Goal: Task Accomplishment & Management: Manage account settings

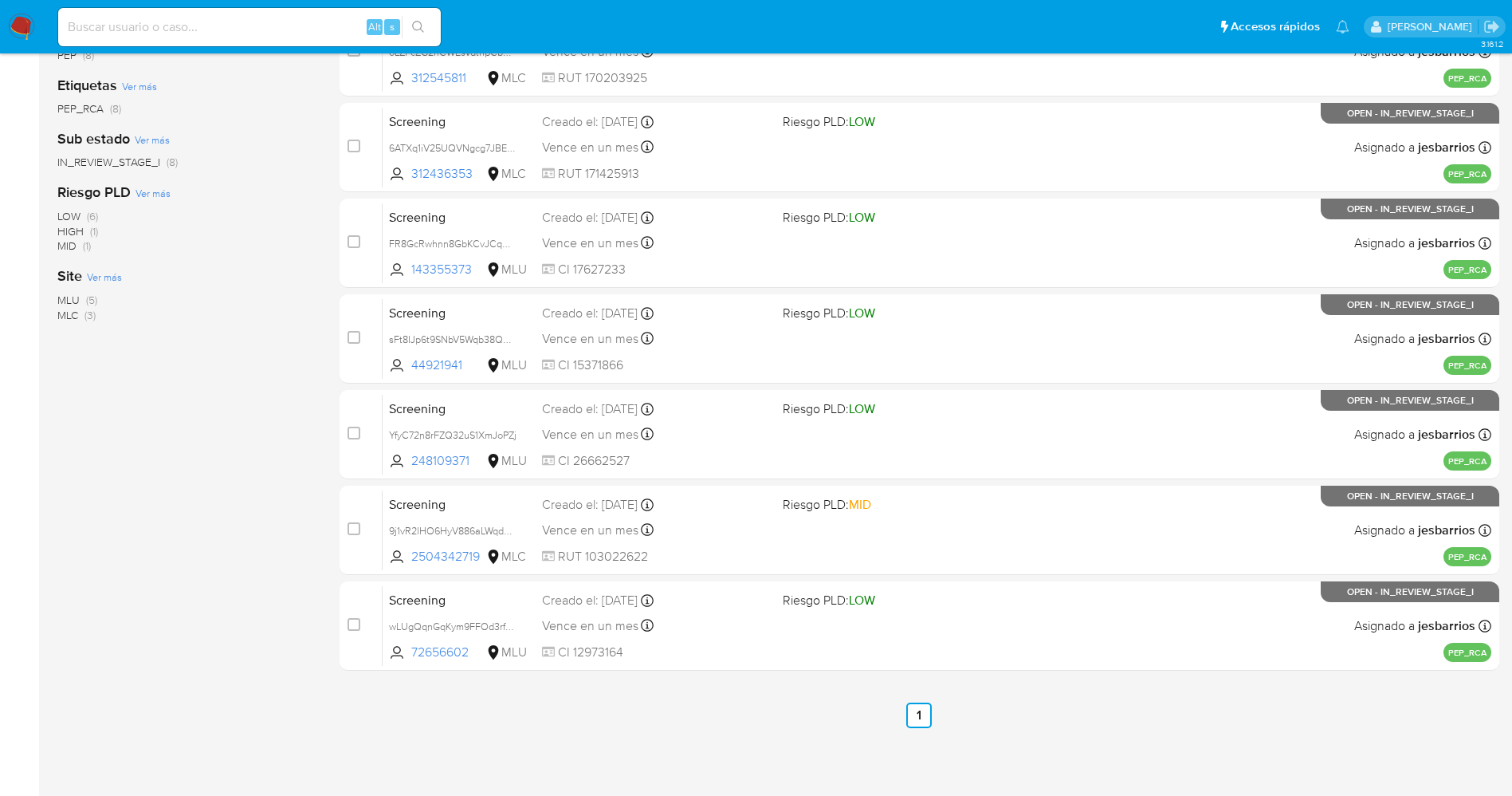
scroll to position [330, 0]
click at [21, 25] on img at bounding box center [22, 27] width 27 height 27
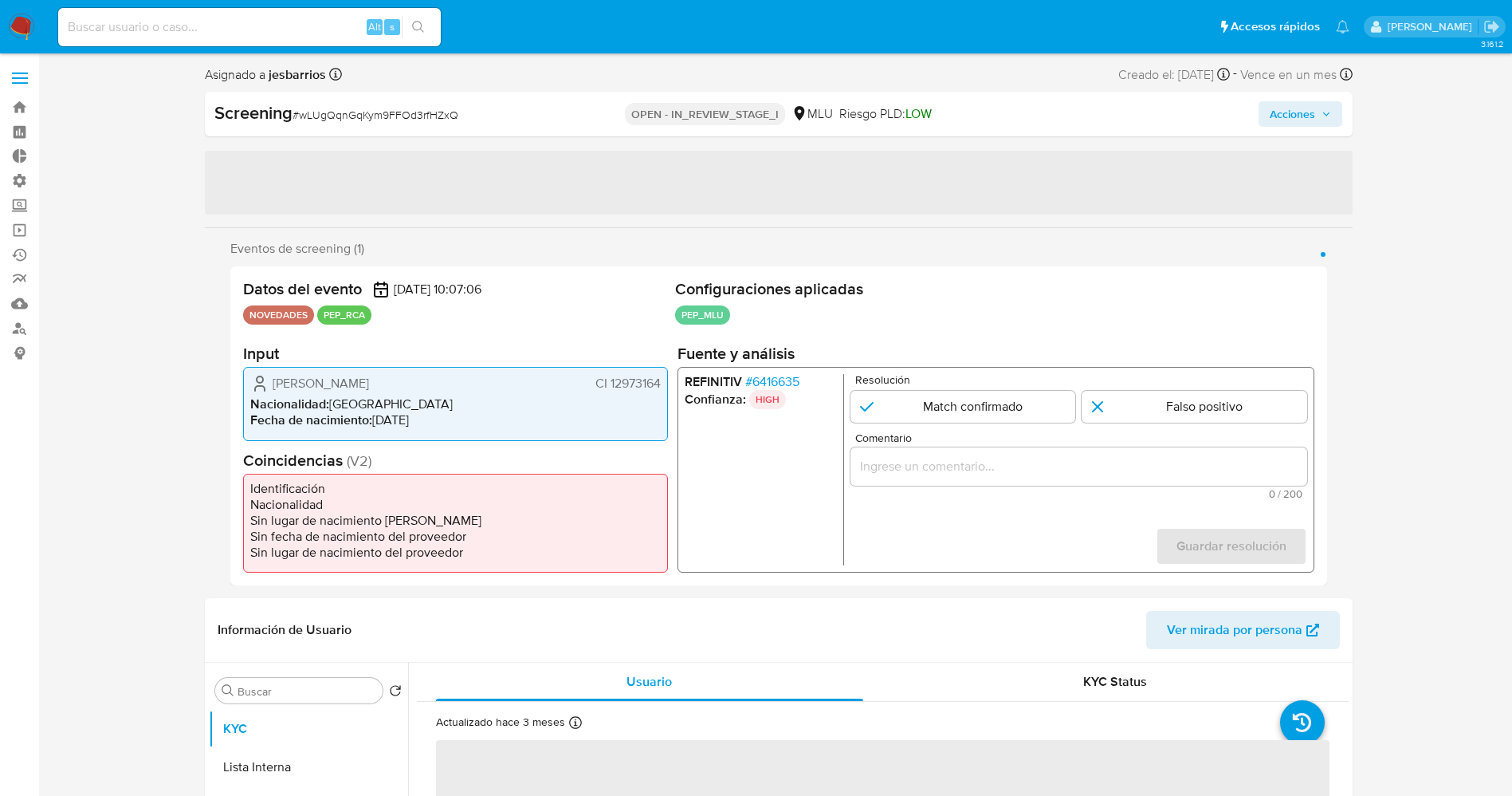
select select "10"
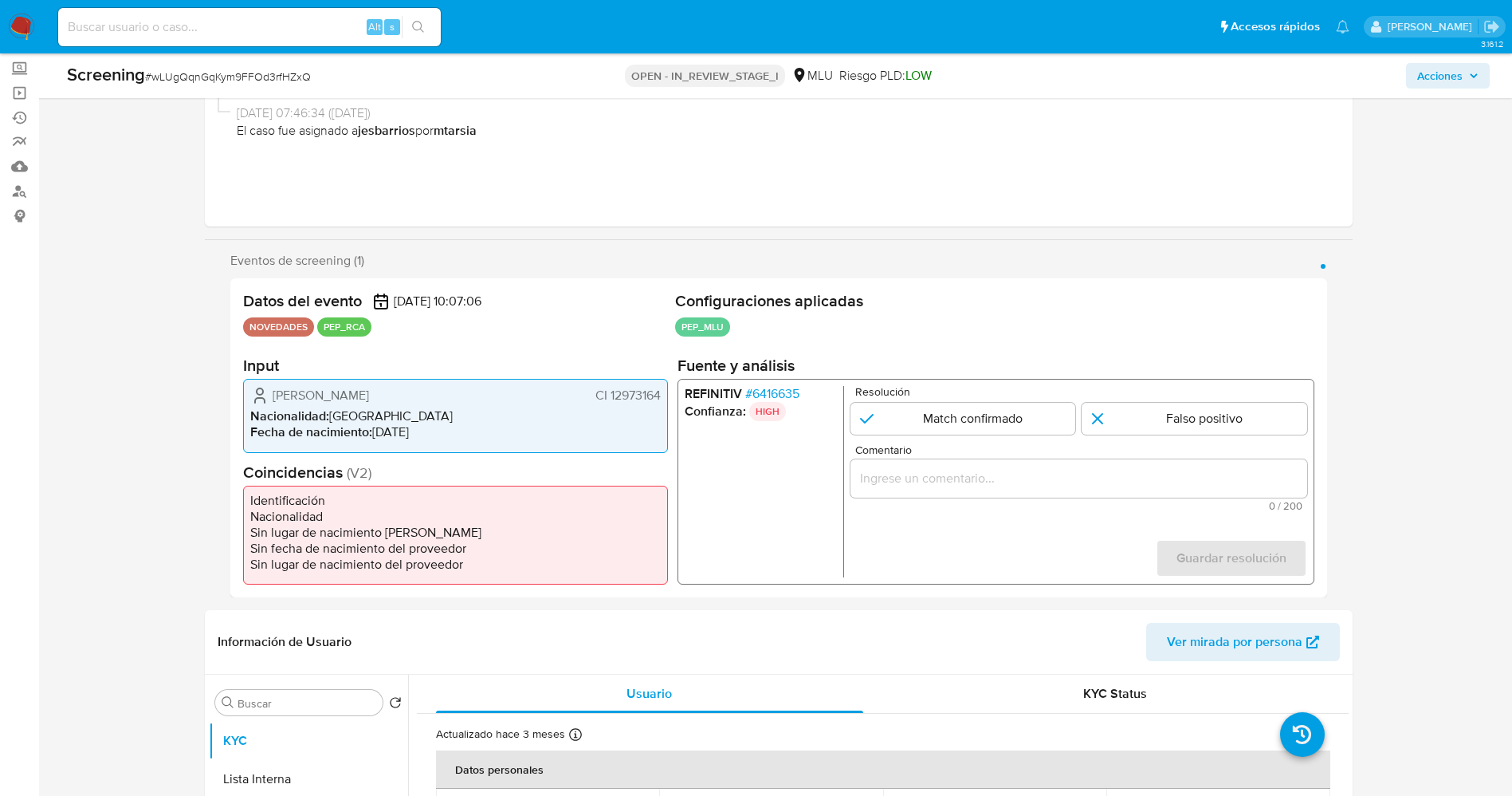
scroll to position [239, 0]
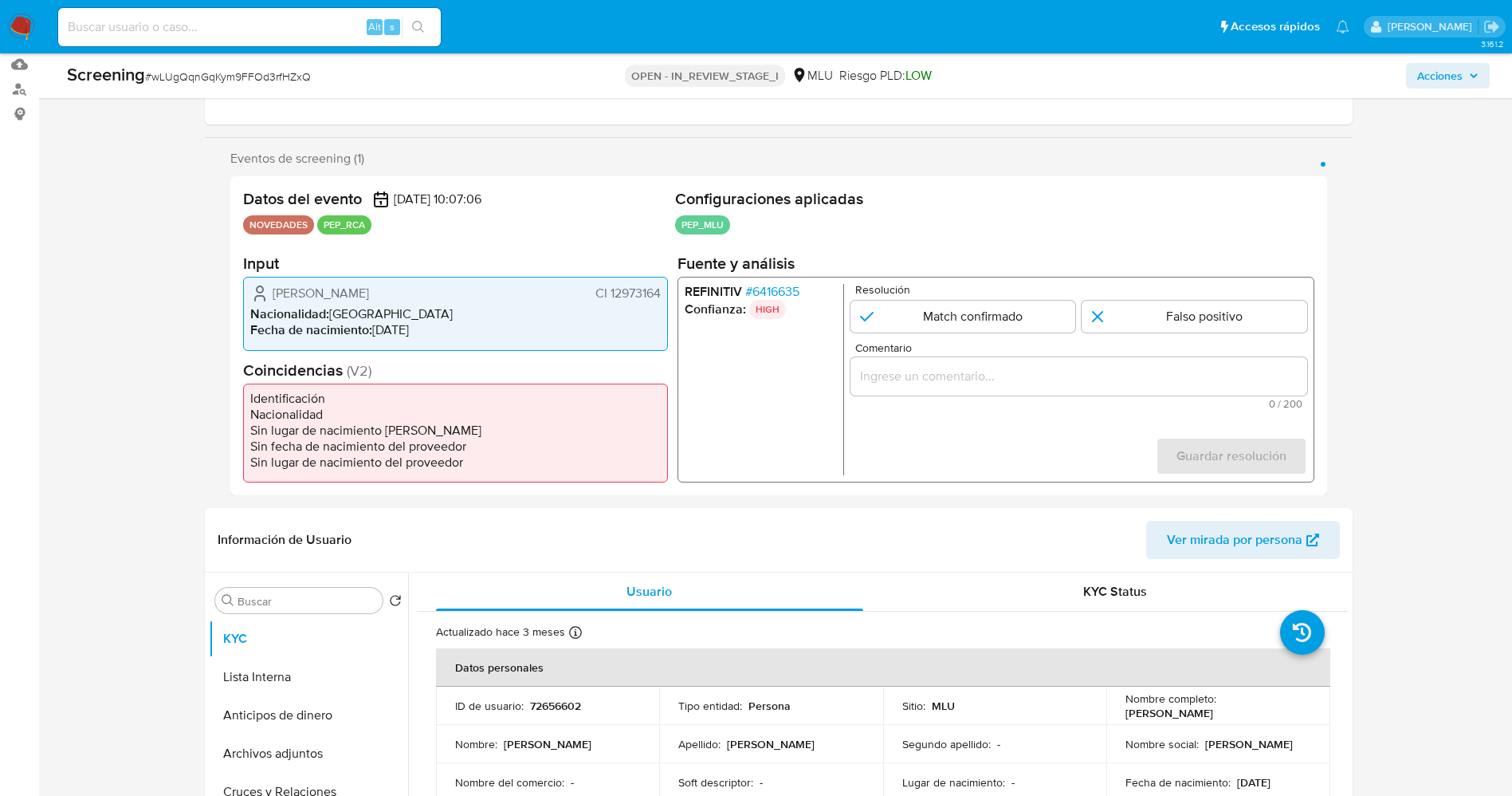
click at [798, 286] on span "# 6416635" at bounding box center [771, 292] width 54 height 16
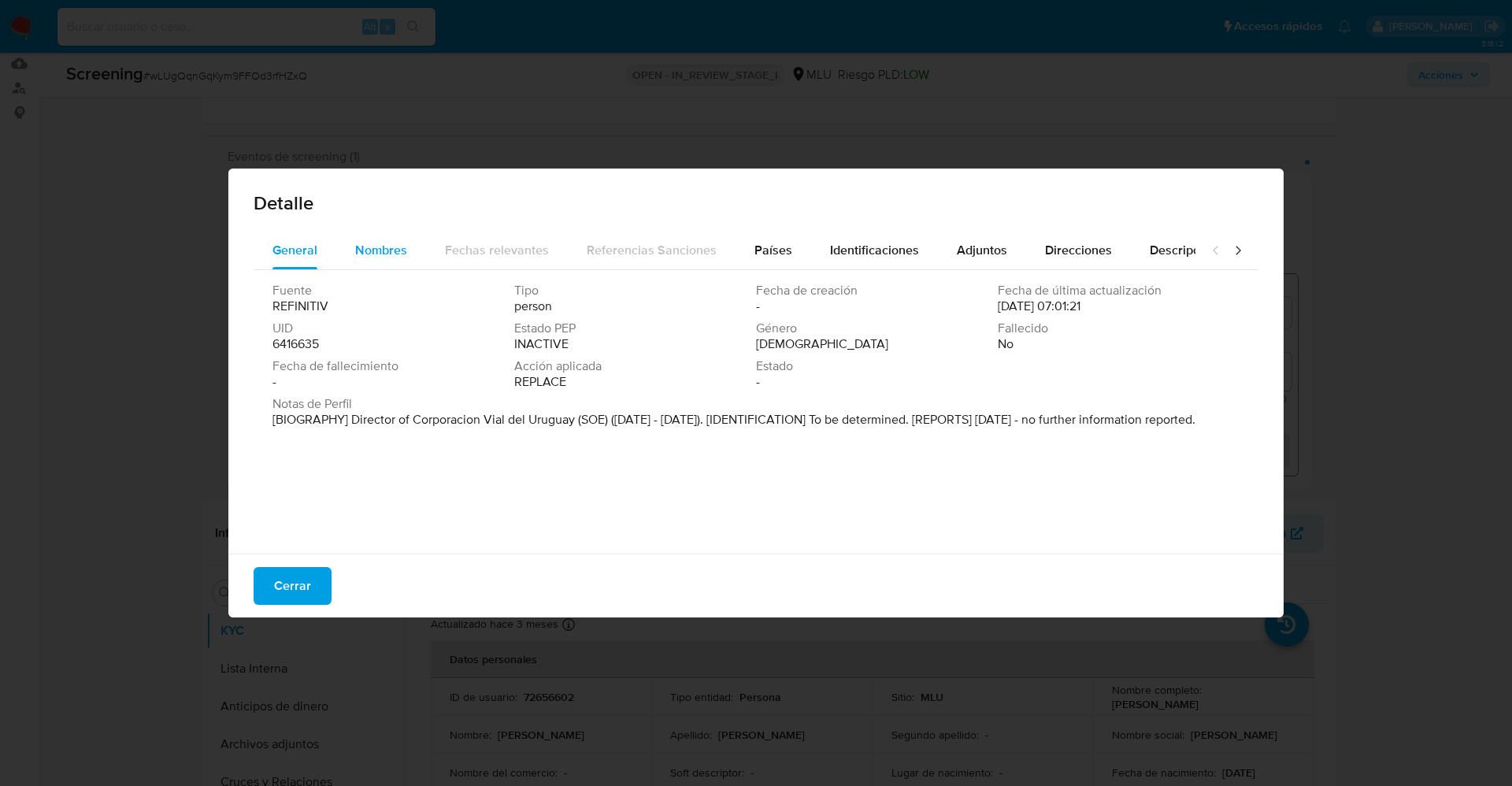
click at [370, 254] on span "Nombres" at bounding box center [381, 249] width 52 height 18
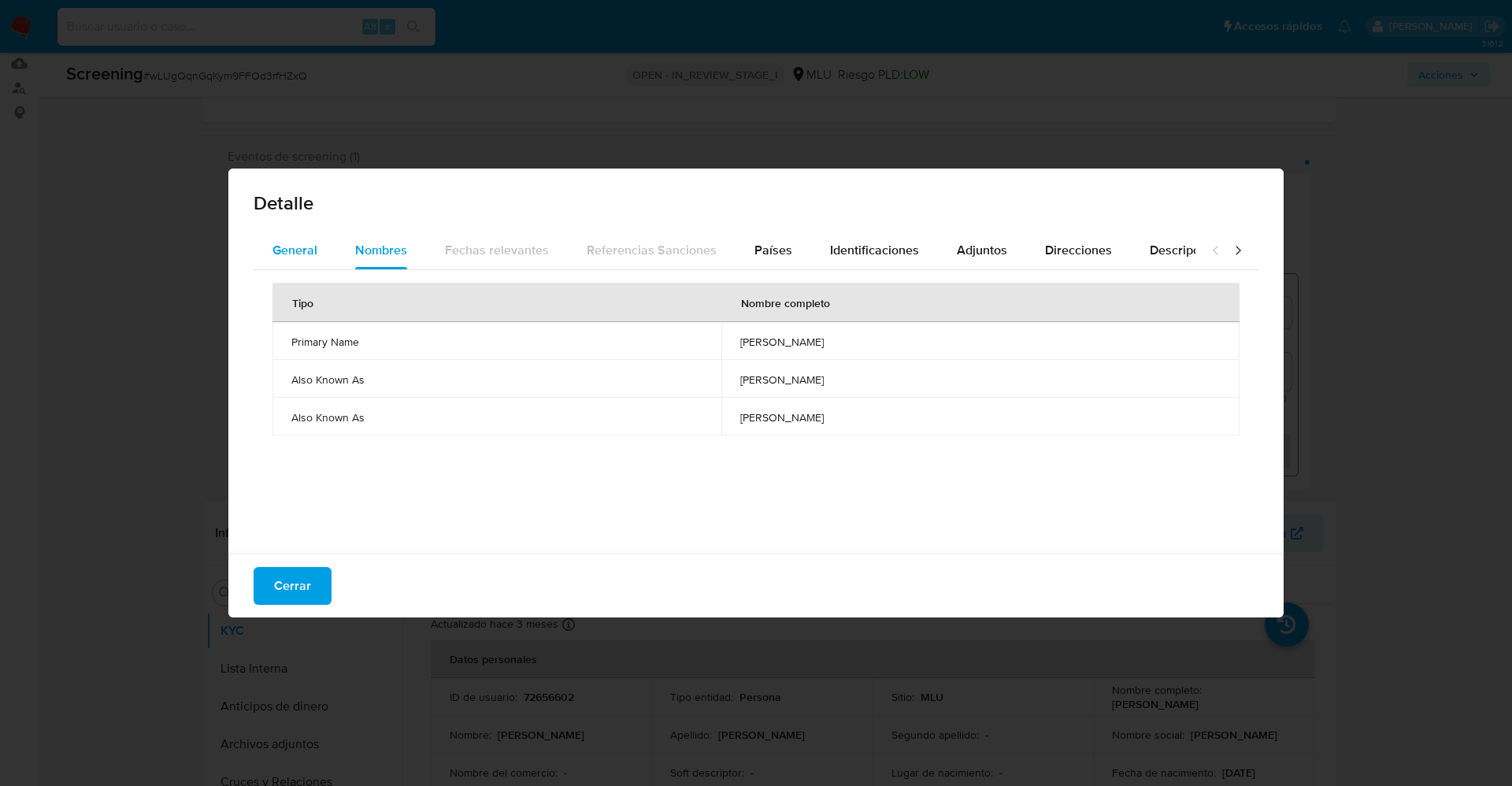
click at [325, 246] on button "General" at bounding box center [295, 250] width 82 height 38
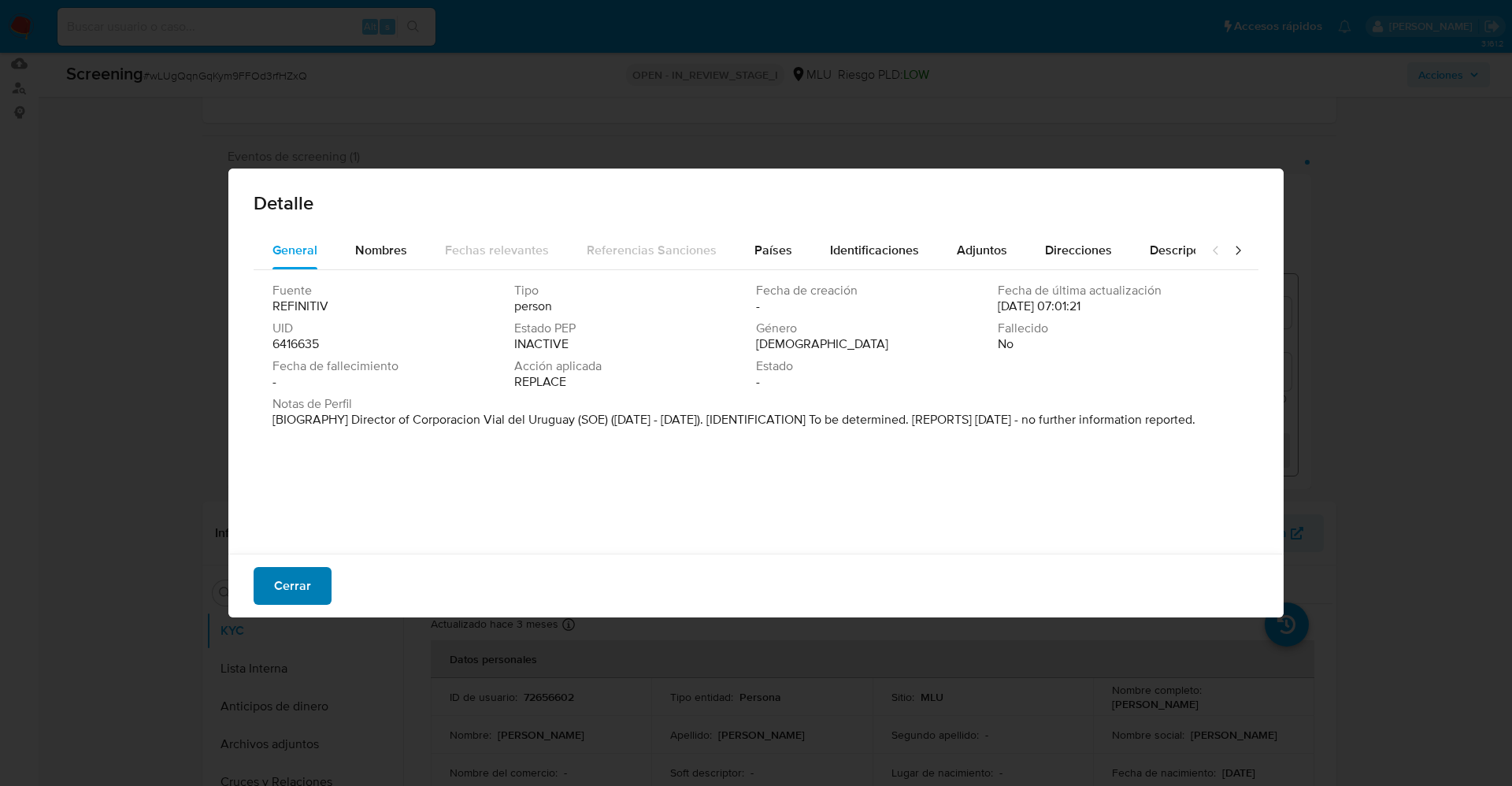
click at [302, 590] on span "Cerrar" at bounding box center [291, 586] width 37 height 35
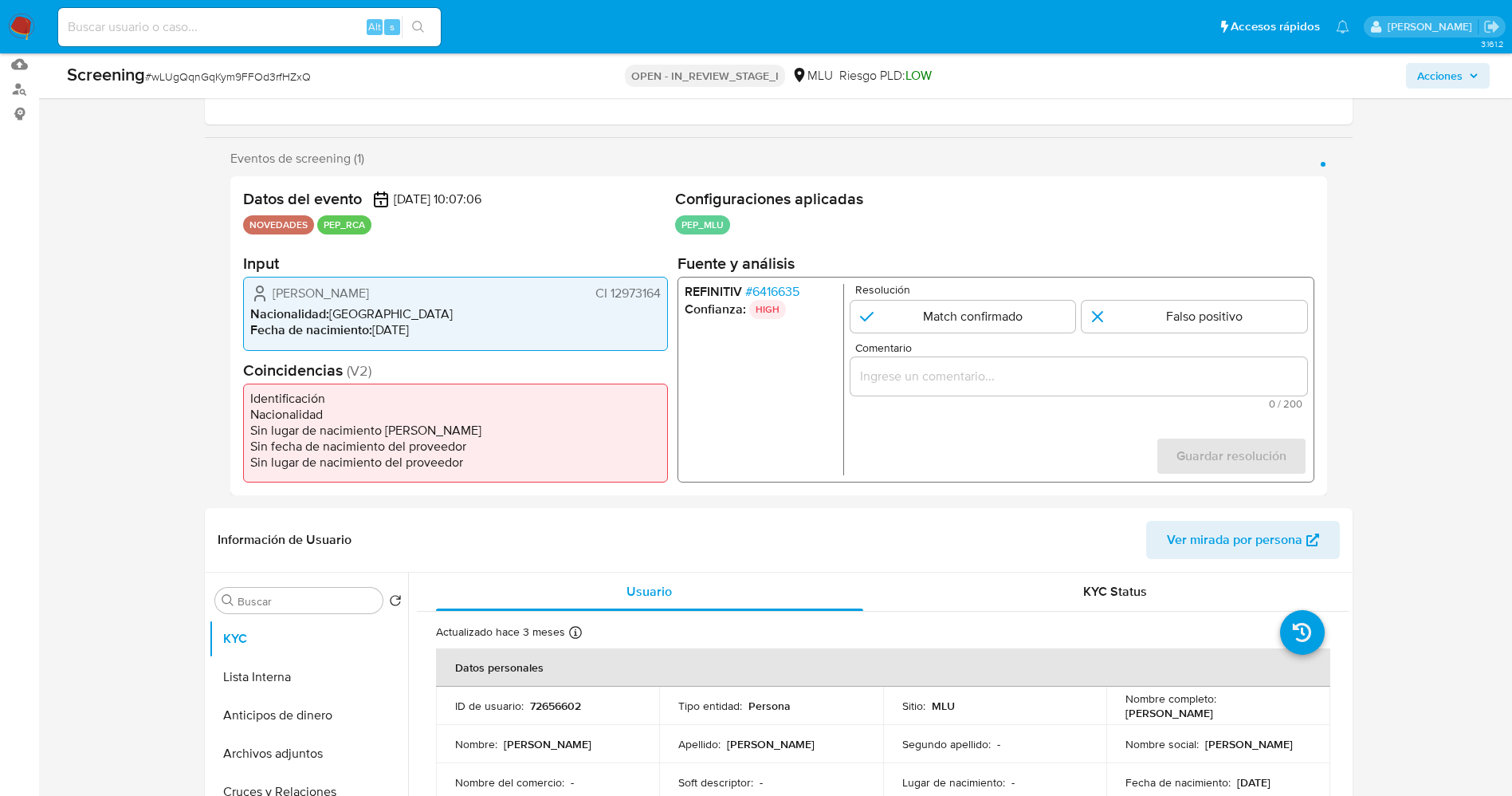
drag, startPoint x: 607, startPoint y: 292, endPoint x: 667, endPoint y: 292, distance: 60.0
click at [667, 292] on div "Ramon Pablo Diaz Velazco CI 12973164 Nacionalidad : Uruguay Fecha de nacimiento…" at bounding box center [455, 313] width 425 height 73
drag, startPoint x: 266, startPoint y: 293, endPoint x: 393, endPoint y: 285, distance: 127.3
click at [464, 289] on div "Ramon Pablo Diaz Velazco CI 12973164" at bounding box center [455, 293] width 410 height 19
drag, startPoint x: 609, startPoint y: 293, endPoint x: 661, endPoint y: 288, distance: 52.2
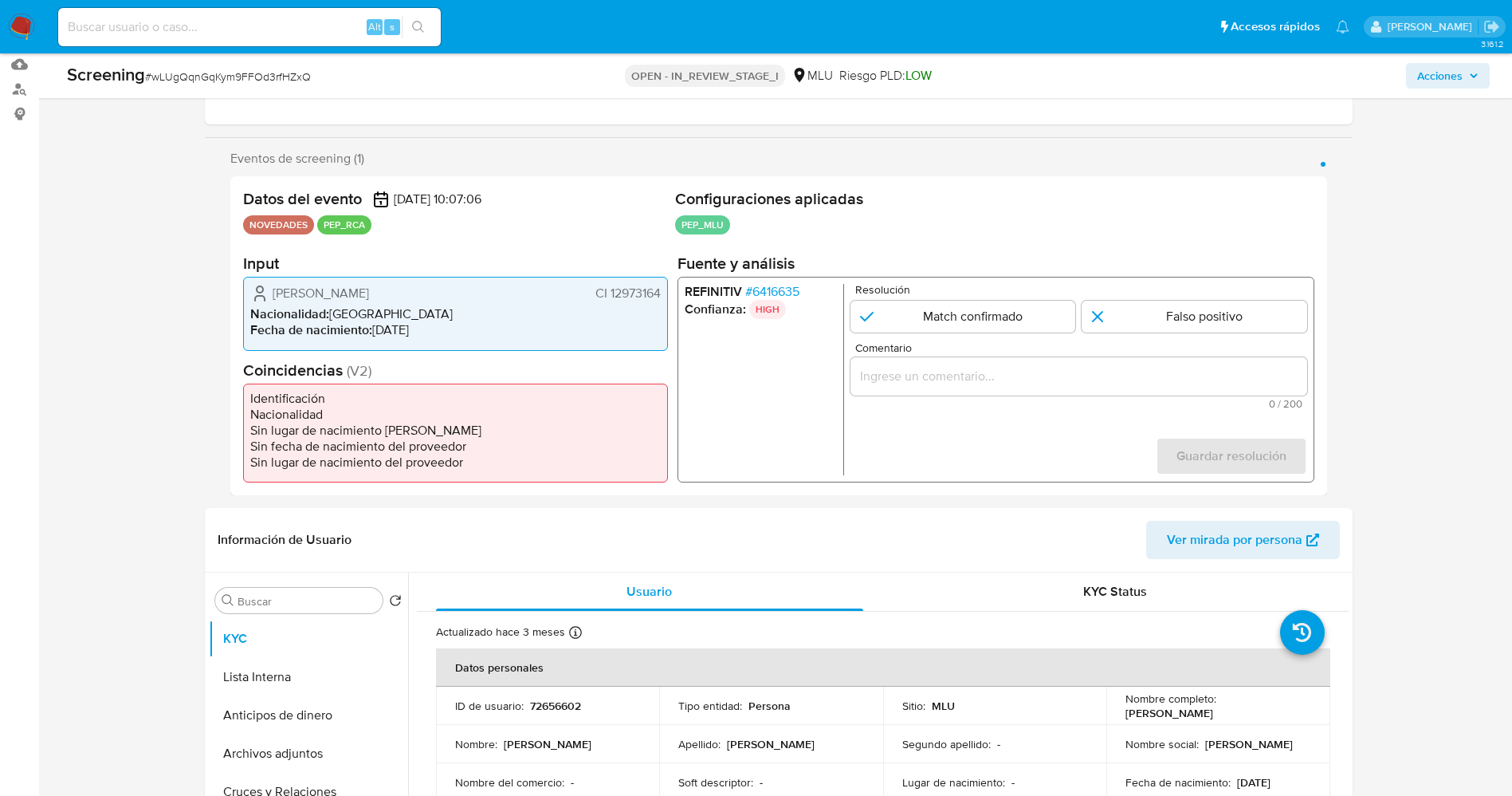
click at [661, 288] on div "Ramon Pablo Diaz Velazco CI 12973164 Nacionalidad : Uruguay Fecha de nacimiento…" at bounding box center [455, 313] width 425 height 73
click at [766, 297] on span "# 6416635" at bounding box center [771, 292] width 54 height 16
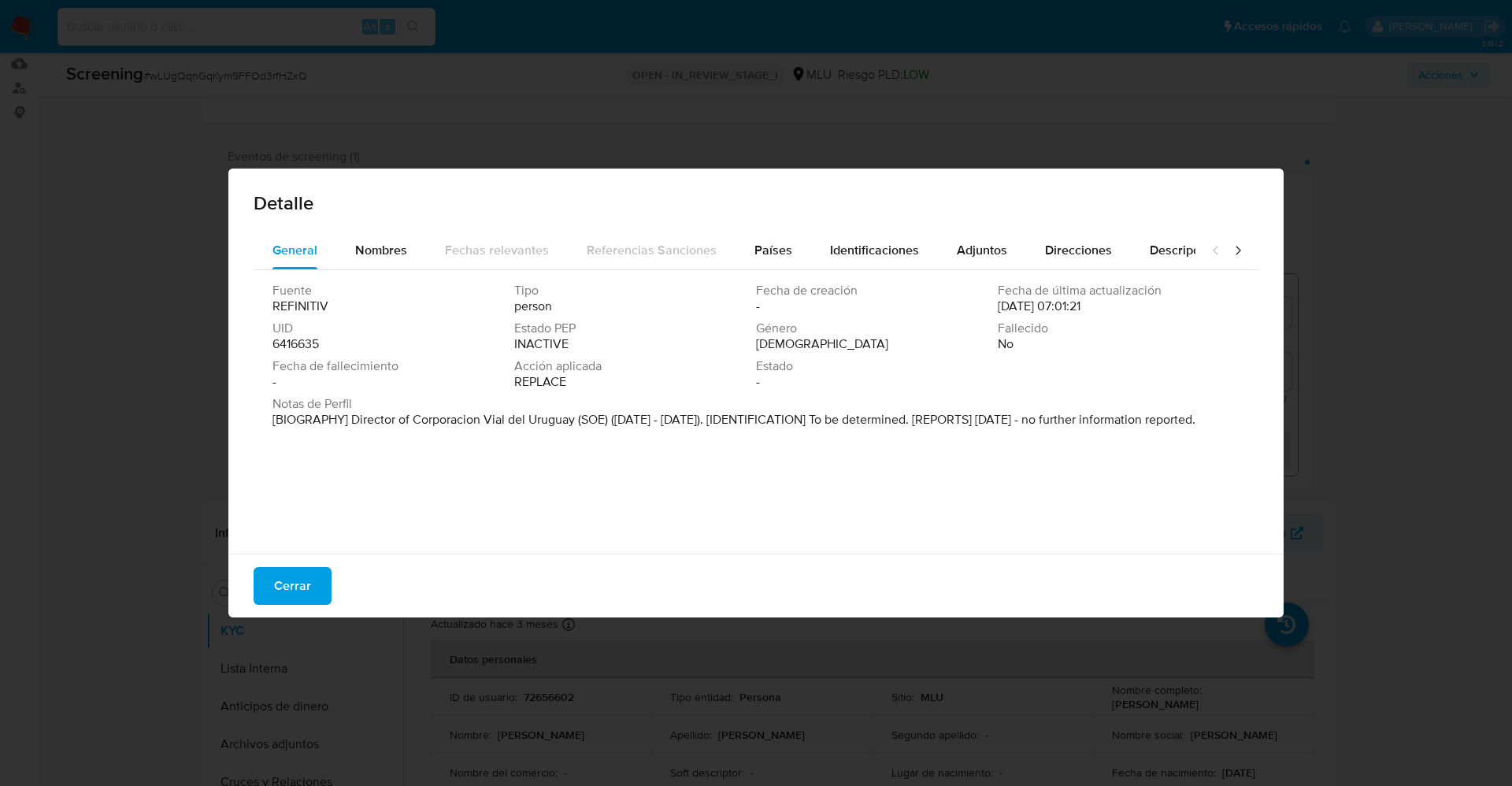
drag, startPoint x: 264, startPoint y: 429, endPoint x: 538, endPoint y: 452, distance: 275.0
click at [538, 452] on div "Fuente REFINITIV Tipo person Fecha de creación - Fecha de última actualización …" at bounding box center [756, 408] width 1005 height 275
click at [381, 420] on p "[BIOGRAPHY] Director of Corporacion Vial del Uruguay (SOE) (Jun 2020 - May 2025…" at bounding box center [734, 420] width 923 height 16
drag, startPoint x: 283, startPoint y: 425, endPoint x: 458, endPoint y: 454, distance: 177.4
click at [458, 454] on div "Fuente REFINITIV Tipo person Fecha de creación - Fecha de última actualización …" at bounding box center [756, 408] width 1005 height 275
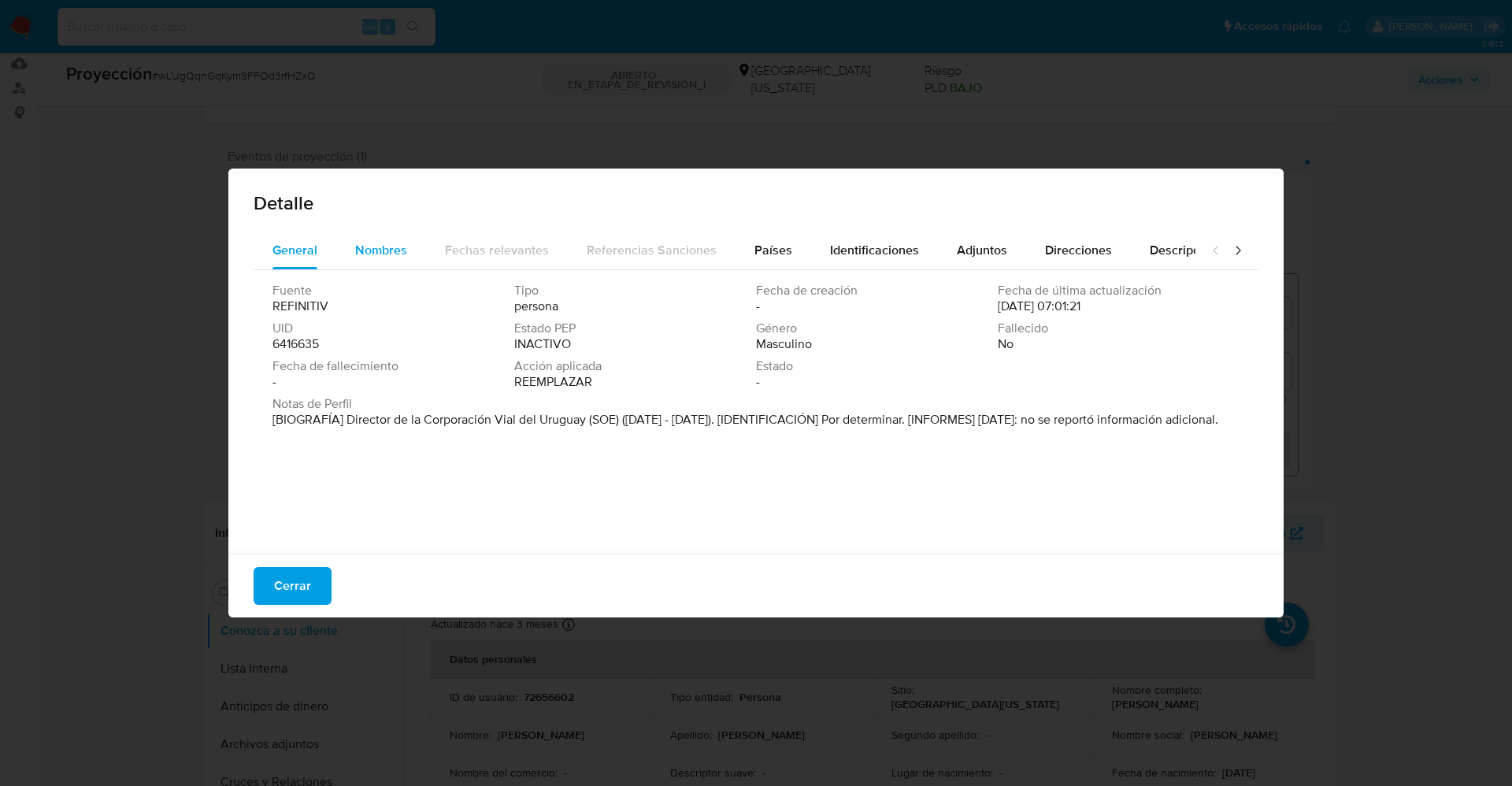
click at [347, 247] on button "Nombres" at bounding box center [381, 250] width 89 height 38
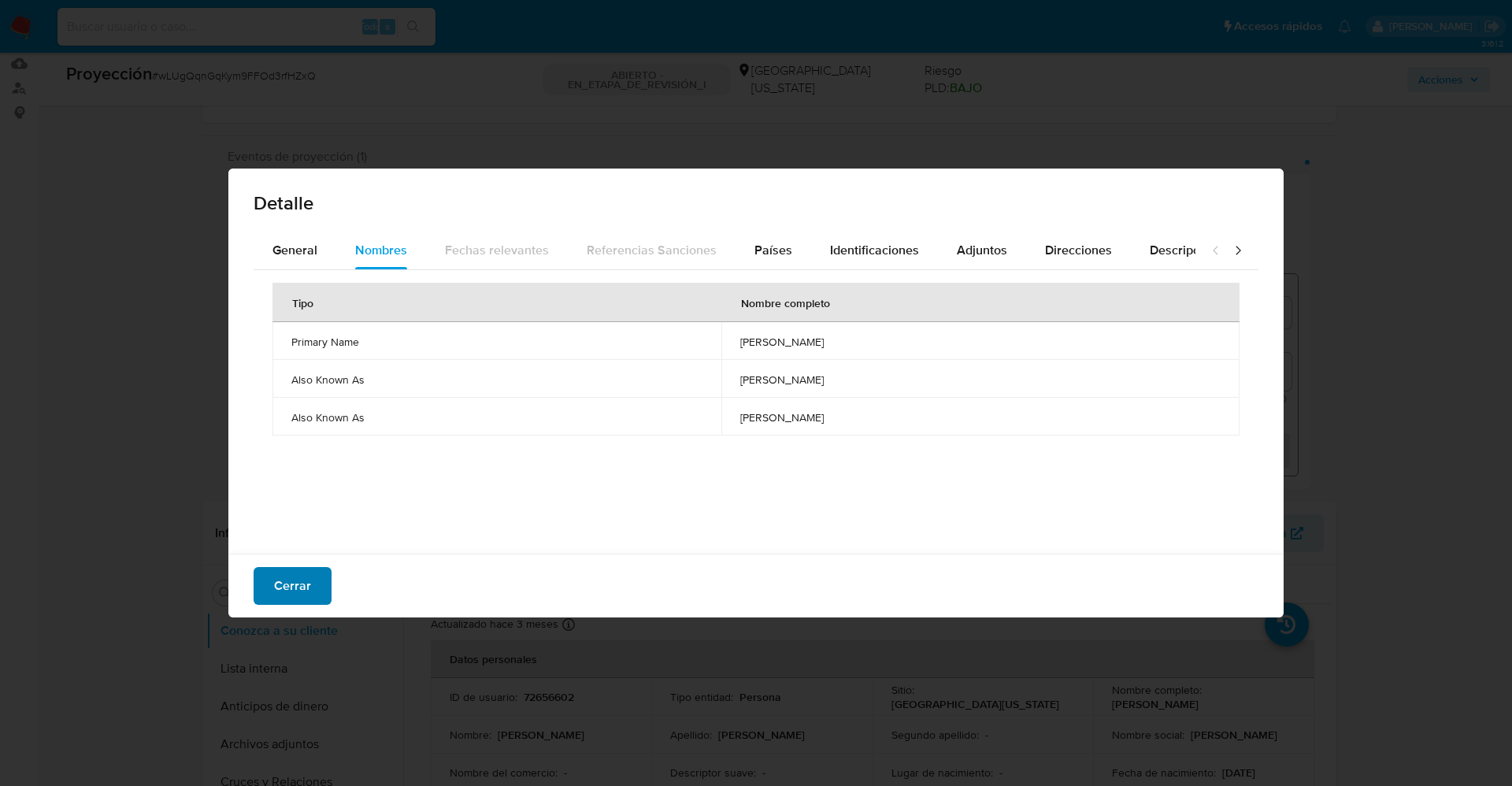
click at [291, 593] on span "Cerrar" at bounding box center [291, 586] width 37 height 35
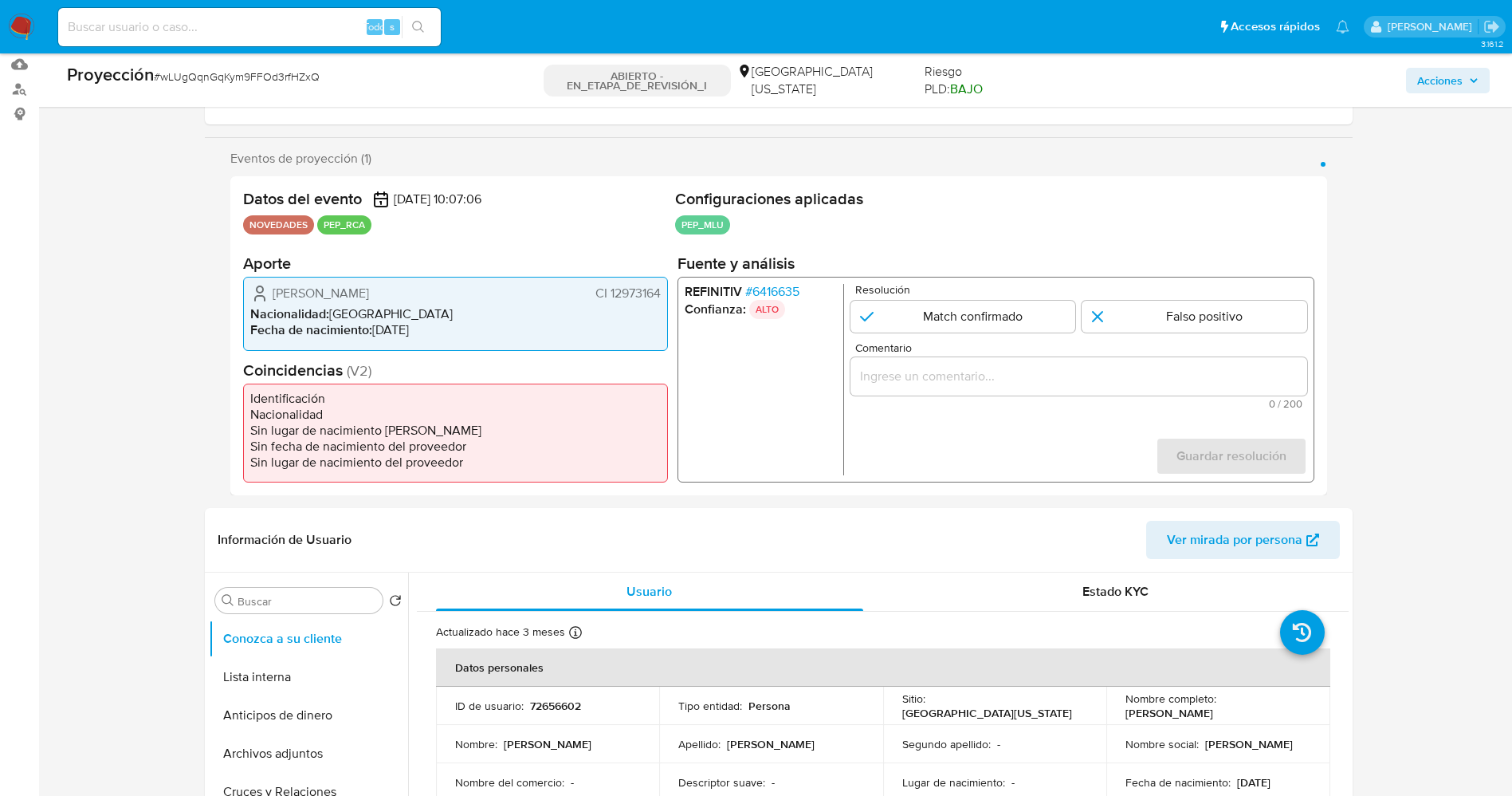
drag, startPoint x: 265, startPoint y: 298, endPoint x: 671, endPoint y: 291, distance: 406.1
click at [671, 291] on div "Datos del evento 01/10/2025 10:07:06 NOVEDADES PEP_RCA Configuraciones aplicada…" at bounding box center [779, 336] width 1097 height 319
click at [765, 291] on font "6416635" at bounding box center [775, 292] width 47 height 18
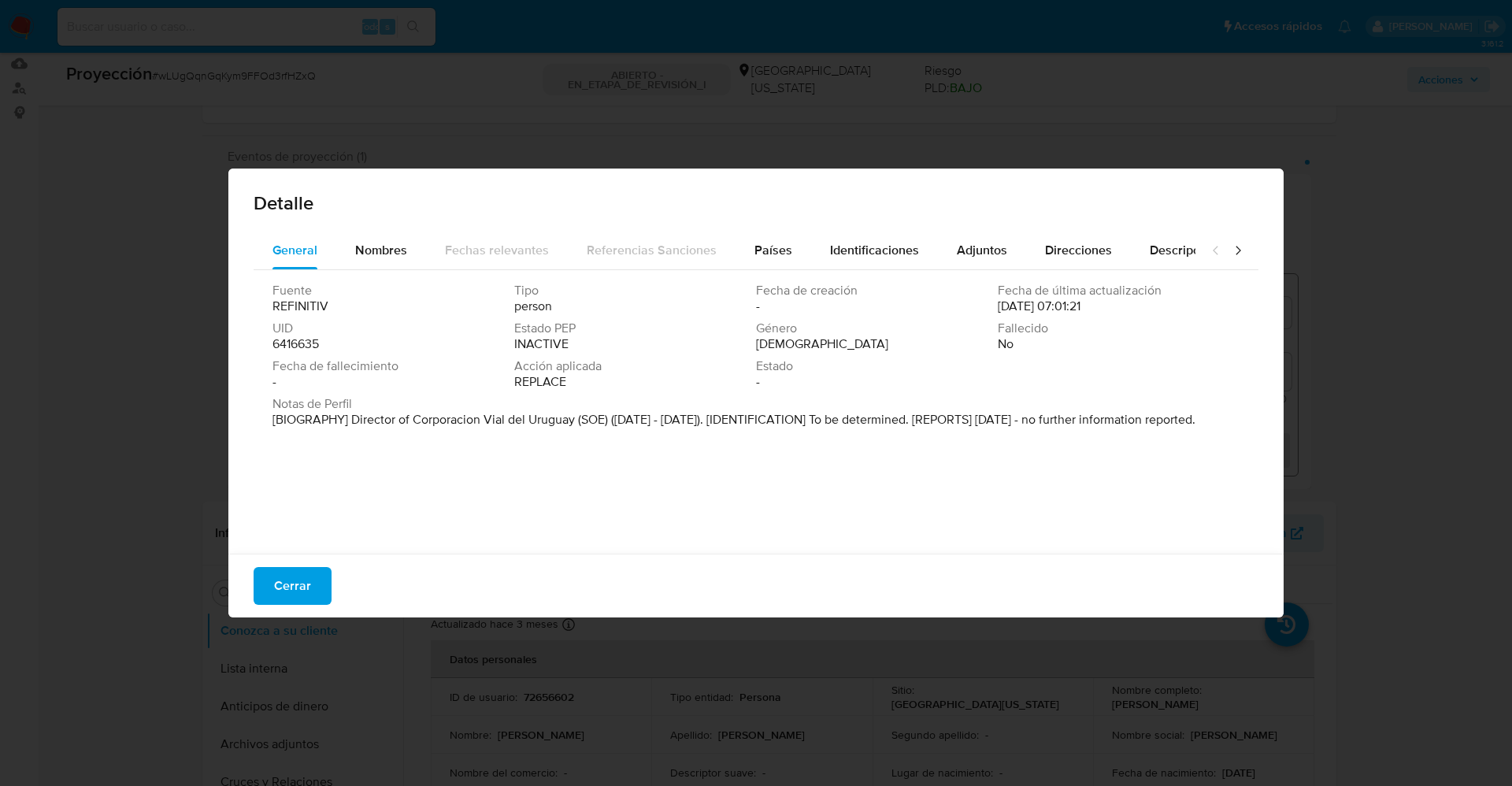
drag, startPoint x: 379, startPoint y: 421, endPoint x: 596, endPoint y: 476, distance: 223.9
click at [596, 476] on div "Fuente REFINITIV Tipo person Fecha de creación - Fecha de última actualización …" at bounding box center [756, 408] width 1005 height 275
drag, startPoint x: 417, startPoint y: 364, endPoint x: 393, endPoint y: 386, distance: 32.6
click at [417, 364] on span "Fecha de fallecimiento" at bounding box center [392, 367] width 239 height 16
drag, startPoint x: 349, startPoint y: 418, endPoint x: 587, endPoint y: 416, distance: 238.0
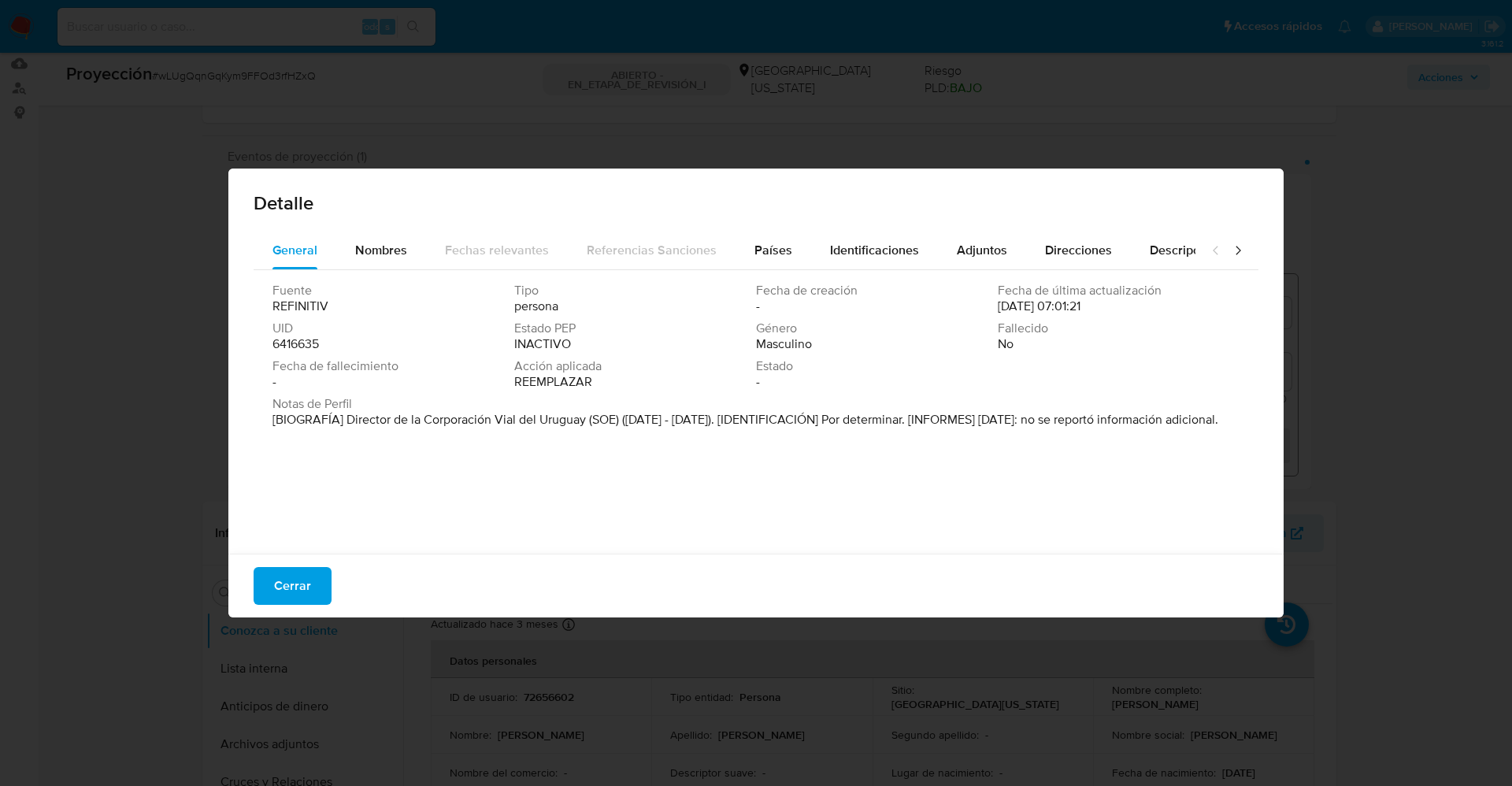
click at [587, 416] on font "[BIOGRAFÍA] Director de la Corporación Vial del Uruguay (SOE) (junio de 2020 - …" at bounding box center [746, 419] width 946 height 18
drag, startPoint x: 291, startPoint y: 591, endPoint x: 683, endPoint y: 335, distance: 468.2
click at [296, 584] on font "Cerrar" at bounding box center [291, 586] width 37 height 38
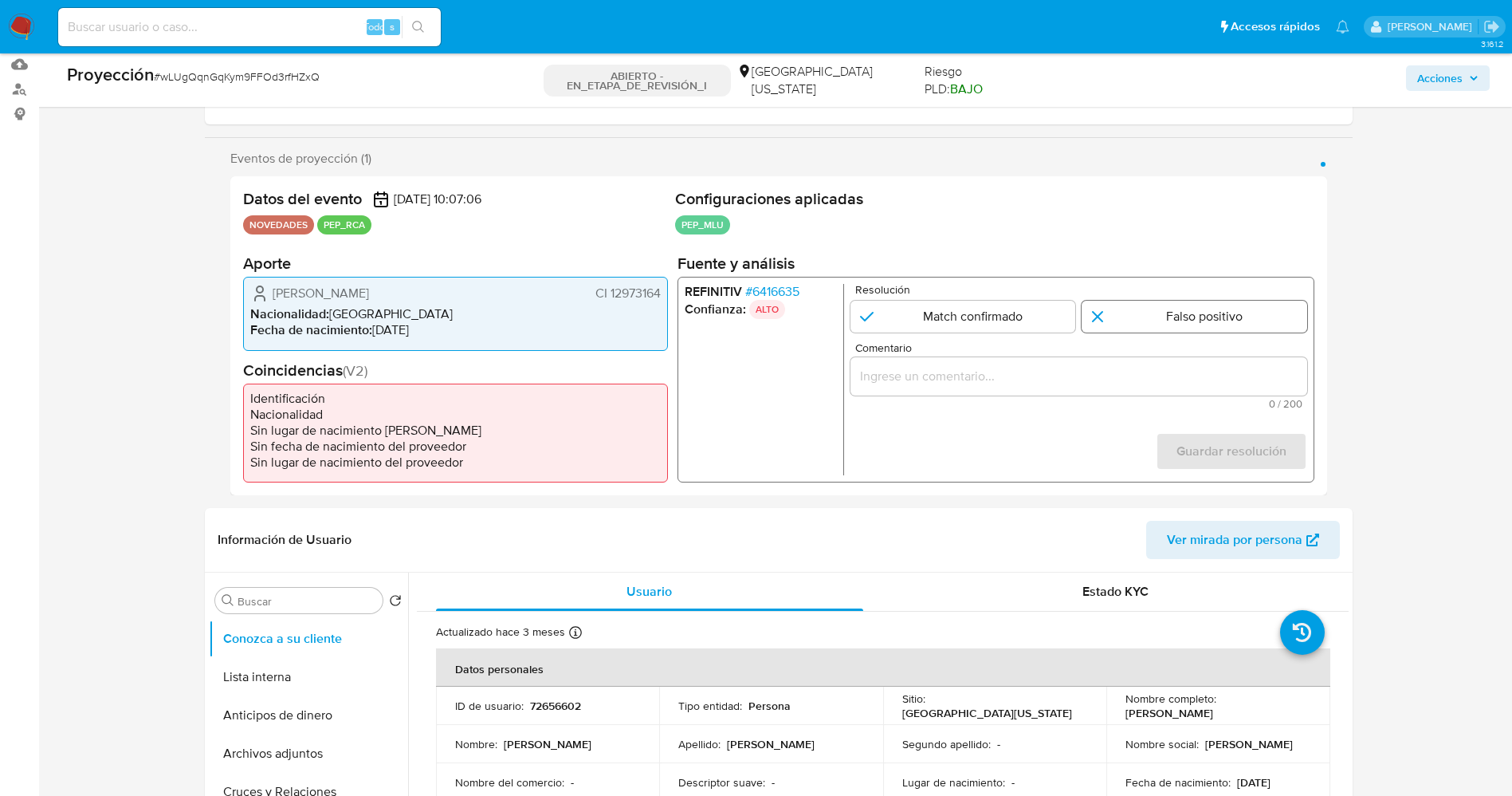
click at [1178, 312] on input "1 de 1" at bounding box center [1194, 316] width 225 height 32
radio input "true"
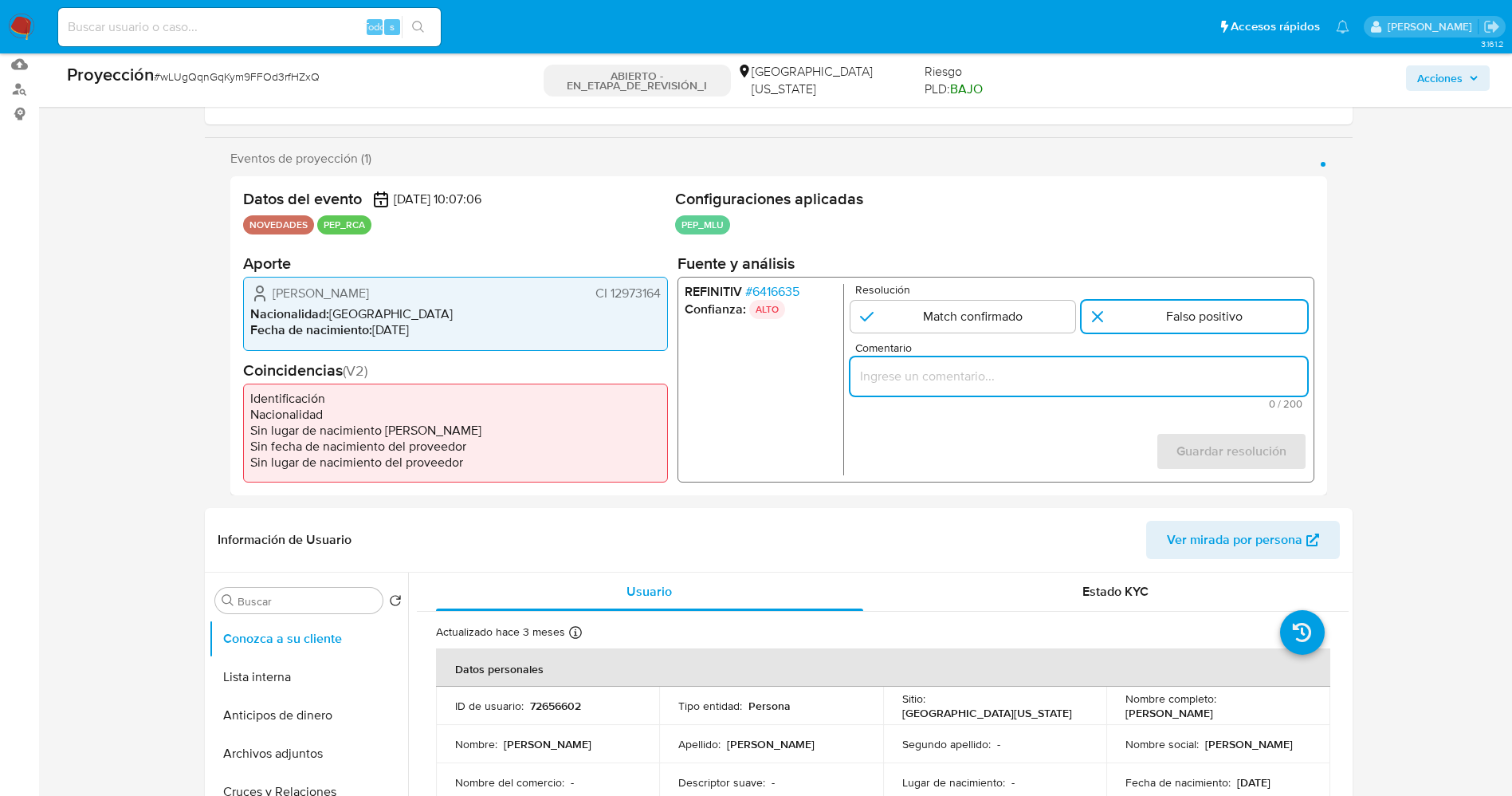
click at [1126, 372] on input "Comentario" at bounding box center [1078, 376] width 457 height 21
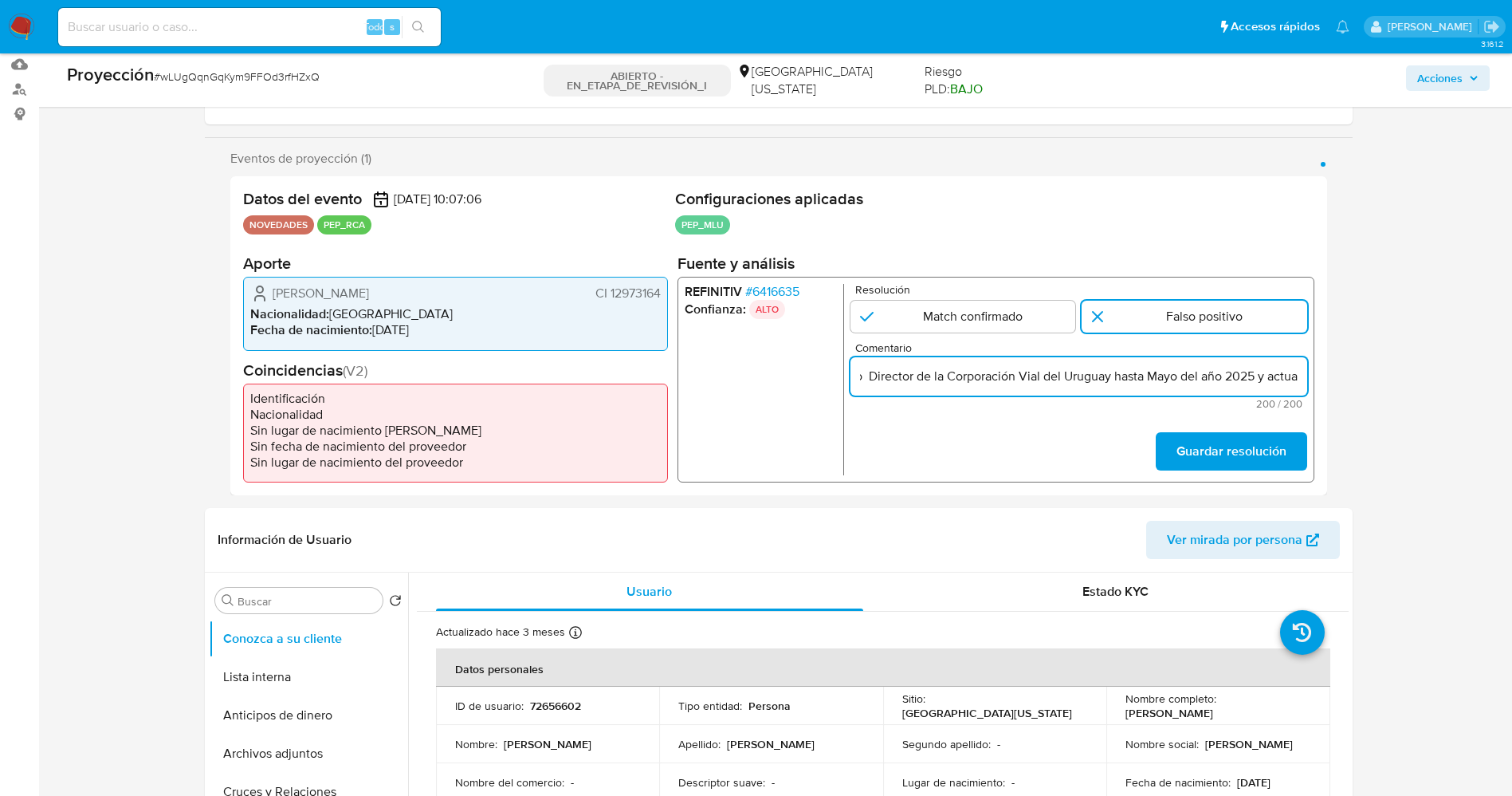
drag, startPoint x: 1258, startPoint y: 378, endPoint x: 1355, endPoint y: 377, distance: 97.0
click at [1336, 376] on div "Eventos de proyección (1) Página 1 Datos del evento 01/10/2025 10:07:06 NOVEDAD…" at bounding box center [779, 322] width 1148 height 344
type input "usuario Ramon Pablo Diaz Velazco CI 12973164,Nacionalidad Uruguaya por coincidi…"
click at [1218, 437] on font "Guardar resolución" at bounding box center [1231, 451] width 110 height 38
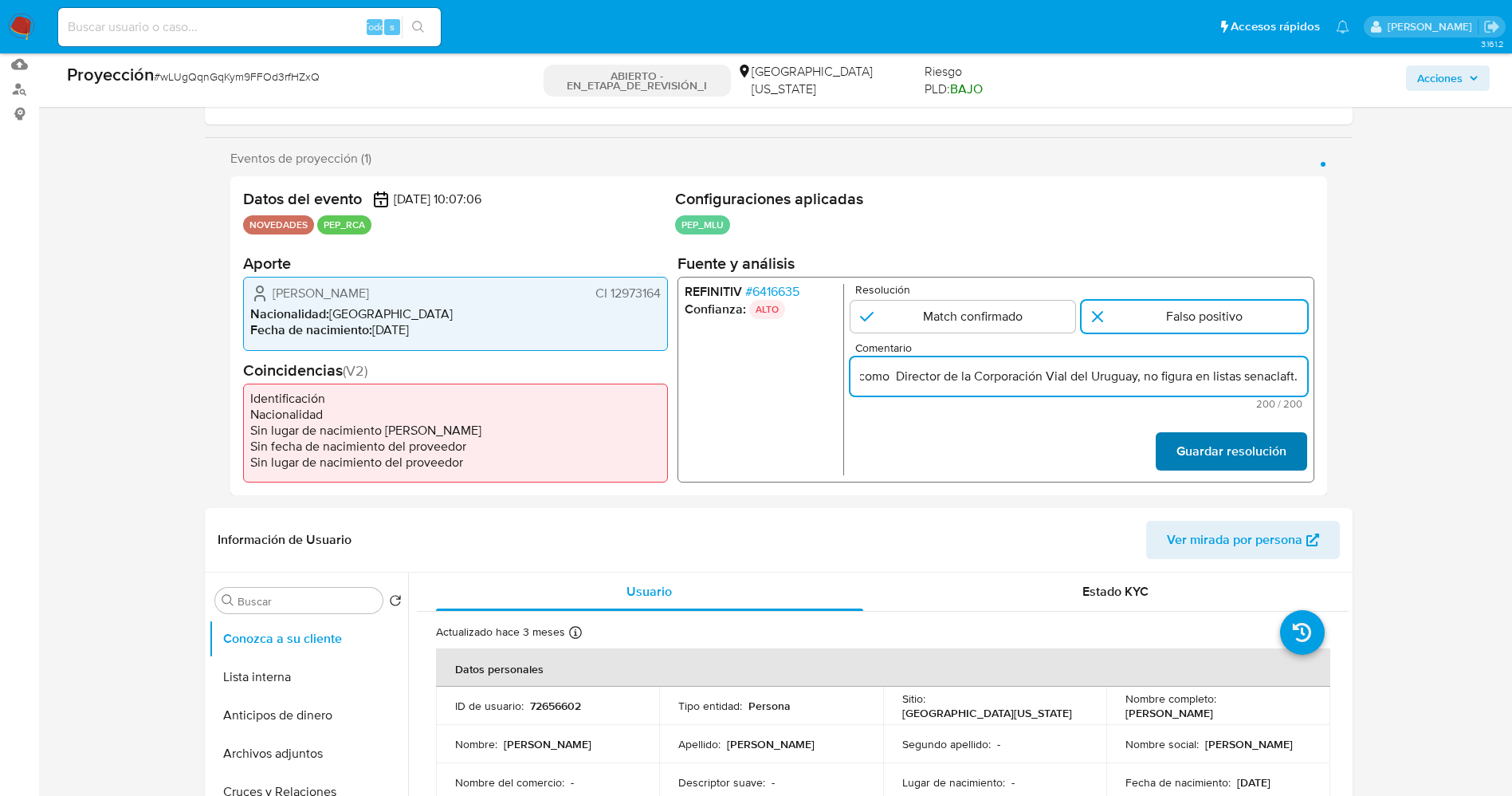
scroll to position [0, 0]
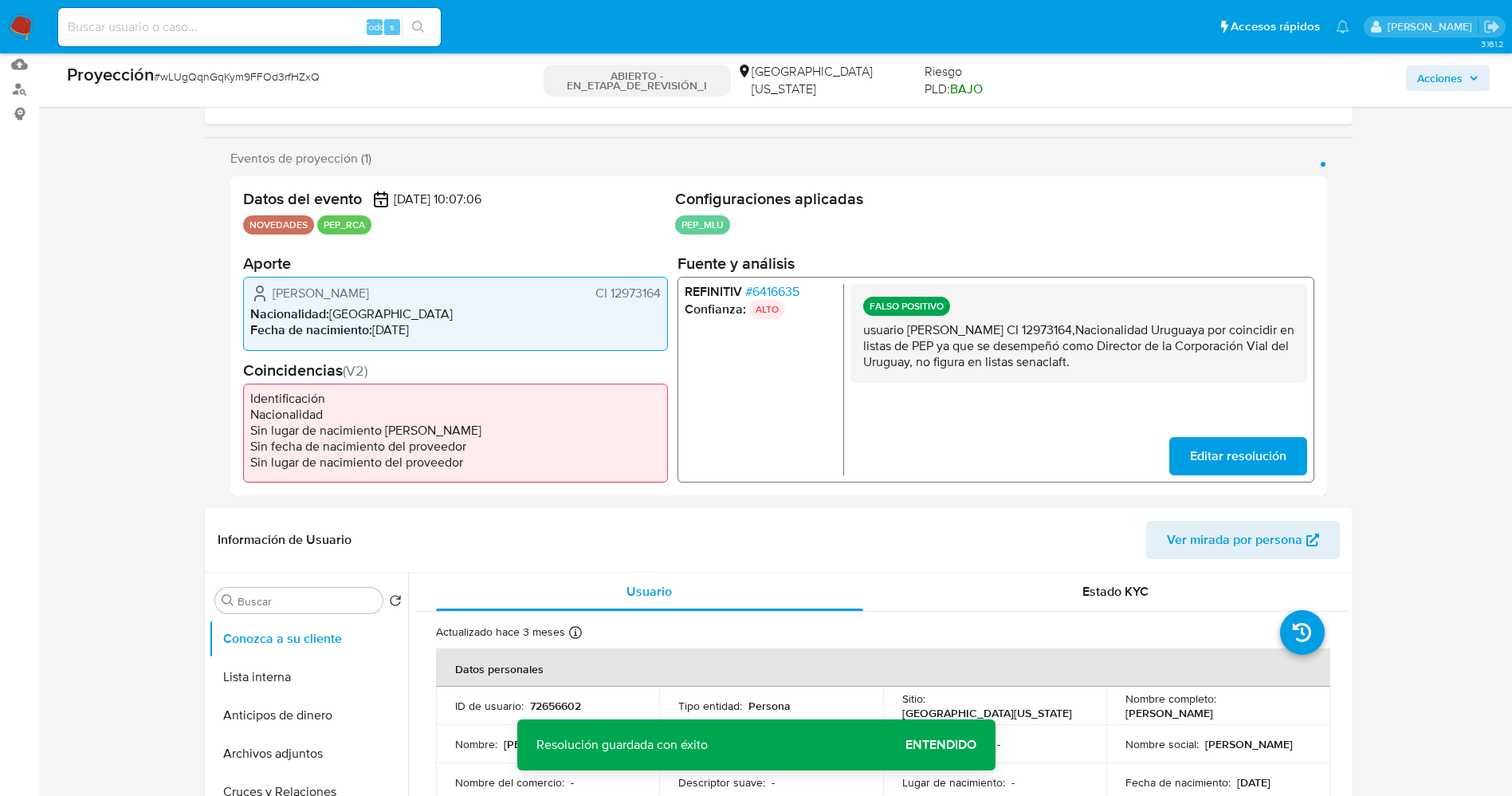
drag, startPoint x: 856, startPoint y: 328, endPoint x: 1314, endPoint y: 386, distance: 461.7
click at [1314, 386] on div "REFINITIV # 6416635 Confianza: ALTO FALSO POSITIVO usuario Ramon Pablo Diaz Vel…" at bounding box center [996, 379] width 637 height 206
click at [250, 671] on button "Lista interna" at bounding box center [302, 676] width 187 height 38
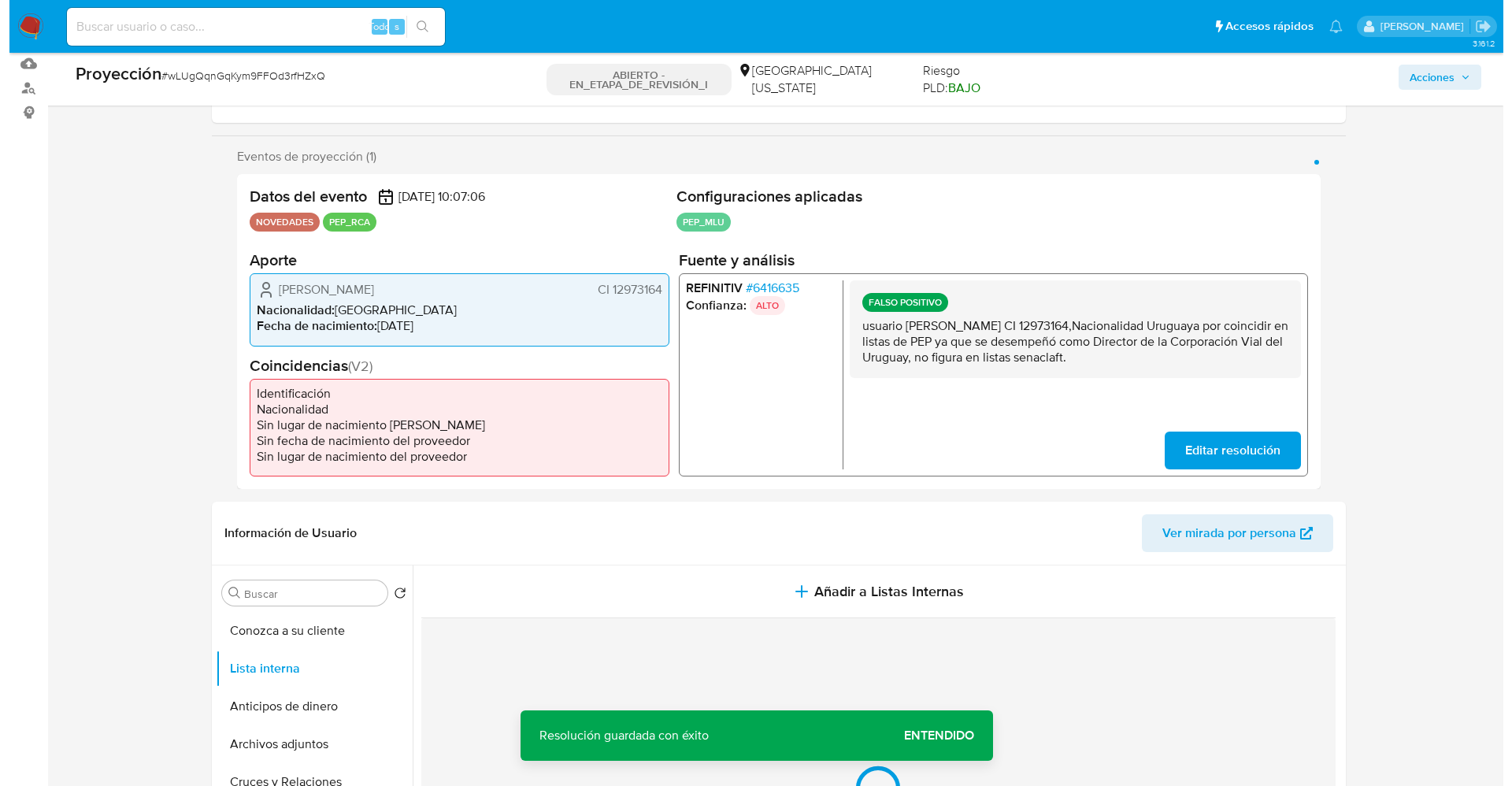
scroll to position [354, 0]
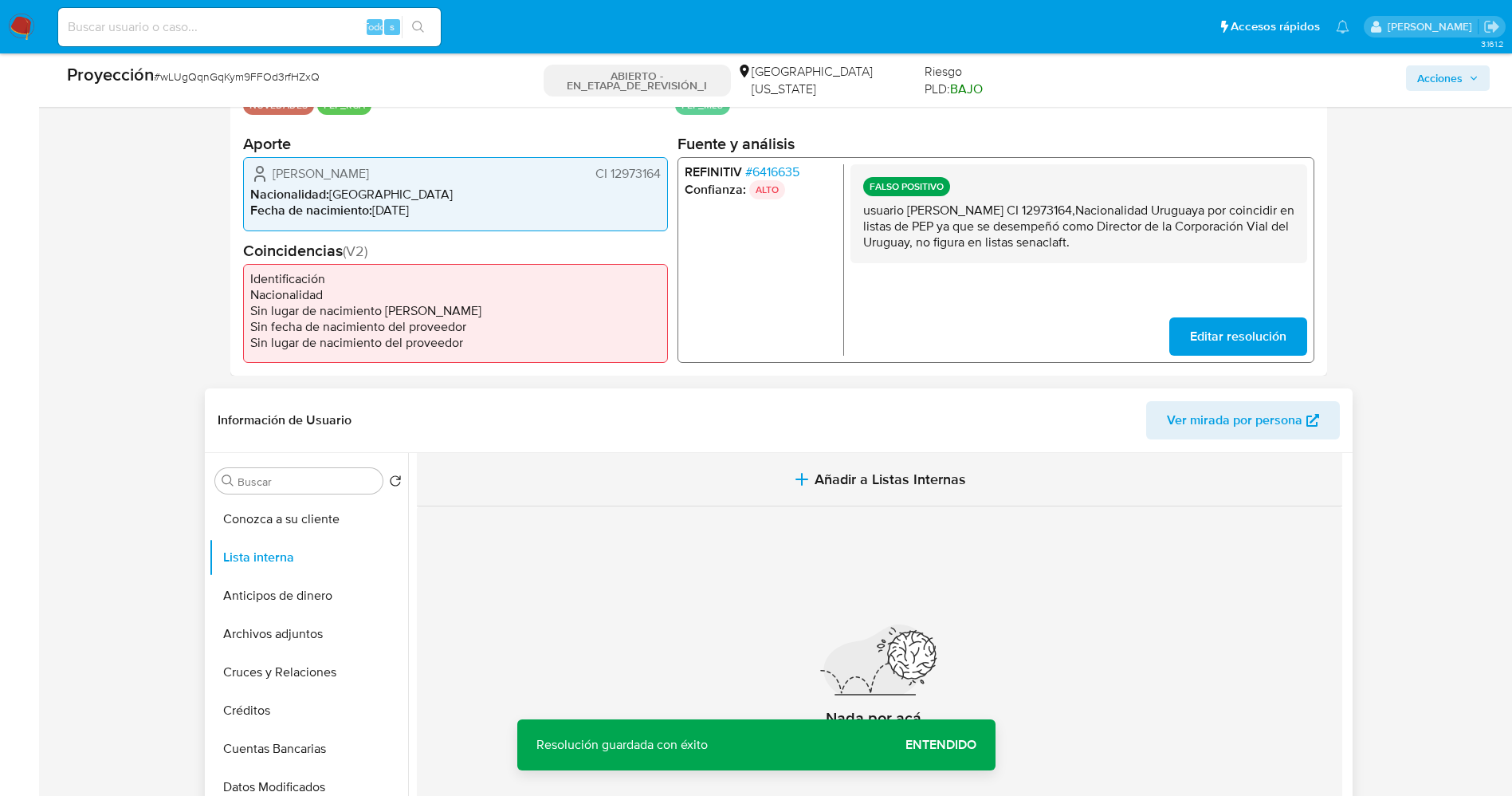
click at [861, 479] on span "Añadir a Listas Internas" at bounding box center [890, 479] width 151 height 17
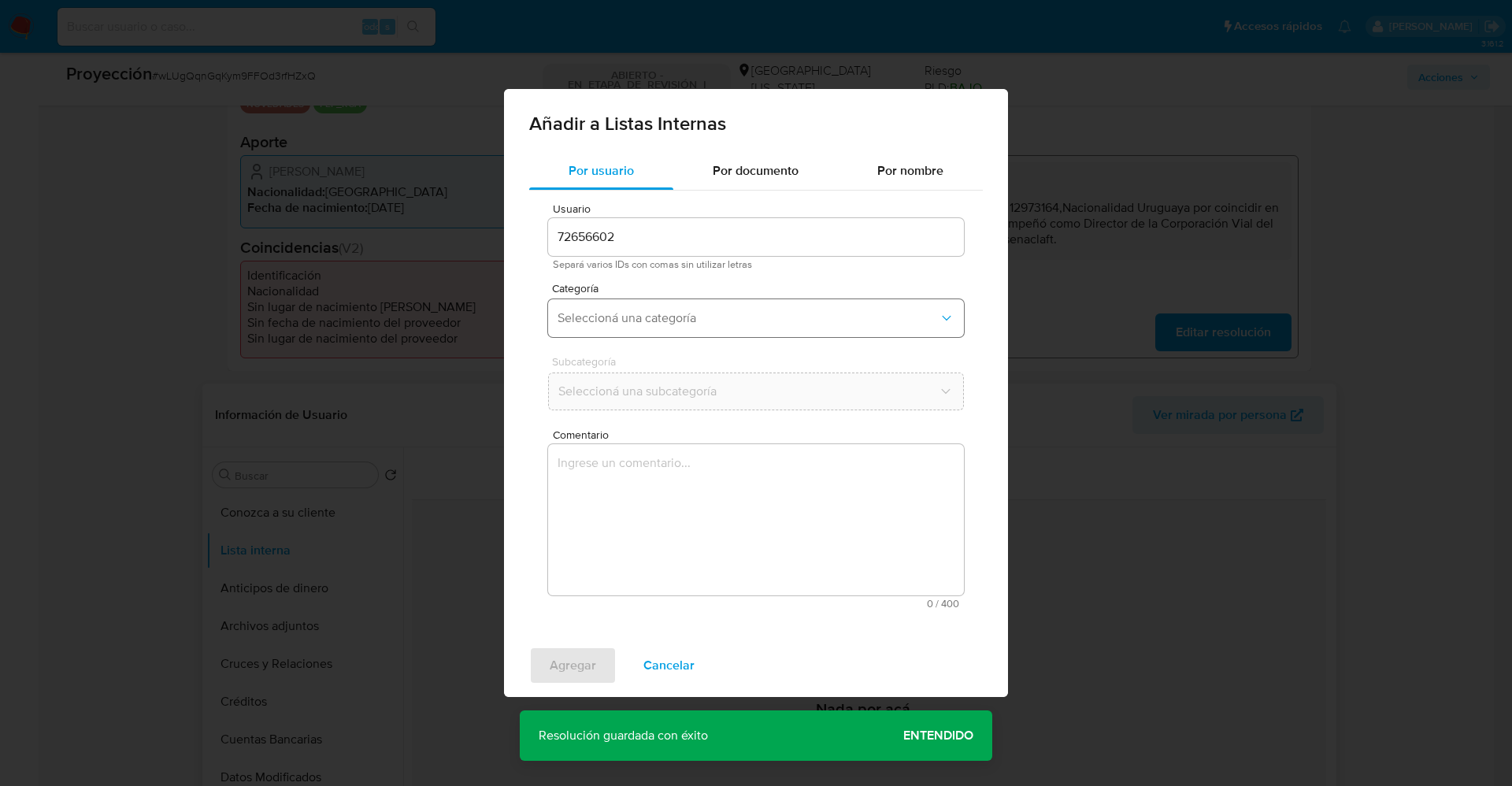
click at [629, 330] on button "Seleccioná una categoría" at bounding box center [756, 318] width 416 height 38
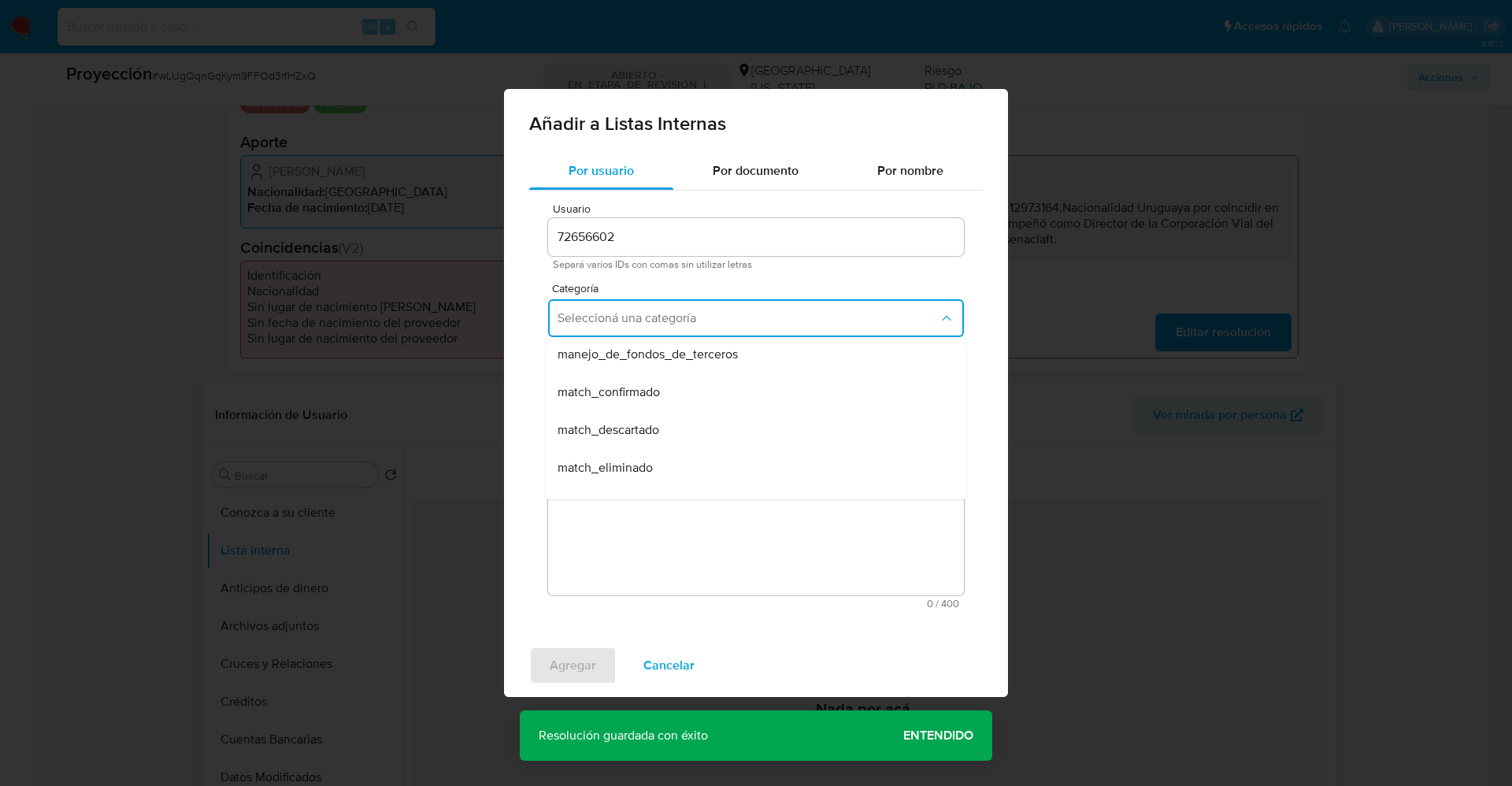
scroll to position [118, 0]
click at [654, 392] on span "match_descartado" at bounding box center [608, 393] width 102 height 16
click at [654, 392] on span "Seleccioná una subcategoría" at bounding box center [748, 392] width 381 height 16
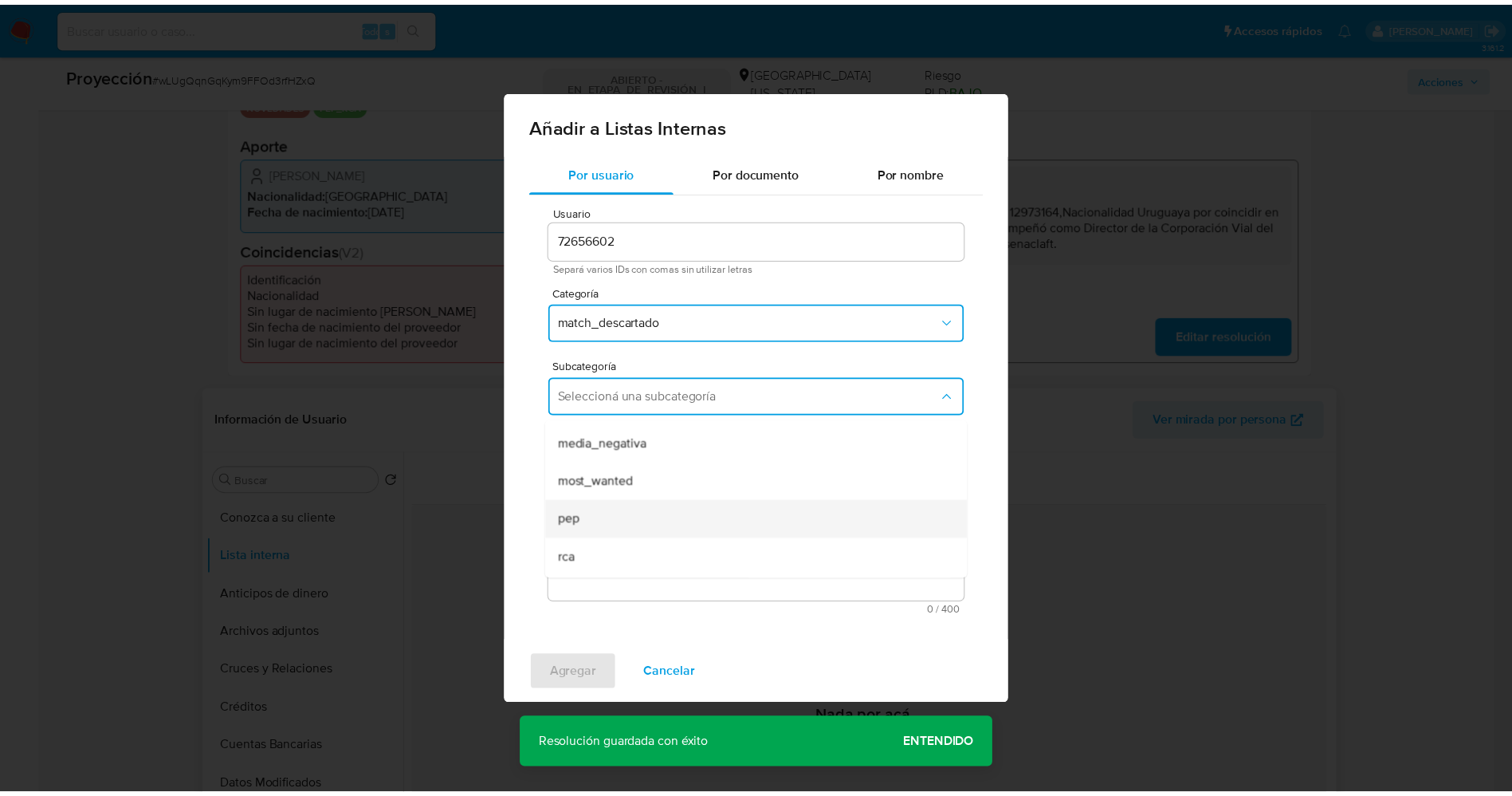
scroll to position [109, 0]
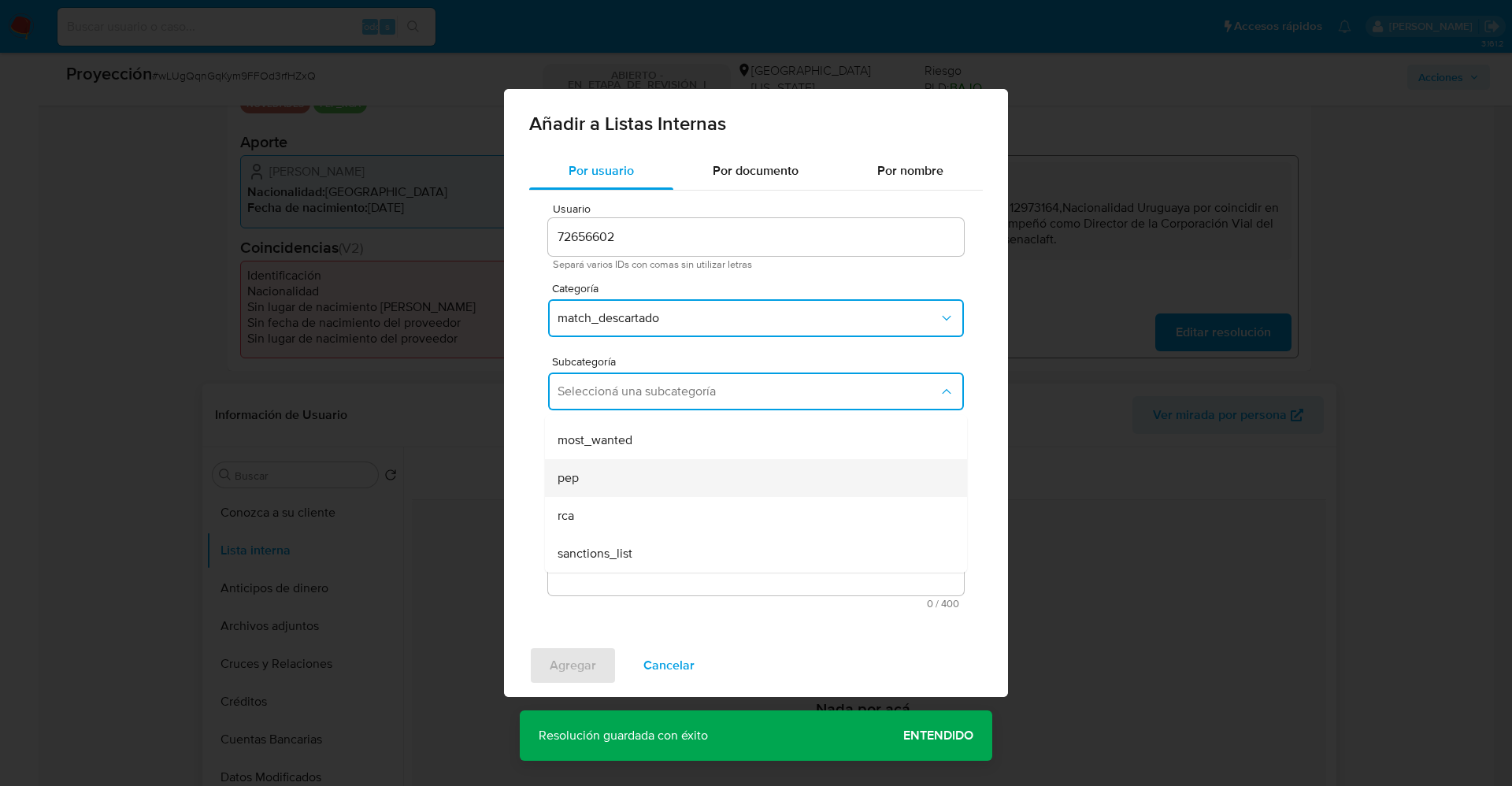
click at [649, 462] on div "pep" at bounding box center [750, 478] width 387 height 38
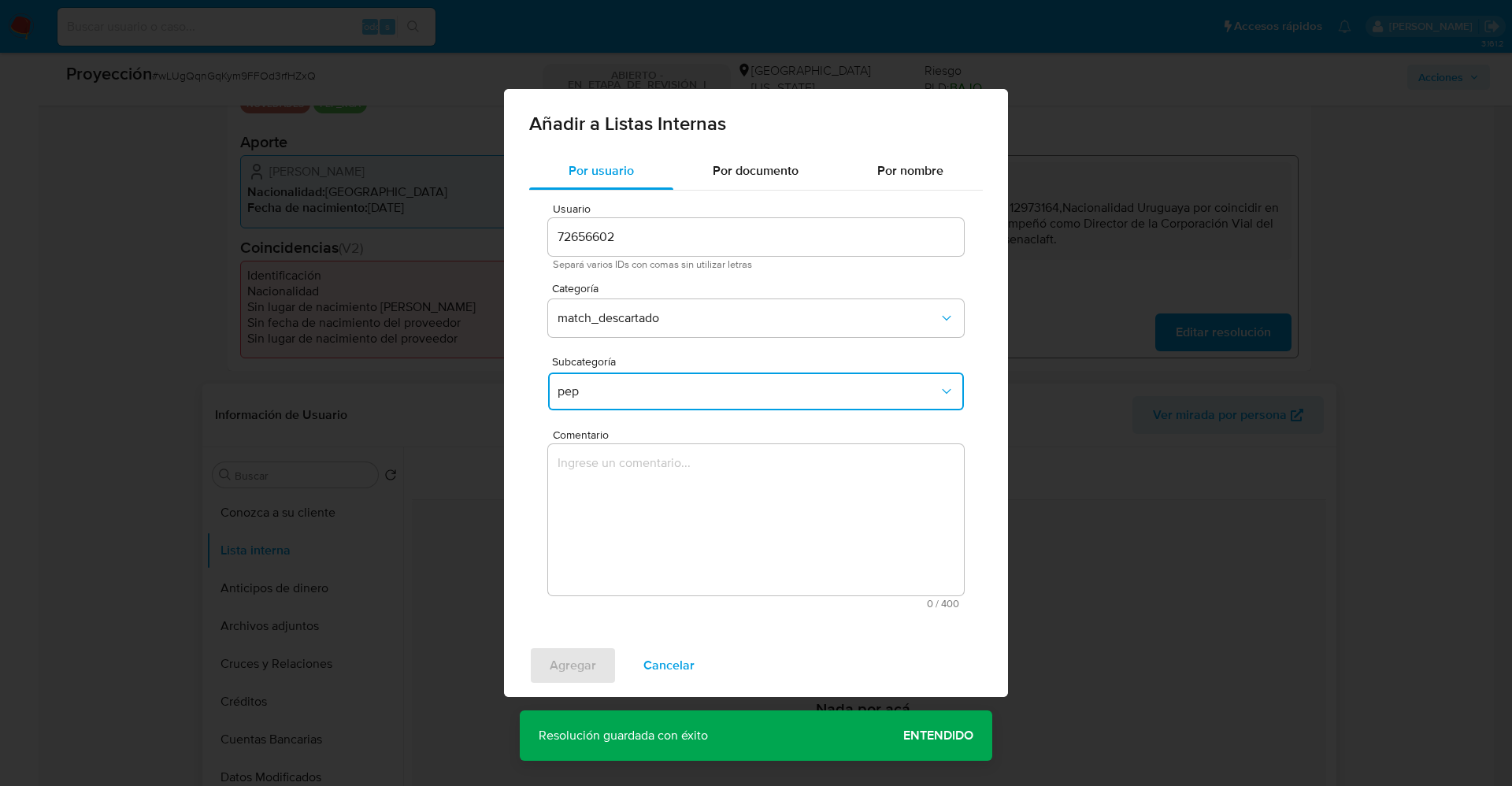
click at [649, 462] on textarea "Comentario" at bounding box center [756, 520] width 416 height 151
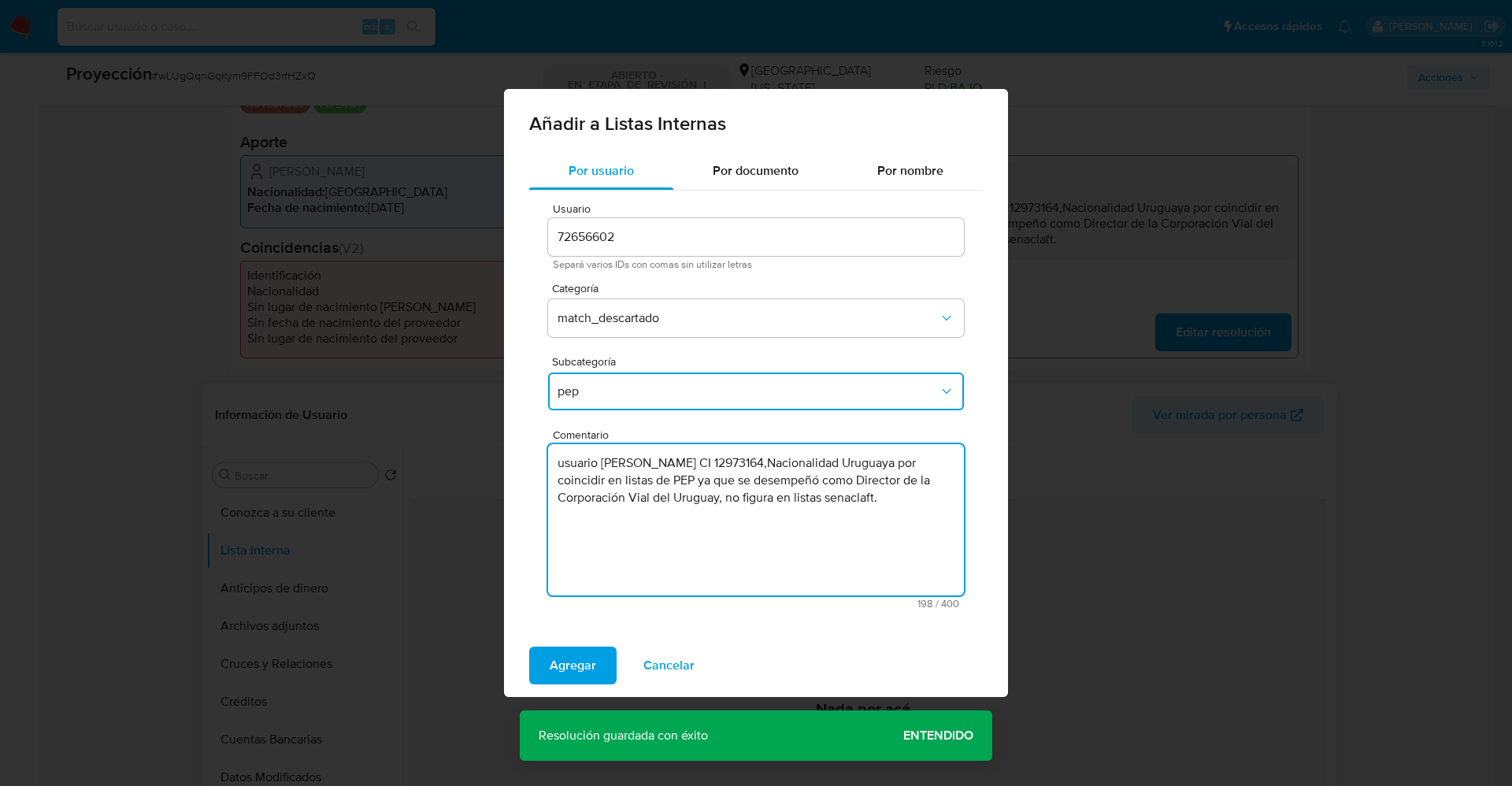
type textarea "usuario Ramon Pablo Diaz Velazco CI 12973164,Nacionalidad Uruguaya por coincidi…"
click at [577, 656] on span "Agregar" at bounding box center [573, 665] width 46 height 35
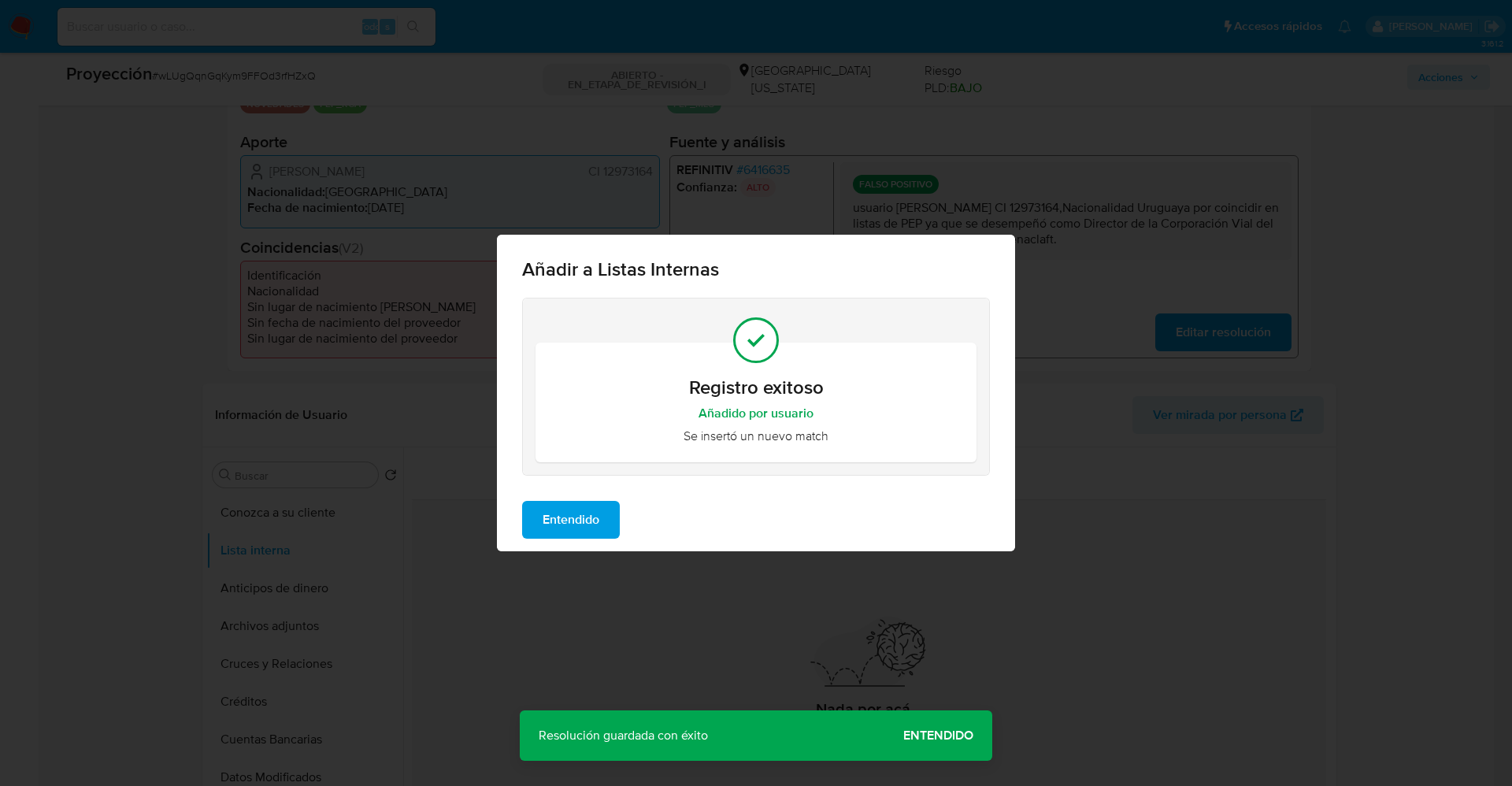
click at [570, 537] on span "Entendido" at bounding box center [570, 520] width 56 height 35
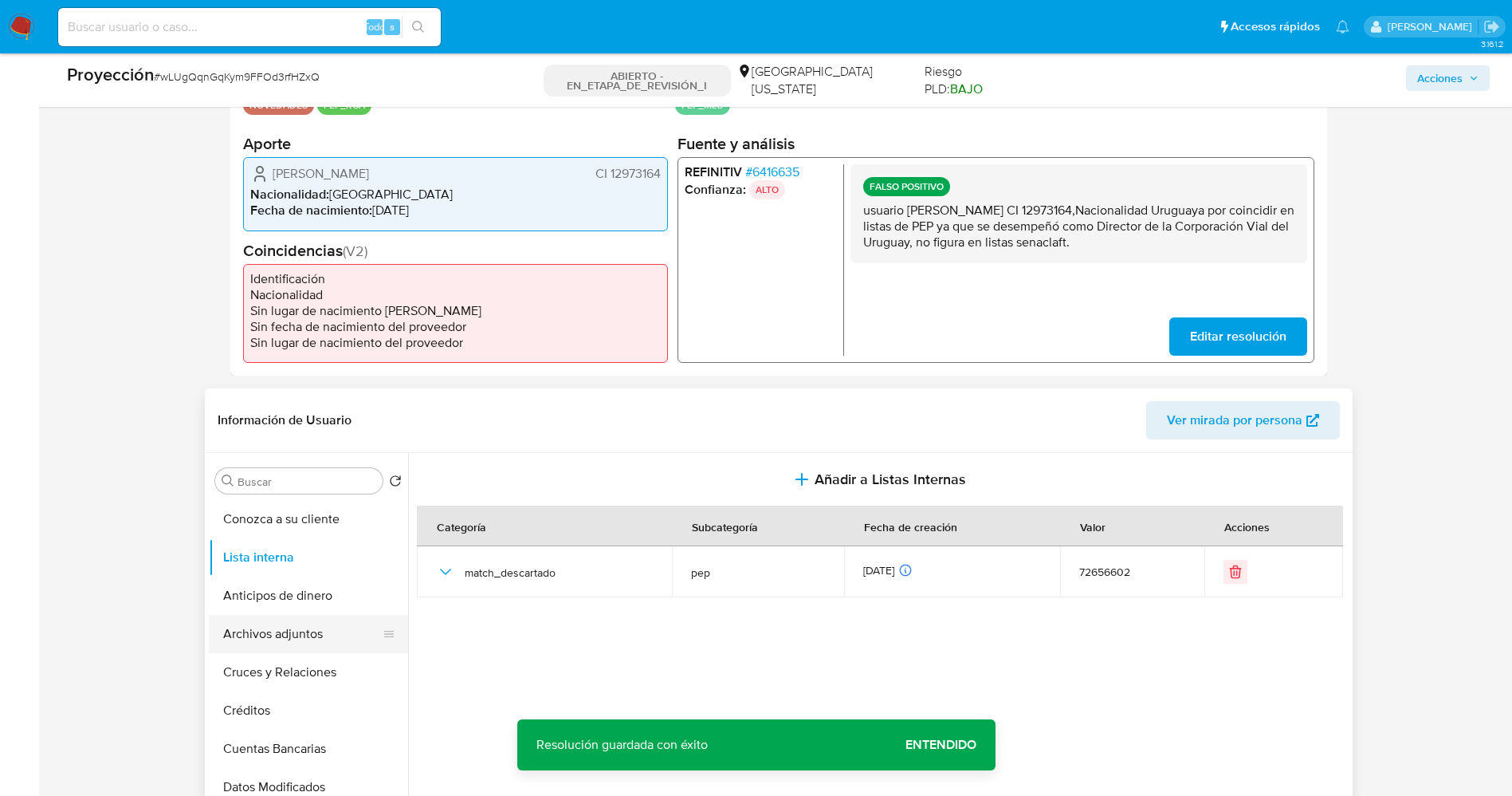
click at [279, 629] on button "Archivos adjuntos" at bounding box center [302, 634] width 187 height 38
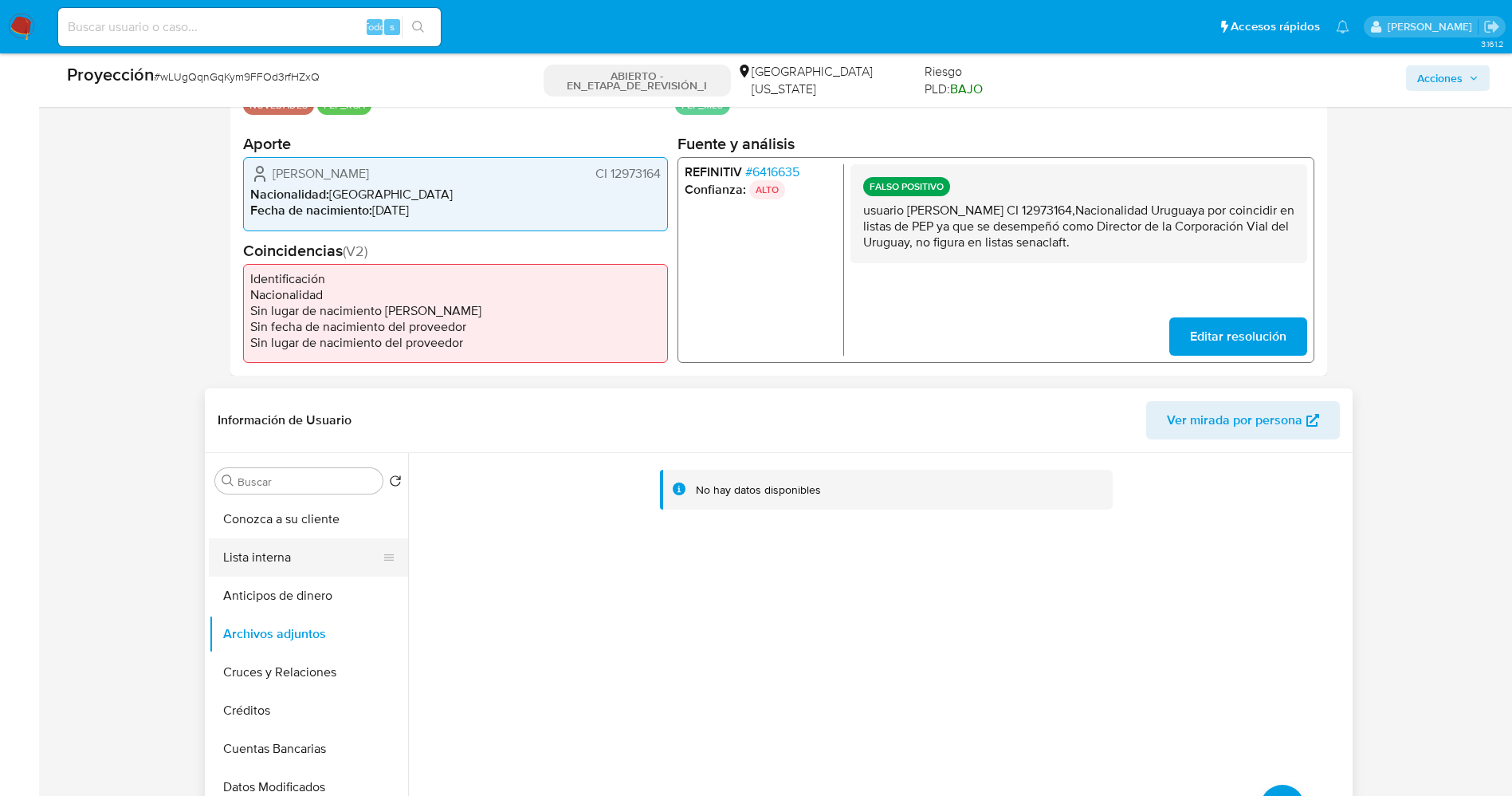
click at [268, 558] on button "Lista interna" at bounding box center [302, 557] width 187 height 38
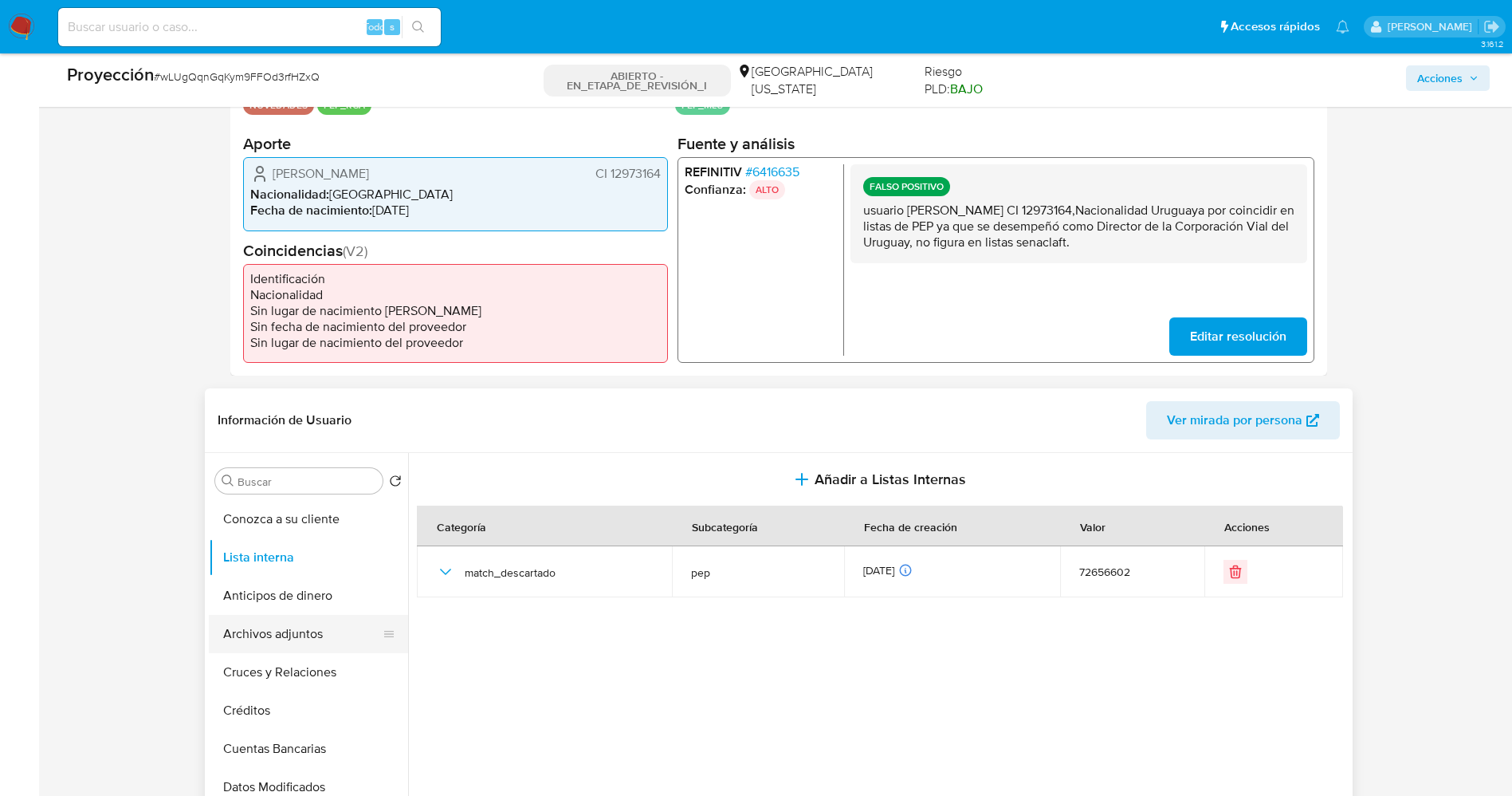
click at [269, 640] on button "Archivos adjuntos" at bounding box center [302, 634] width 187 height 38
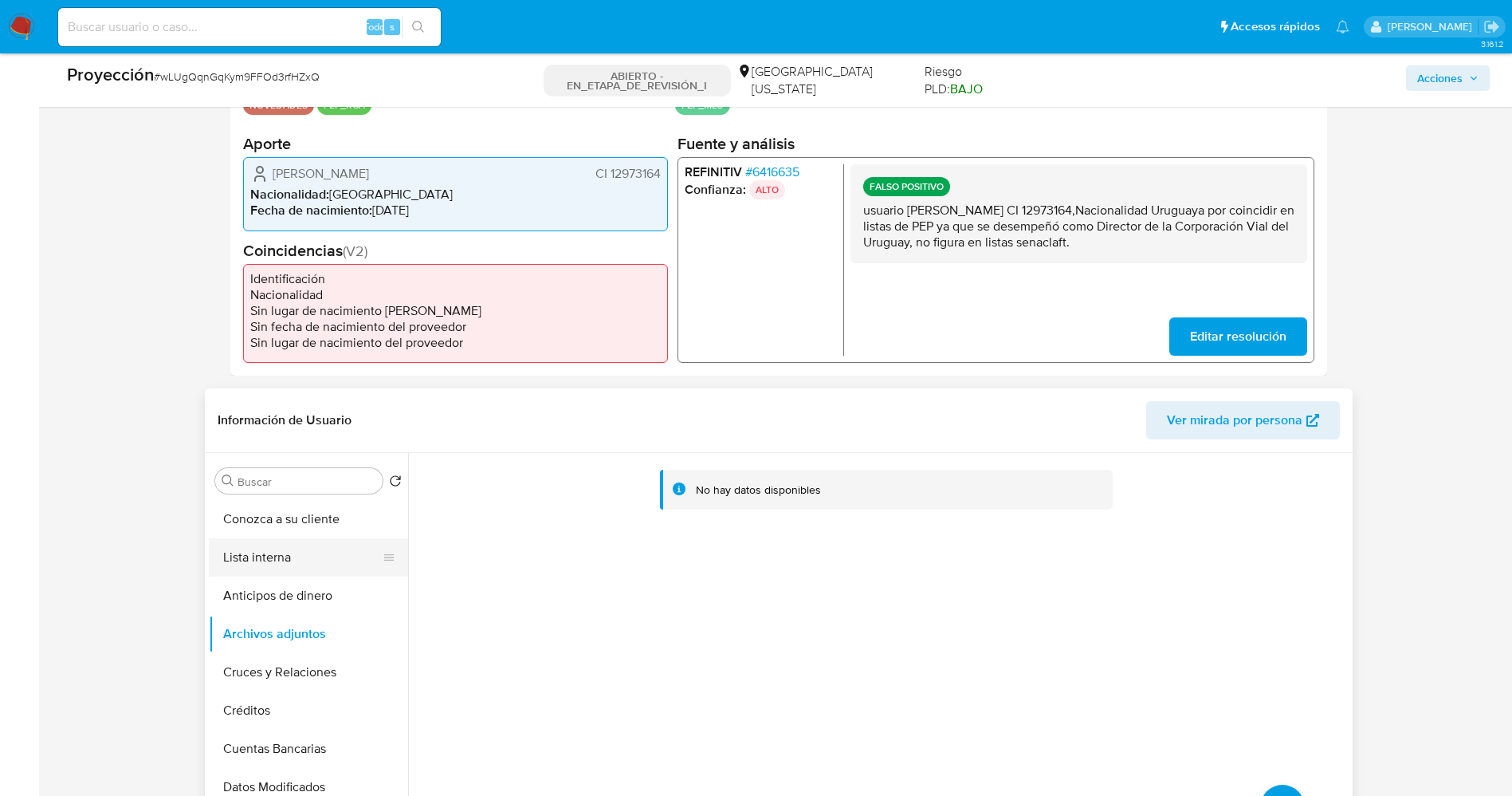
click at [243, 571] on button "Lista interna" at bounding box center [302, 557] width 187 height 38
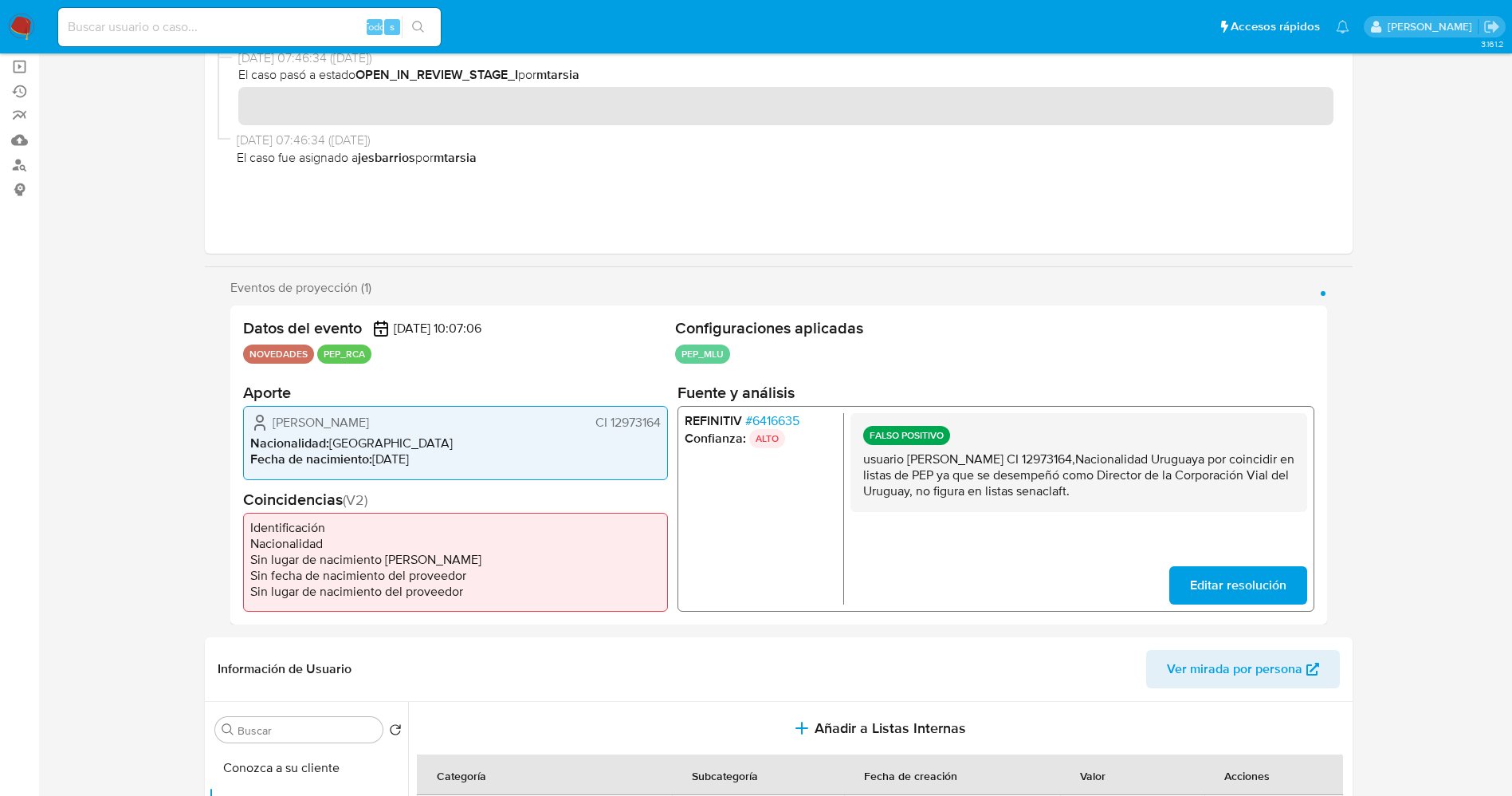
scroll to position [0, 0]
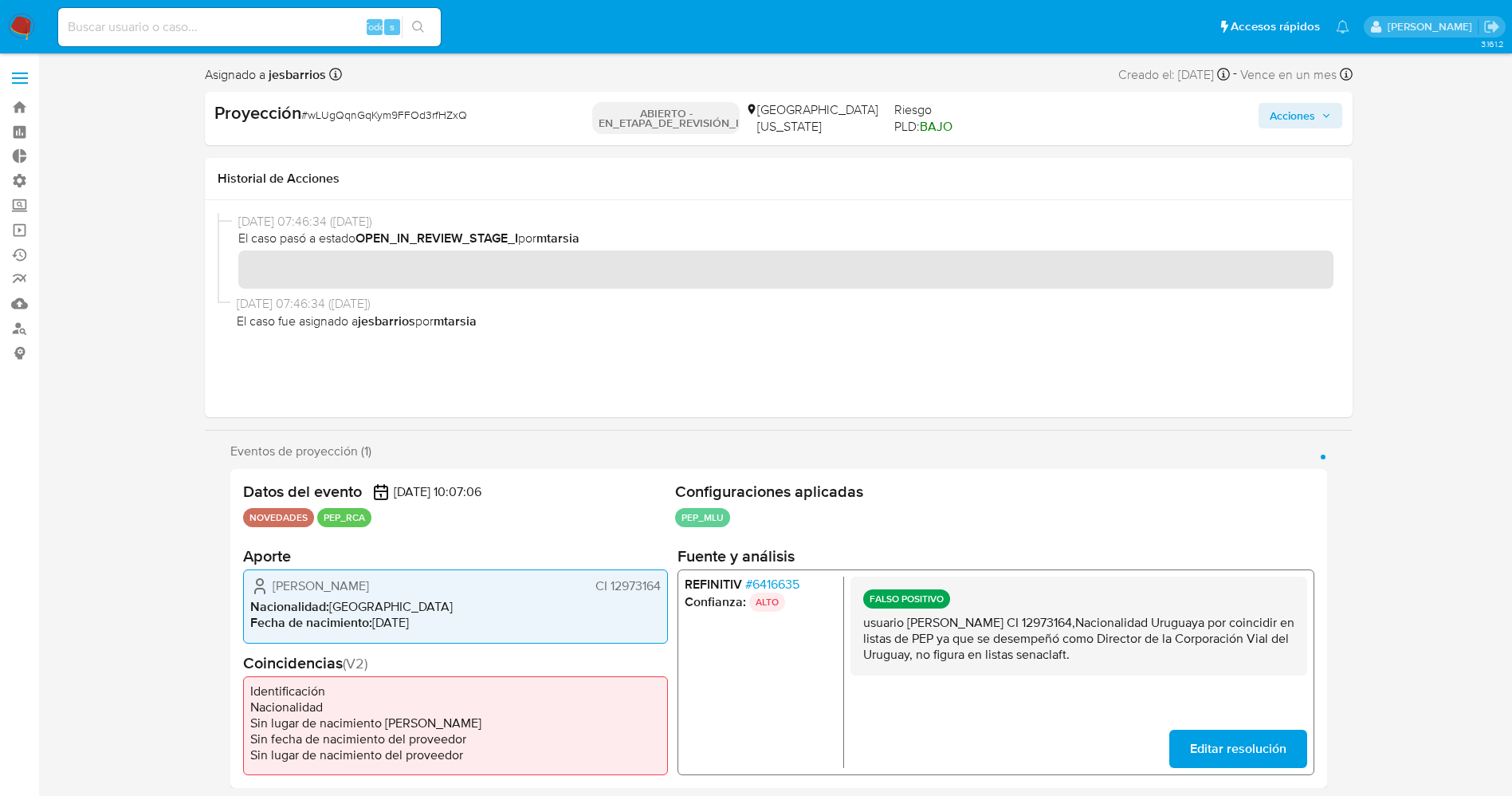
click at [1321, 128] on button "Acciones" at bounding box center [1300, 116] width 83 height 25
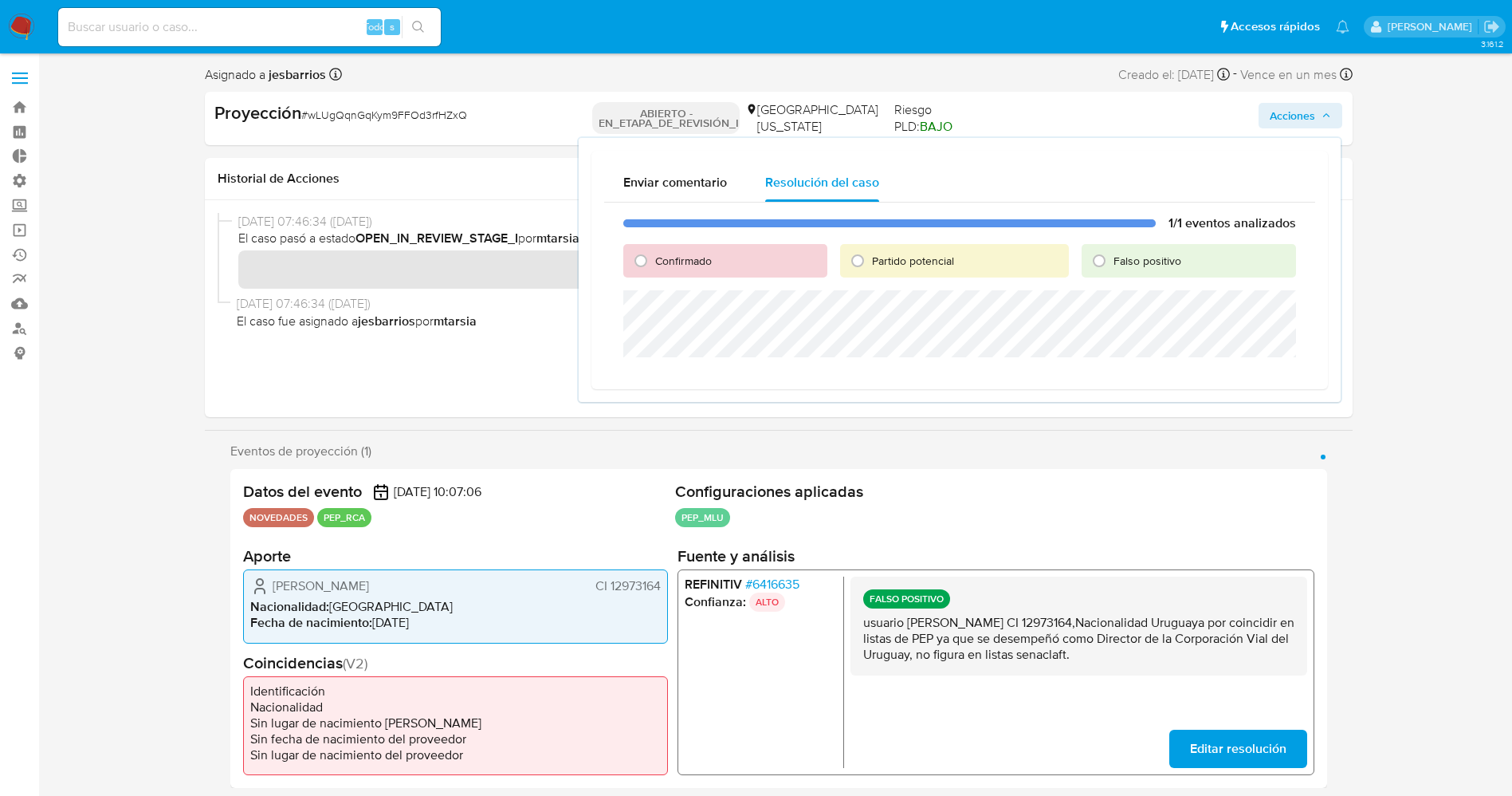
click at [1139, 277] on div "1/1 eventos analizados Confirmado Partido potencial Falso positivo" at bounding box center [959, 290] width 711 height 174
click at [1136, 267] on font "Falso positivo" at bounding box center [1147, 261] width 68 height 16
click at [1112, 267] on input "Falso positivo" at bounding box center [1099, 261] width 25 height 25
radio input "true"
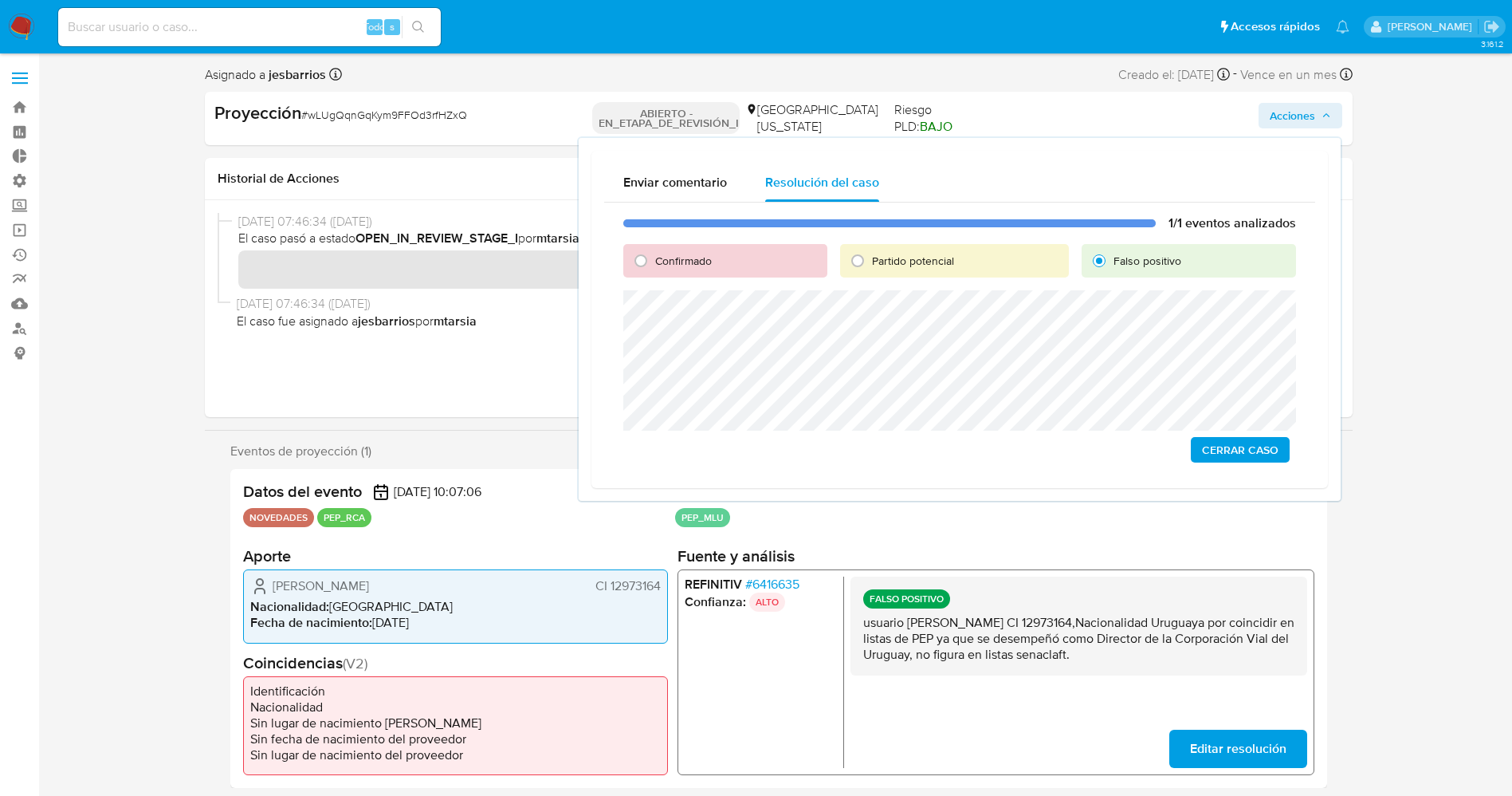
click at [1210, 446] on span "Cerrar Caso" at bounding box center [1240, 449] width 77 height 23
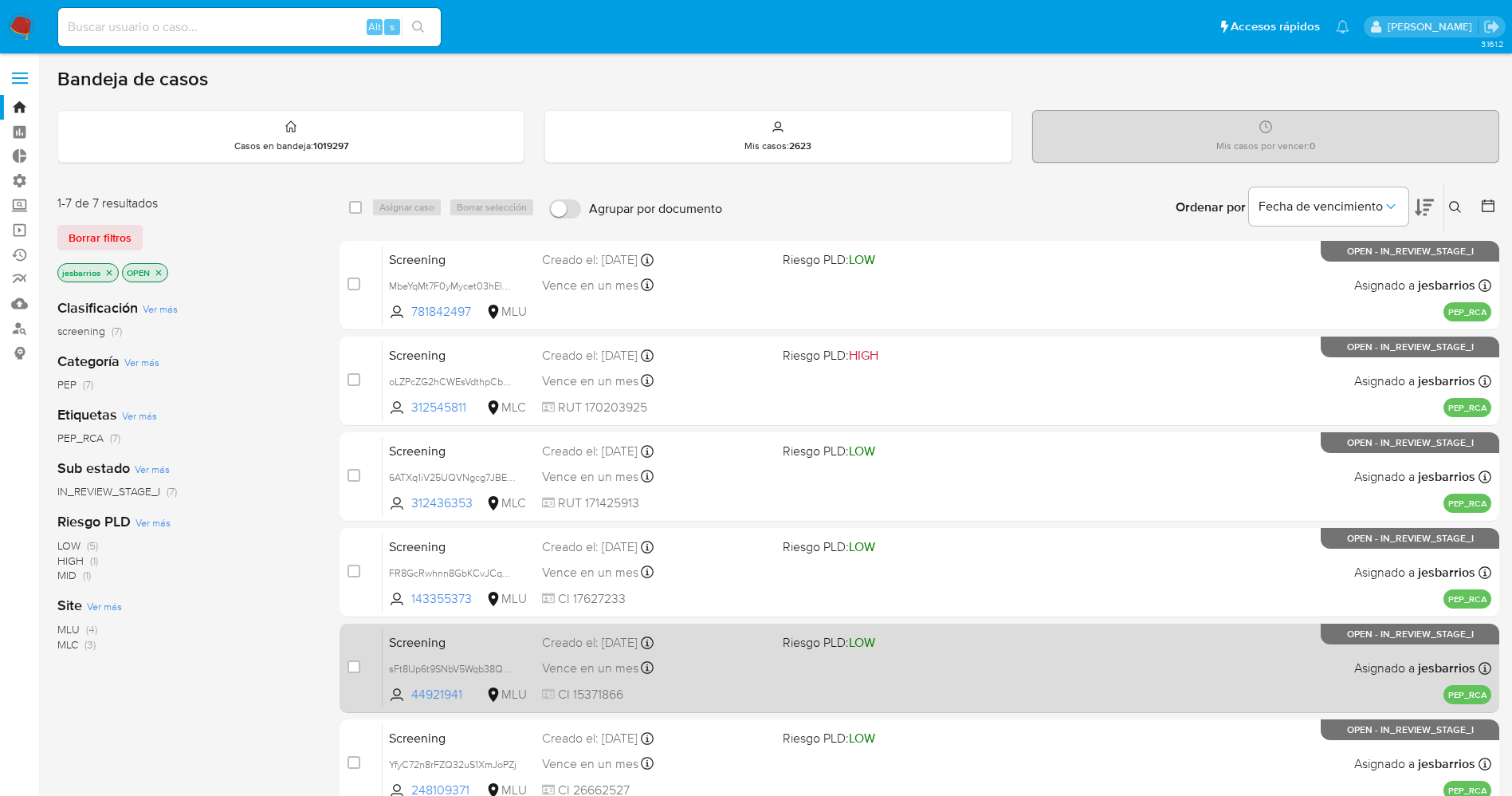
scroll to position [234, 0]
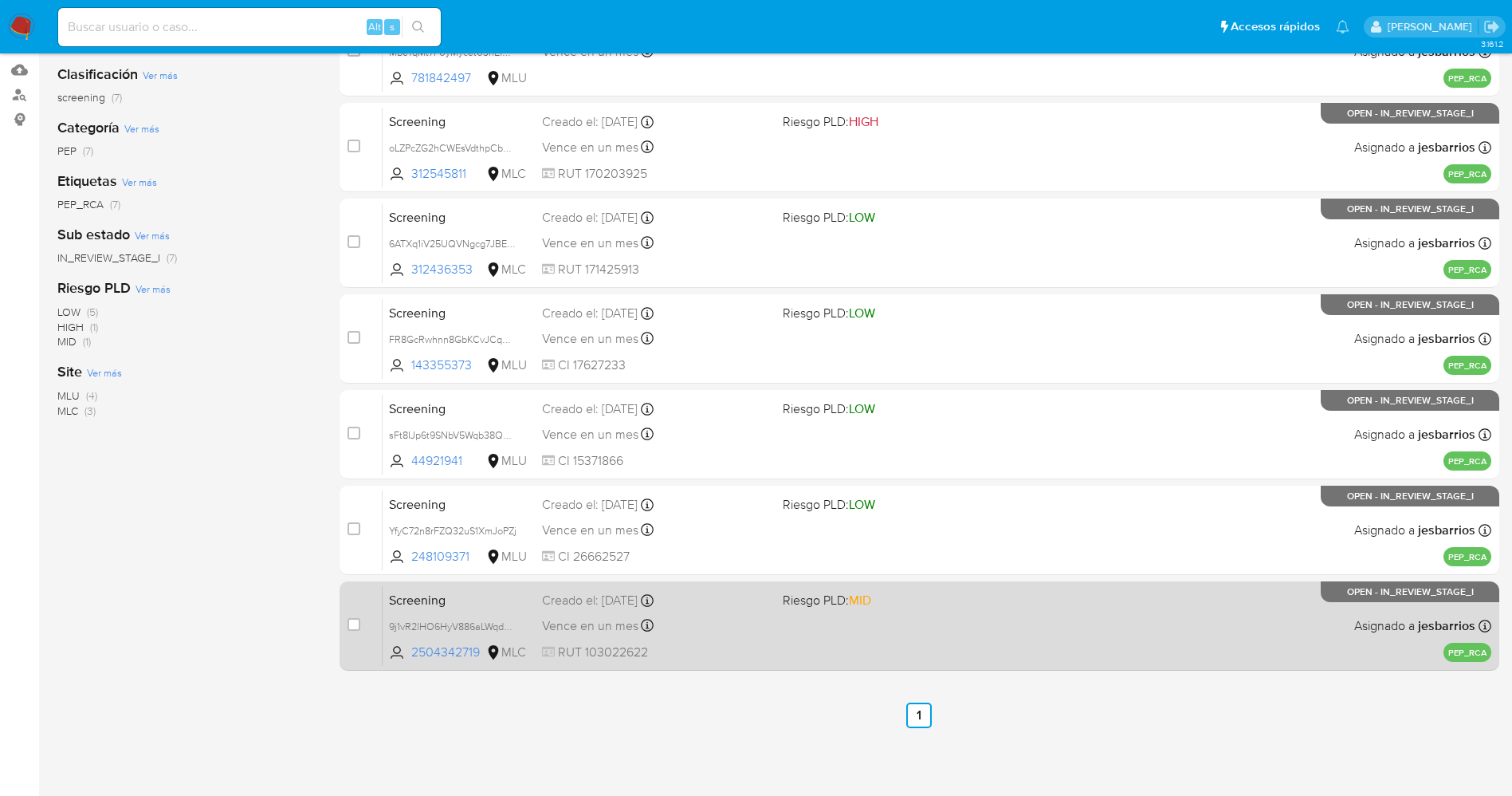
click at [914, 628] on div "Screening 9j1vR2lHO6HyV886aLWqdMGN 2504342719 MLC Riesgo PLD: MID Creado el: 01…" at bounding box center [937, 625] width 1109 height 81
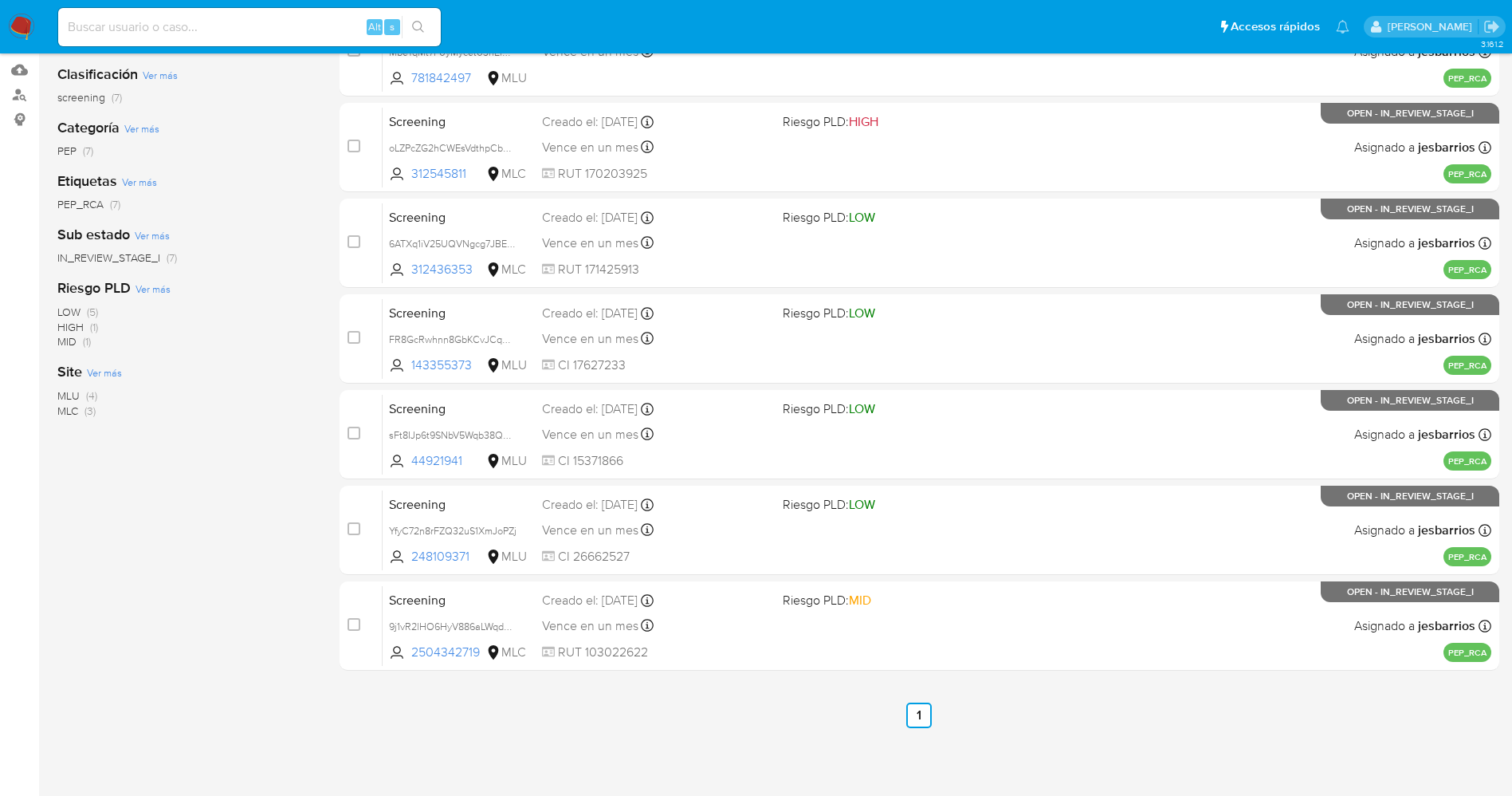
click at [24, 22] on img at bounding box center [22, 27] width 27 height 27
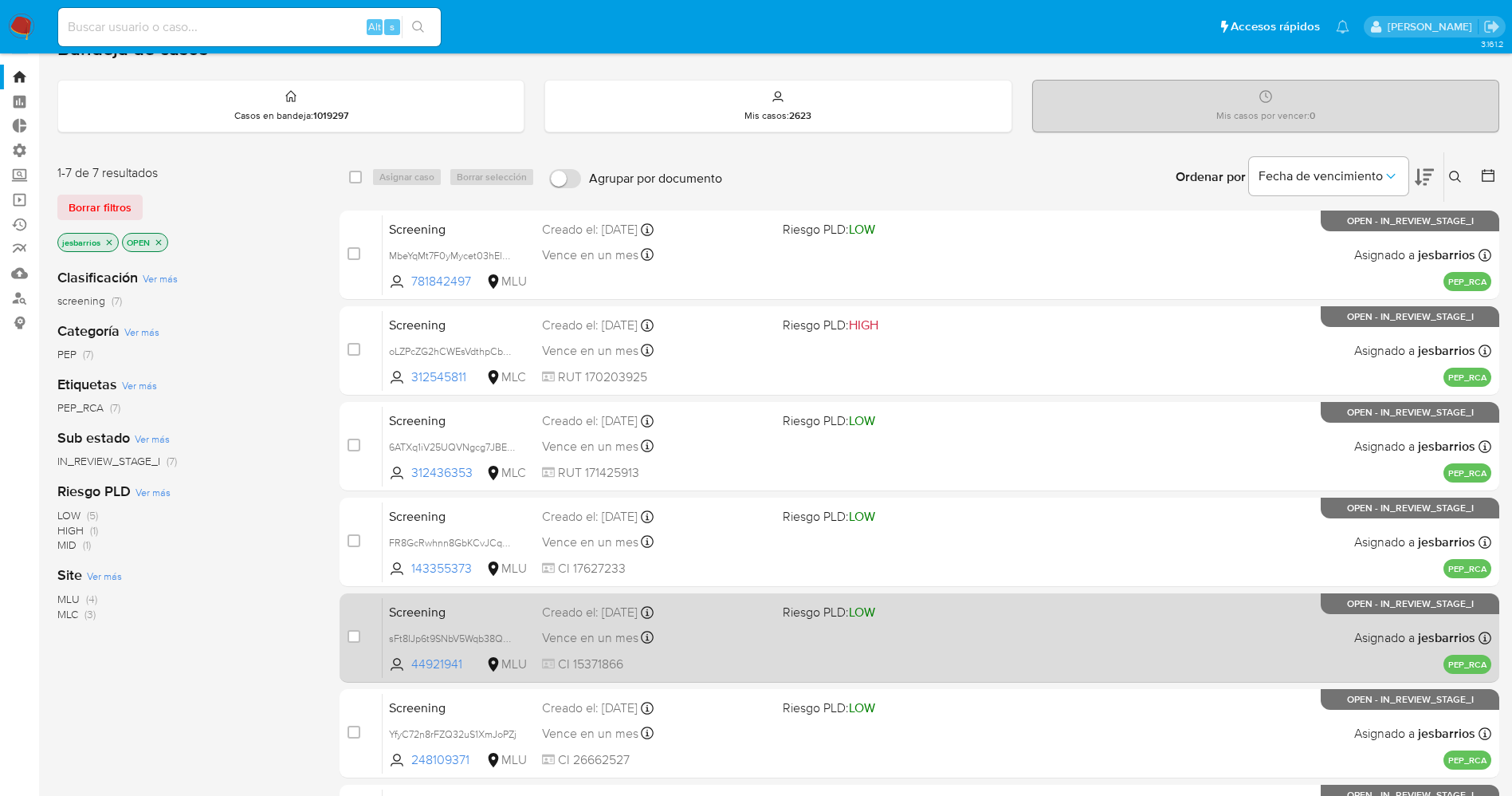
scroll to position [0, 0]
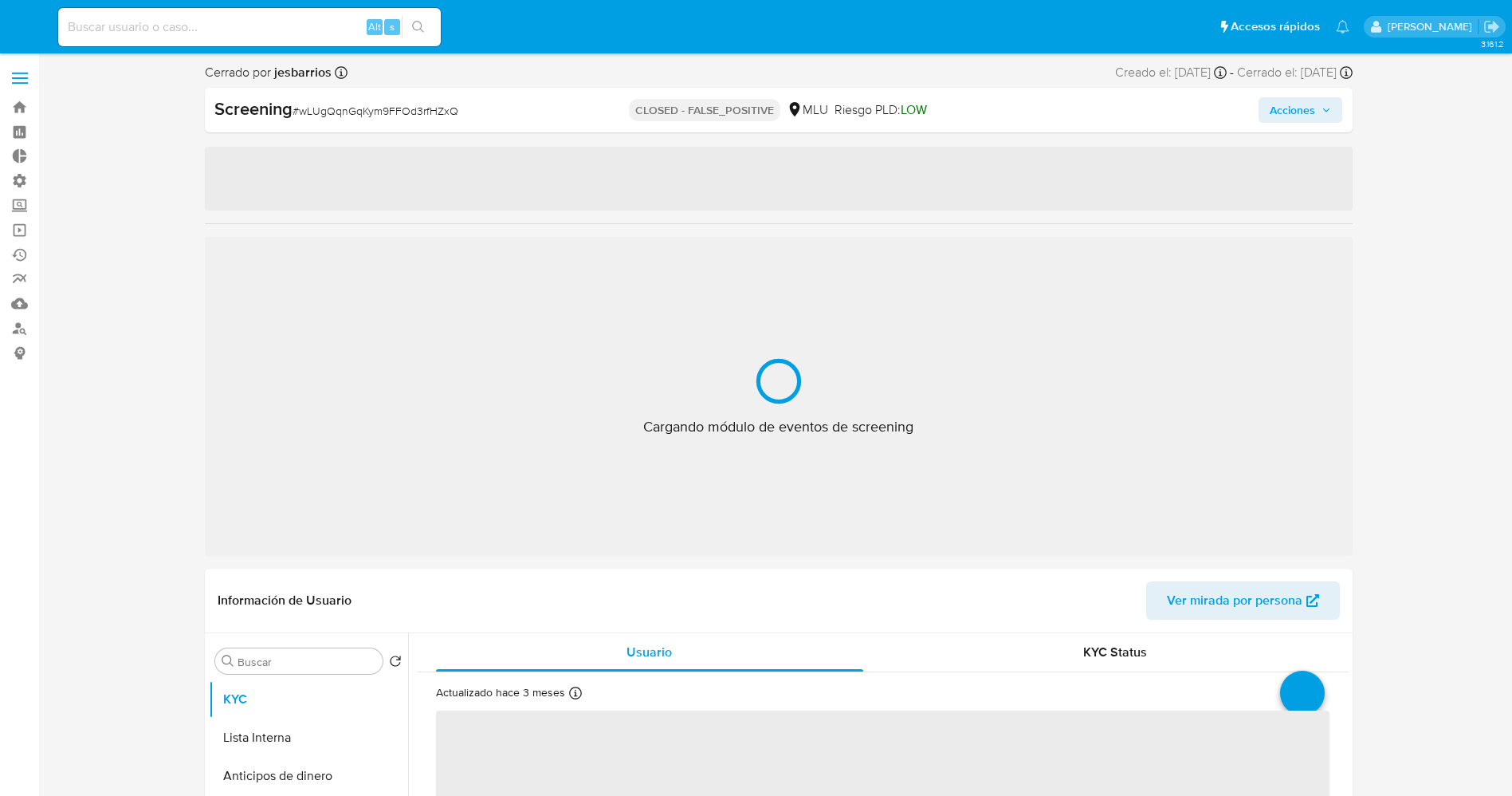
select select "10"
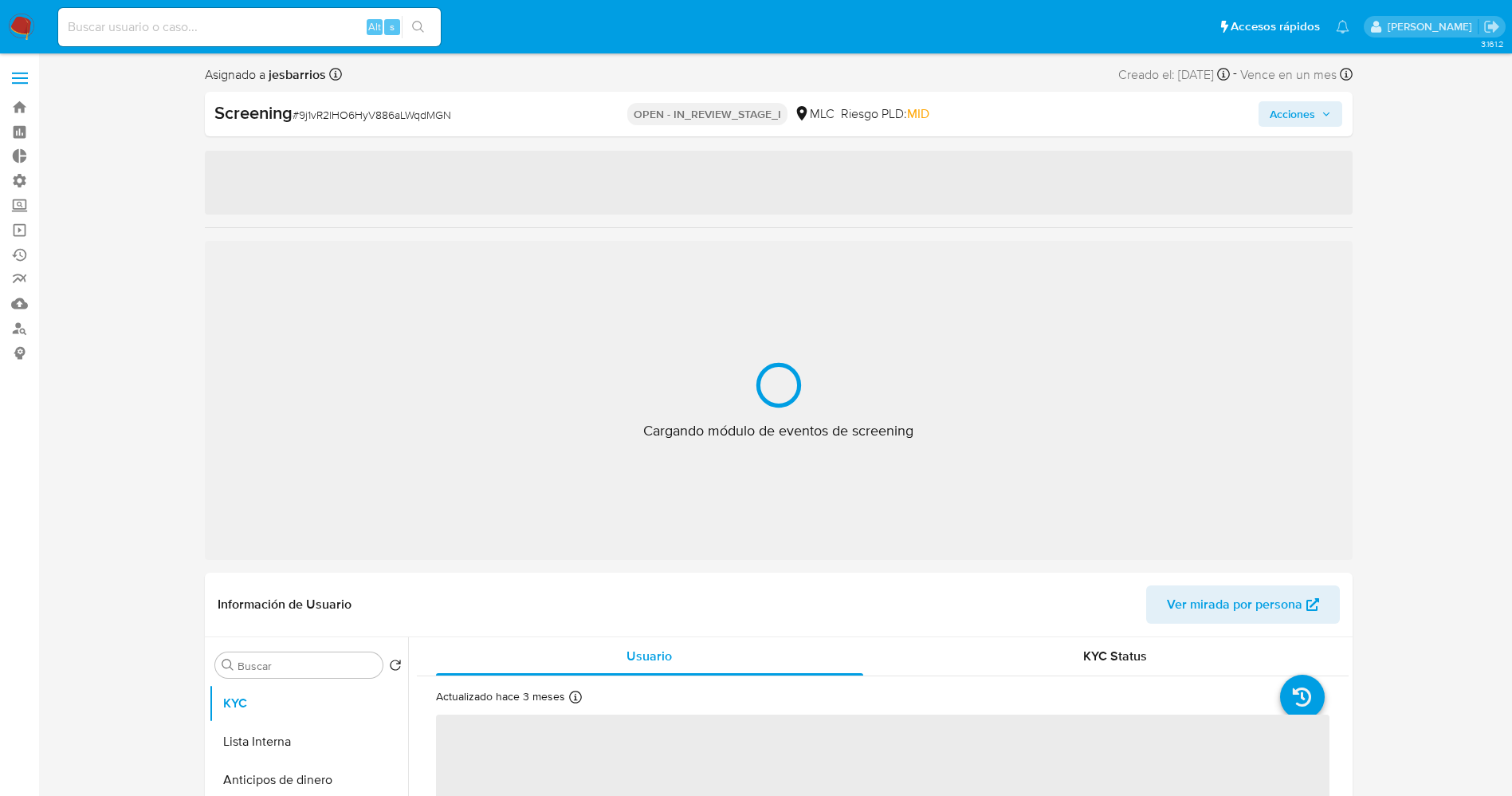
select select "10"
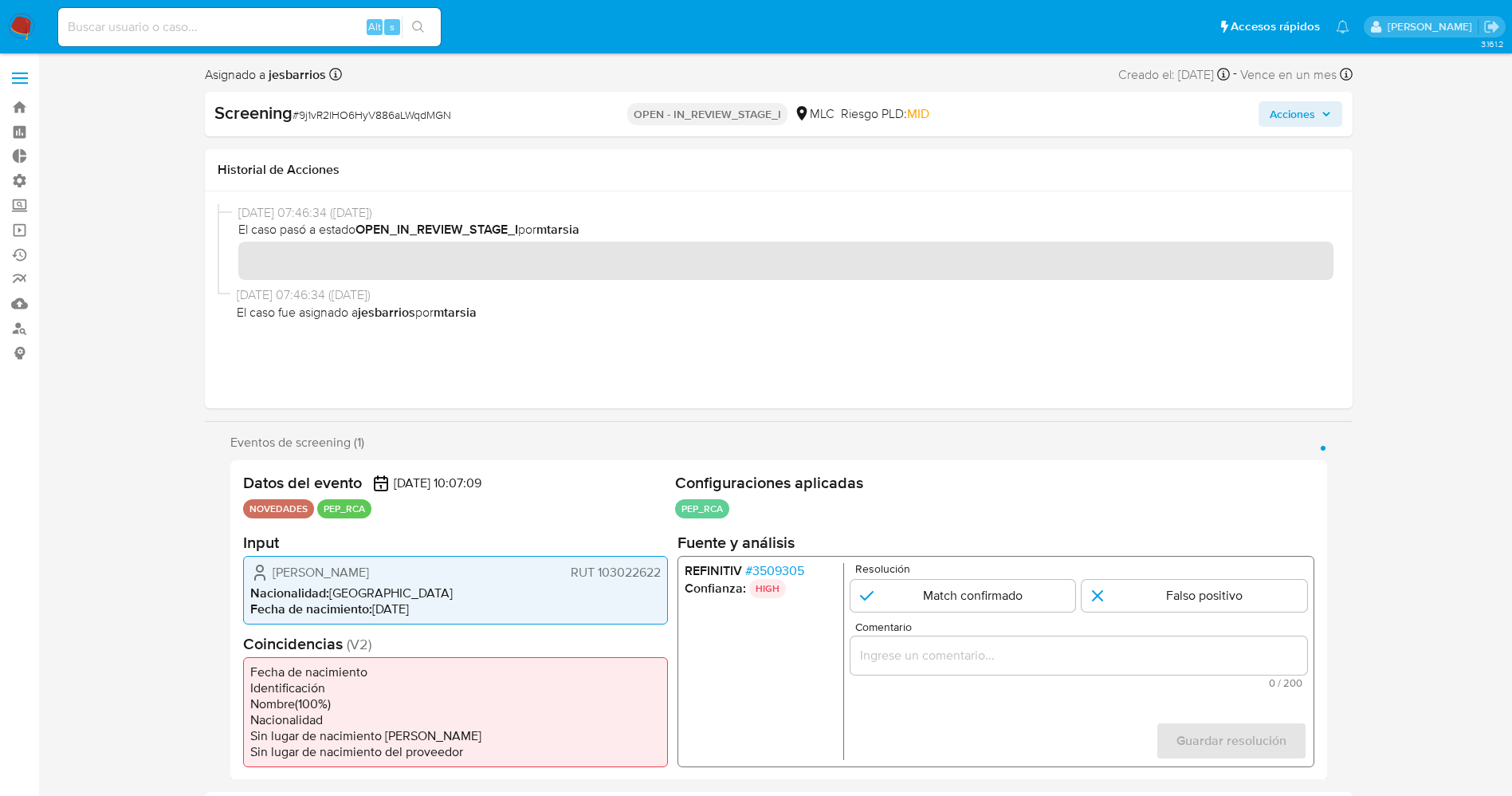
click at [796, 565] on span "# 3509305" at bounding box center [773, 571] width 59 height 16
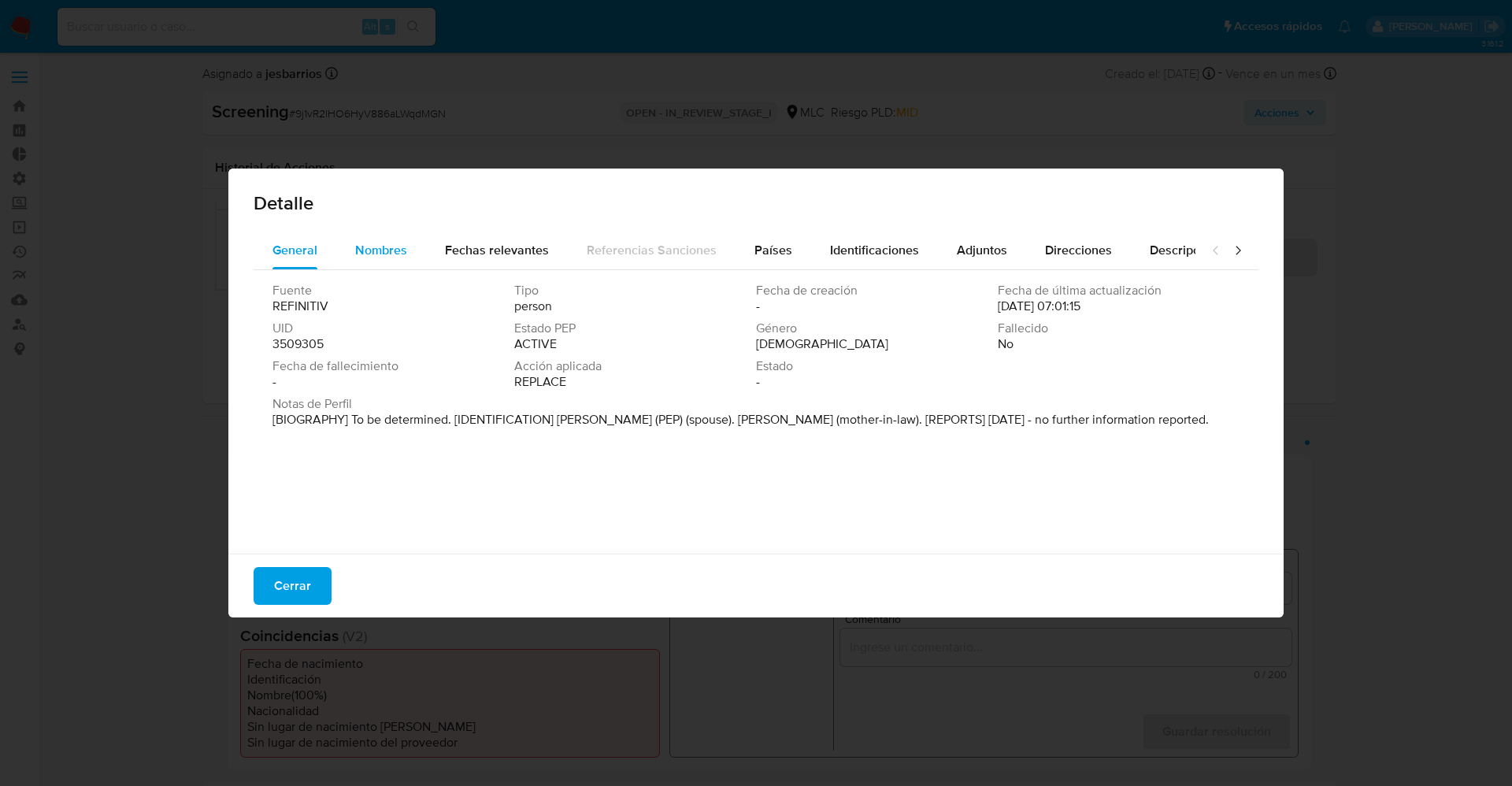
click at [370, 249] on span "Nombres" at bounding box center [381, 249] width 52 height 18
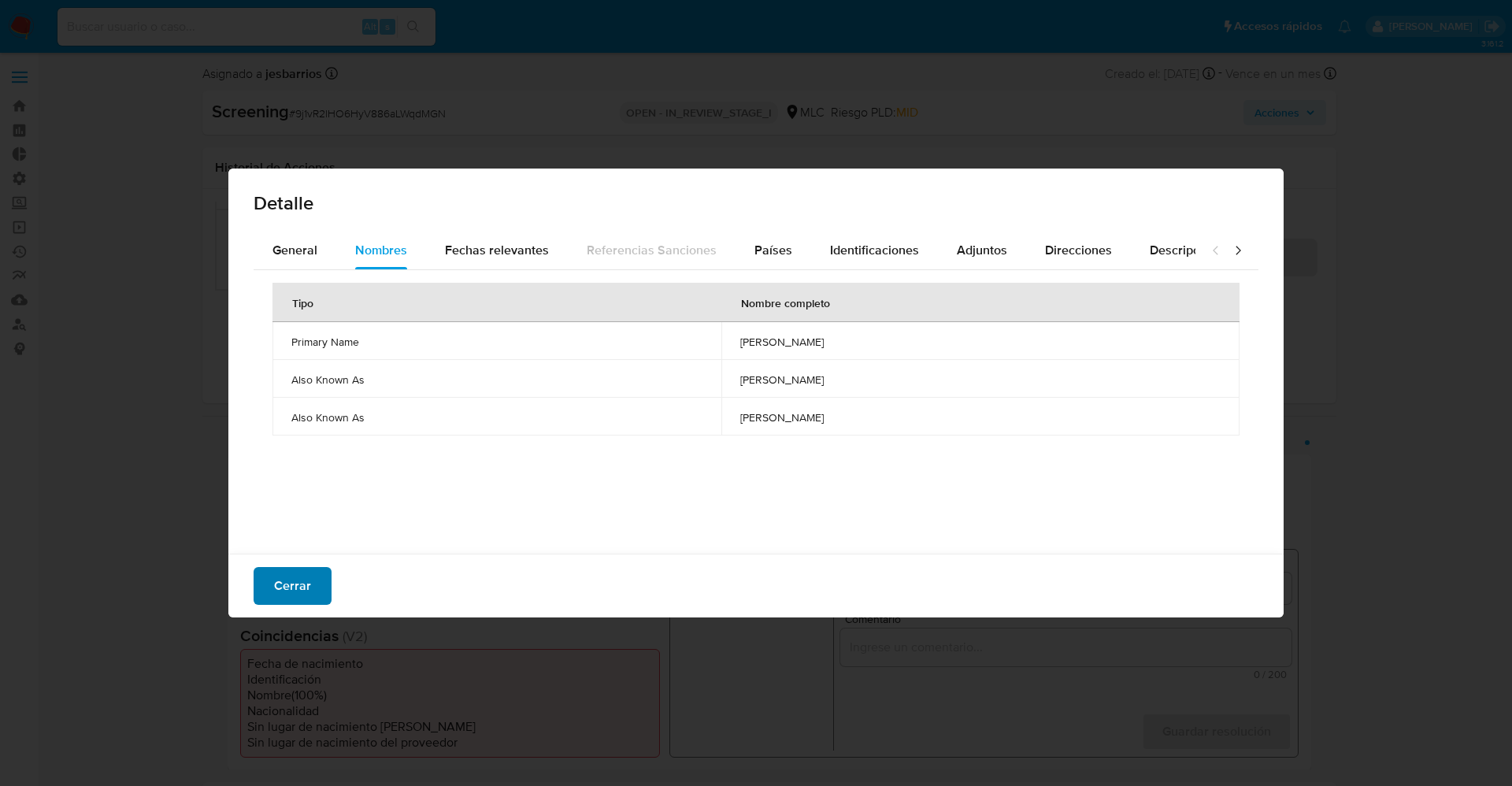
click at [286, 590] on span "Cerrar" at bounding box center [291, 586] width 37 height 35
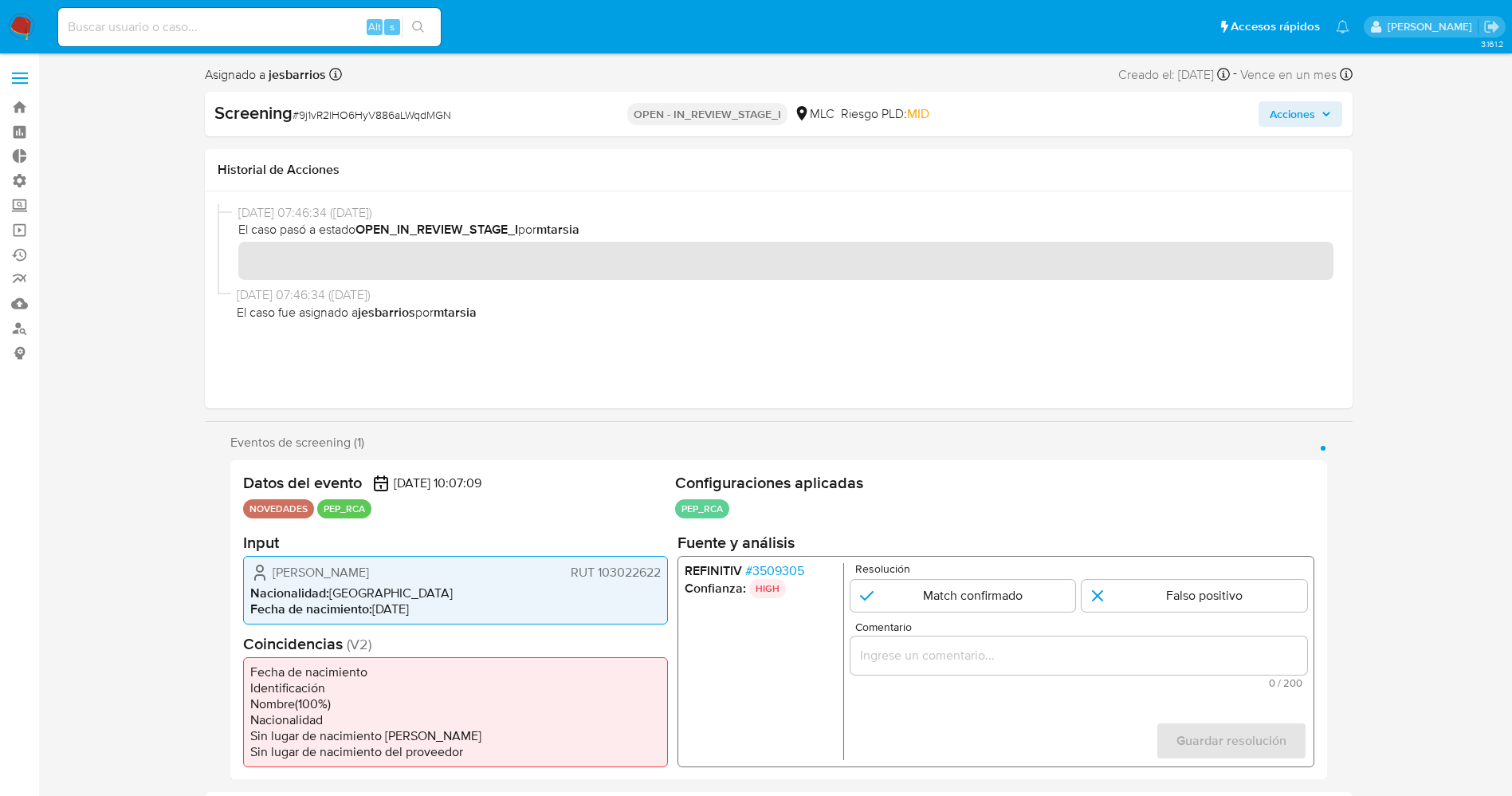
click at [791, 571] on span "# 3509305" at bounding box center [773, 571] width 59 height 16
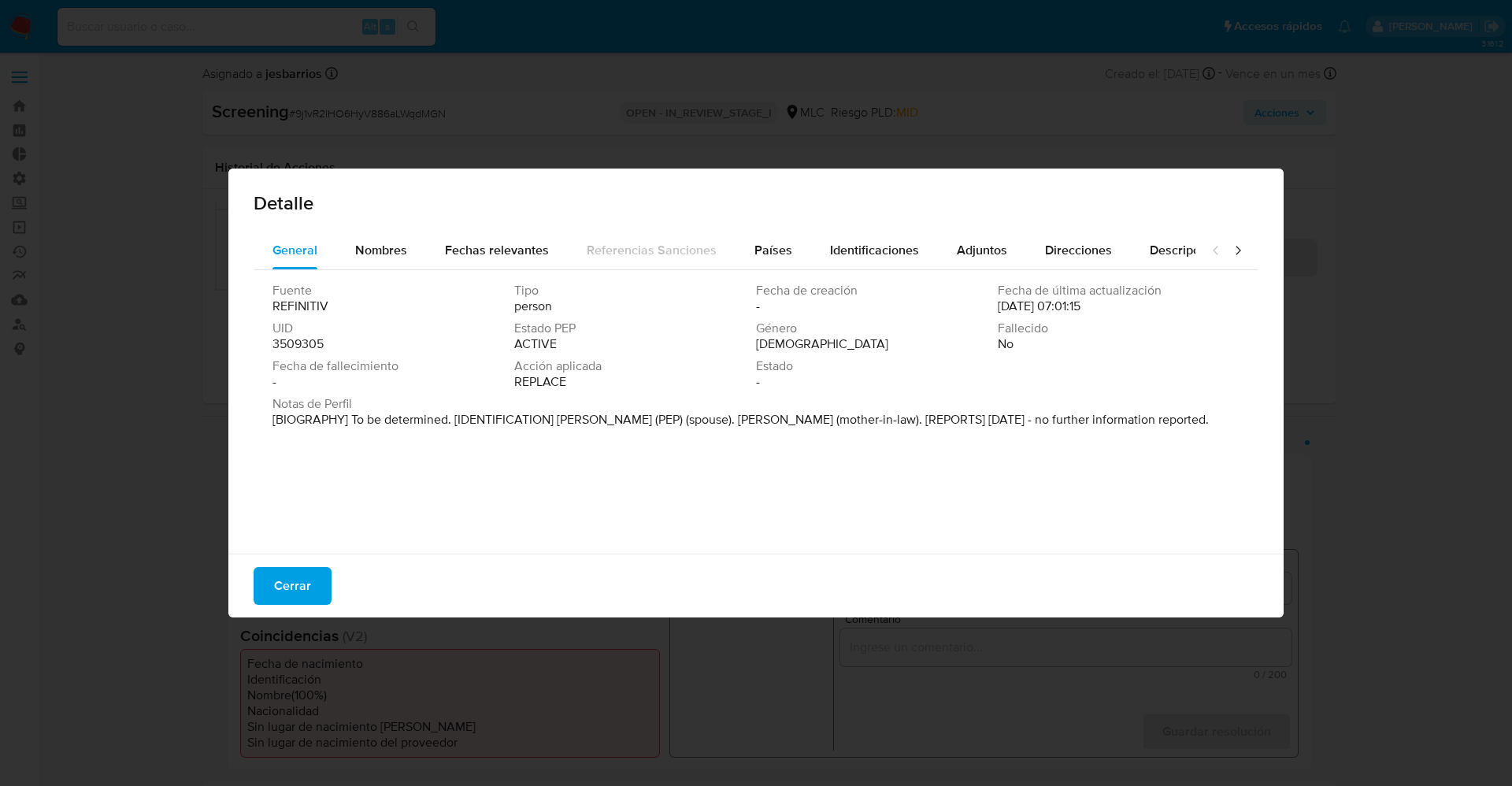
click at [310, 339] on span "3509305" at bounding box center [298, 344] width 51 height 16
click at [308, 579] on span "Cerrar" at bounding box center [291, 586] width 37 height 35
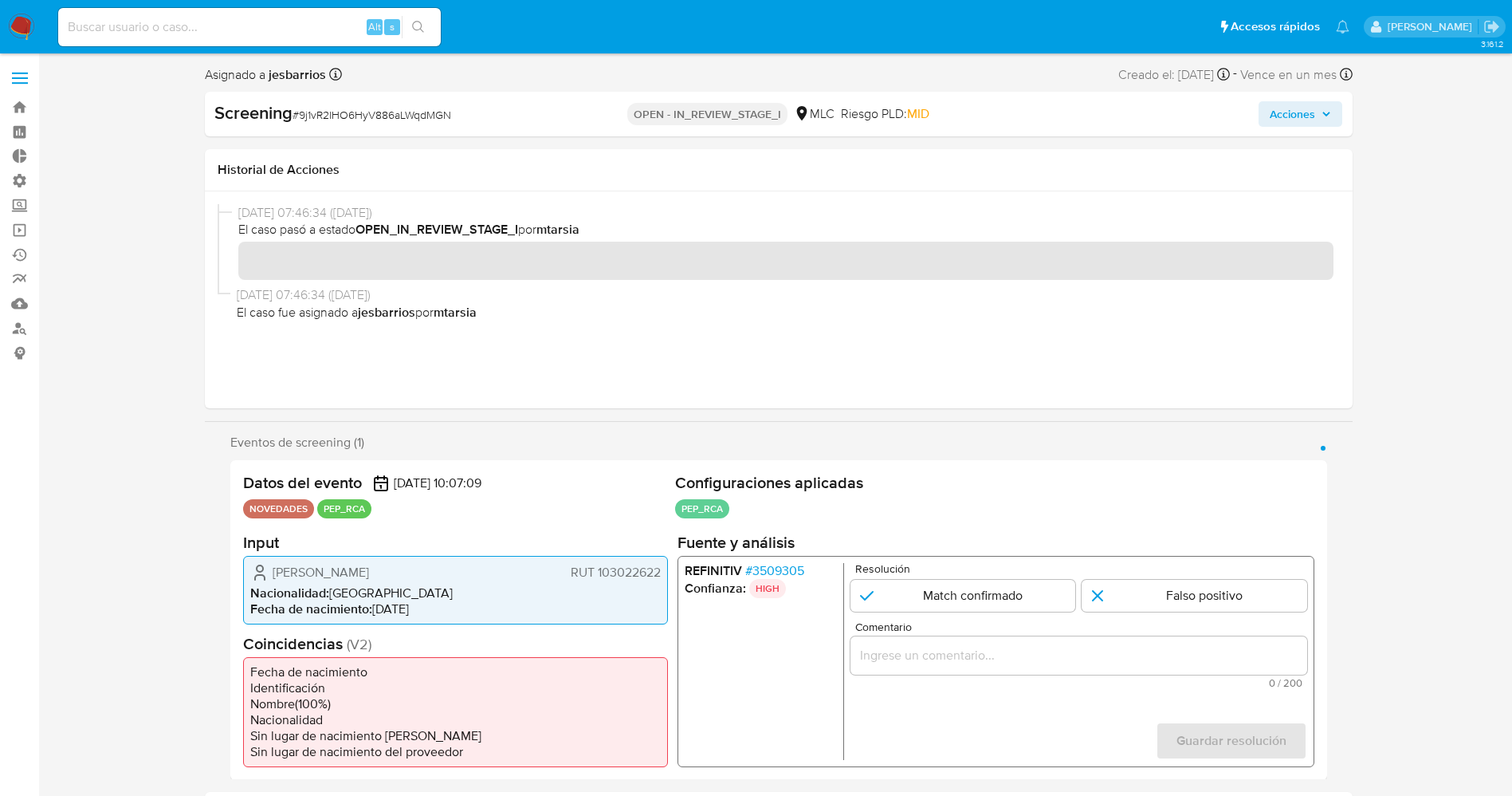
drag, startPoint x: 268, startPoint y: 566, endPoint x: 441, endPoint y: 572, distance: 173.1
click at [444, 572] on div "Jeannette Marta Durán Aburto RUT 103022622" at bounding box center [455, 571] width 410 height 19
click at [437, 614] on li "Fecha de nacimiento : 20/04/1965" at bounding box center [455, 609] width 410 height 16
drag, startPoint x: 270, startPoint y: 572, endPoint x: 657, endPoint y: 566, distance: 387.0
click at [664, 566] on div "Jeannette Marta Durán Aburto RUT 103022622 Nacionalidad : Chile Fecha de nacimi…" at bounding box center [455, 590] width 425 height 69
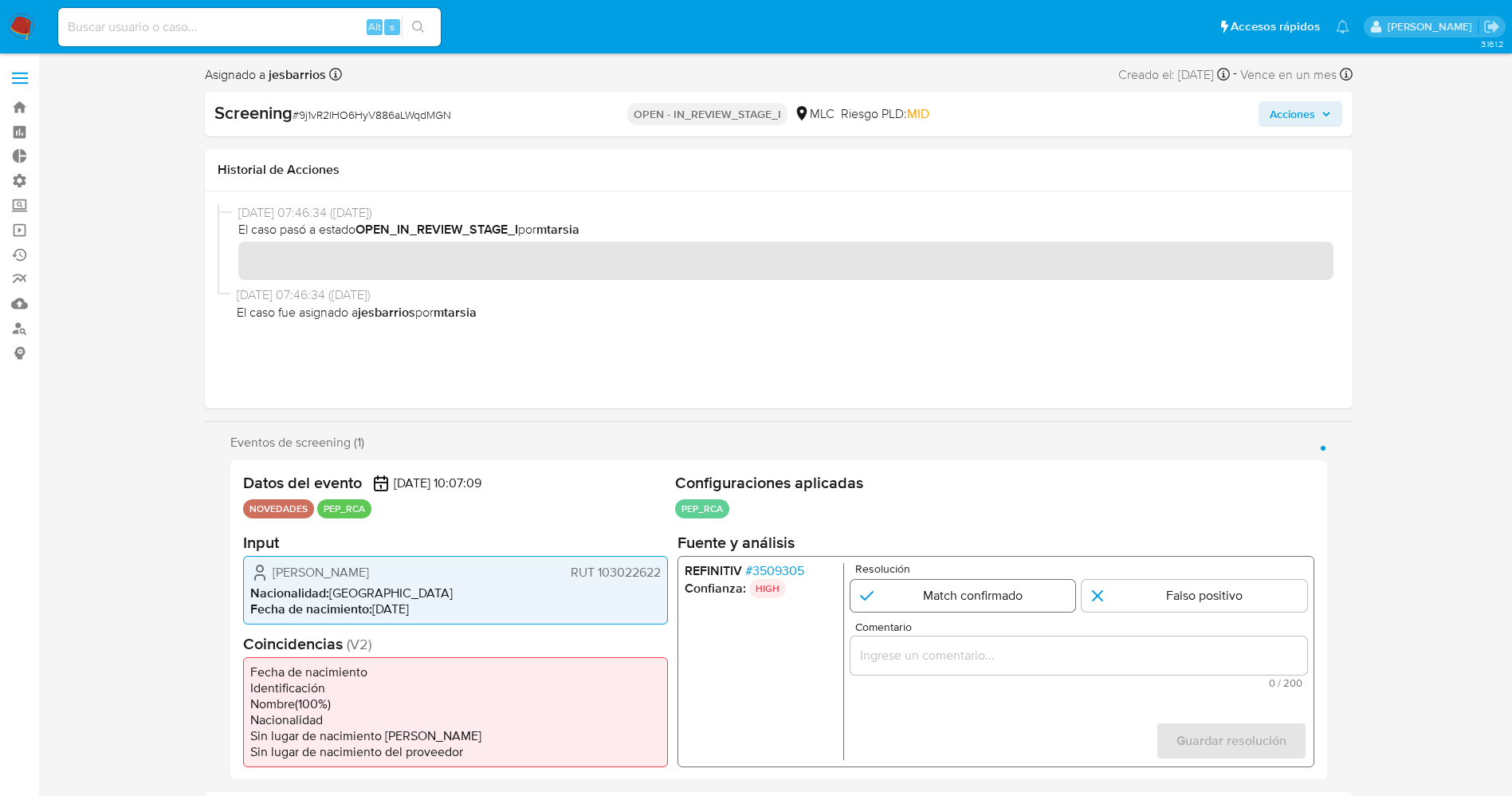
click at [940, 586] on input "1 de 1" at bounding box center [962, 594] width 225 height 32
radio input "true"
click at [952, 659] on input "Comentario" at bounding box center [1078, 655] width 457 height 21
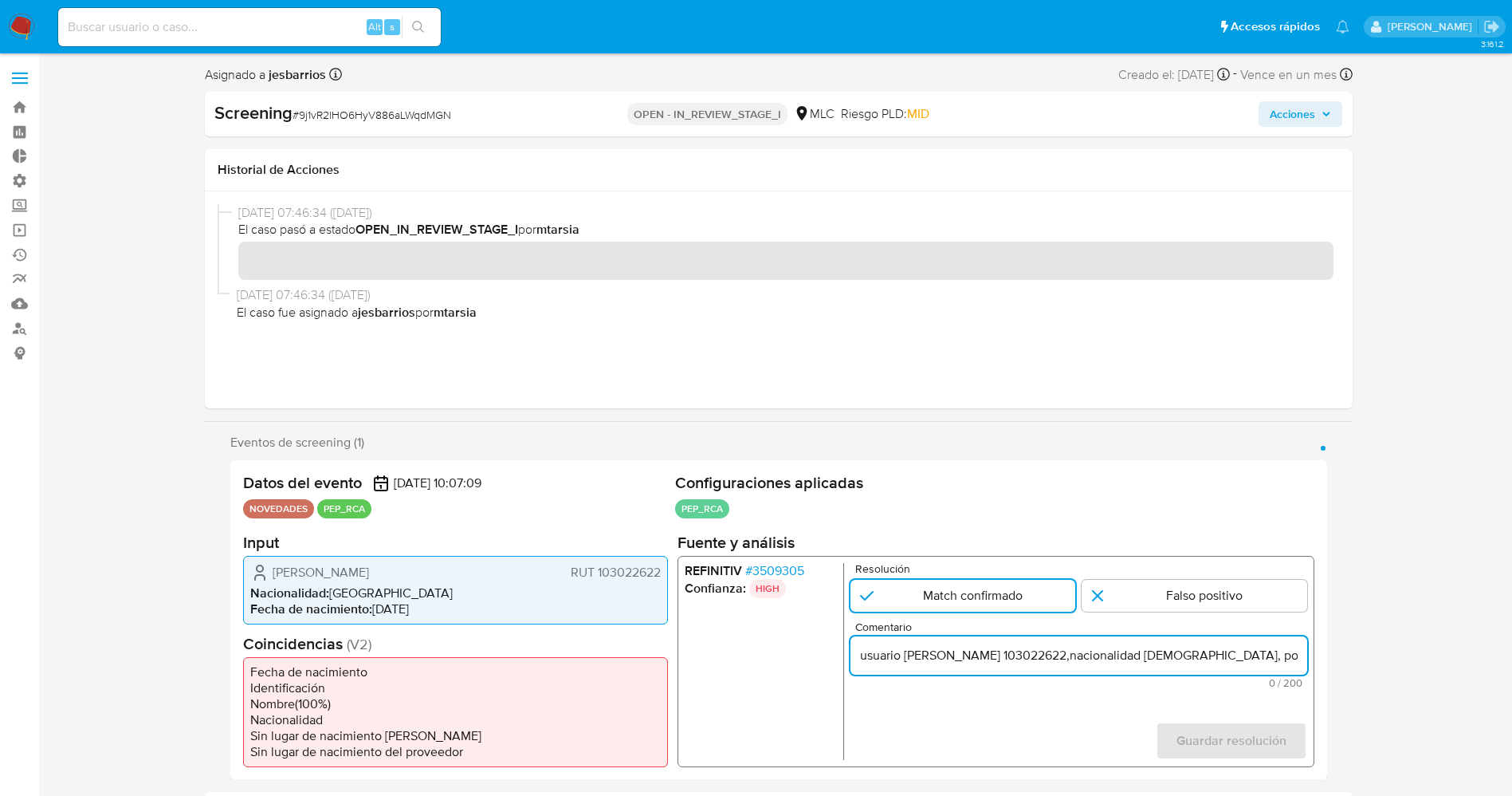
scroll to position [0, 706]
click at [1129, 657] on input "usuario Jeannette Marta Durán Aburto RUT 103022622,nacionalidad Chilena, por co…" at bounding box center [1078, 655] width 457 height 21
drag, startPoint x: 1296, startPoint y: 659, endPoint x: 1325, endPoint y: 659, distance: 29.0
click at [1325, 659] on div "Datos del evento 01/10/2025 10:07:09 NOVEDADES PEP_RCA Configuraciones aplicada…" at bounding box center [779, 619] width 1097 height 320
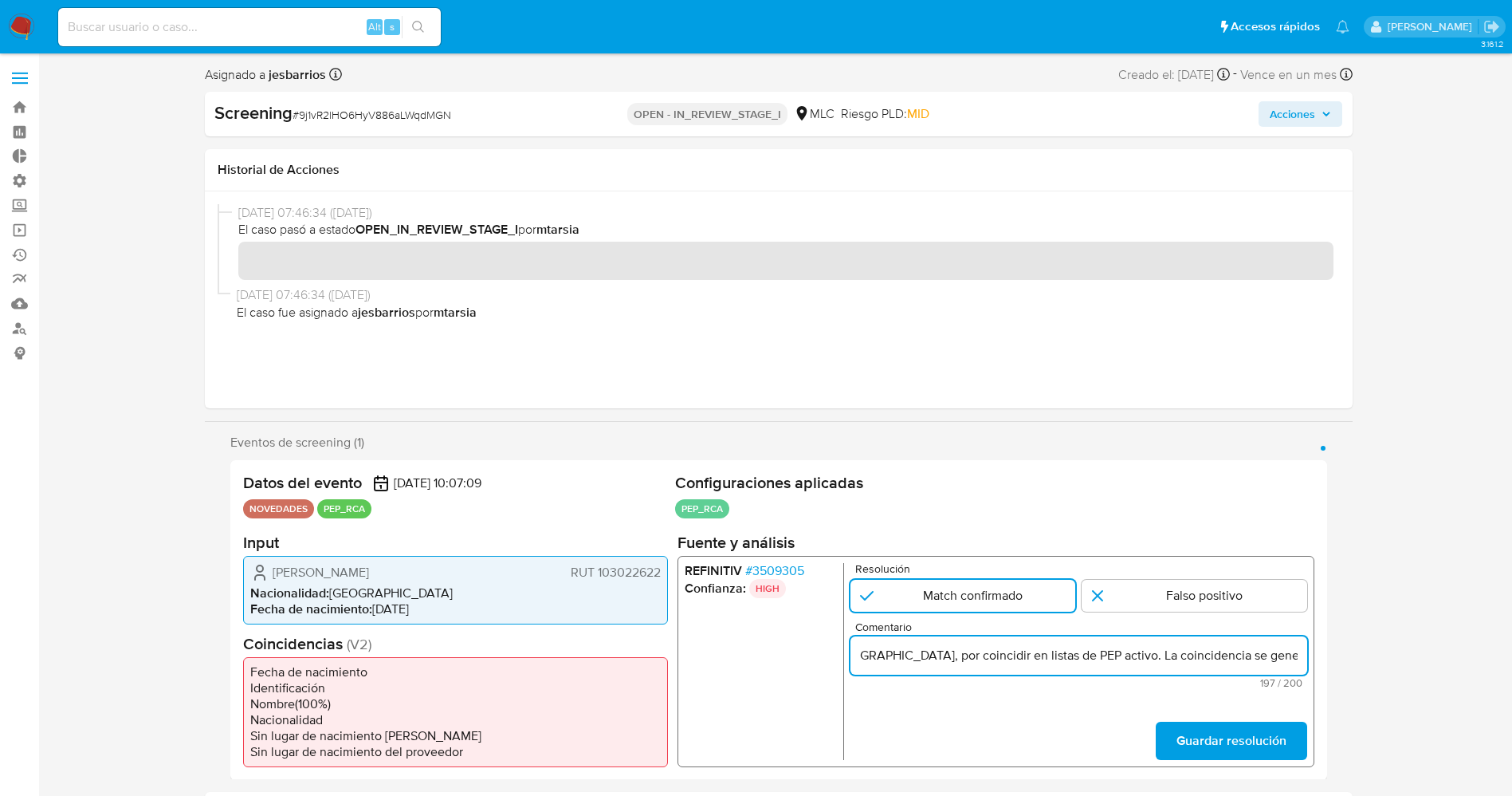
scroll to position [0, 217]
drag, startPoint x: 1051, startPoint y: 654, endPoint x: 1078, endPoint y: 659, distance: 27.5
click at [1078, 659] on input "usuario Jeannette Marta Durán Aburto RUT 103022622,nacionalidad Chilena, por co…" at bounding box center [1078, 655] width 457 height 21
drag, startPoint x: 908, startPoint y: 657, endPoint x: 814, endPoint y: 662, distance: 94.1
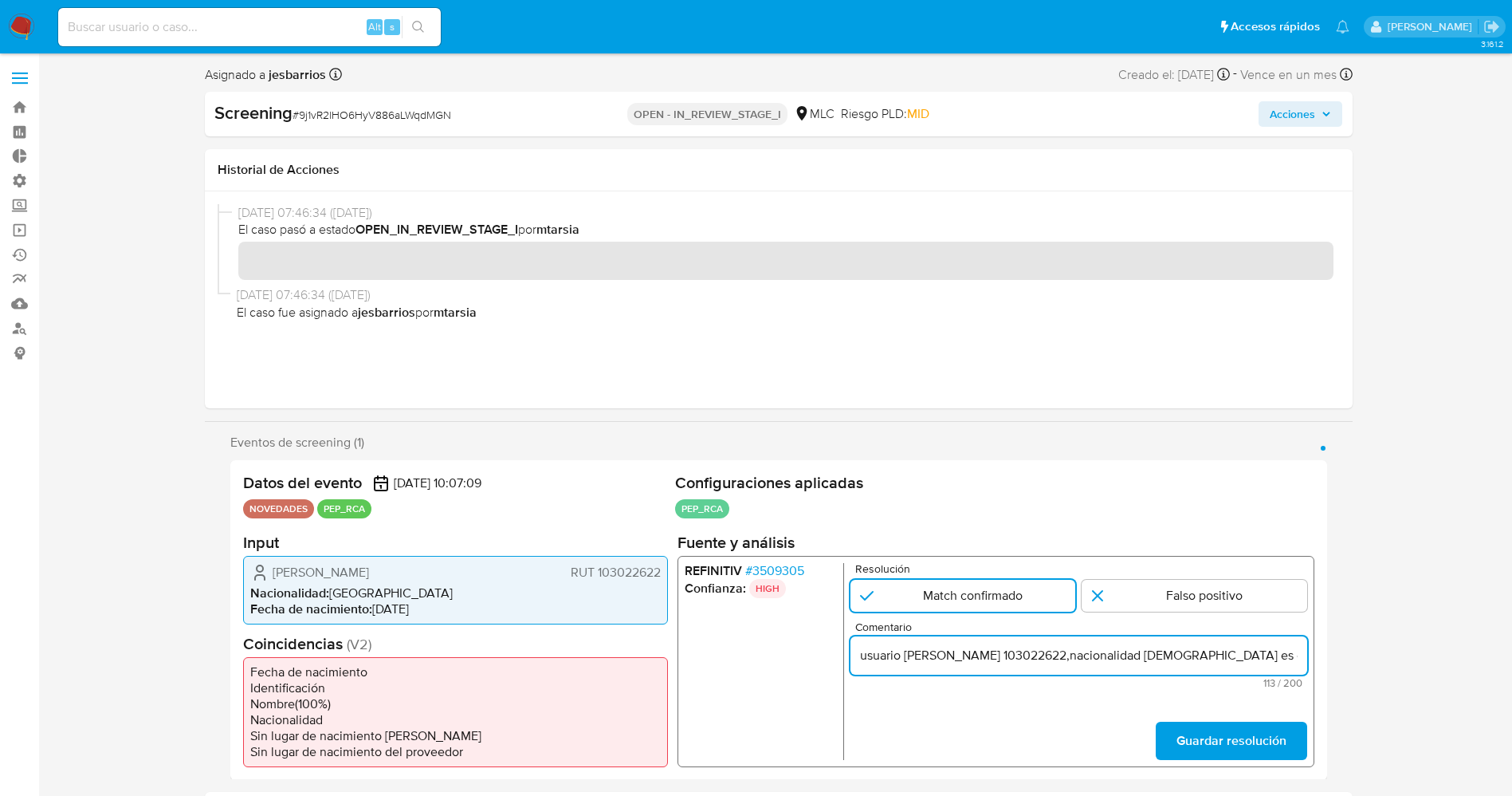
click at [814, 662] on div "REFINITIV # 3509305 Confianza: HIGH Resolución Match confirmado Falso positivo …" at bounding box center [996, 660] width 637 height 211
click at [1240, 657] on input "Usuario Jeannette Marta Durán Aburto RUT 103022622,nacionalidad Chilena es espo…" at bounding box center [1078, 655] width 457 height 21
paste input "se desempeña como Secretario Regional del Ministerio de Seguridad Pública desde…"
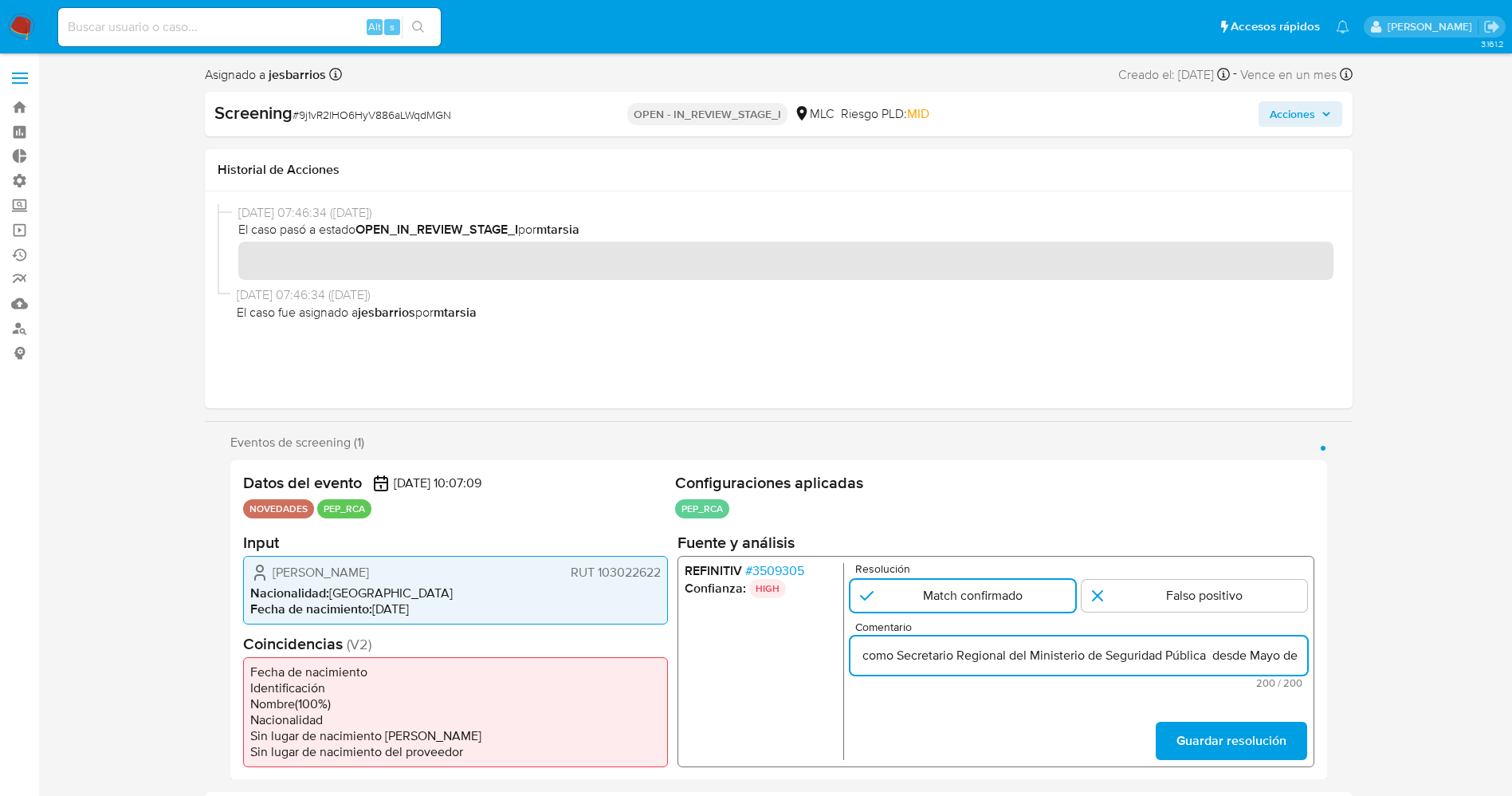
drag, startPoint x: 1203, startPoint y: 656, endPoint x: 1367, endPoint y: 656, distance: 164.0
type input "Usuario Jeannette Marta Durán Aburto RUT 103022622,nacionalidad Chilena es espo…"
click at [1229, 735] on span "Guardar resolución" at bounding box center [1231, 740] width 110 height 35
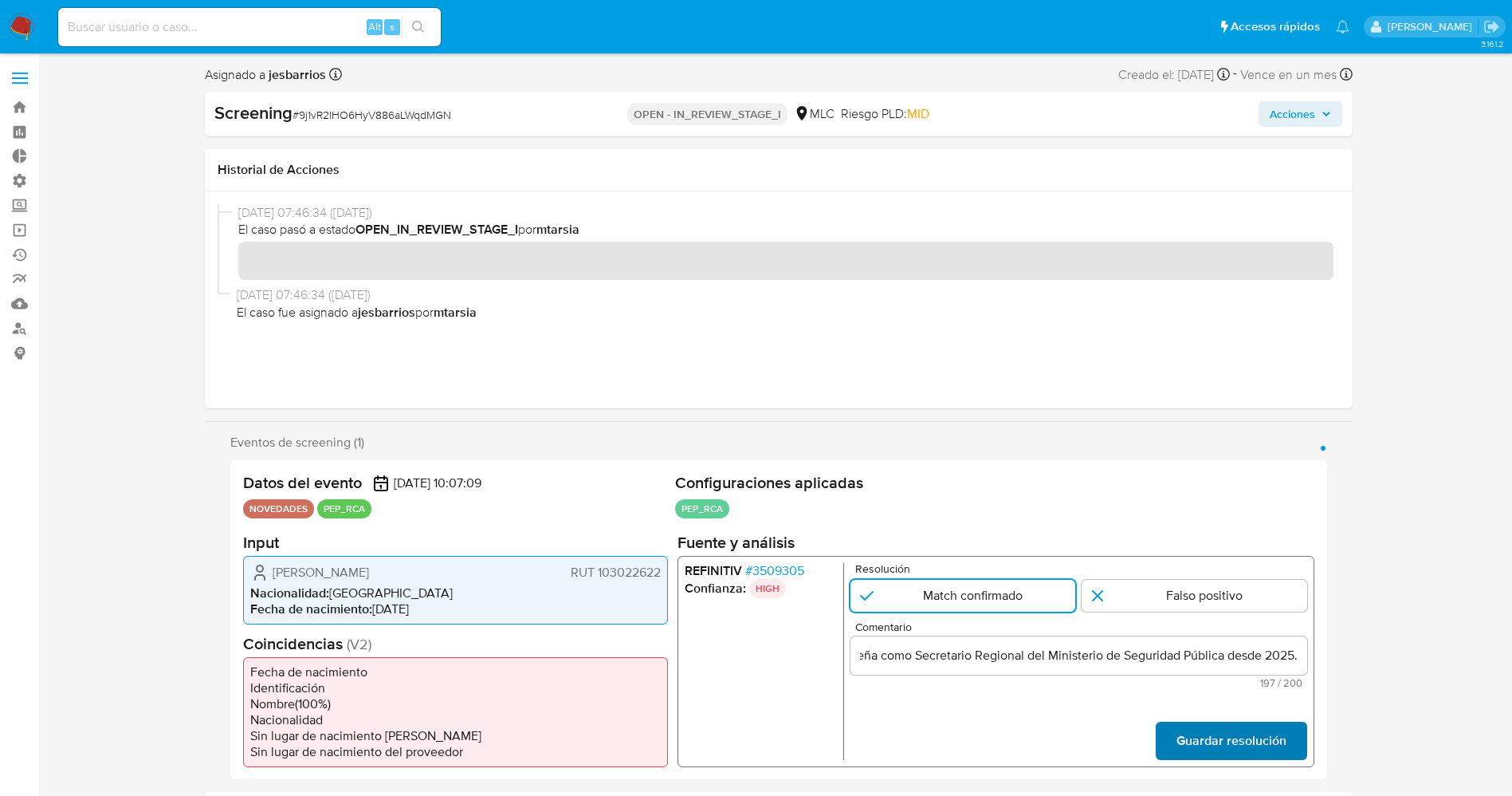
scroll to position [0, 0]
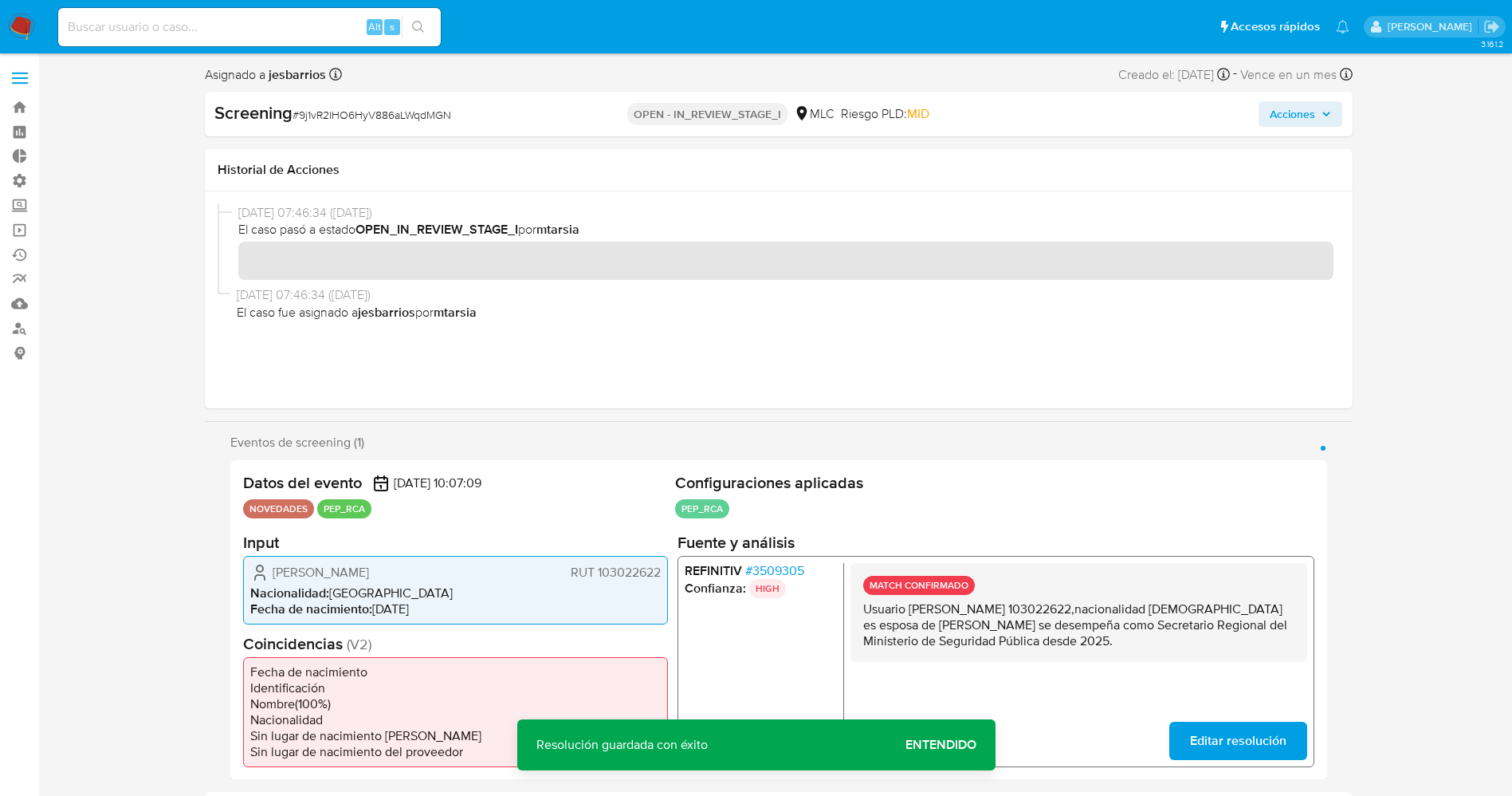
drag, startPoint x: 861, startPoint y: 607, endPoint x: 1201, endPoint y: 638, distance: 341.4
click at [1201, 638] on div "MATCH CONFIRMADO Usuario Jeannette Marta Durán Aburto RUT 103022622,nacionalida…" at bounding box center [1078, 611] width 457 height 99
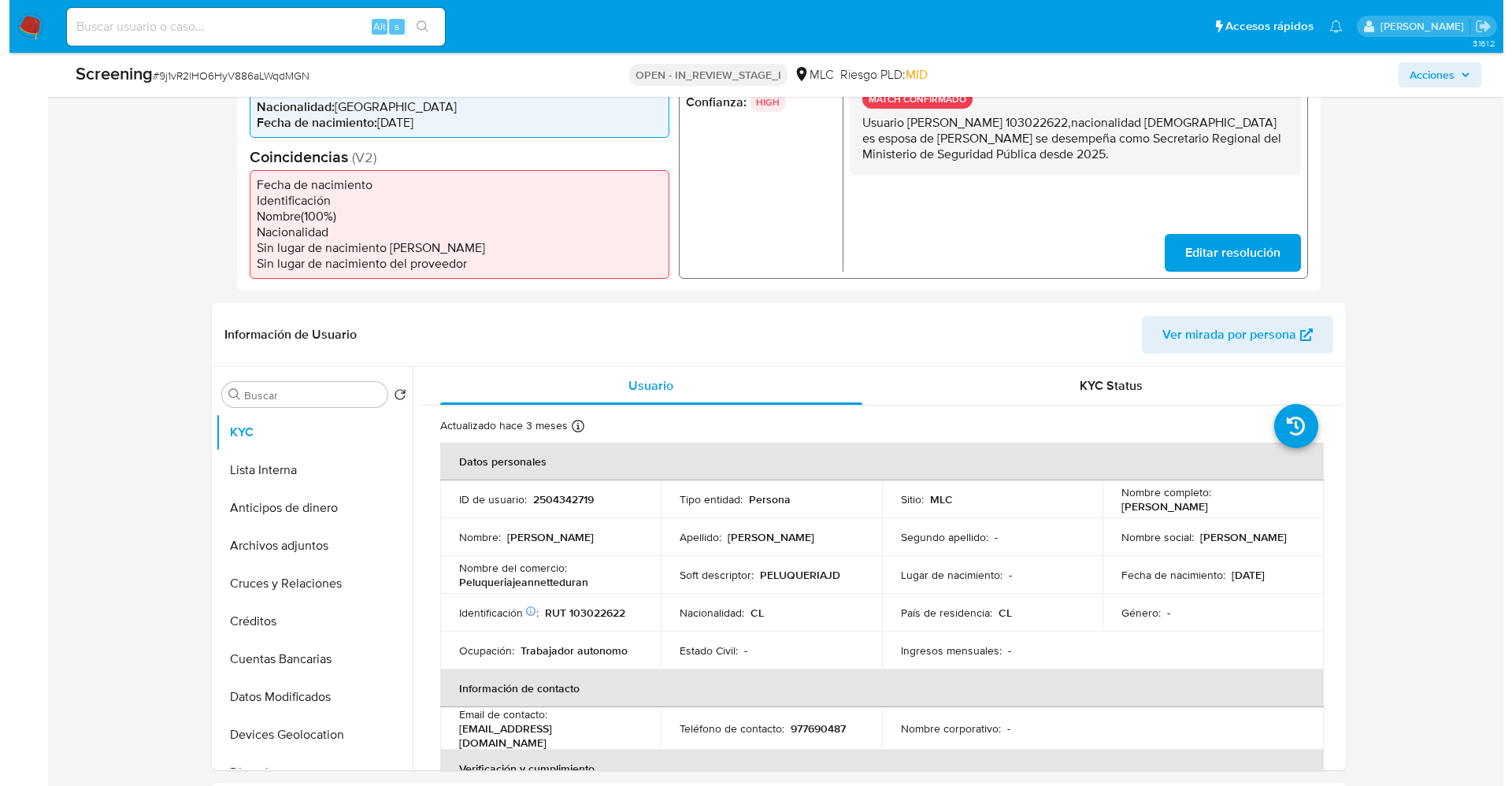
scroll to position [472, 0]
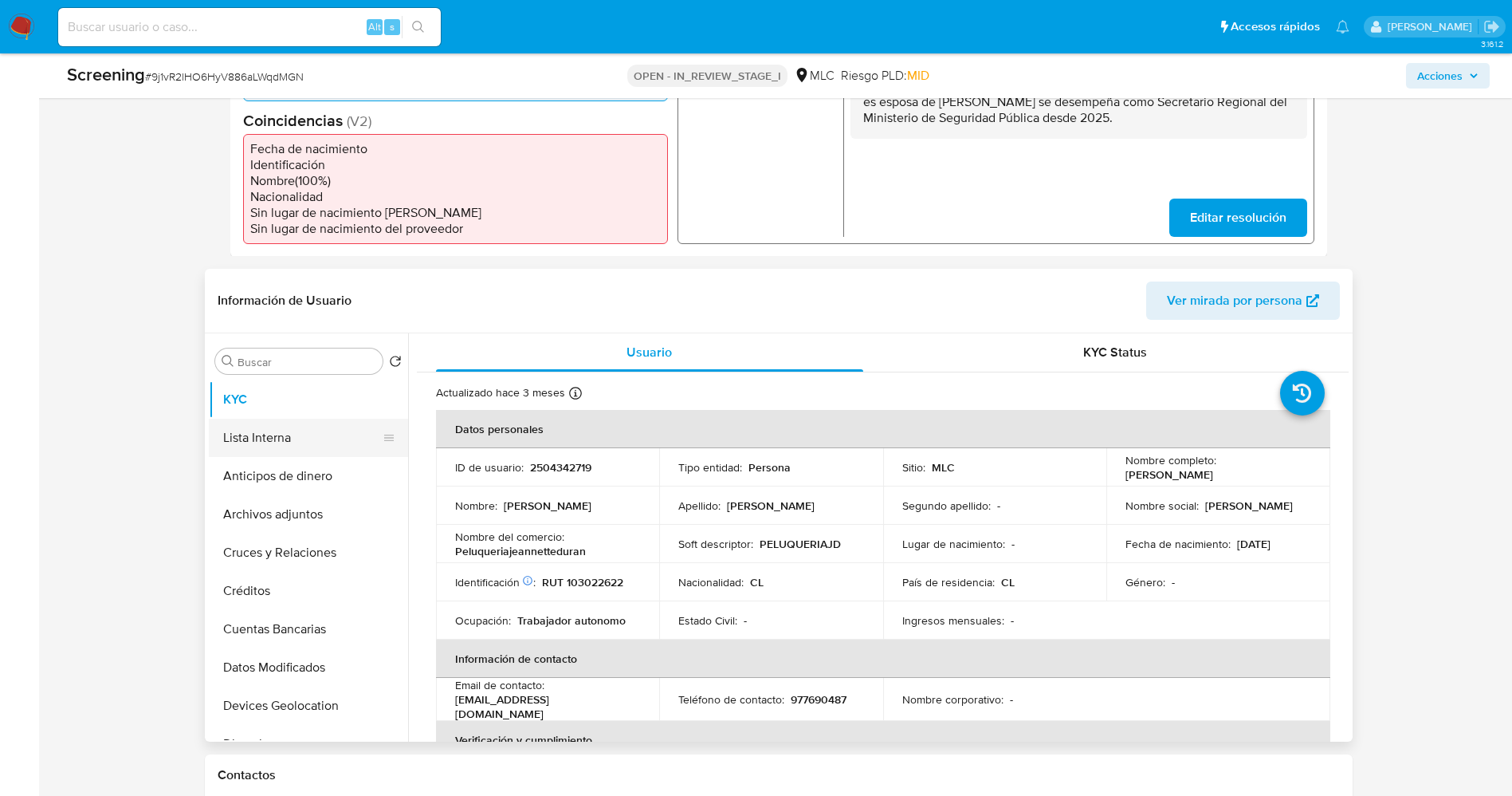
click at [280, 434] on button "Lista Interna" at bounding box center [302, 437] width 187 height 38
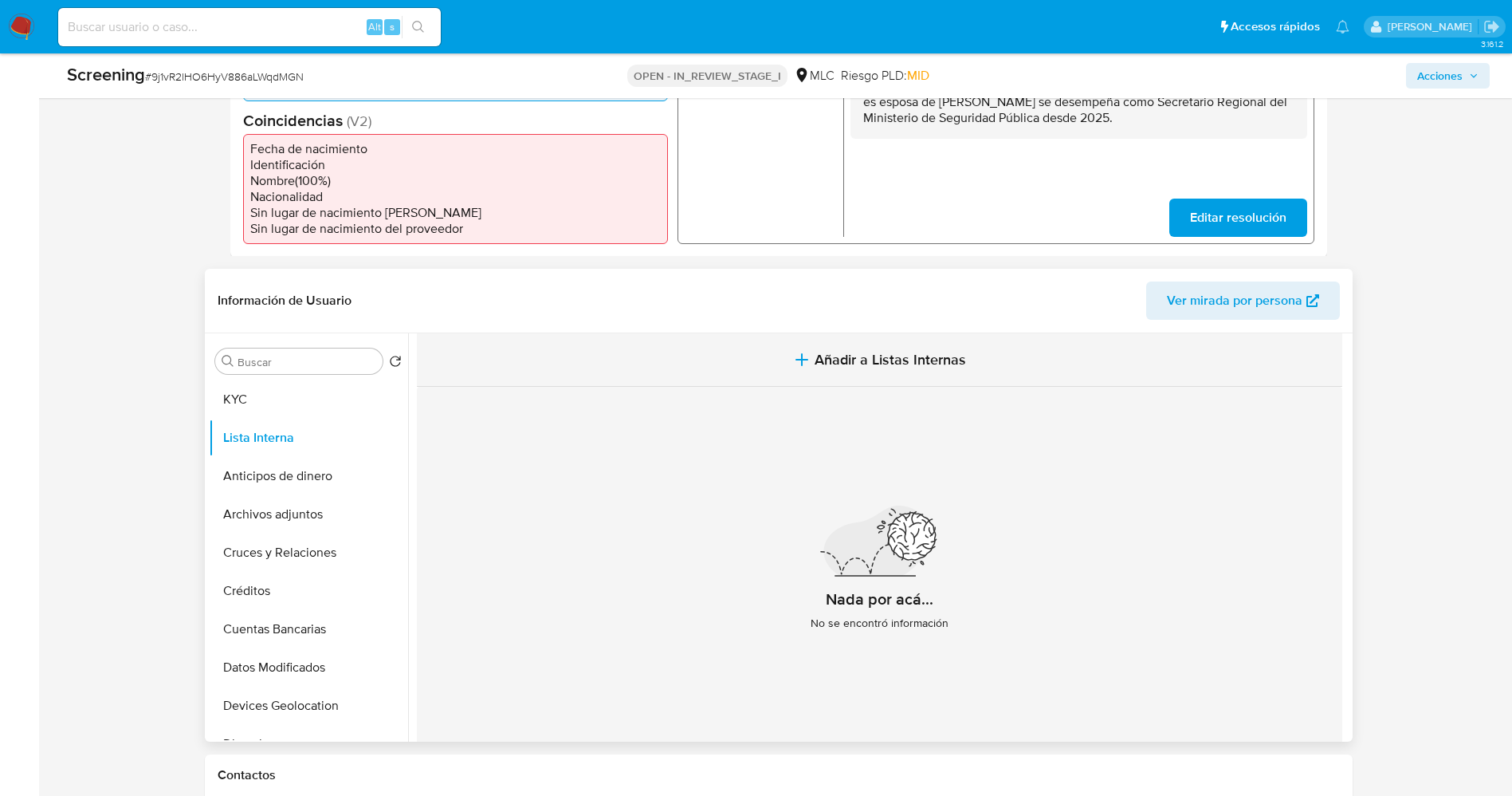
click at [819, 365] on span "Añadir a Listas Internas" at bounding box center [890, 359] width 151 height 17
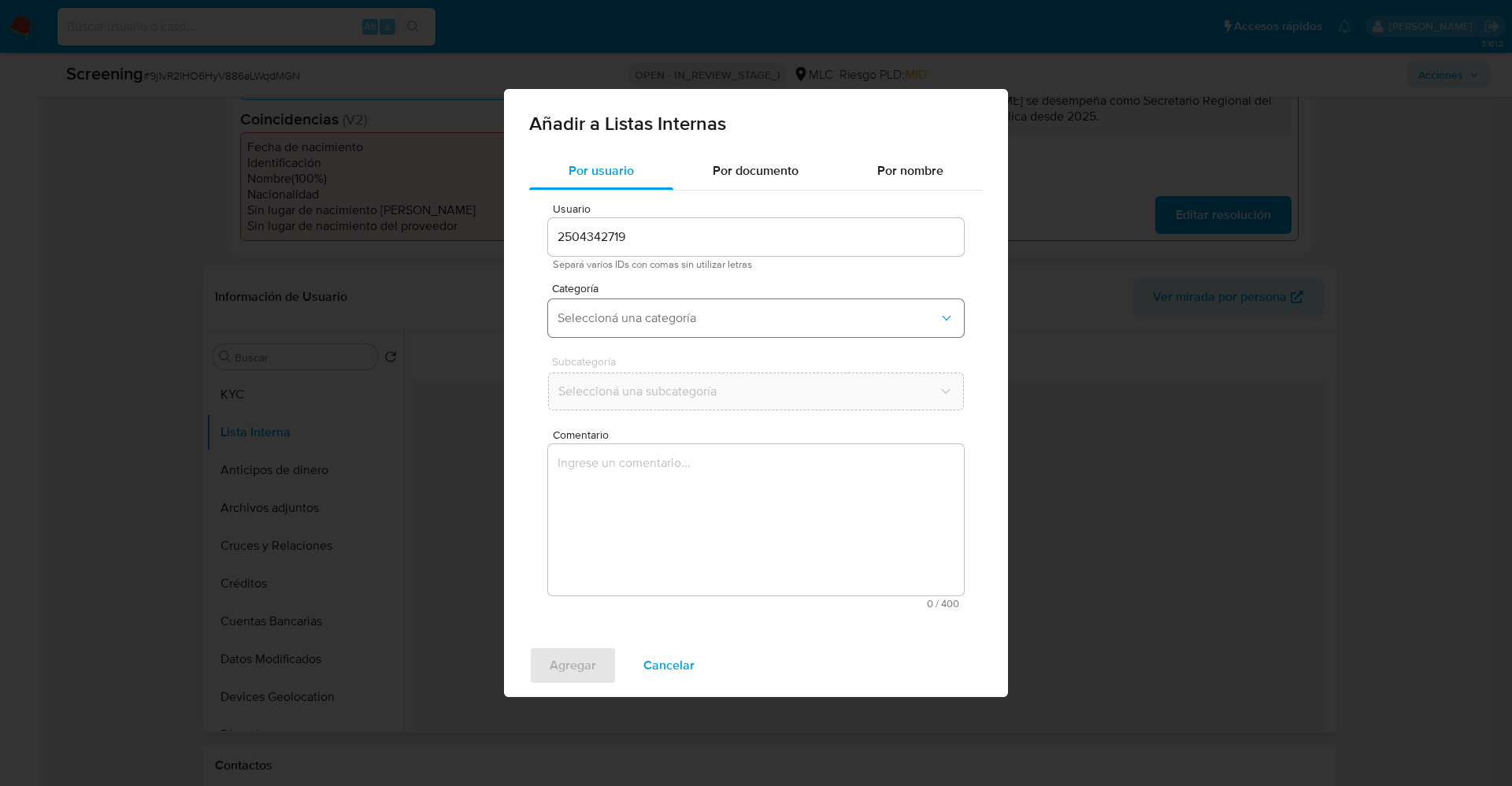
click at [630, 326] on button "Seleccioná una categoría" at bounding box center [756, 318] width 416 height 38
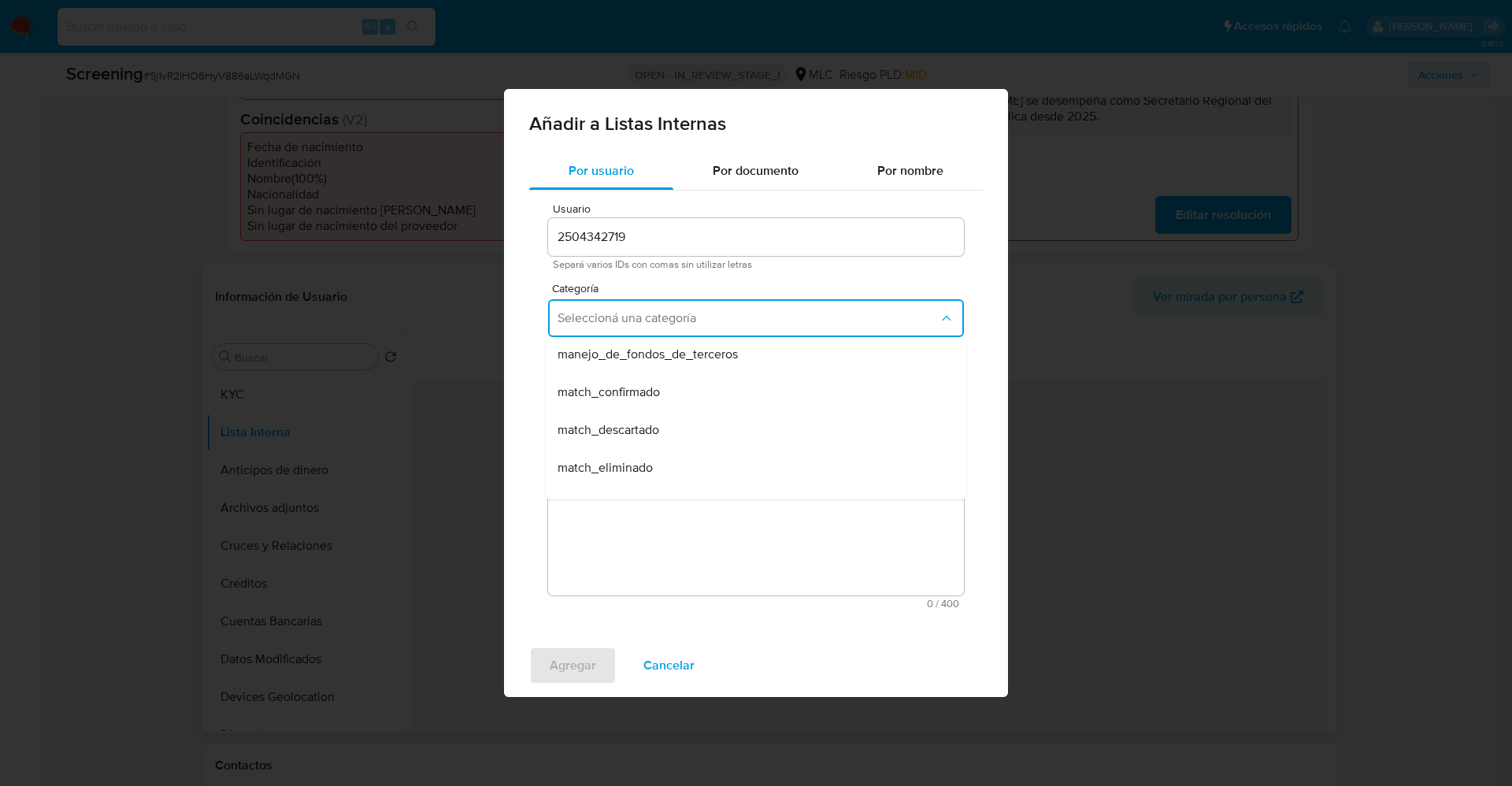
scroll to position [118, 0]
click at [636, 367] on div "match_confirmado" at bounding box center [750, 356] width 387 height 38
click at [649, 393] on span "Seleccioná una subcategoría" at bounding box center [748, 392] width 381 height 16
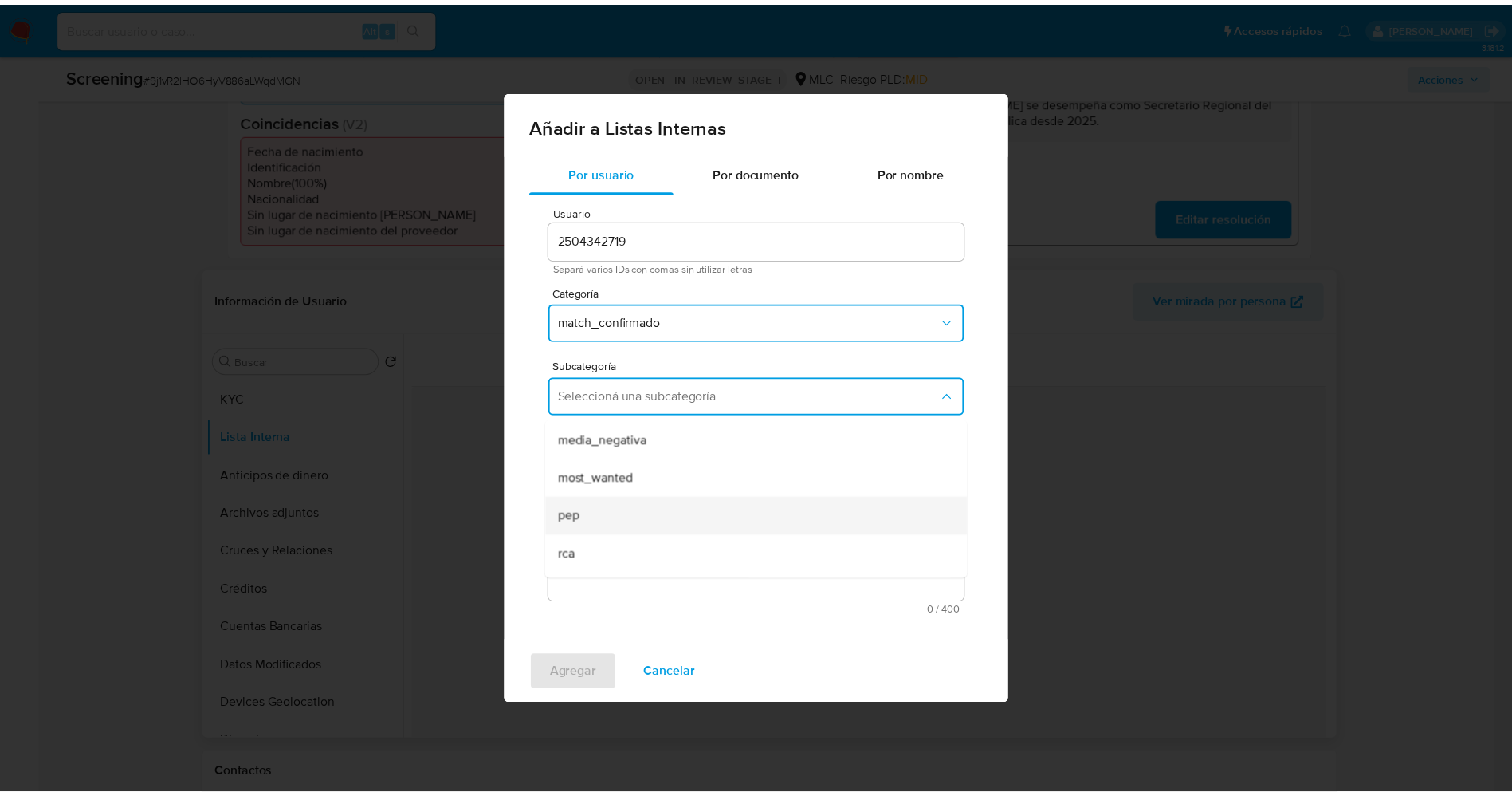
scroll to position [109, 0]
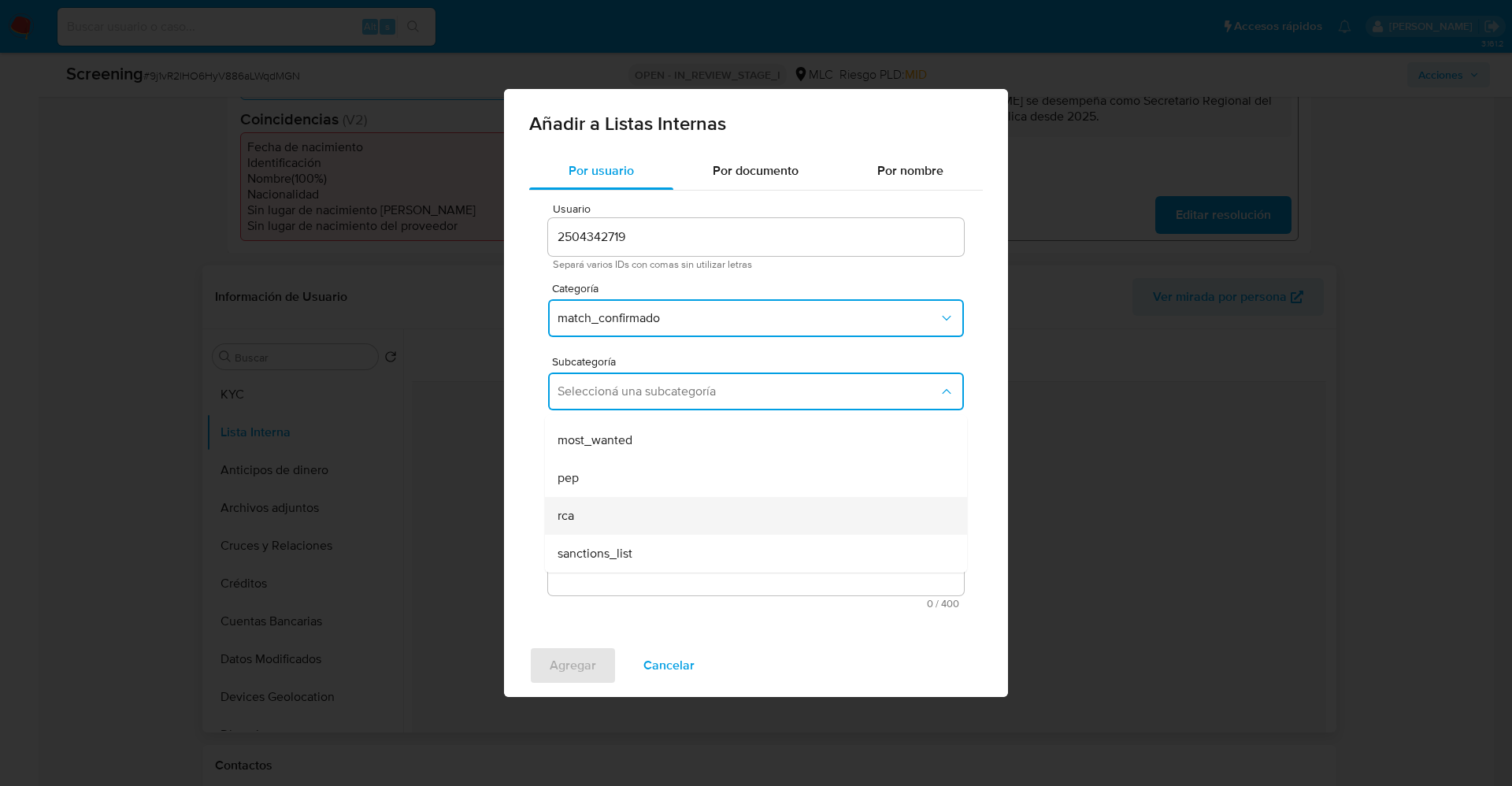
click at [642, 507] on div "rca" at bounding box center [750, 516] width 387 height 38
click at [642, 507] on textarea "Comentario" at bounding box center [756, 520] width 416 height 151
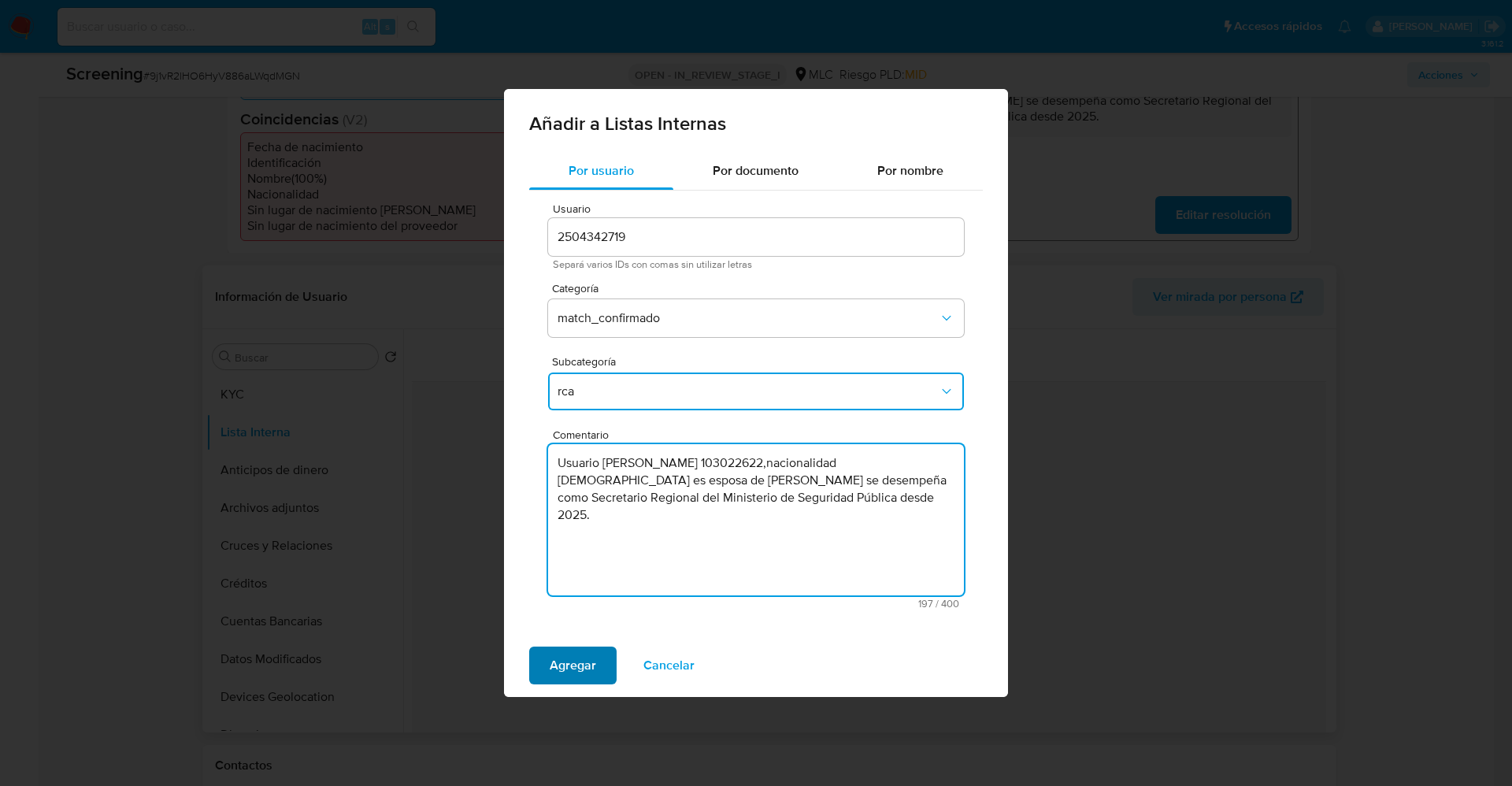
type textarea "Usuario Jeannette Marta Durán Aburto RUT 103022622,nacionalidad Chilena es espo…"
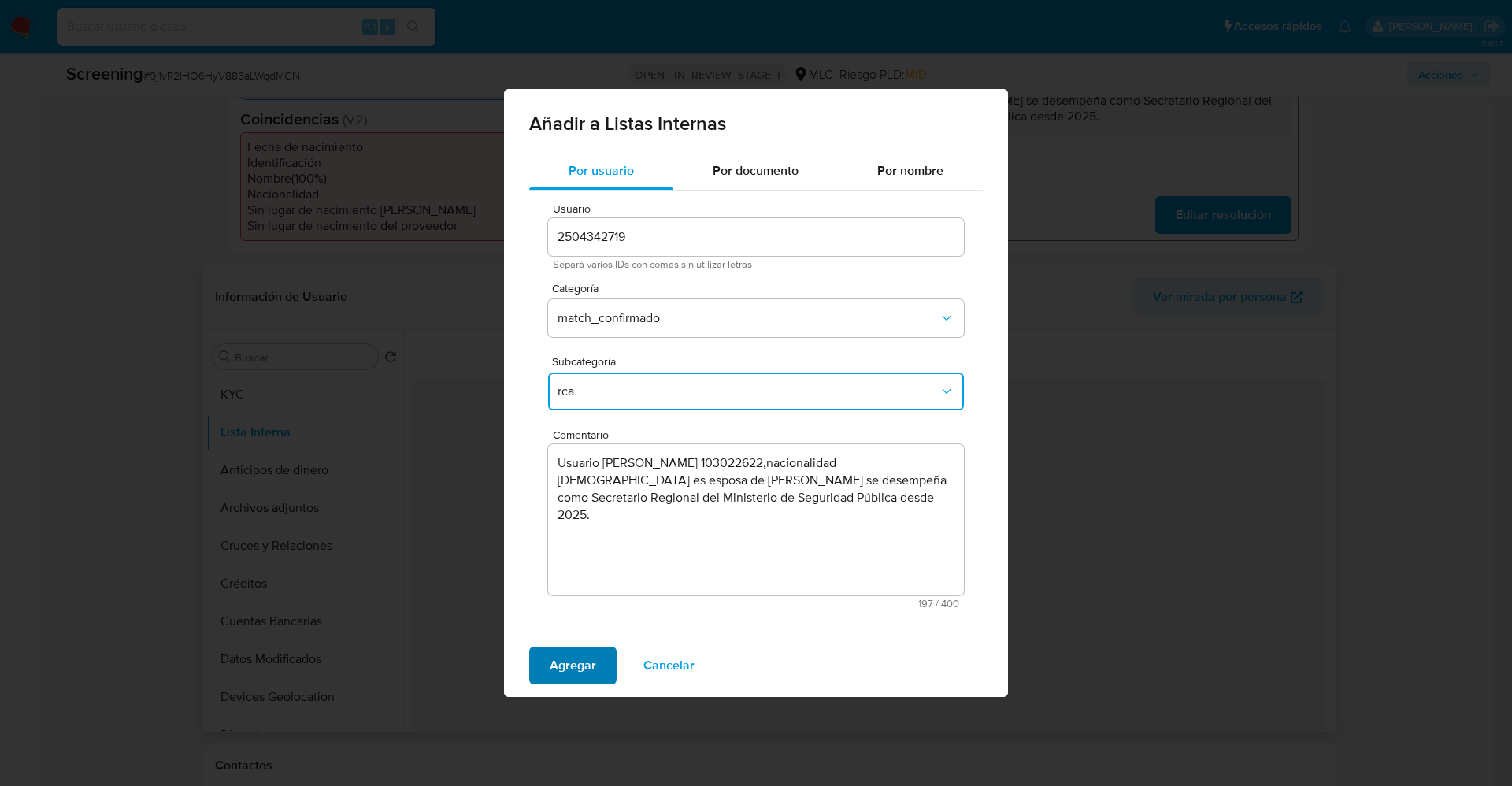
click at [577, 659] on span "Agregar" at bounding box center [573, 665] width 46 height 35
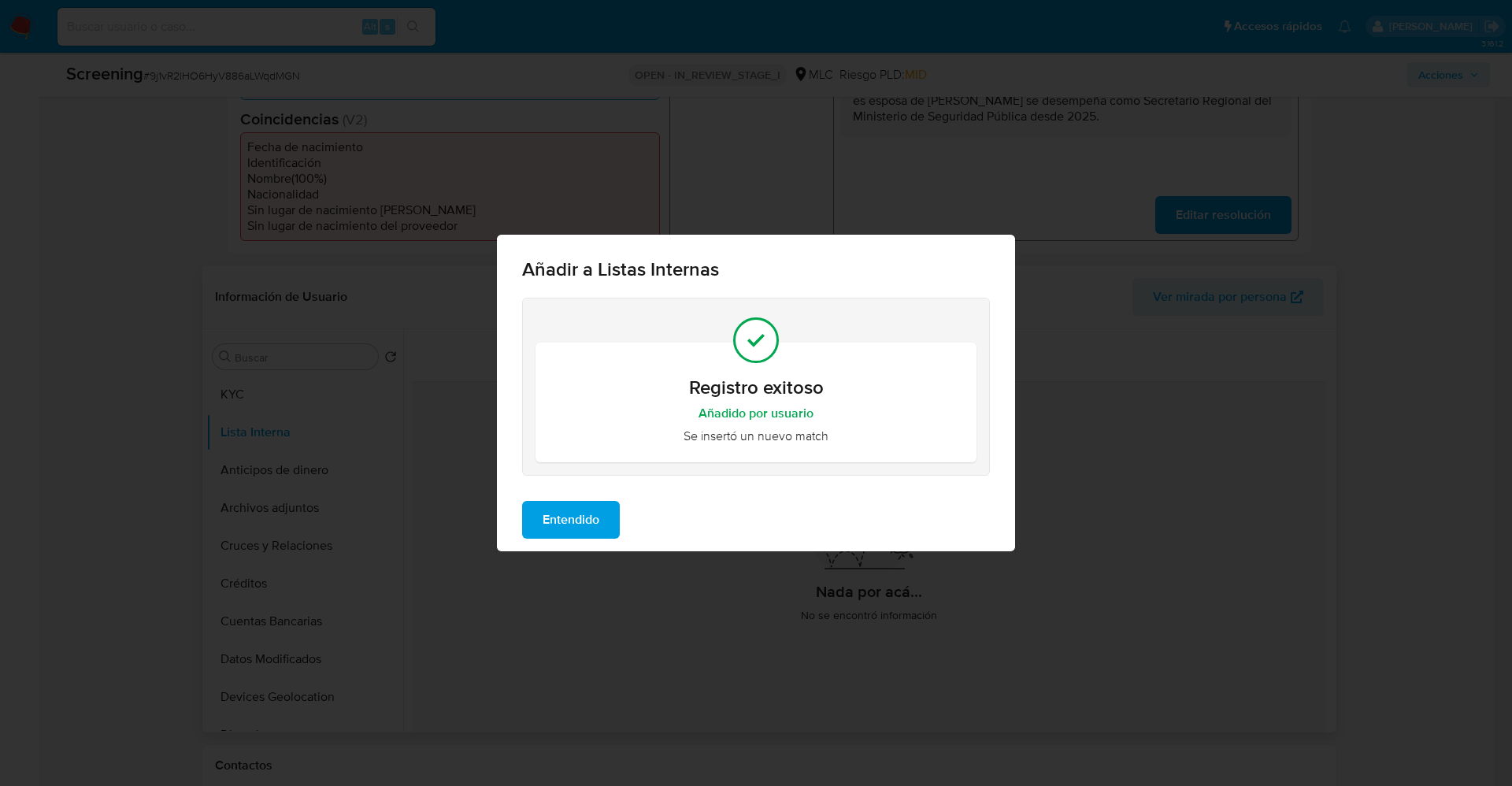
click at [570, 514] on span "Entendido" at bounding box center [570, 520] width 56 height 35
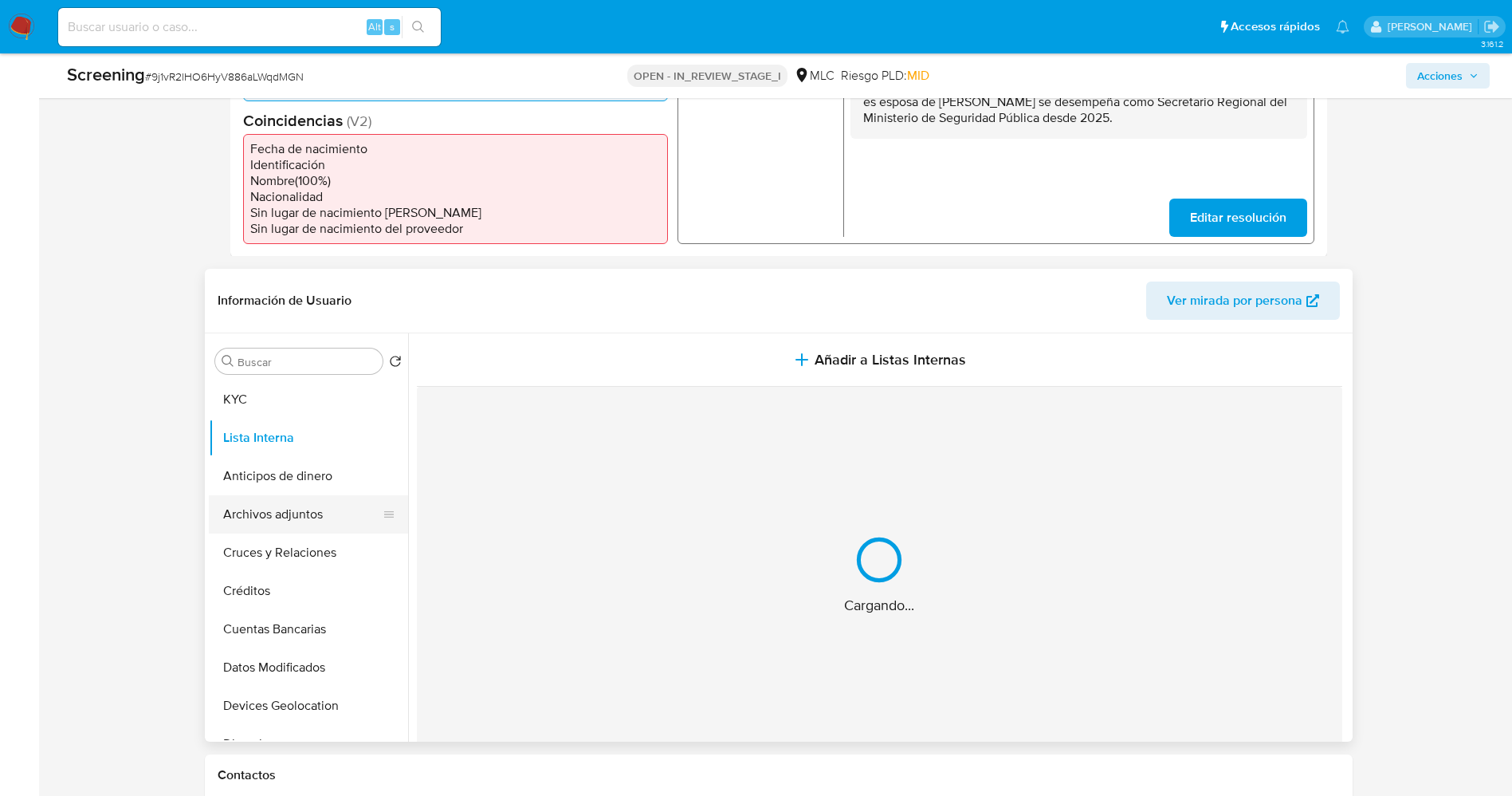
click at [286, 515] on button "Archivos adjuntos" at bounding box center [302, 514] width 187 height 38
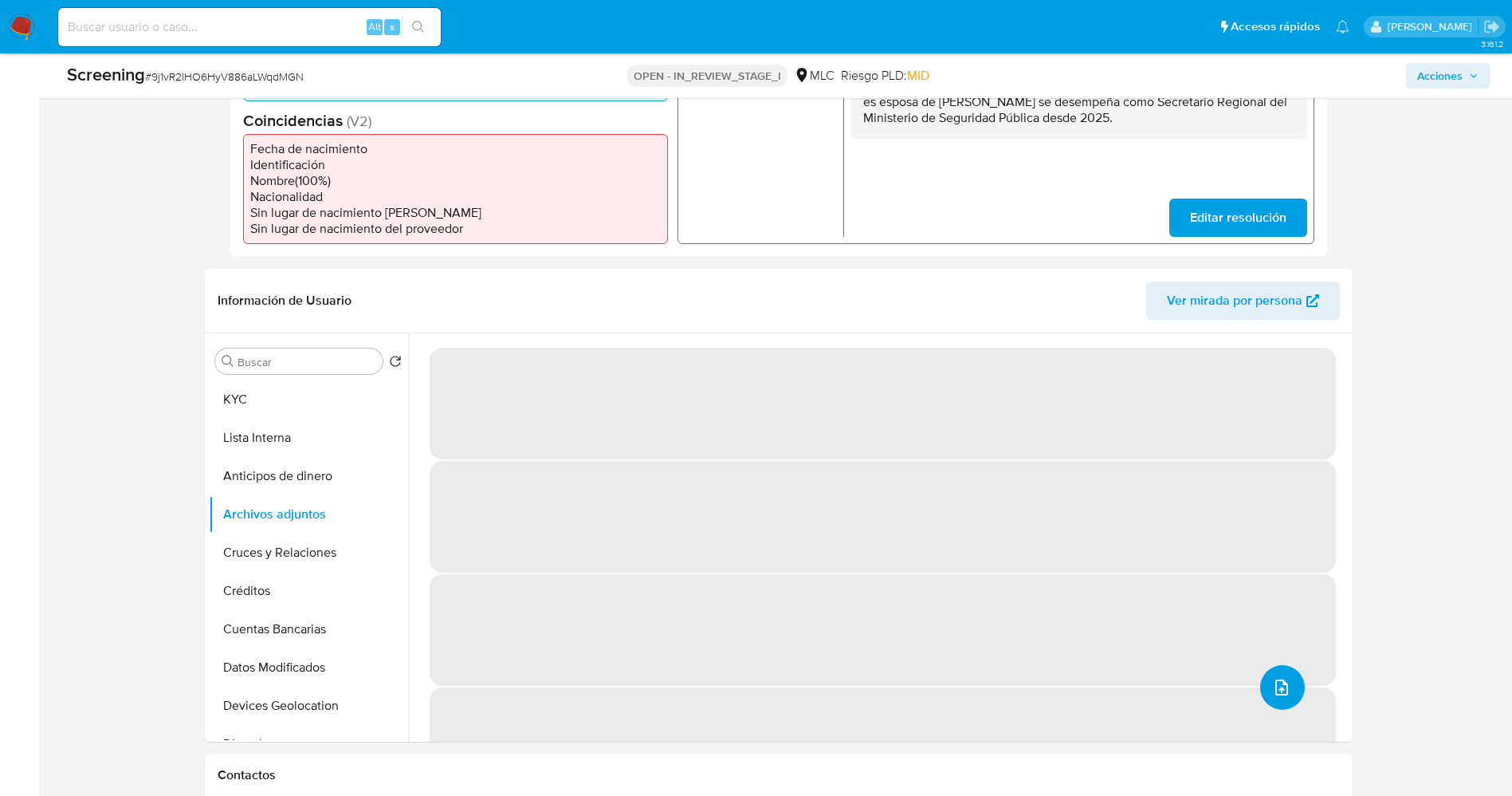
click at [1271, 672] on button "upload-file" at bounding box center [1282, 686] width 44 height 44
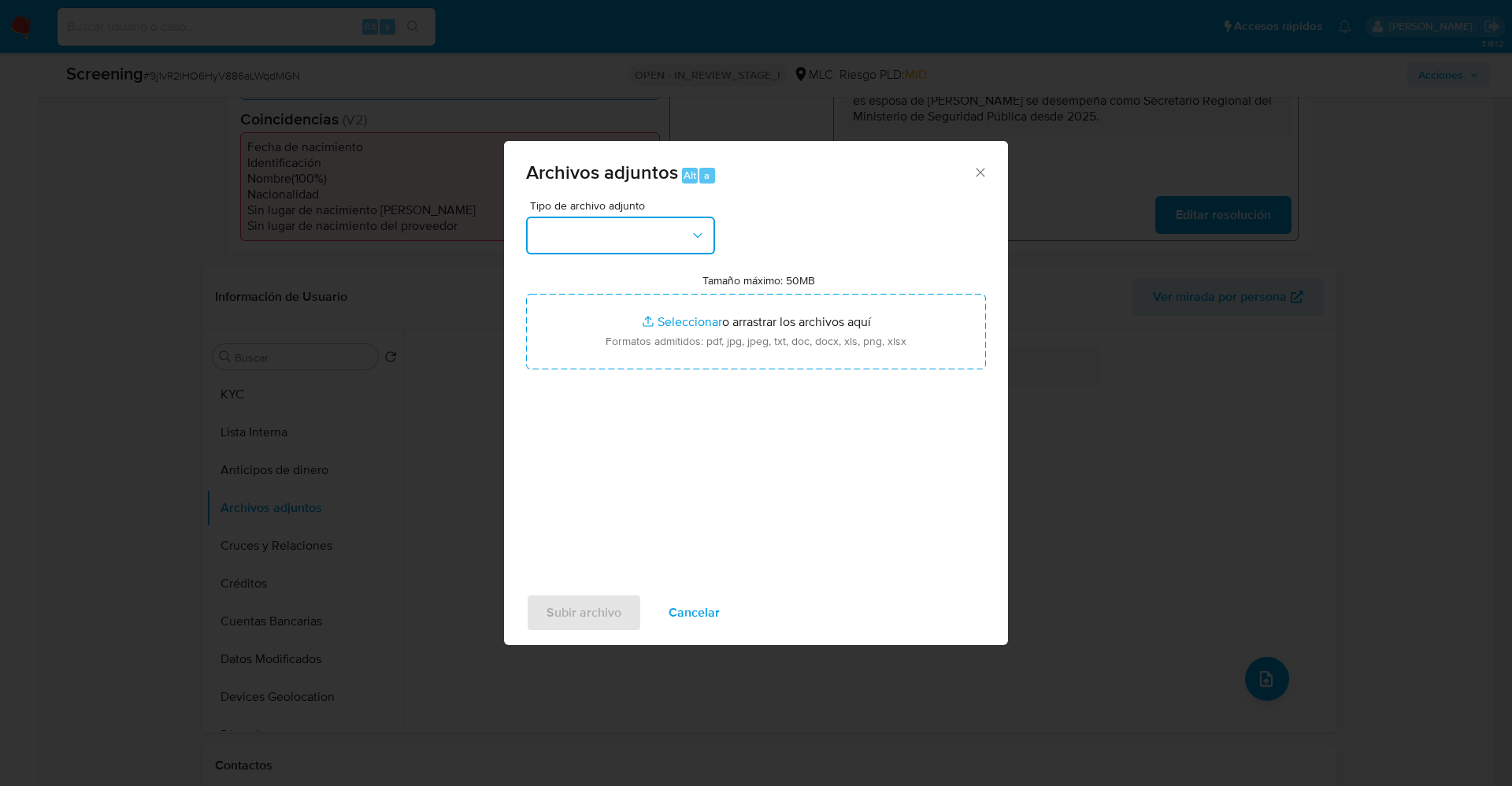
click at [623, 246] on button "button" at bounding box center [620, 235] width 189 height 38
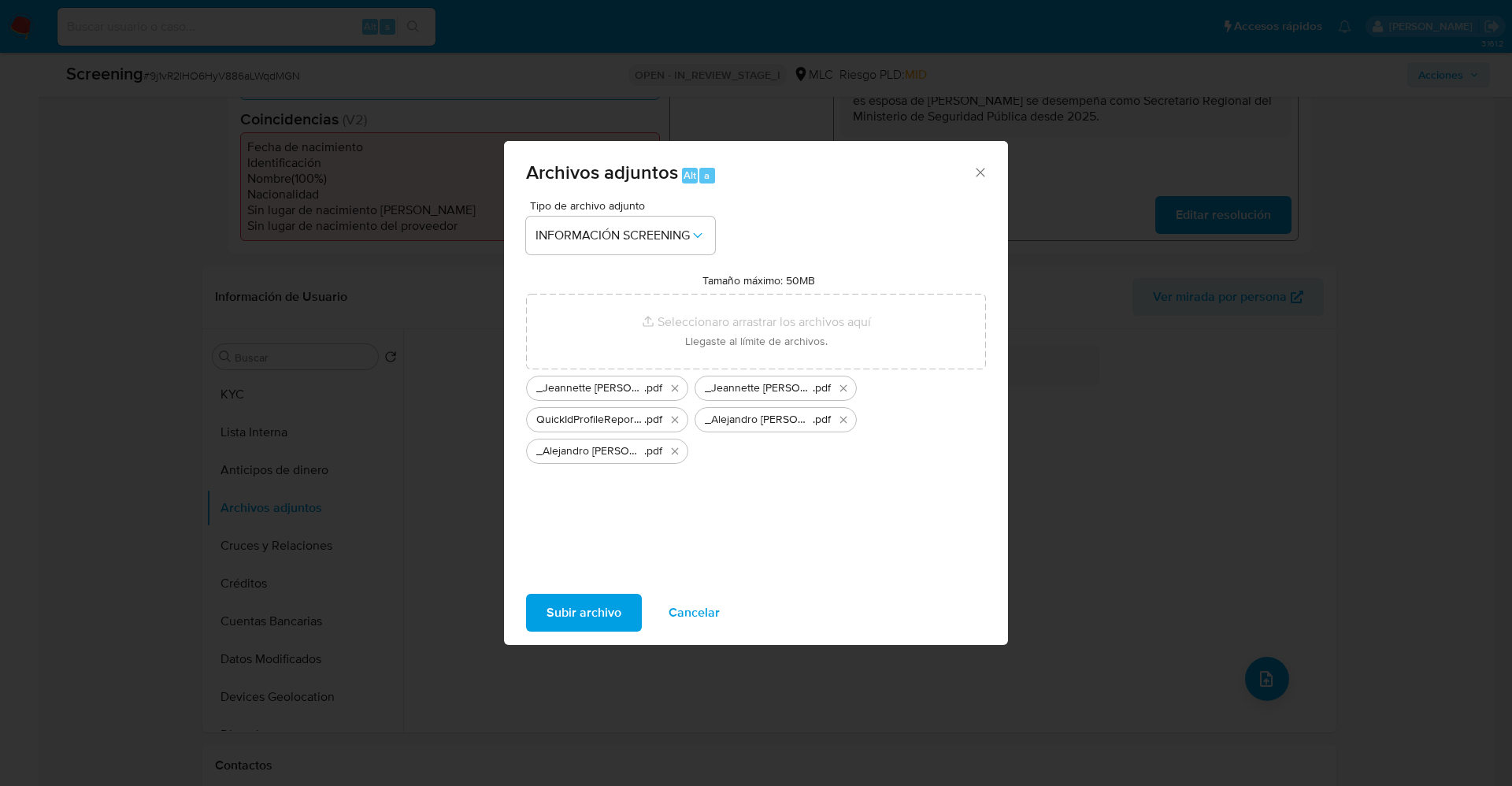
click at [577, 610] on span "Subir archivo" at bounding box center [584, 613] width 75 height 35
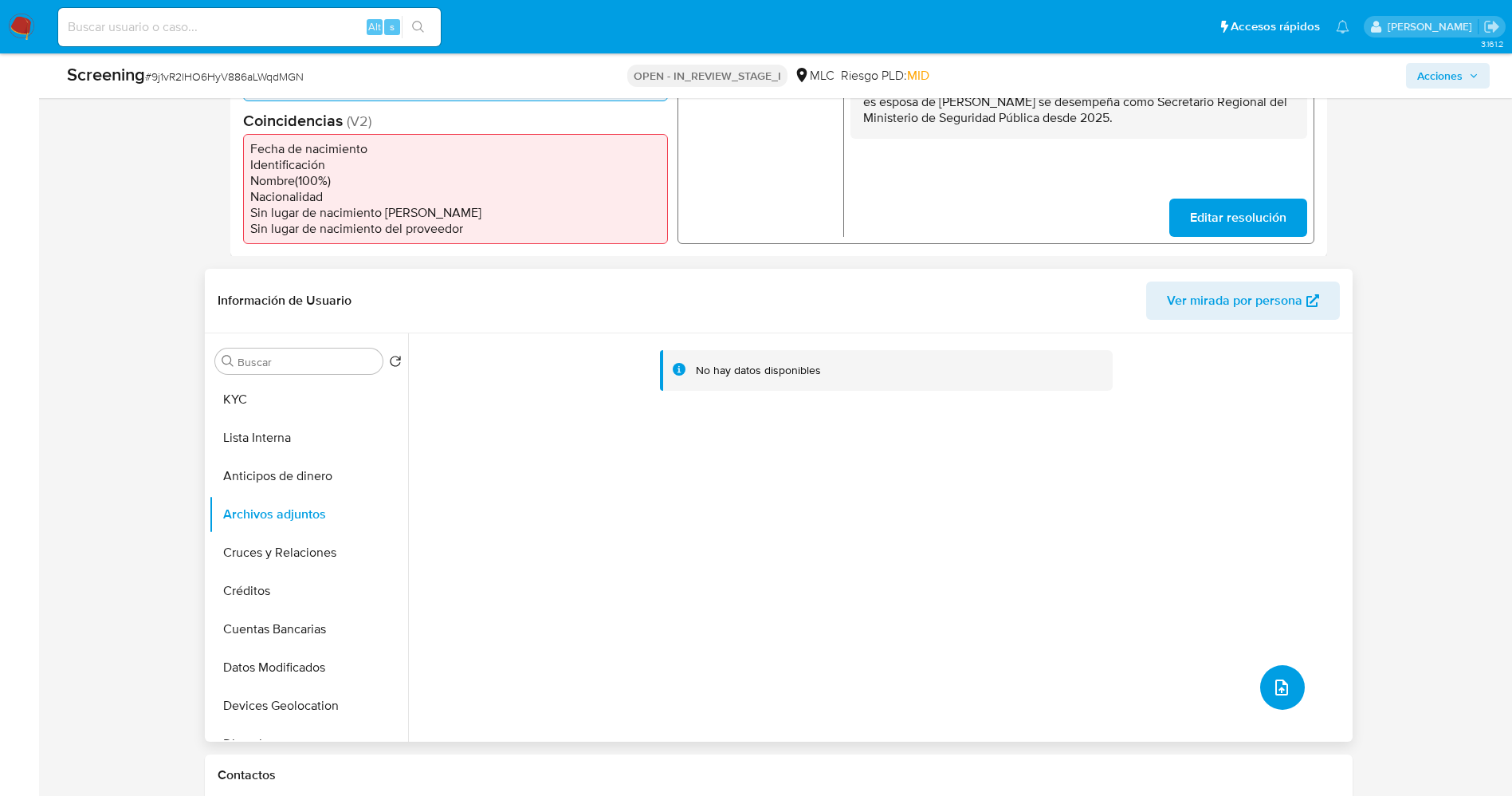
click at [1265, 683] on button "upload-file" at bounding box center [1282, 686] width 44 height 44
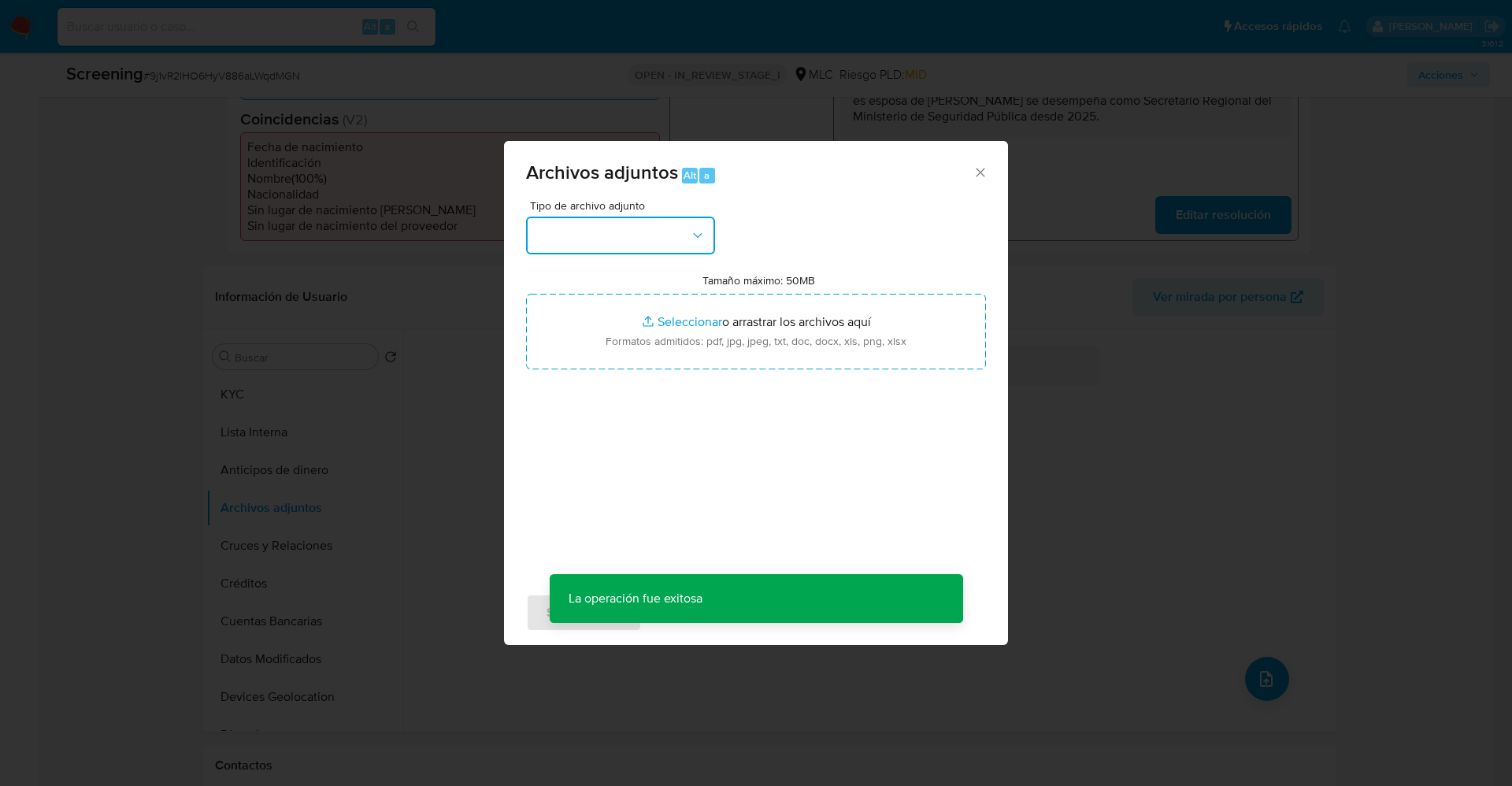
click at [666, 244] on button "button" at bounding box center [620, 235] width 189 height 38
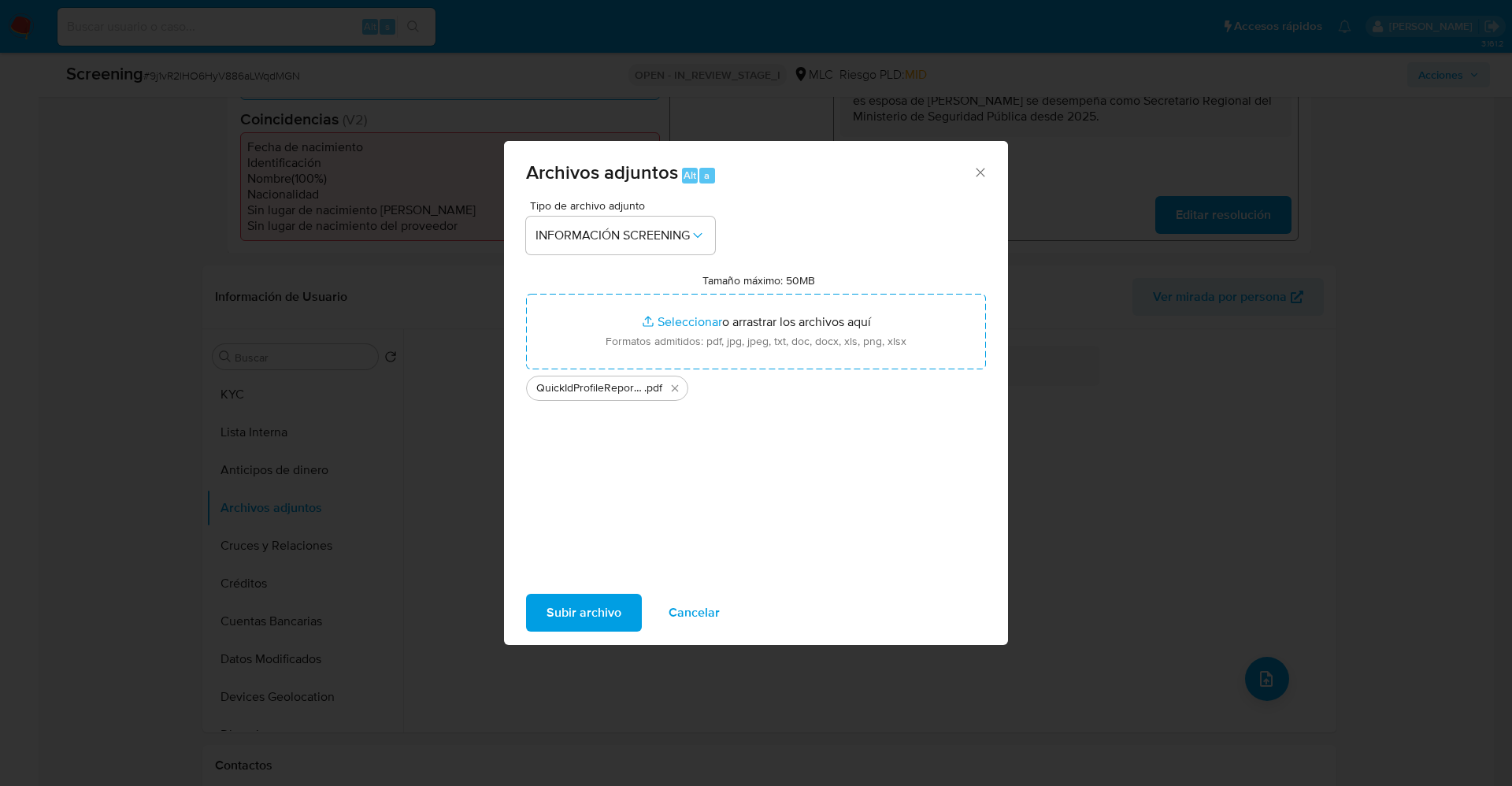
click at [588, 613] on span "Subir archivo" at bounding box center [584, 613] width 75 height 35
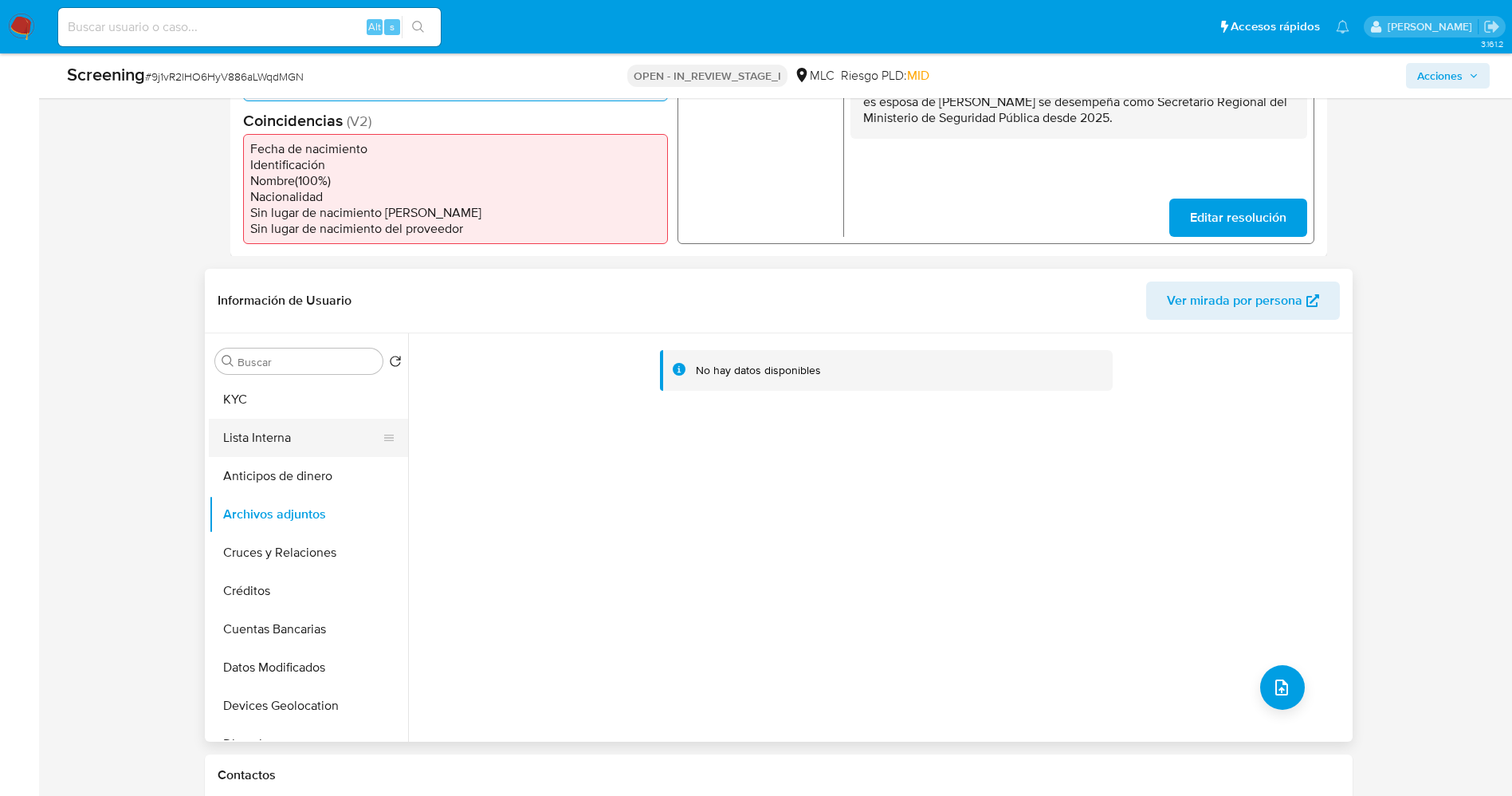
click at [268, 440] on button "Lista Interna" at bounding box center [302, 437] width 187 height 38
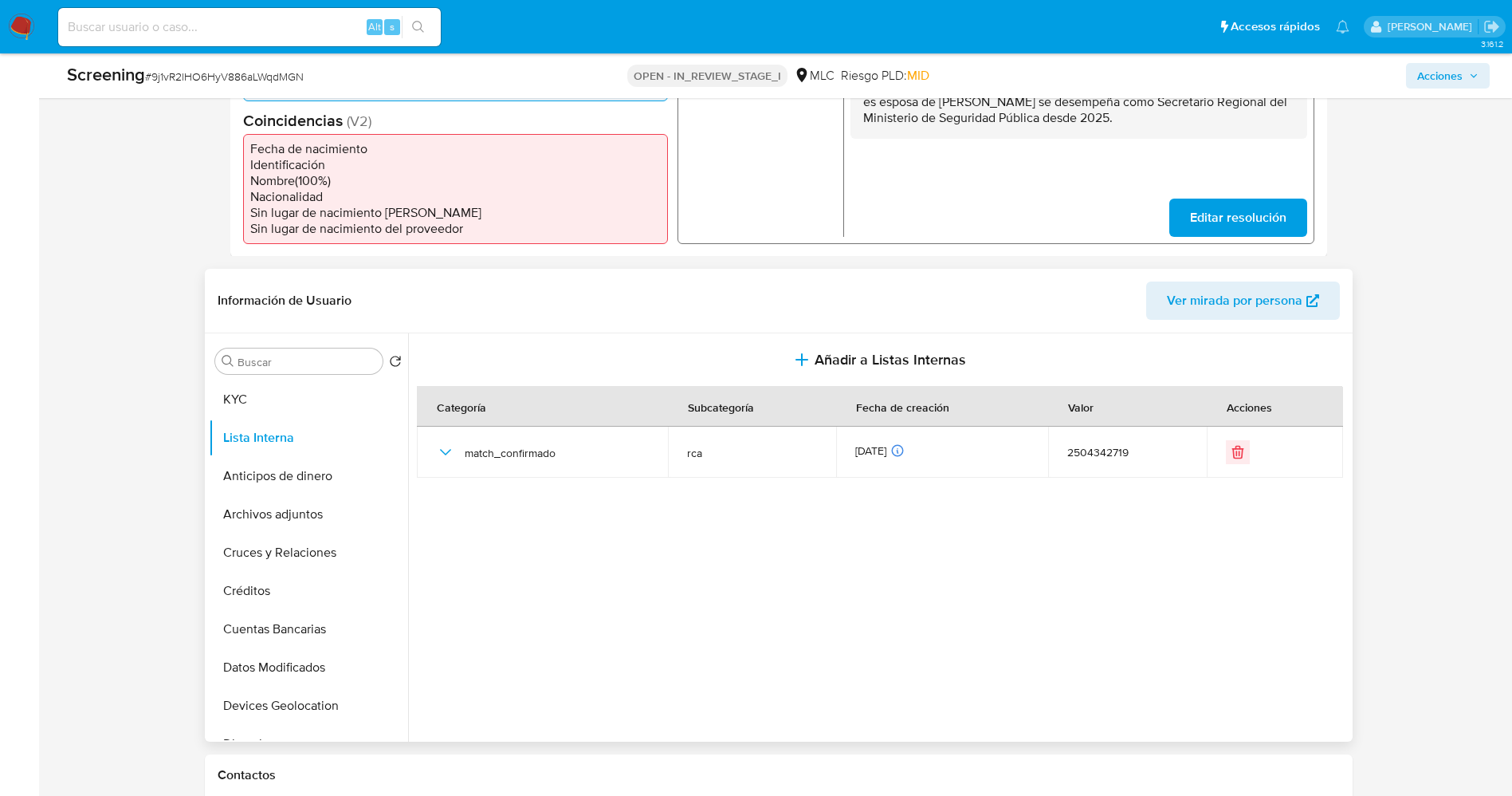
scroll to position [0, 0]
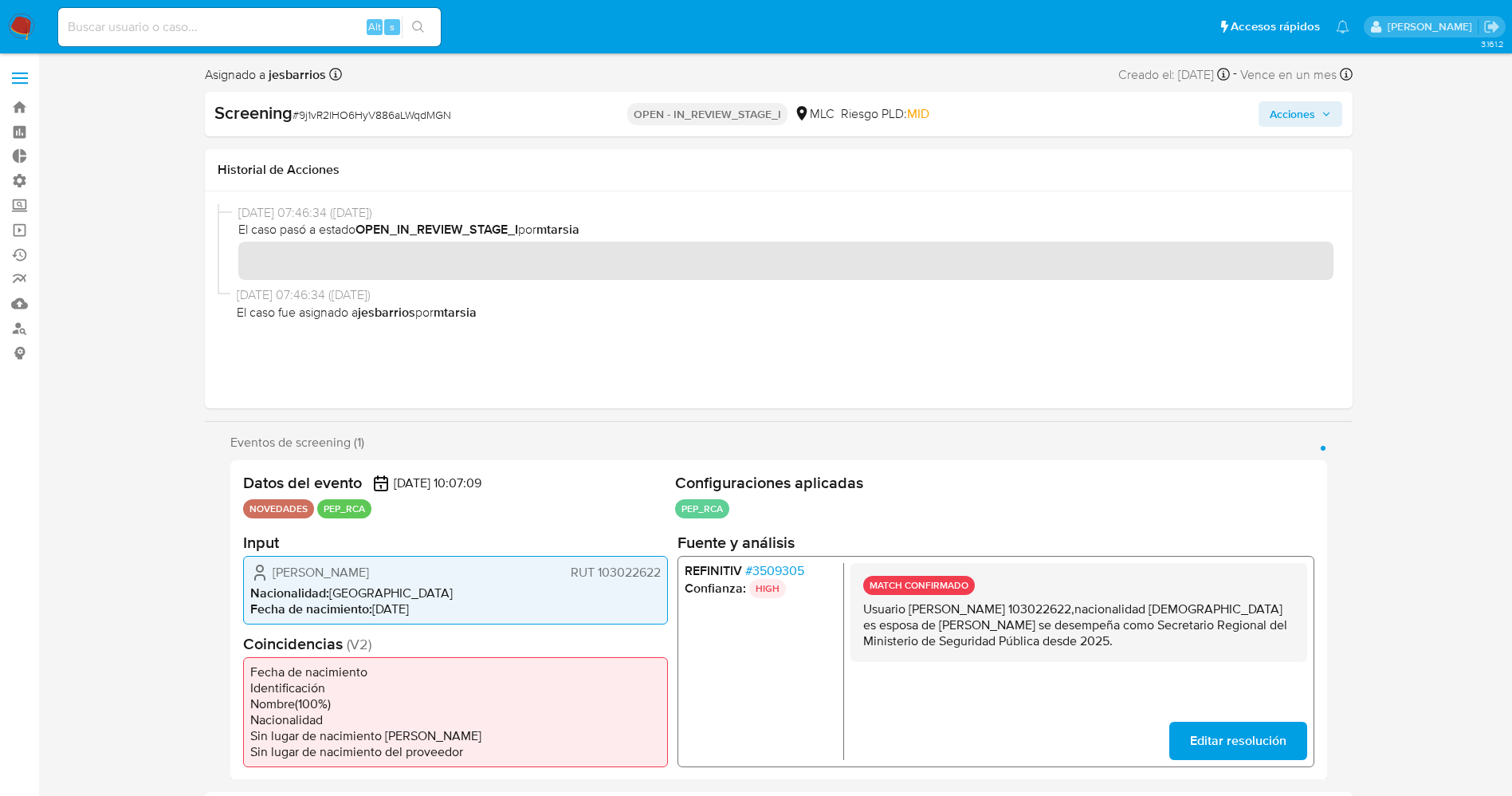
click at [1295, 111] on span "Acciones" at bounding box center [1293, 114] width 45 height 25
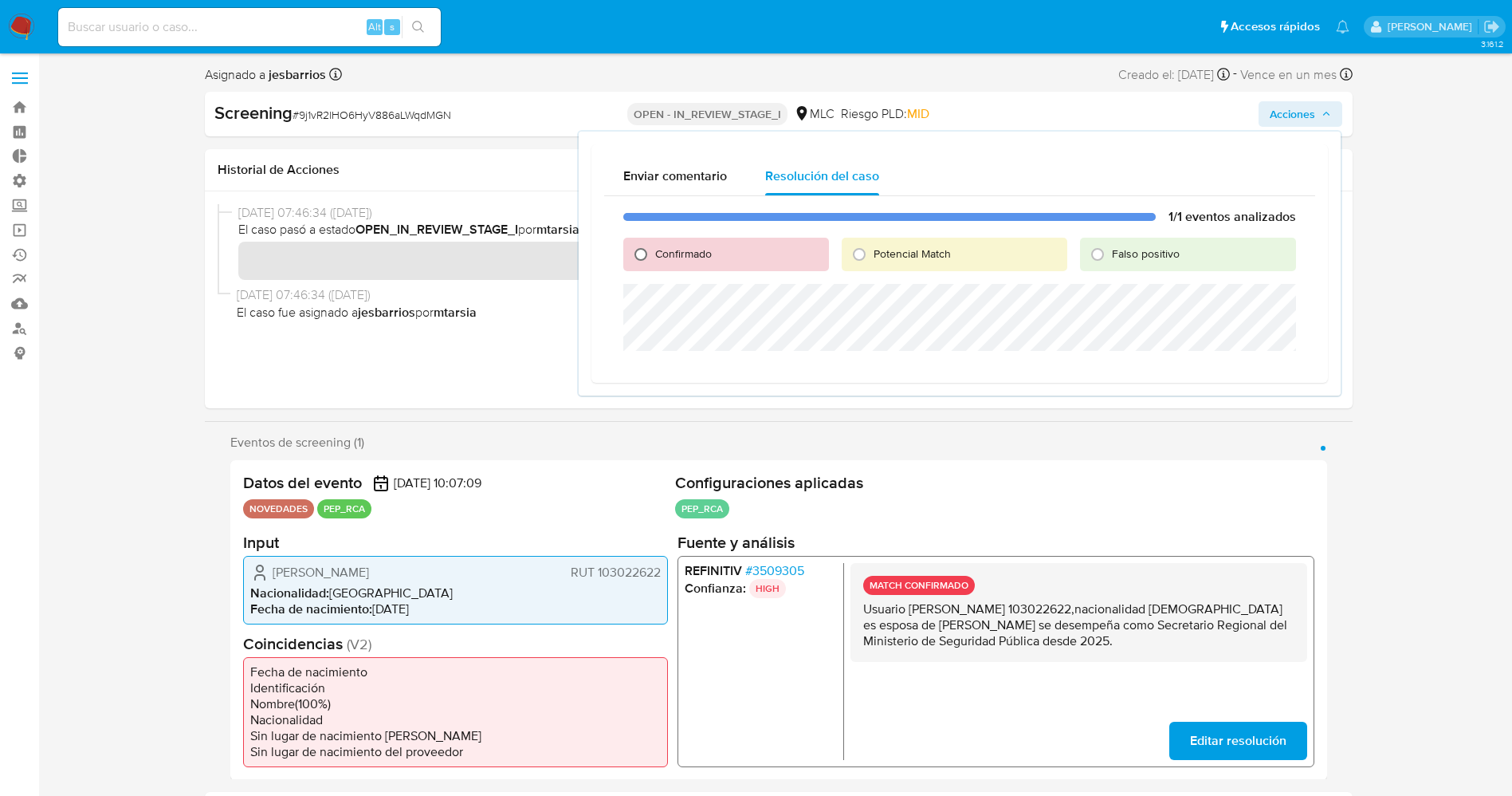
click at [647, 254] on input "Confirmado" at bounding box center [641, 254] width 25 height 25
radio input "true"
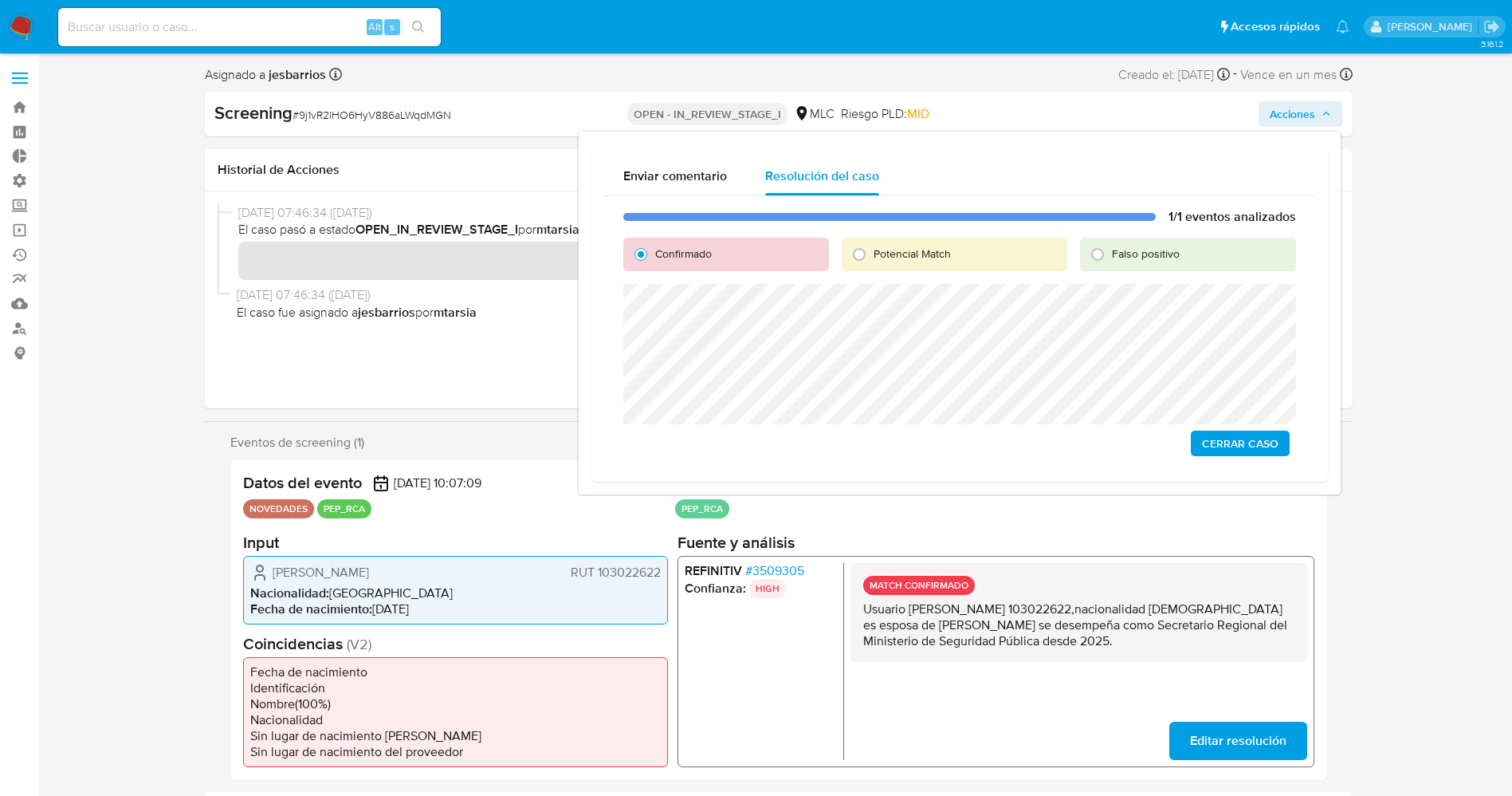
click at [1258, 445] on span "Cerrar Caso" at bounding box center [1240, 443] width 77 height 23
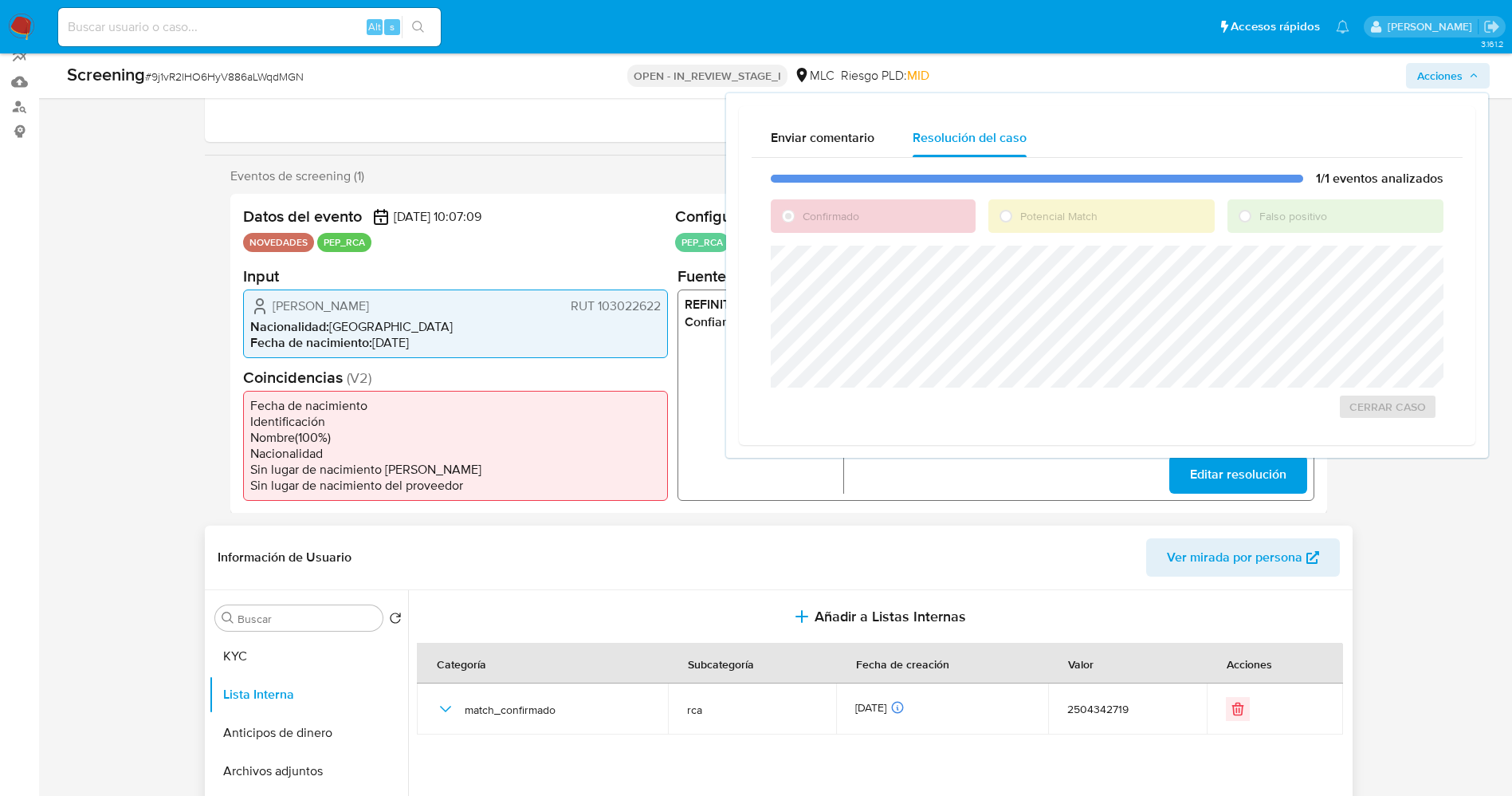
scroll to position [478, 0]
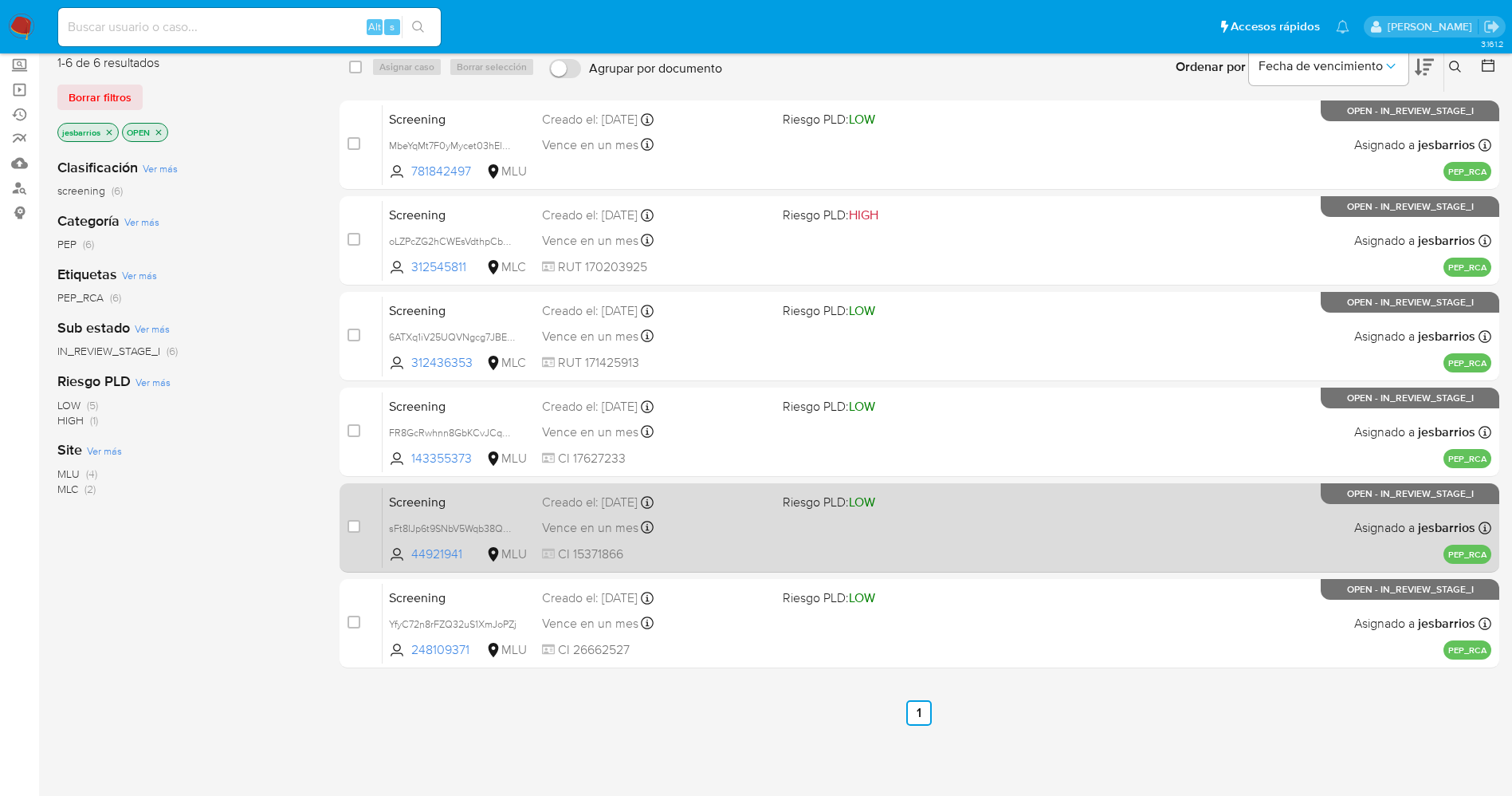
scroll to position [176, 0]
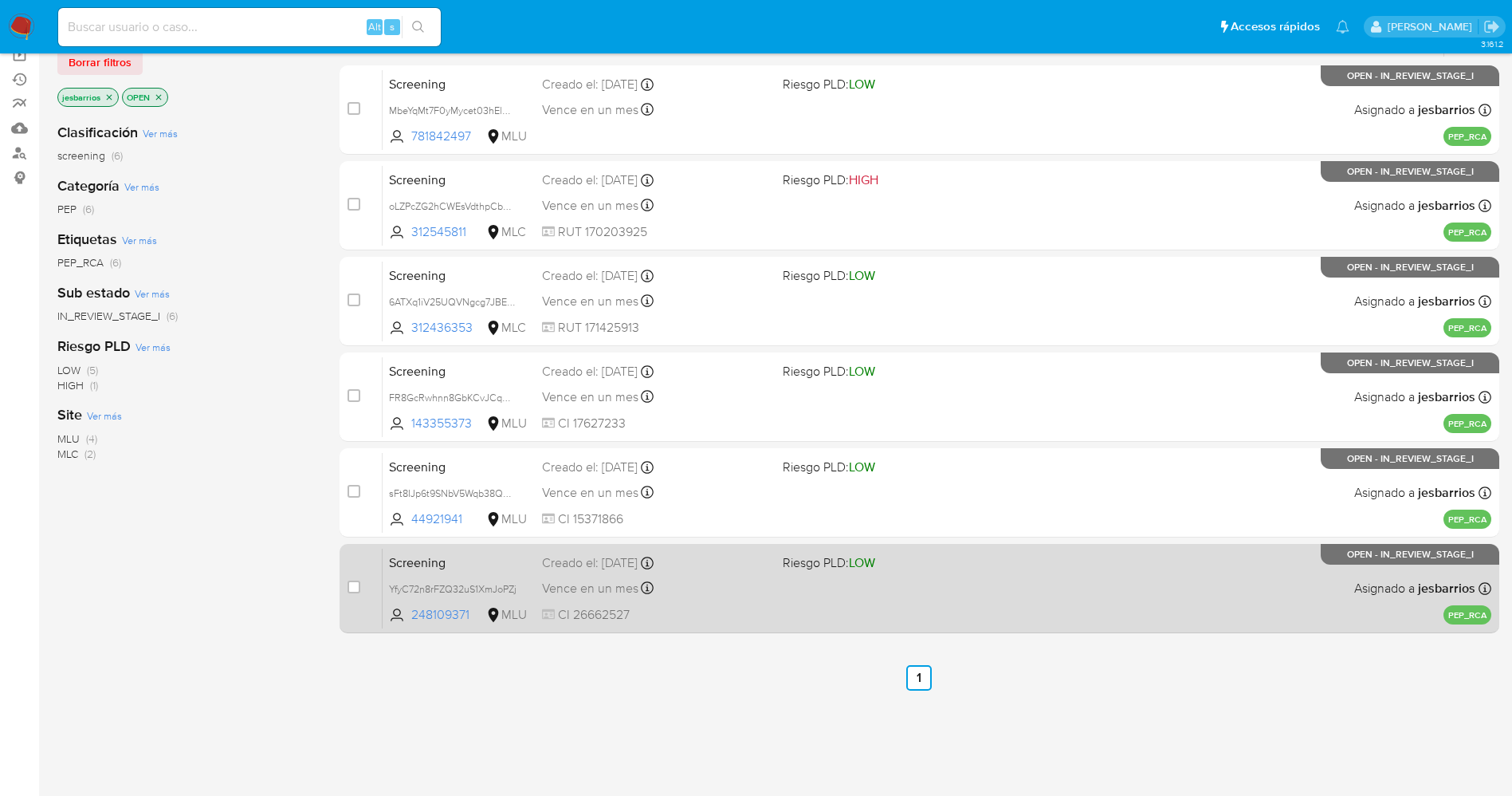
click at [717, 599] on div "Screening YfyC72n8rFZQ32uS1XmJoPZj 248109371 MLU Riesgo PLD: LOW Creado el: [DA…" at bounding box center [937, 588] width 1109 height 81
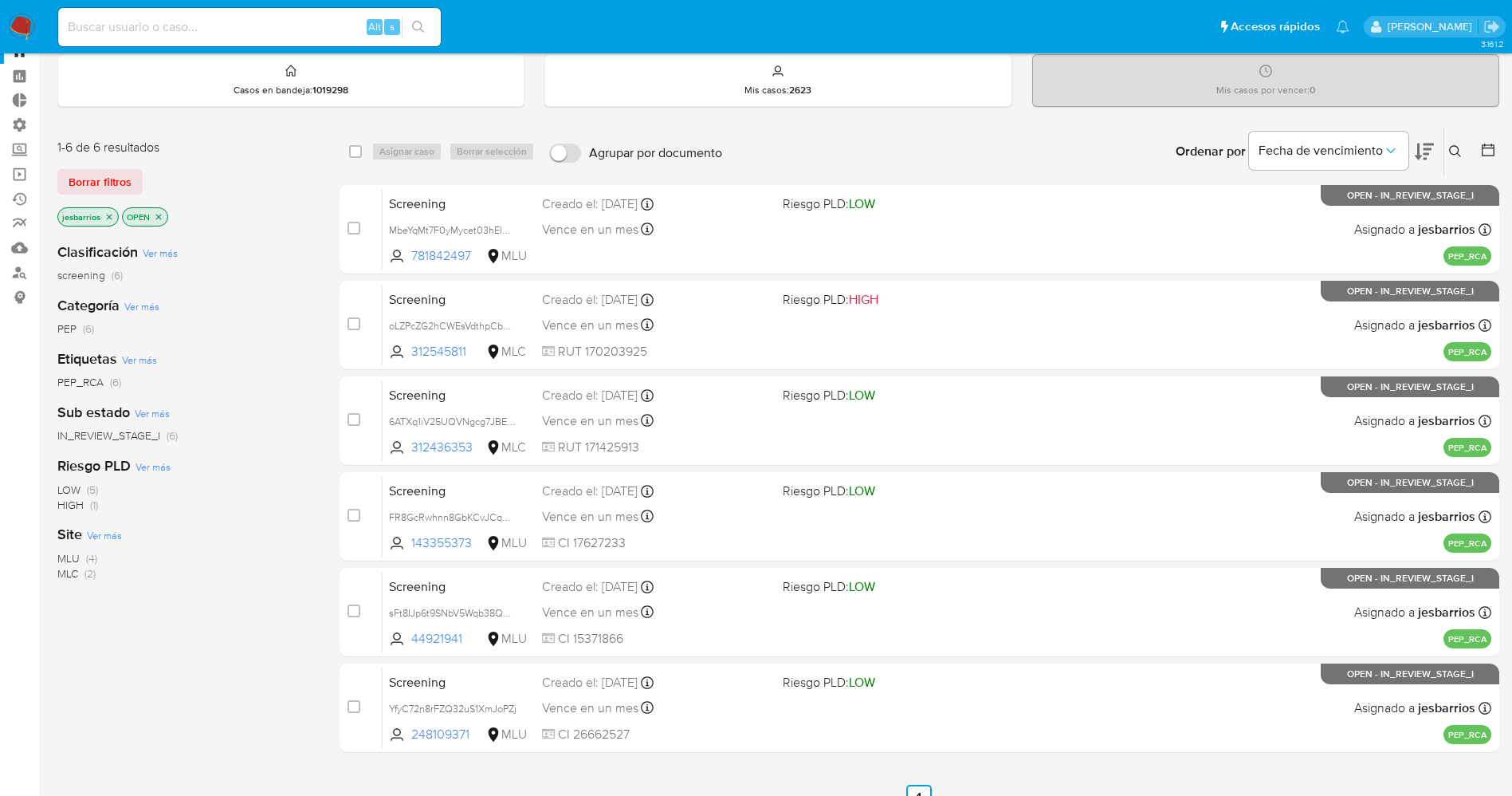
click at [16, 24] on img at bounding box center [22, 27] width 27 height 27
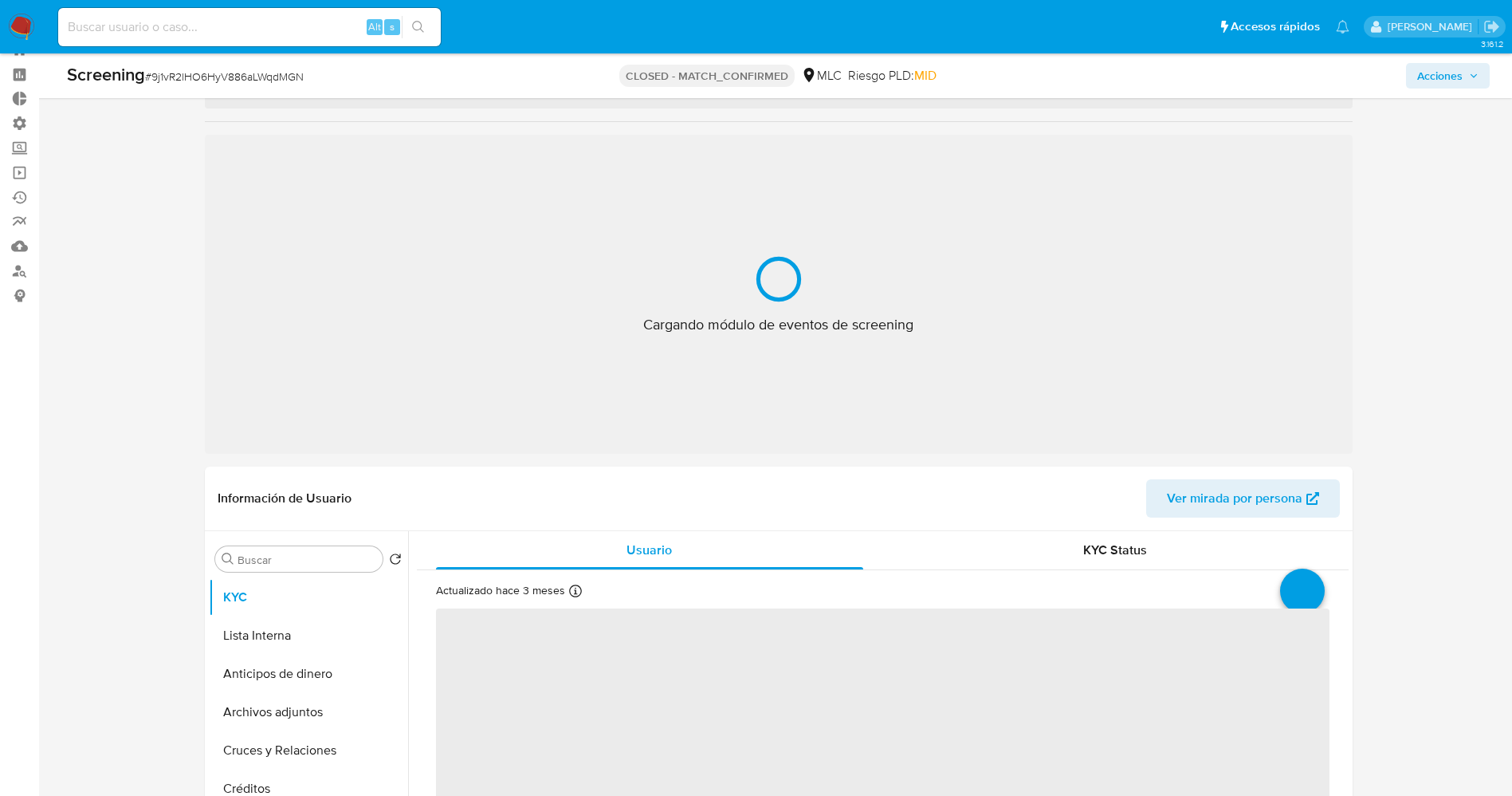
scroll to position [57, 0]
select select "10"
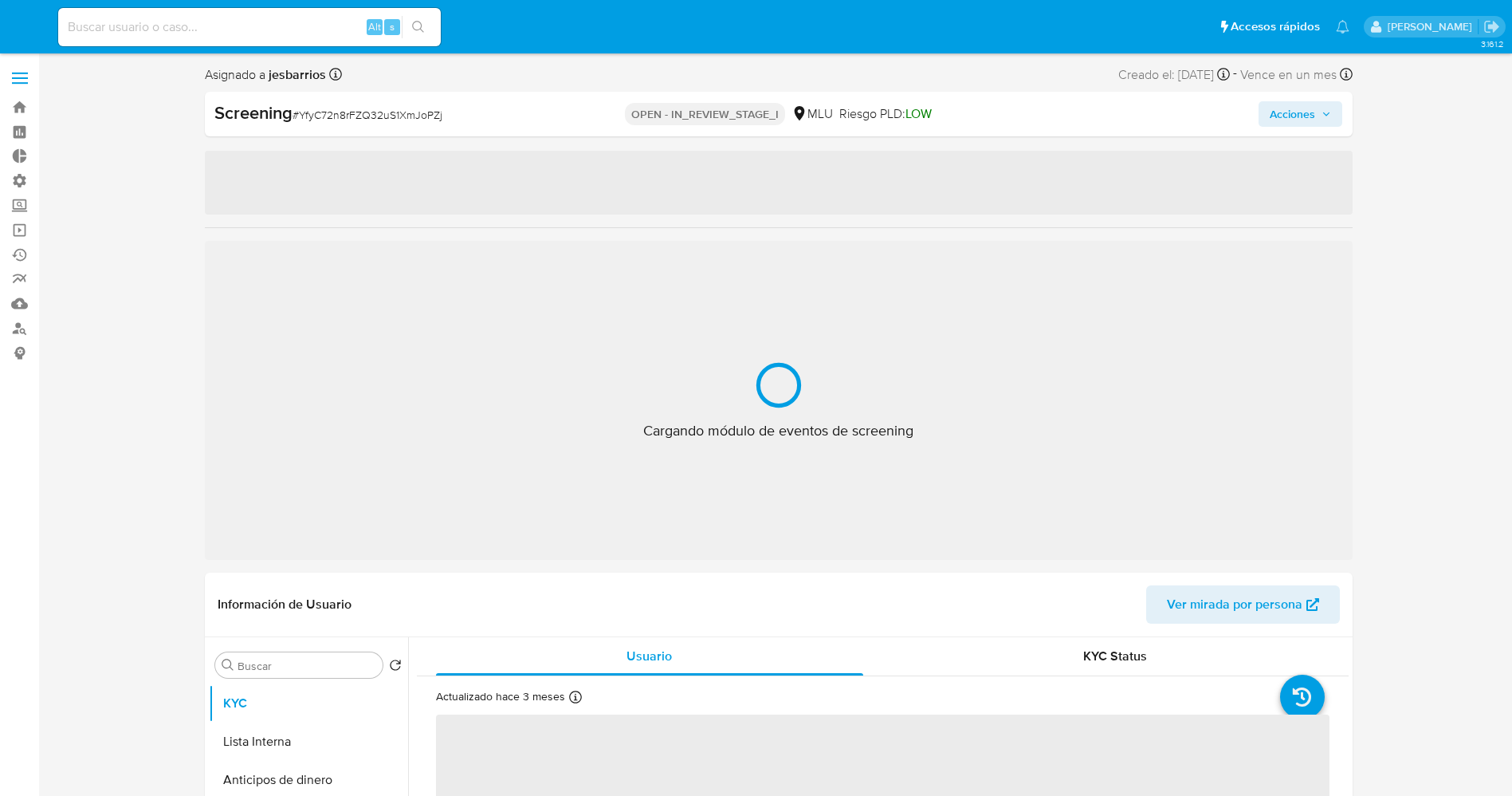
select select "10"
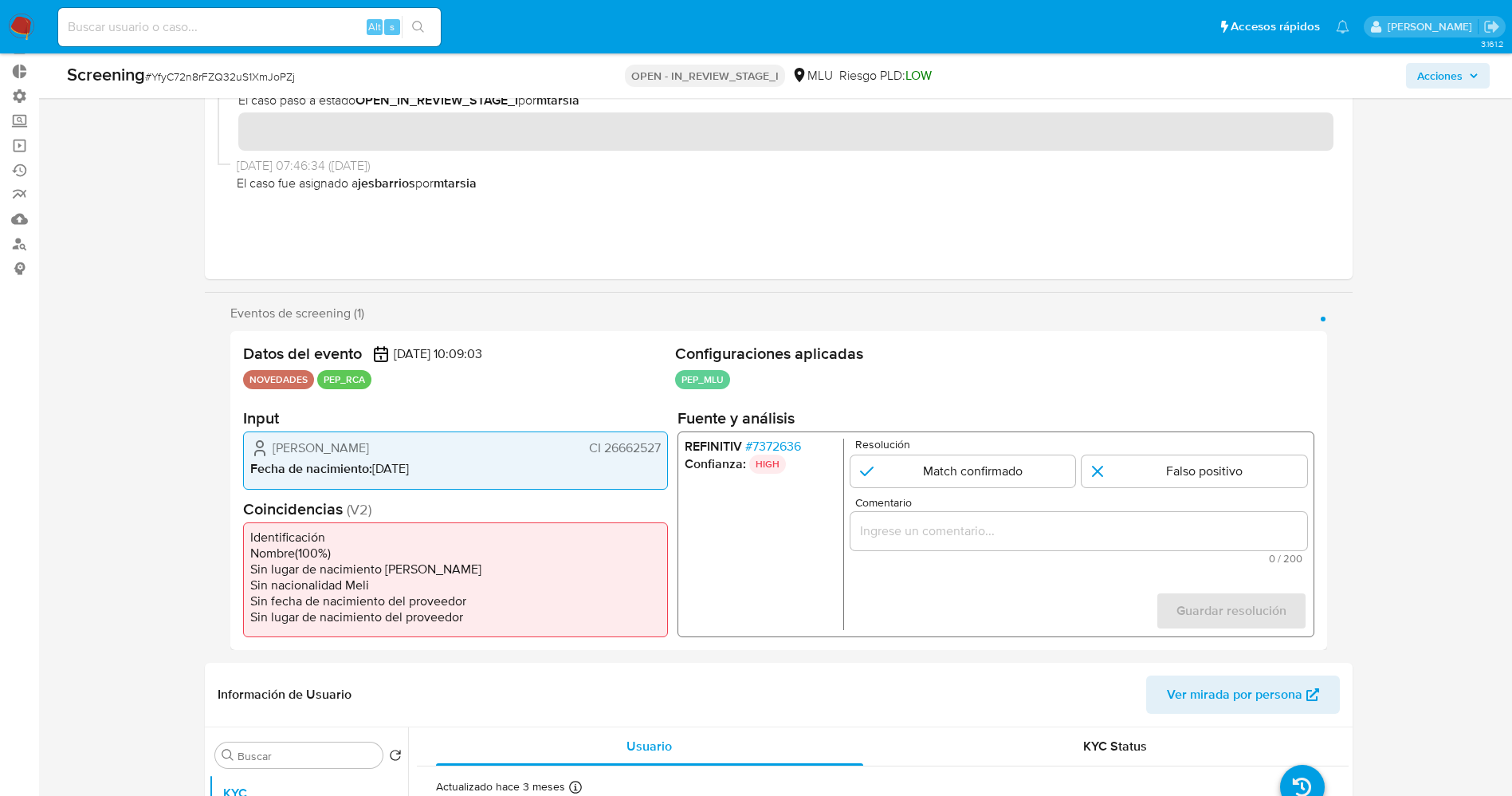
scroll to position [120, 0]
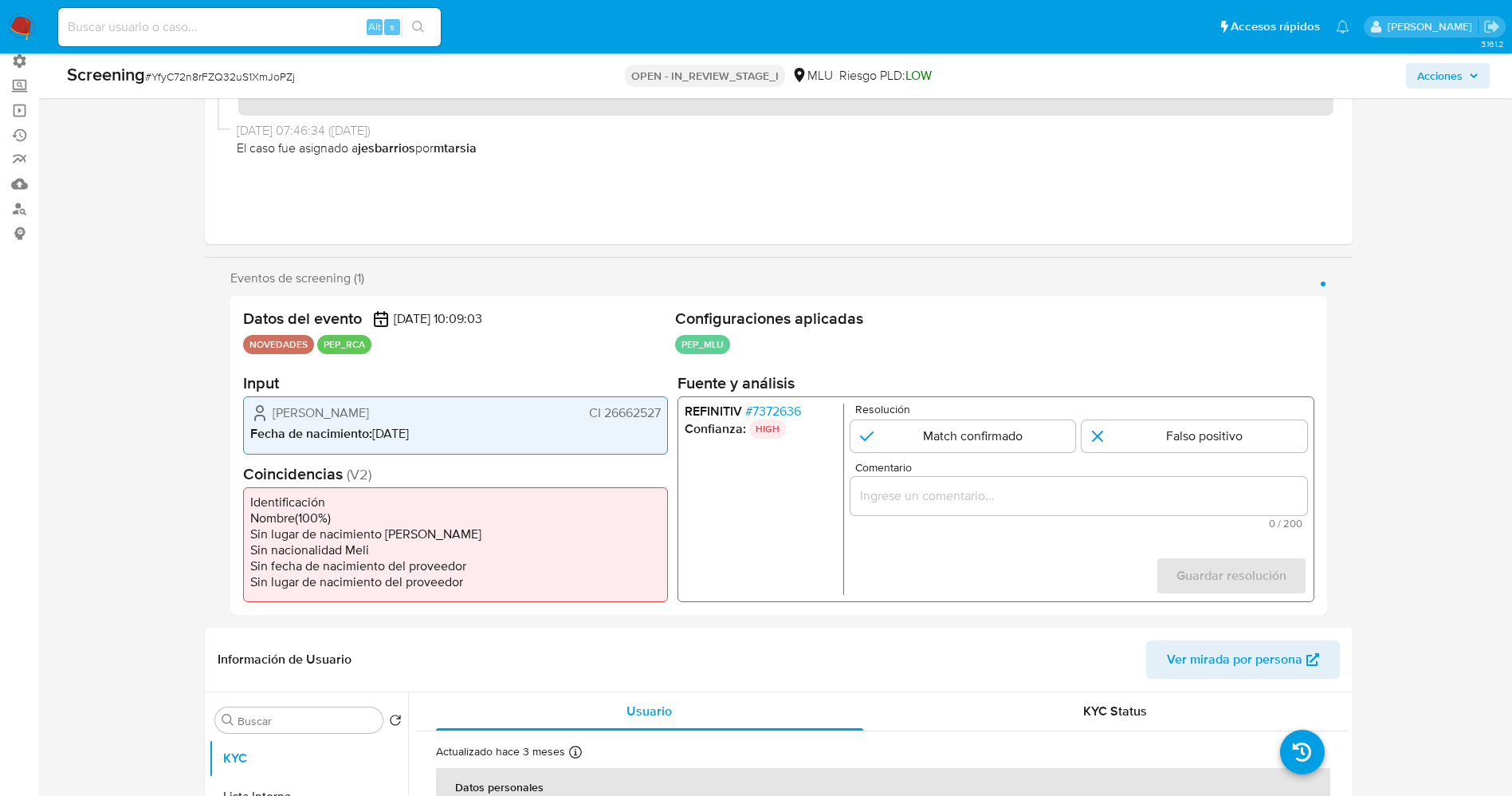
click at [786, 404] on span "# 7372636" at bounding box center [772, 412] width 56 height 16
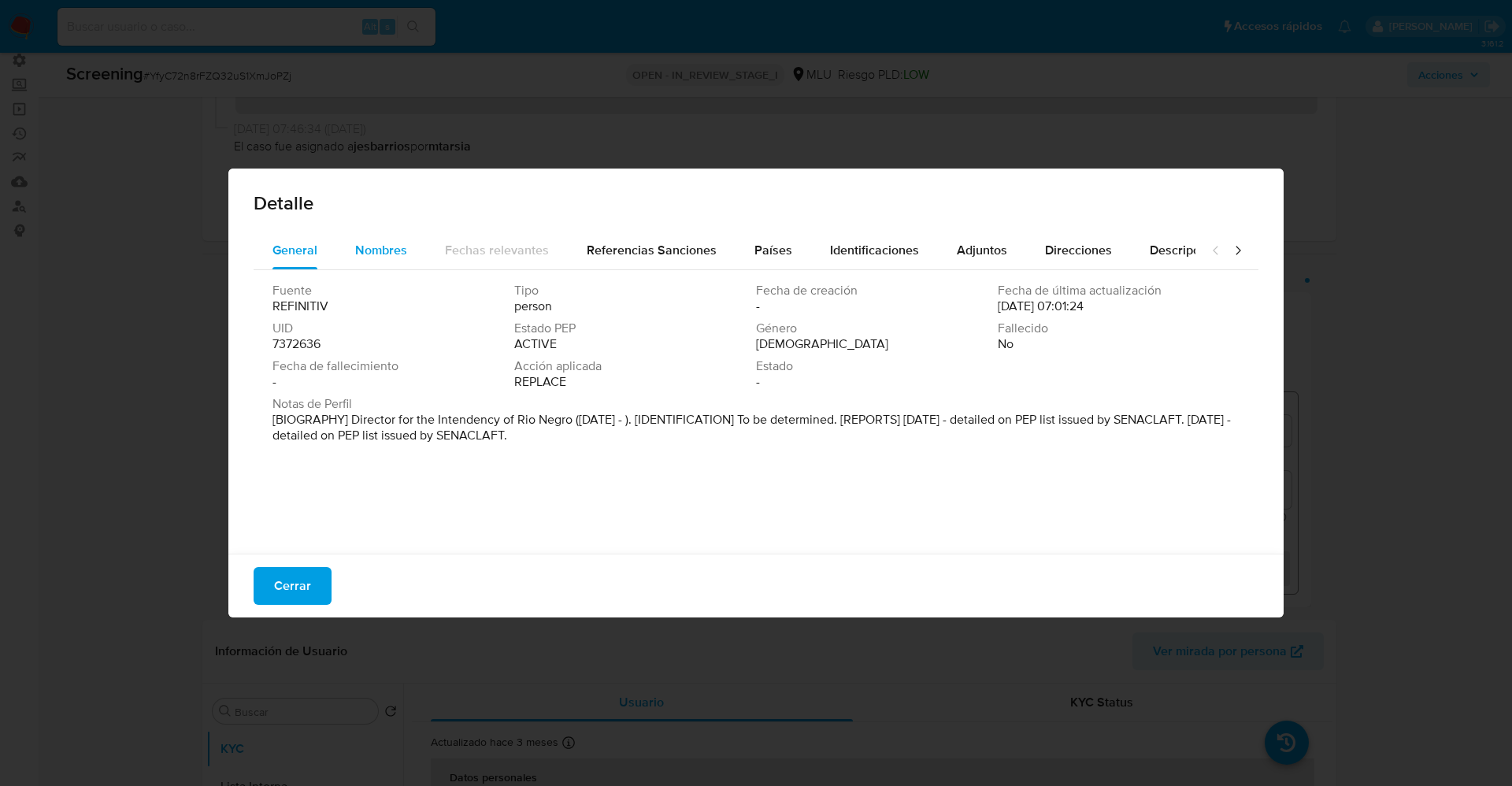
click at [382, 245] on span "Nombres" at bounding box center [381, 249] width 52 height 18
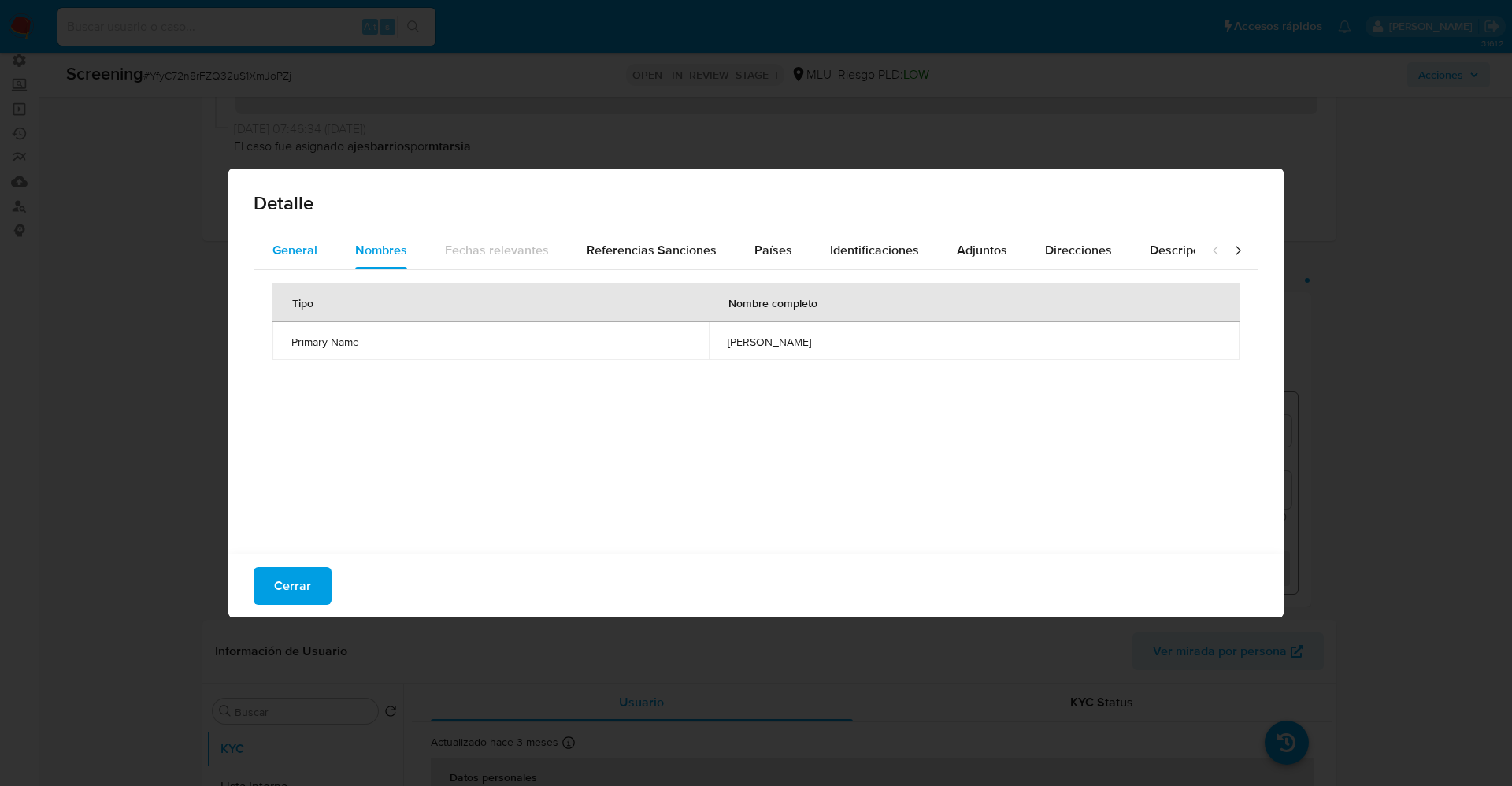
click at [317, 247] on span "General" at bounding box center [295, 249] width 45 height 18
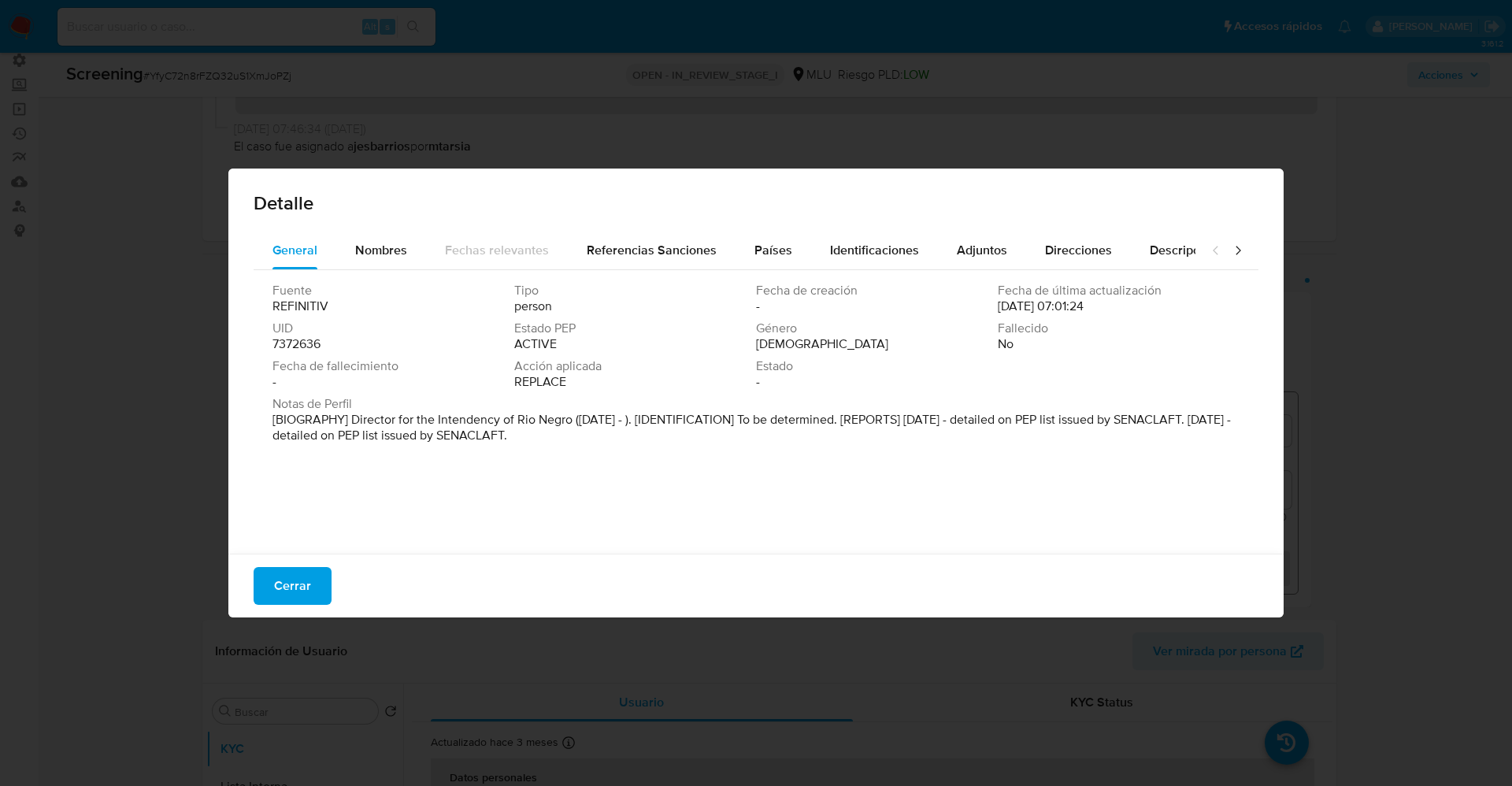
drag, startPoint x: 350, startPoint y: 416, endPoint x: 712, endPoint y: 452, distance: 363.8
click at [712, 452] on div "Fuente REFINITIV Tipo person Fecha de creación - Fecha de última actualización …" at bounding box center [756, 408] width 1005 height 275
click at [280, 570] on span "Cerrar" at bounding box center [291, 586] width 37 height 35
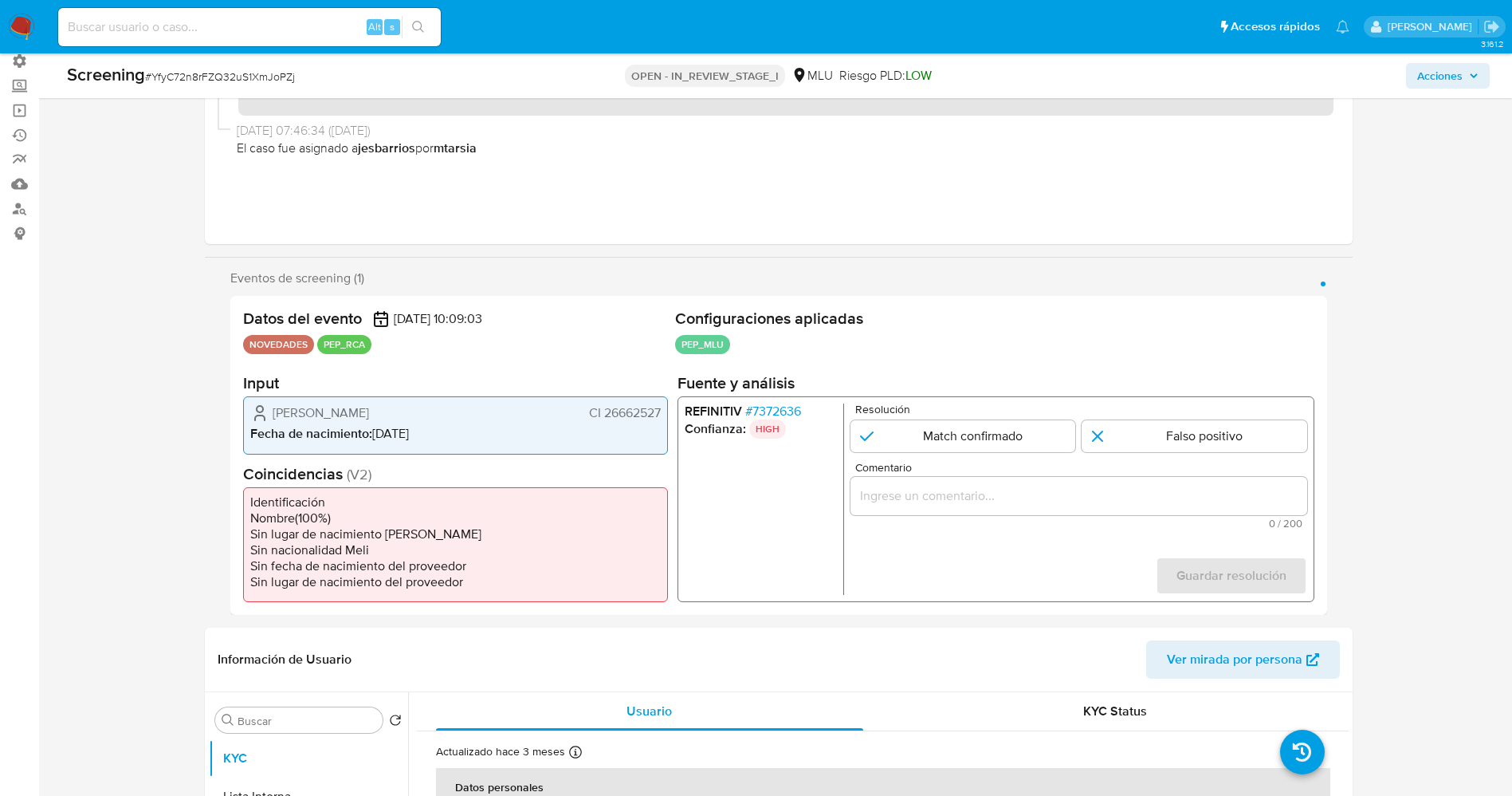
drag, startPoint x: 600, startPoint y: 409, endPoint x: 678, endPoint y: 413, distance: 78.1
click at [678, 413] on div "Datos del evento [DATE] 10:09:03 NOVEDADES PEP_RCA Configuraciones aplicadas PE…" at bounding box center [779, 456] width 1097 height 319
click at [617, 419] on span "CI 26662527" at bounding box center [624, 413] width 72 height 16
click at [603, 416] on span "CI 26662527" at bounding box center [624, 413] width 72 height 16
drag, startPoint x: 604, startPoint y: 411, endPoint x: 665, endPoint y: 411, distance: 61.0
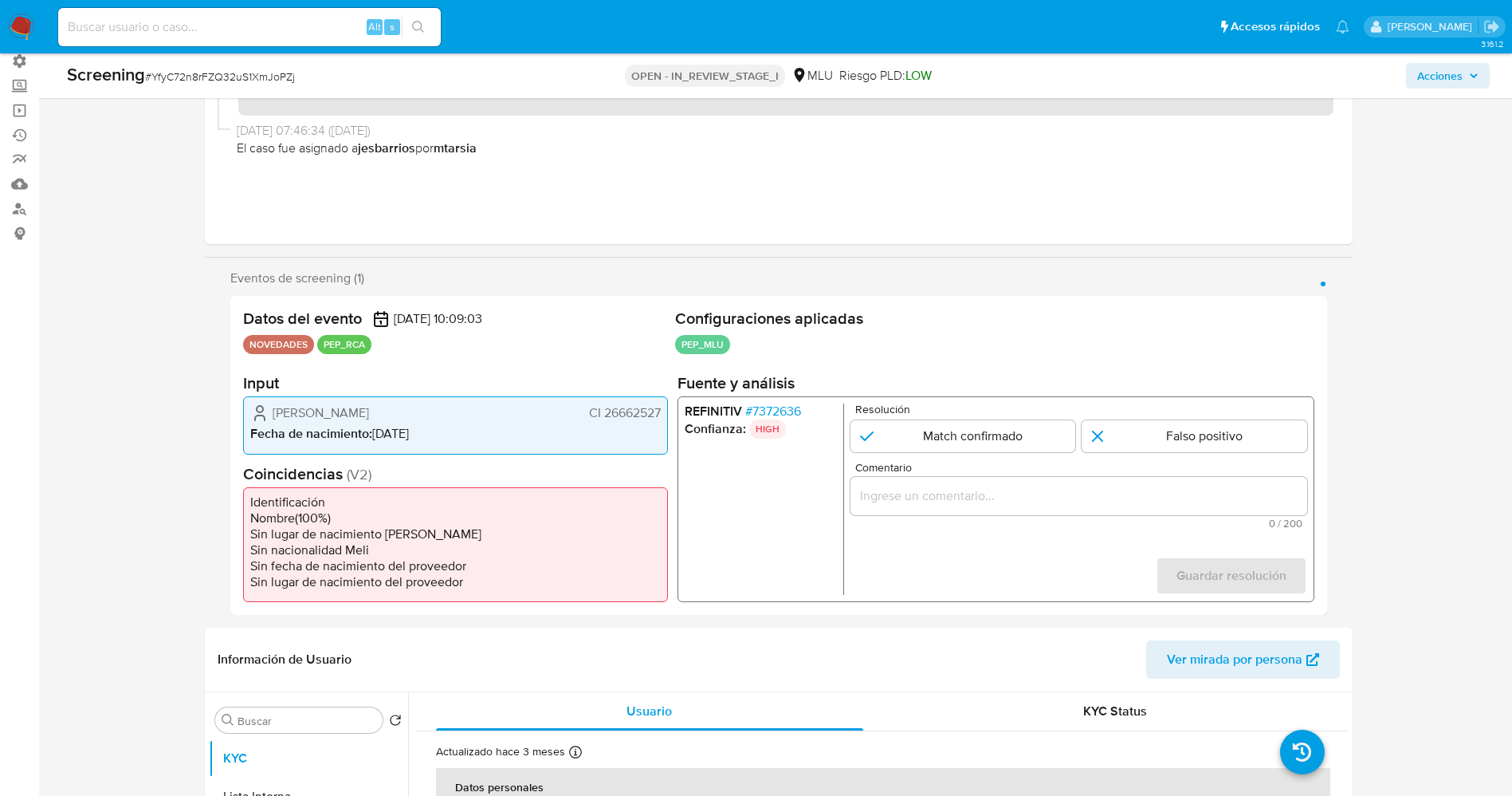
click at [665, 411] on div "[PERSON_NAME] CI 26662527 Fecha de nacimiento : [DEMOGRAPHIC_DATA]" at bounding box center [455, 425] width 425 height 57
drag, startPoint x: 303, startPoint y: 410, endPoint x: 430, endPoint y: 410, distance: 127.0
click at [430, 410] on div "[PERSON_NAME] CI 26662527" at bounding box center [455, 413] width 410 height 19
drag, startPoint x: 415, startPoint y: 519, endPoint x: 319, endPoint y: 462, distance: 111.6
click at [410, 518] on li "Nombre ( 100 %)" at bounding box center [455, 518] width 410 height 16
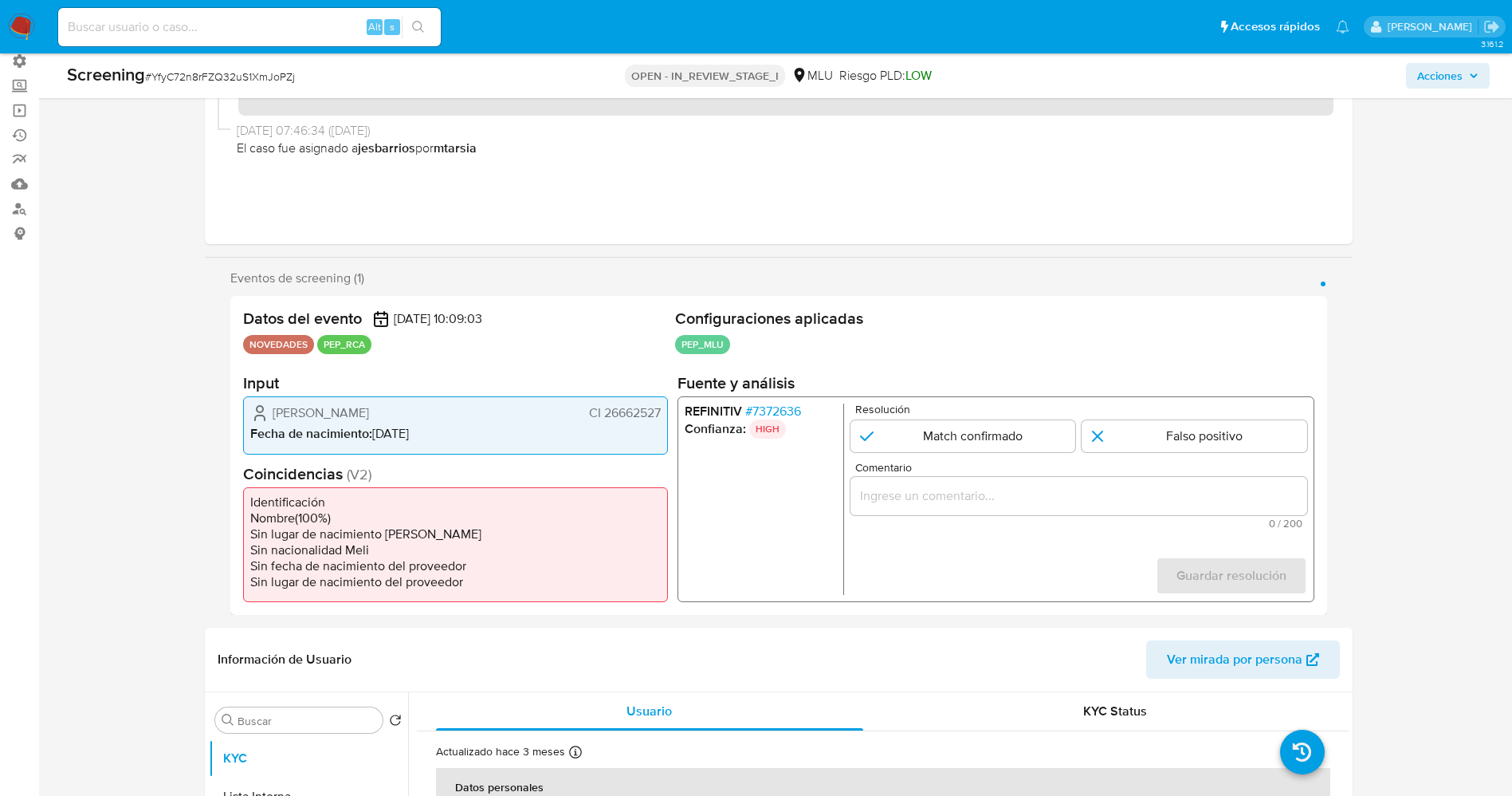
drag, startPoint x: 310, startPoint y: 409, endPoint x: 667, endPoint y: 410, distance: 357.0
click at [667, 410] on div "[PERSON_NAME] CI 26662527 Fecha de nacimiento : [DEMOGRAPHIC_DATA]" at bounding box center [455, 425] width 425 height 57
drag, startPoint x: 560, startPoint y: 529, endPoint x: 594, endPoint y: 504, distance: 42.2
click at [566, 523] on ul "Identificación Nombre ( 100 %) Sin lugar de nacimiento Meli Sin nacionalidad Me…" at bounding box center [455, 543] width 425 height 115
click at [773, 412] on span "# 7372636" at bounding box center [772, 412] width 56 height 16
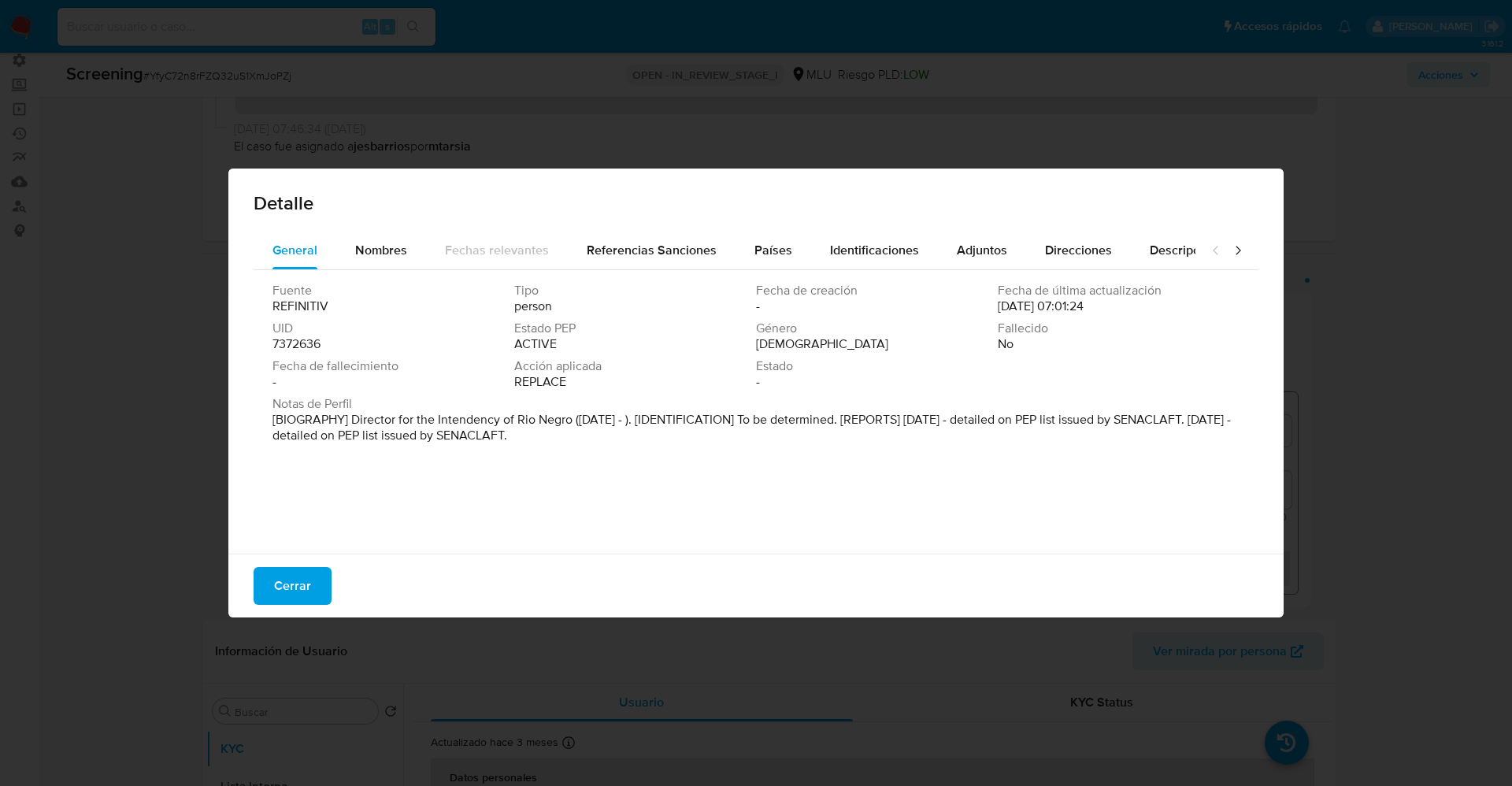
drag, startPoint x: 372, startPoint y: 435, endPoint x: 349, endPoint y: 437, distance: 23.1
click at [372, 435] on p "[BIOGRAPHY] Director for the Intendency of Rio Negro (Feb 2023 - ). [IDENTIFICA…" at bounding box center [755, 427] width 964 height 31
drag, startPoint x: 356, startPoint y: 426, endPoint x: 558, endPoint y: 419, distance: 202.1
click at [558, 419] on p "[BIOGRAFÍA] Director de la Intendencia de Río Negro (febrero de 2023). [IDENTIF…" at bounding box center [755, 427] width 964 height 31
click at [558, 419] on font "[BIOGRAFÍA] Director de la Intendencia de Río Negro (febrero de 2023). [IDENTIF…" at bounding box center [736, 427] width 926 height 34
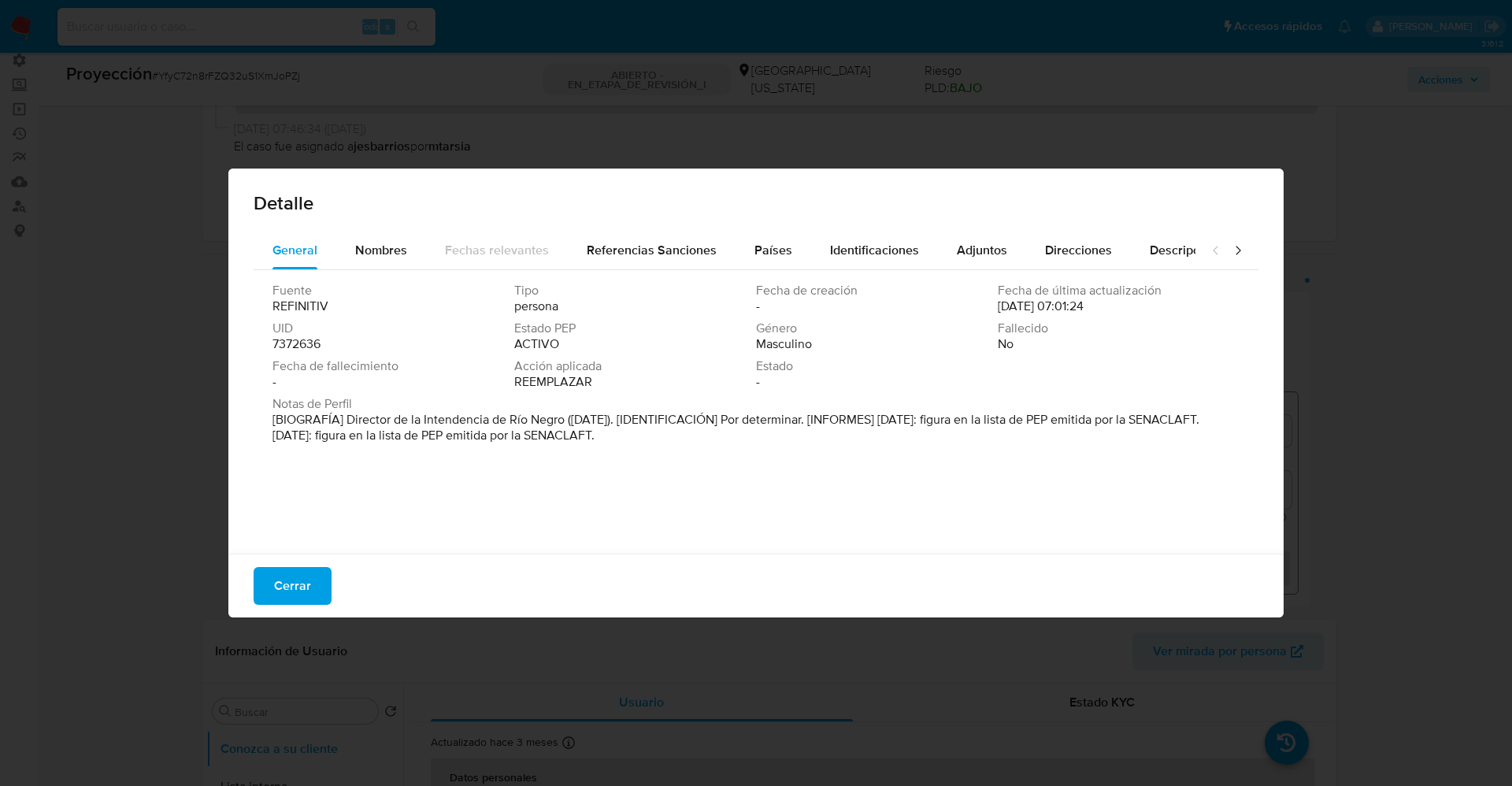
drag, startPoint x: 563, startPoint y: 419, endPoint x: 344, endPoint y: 417, distance: 219.0
click at [344, 417] on font "[BIOGRAFÍA] Director de la Intendencia de Río Negro (febrero de 2023). [IDENTIF…" at bounding box center [736, 427] width 926 height 34
click at [297, 595] on span "Cerrar" at bounding box center [291, 586] width 37 height 35
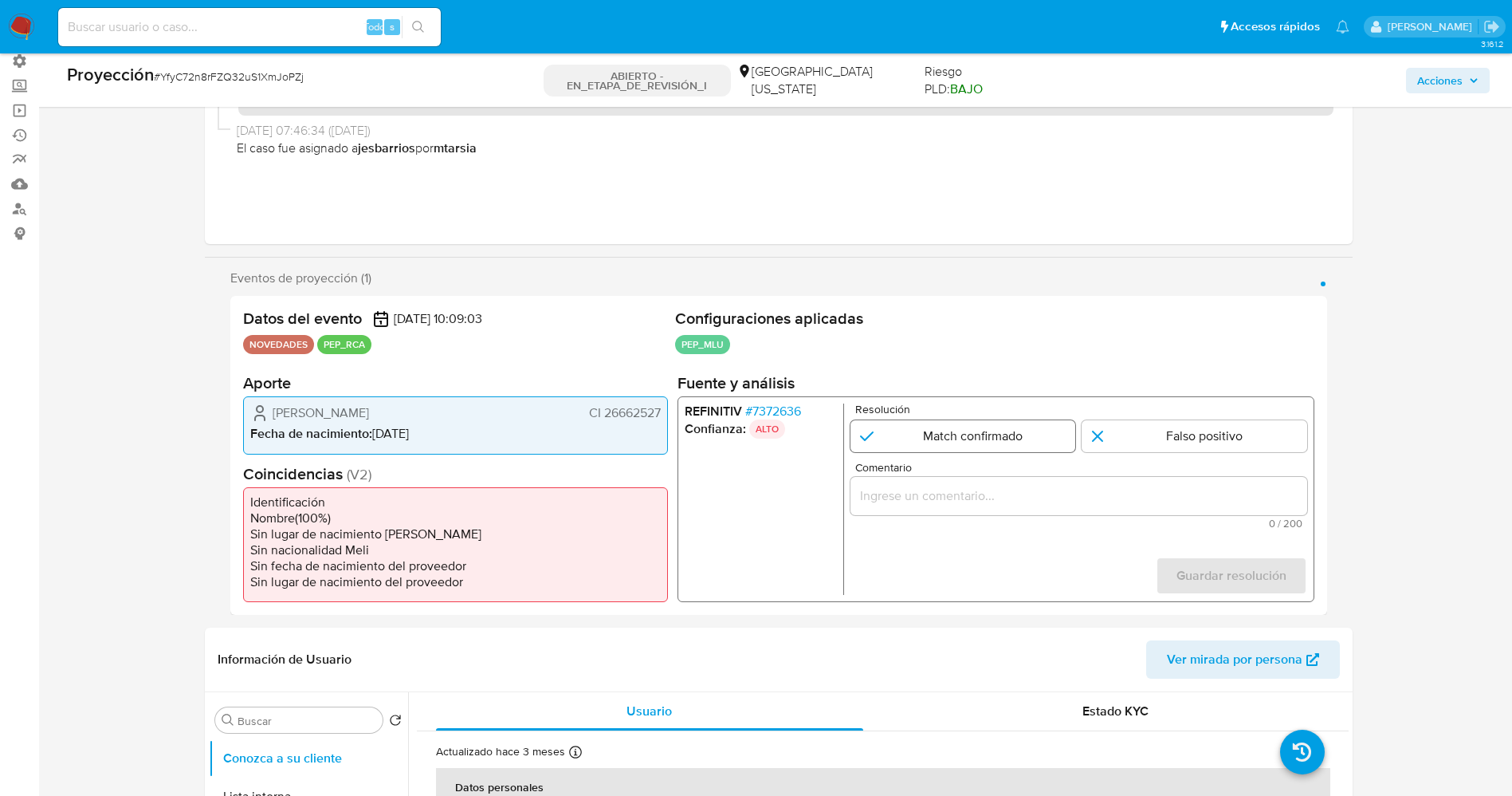
click at [1045, 436] on input "1 de 1" at bounding box center [962, 436] width 225 height 32
radio input "true"
click at [1009, 507] on div "1 de 1" at bounding box center [1078, 496] width 457 height 38
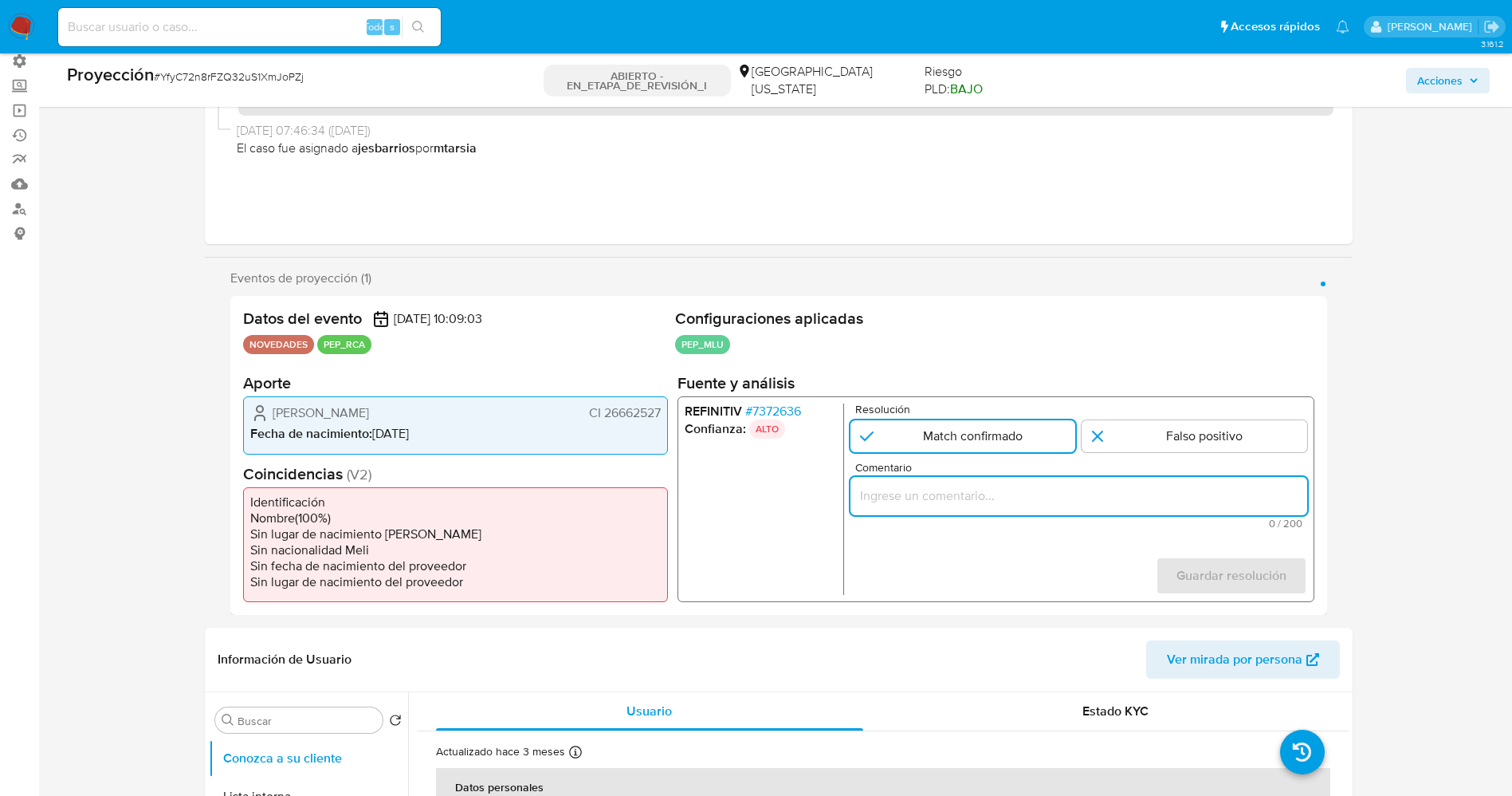
click at [1005, 501] on input "Comentario" at bounding box center [1078, 495] width 457 height 21
paste input "l usuario Jose Luis Perazza Merello CI 26662527,nacionalidad Uruguaya, por coin…"
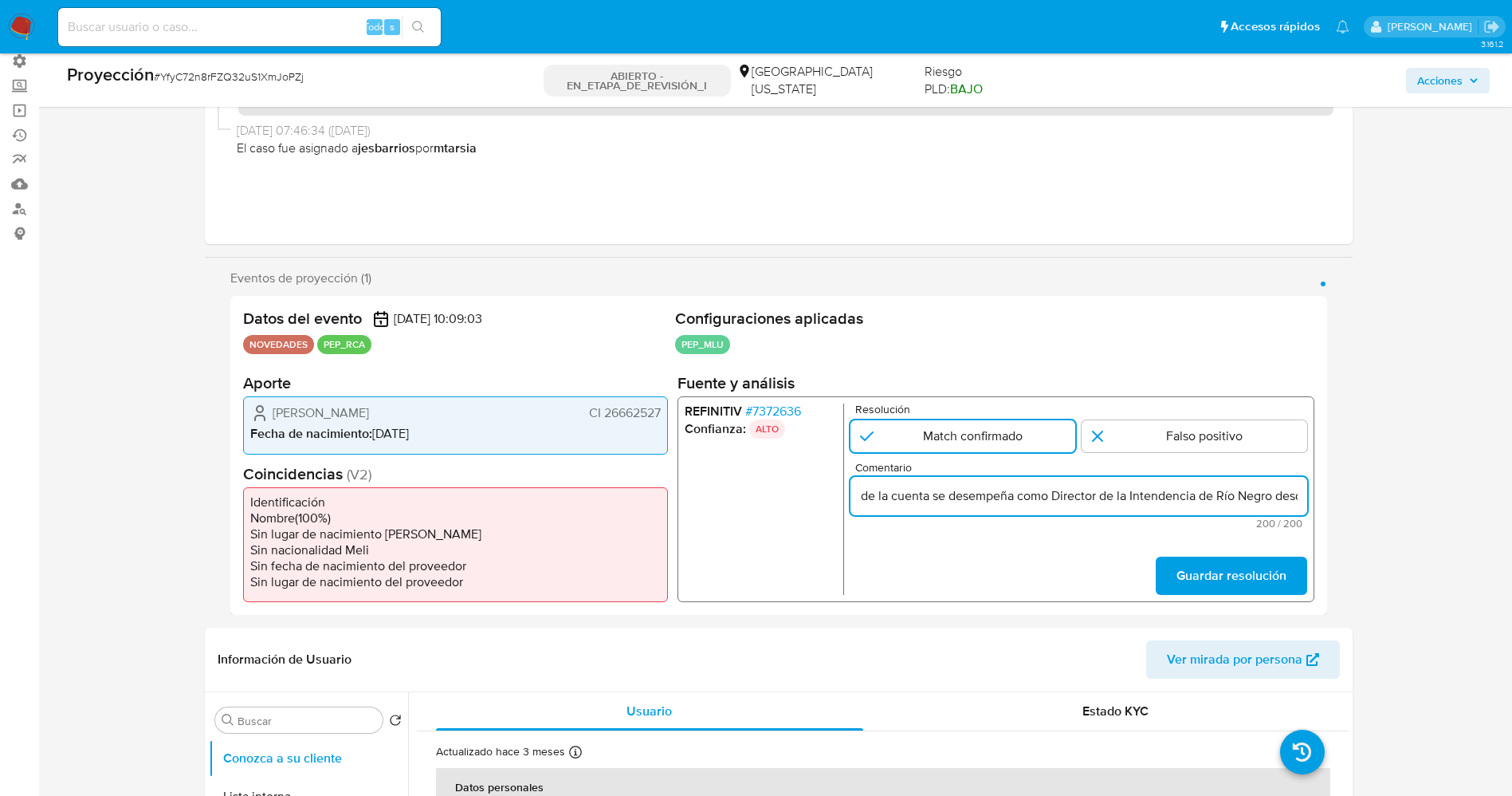
drag, startPoint x: 1285, startPoint y: 501, endPoint x: 1345, endPoint y: 503, distance: 60.0
click at [1345, 503] on div "Eventos de proyección (1) Página 1 Datos del evento 01/10/2025 10:09:03 NOVEDAD…" at bounding box center [779, 443] width 1148 height 344
drag, startPoint x: 892, startPoint y: 499, endPoint x: 1238, endPoint y: 489, distance: 346.1
click at [1232, 494] on input "l usuario Jose Luis Perazza Merello CI 26662527,nacionalidad Uruguaya, por coin…" at bounding box center [1078, 495] width 457 height 21
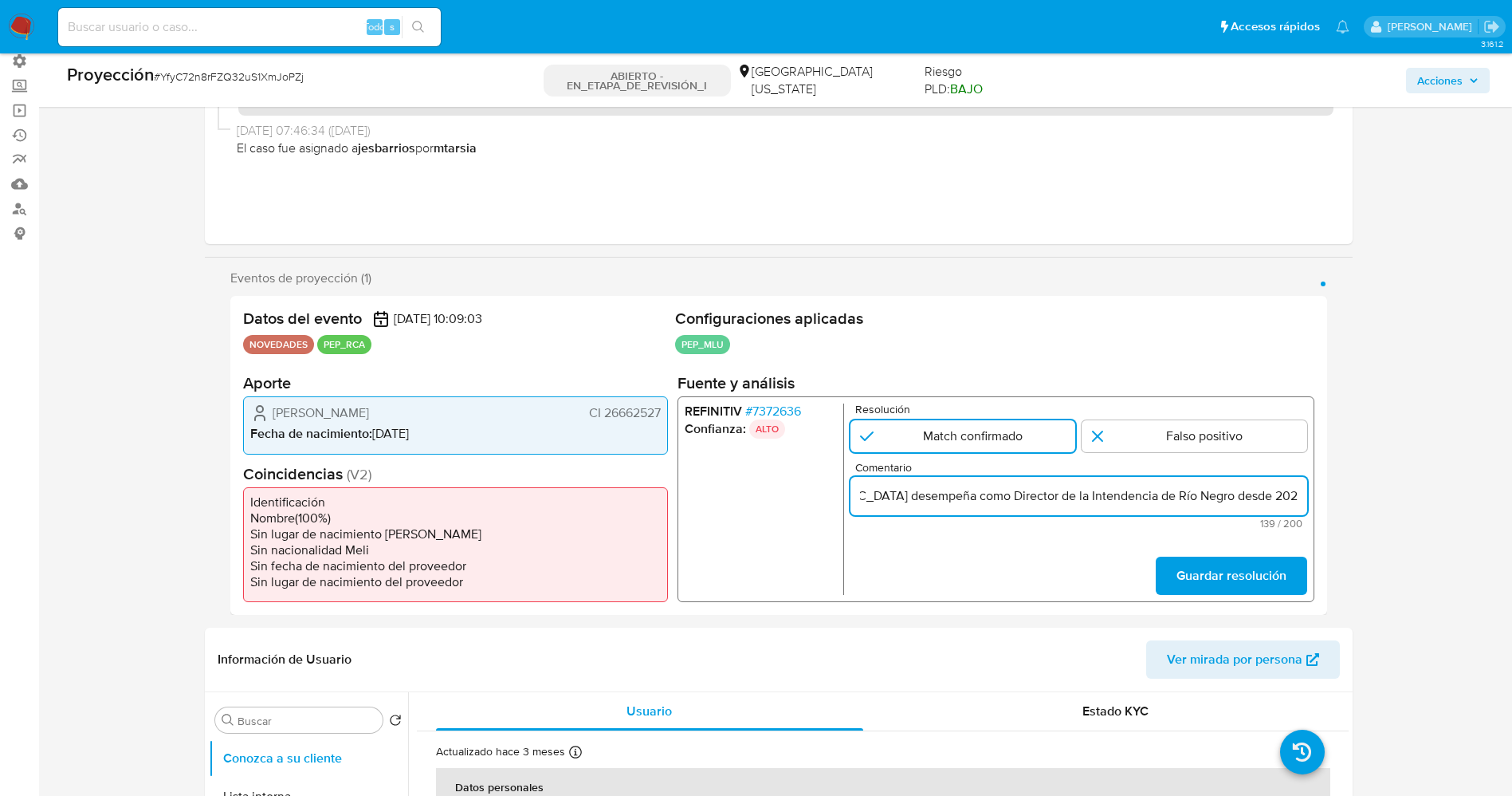
scroll to position [0, 386]
type input "l usuario Jose Luis Perazza Merello CI 26662527,nacionalidad Uruguaya.Se desemp…"
click at [1241, 555] on form "Resolución Match confirmado Falso positivo Comentario l usuario Jose Luis Peraz…" at bounding box center [1078, 499] width 457 height 191
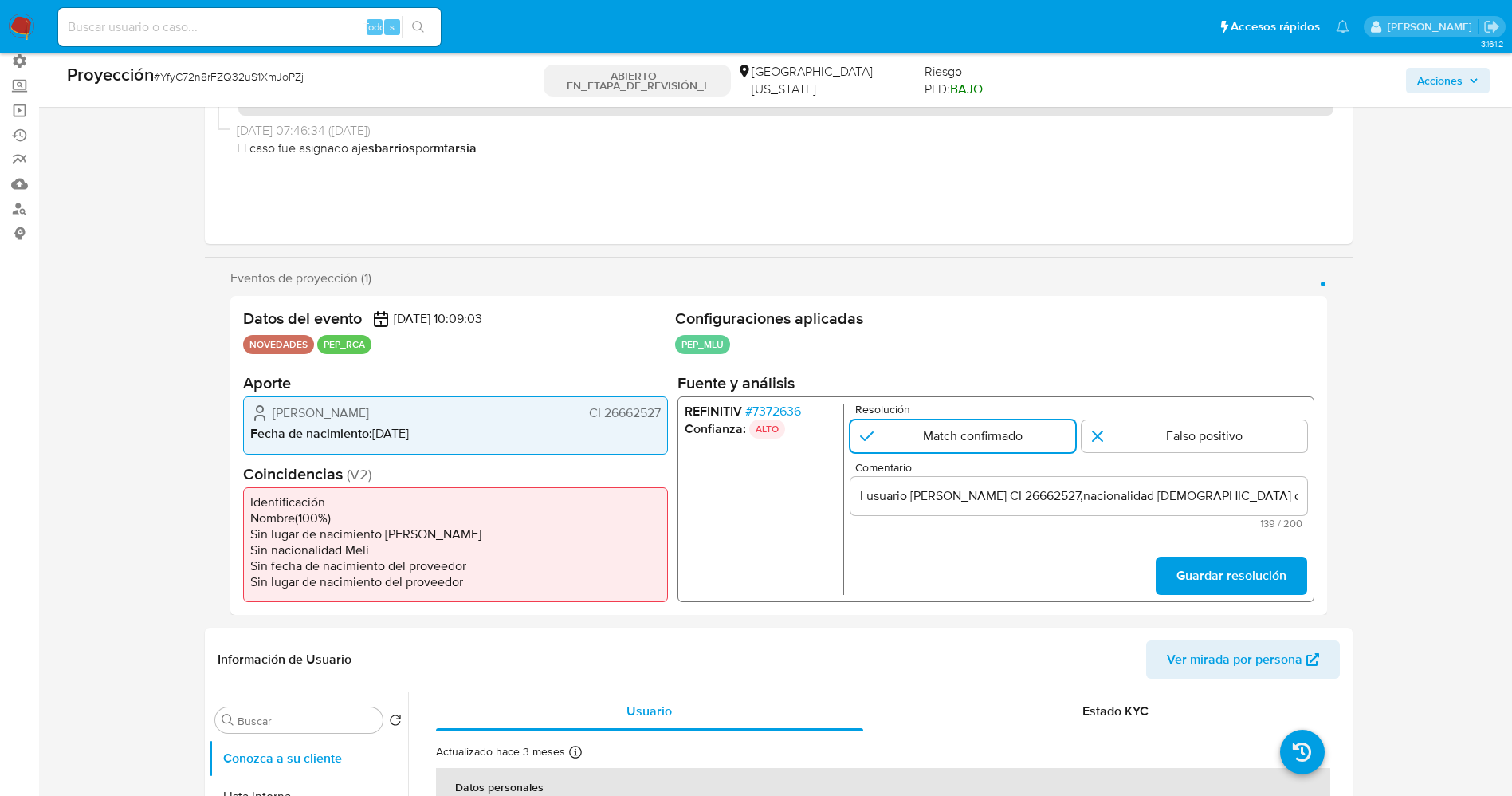
click at [1240, 572] on span "Guardar resolución" at bounding box center [1231, 575] width 110 height 35
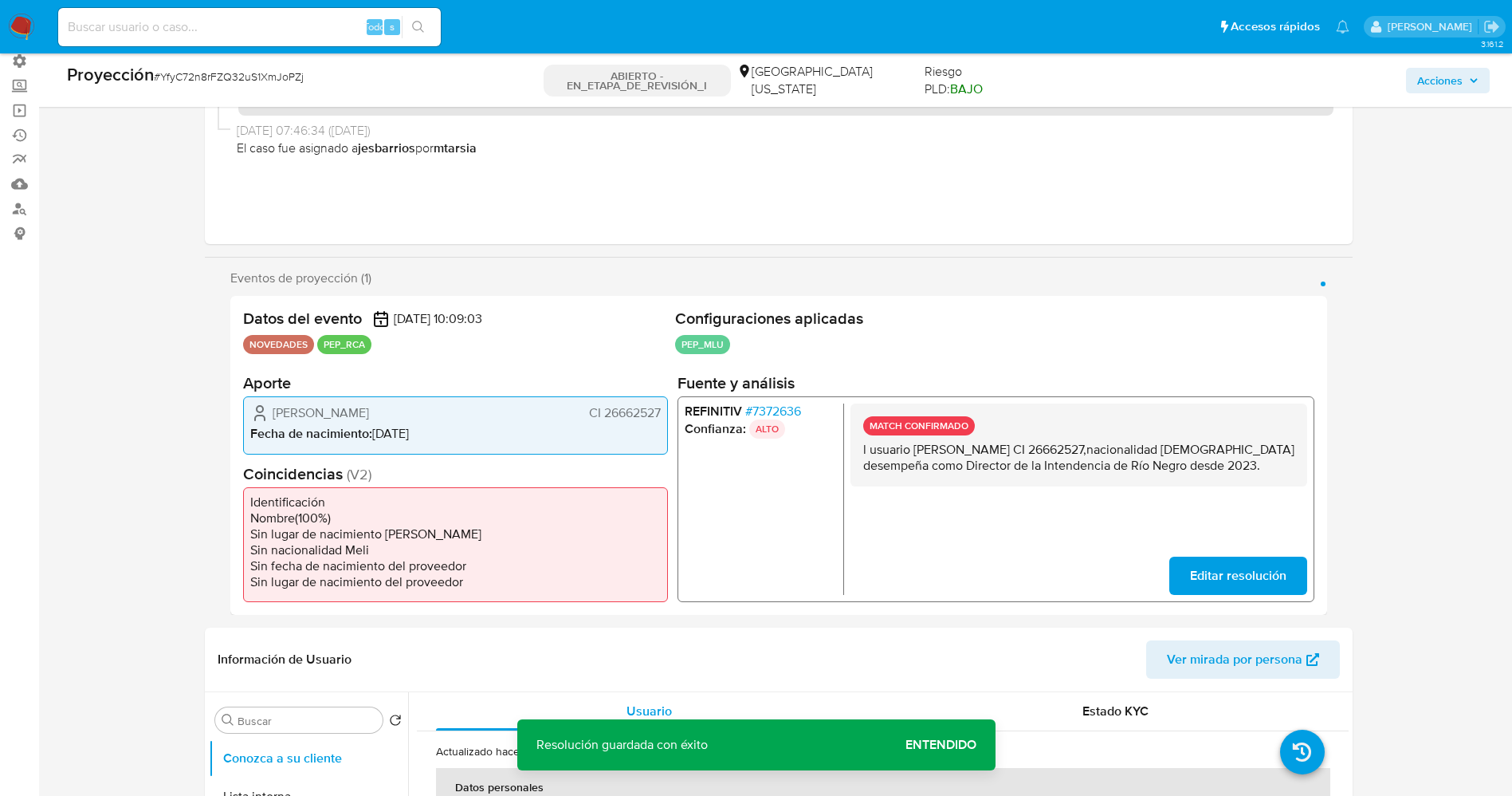
click at [1211, 573] on span "Editar resolución" at bounding box center [1238, 575] width 97 height 35
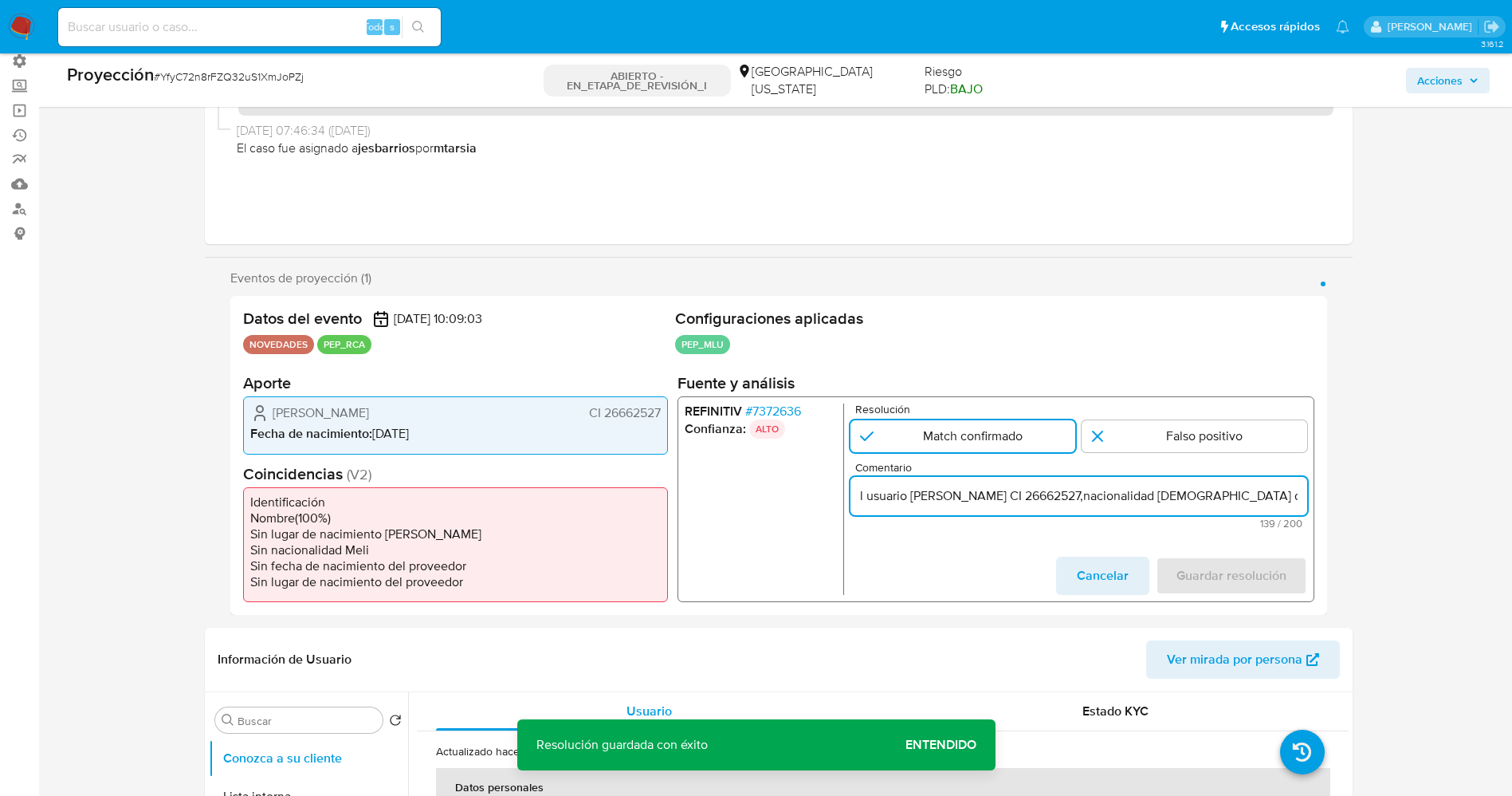
drag, startPoint x: 878, startPoint y: 494, endPoint x: 803, endPoint y: 497, distance: 75.1
click at [803, 497] on div "REFINITIV # 7372636 Confianza: ALTO Resolución Match confirmado Falso positivo …" at bounding box center [996, 499] width 637 height 206
type input "Usuario Jose Luis Perazza Merello CI 26662527,nacionalidad Uruguaya.Se desempeñ…"
click at [1205, 574] on span "Guardar resolución" at bounding box center [1231, 575] width 110 height 35
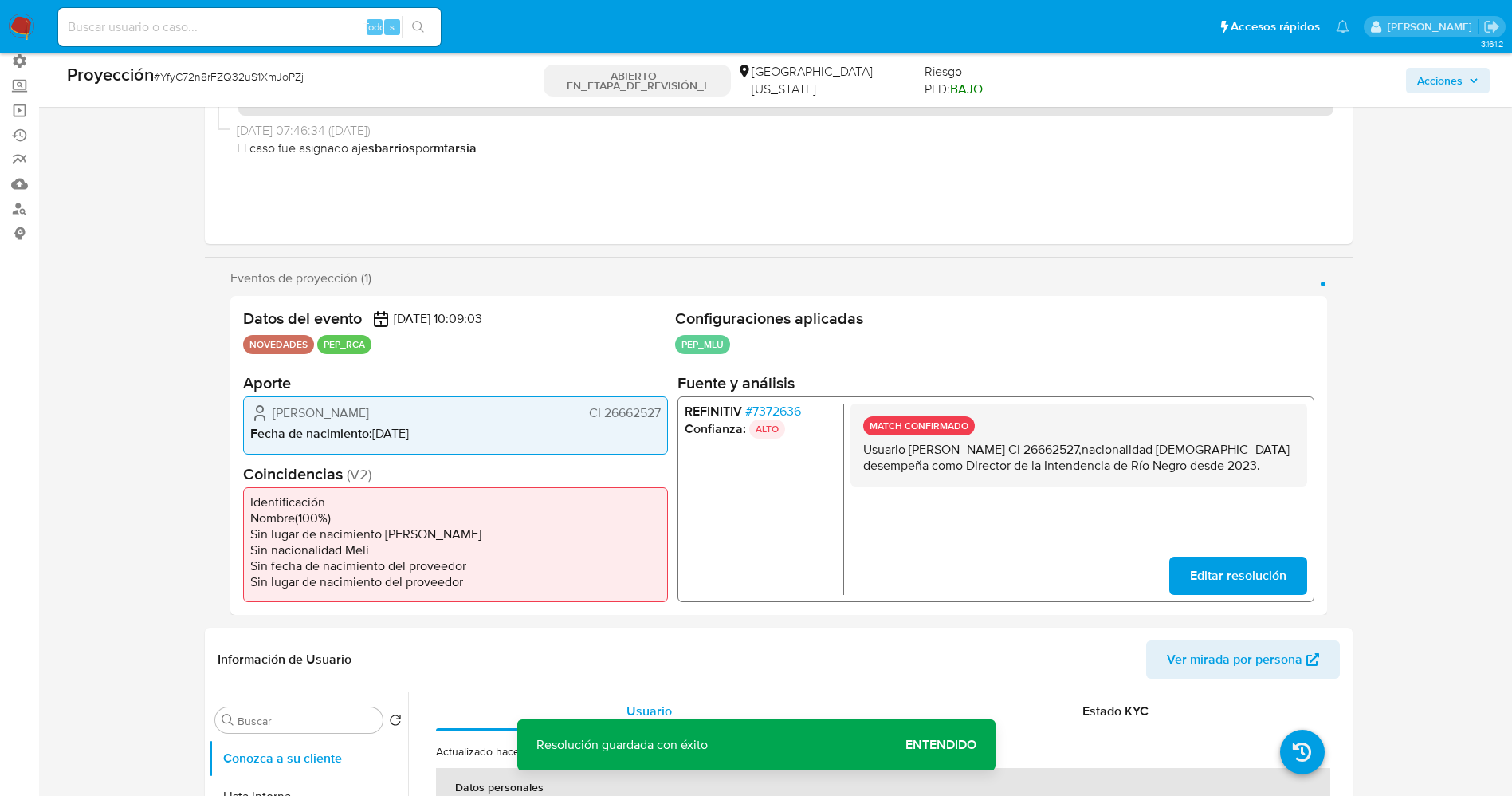
drag, startPoint x: 857, startPoint y: 450, endPoint x: 1278, endPoint y: 471, distance: 421.5
click at [1278, 471] on div "MATCH CONFIRMADO Usuario Jose Luis Perazza Merello CI 26662527,nacionalidad Uru…" at bounding box center [1078, 446] width 457 height 83
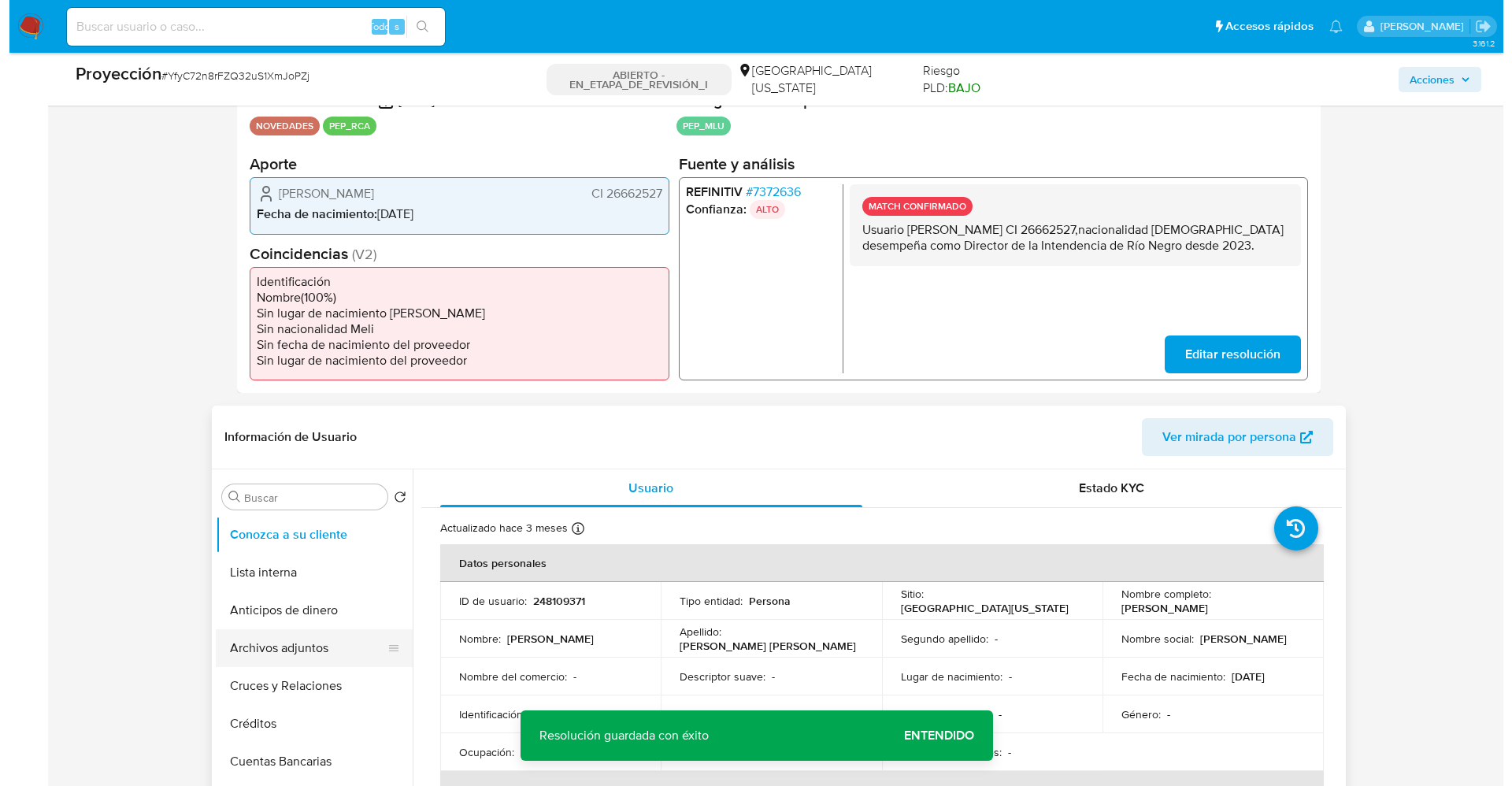
scroll to position [472, 0]
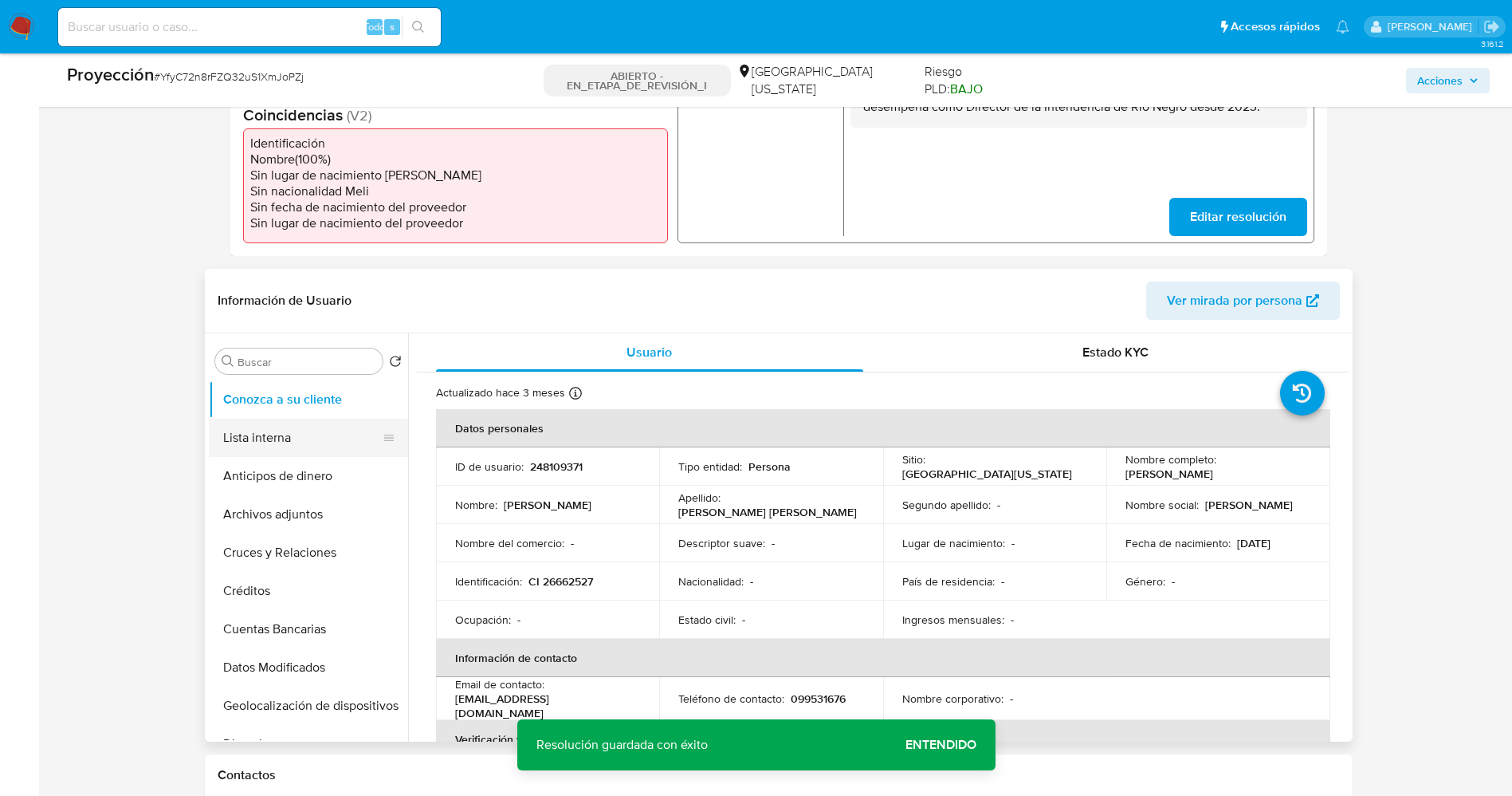
click at [280, 439] on button "Lista interna" at bounding box center [302, 437] width 187 height 38
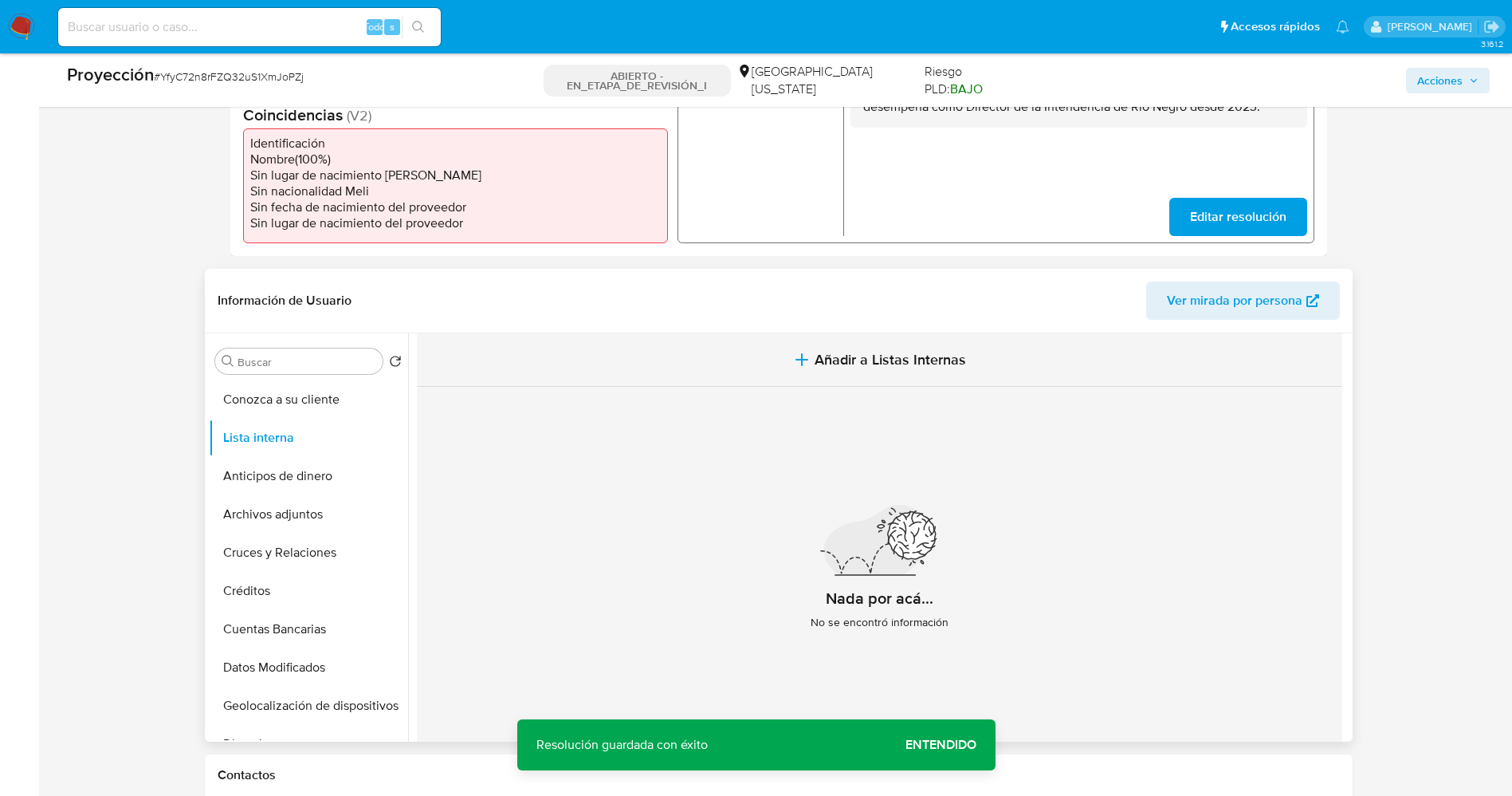
click at [878, 377] on button "Añadir a Listas Internas" at bounding box center [880, 360] width 925 height 53
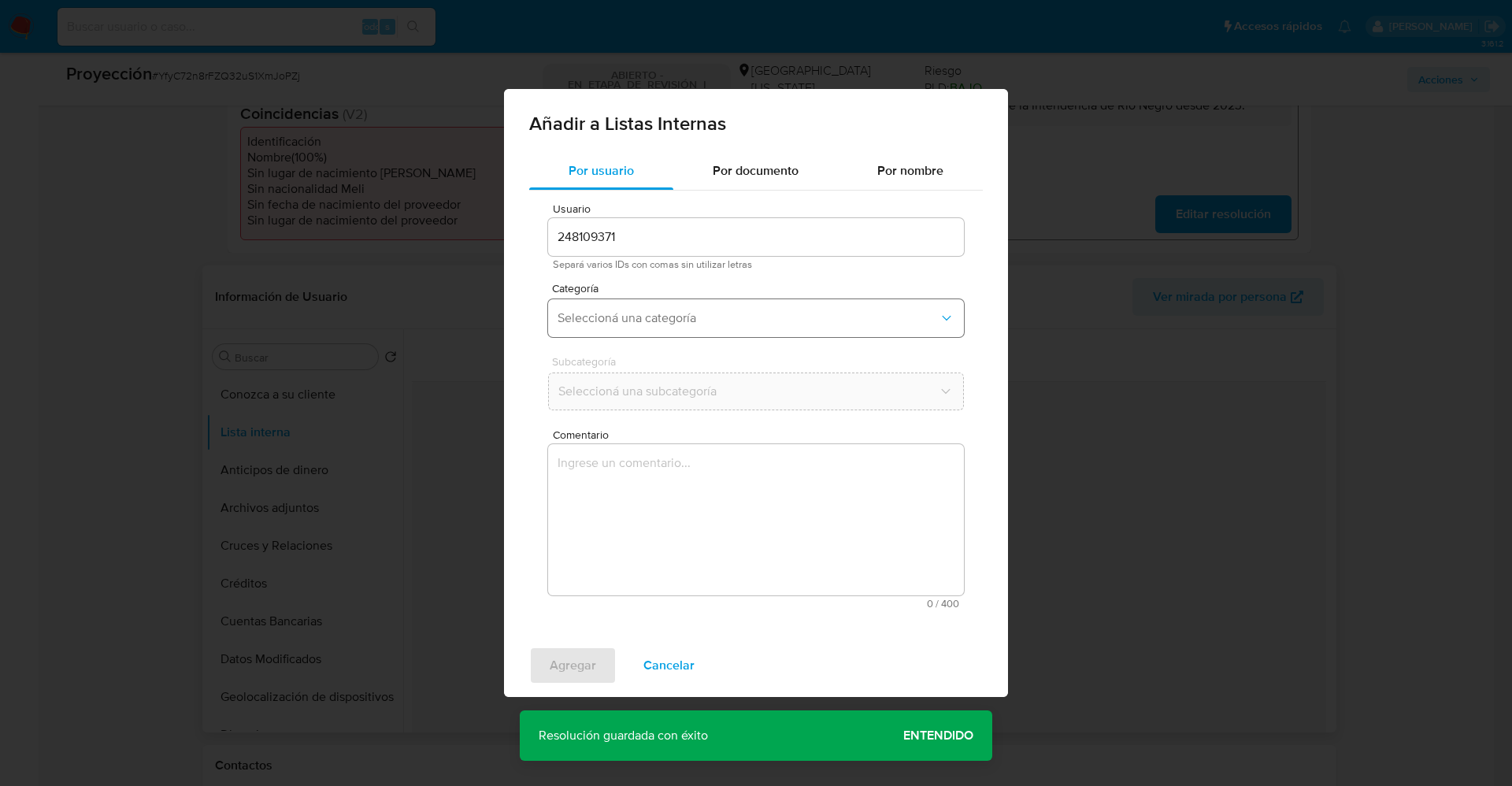
click at [658, 326] on button "Seleccioná una categoría" at bounding box center [756, 318] width 416 height 38
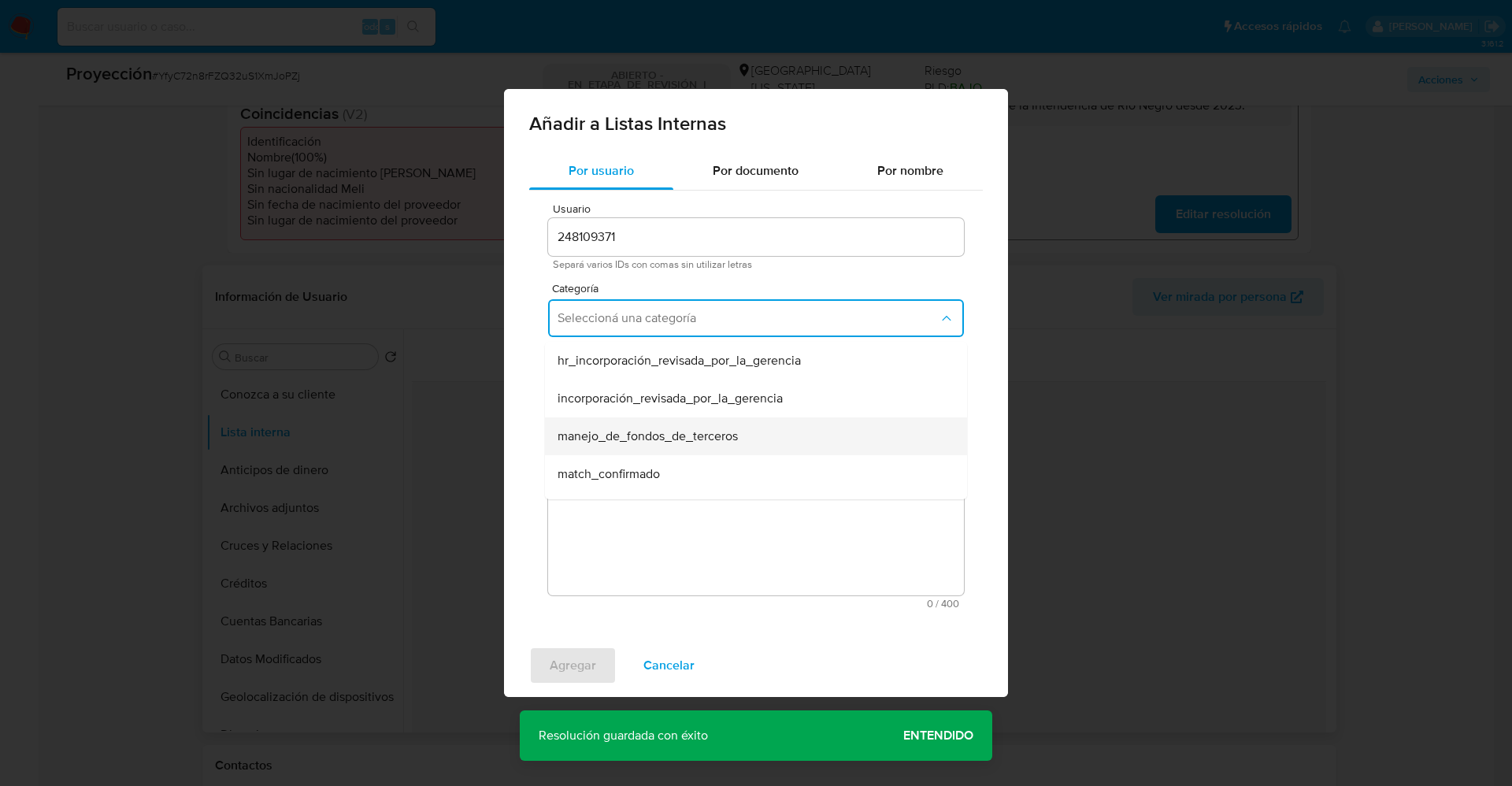
scroll to position [118, 0]
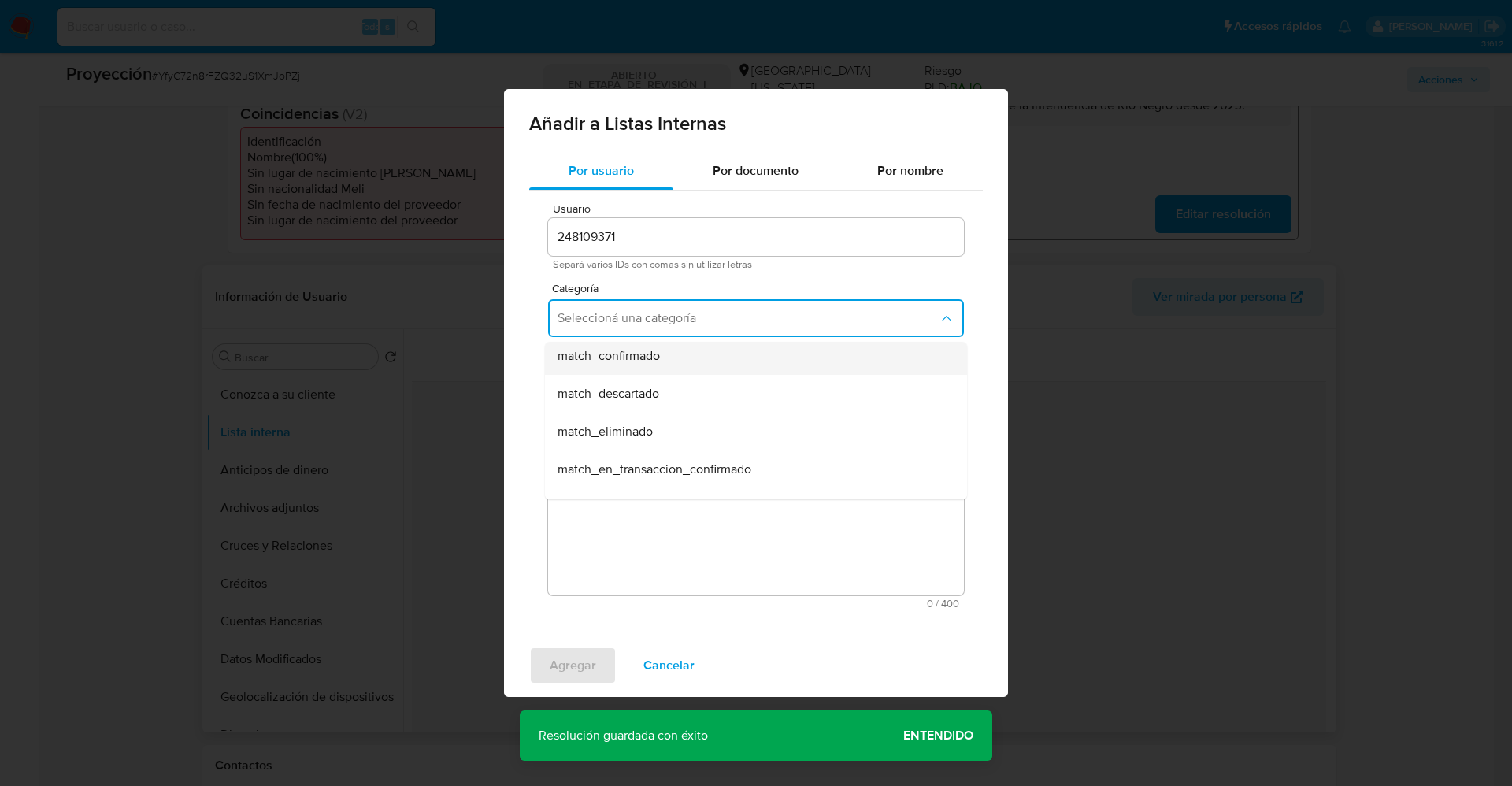
click at [653, 353] on span "match_confirmado" at bounding box center [608, 356] width 102 height 16
click at [646, 380] on button "Seleccioná una subcategoría" at bounding box center [756, 392] width 416 height 38
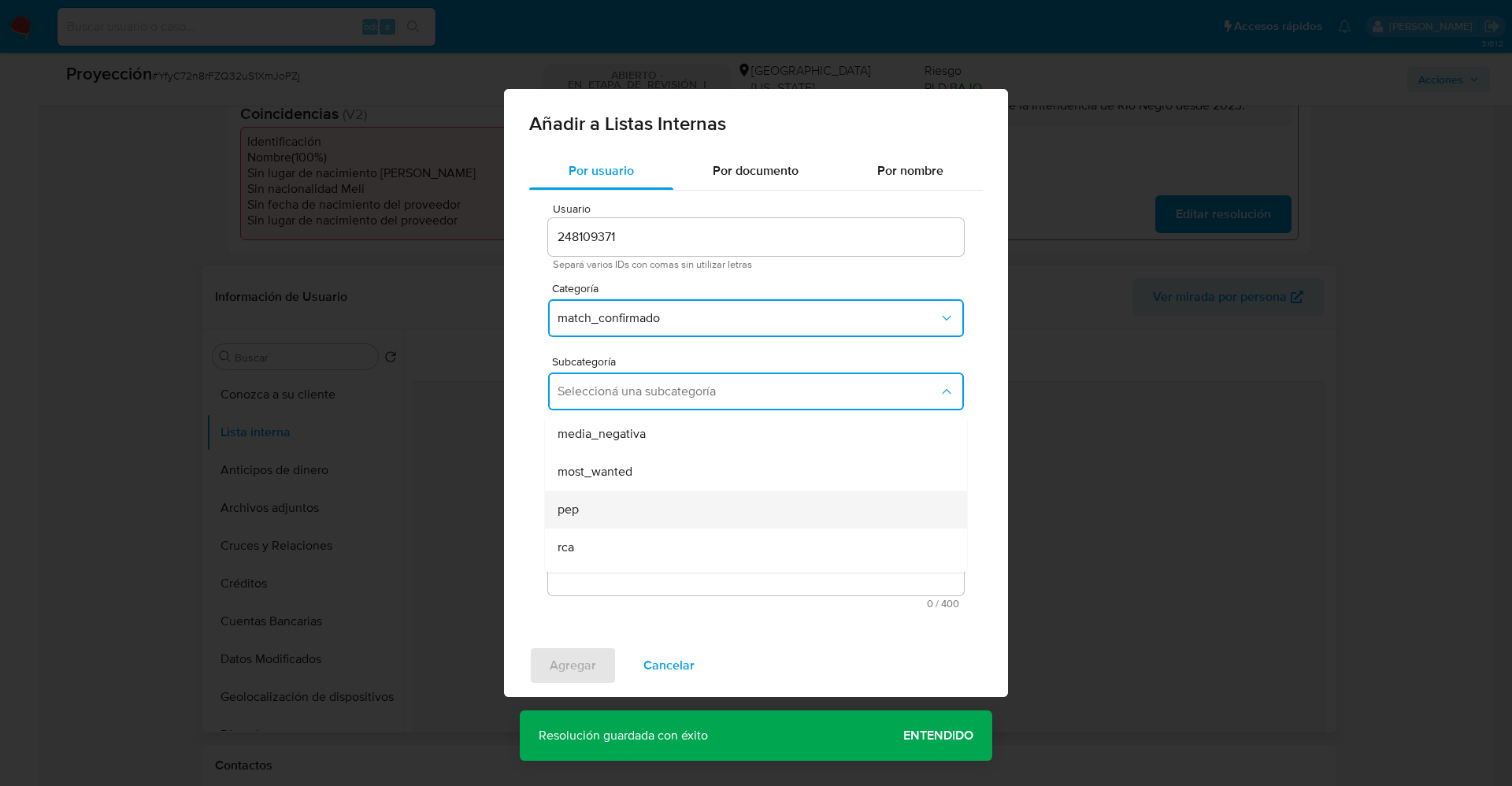
scroll to position [107, 0]
click at [618, 465] on div "pep" at bounding box center [750, 478] width 387 height 38
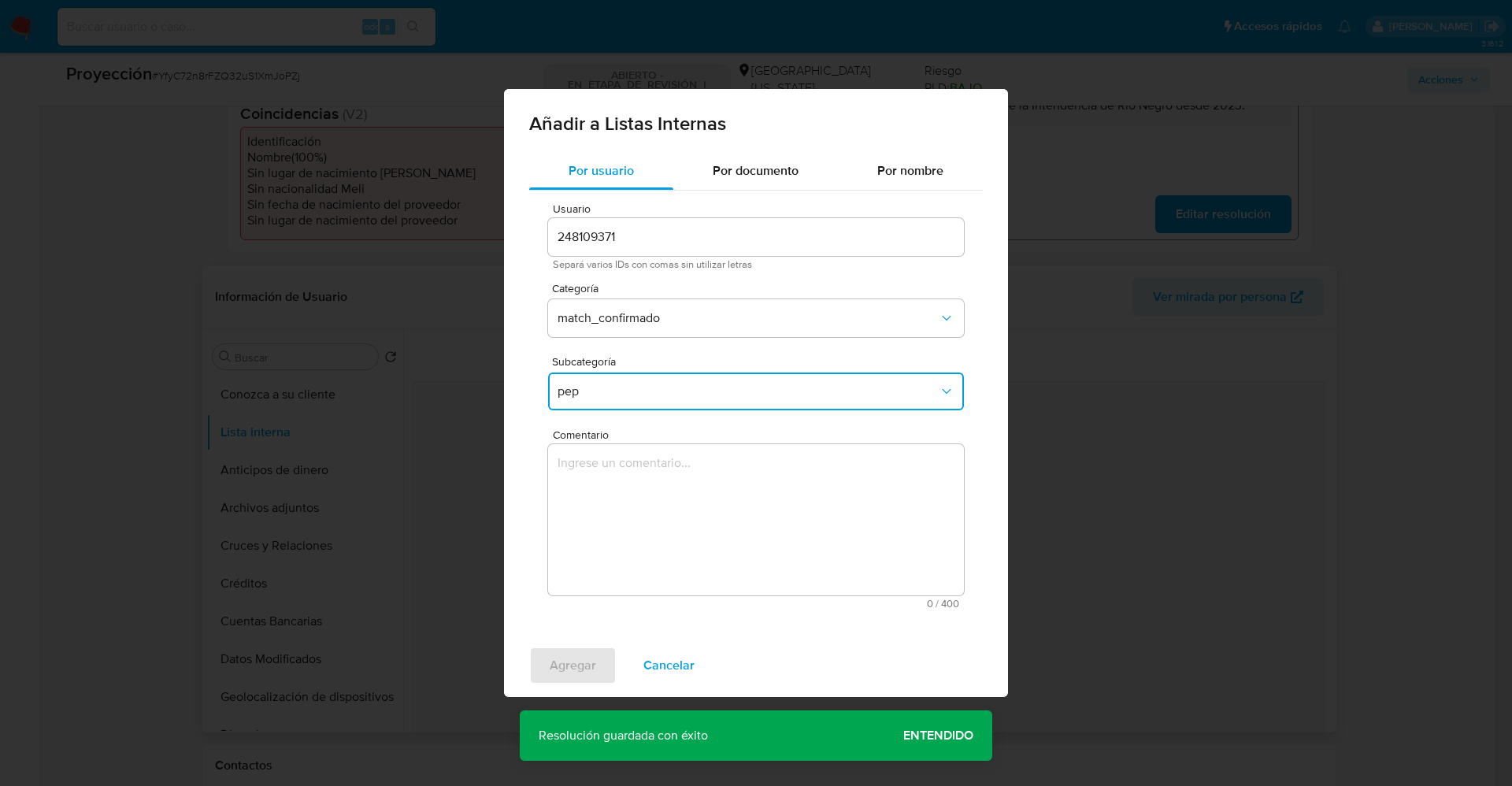
click at [618, 473] on textarea "Comentario" at bounding box center [756, 520] width 416 height 151
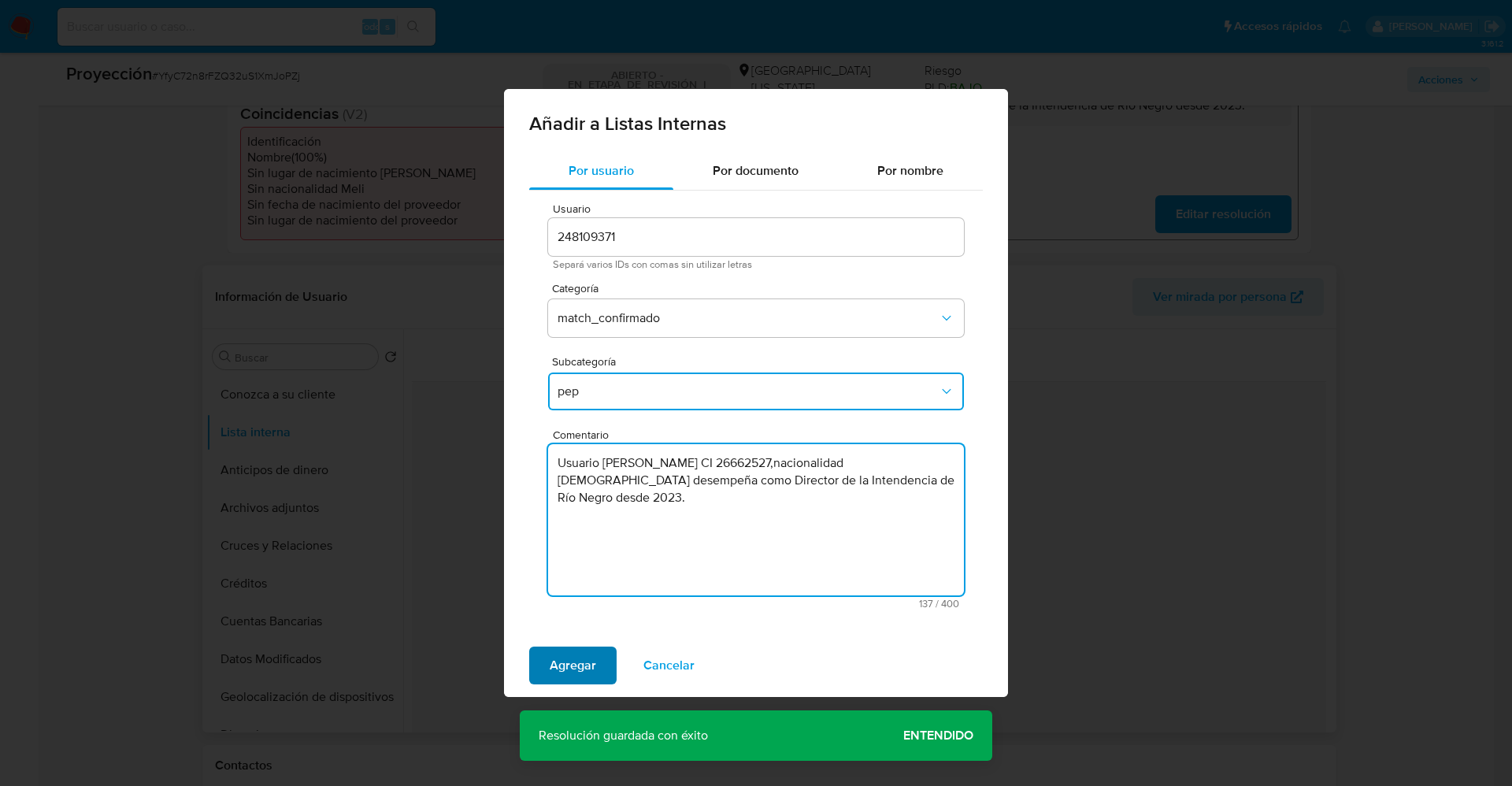
type textarea "Usuario Jose Luis Perazza Merello CI 26662527,nacionalidad Uruguaya.Se desempeñ…"
click at [579, 655] on span "Agregar" at bounding box center [573, 665] width 46 height 35
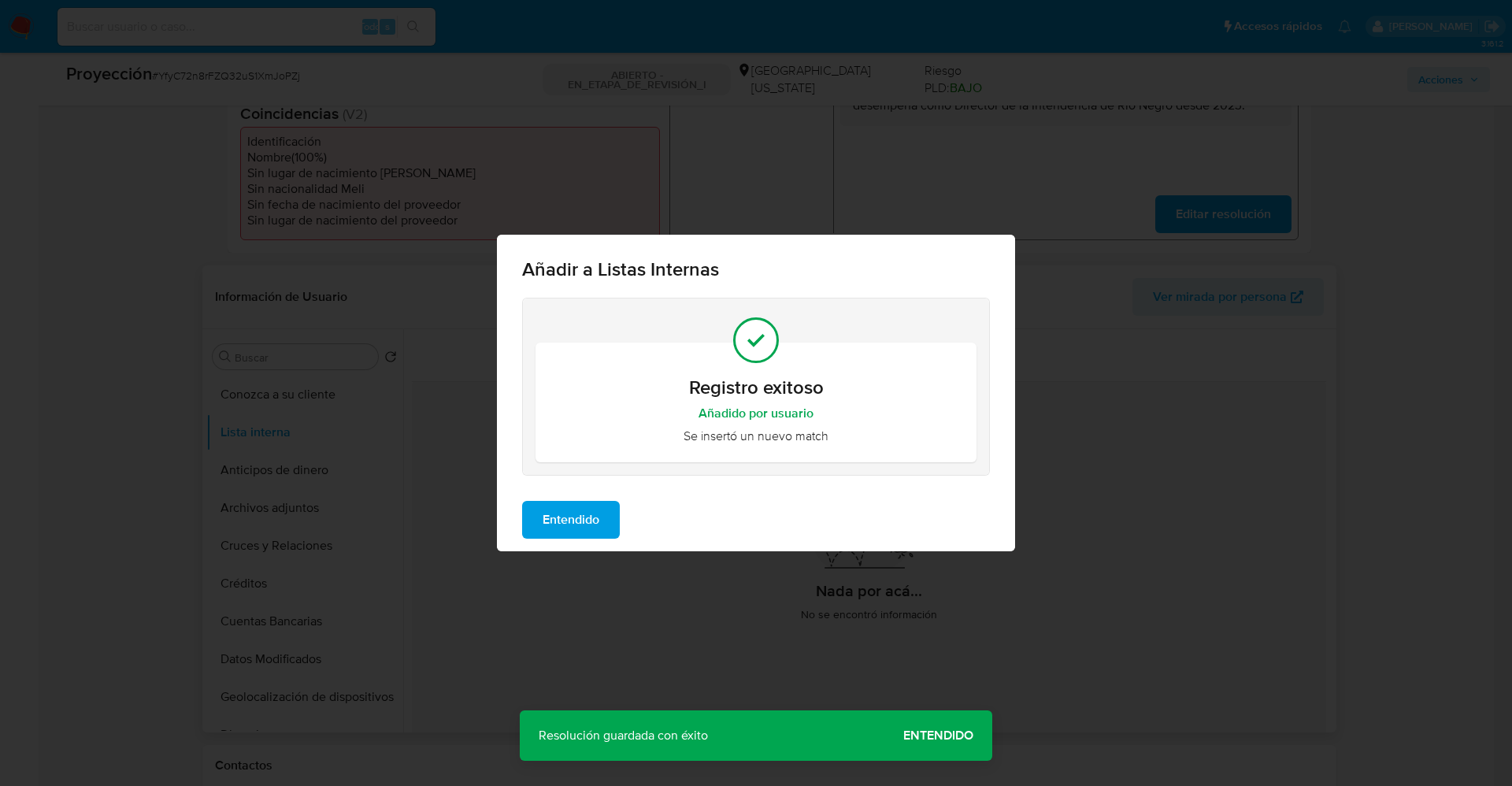
click at [558, 523] on span "Entendido" at bounding box center [570, 520] width 56 height 35
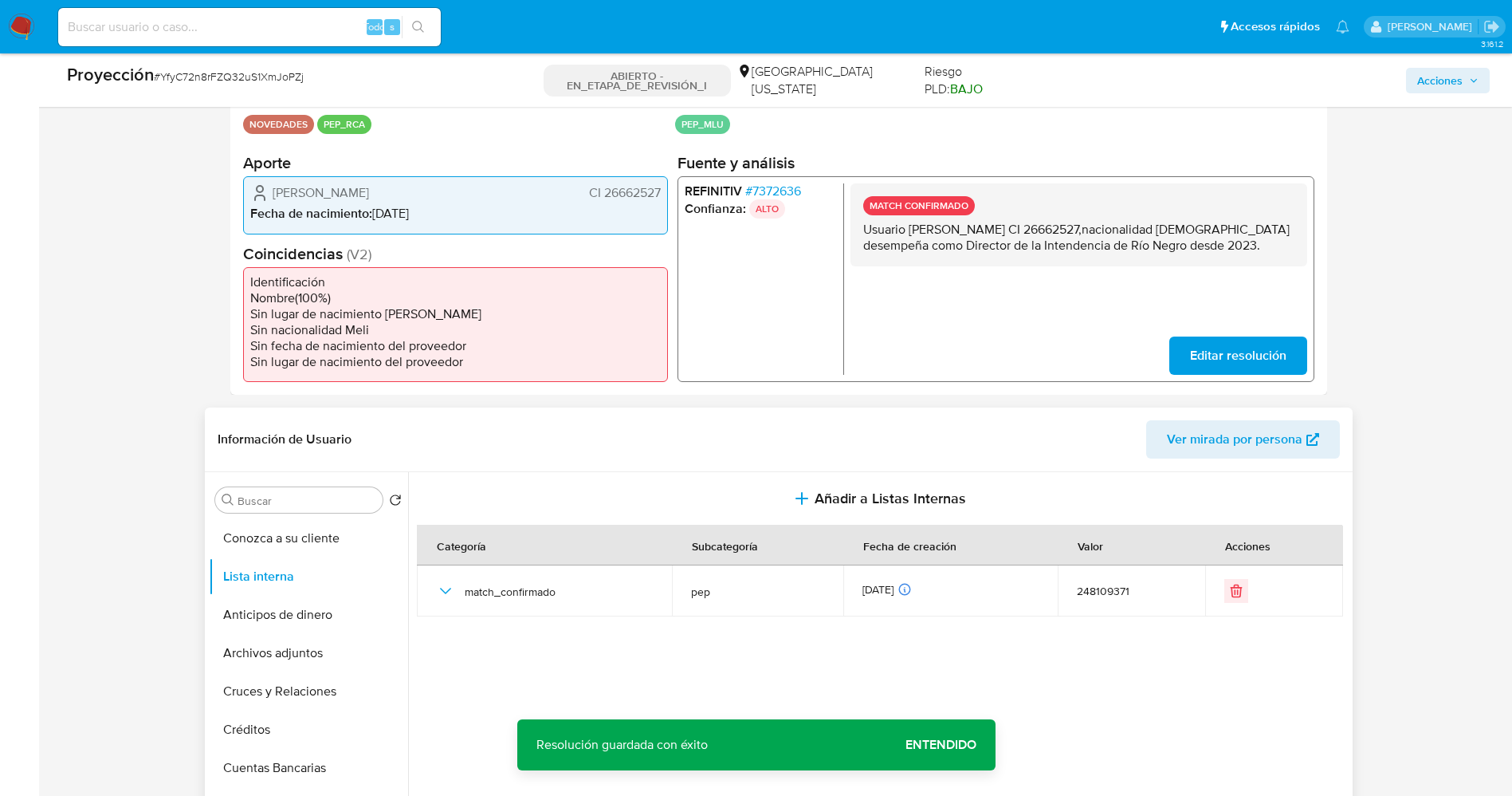
scroll to position [478, 0]
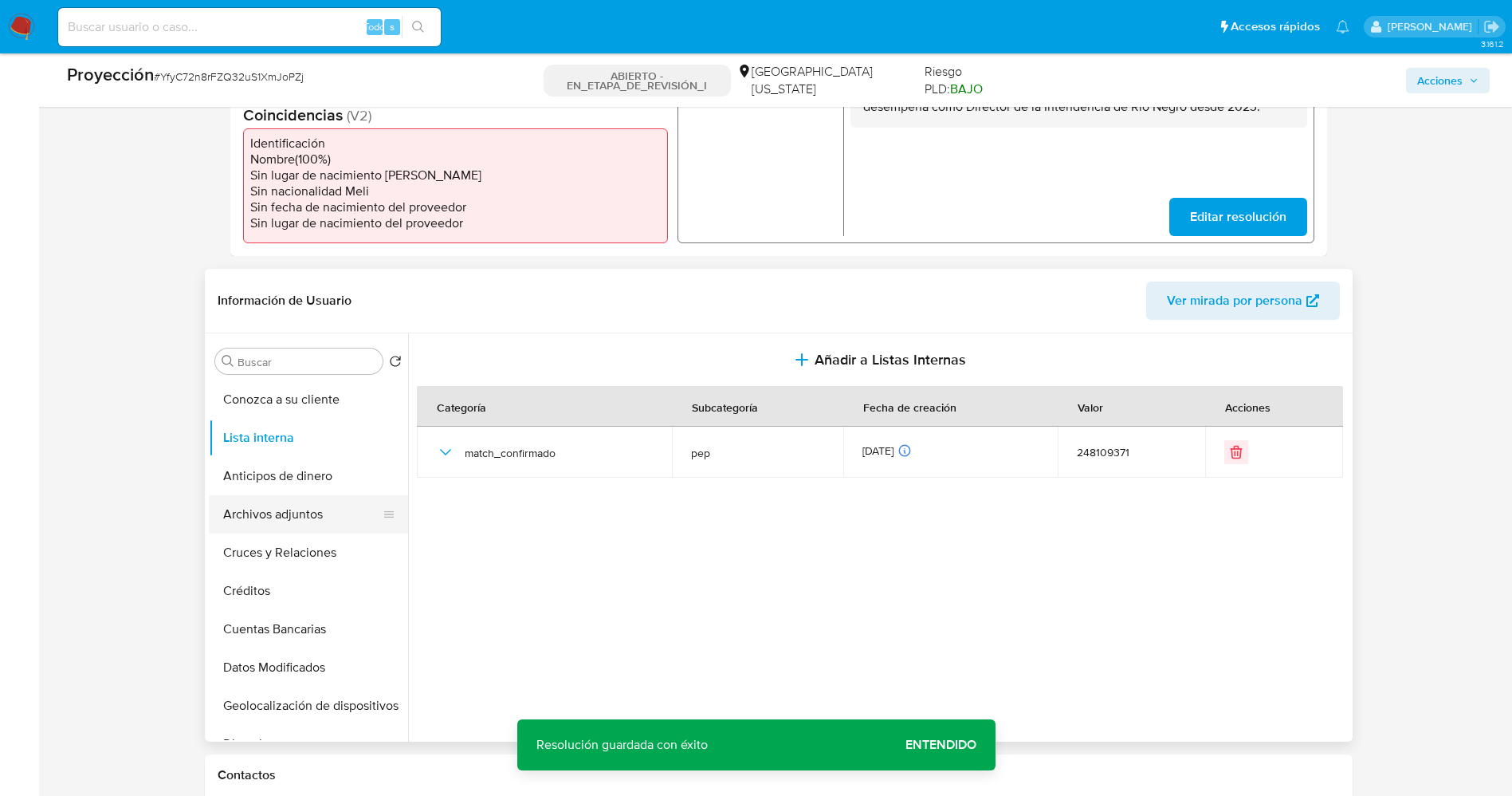
click at [276, 512] on button "Archivos adjuntos" at bounding box center [302, 514] width 187 height 38
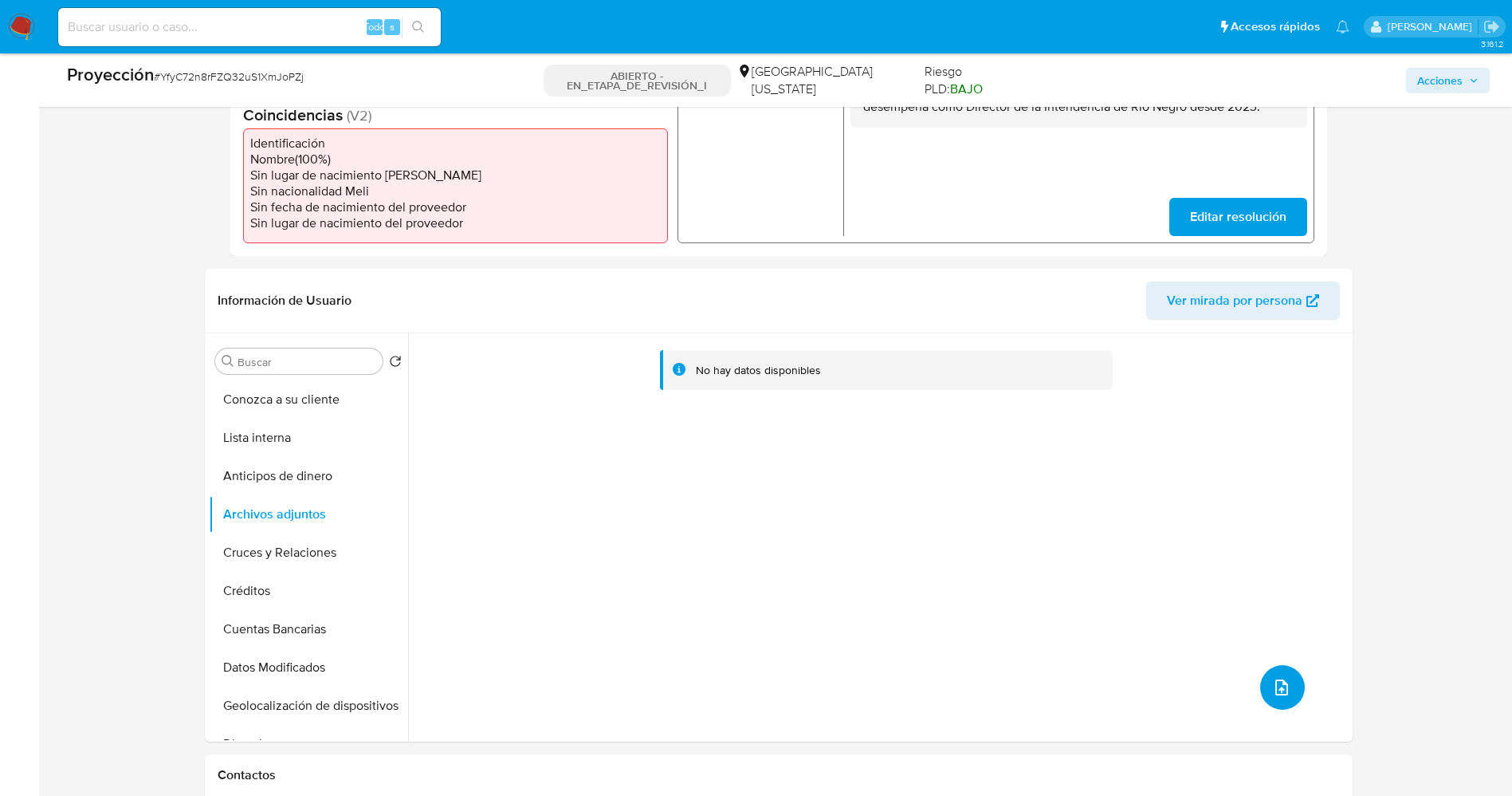
click at [1272, 683] on icon "subir archivo" at bounding box center [1281, 686] width 19 height 19
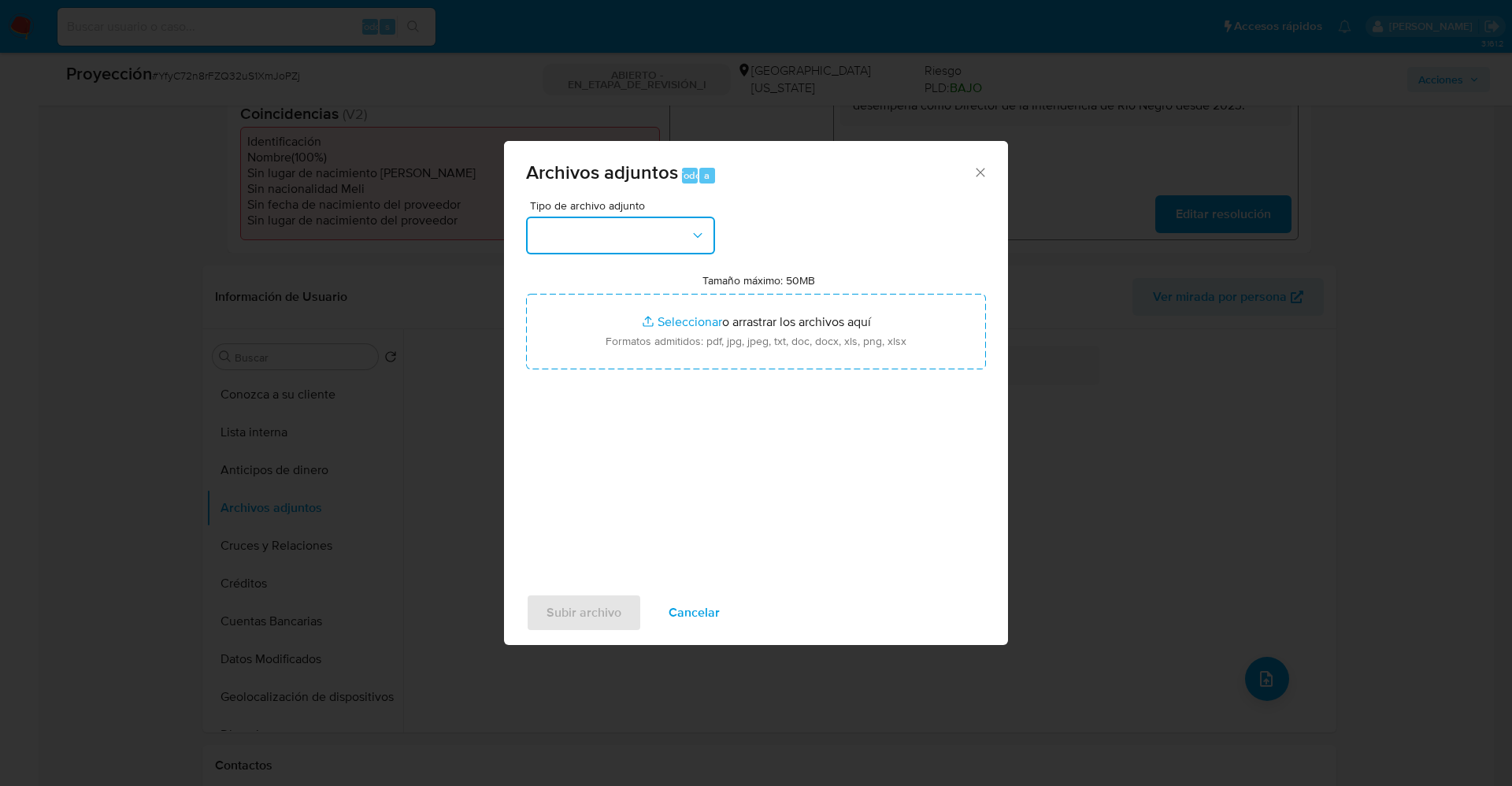
click at [601, 241] on button "button" at bounding box center [620, 235] width 189 height 38
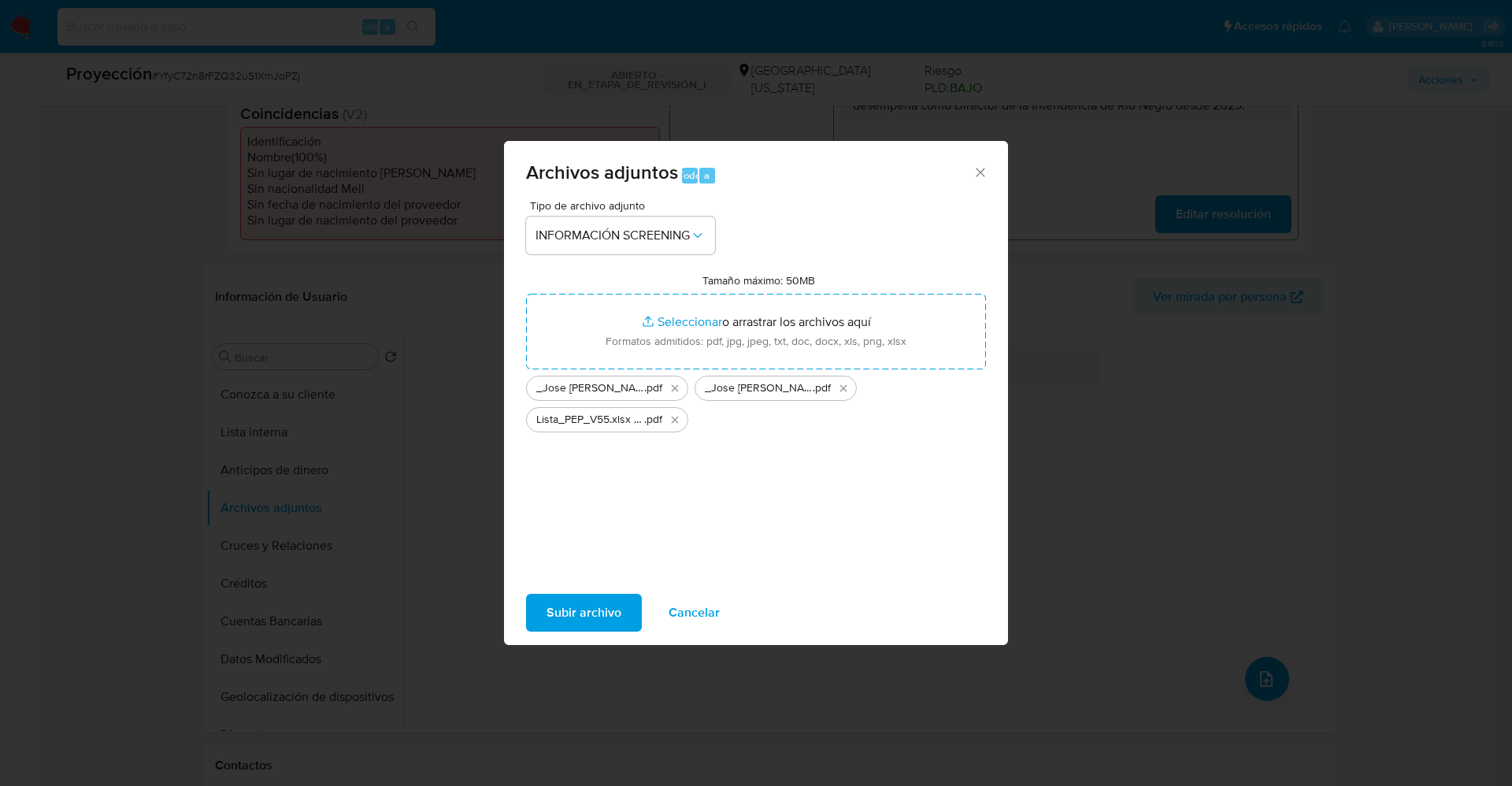
click at [610, 626] on span "Subir archivo" at bounding box center [584, 613] width 75 height 35
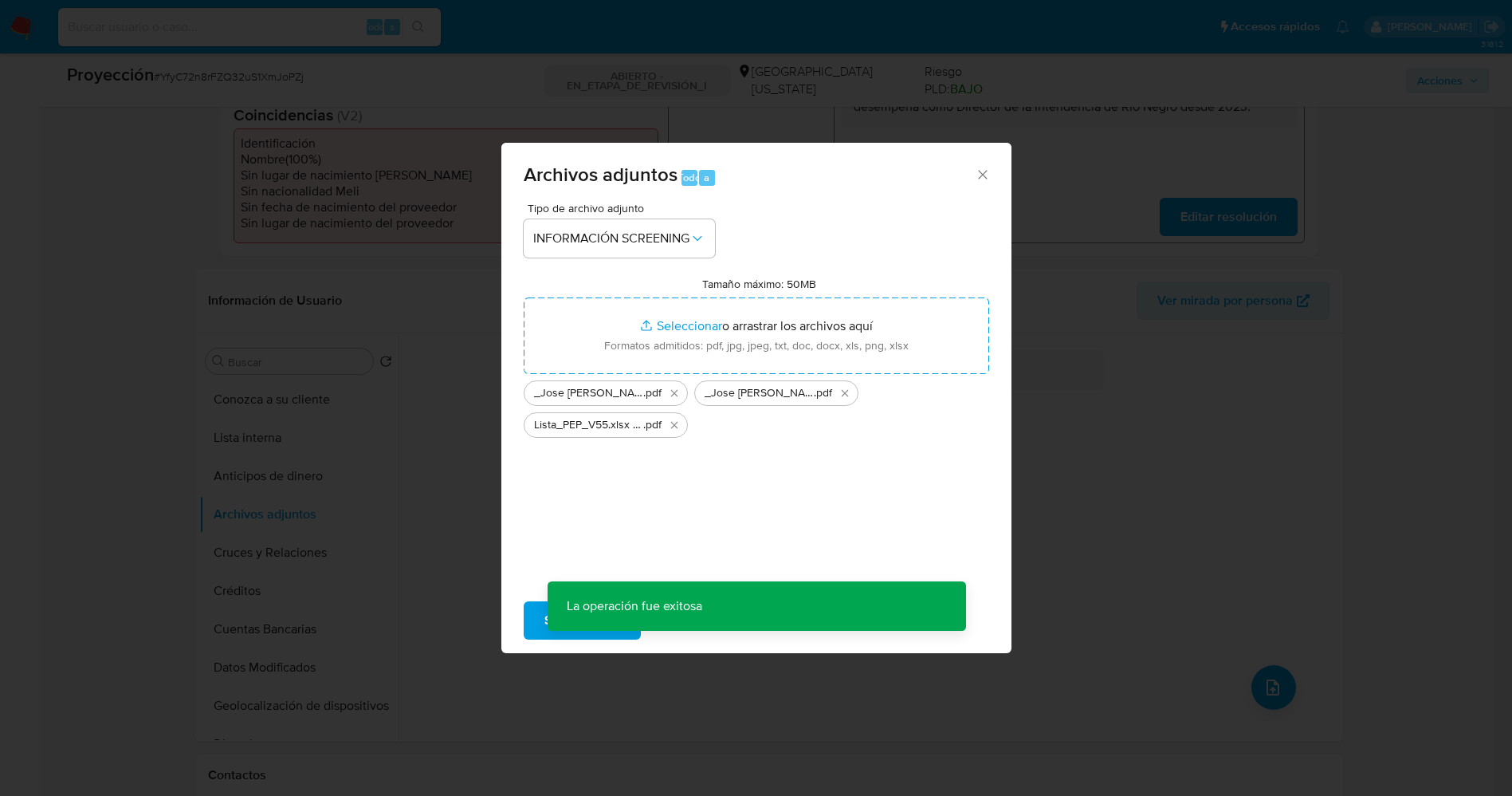
click at [277, 427] on button "Lista interna" at bounding box center [299, 437] width 199 height 38
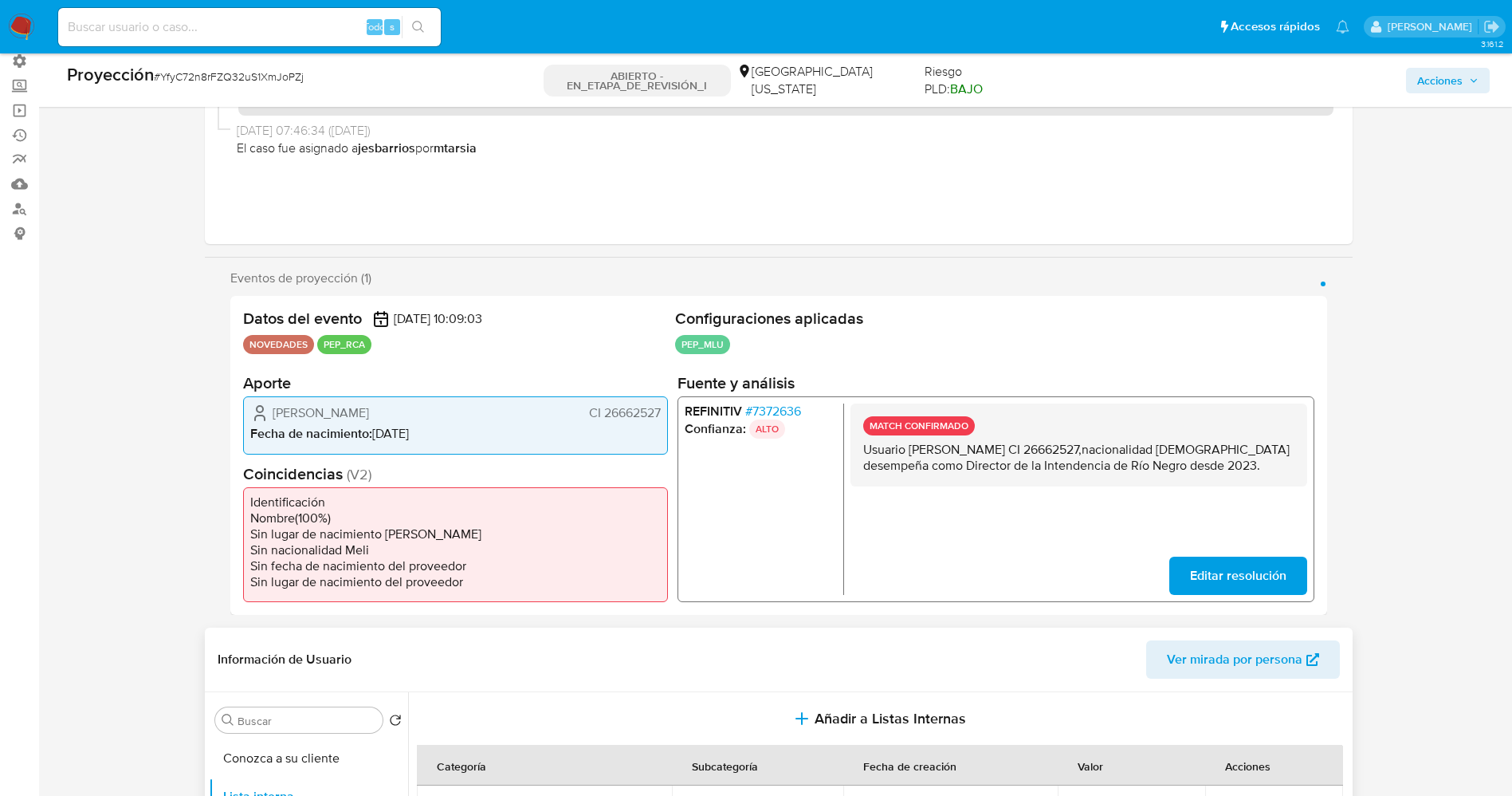
scroll to position [0, 0]
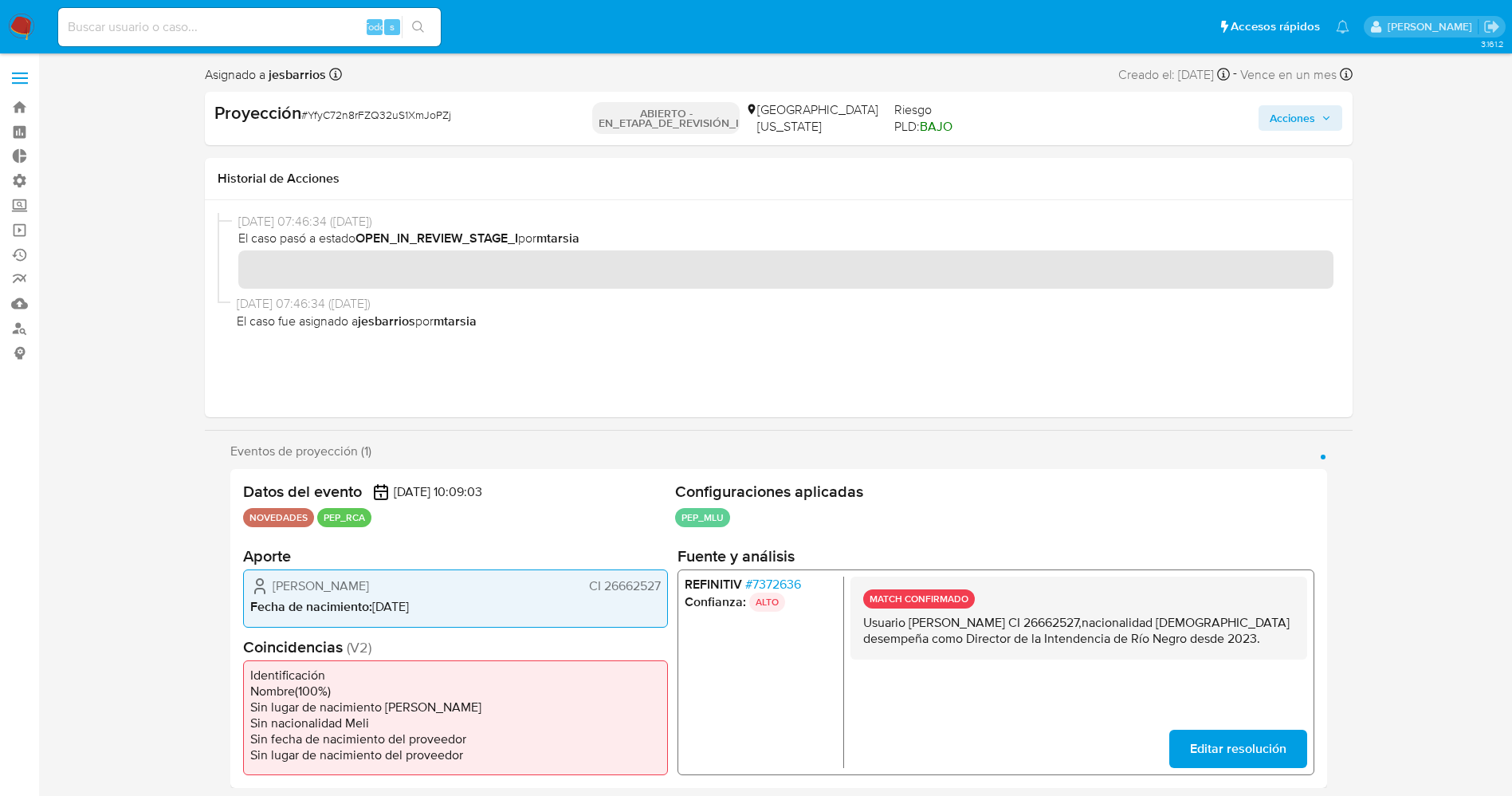
click at [1279, 113] on span "Acciones" at bounding box center [1293, 118] width 45 height 25
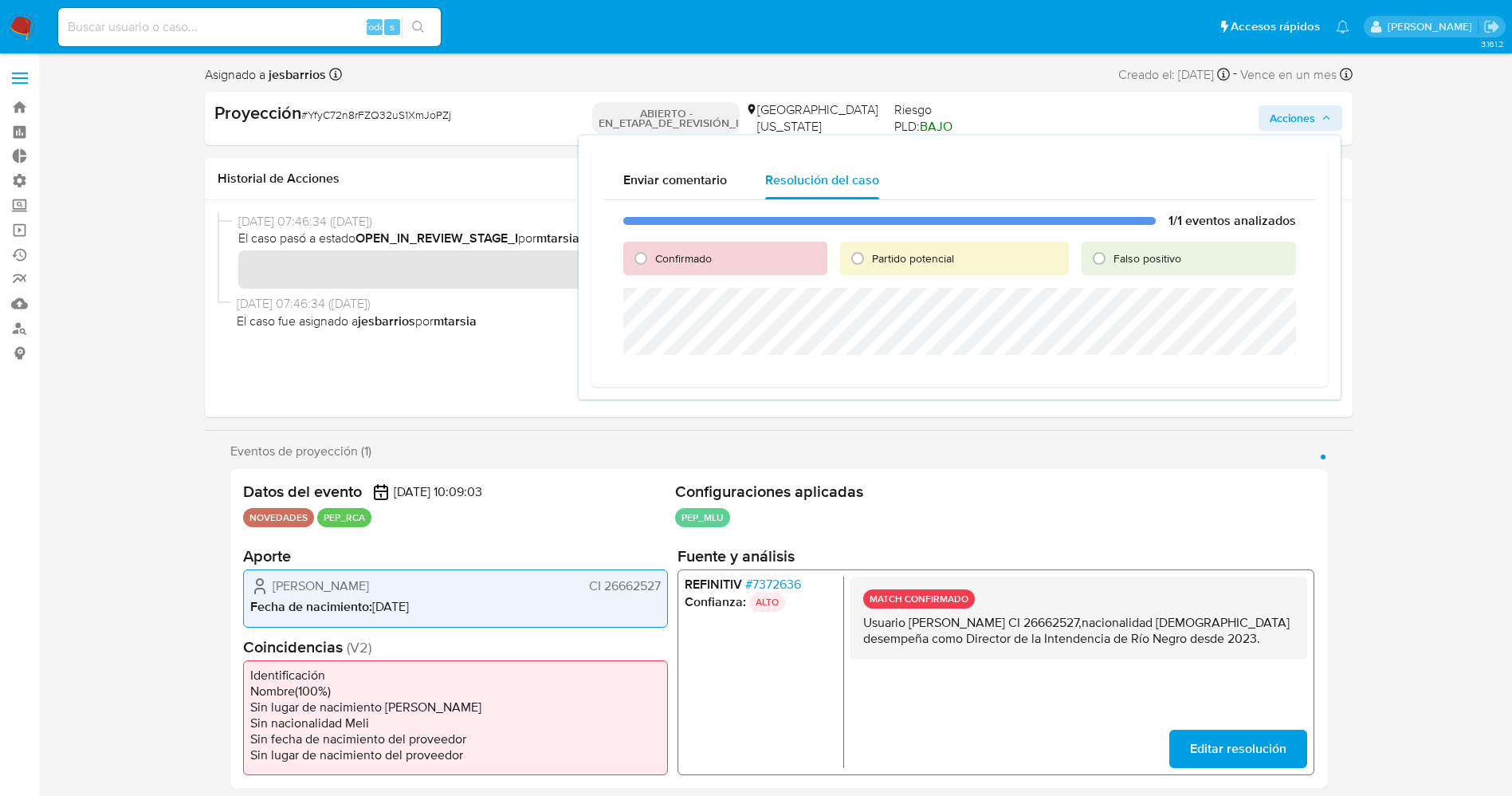
click at [704, 255] on span "Confirmado" at bounding box center [684, 258] width 57 height 16
click at [654, 255] on input "Confirmado" at bounding box center [641, 258] width 25 height 25
radio input "true"
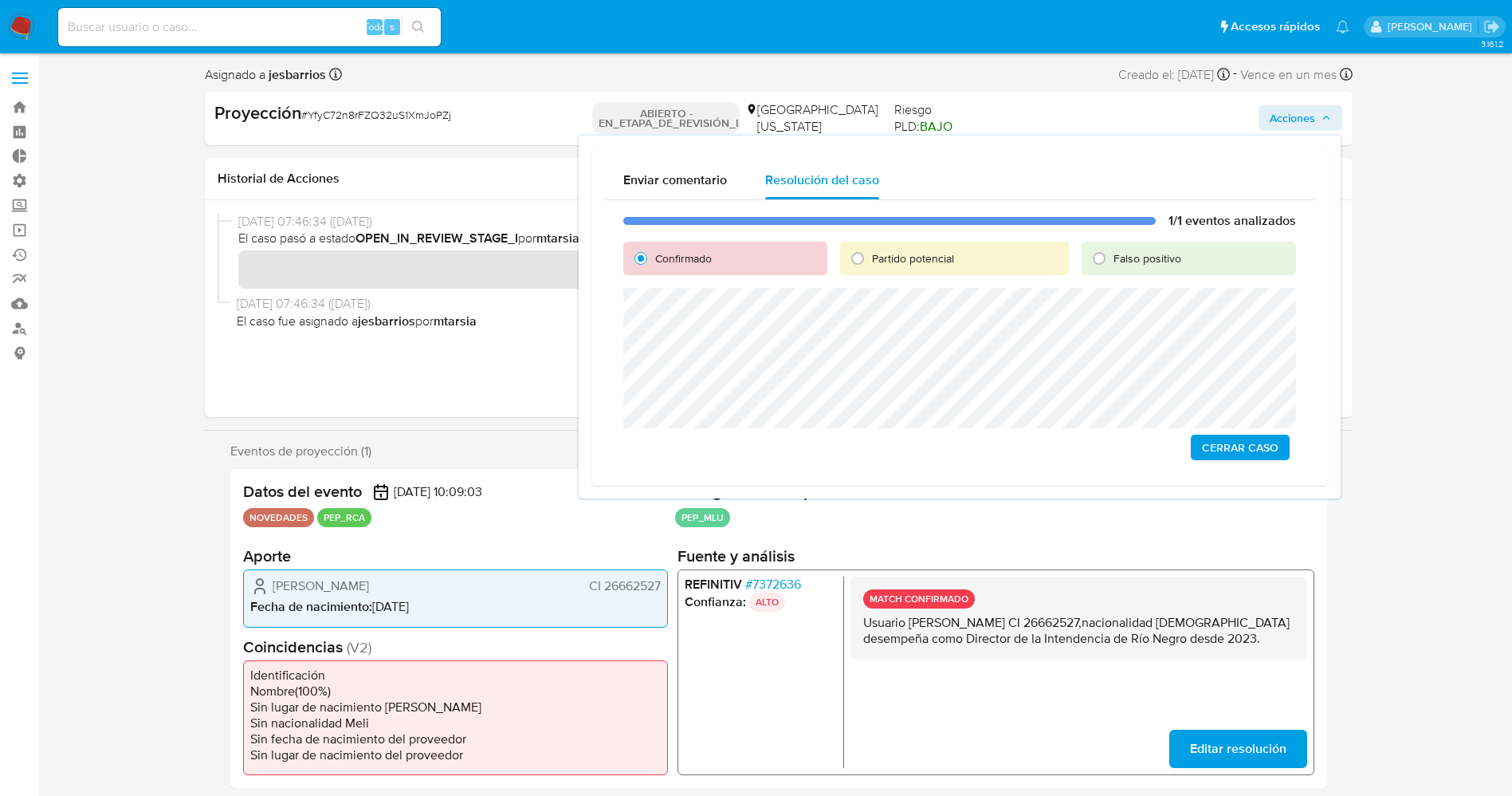
click at [1271, 446] on span "Cerrar Caso" at bounding box center [1240, 447] width 77 height 23
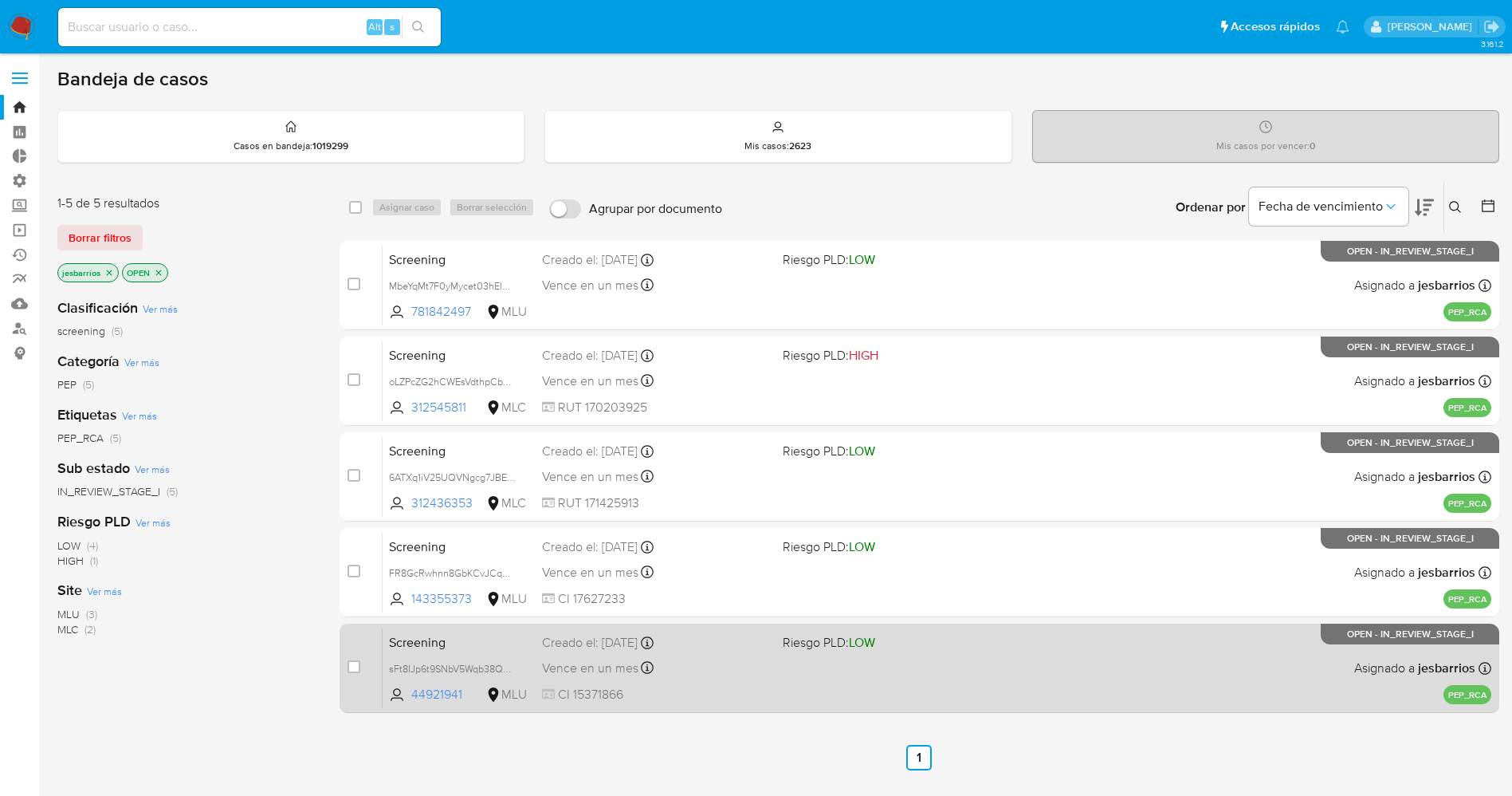
click at [969, 671] on div "Screening sFt8IJp6t9SNbV5Wqb38QGYu 44921941 MLU Riesgo PLD: LOW Creado el: [DAT…" at bounding box center [937, 667] width 1109 height 81
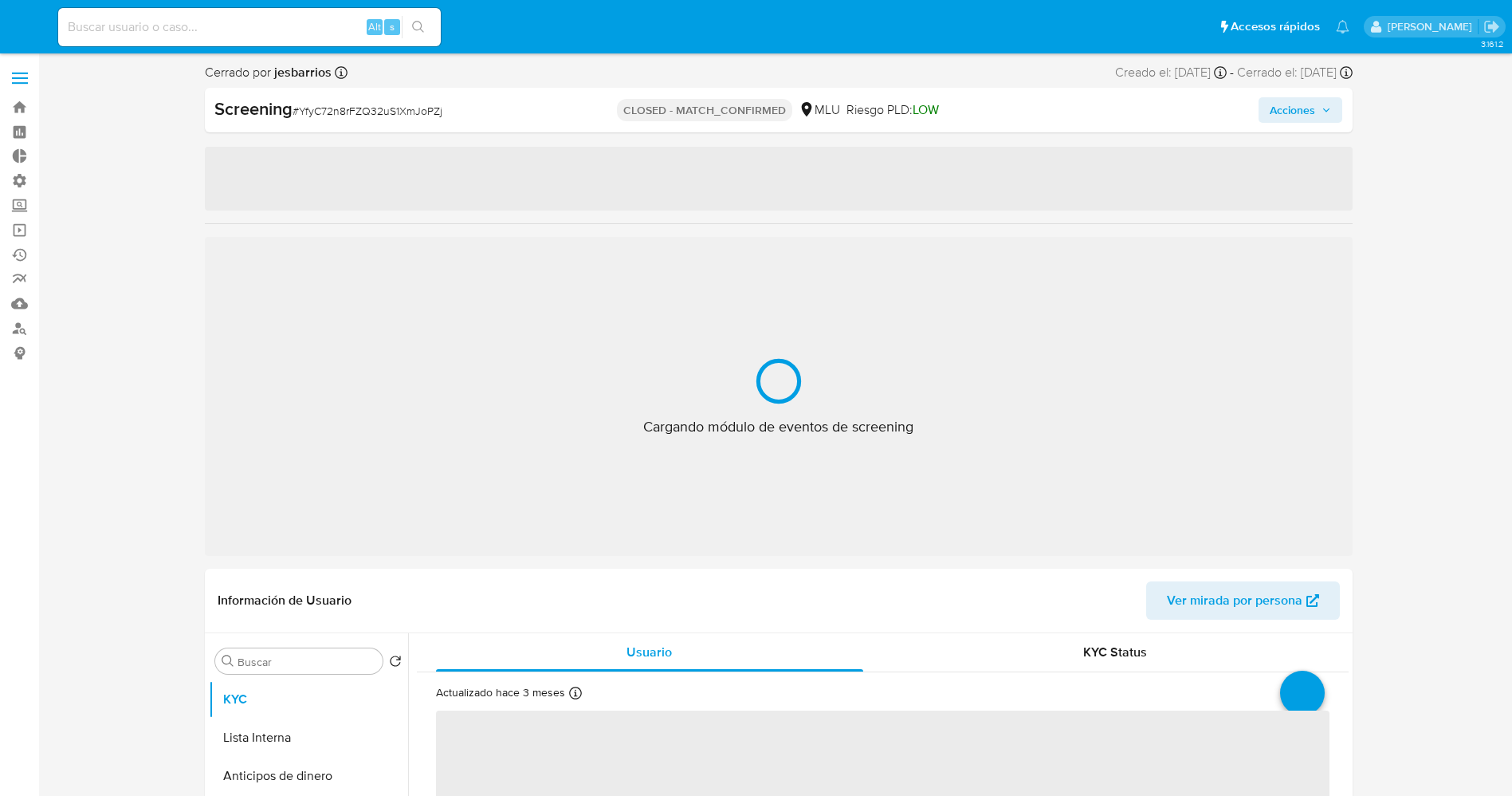
select select "10"
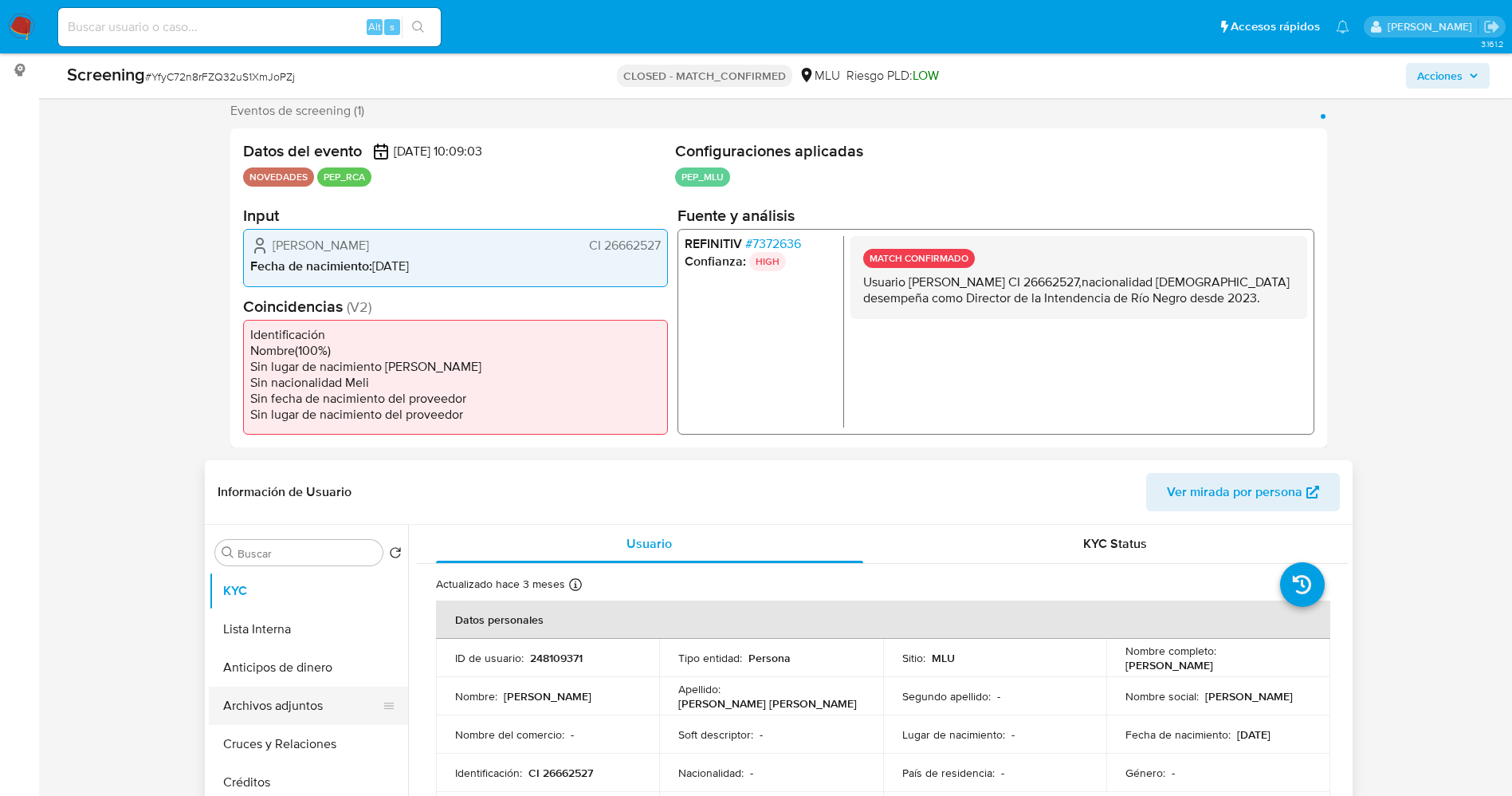
scroll to position [359, 0]
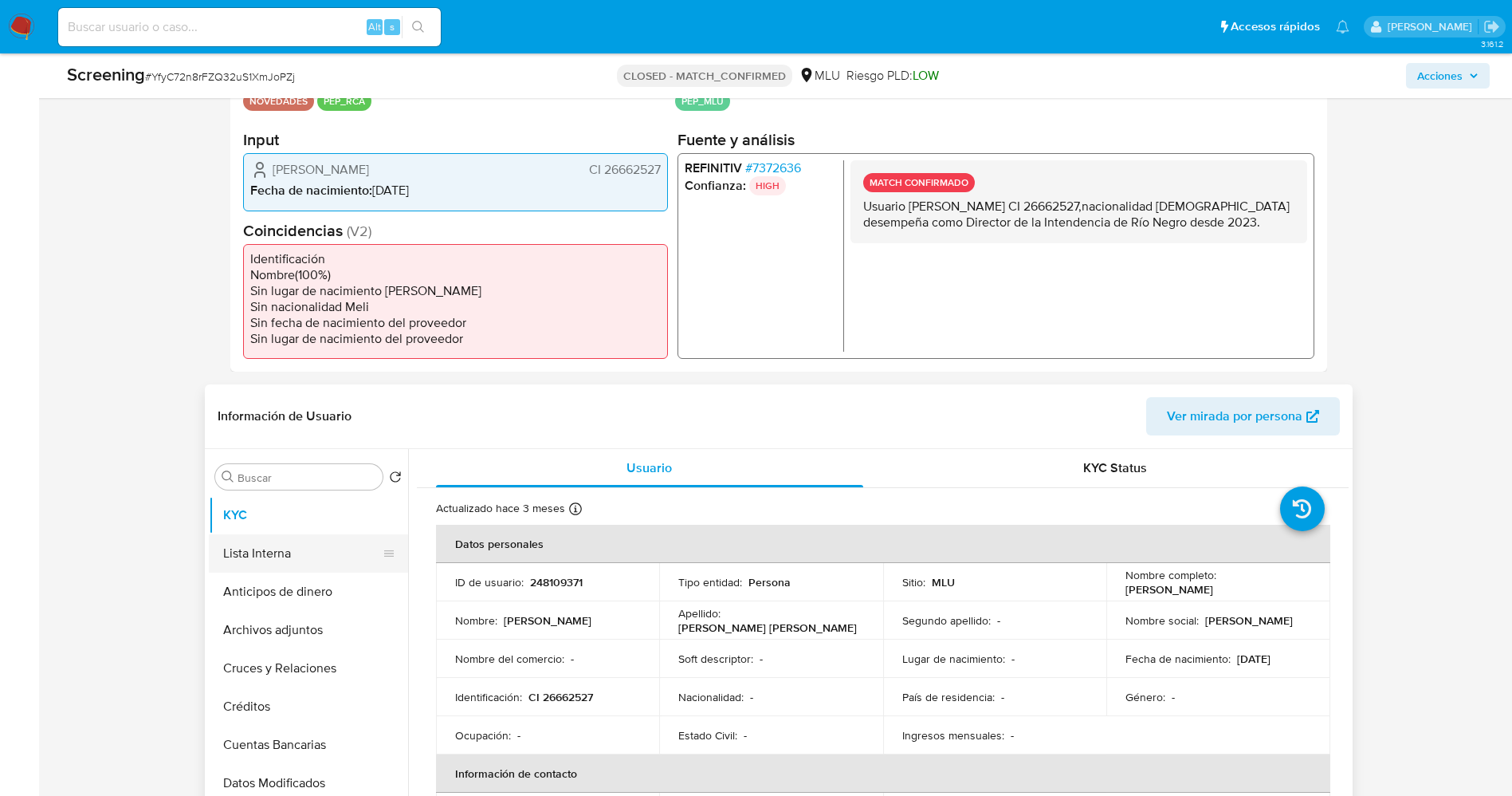
click at [263, 551] on button "Lista Interna" at bounding box center [302, 553] width 187 height 38
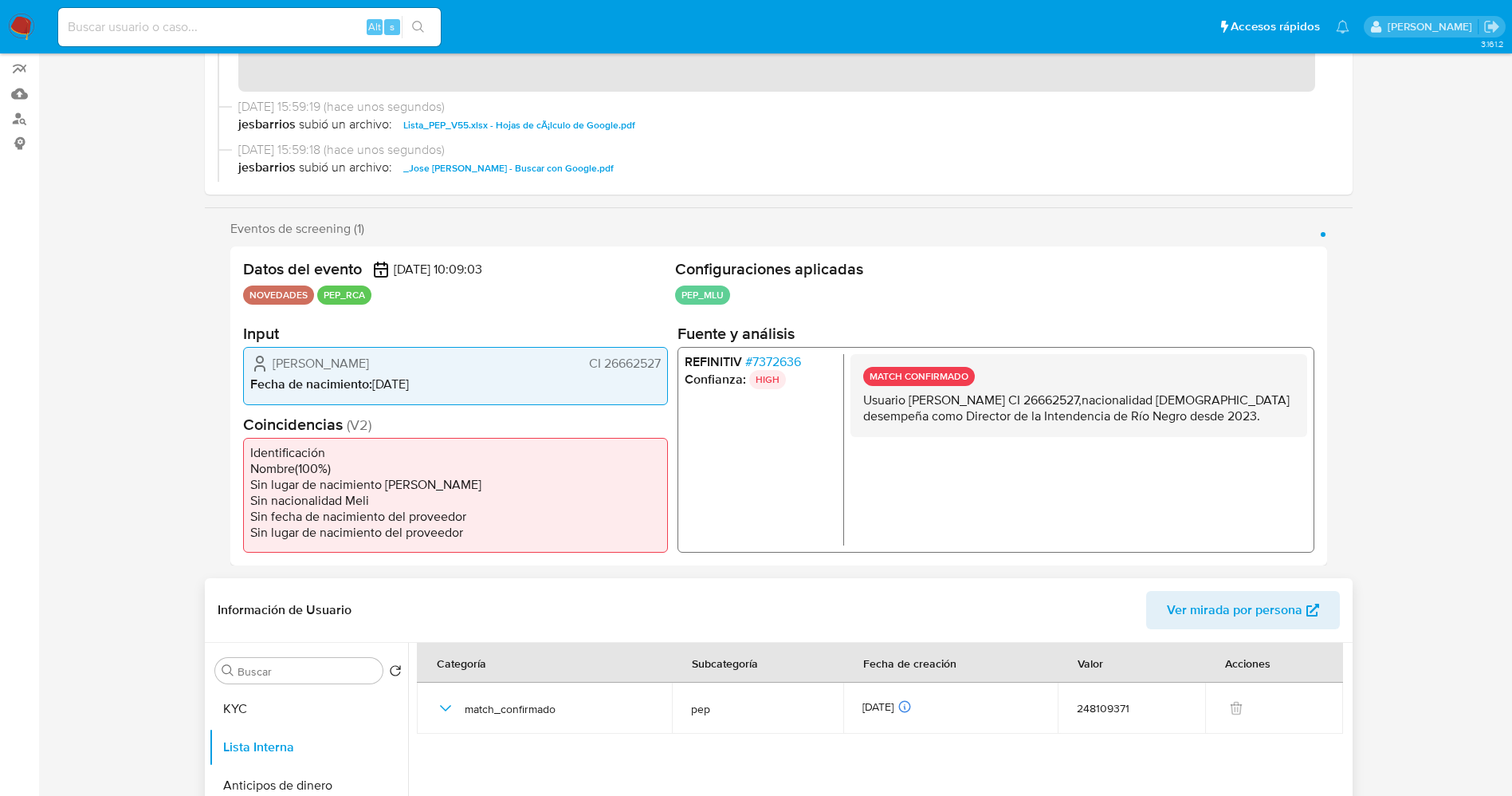
scroll to position [478, 0]
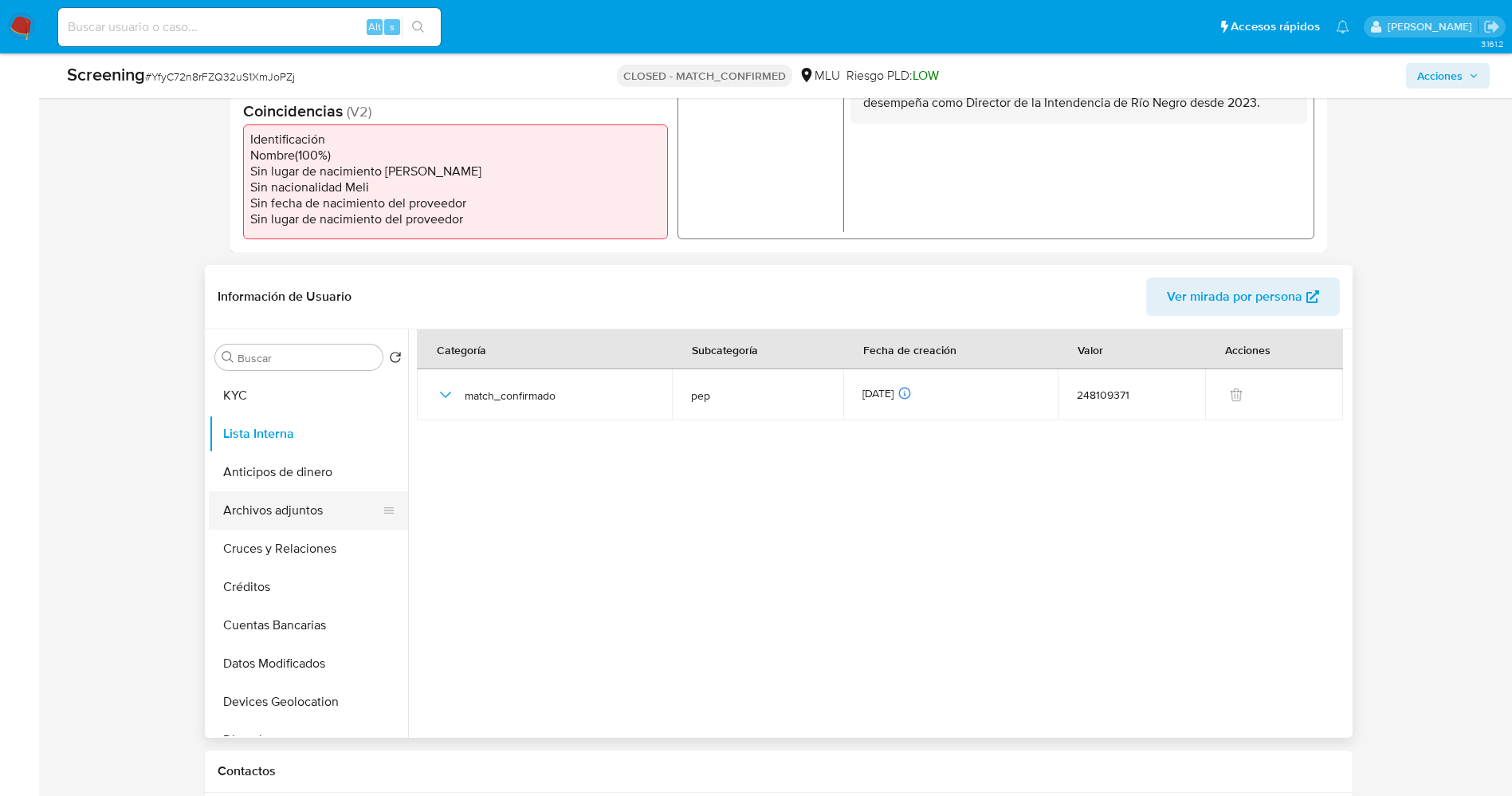
click at [297, 517] on button "Archivos adjuntos" at bounding box center [302, 510] width 187 height 38
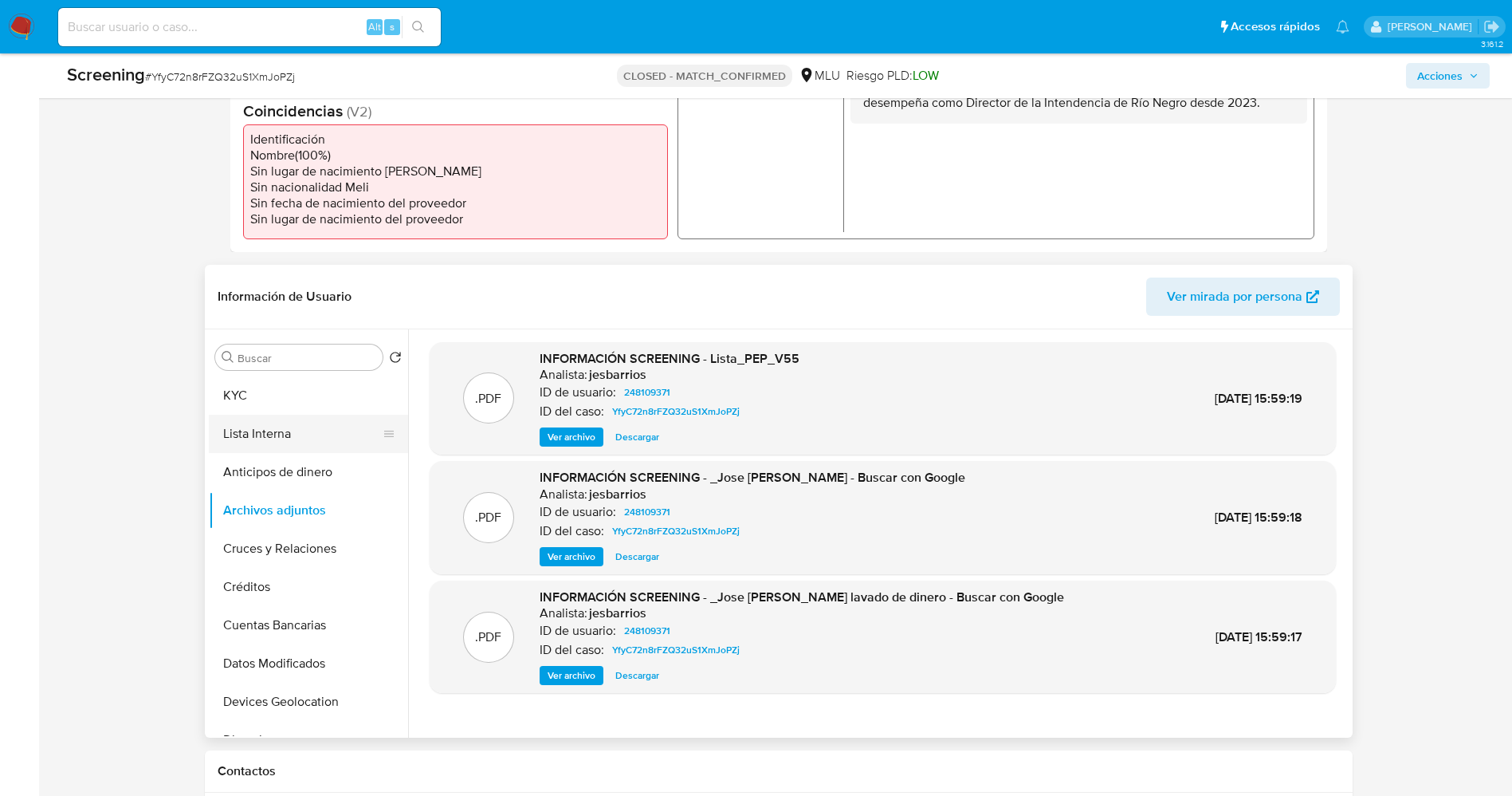
click at [269, 431] on button "Lista Interna" at bounding box center [302, 434] width 187 height 38
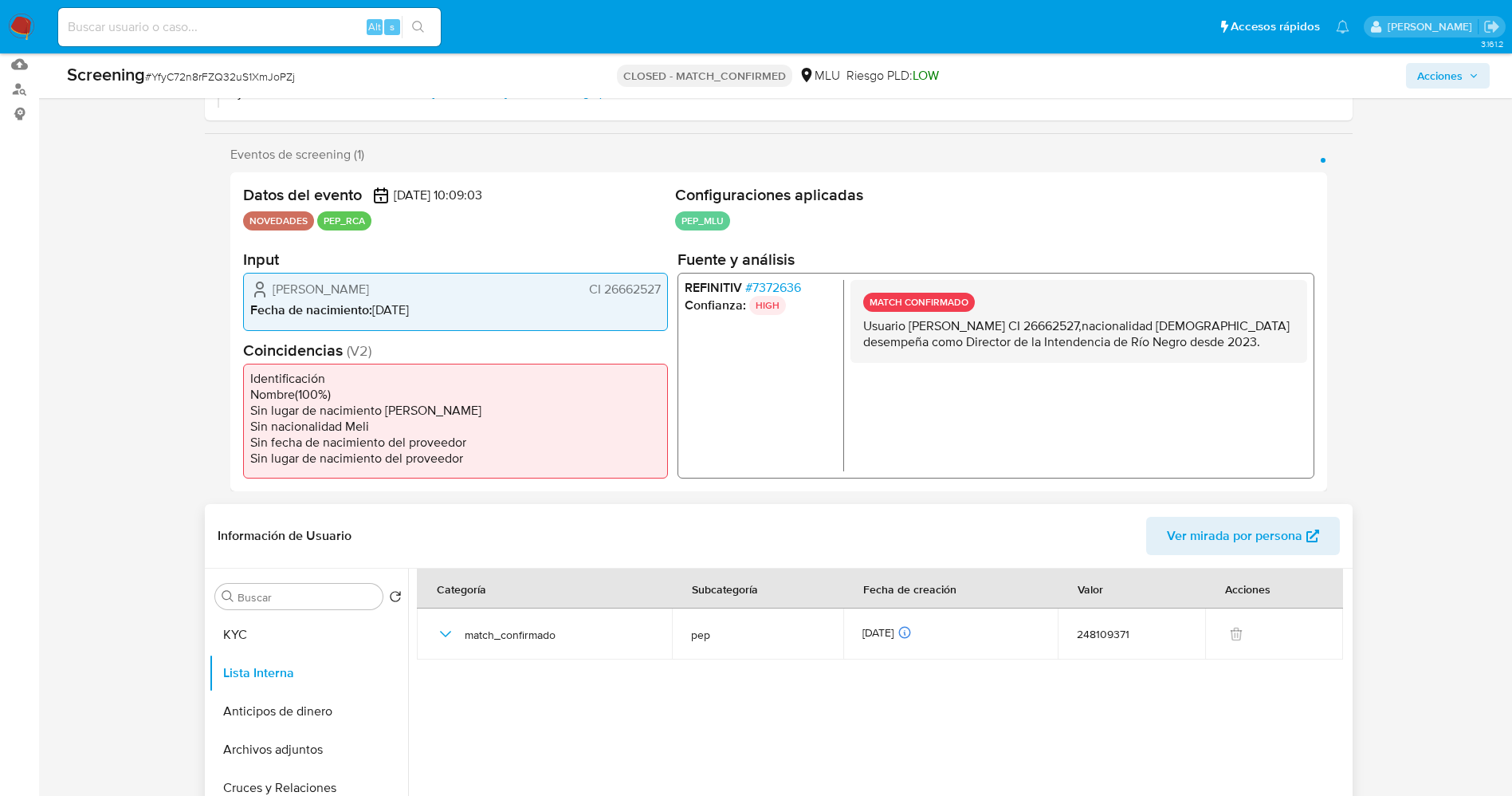
scroll to position [0, 0]
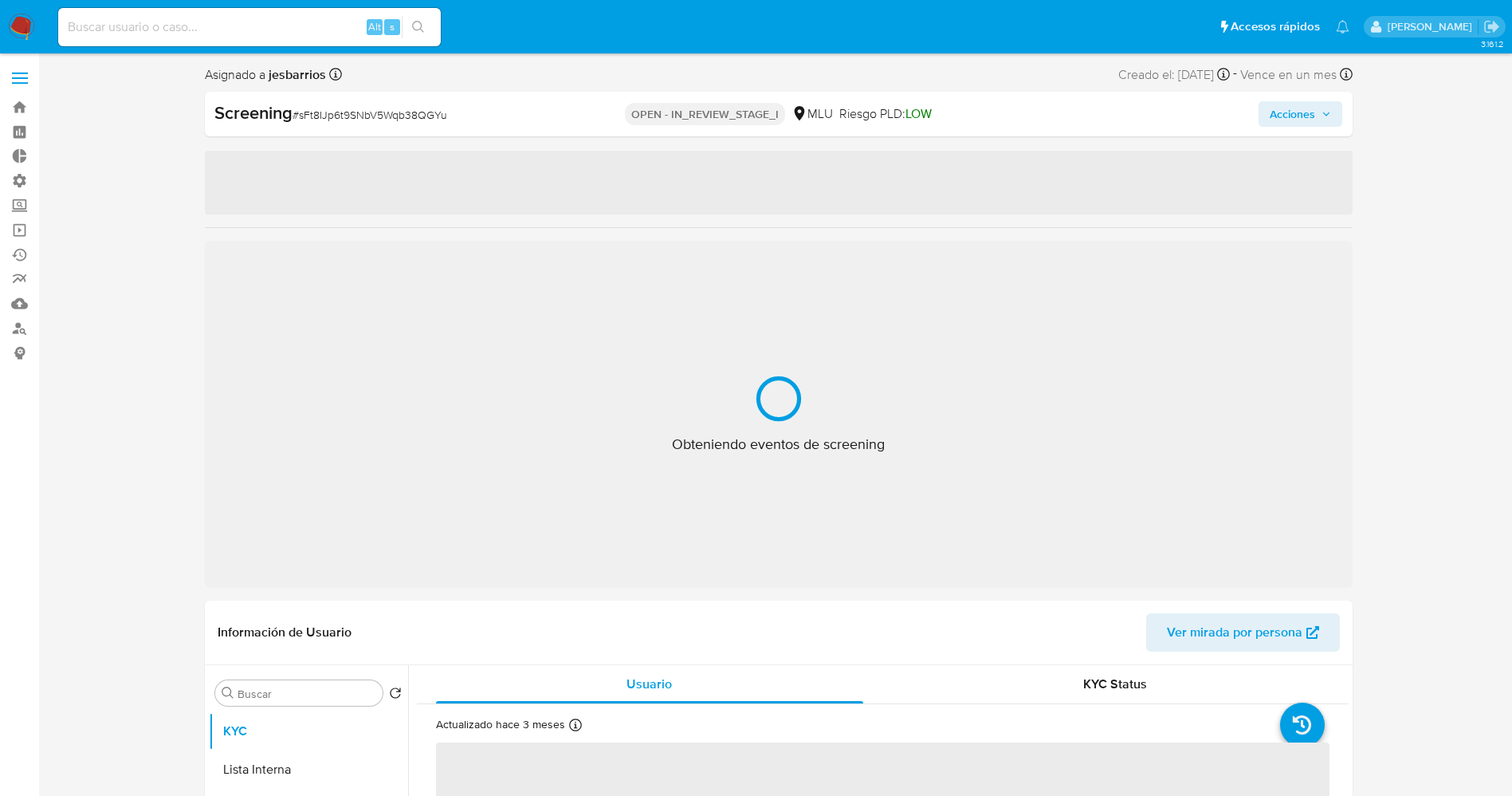
select select "10"
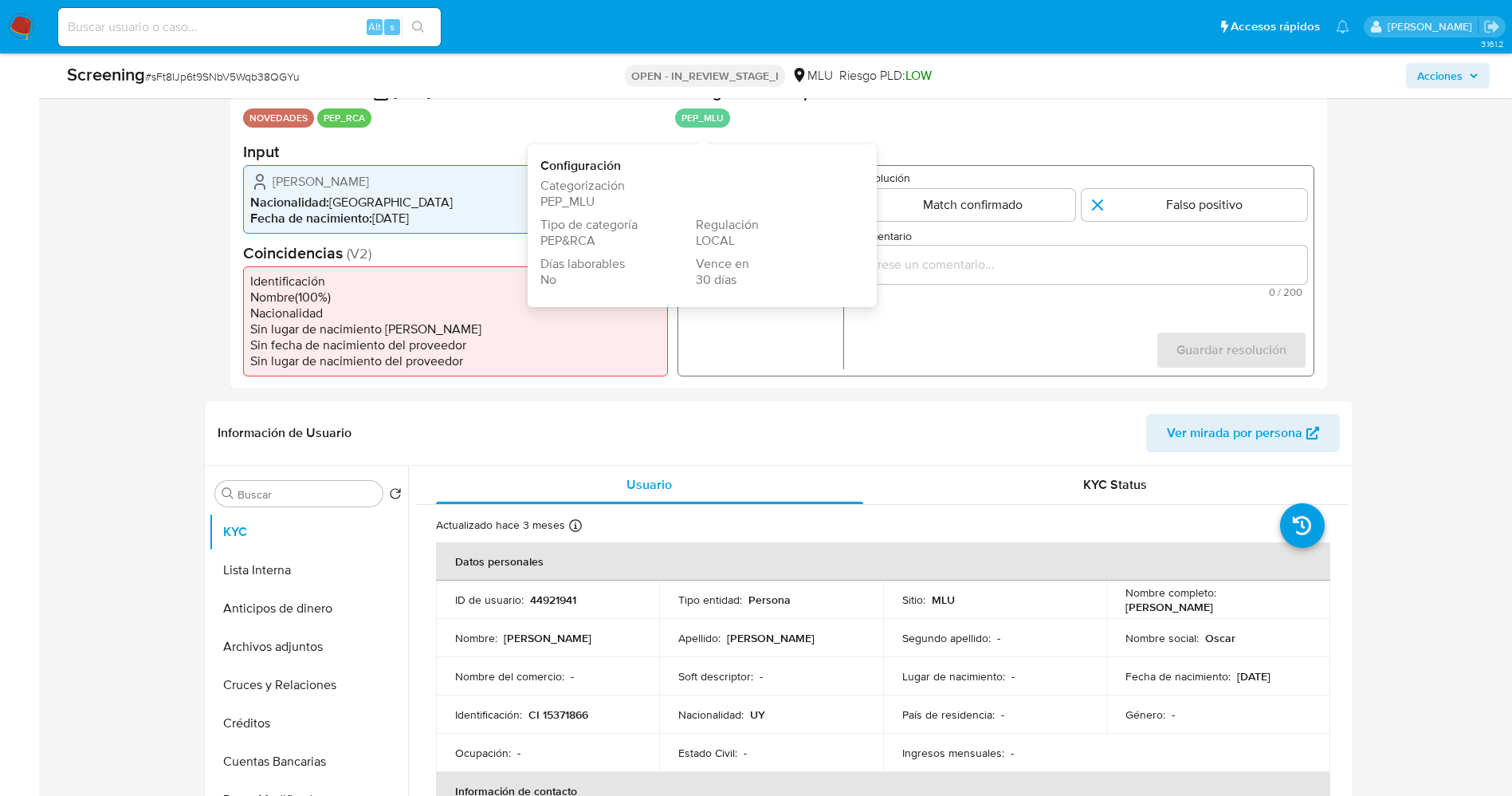
scroll to position [359, 0]
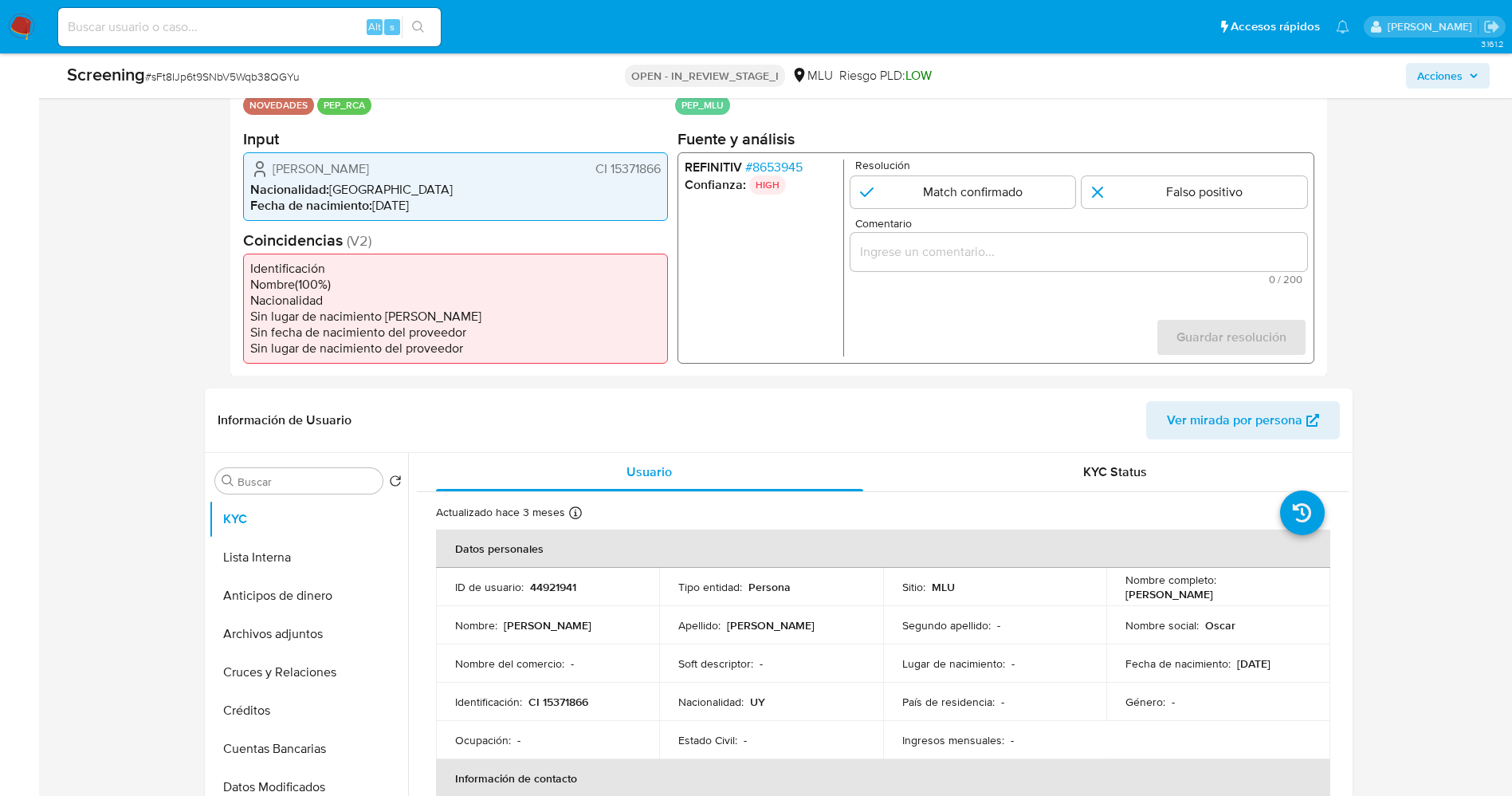
click at [779, 172] on span "# 8653945" at bounding box center [772, 167] width 57 height 16
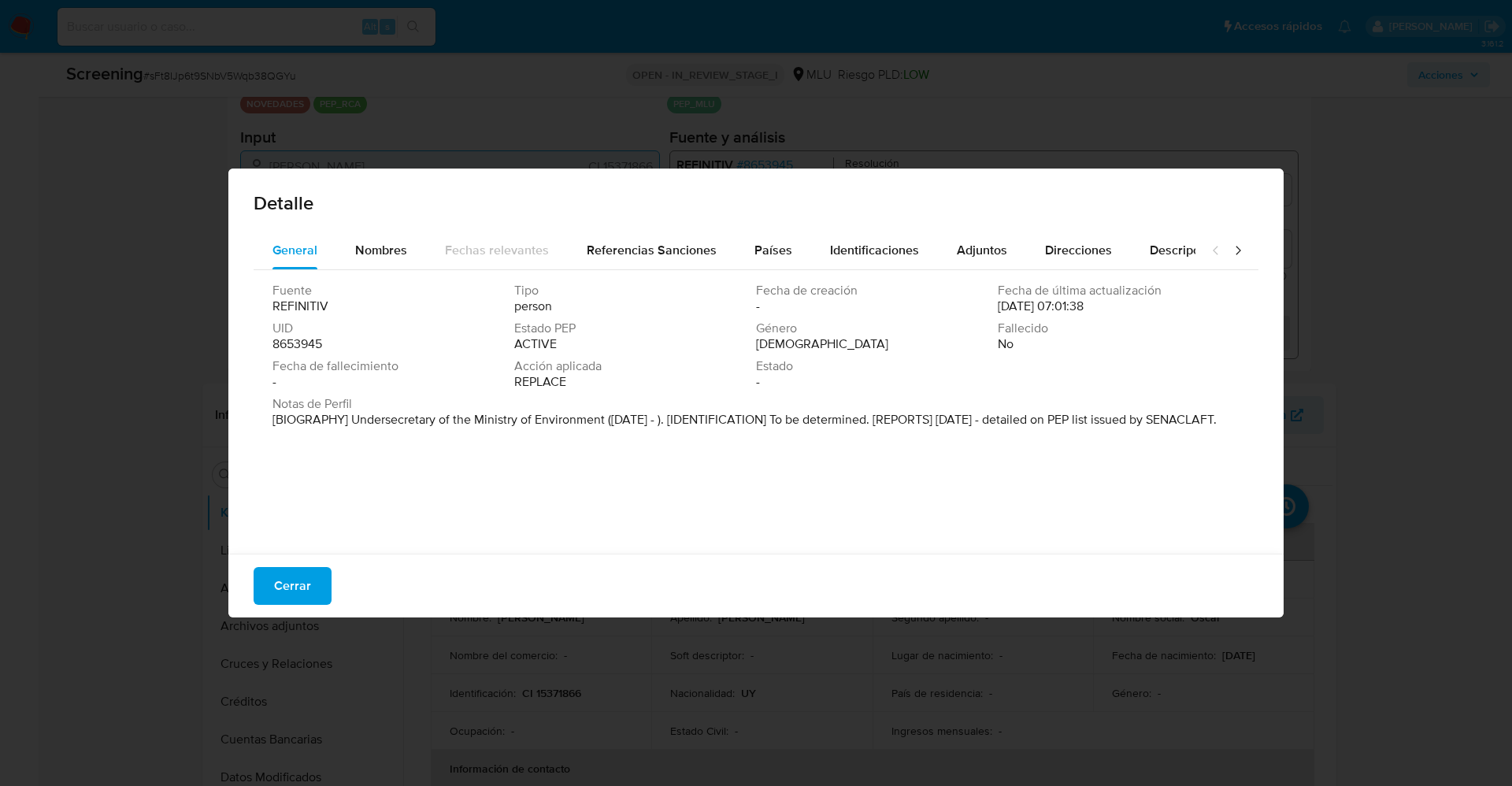
drag, startPoint x: 353, startPoint y: 417, endPoint x: 877, endPoint y: 488, distance: 528.8
click at [878, 488] on div "Fuente REFINITIV Tipo person Fecha de creación - Fecha de última actualización …" at bounding box center [756, 408] width 1005 height 275
click at [310, 581] on button "Cerrar" at bounding box center [292, 586] width 78 height 38
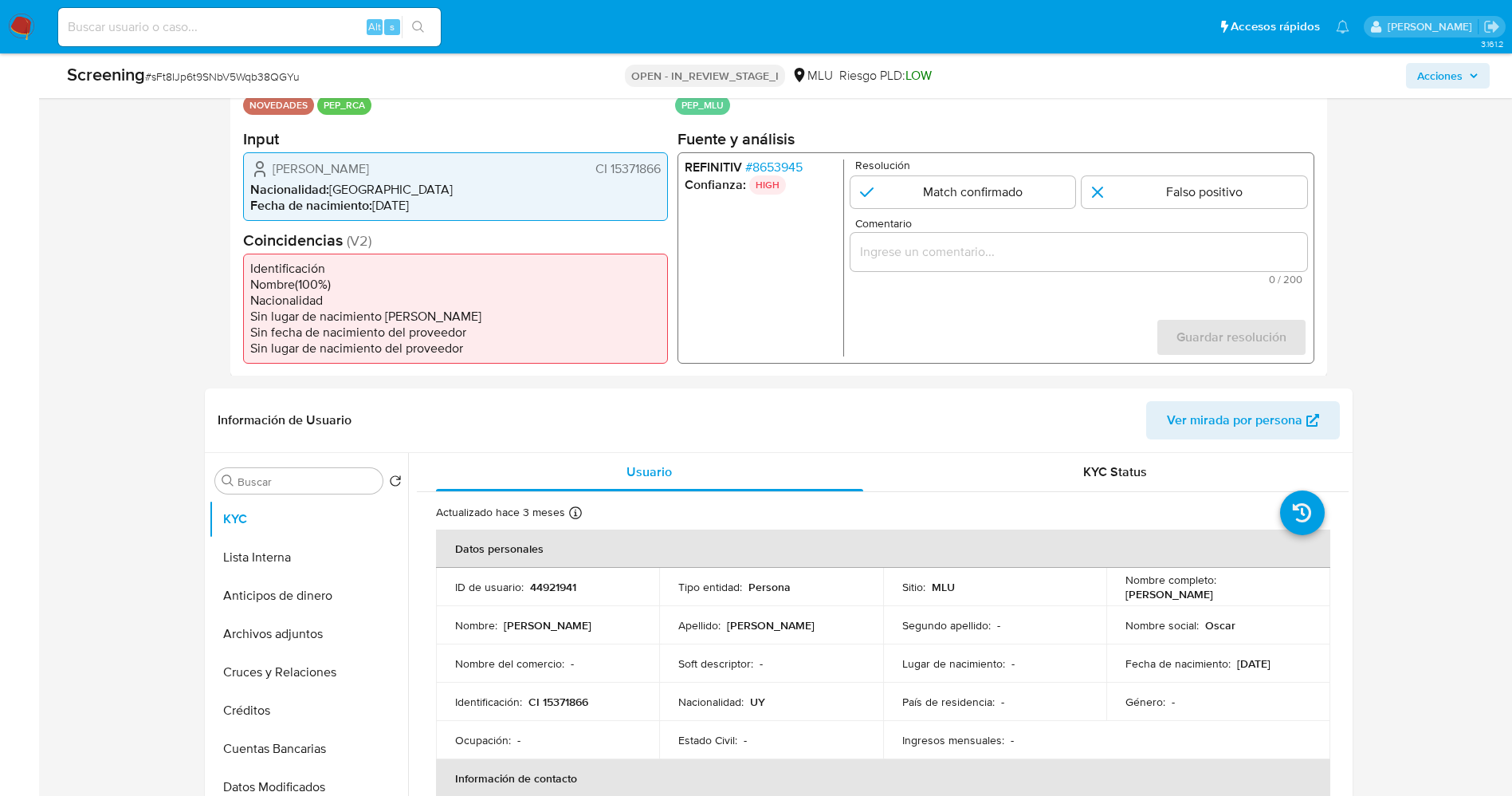
drag, startPoint x: 608, startPoint y: 169, endPoint x: 660, endPoint y: 169, distance: 52.0
click at [660, 169] on span "CI 15371866" at bounding box center [627, 168] width 65 height 16
drag, startPoint x: 268, startPoint y: 171, endPoint x: 479, endPoint y: 168, distance: 211.0
click at [479, 168] on div "[PERSON_NAME] CI 15371866" at bounding box center [455, 168] width 410 height 19
click at [315, 173] on span "[PERSON_NAME]" at bounding box center [321, 168] width 97 height 16
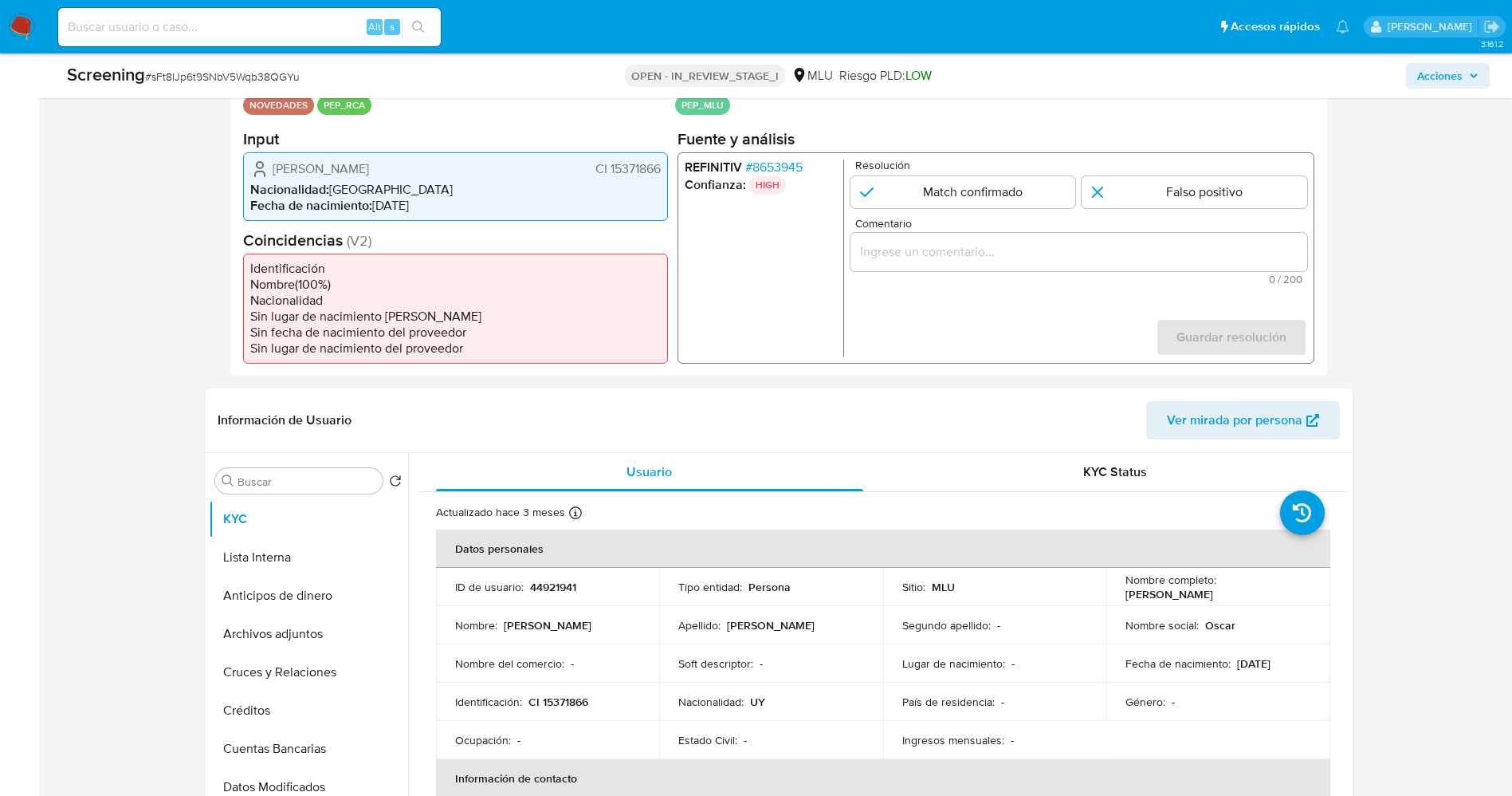
drag, startPoint x: 399, startPoint y: 164, endPoint x: 672, endPoint y: 169, distance: 273.0
click at [672, 169] on div "Datos del evento [DATE] 10:11:31 NOVEDADES PEP_RCA Configuraciones aplicadas PE…" at bounding box center [779, 216] width 1097 height 320
click at [707, 204] on ul "REFINITIV # 8653945 Confianza: HIGH" at bounding box center [764, 257] width 159 height 197
drag, startPoint x: 273, startPoint y: 168, endPoint x: 665, endPoint y: 168, distance: 392.0
click at [665, 168] on div "[PERSON_NAME] CI 15371866 Nacionalidad : [DEMOGRAPHIC_DATA] Fecha de nacimiento…" at bounding box center [455, 186] width 425 height 69
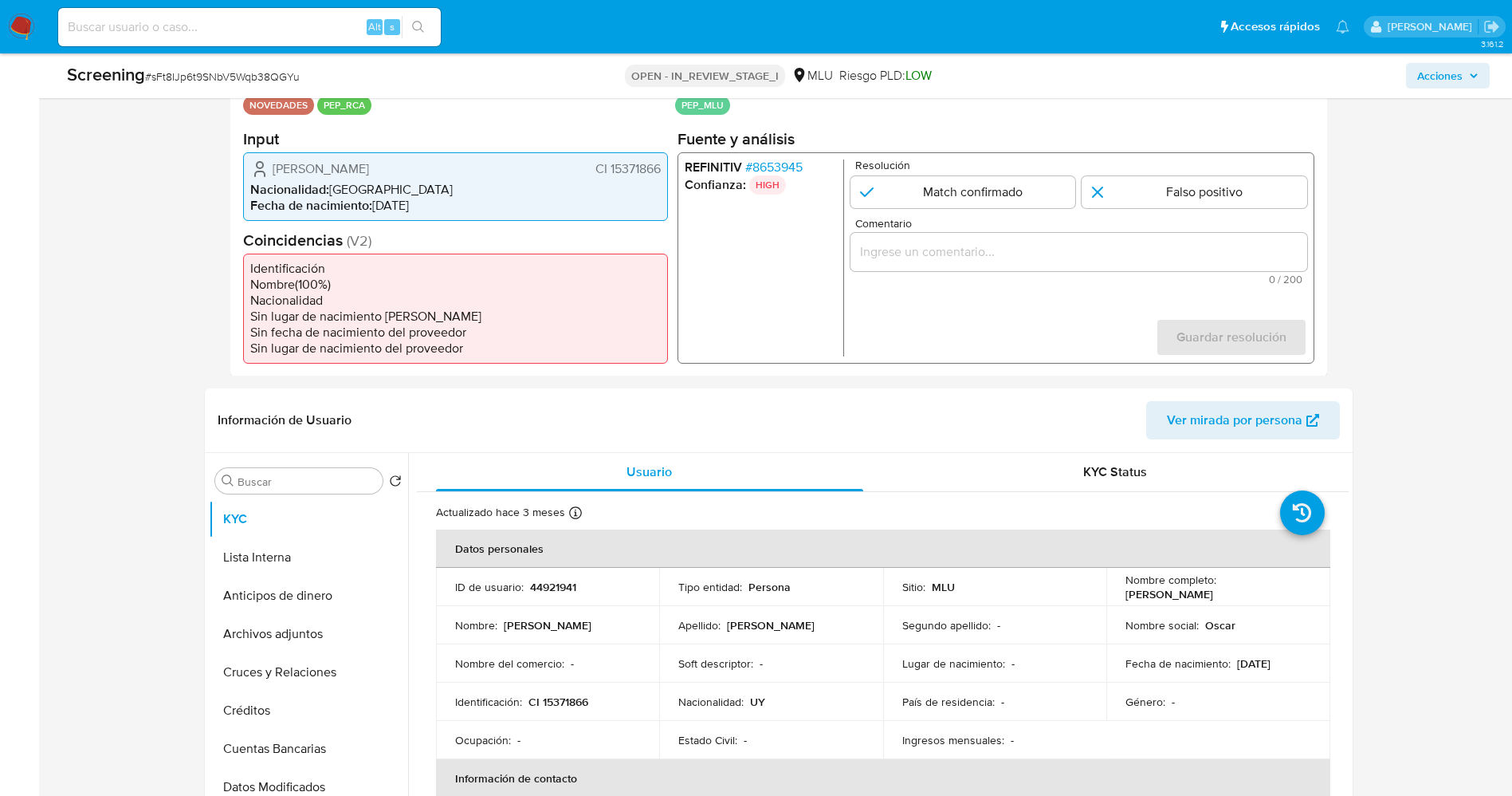
click at [786, 166] on span "# 8653945" at bounding box center [772, 167] width 57 height 16
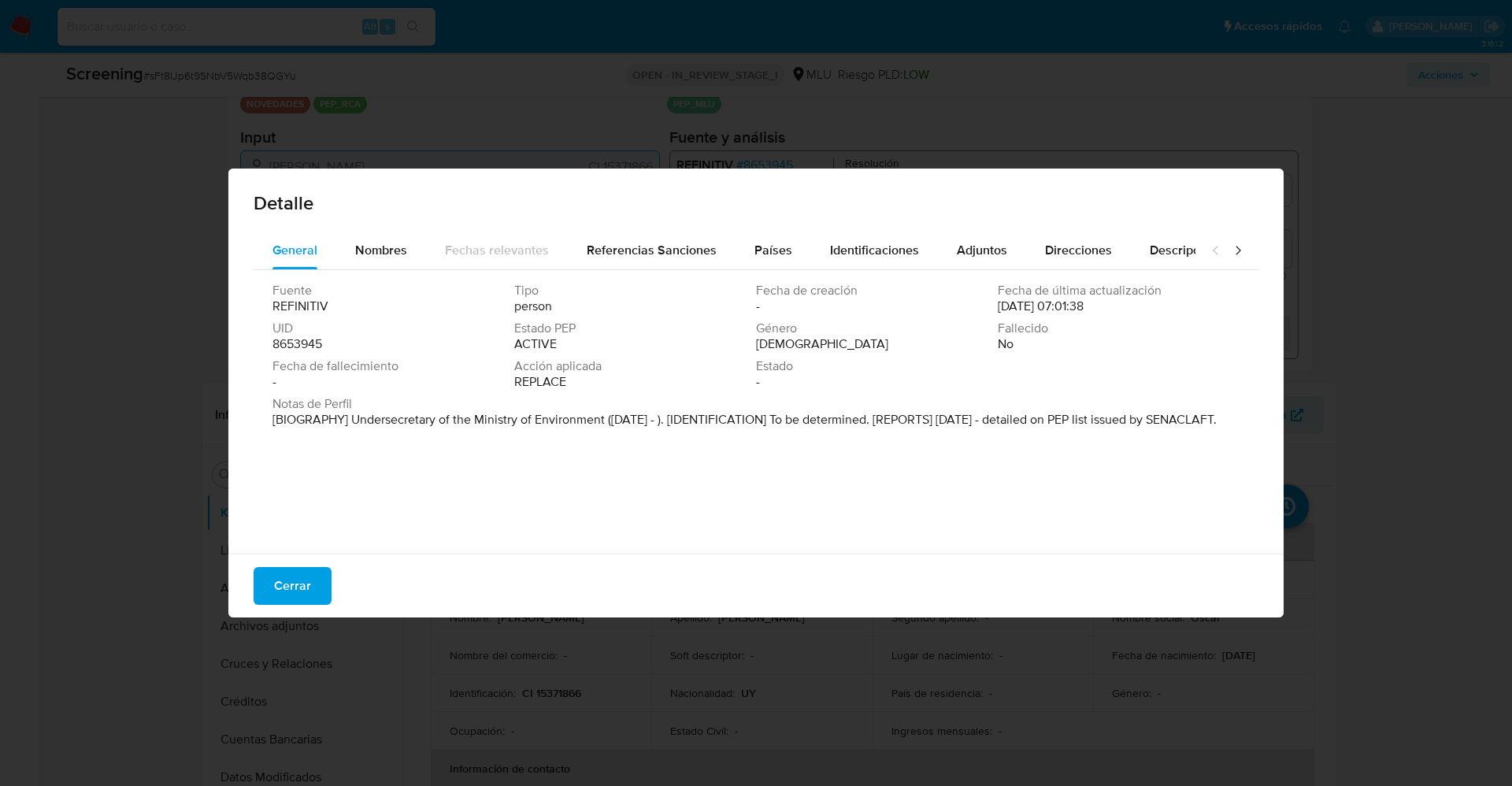
drag, startPoint x: 266, startPoint y: 418, endPoint x: 395, endPoint y: 432, distance: 129.8
click at [395, 432] on div "Fuente REFINITIV Tipo person Fecha de creación - Fecha de última actualización …" at bounding box center [756, 408] width 1005 height 275
click at [433, 426] on p "[BIOGRAPHY] Undersecretary of the Ministry of Environment (Jul 2025 - ). [IDENT…" at bounding box center [745, 420] width 944 height 16
click at [374, 418] on p "[BIOGRAPHY] Undersecretary of the Ministry of Environment (Jul 2025 - ). [IDENT…" at bounding box center [745, 420] width 944 height 16
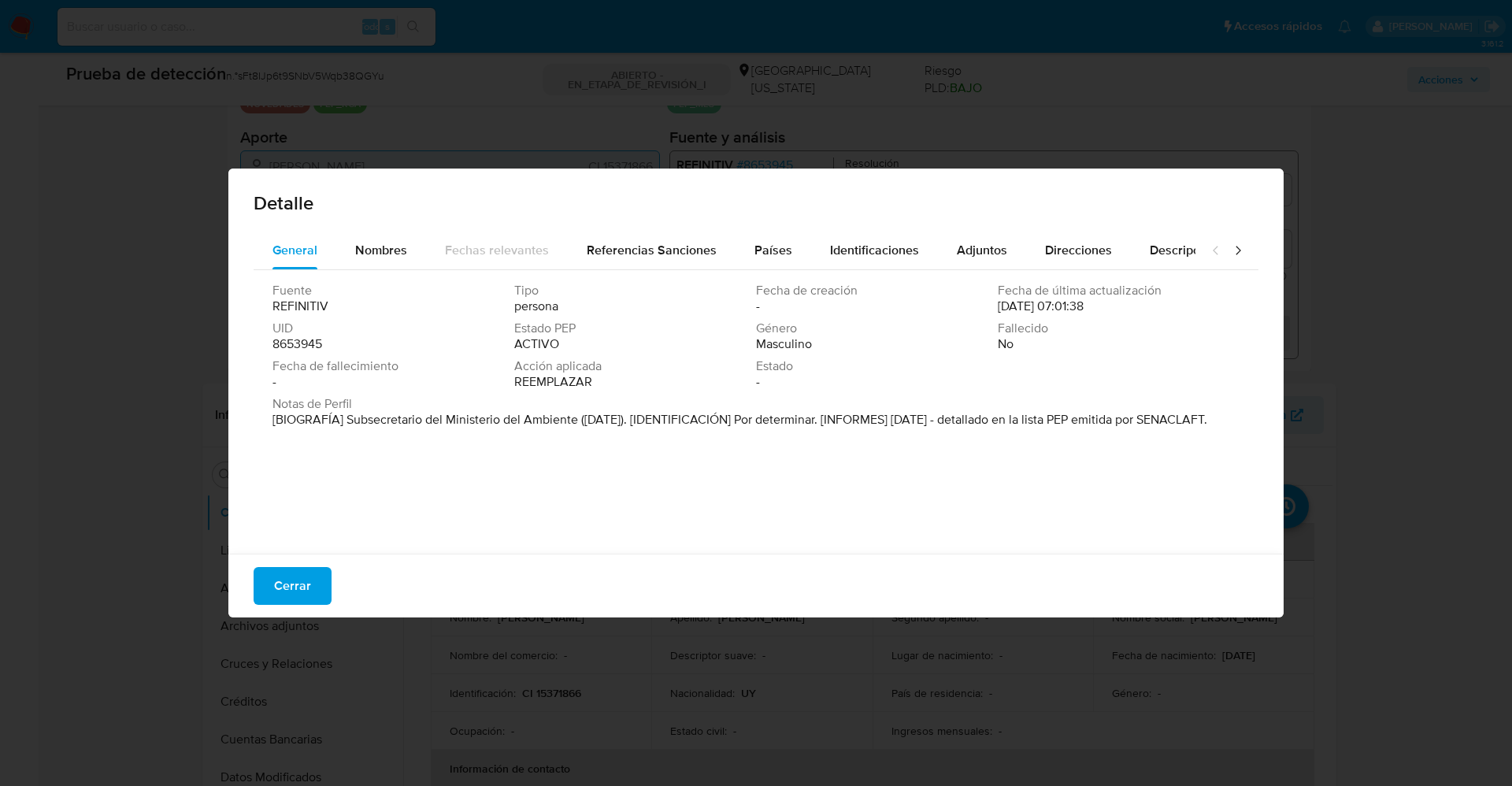
drag, startPoint x: 349, startPoint y: 420, endPoint x: 577, endPoint y: 421, distance: 228.0
click at [577, 421] on font "[BIOGRAFÍA] Subsecretario del Ministerio del Ambiente (julio de 2025). [IDENTIF…" at bounding box center [739, 419] width 934 height 18
click at [298, 601] on span "Cerrar" at bounding box center [291, 586] width 37 height 35
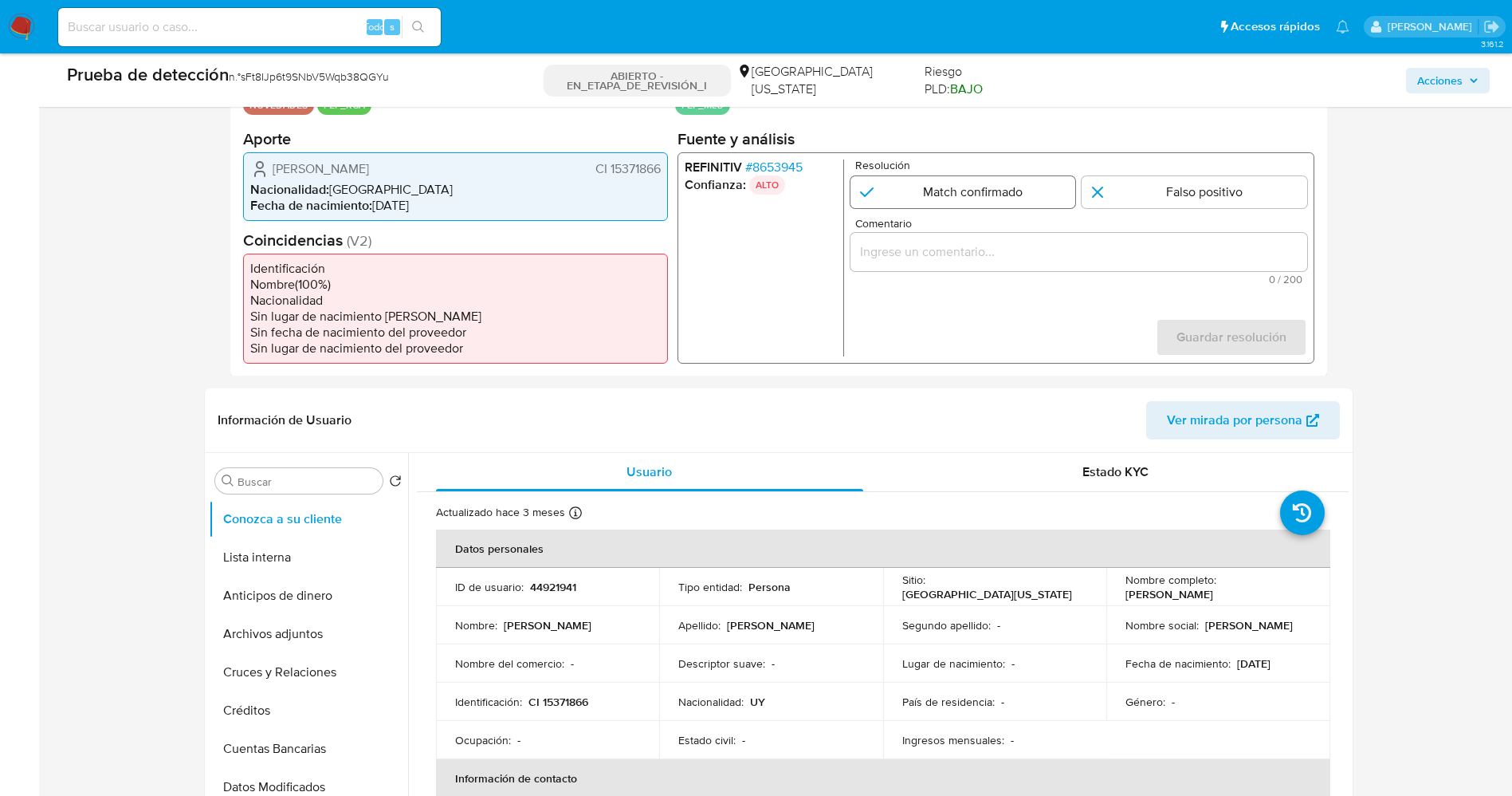
click at [961, 189] on input "1 de 1" at bounding box center [962, 191] width 225 height 32
radio input "true"
click at [961, 254] on input "Comentario" at bounding box center [1078, 251] width 457 height 21
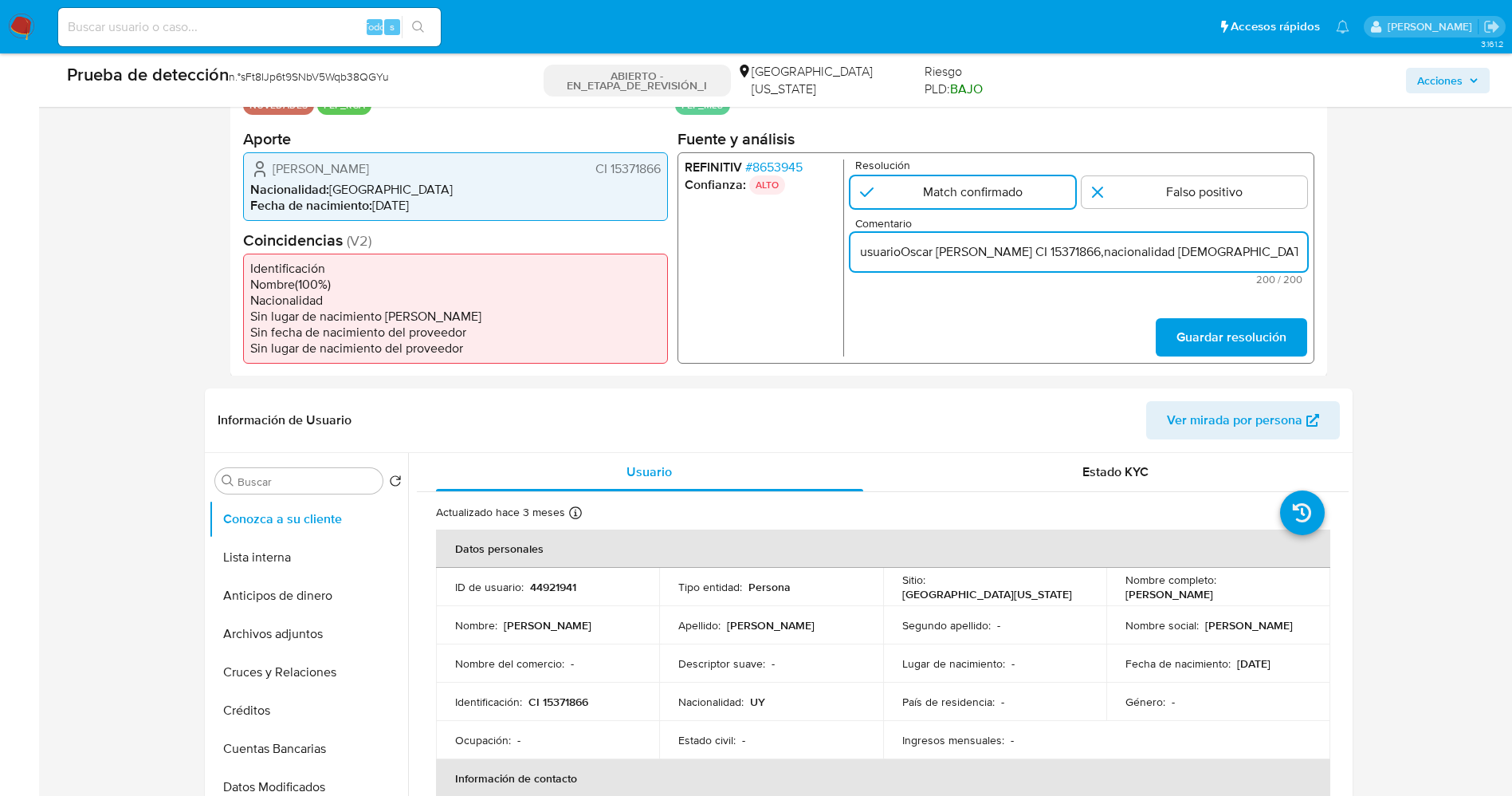
scroll to position [0, 693]
click at [922, 253] on input "usuarioOscar Florencio Caputi Vazquez CI 15371866,nacionalidad Uruguaya, por co…" at bounding box center [1078, 251] width 457 height 21
drag, startPoint x: 922, startPoint y: 253, endPoint x: 967, endPoint y: 264, distance: 46.3
click at [967, 264] on div "usuarioOscar Florencio Caputi Vazquez CI 15371866,nacionalidad Uruguaya, por co…" at bounding box center [1078, 251] width 457 height 38
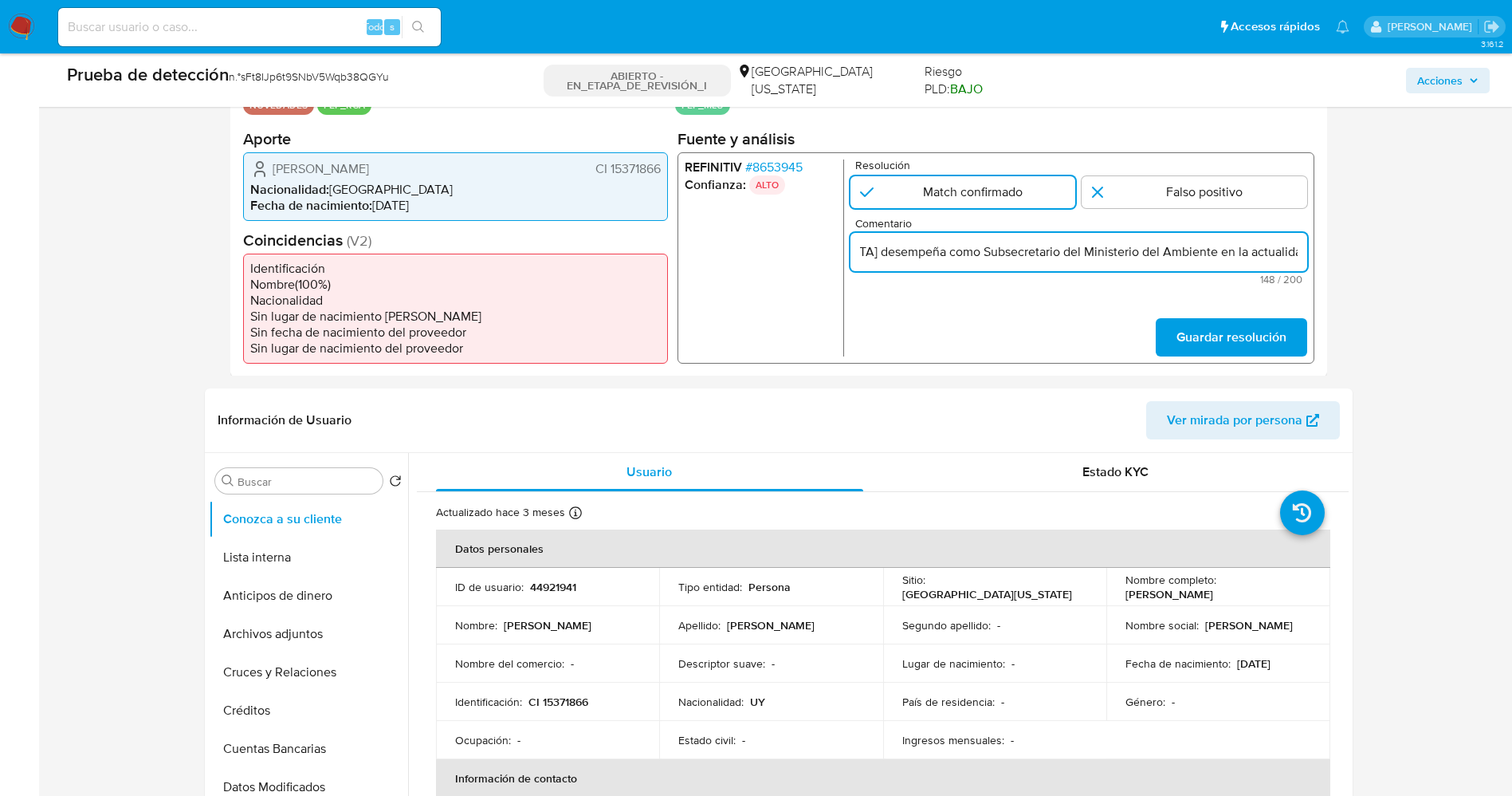
scroll to position [0, 437]
type input "usuarioOscar [PERSON_NAME] CI 15371866,nacionalidad [DEMOGRAPHIC_DATA] desempeñ…"
click at [1210, 352] on span "Guardar resolución" at bounding box center [1231, 336] width 110 height 35
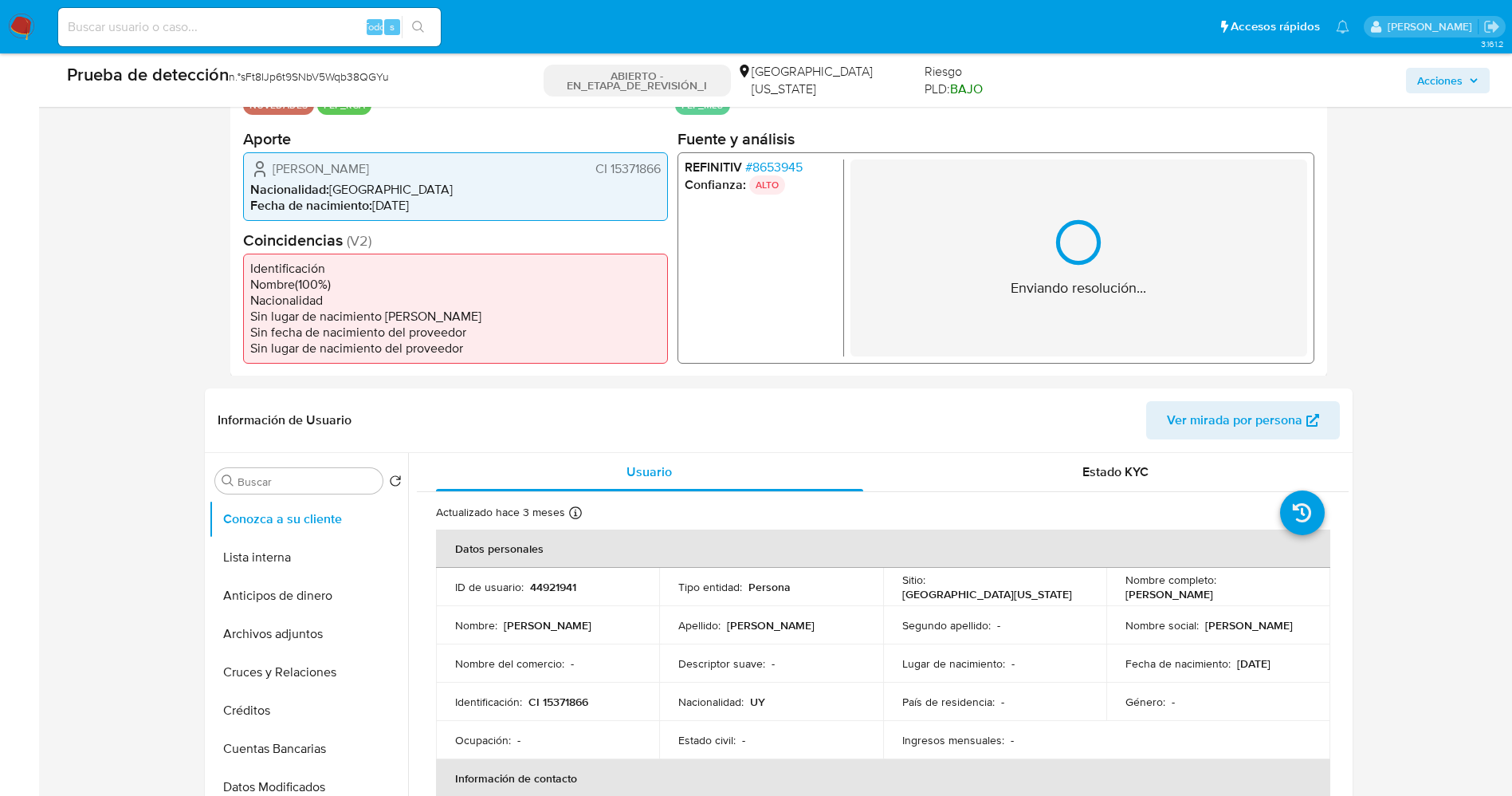
scroll to position [239, 0]
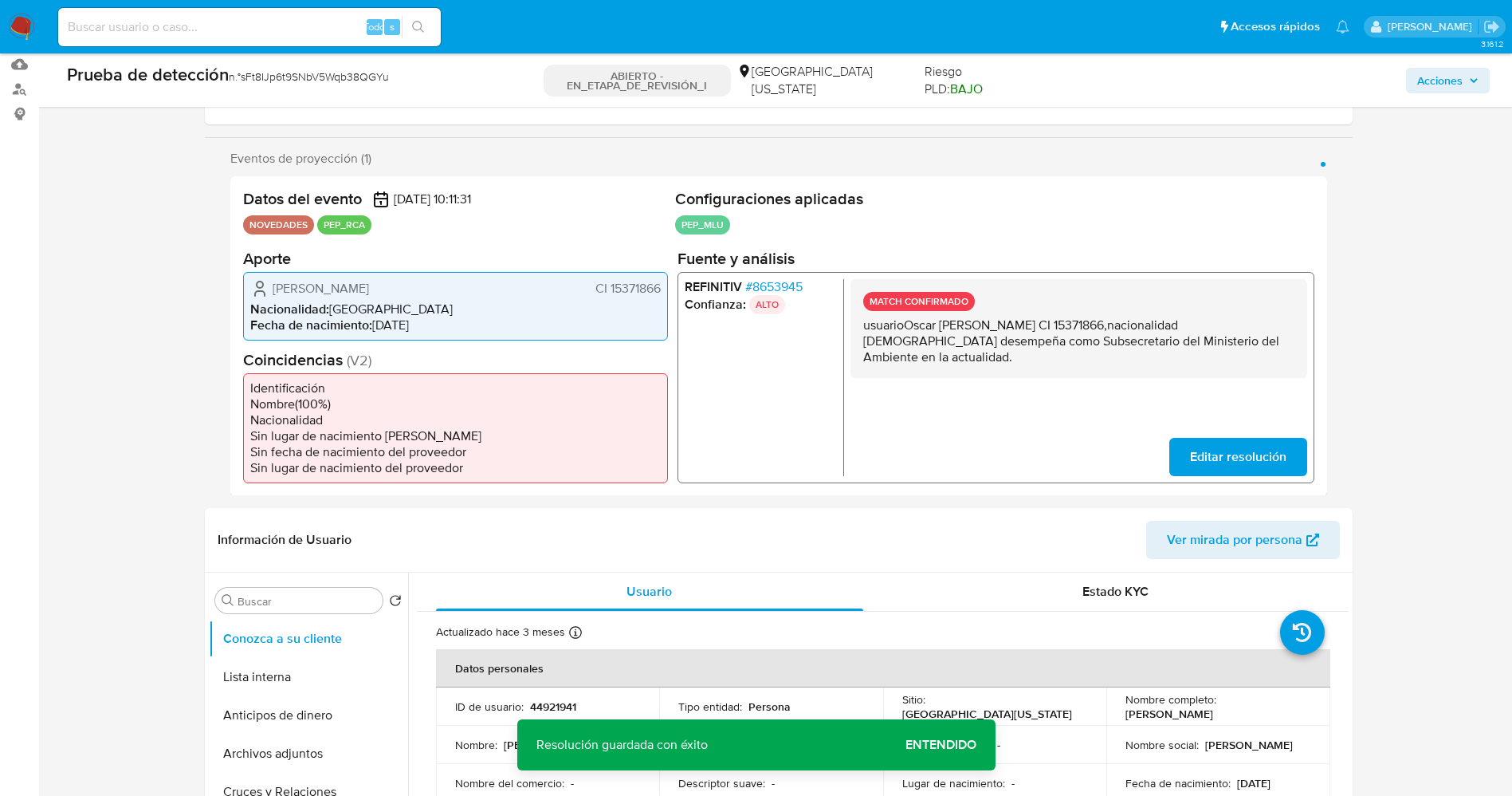
drag, startPoint x: 856, startPoint y: 323, endPoint x: 926, endPoint y: 361, distance: 79.6
click at [941, 369] on div "MATCH CONFIRMADO usuarioOscar Florencio Caputi Vazquez CI 15371866,nacionalidad…" at bounding box center [1078, 327] width 457 height 99
click at [263, 675] on button "Lista interna" at bounding box center [302, 676] width 187 height 38
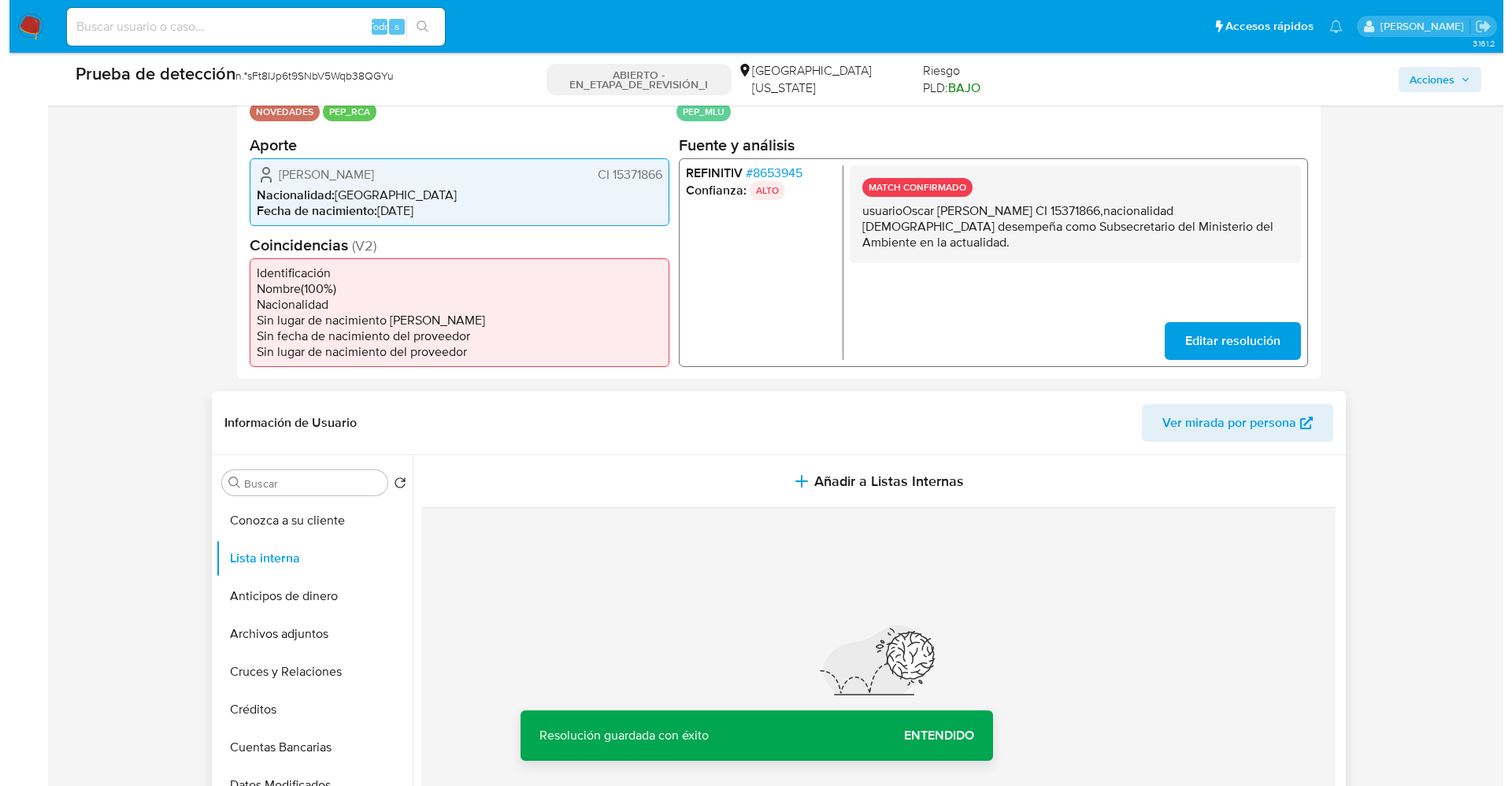
scroll to position [472, 0]
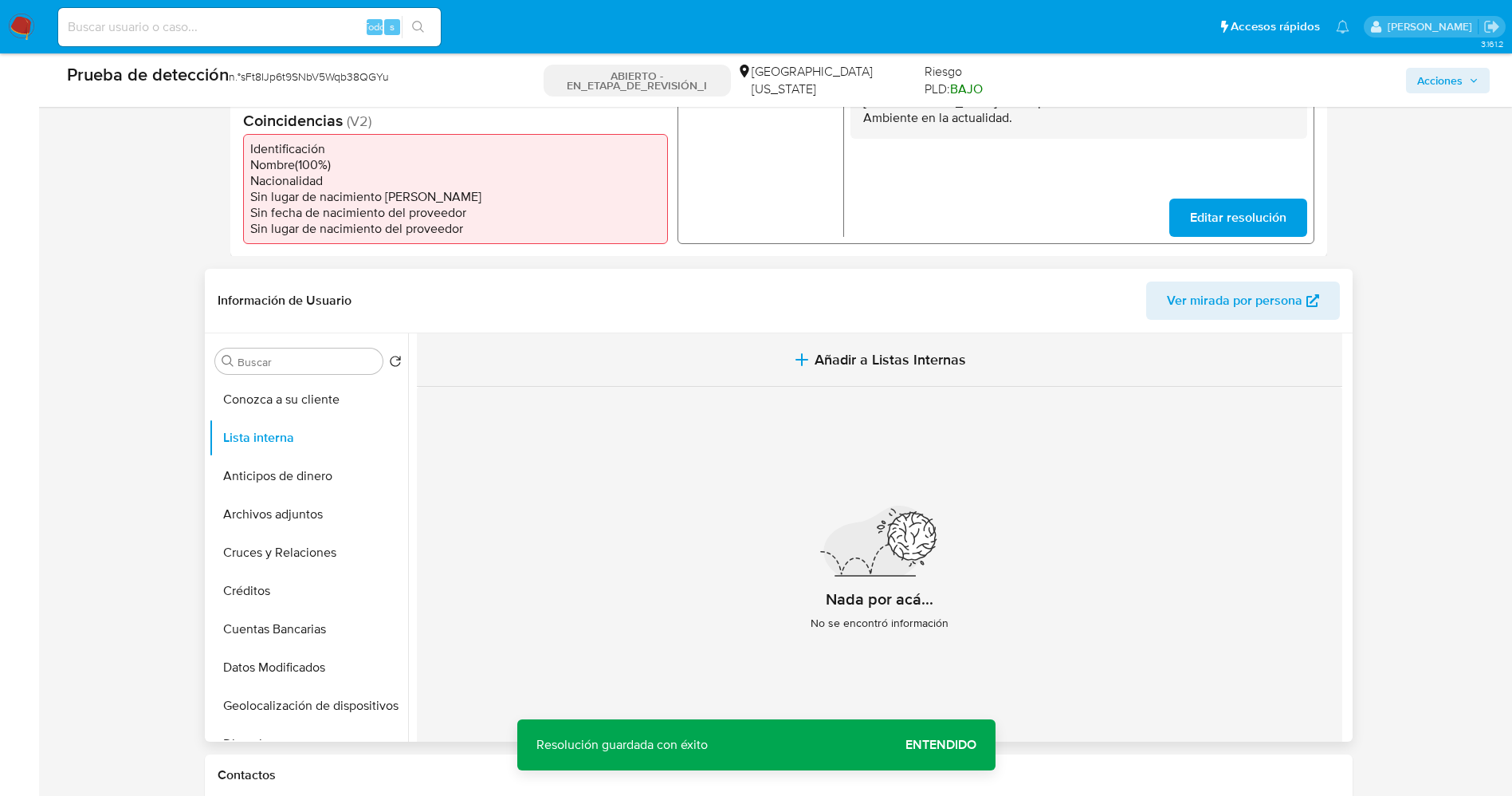
click at [845, 346] on button "Añadir a Listas Internas" at bounding box center [880, 360] width 925 height 53
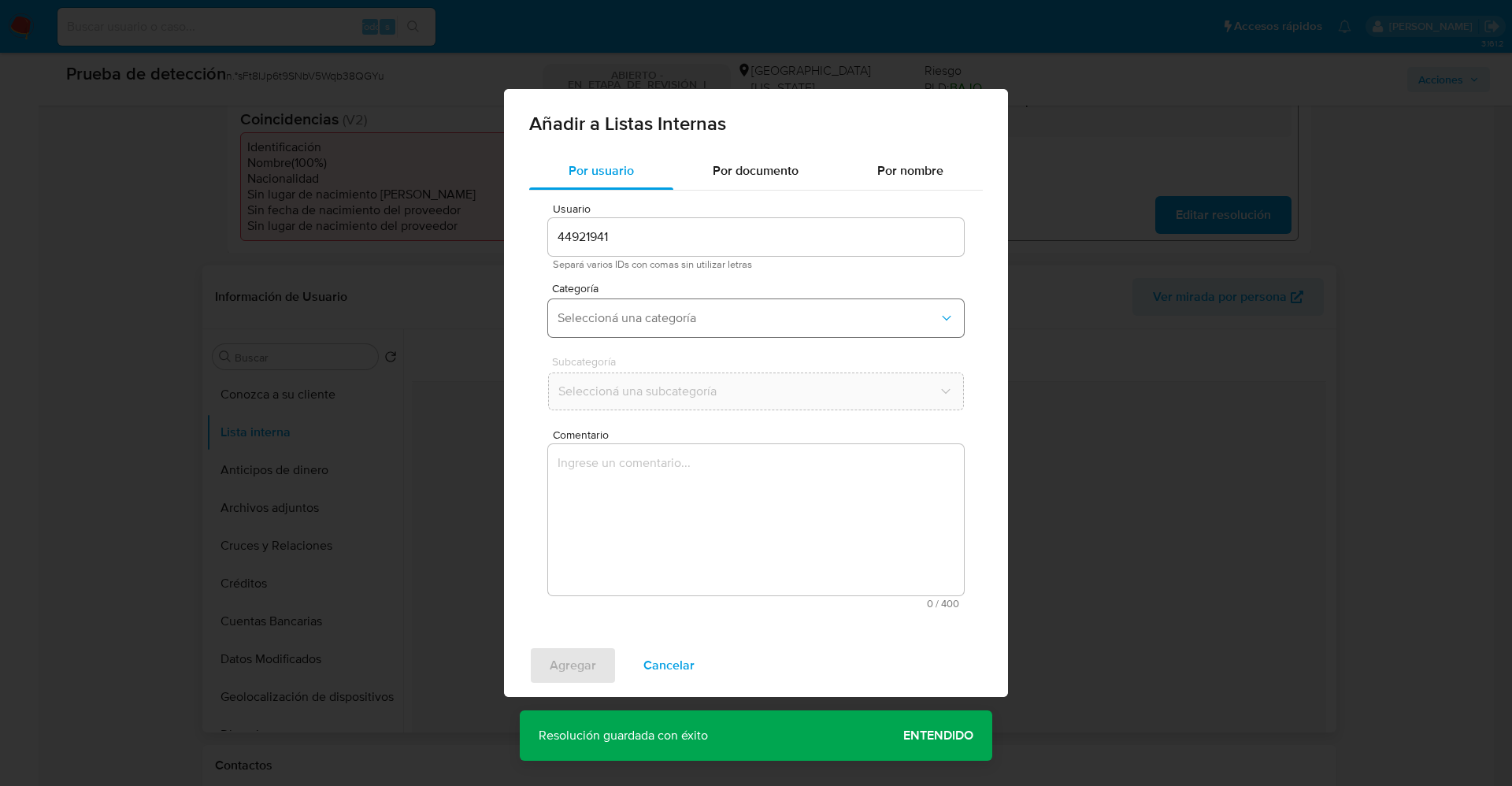
click at [792, 320] on span "Seleccioná una categoría" at bounding box center [748, 318] width 381 height 16
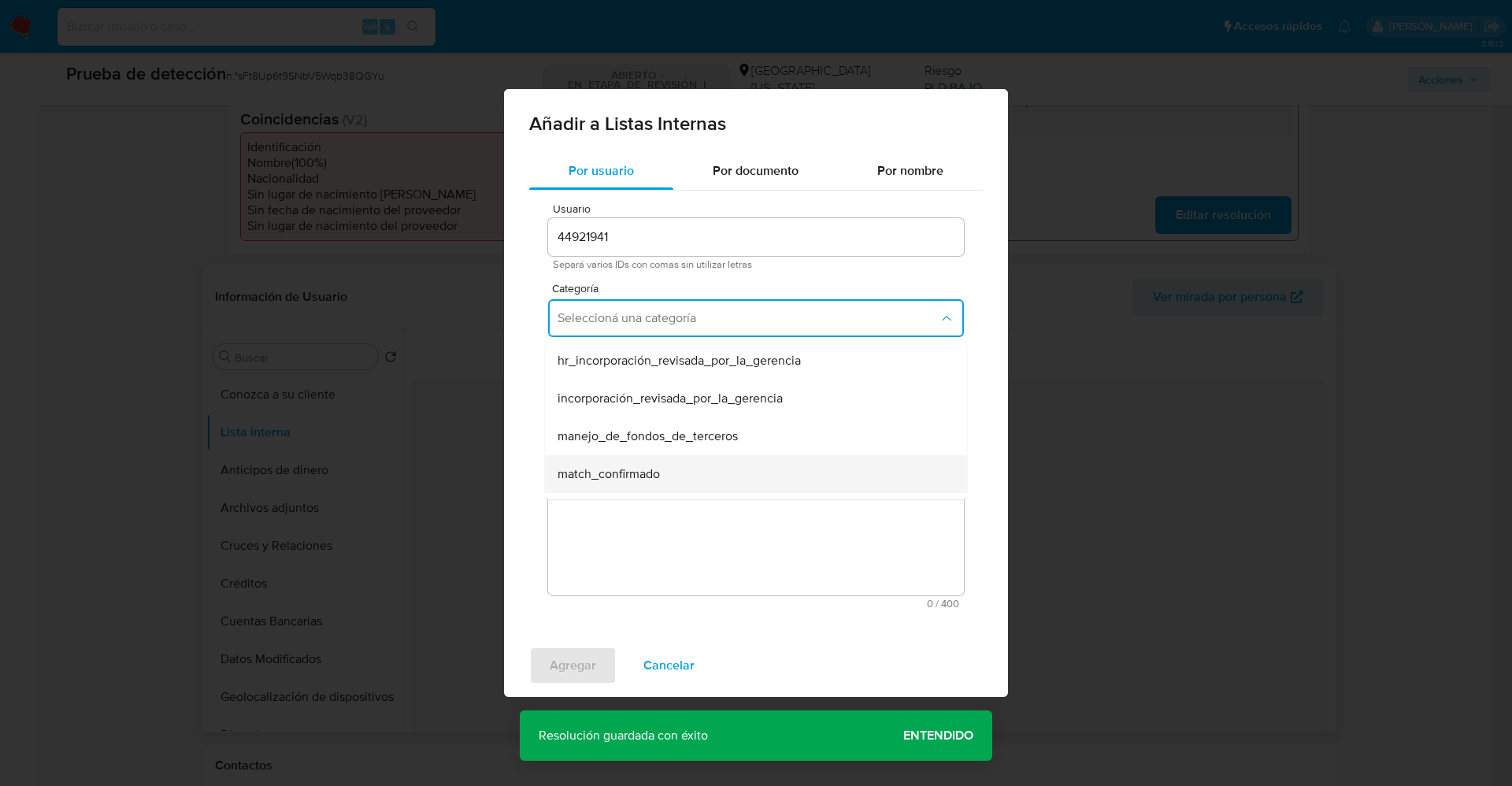
click at [662, 478] on div "match_confirmado" at bounding box center [750, 474] width 387 height 38
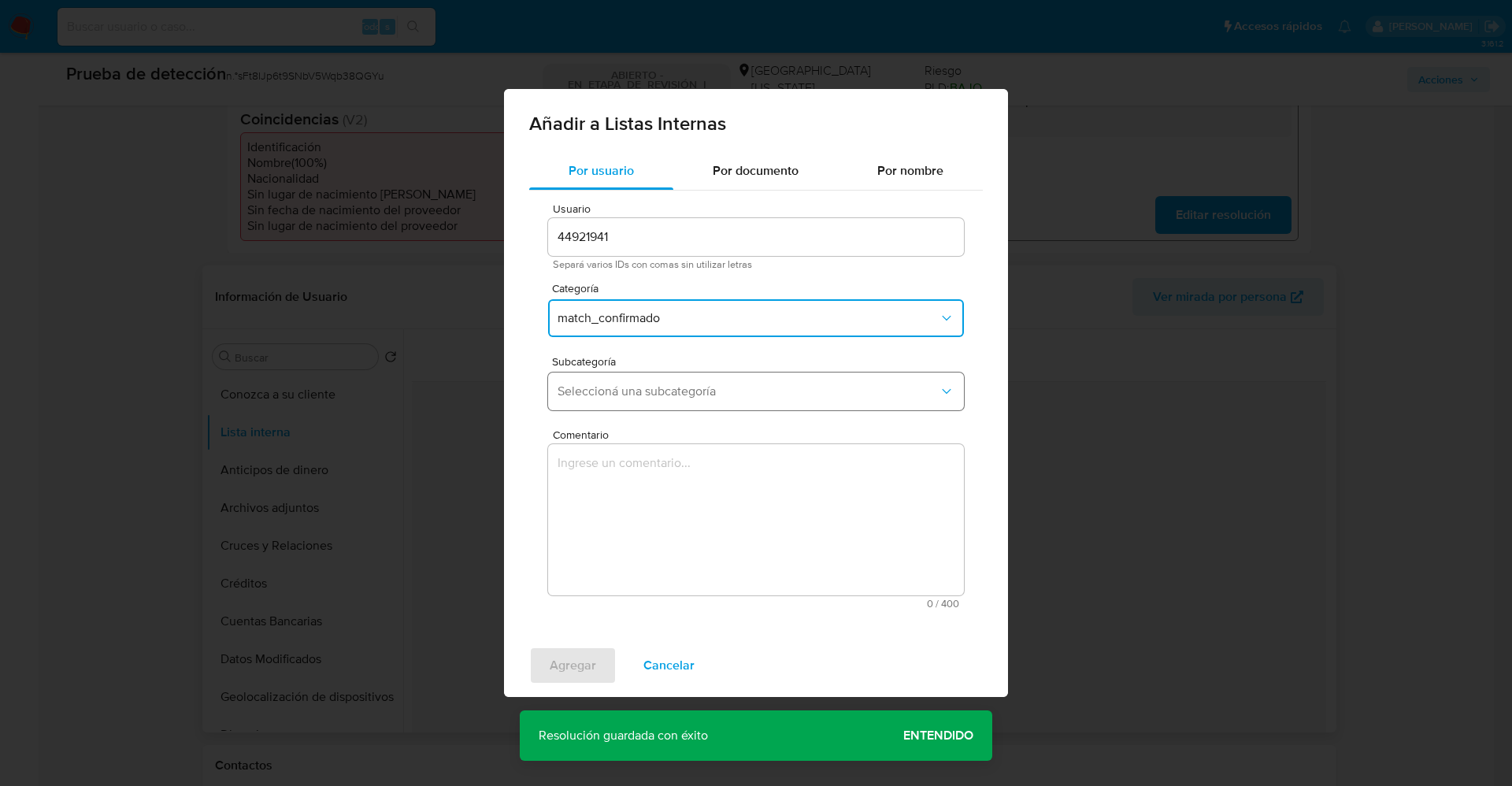
click at [648, 400] on button "Seleccioná una subcategoría" at bounding box center [756, 392] width 416 height 38
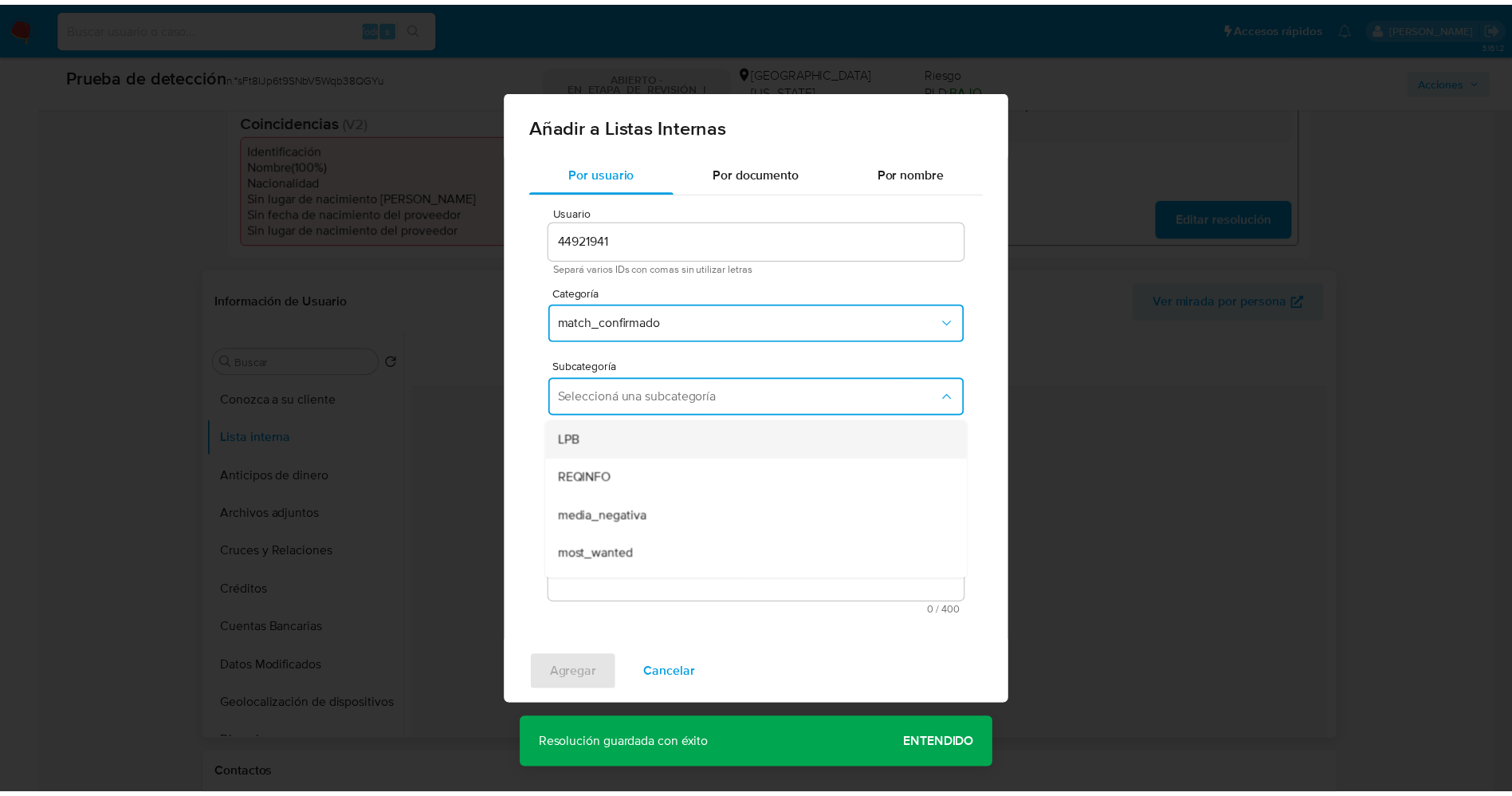
scroll to position [109, 0]
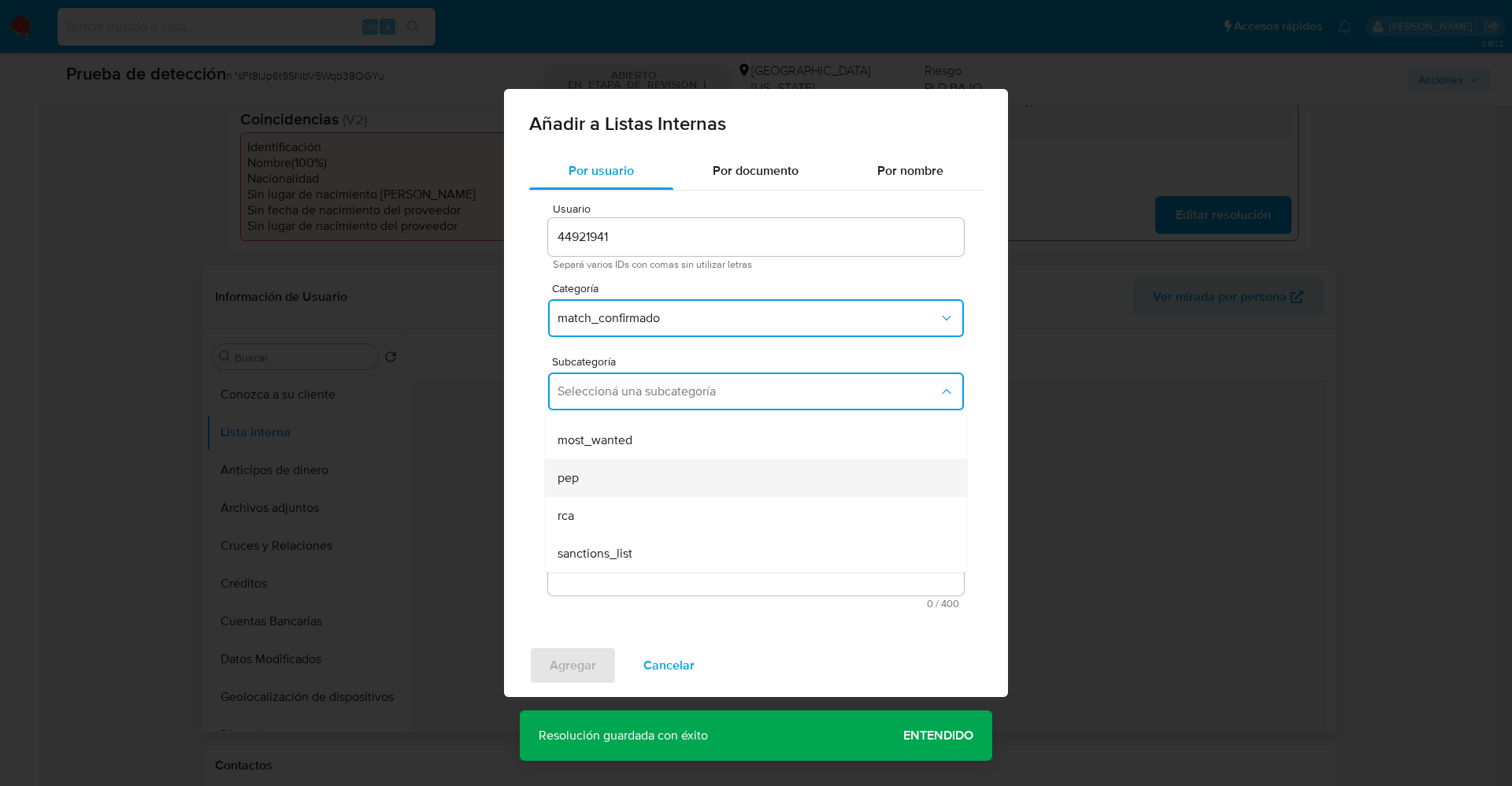
click at [610, 476] on div "pep" at bounding box center [750, 478] width 387 height 38
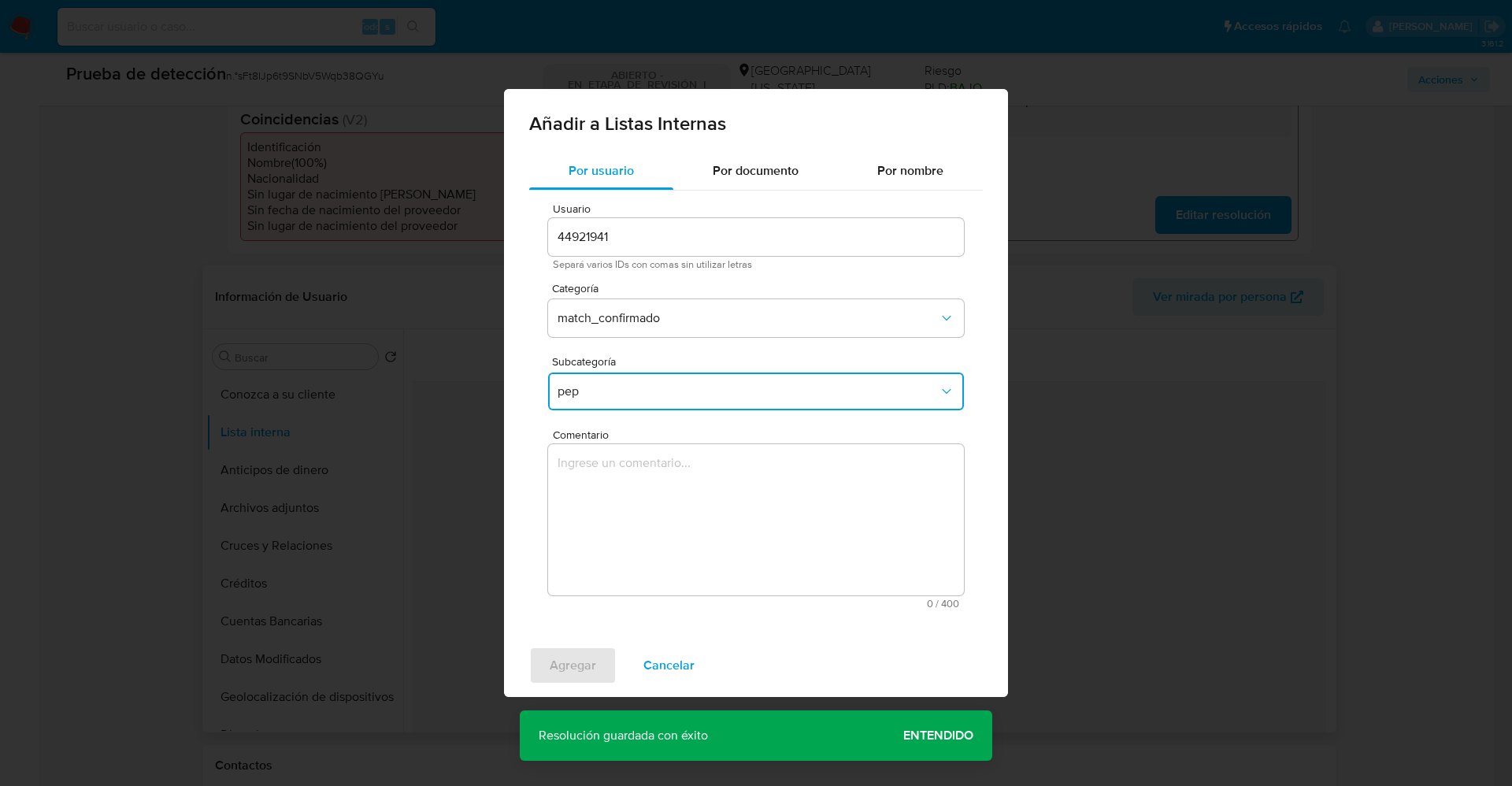
click at [610, 476] on textarea "Comentario" at bounding box center [756, 520] width 416 height 151
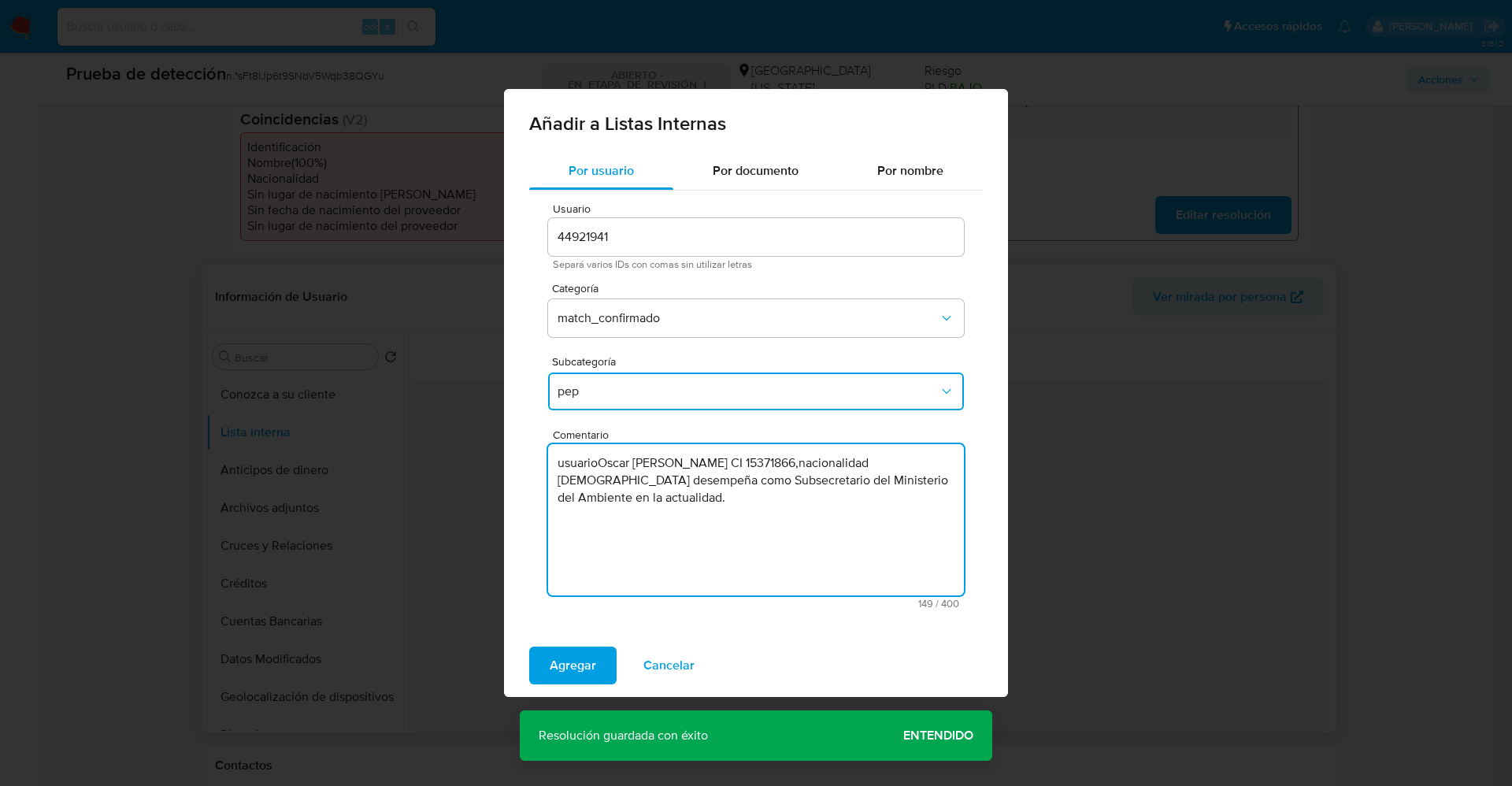
click at [566, 466] on textarea "usuarioOscar Florencio Caputi Vazquez CI 15371866,nacionalidad Uruguaya.Se dese…" at bounding box center [756, 520] width 416 height 151
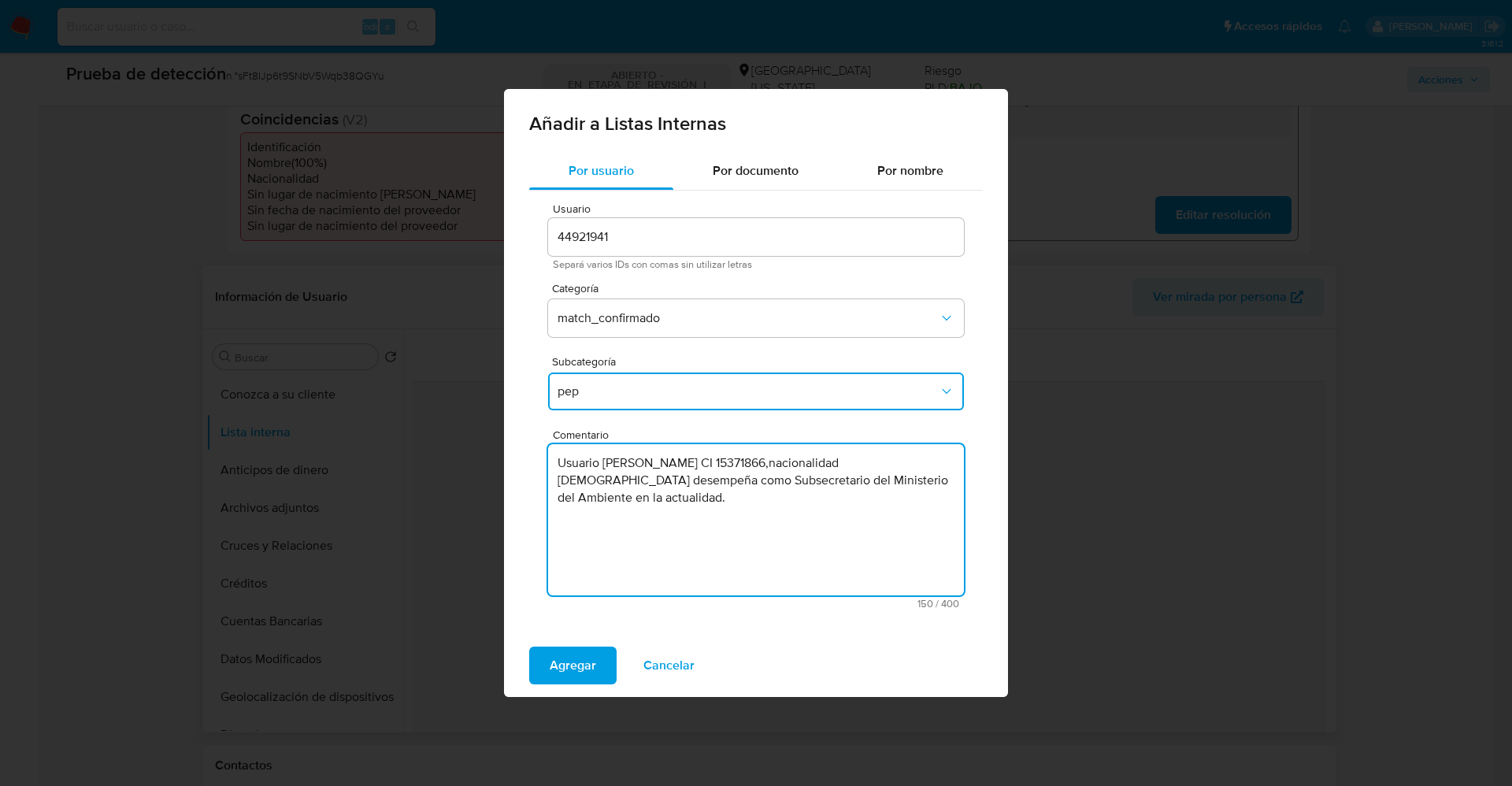
click at [615, 481] on textarea "Usuario Oscar Florencio Caputi Vazquez CI 15371866,nacionalidad Uruguaya.Se des…" at bounding box center [756, 520] width 416 height 151
type textarea "Usuario Oscar Florencio Caputi Vazquez CI 15371866,nacionalidad Uruguaya. Se de…"
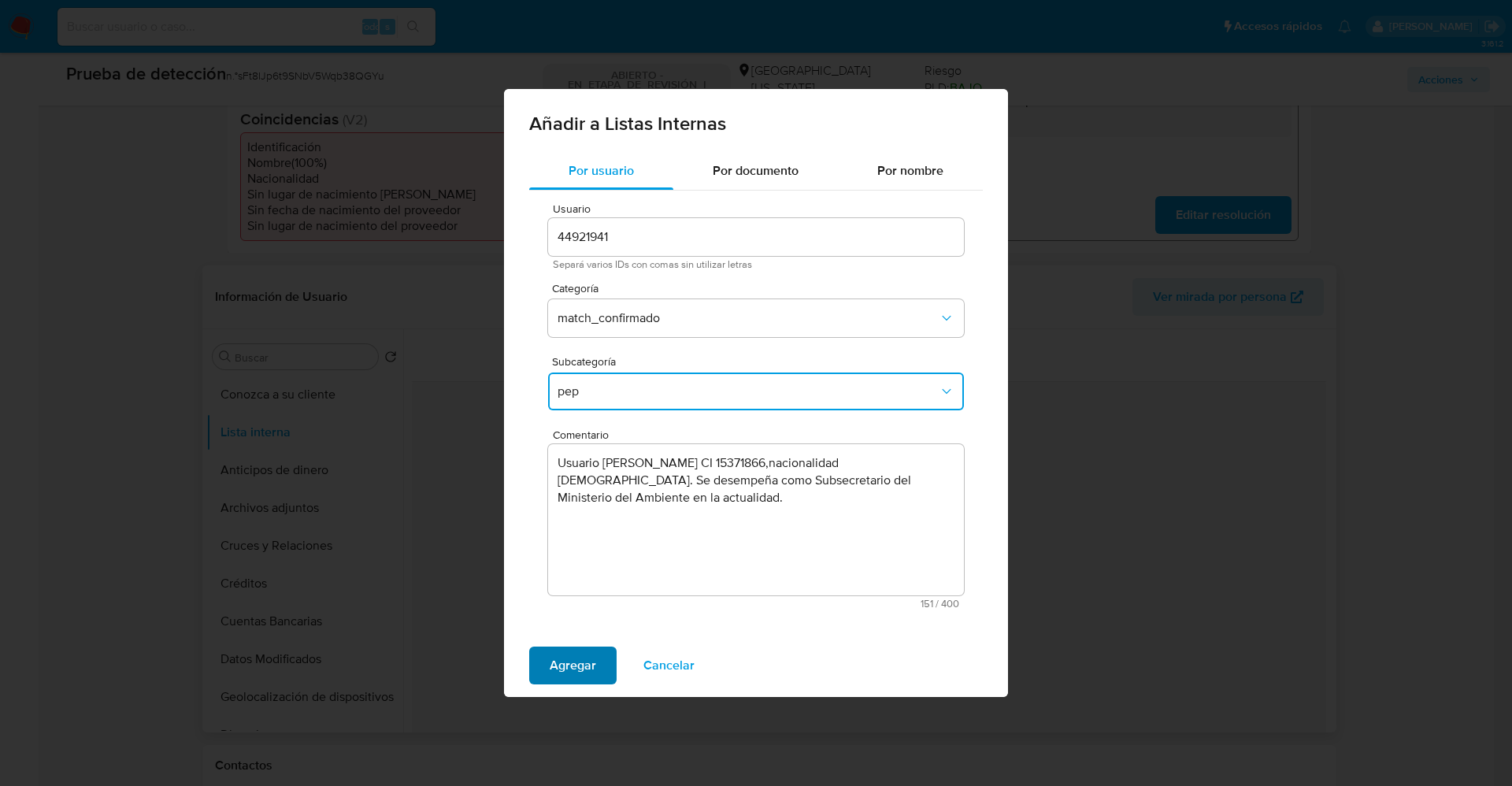
click at [548, 655] on button "Agregar" at bounding box center [573, 665] width 88 height 38
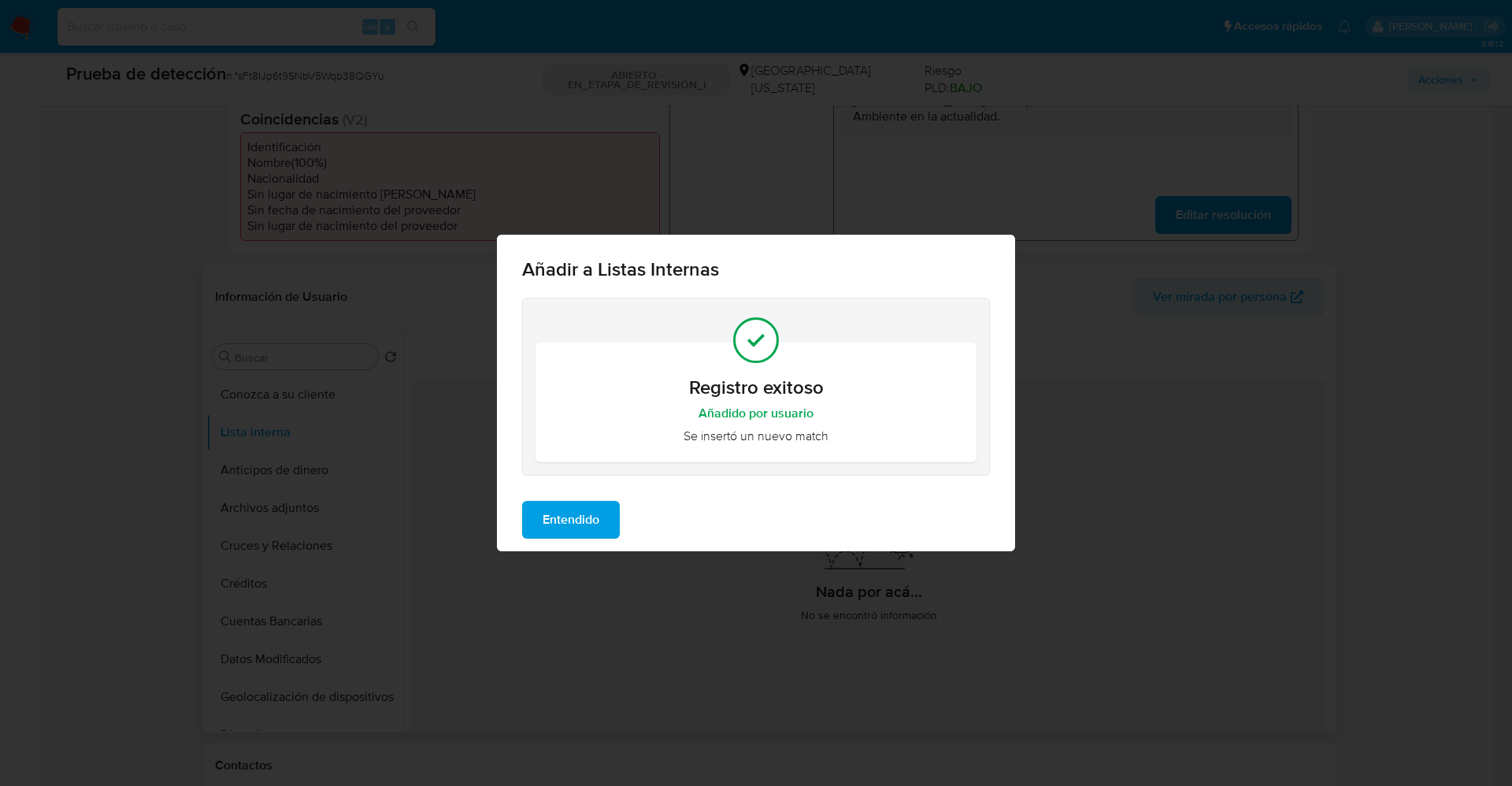
click at [554, 506] on span "Entendido" at bounding box center [570, 520] width 56 height 35
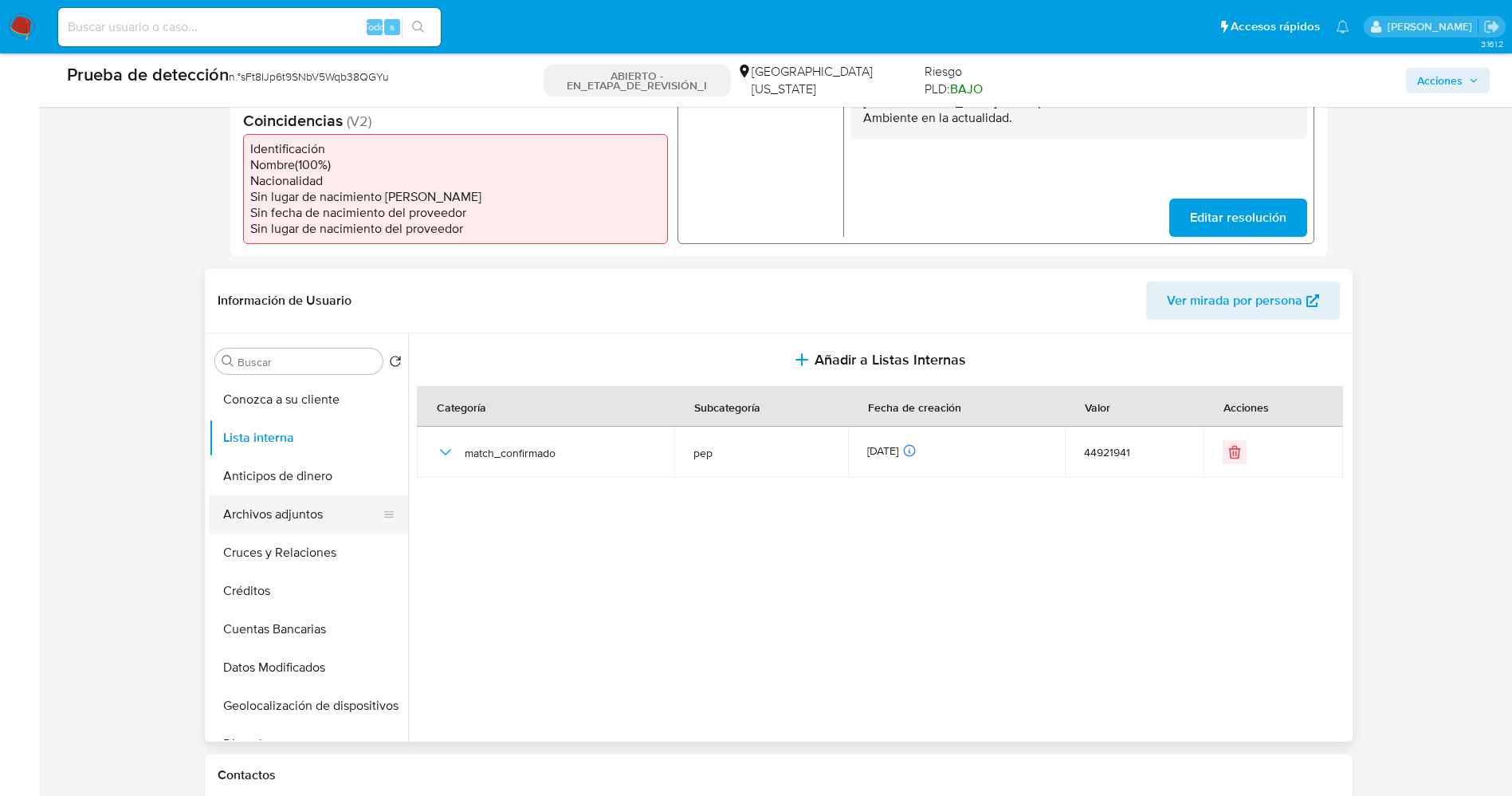
click at [287, 522] on button "Archivos adjuntos" at bounding box center [302, 514] width 187 height 38
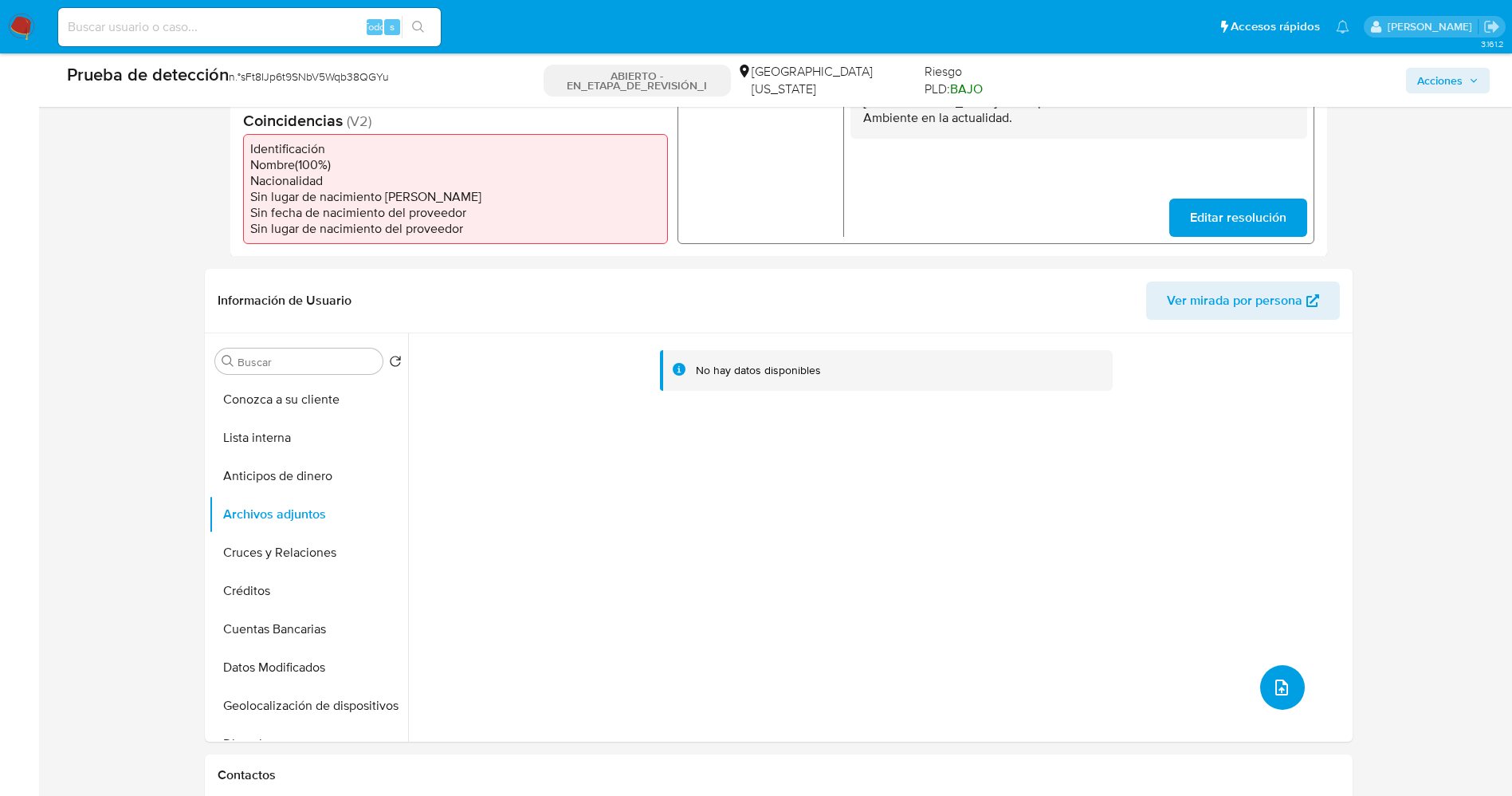
click at [1272, 685] on icon "subir archivo" at bounding box center [1281, 686] width 19 height 19
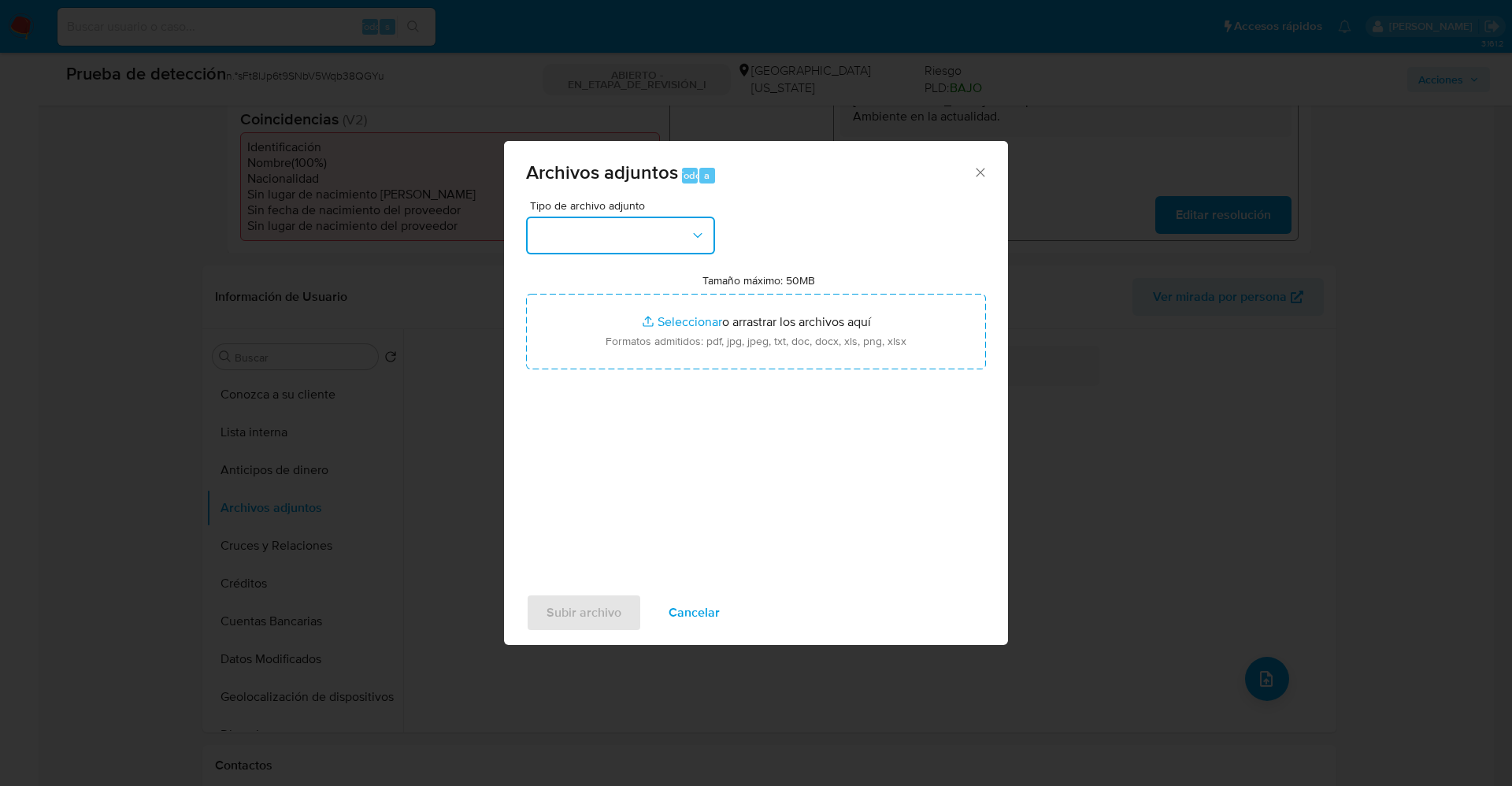
click at [648, 249] on button "button" at bounding box center [620, 235] width 189 height 38
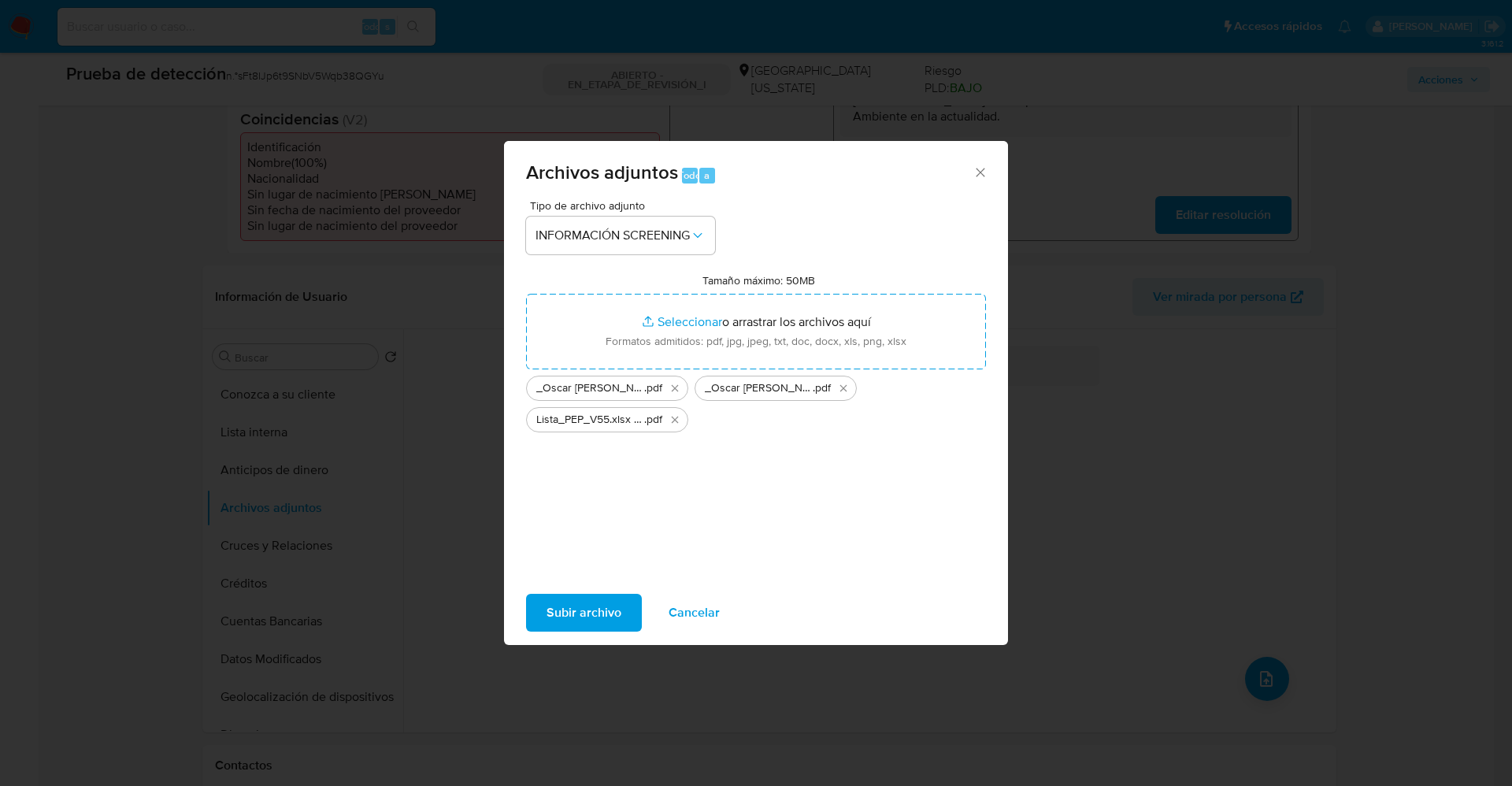
click at [602, 622] on span "Subir archivo" at bounding box center [584, 613] width 75 height 35
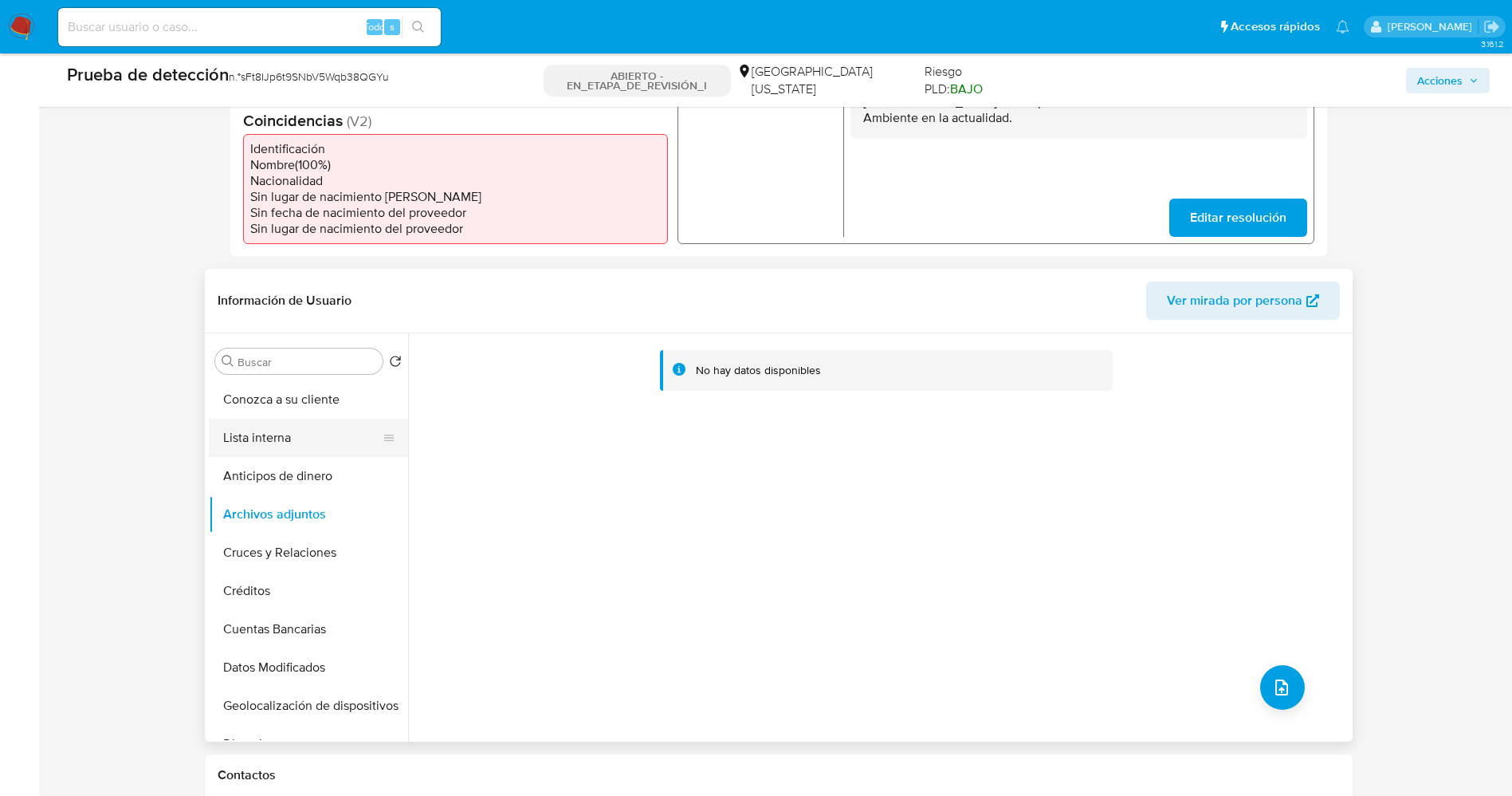
click at [272, 447] on button "Lista interna" at bounding box center [302, 437] width 187 height 38
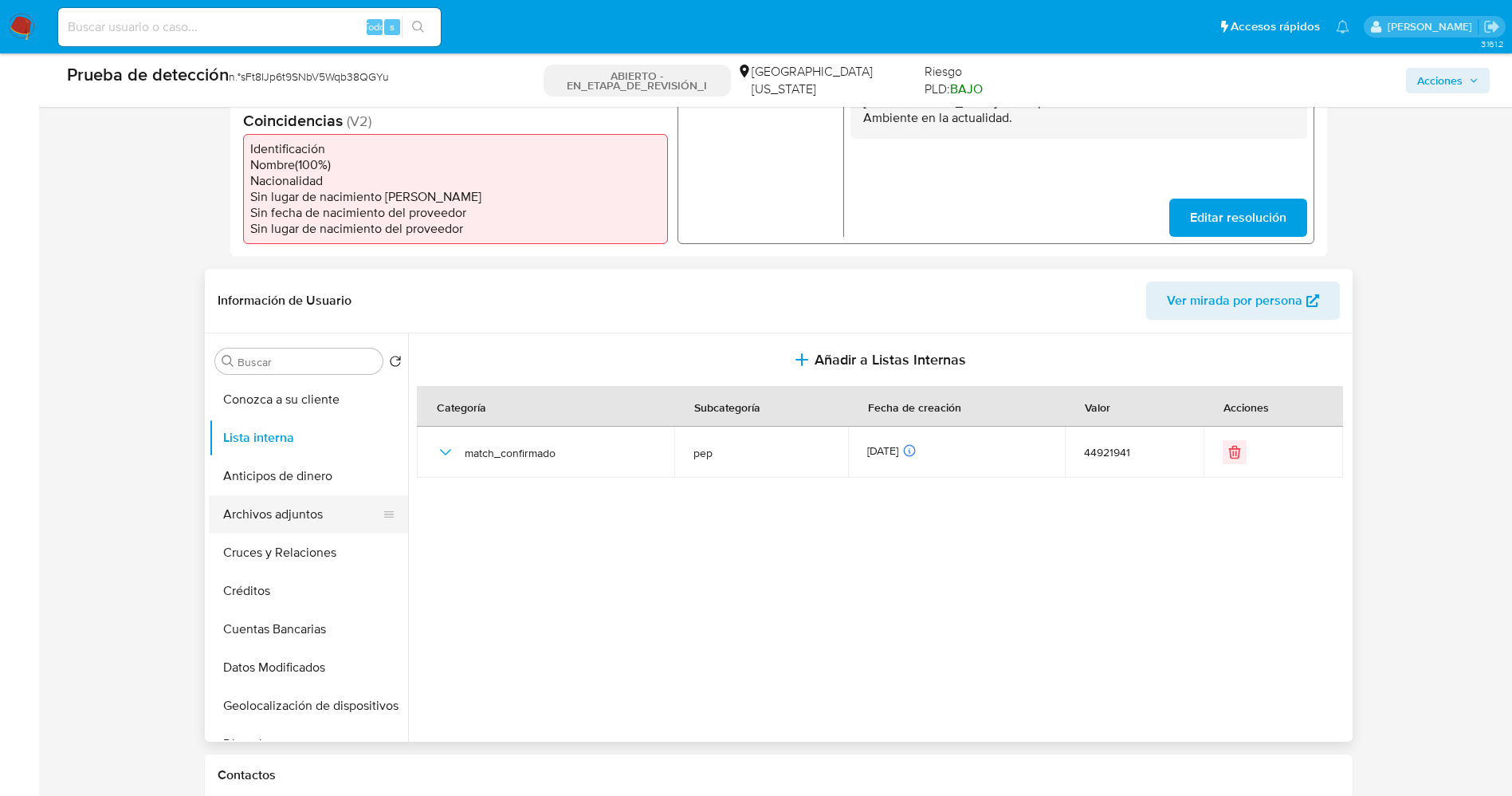
click at [261, 504] on button "Archivos adjuntos" at bounding box center [302, 514] width 187 height 38
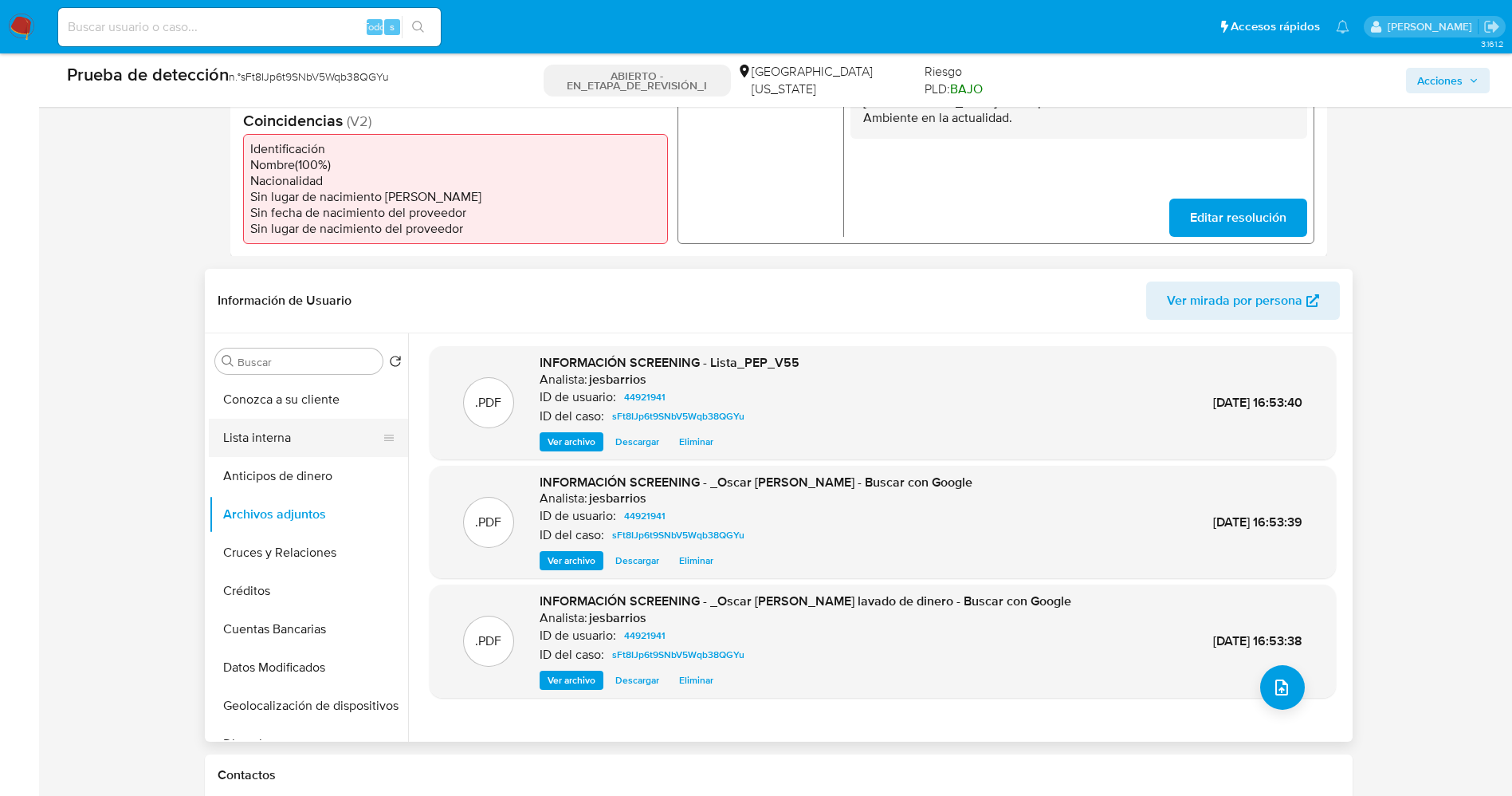
click at [260, 421] on button "Lista interna" at bounding box center [302, 437] width 187 height 38
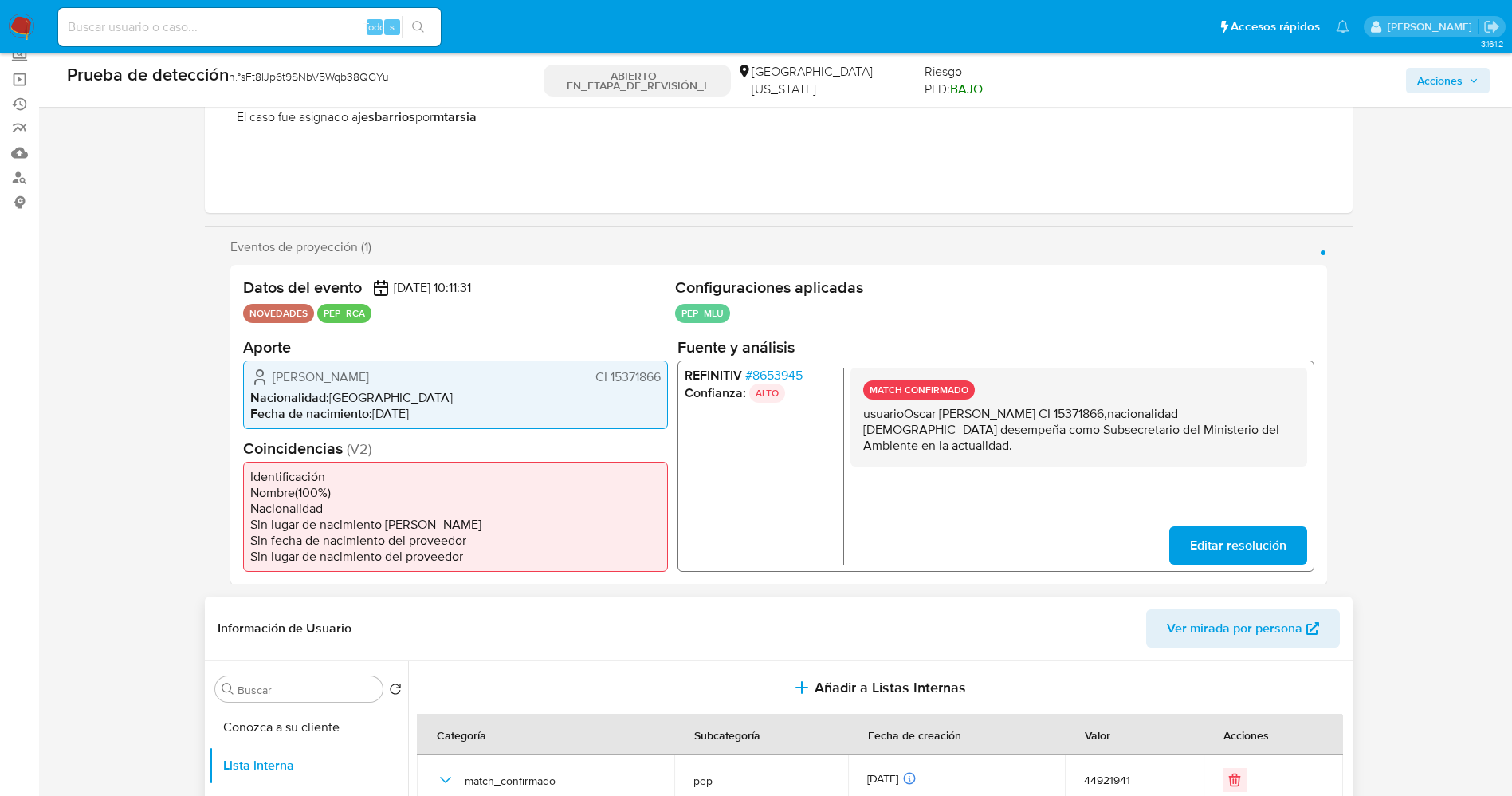
scroll to position [0, 0]
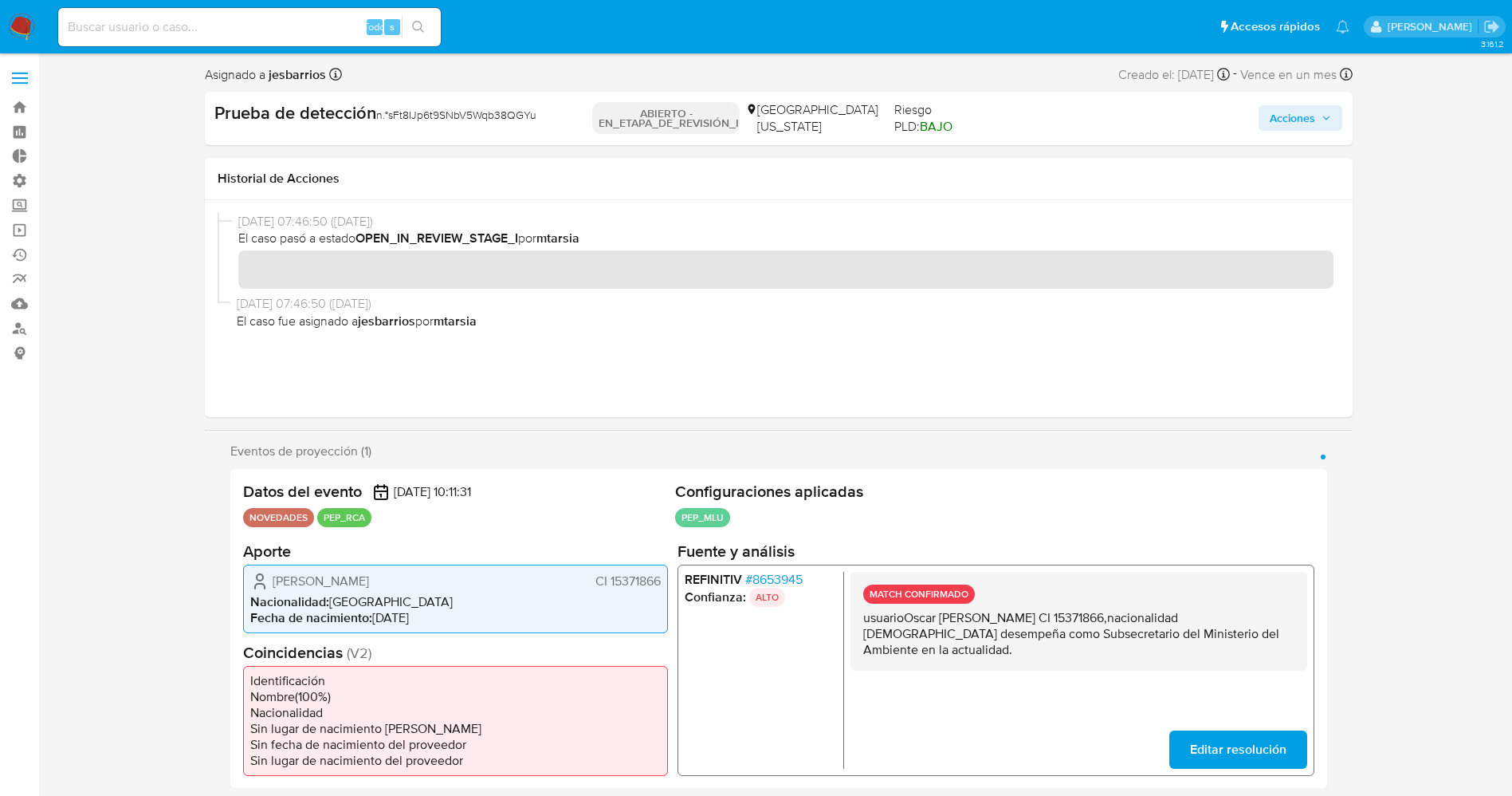
click at [1289, 108] on span "Acciones" at bounding box center [1293, 118] width 45 height 25
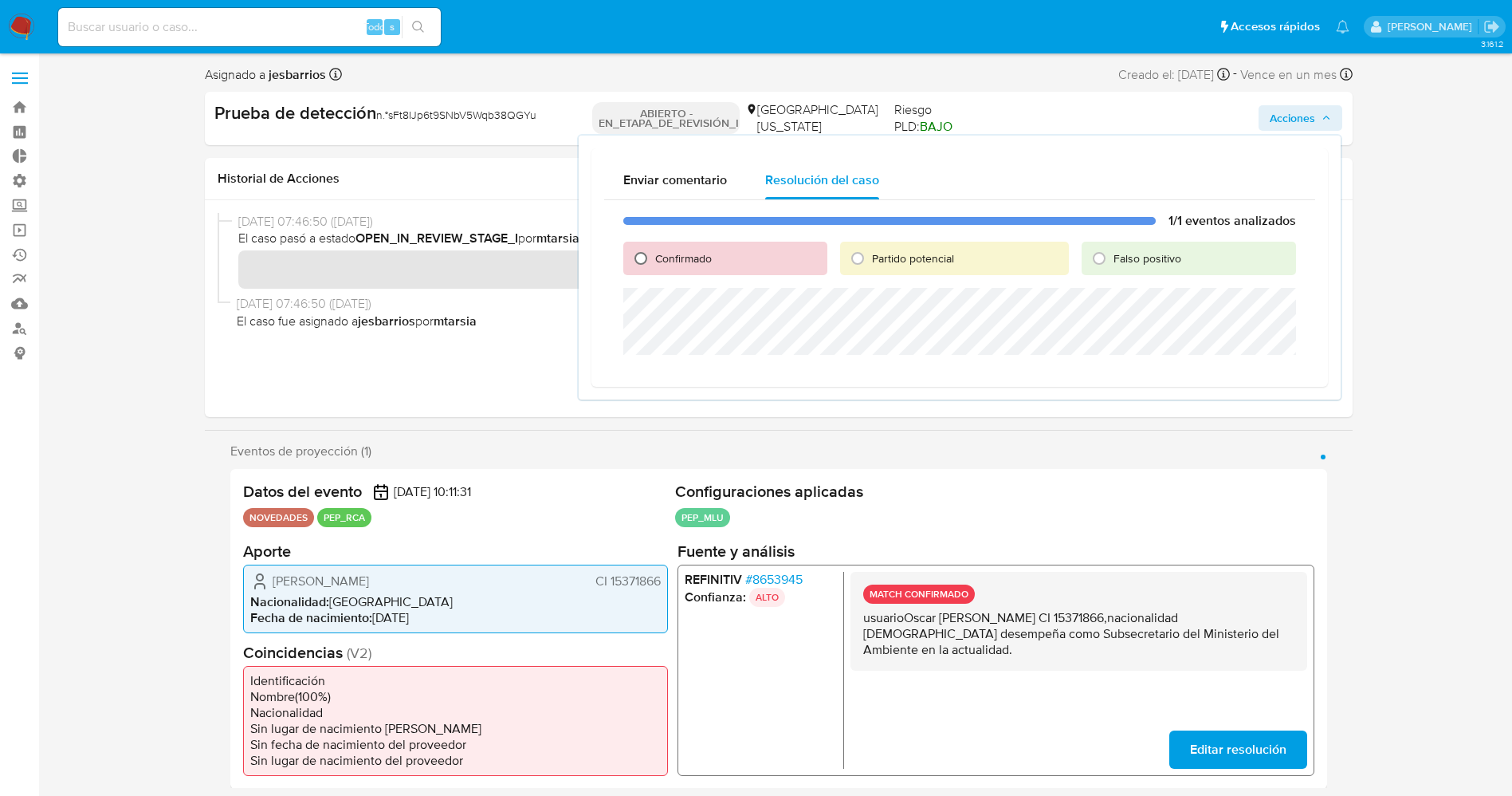
click at [647, 265] on input "Confirmado" at bounding box center [641, 258] width 25 height 25
radio input "true"
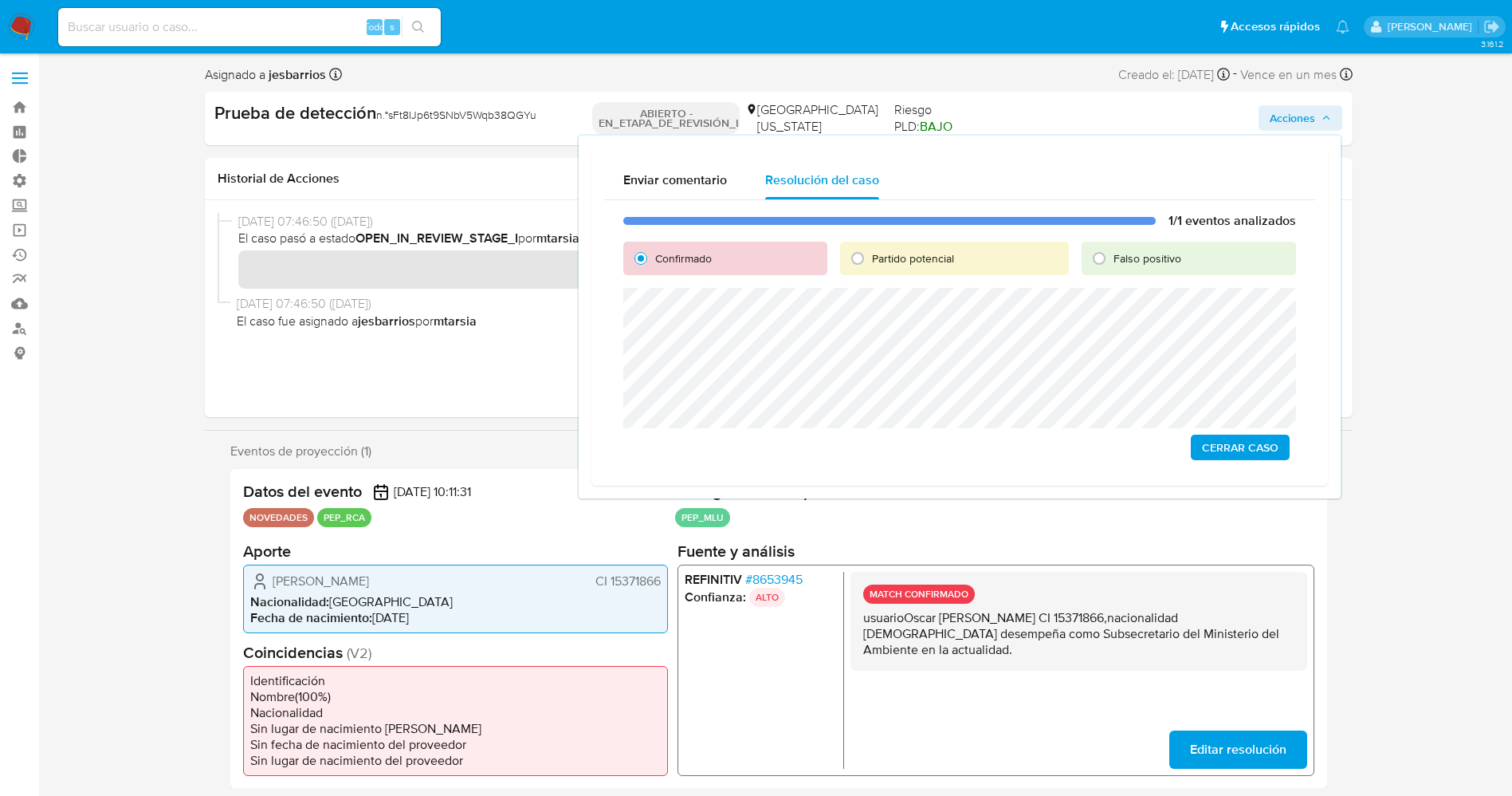
click at [1231, 439] on span "Cerrar Caso" at bounding box center [1240, 447] width 77 height 23
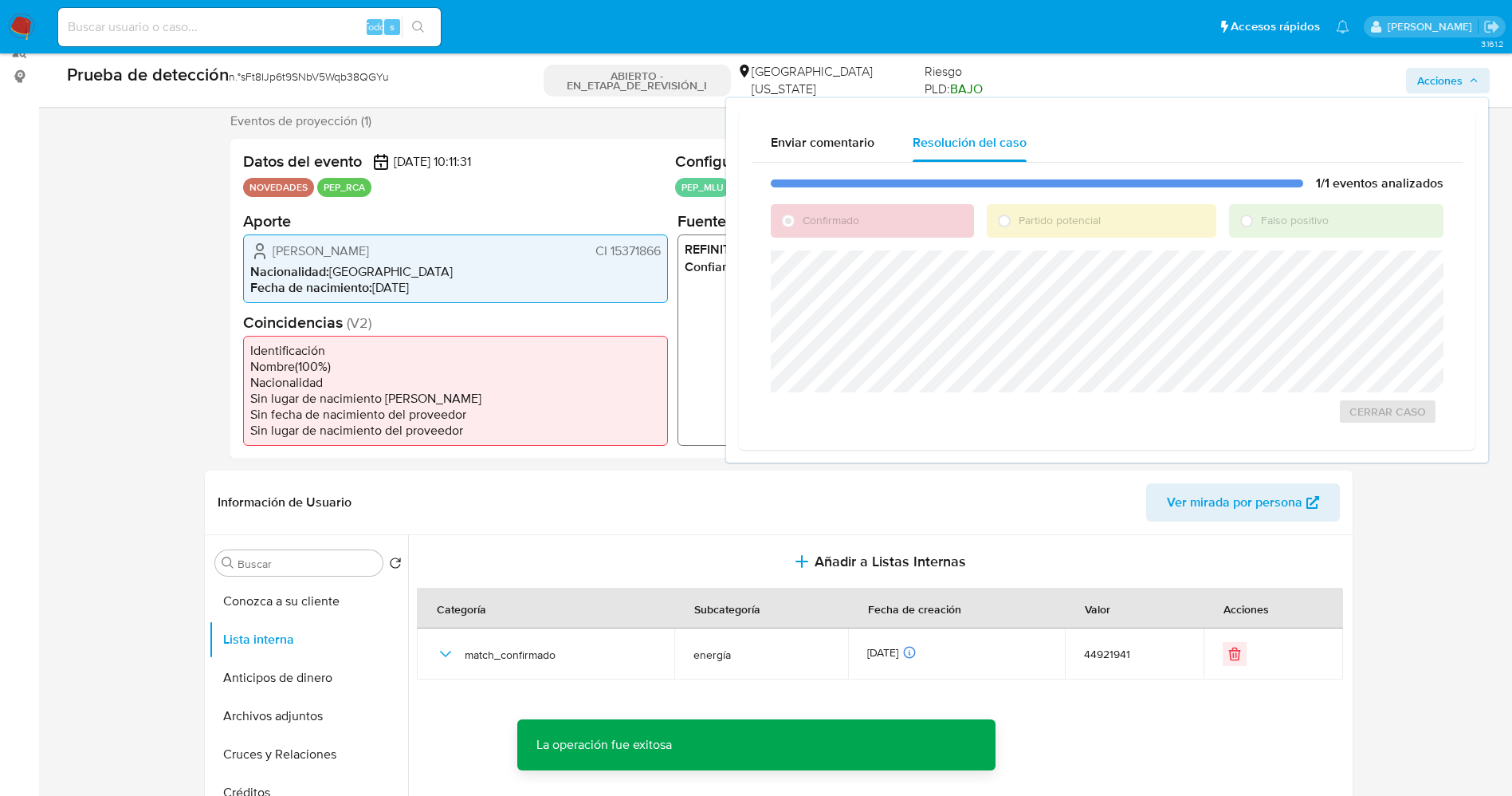
scroll to position [478, 0]
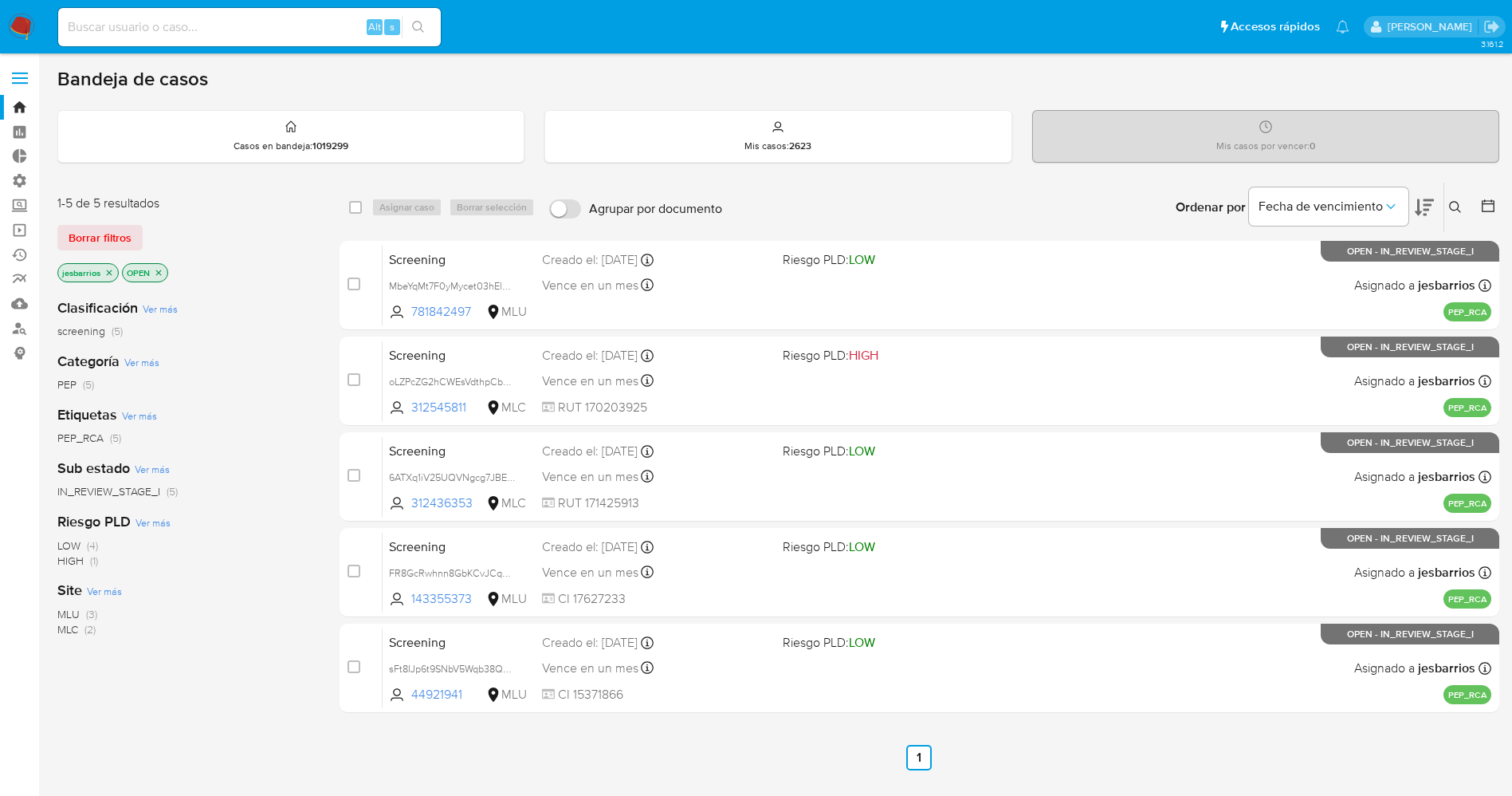
click at [18, 29] on img at bounding box center [22, 27] width 27 height 27
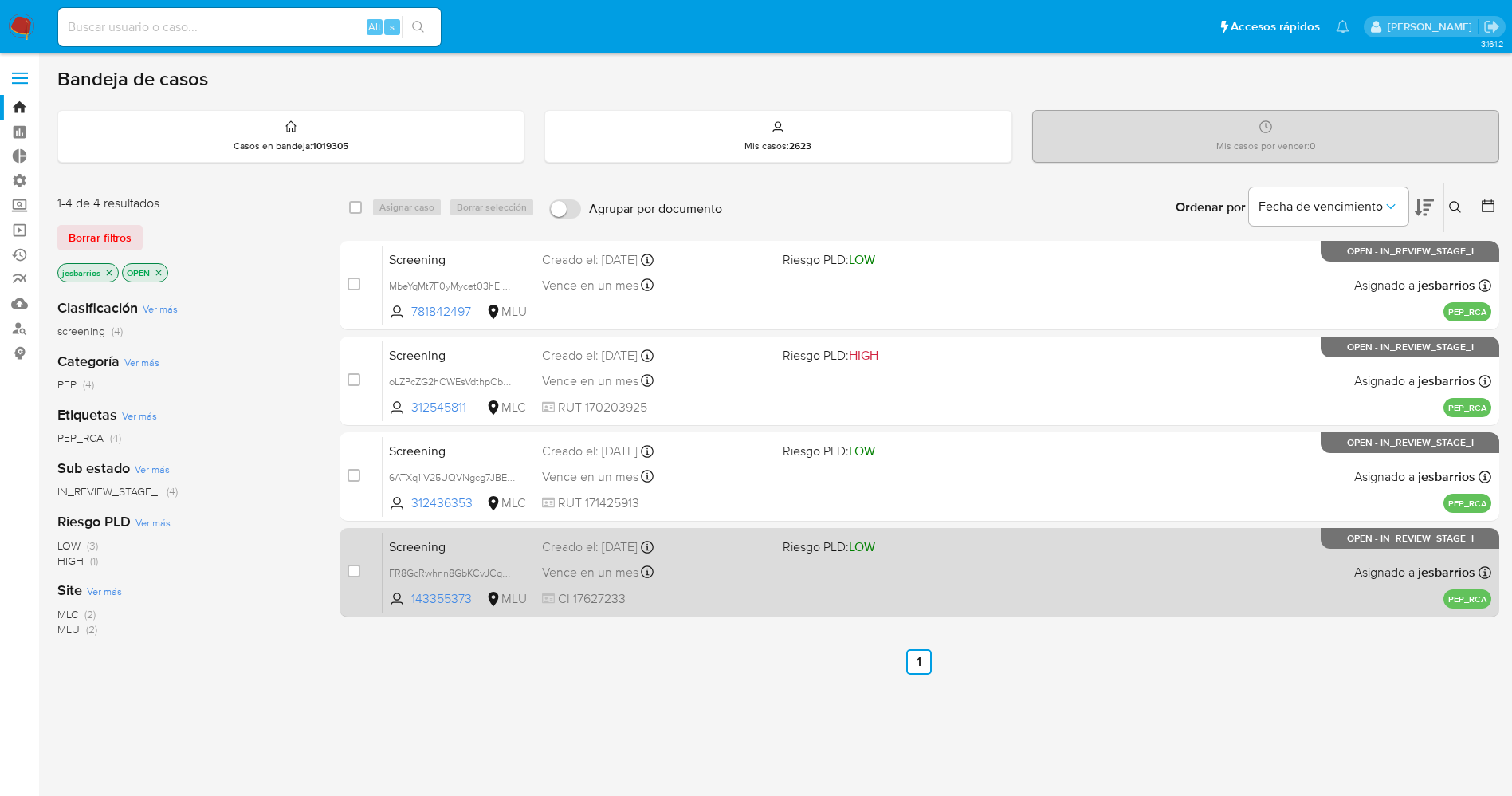
click at [750, 599] on span "CI 17627233" at bounding box center [656, 599] width 228 height 17
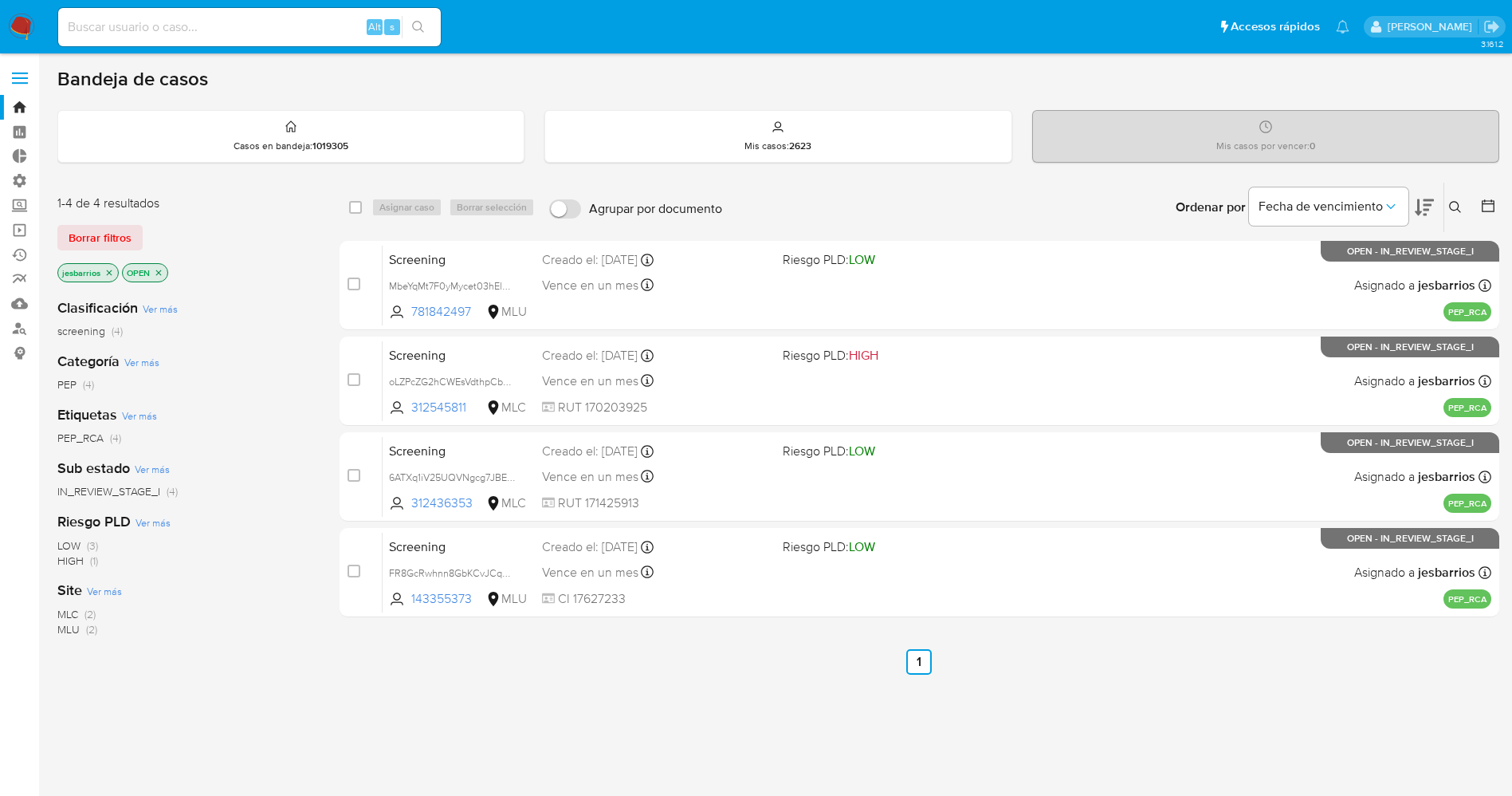
click at [8, 23] on img at bounding box center [22, 27] width 27 height 27
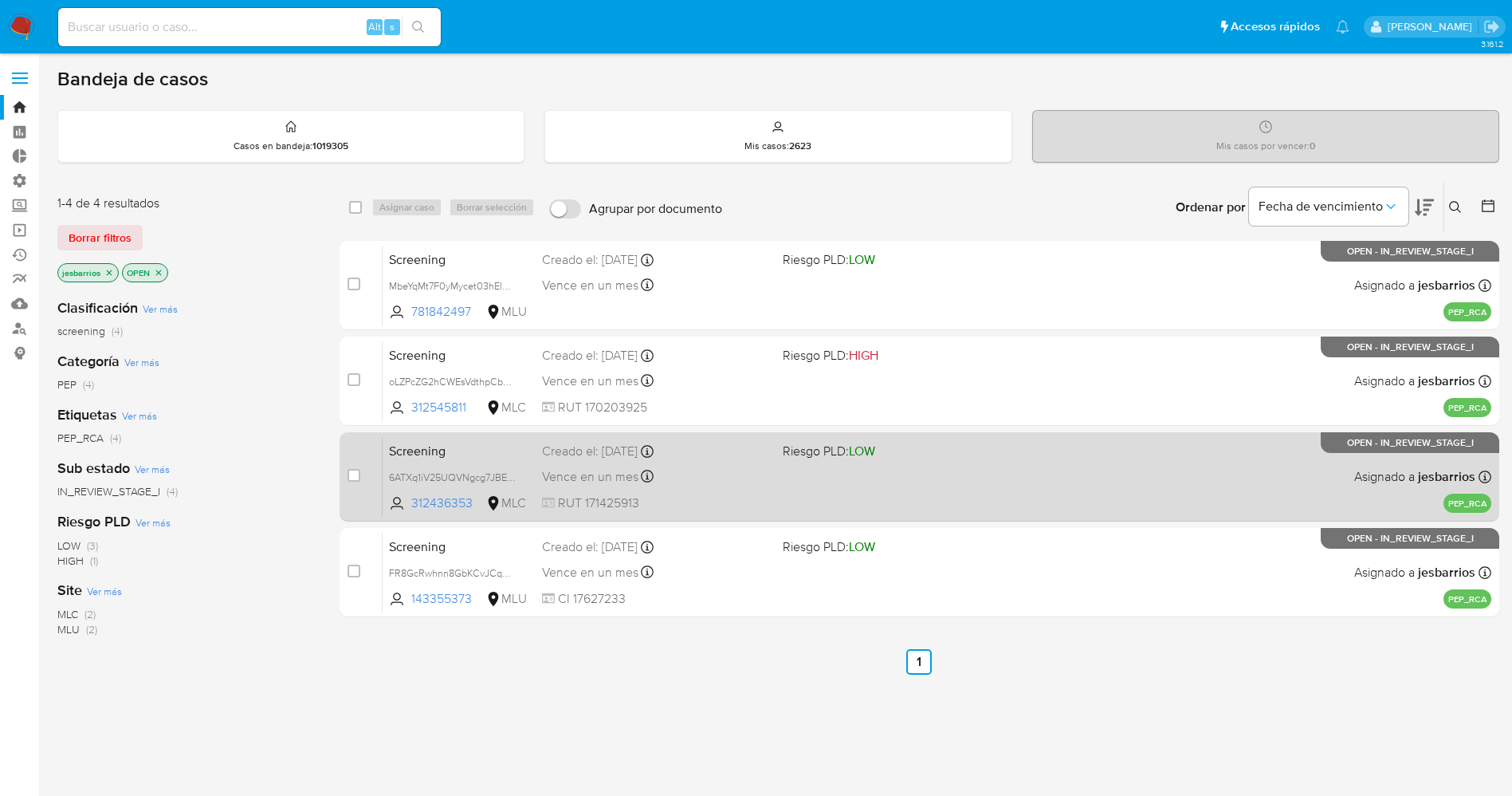
click at [753, 488] on div "Screening 6ATXq1iV25UQVNgcg7JBERkH 312436353 MLC Riesgo PLD: LOW Creado el: [DA…" at bounding box center [937, 476] width 1109 height 81
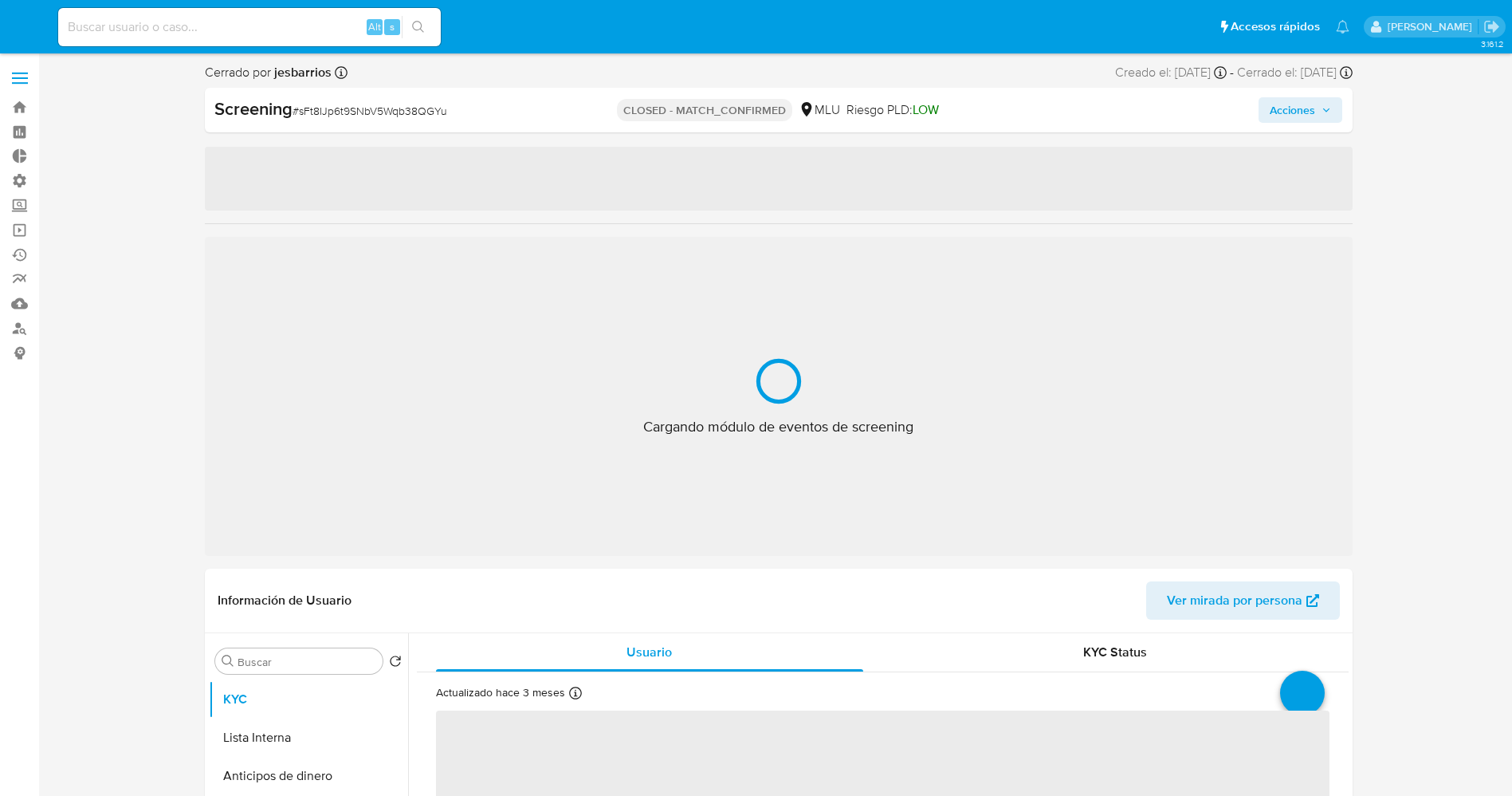
select select "10"
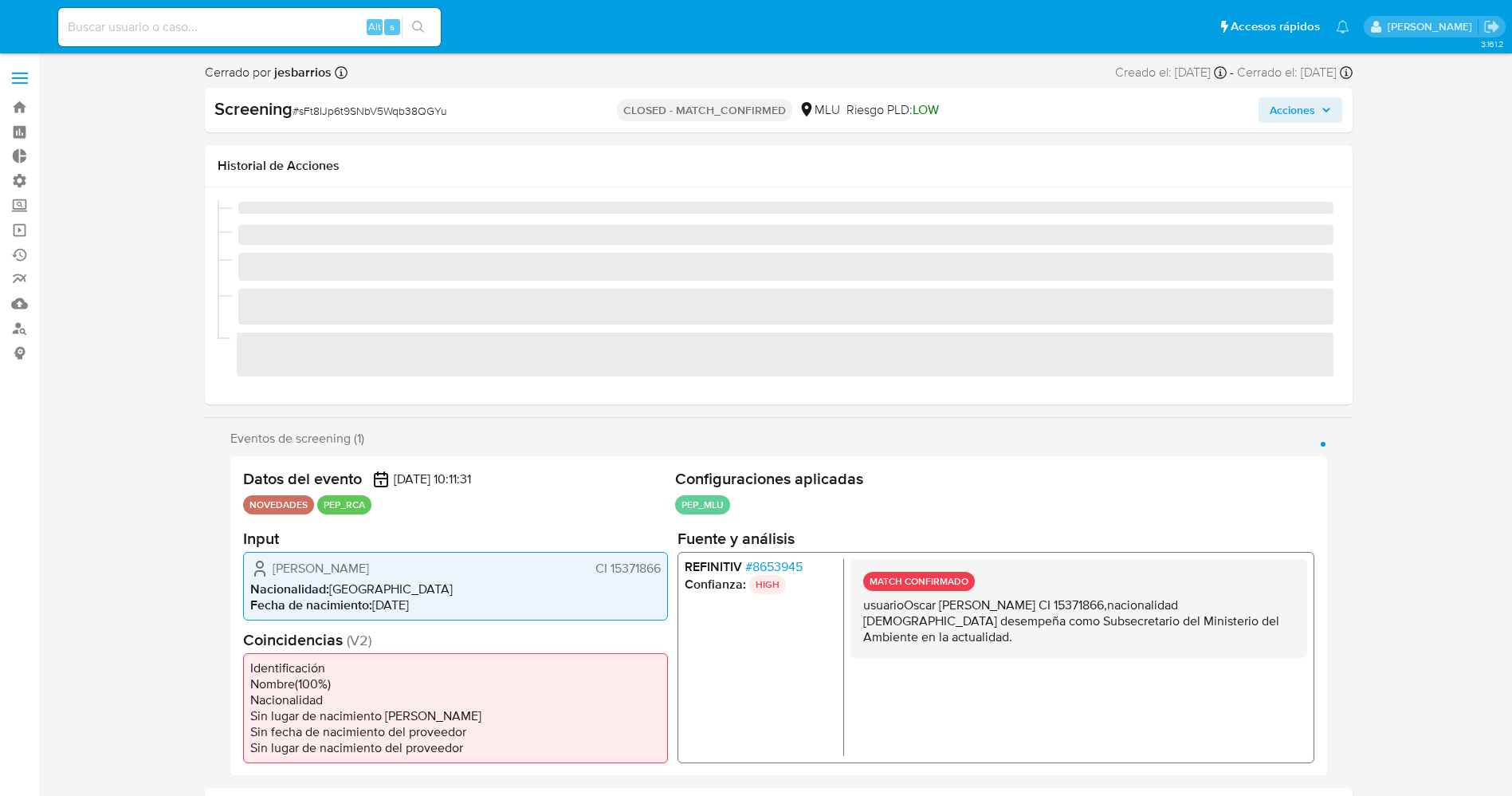
scroll to position [57, 0]
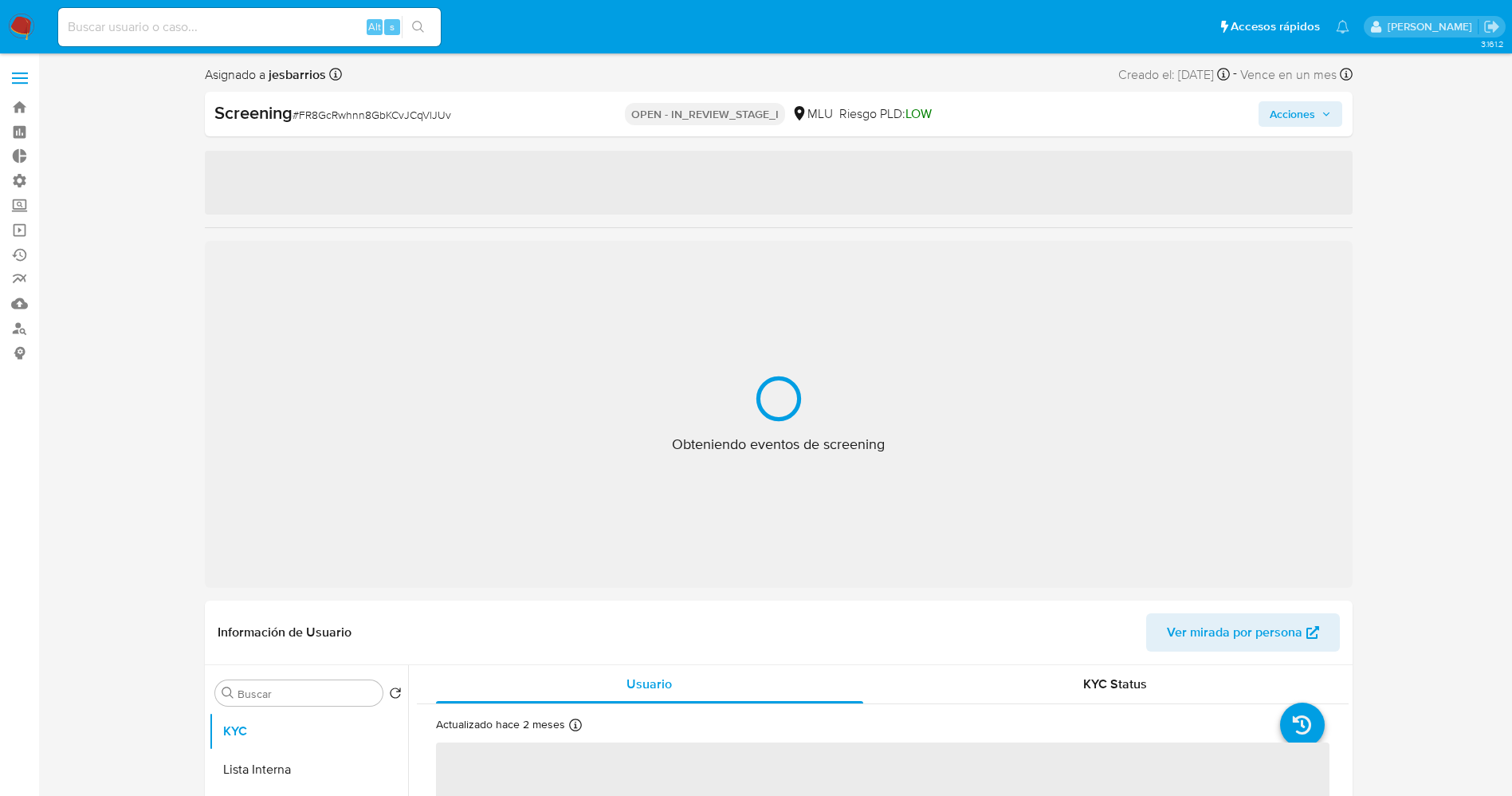
select select "10"
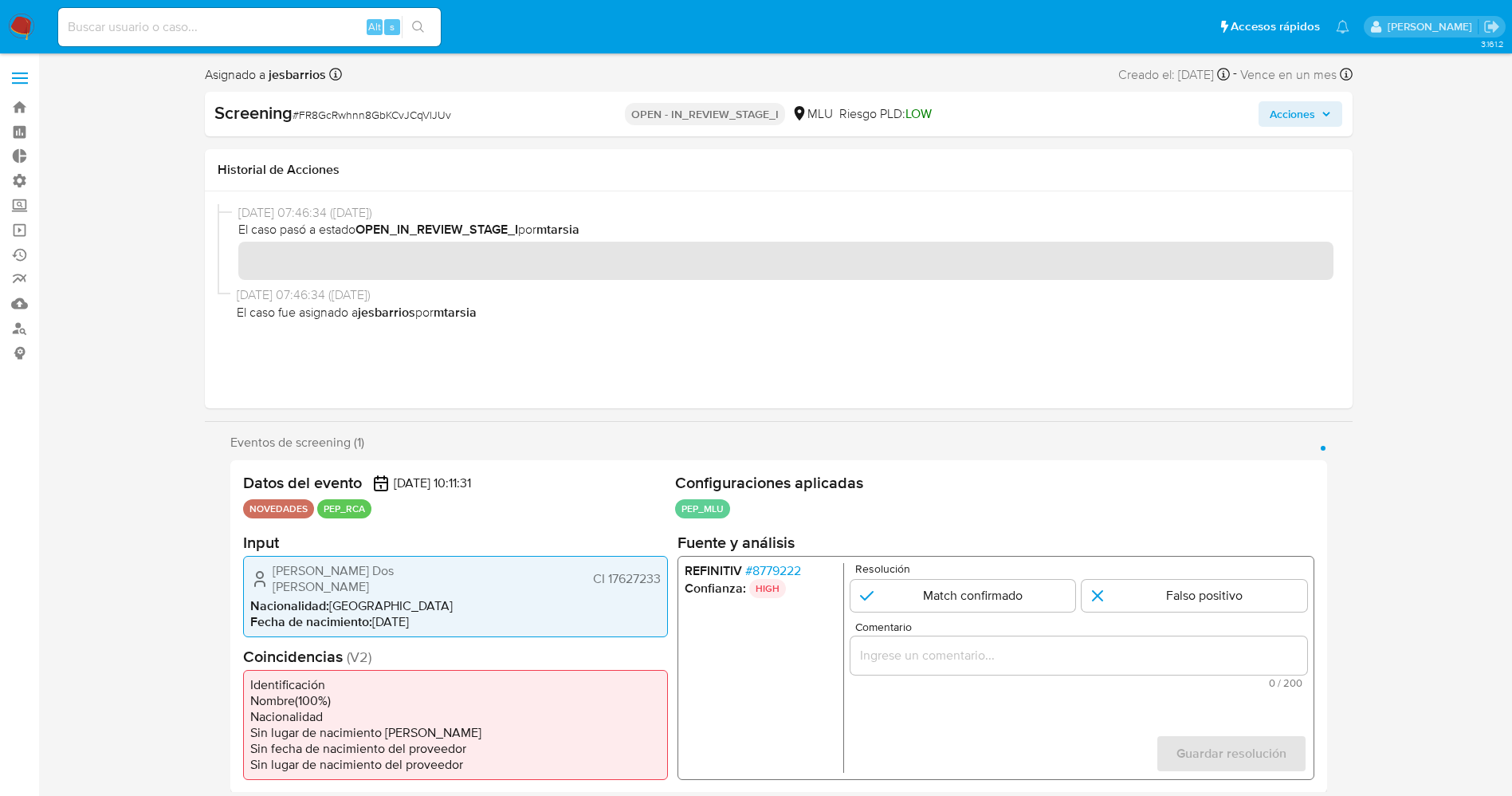
click at [791, 568] on span "# 8779222" at bounding box center [772, 571] width 56 height 16
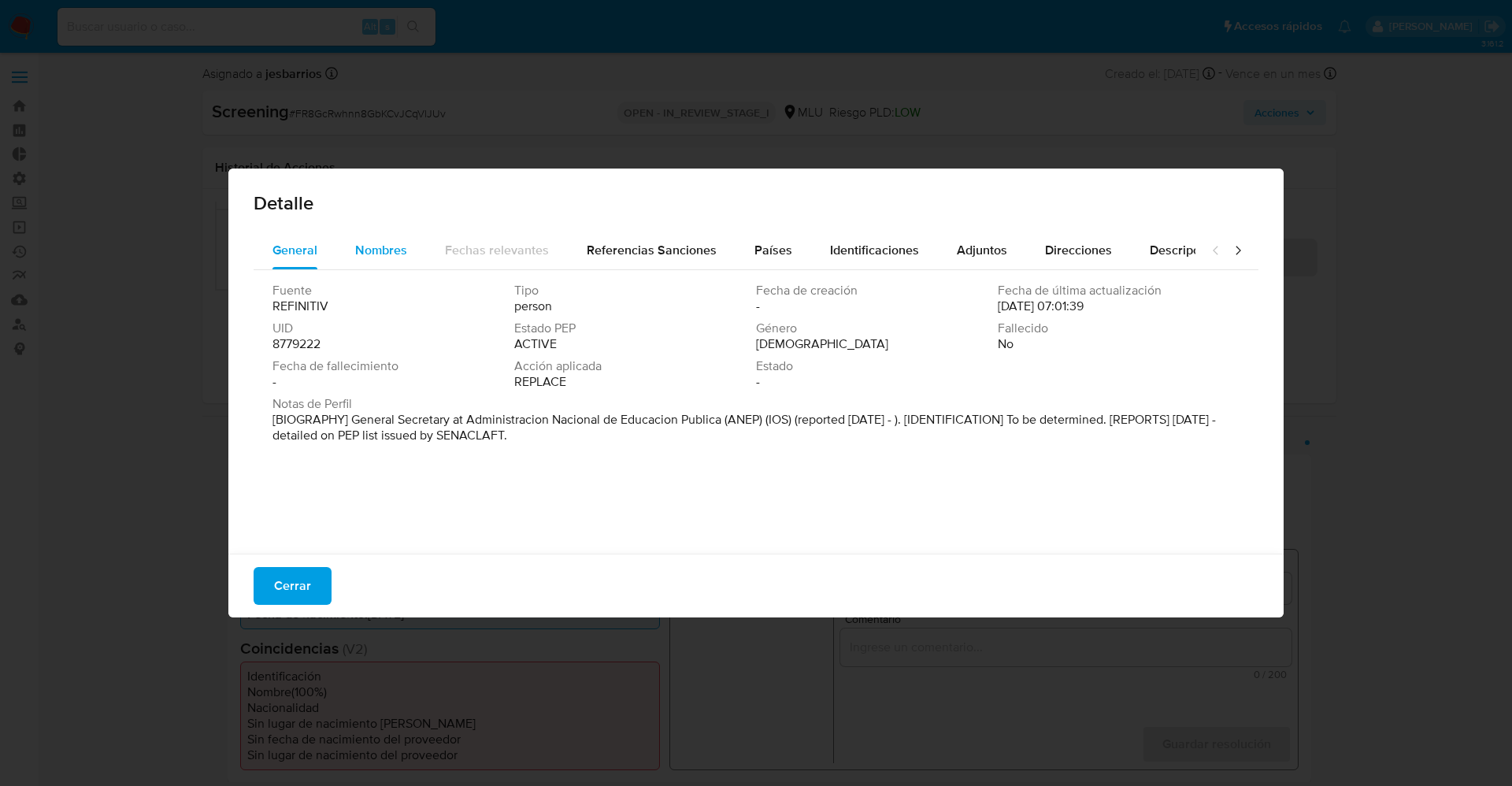
click at [387, 251] on span "Nombres" at bounding box center [381, 249] width 52 height 18
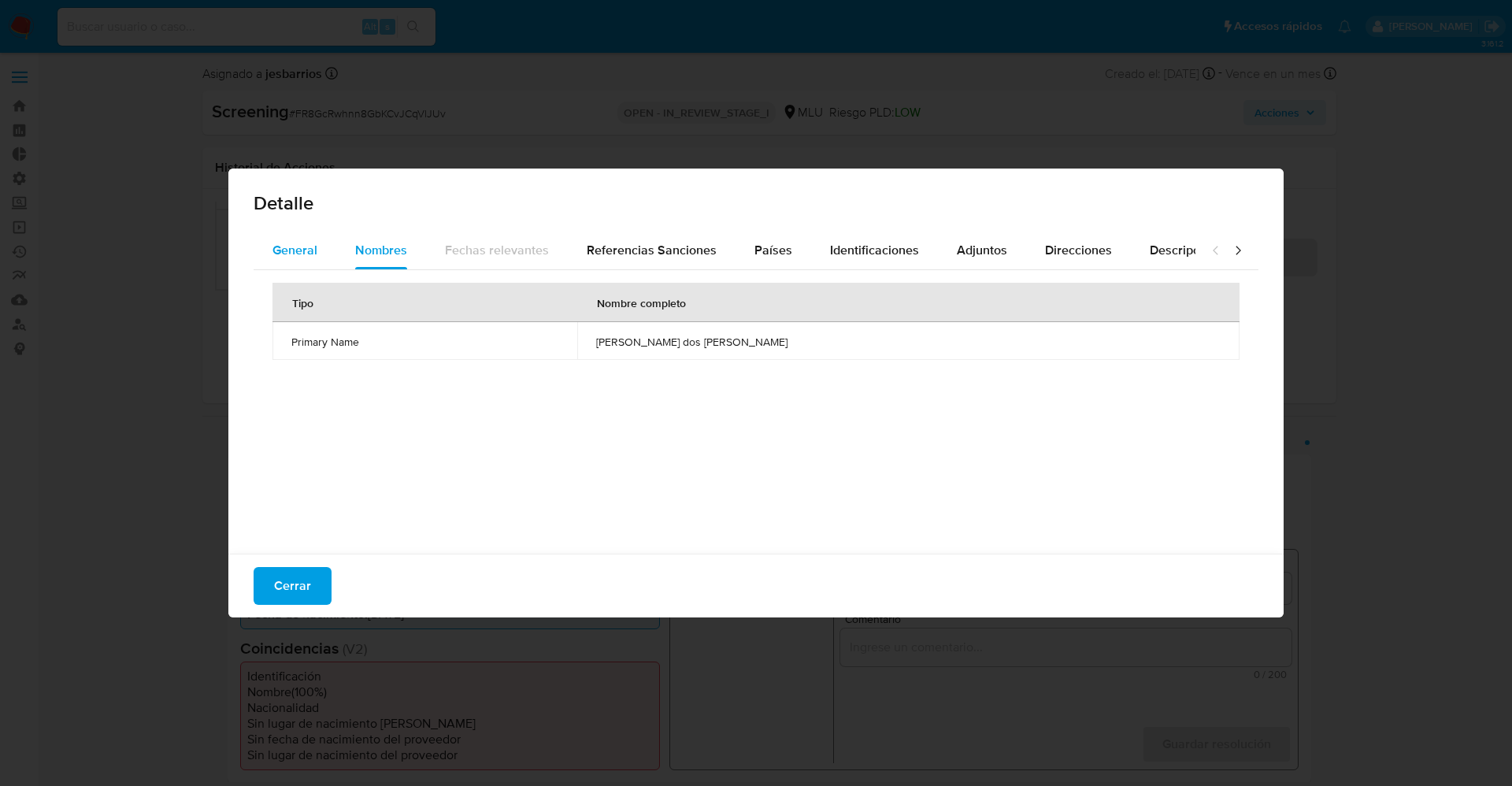
click at [324, 247] on button "General" at bounding box center [295, 250] width 82 height 38
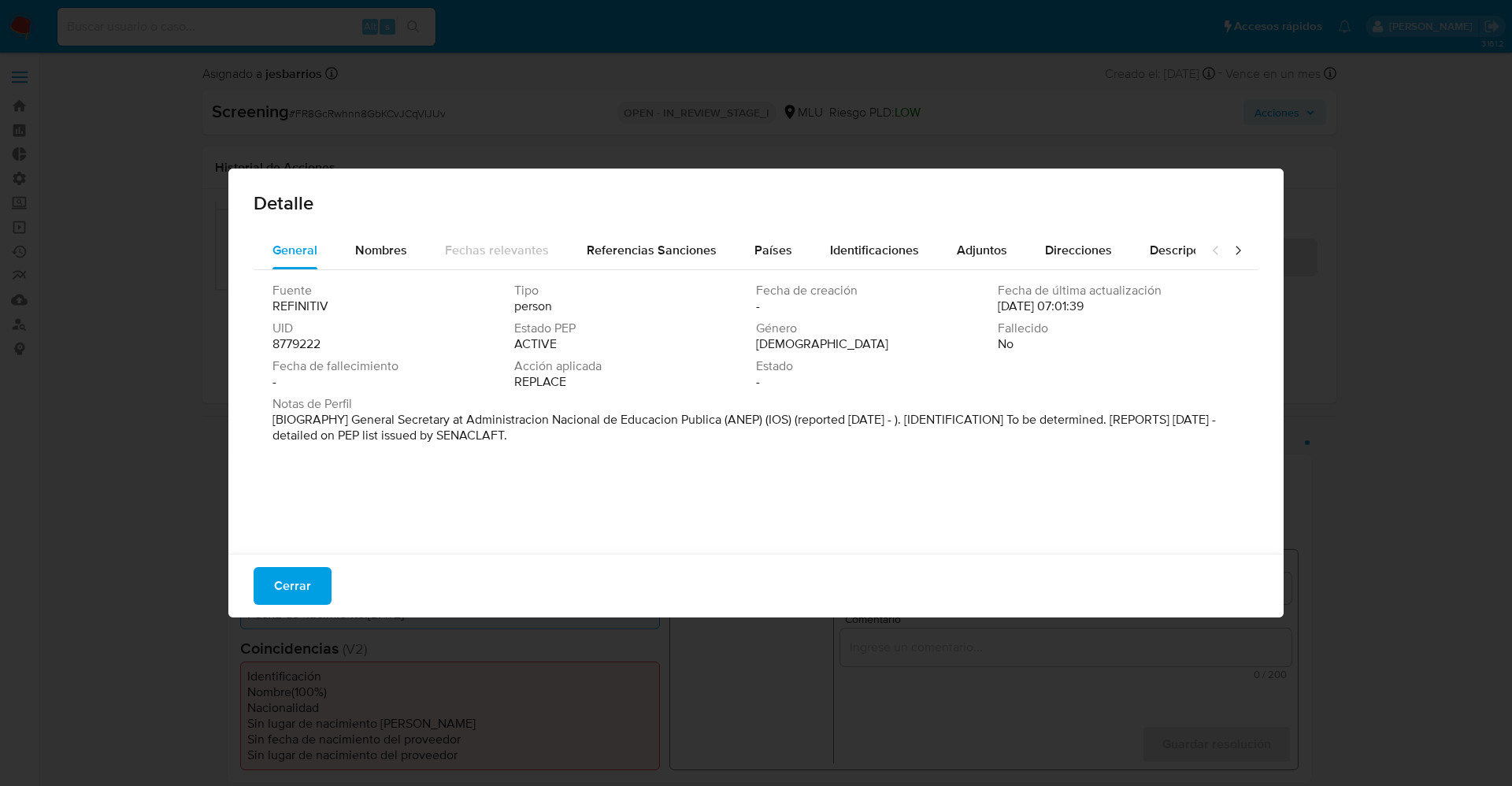
drag, startPoint x: 267, startPoint y: 578, endPoint x: 488, endPoint y: 551, distance: 222.6
click at [267, 576] on button "Cerrar" at bounding box center [292, 586] width 78 height 38
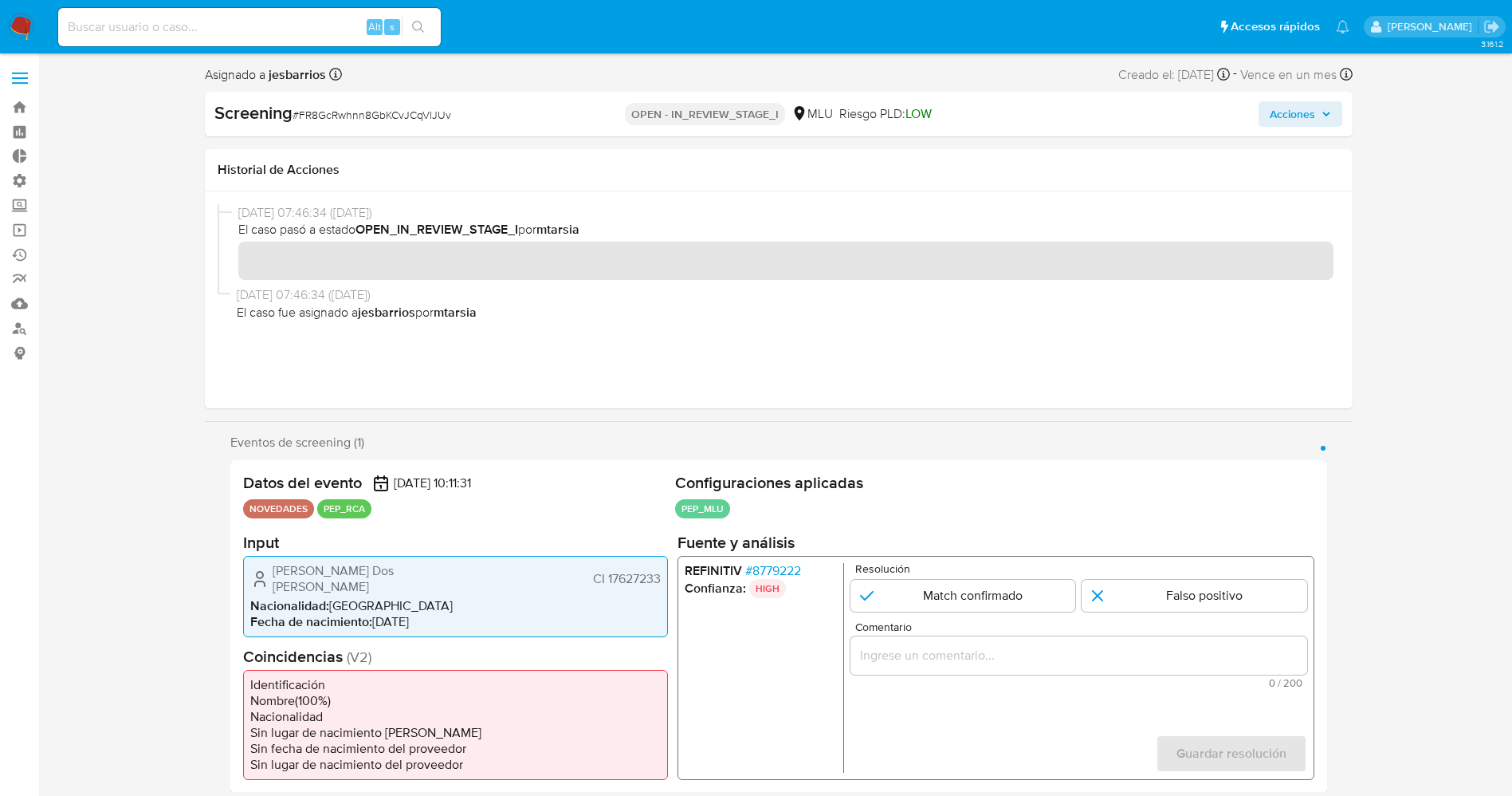
drag, startPoint x: 606, startPoint y: 580, endPoint x: 665, endPoint y: 578, distance: 59.0
click at [665, 578] on div "[PERSON_NAME] Dos [PERSON_NAME] CI 17627233 Nacionalidad : [DEMOGRAPHIC_DATA] F…" at bounding box center [455, 596] width 425 height 82
drag, startPoint x: 272, startPoint y: 567, endPoint x: 374, endPoint y: 589, distance: 104.3
click at [374, 589] on div "Maria Beatriz Dos Santos Yamgotchian CI 17627233" at bounding box center [455, 578] width 410 height 32
click at [287, 584] on span "Maria Beatriz Dos Santos Yamgotchian" at bounding box center [372, 578] width 199 height 32
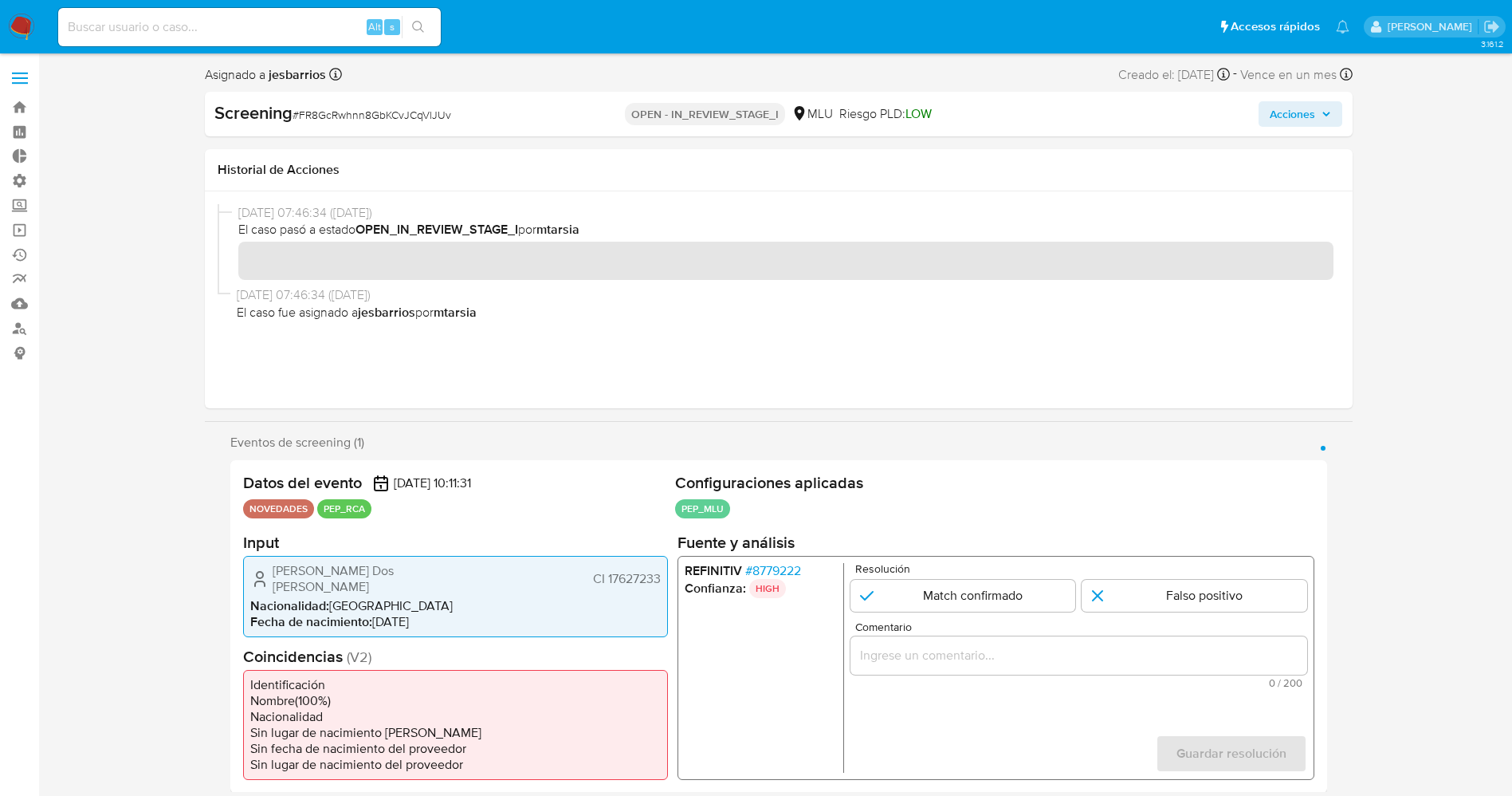
drag, startPoint x: 263, startPoint y: 571, endPoint x: 667, endPoint y: 580, distance: 404.1
click at [667, 580] on div "Maria Beatriz Dos Santos Yamgotchian CI 17627233 Nacionalidad : Uruguay Fecha d…" at bounding box center [455, 596] width 425 height 82
click at [778, 568] on span "# 8779222" at bounding box center [772, 571] width 56 height 16
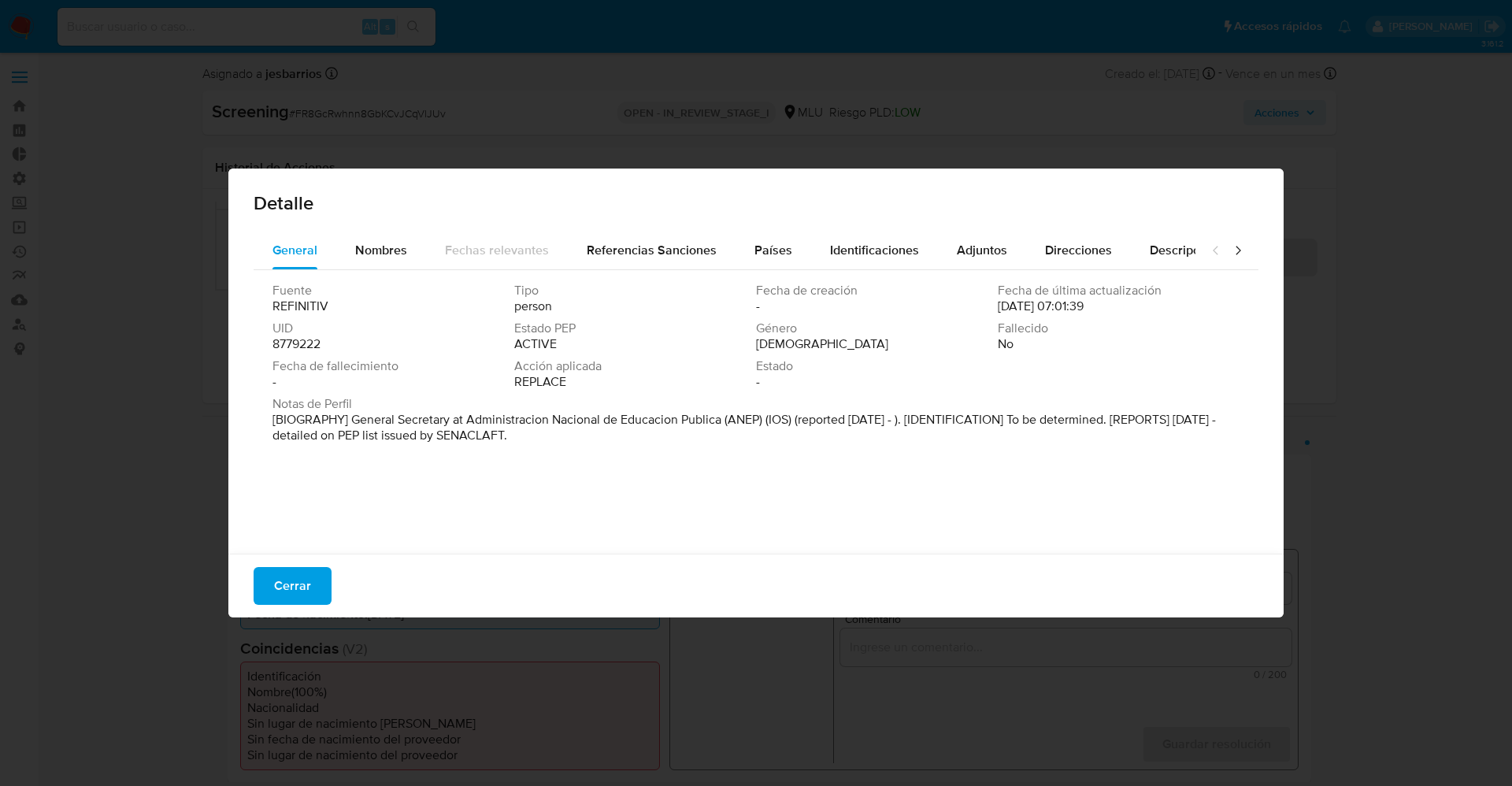
drag, startPoint x: 271, startPoint y: 418, endPoint x: 587, endPoint y: 461, distance: 318.9
click at [587, 461] on div "Fuente REFINITIV Tipo person Fecha de creación - Fecha de última actualización …" at bounding box center [756, 408] width 1005 height 275
drag, startPoint x: 338, startPoint y: 435, endPoint x: 352, endPoint y: 430, distance: 14.9
click at [338, 435] on font "[BIOGRAFÍA] Secretario General de la Administración Nacional de Educación Públi…" at bounding box center [735, 427] width 925 height 34
drag, startPoint x: 346, startPoint y: 420, endPoint x: 737, endPoint y: 417, distance: 391.0
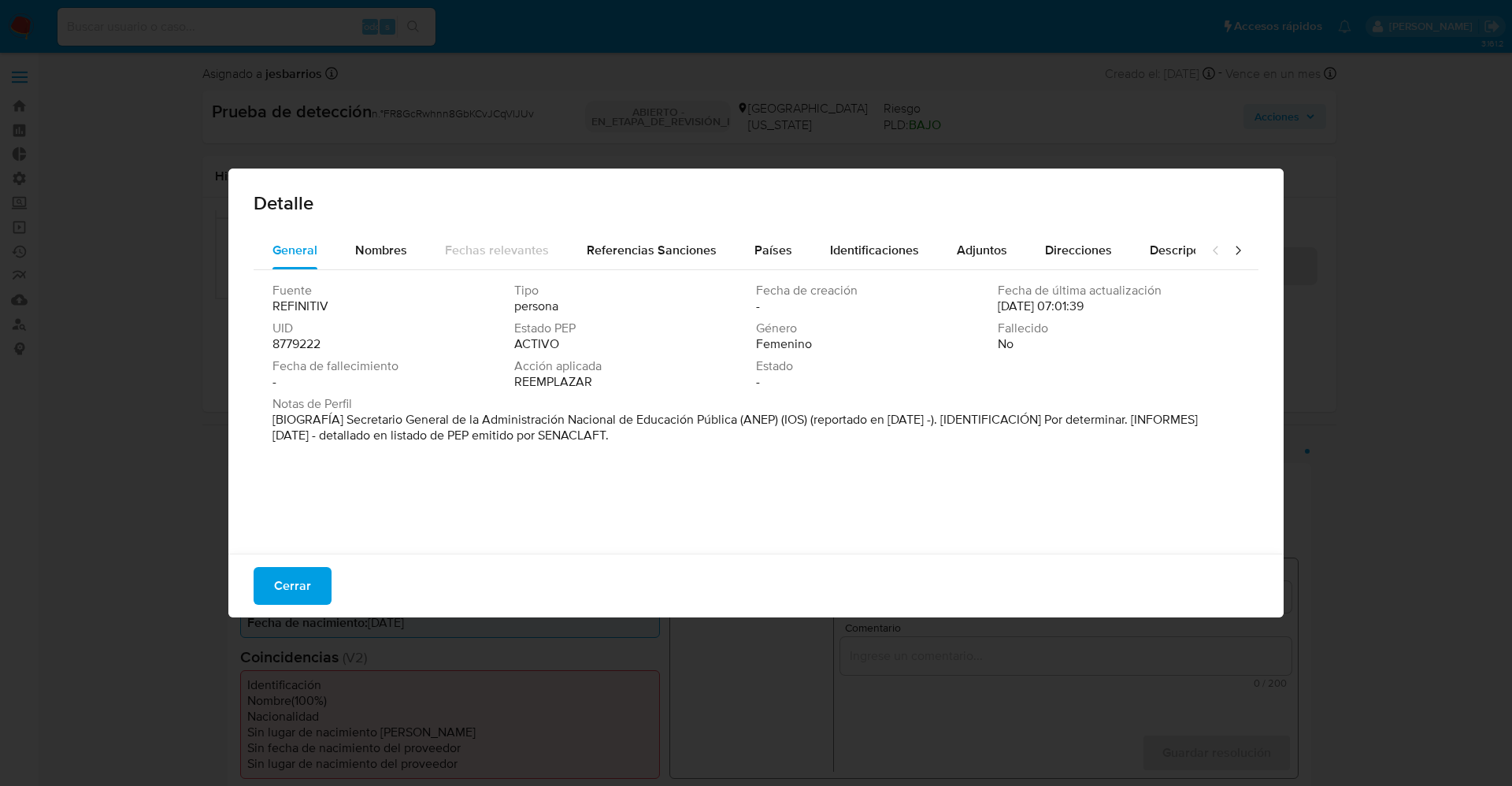
click at [737, 417] on font "[BIOGRAFÍA] Secretario General de la Administración Nacional de Educación Públi…" at bounding box center [735, 427] width 925 height 34
click at [282, 571] on span "Cerrar" at bounding box center [291, 586] width 37 height 35
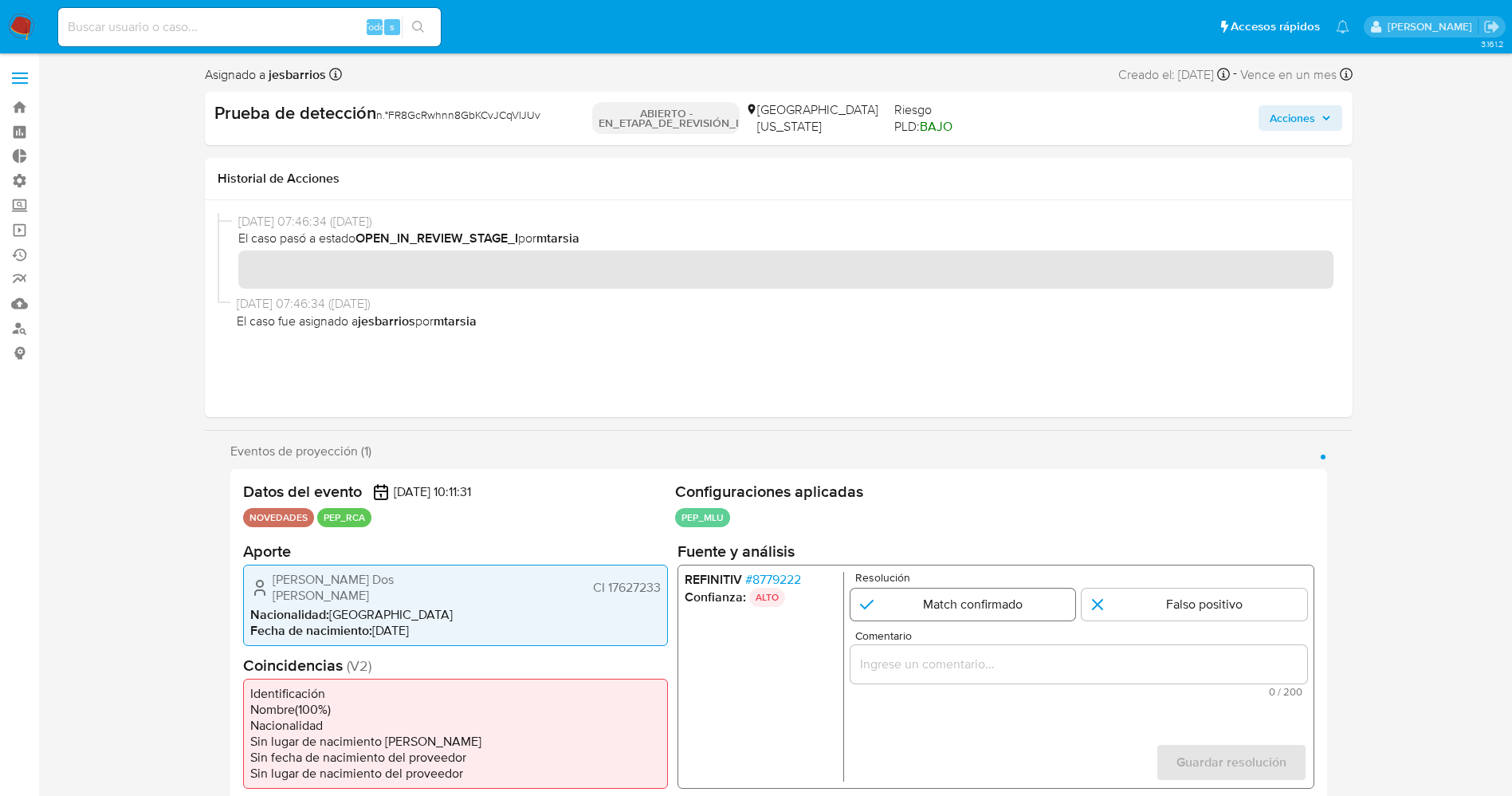
click at [982, 590] on input "1 de 1" at bounding box center [962, 603] width 225 height 32
radio input "true"
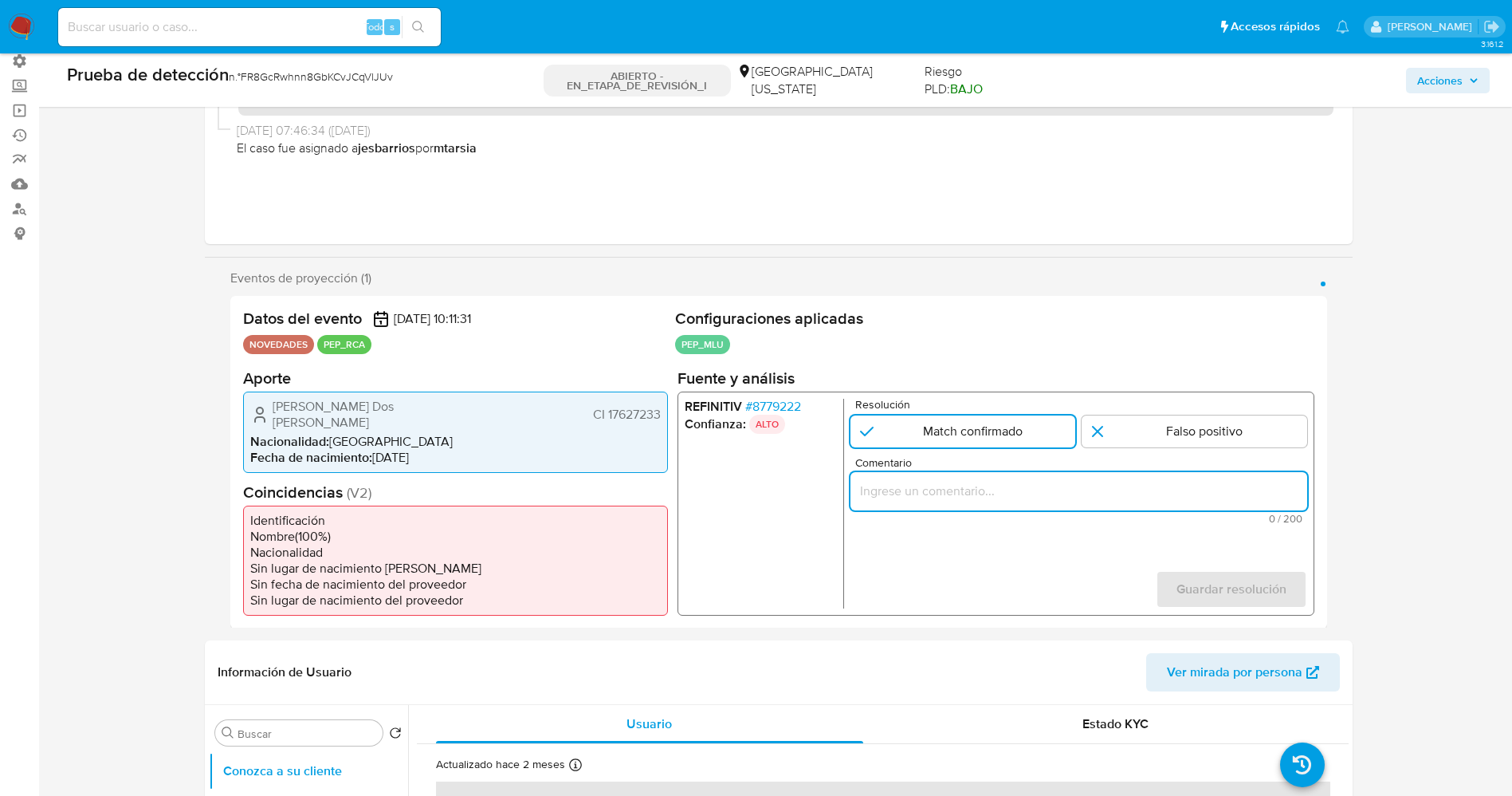
click at [1006, 501] on input "Comentario" at bounding box center [1078, 490] width 457 height 21
drag, startPoint x: 955, startPoint y: 491, endPoint x: 1030, endPoint y: 490, distance: 75.0
click at [1030, 490] on input "usuario Maria Beatriz Dos Santos Yamgotchian CI 17627233,nacionalidad Uruguaya,…" at bounding box center [1078, 490] width 457 height 21
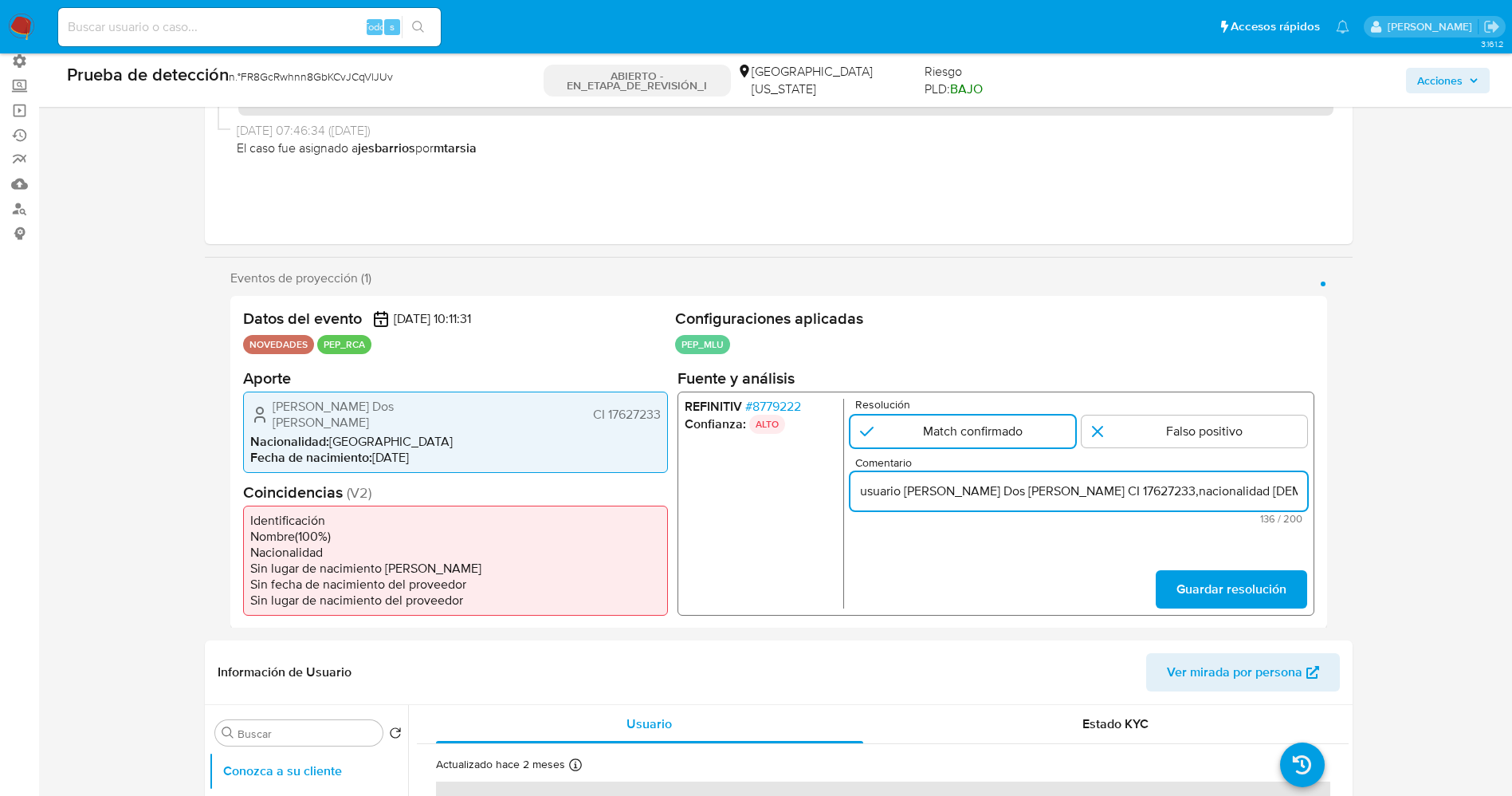
drag, startPoint x: 871, startPoint y: 488, endPoint x: 845, endPoint y: 488, distance: 26.0
click at [845, 488] on div "REFINITIV # 8779222 Confianza: ALTO Resolución Match confirmado Falso positivo …" at bounding box center [996, 502] width 637 height 224
paste input "Nacional de Educación Pública en la actualidad."
type input "Usuario Maria Beatriz Dos Santos Yamgotchian CI 17627233,nacionalidad Uruguaya …"
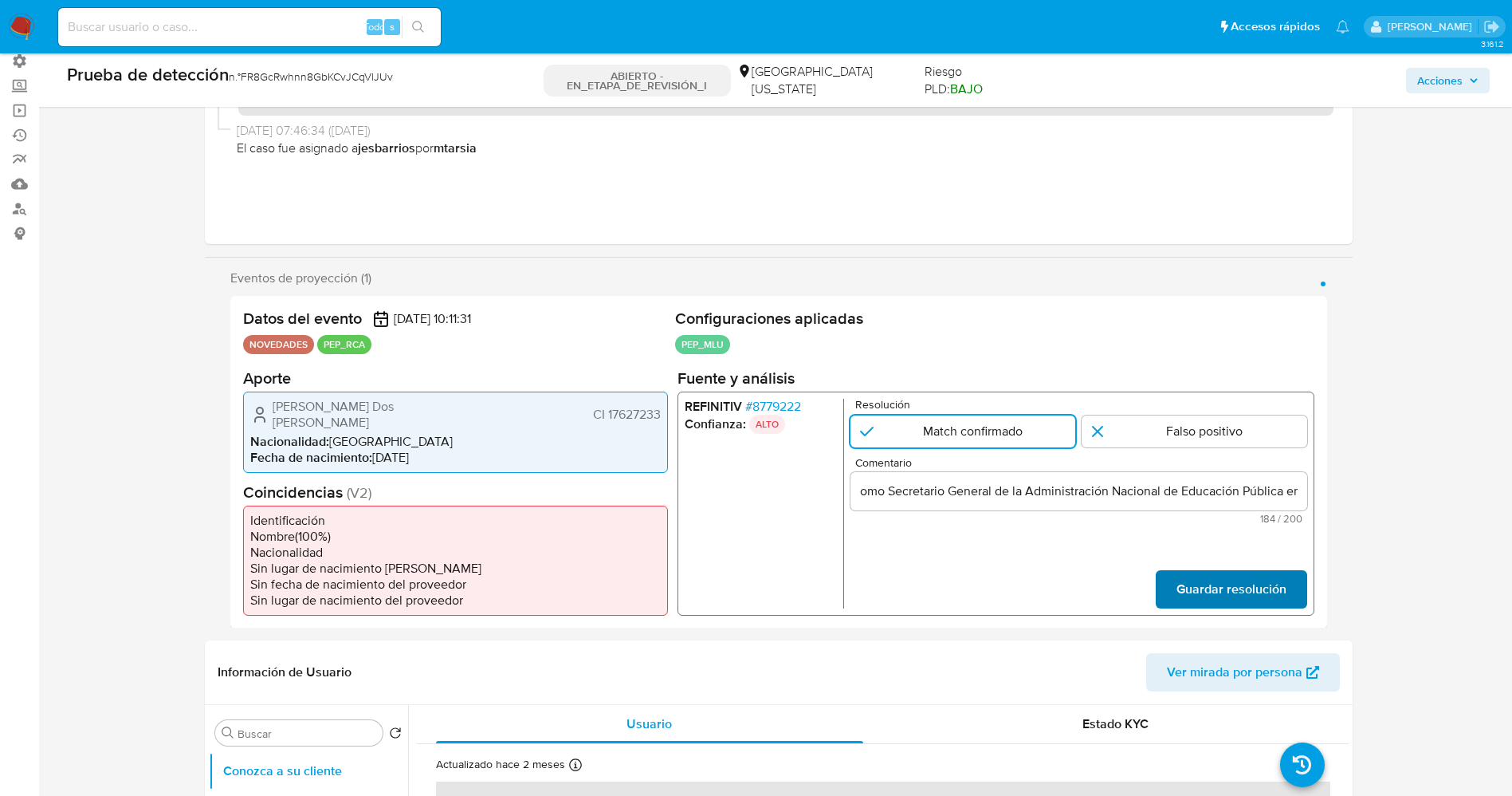
scroll to position [0, 0]
click at [1165, 575] on button "Guardar resolución" at bounding box center [1230, 589] width 151 height 38
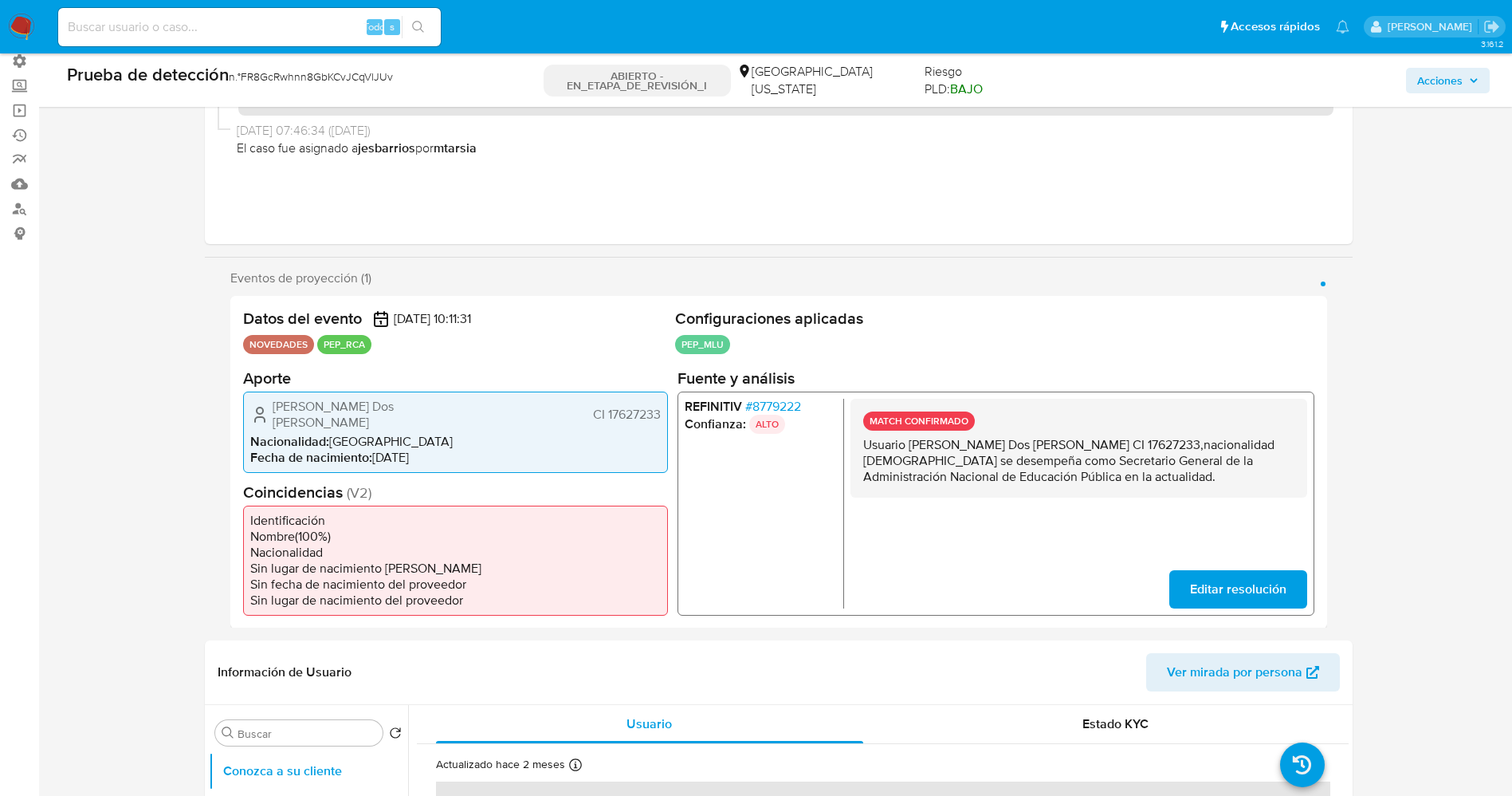
drag, startPoint x: 859, startPoint y: 436, endPoint x: 1152, endPoint y: 480, distance: 296.3
click at [1152, 480] on div "MATCH CONFIRMADO Usuario Maria Beatriz Dos Santos Yamgotchian CI 17627233,nacio…" at bounding box center [1078, 446] width 457 height 99
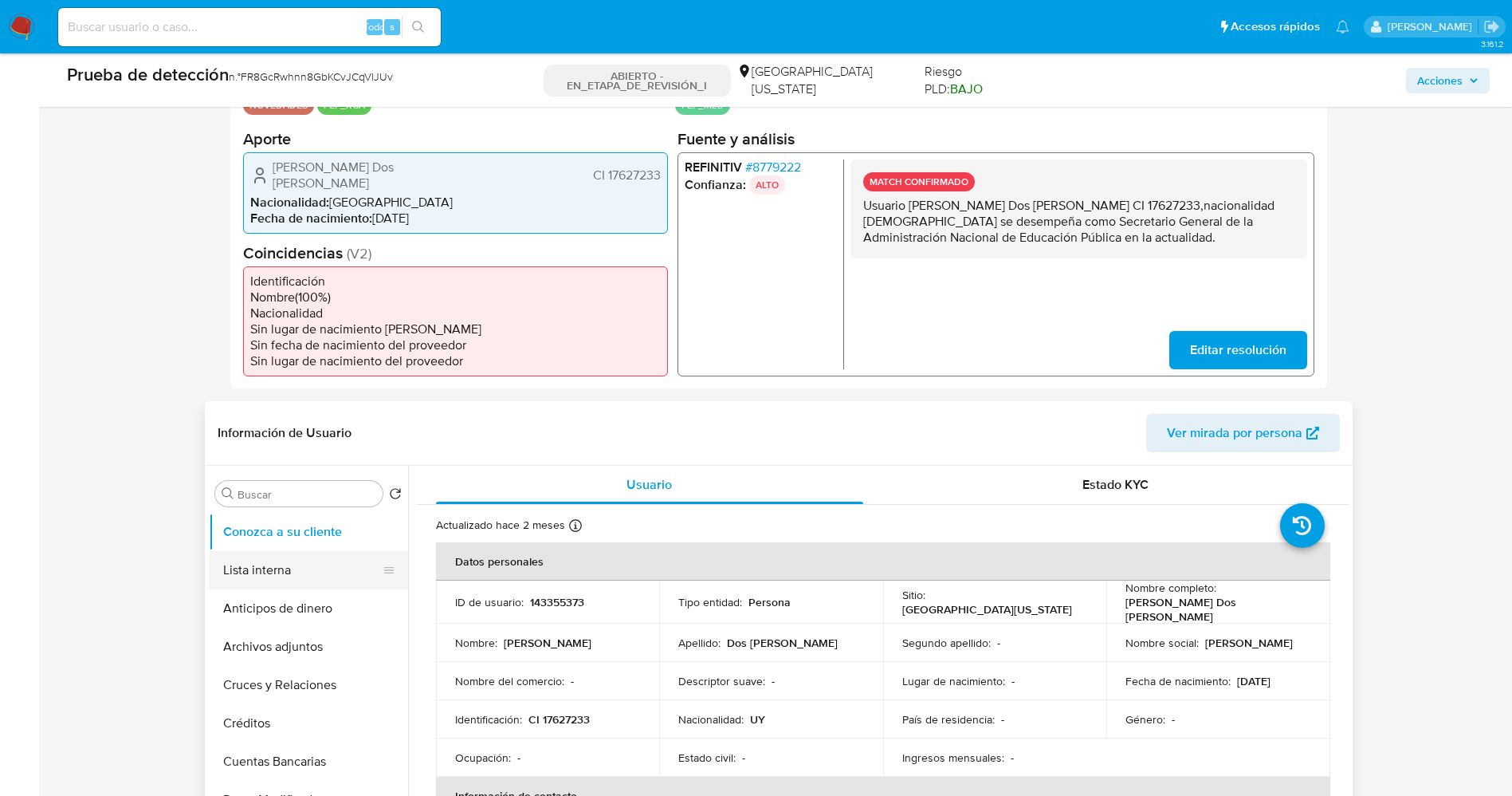
click at [285, 580] on button "Lista interna" at bounding box center [302, 570] width 187 height 38
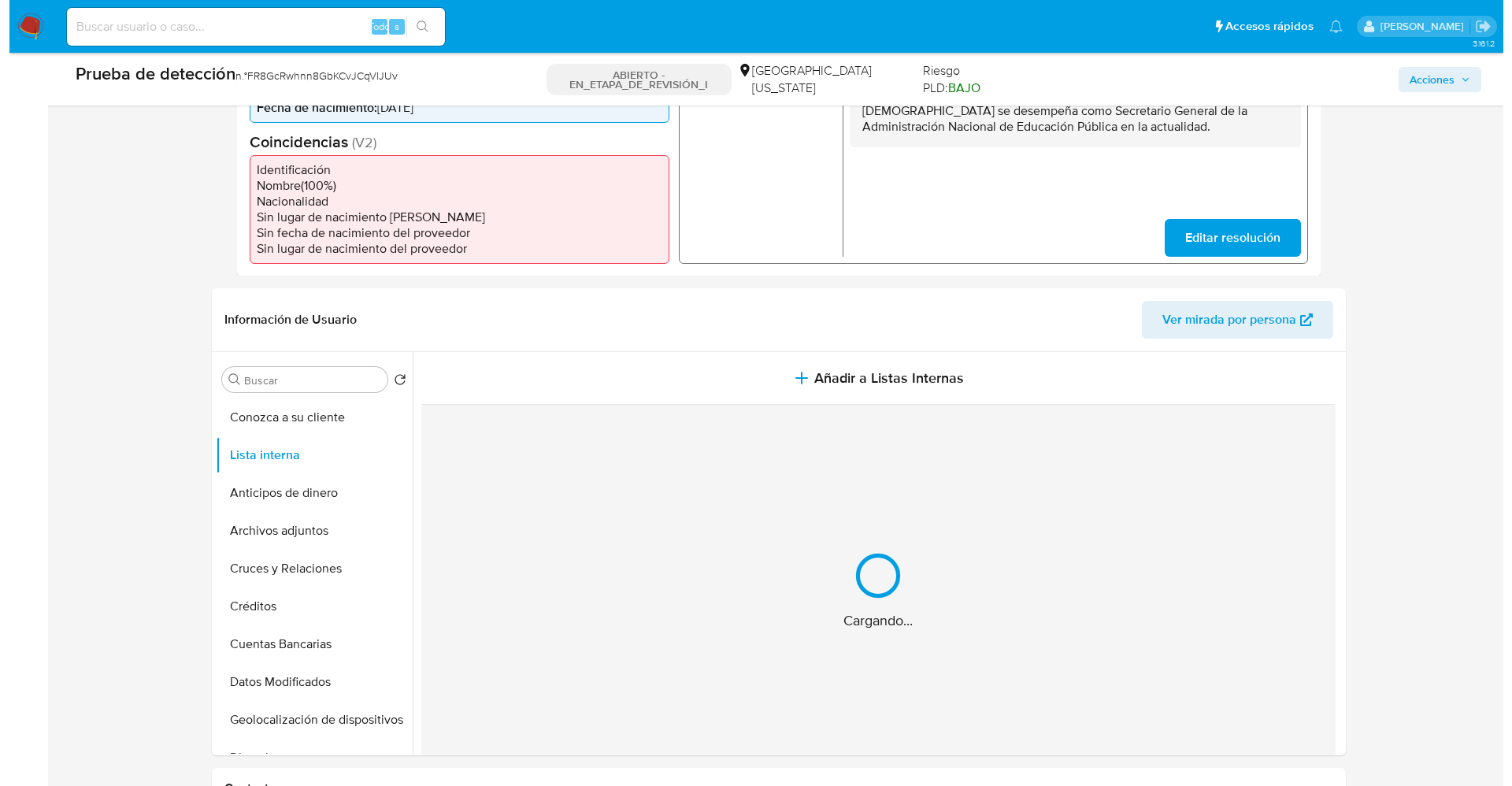
scroll to position [590, 0]
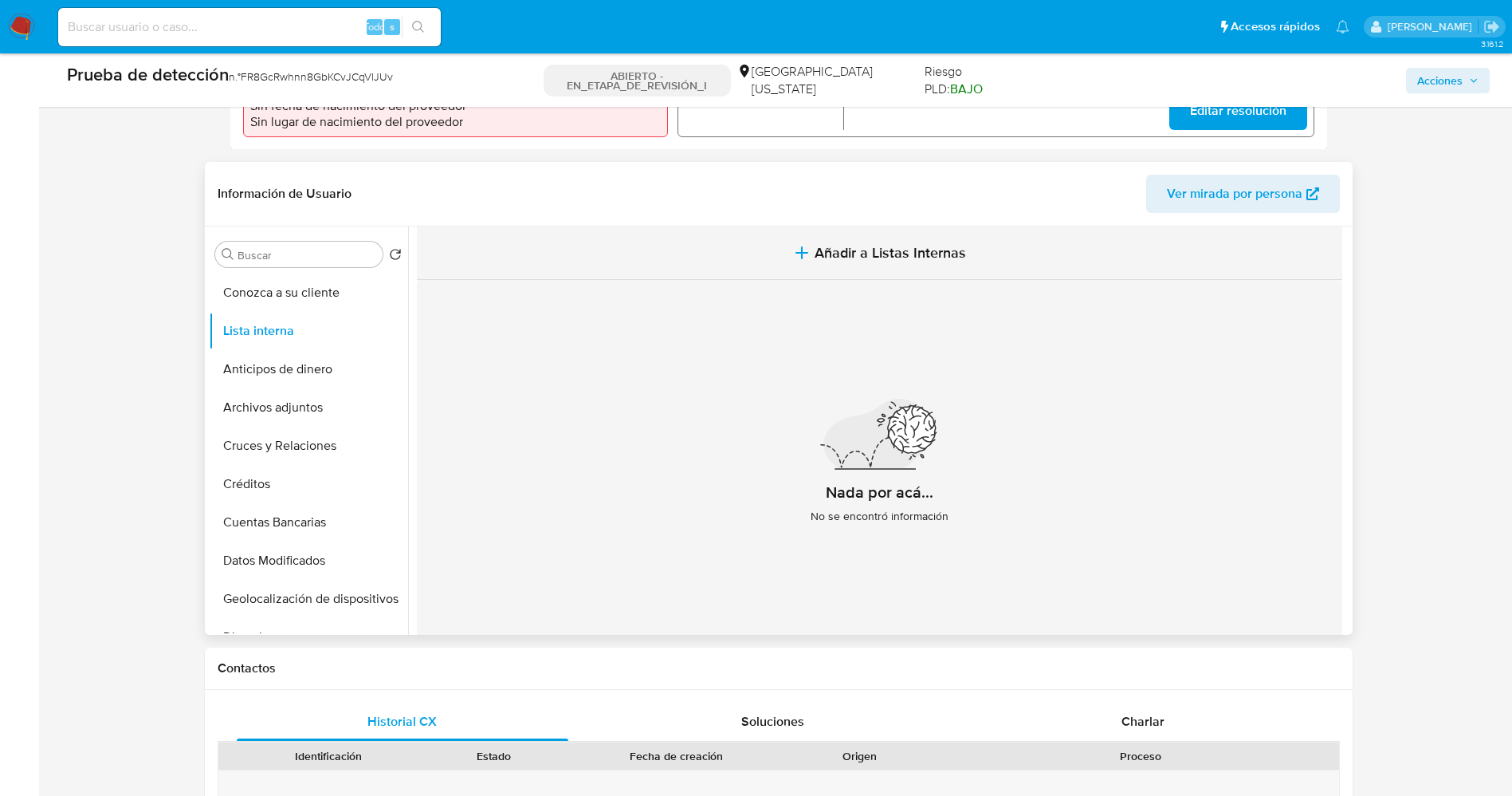
click at [804, 253] on icon "button" at bounding box center [802, 253] width 11 height 0
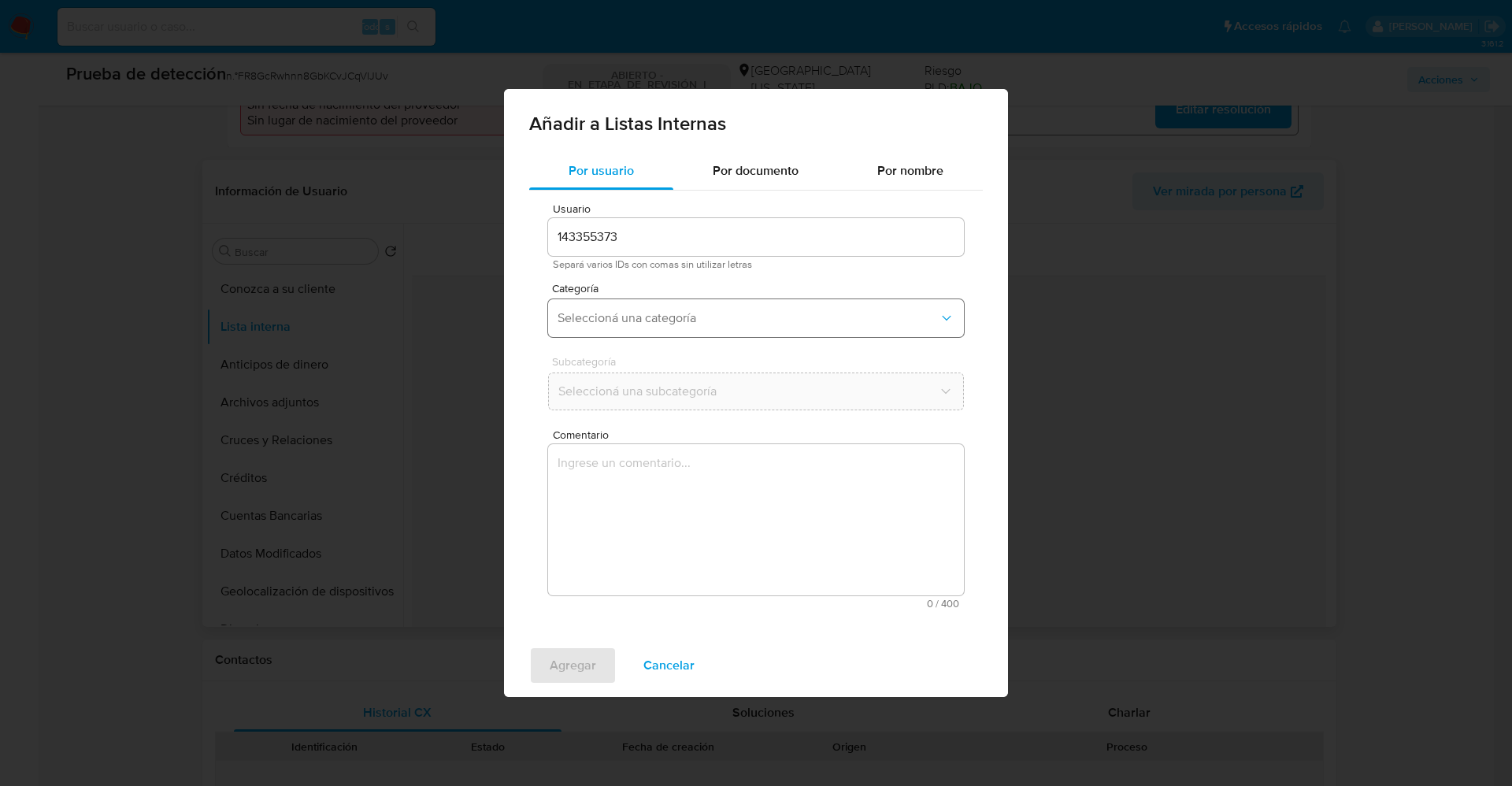
click at [654, 320] on span "Seleccioná una categoría" at bounding box center [748, 318] width 381 height 16
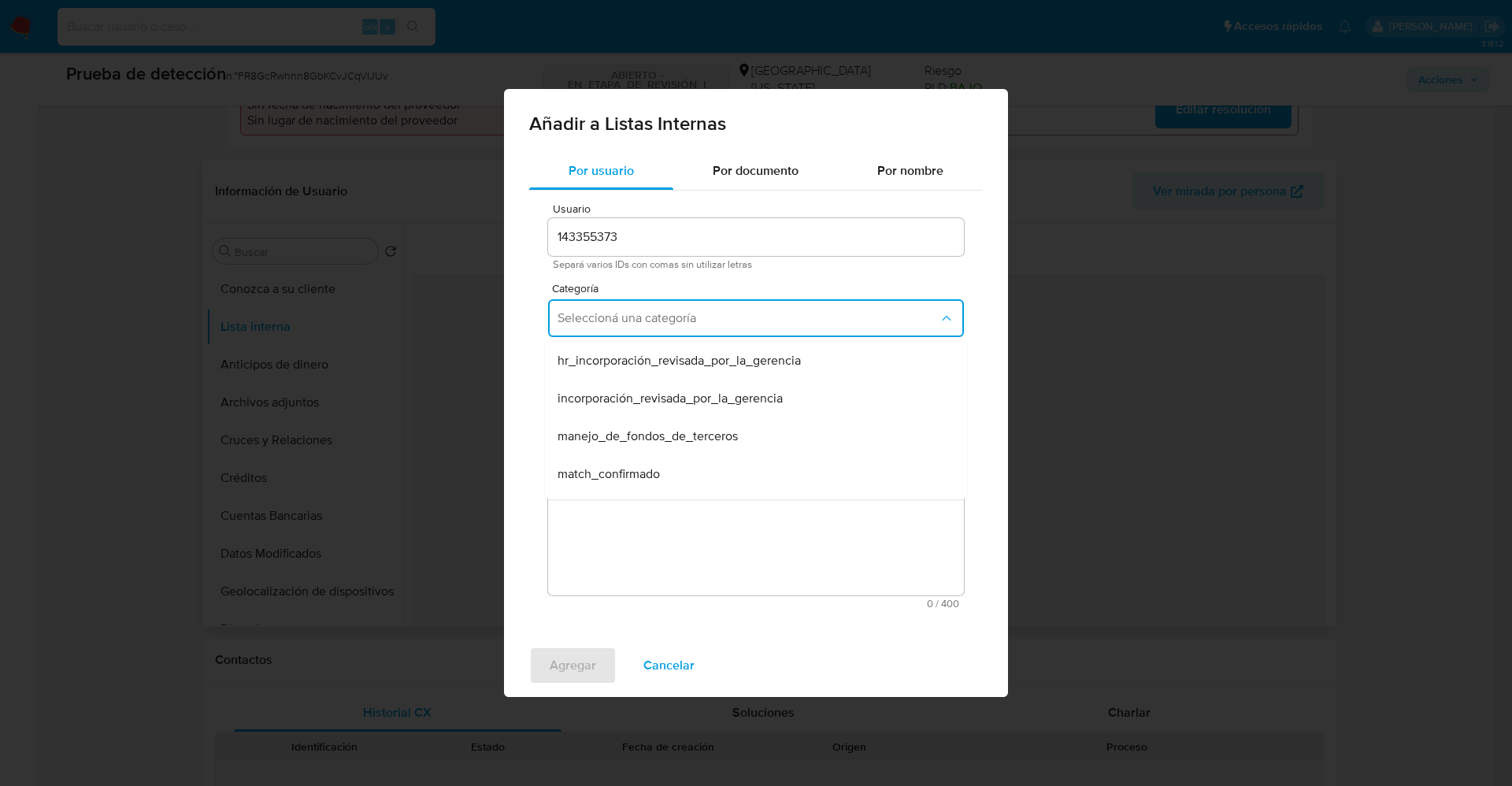
drag, startPoint x: 653, startPoint y: 467, endPoint x: 640, endPoint y: 453, distance: 19.1
click at [652, 468] on span "match_confirmado" at bounding box center [608, 474] width 102 height 16
click at [643, 398] on span "Seleccioná una subcategoría" at bounding box center [748, 392] width 381 height 16
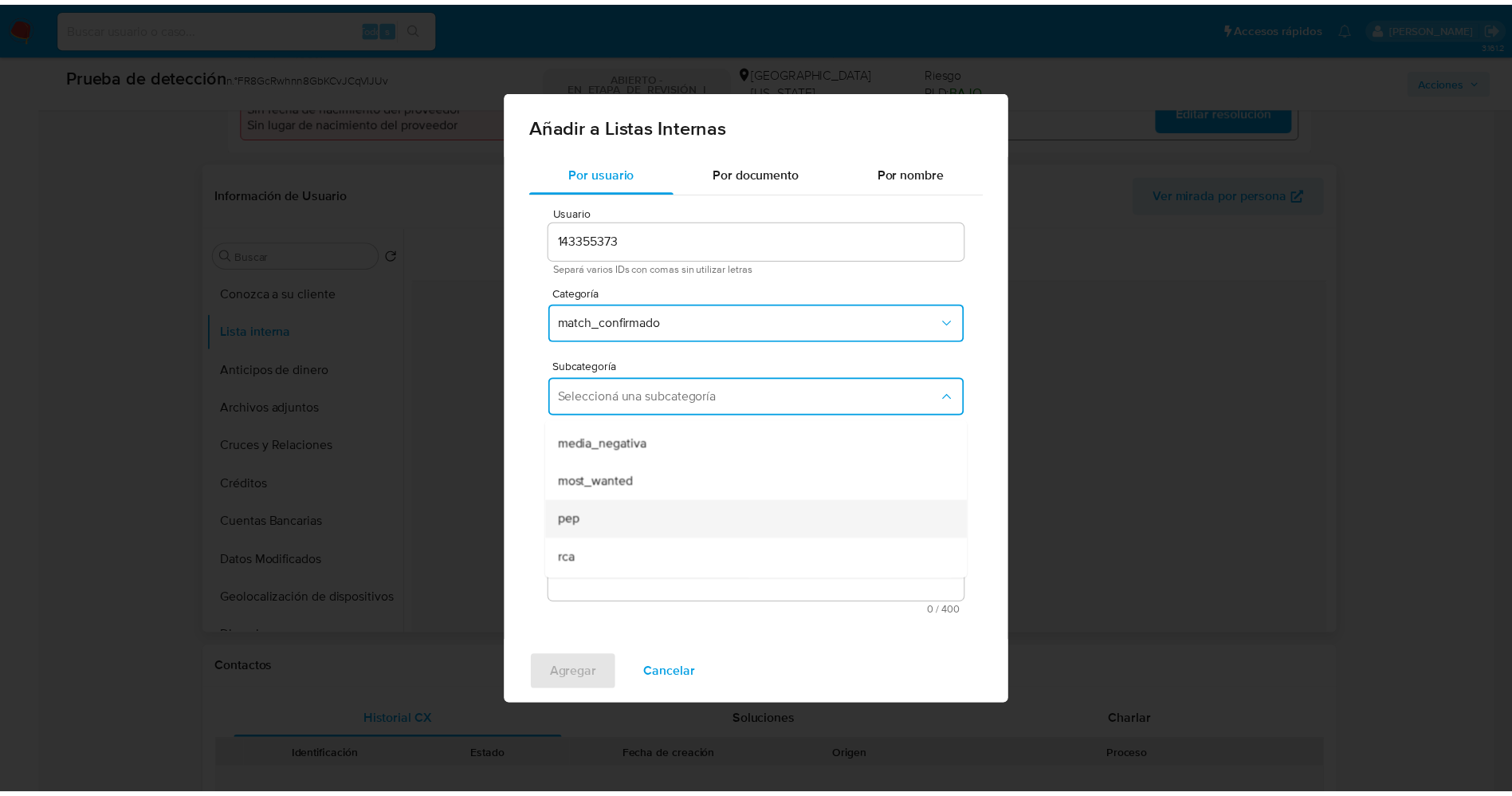
scroll to position [109, 0]
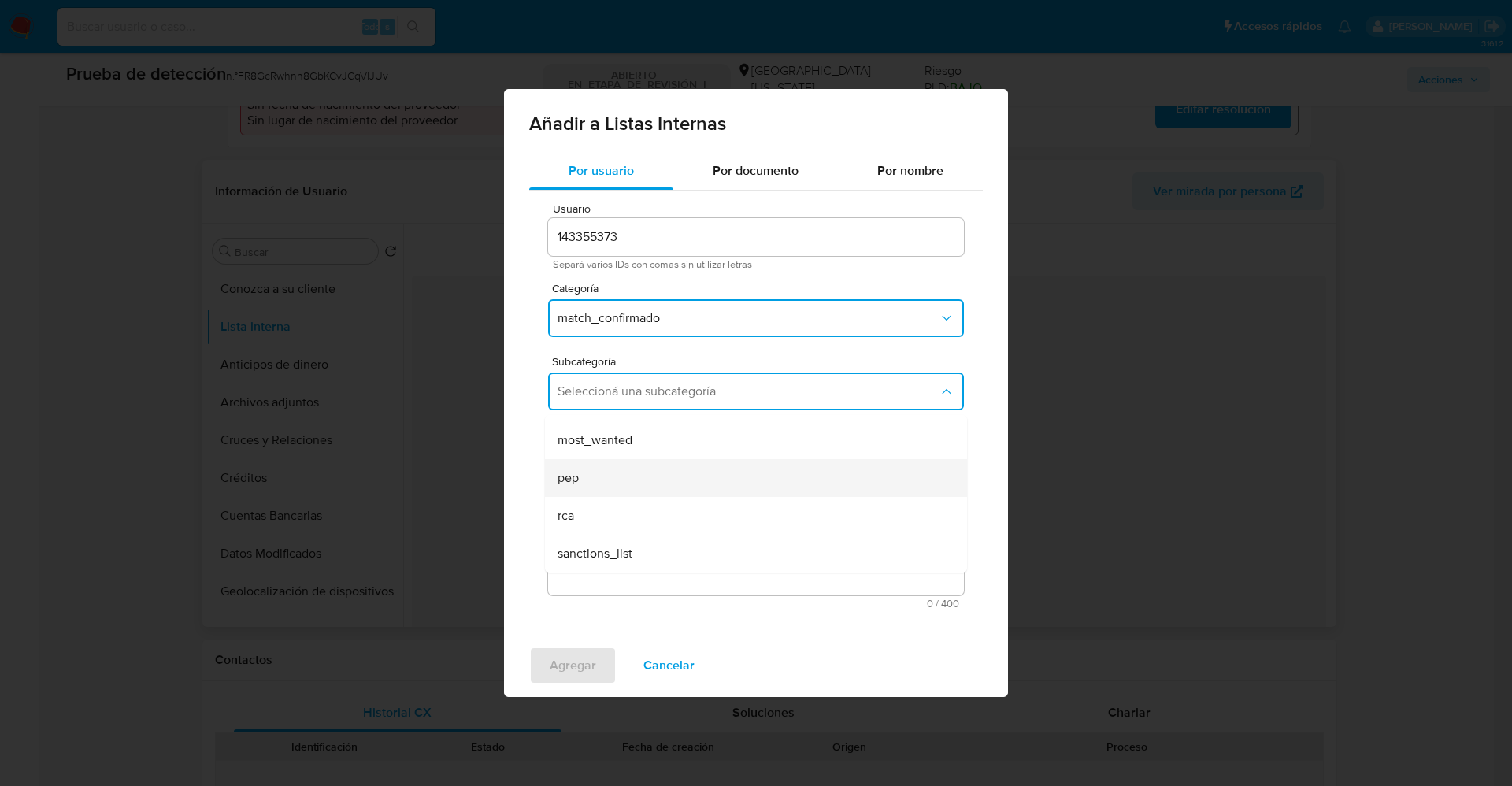
click at [648, 471] on div "pep" at bounding box center [750, 478] width 387 height 38
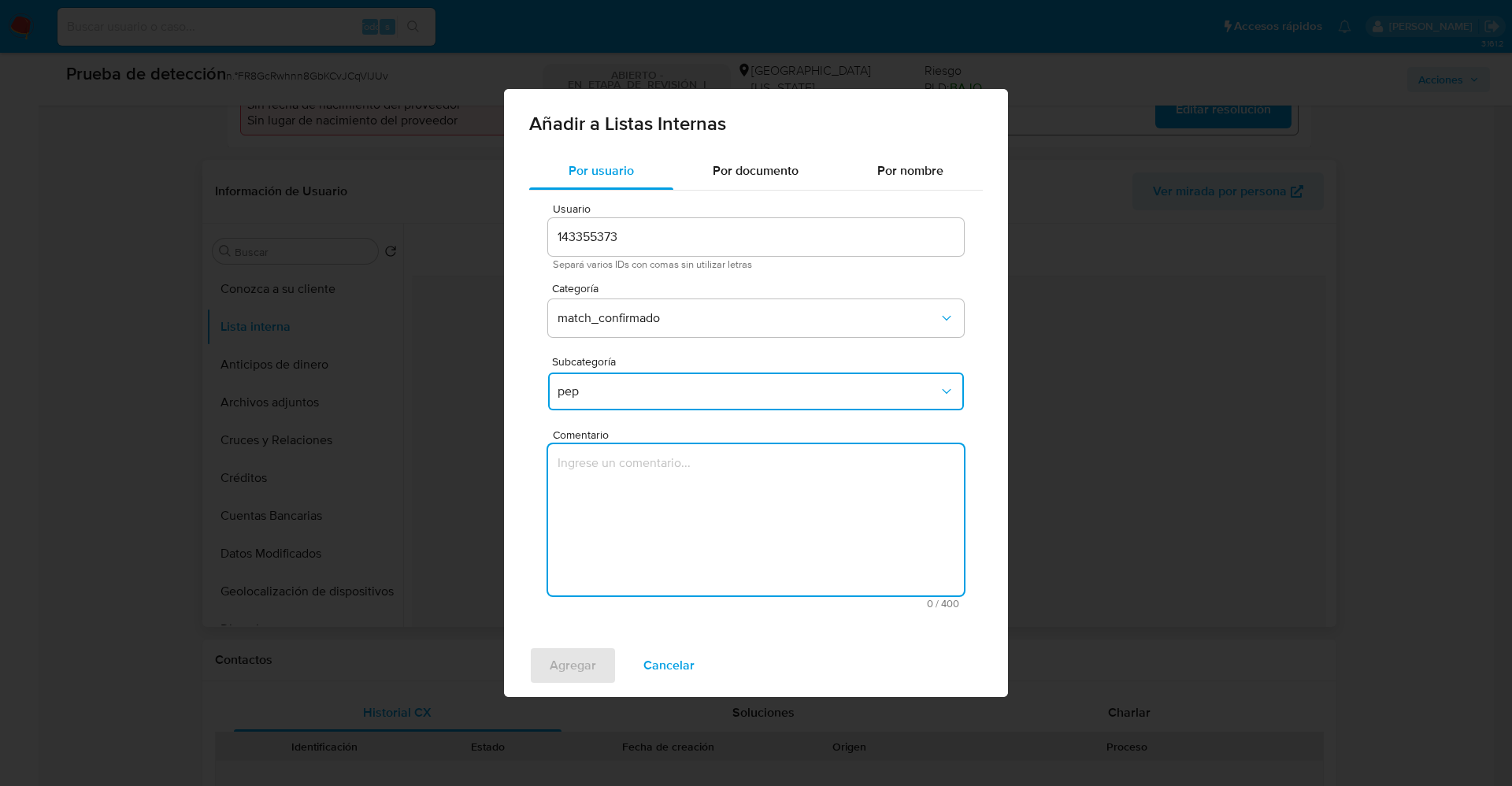
click at [648, 471] on textarea "Comentario" at bounding box center [756, 520] width 416 height 151
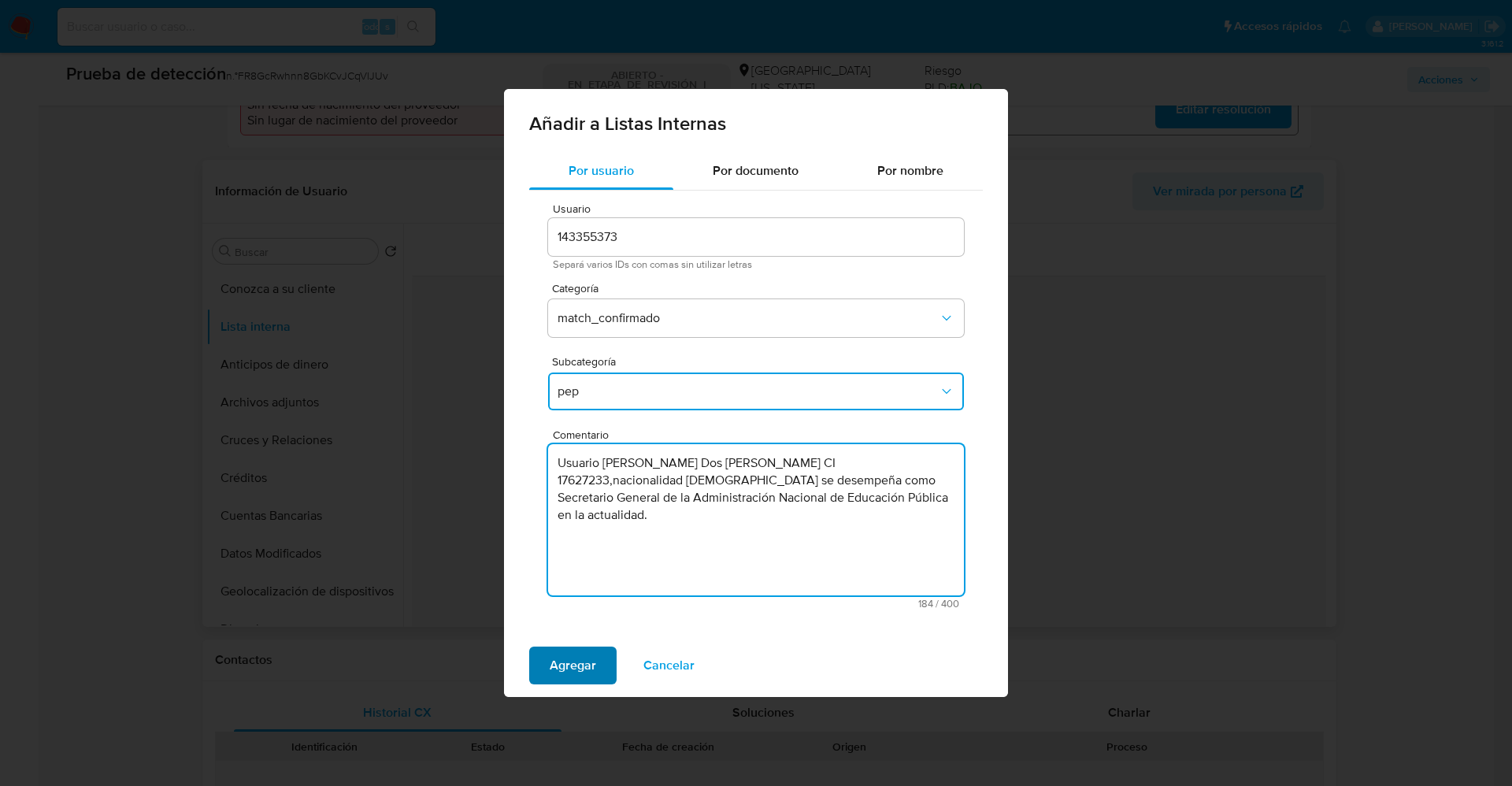
type textarea "Usuario Maria Beatriz Dos Santos Yamgotchian CI 17627233,nacionalidad Uruguaya …"
click at [568, 672] on span "Agregar" at bounding box center [573, 665] width 46 height 35
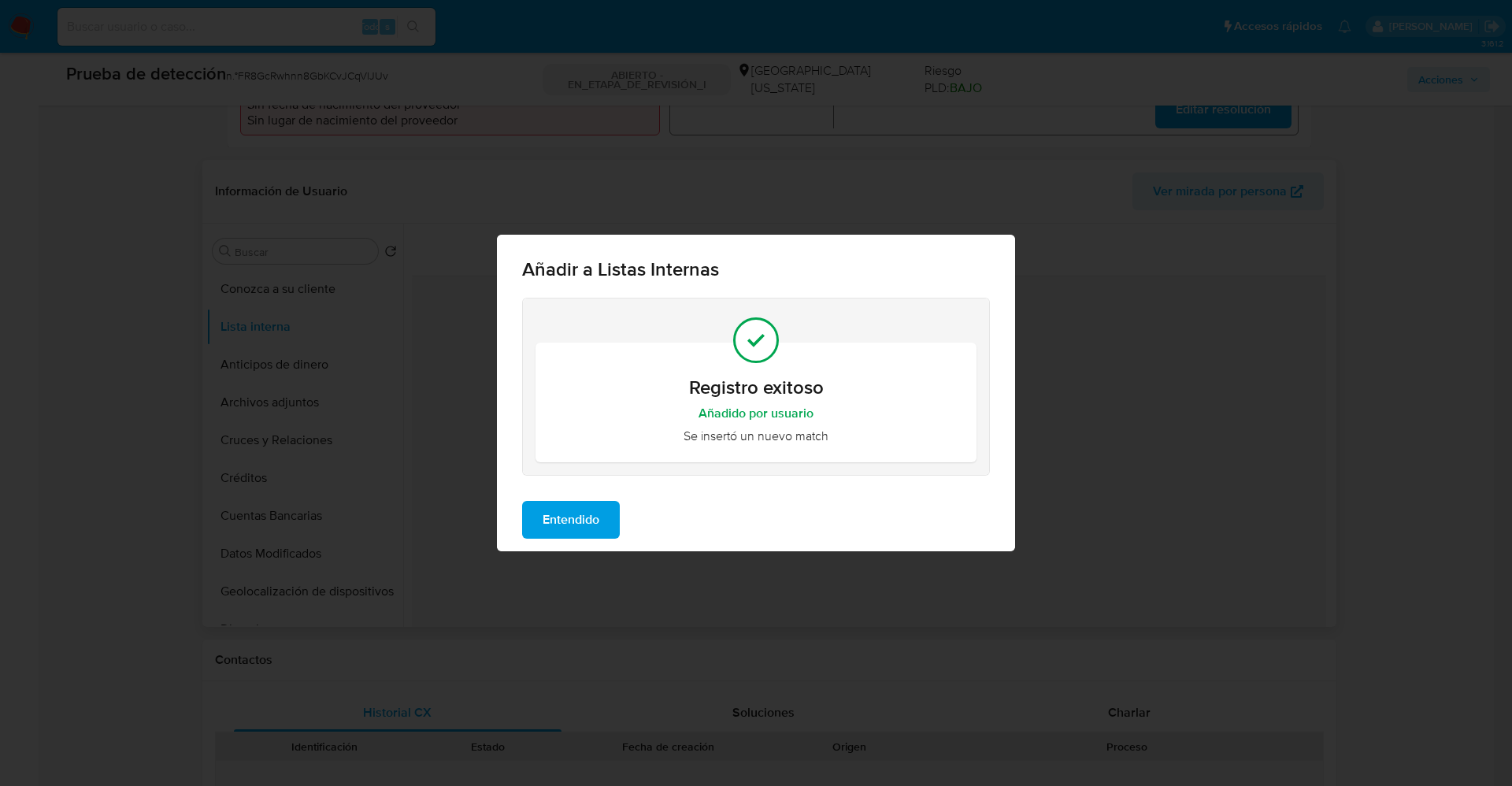
click at [554, 522] on span "Entendido" at bounding box center [570, 520] width 56 height 35
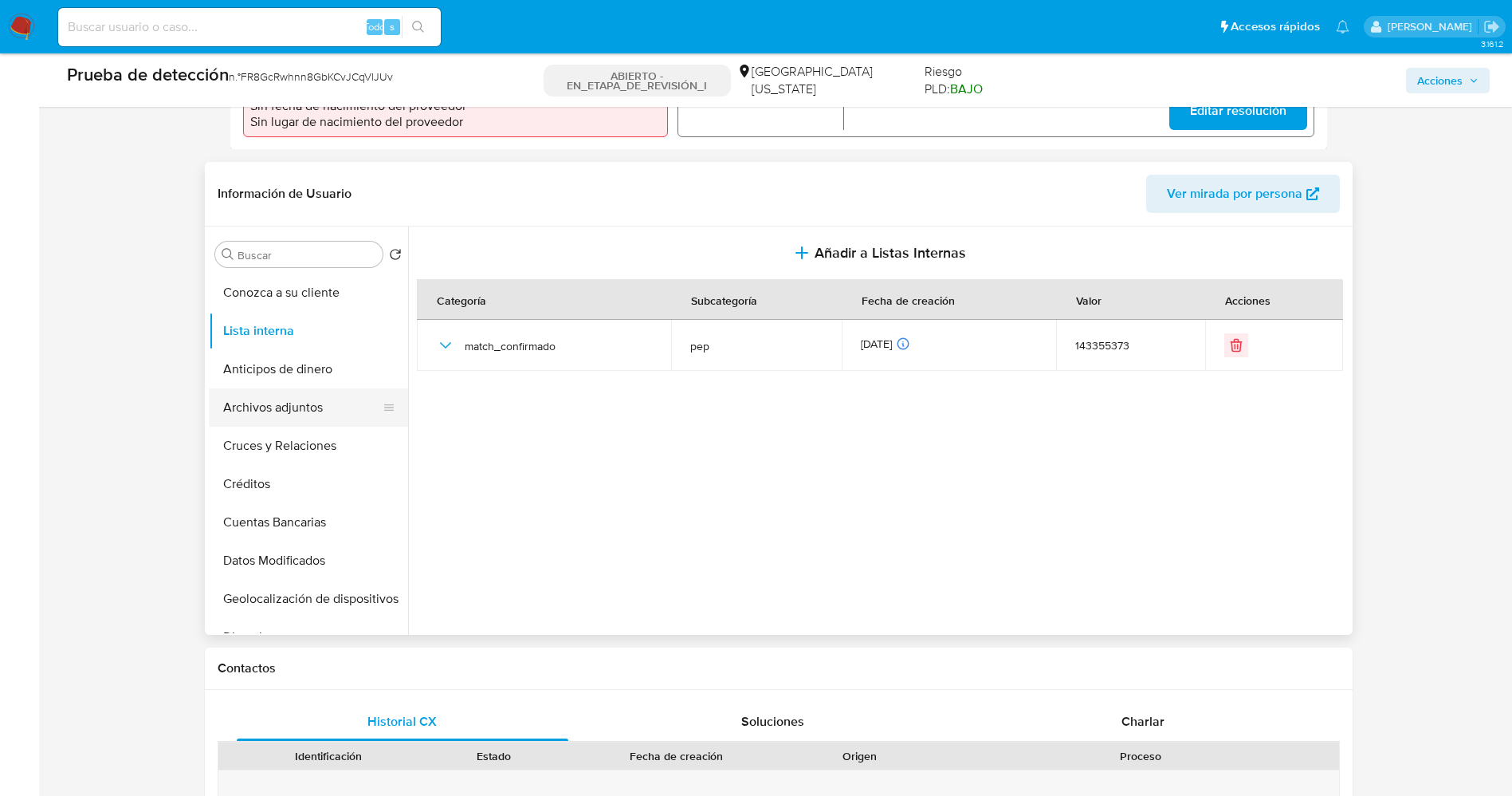
click at [249, 406] on button "Archivos adjuntos" at bounding box center [302, 408] width 187 height 38
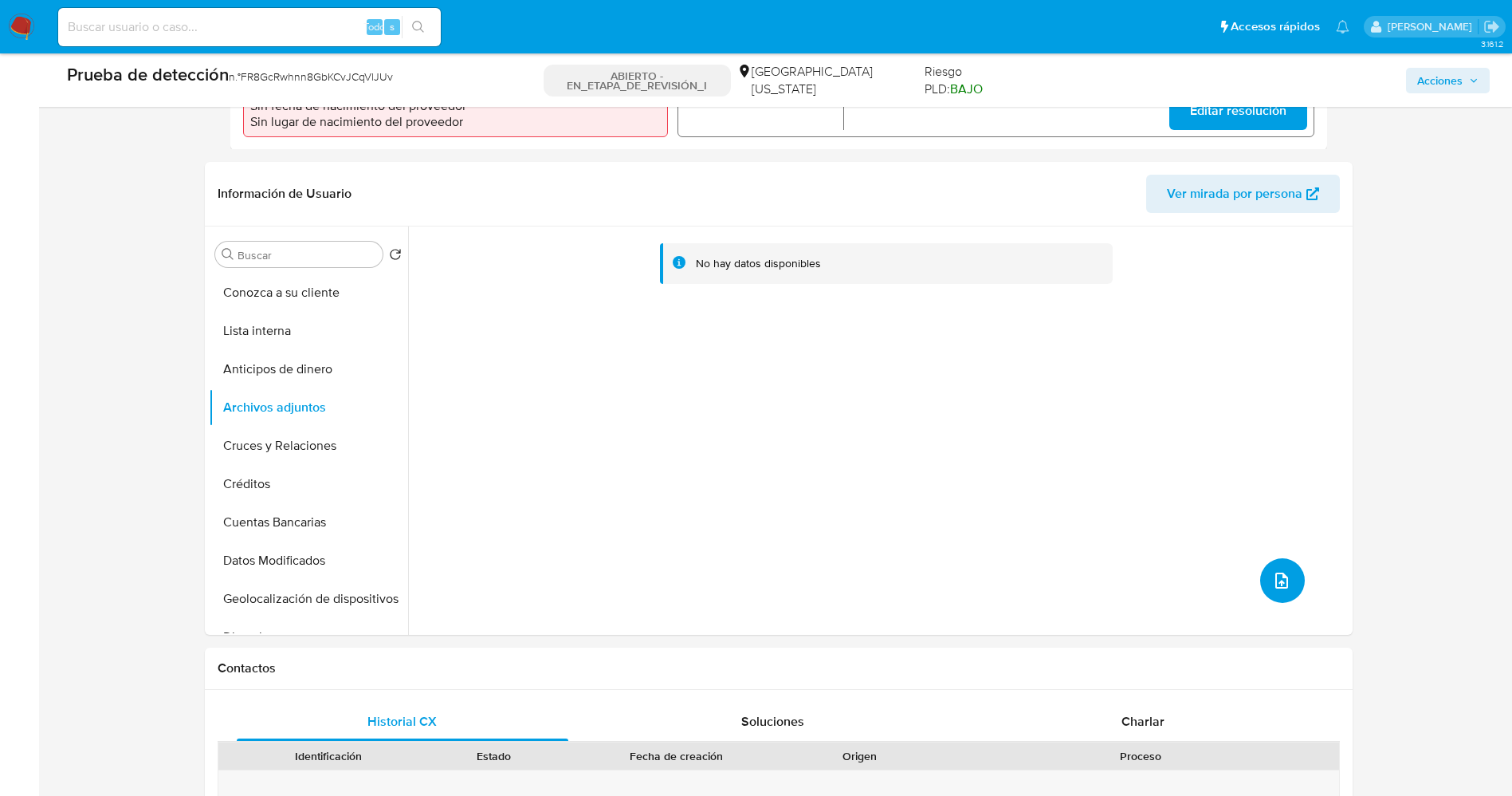
click at [1275, 587] on icon "subir archivo" at bounding box center [1281, 580] width 19 height 19
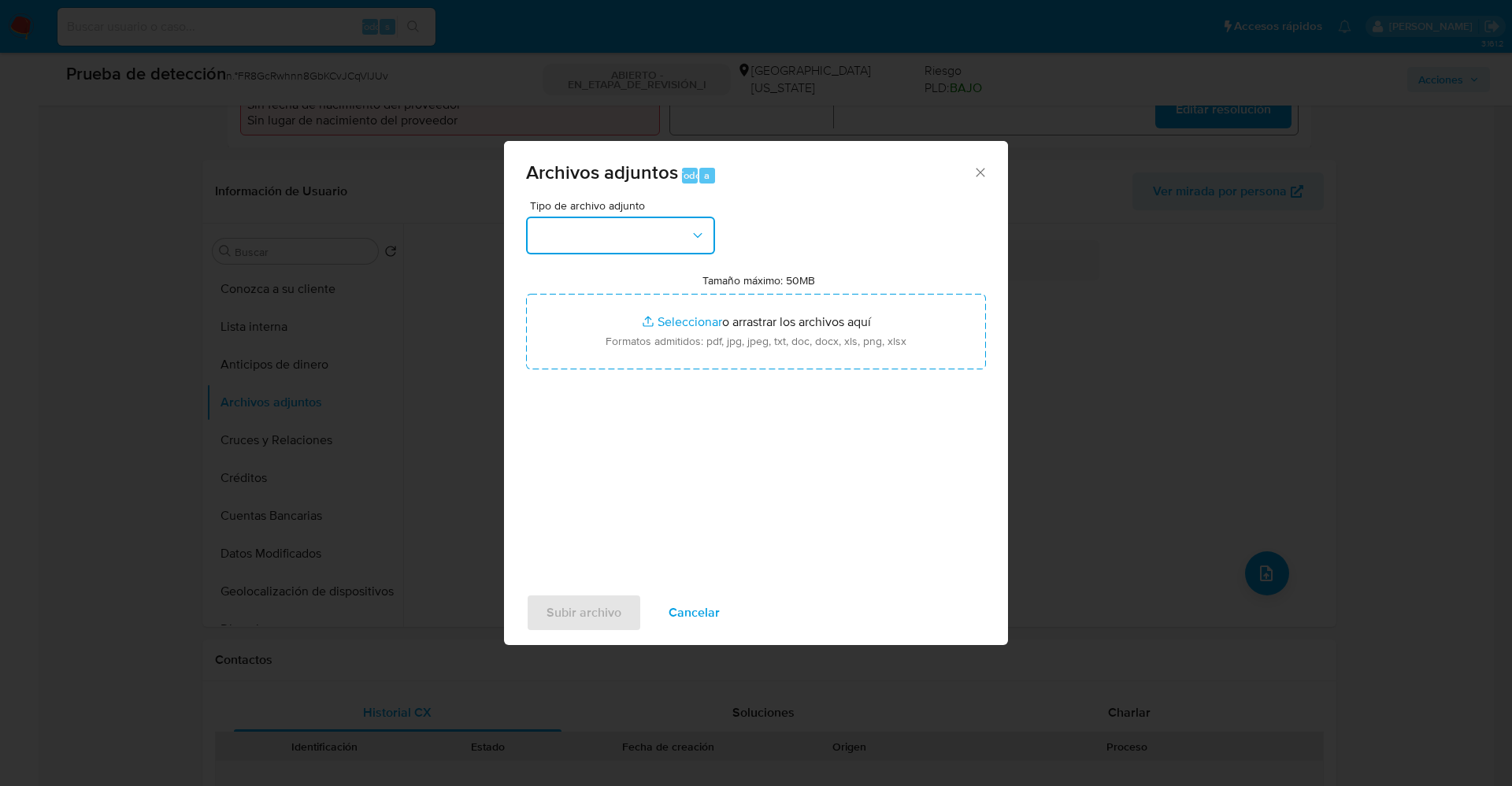
click at [629, 234] on button "button" at bounding box center [620, 235] width 189 height 38
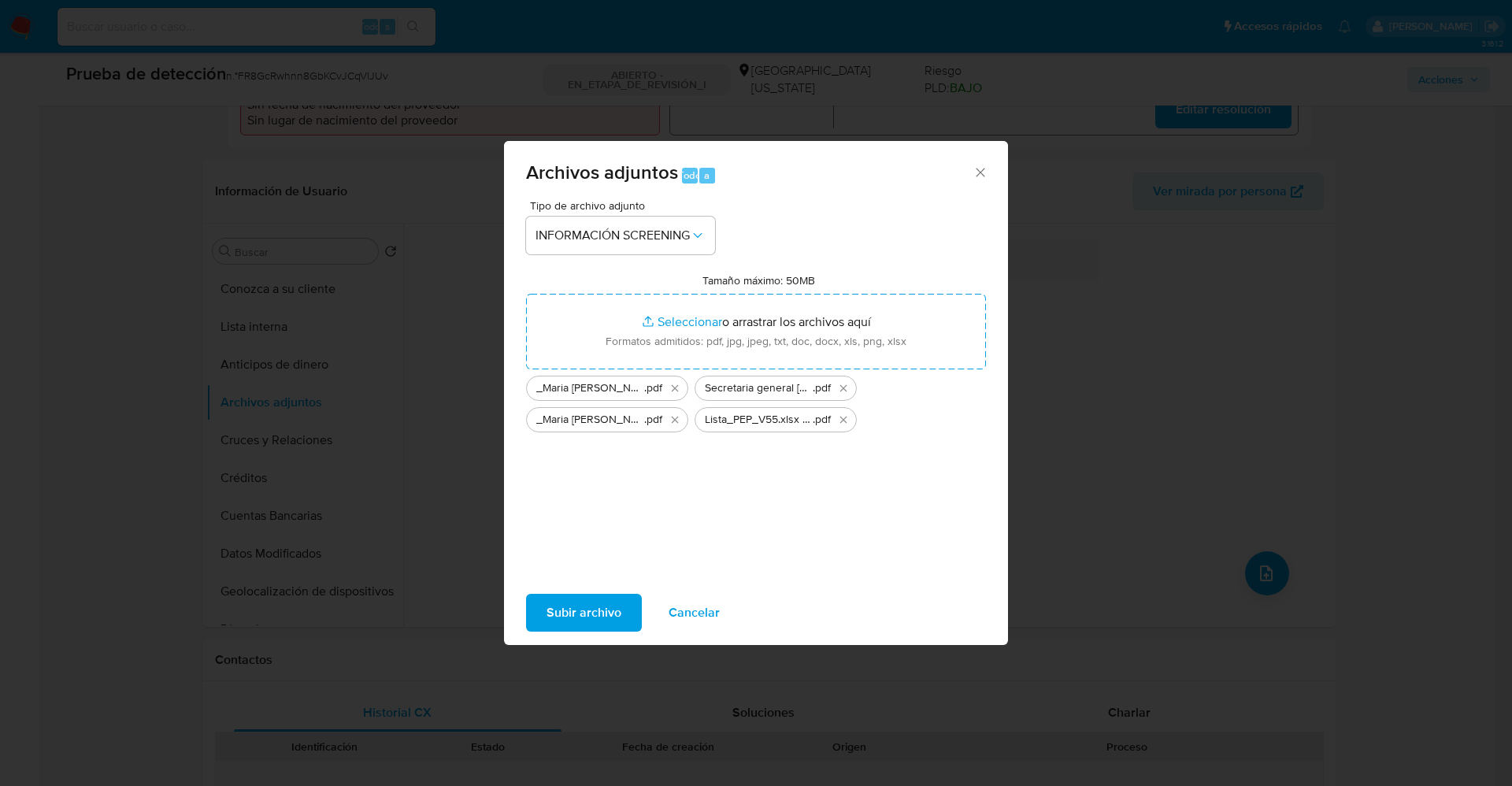
click at [604, 613] on span "Subir archivo" at bounding box center [584, 613] width 75 height 35
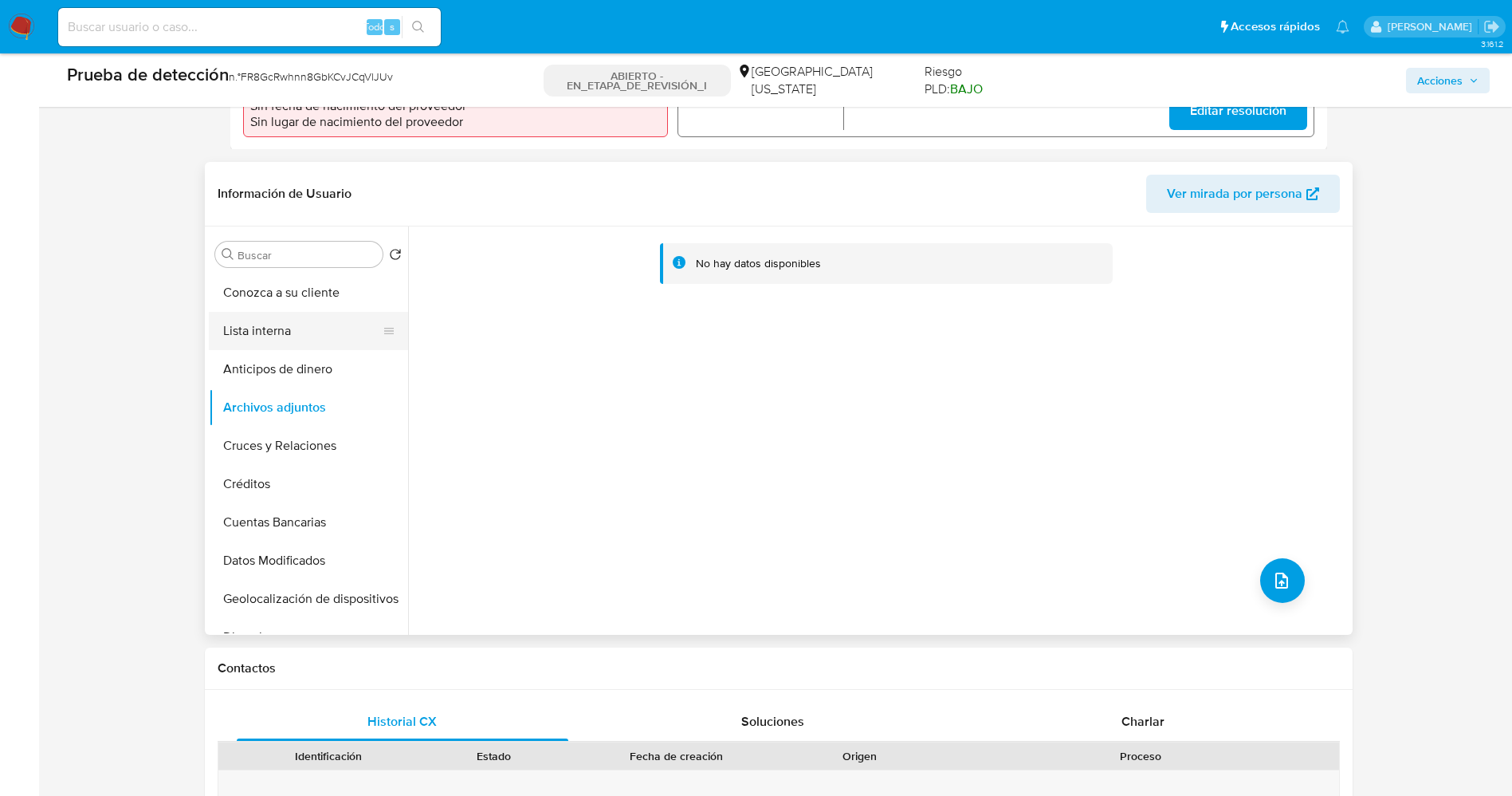
click at [293, 340] on button "Lista interna" at bounding box center [302, 331] width 187 height 38
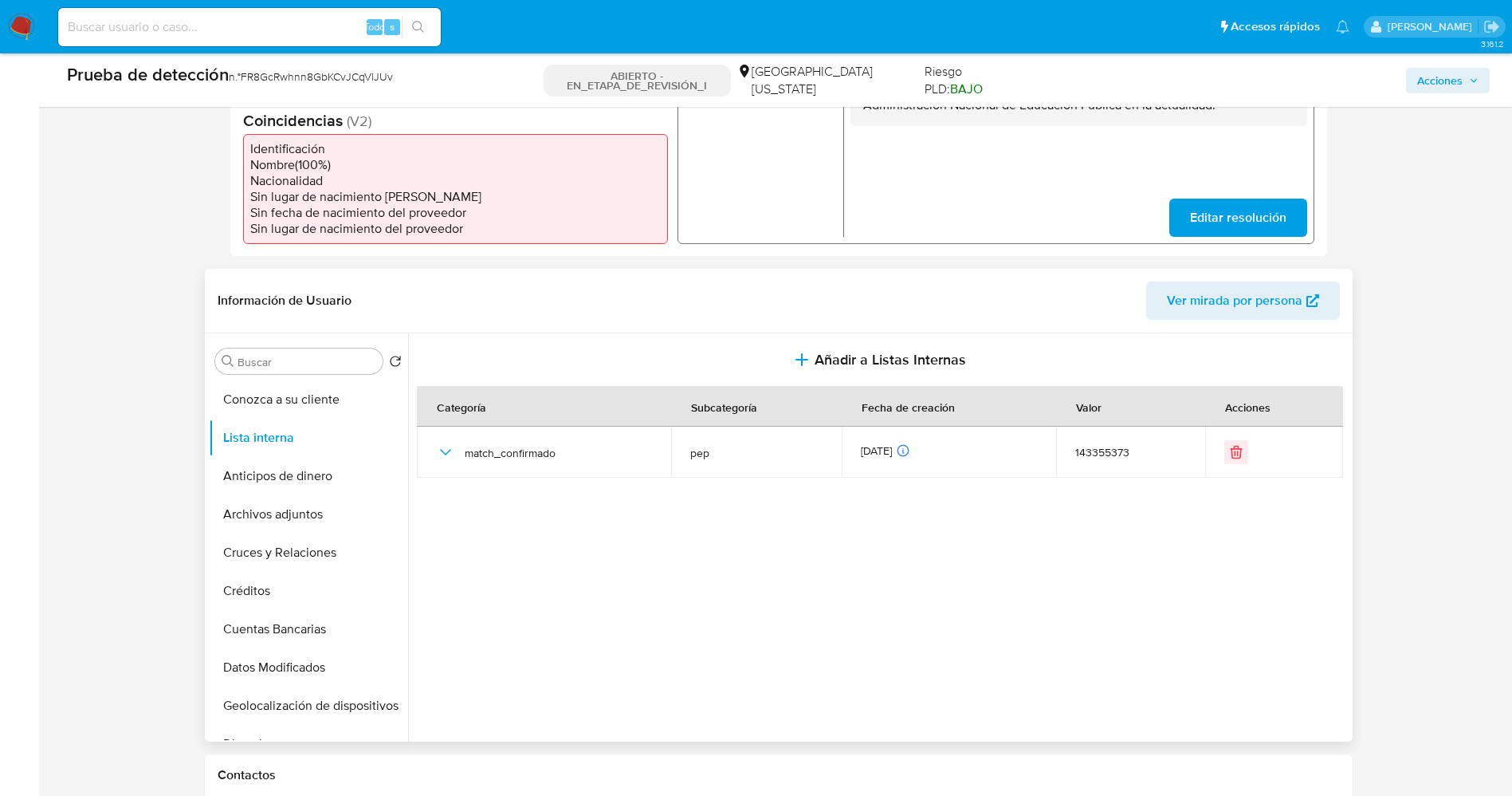
scroll to position [598, 0]
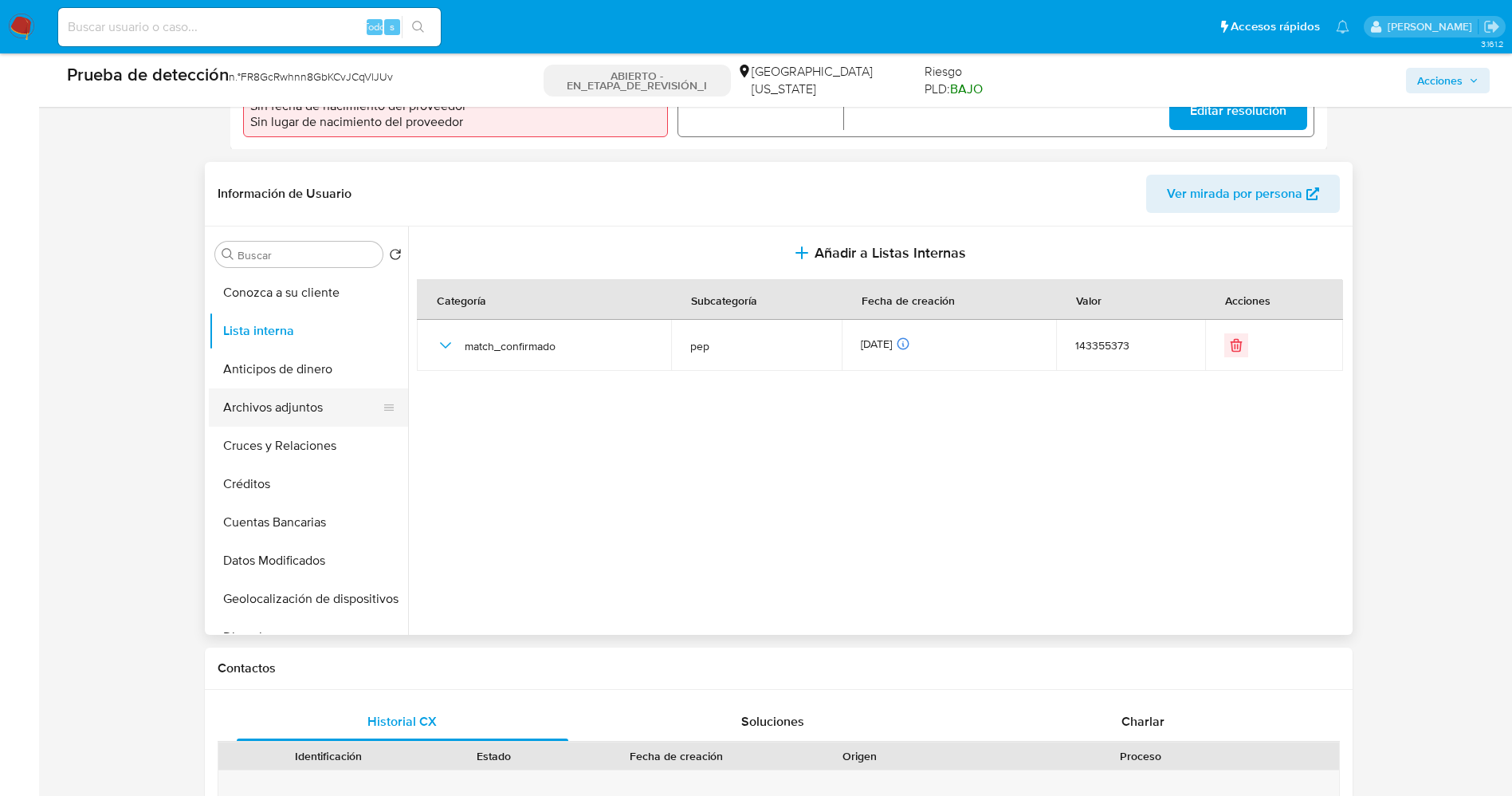
click at [271, 410] on button "Archivos adjuntos" at bounding box center [302, 408] width 187 height 38
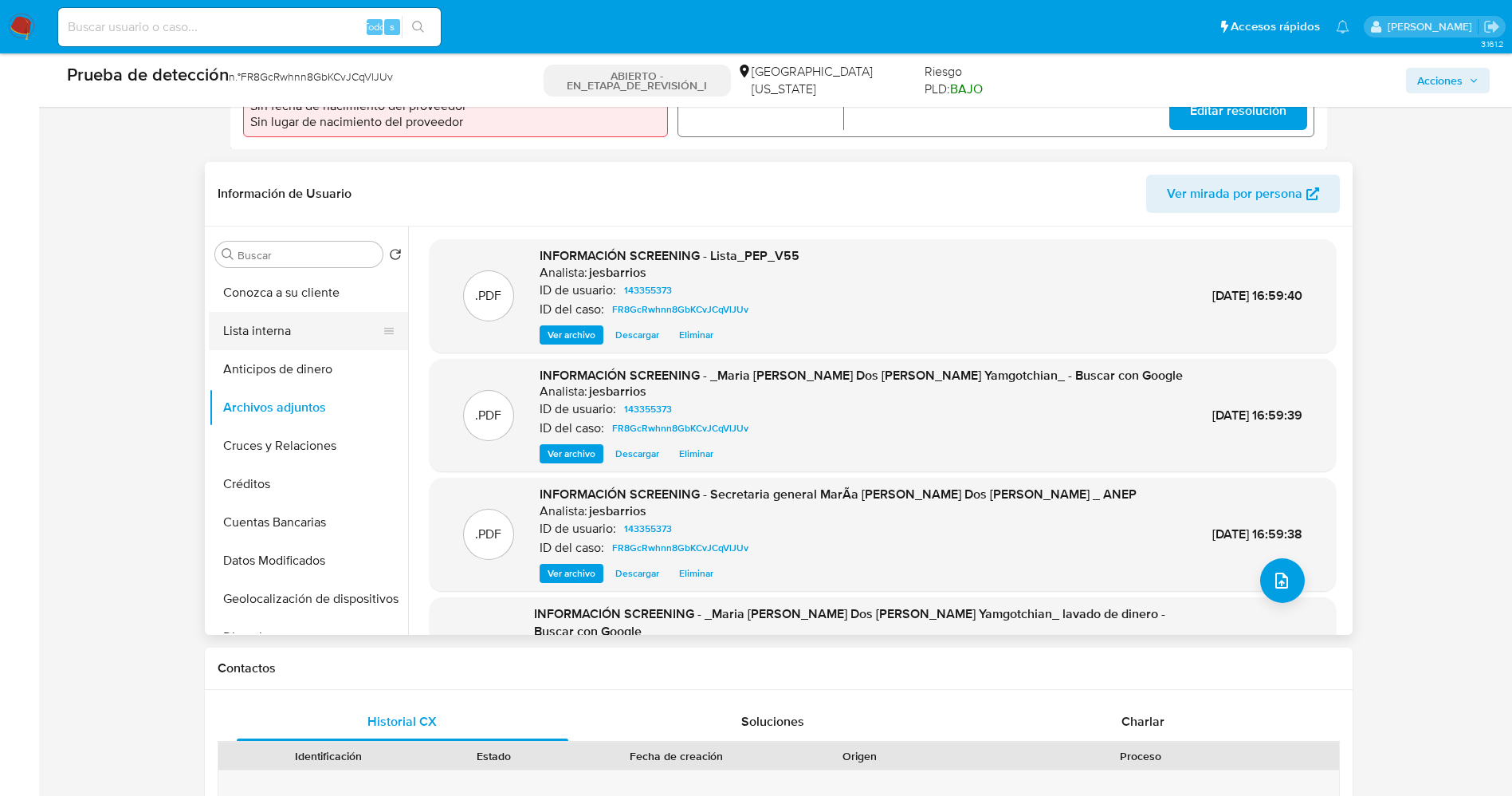
click at [281, 327] on button "Lista interna" at bounding box center [302, 331] width 187 height 38
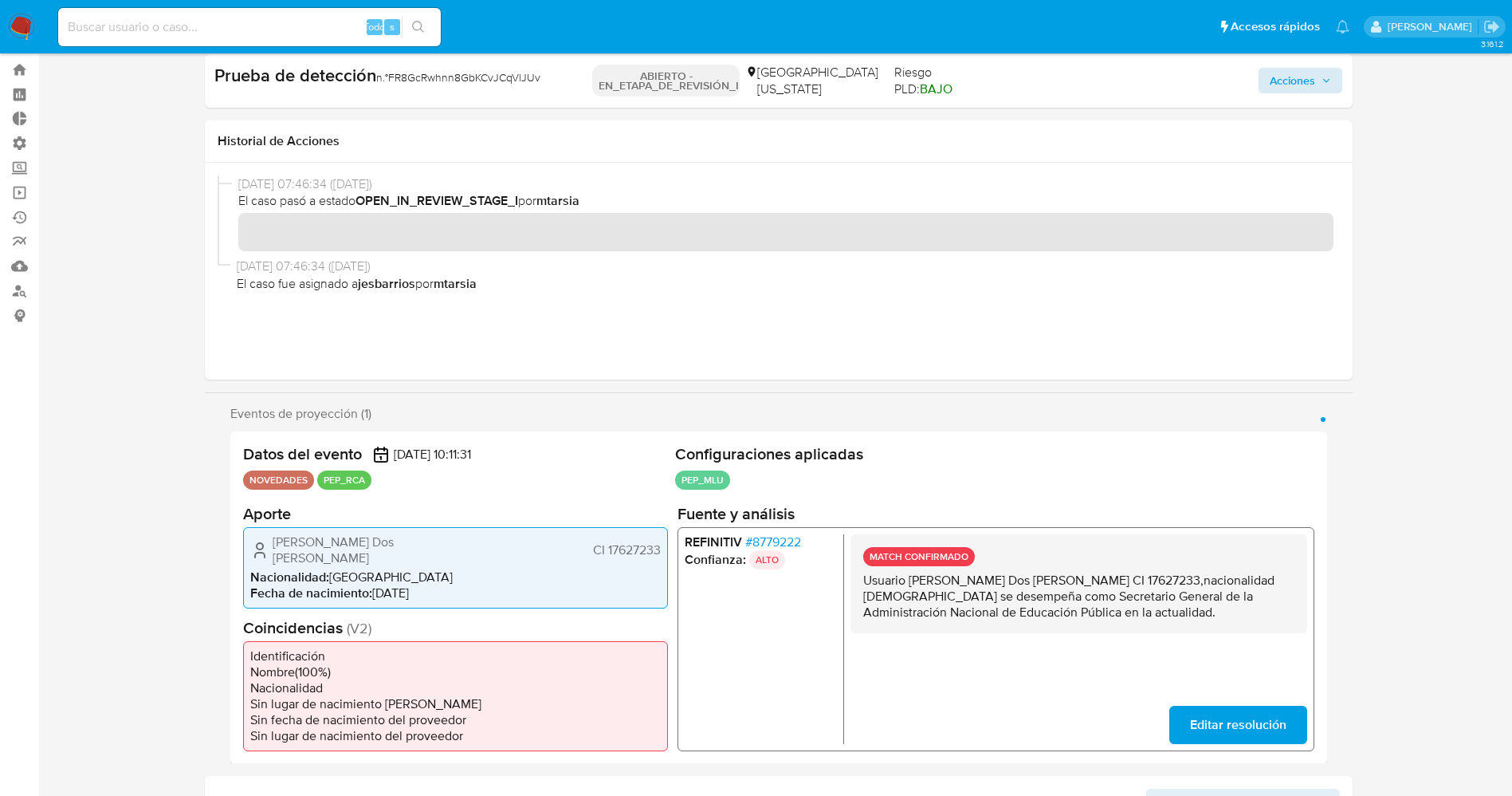
scroll to position [0, 0]
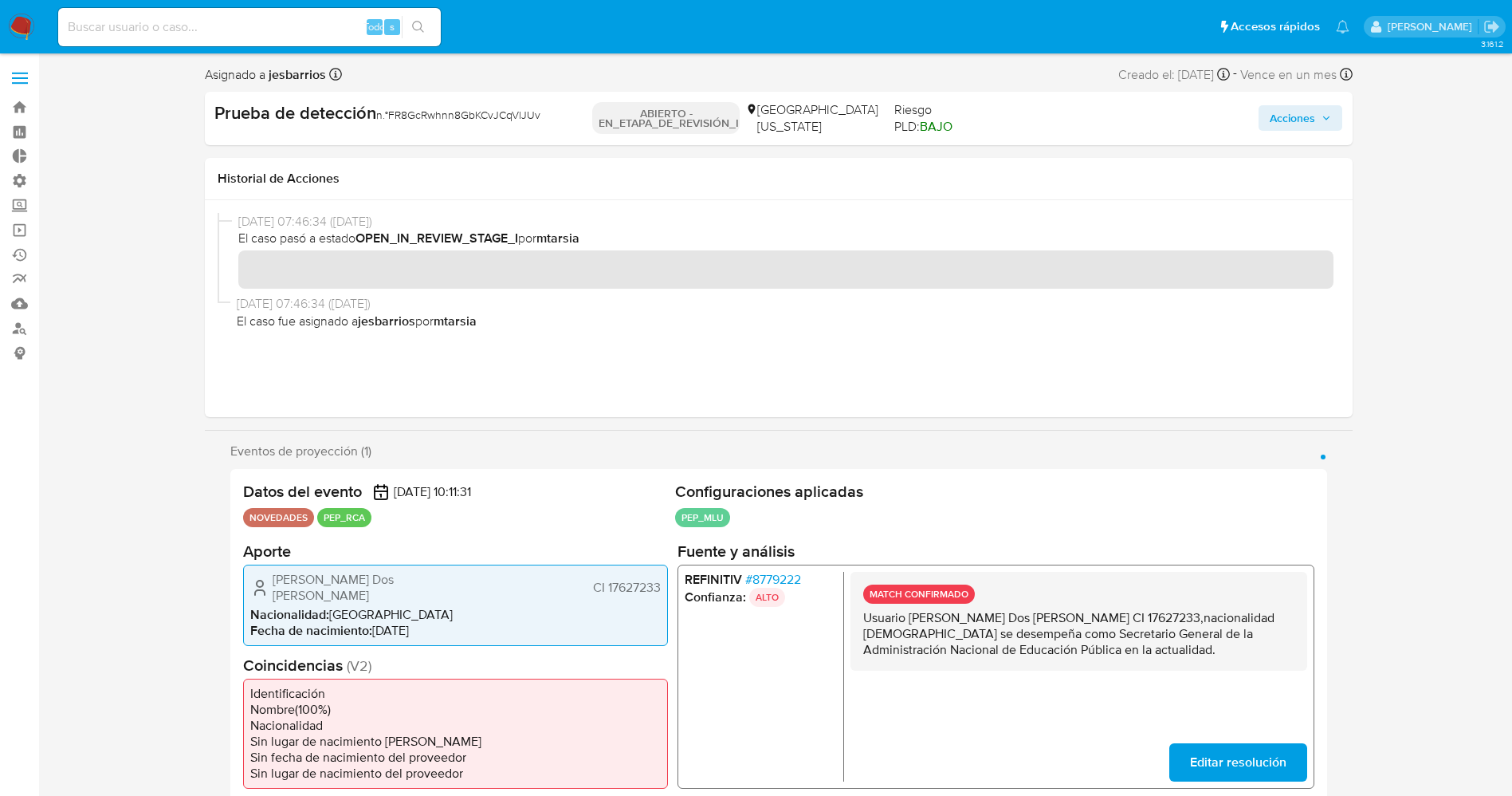
drag, startPoint x: 1305, startPoint y: 117, endPoint x: 1258, endPoint y: 131, distance: 49.0
click at [1305, 117] on span "Acciones" at bounding box center [1293, 118] width 45 height 25
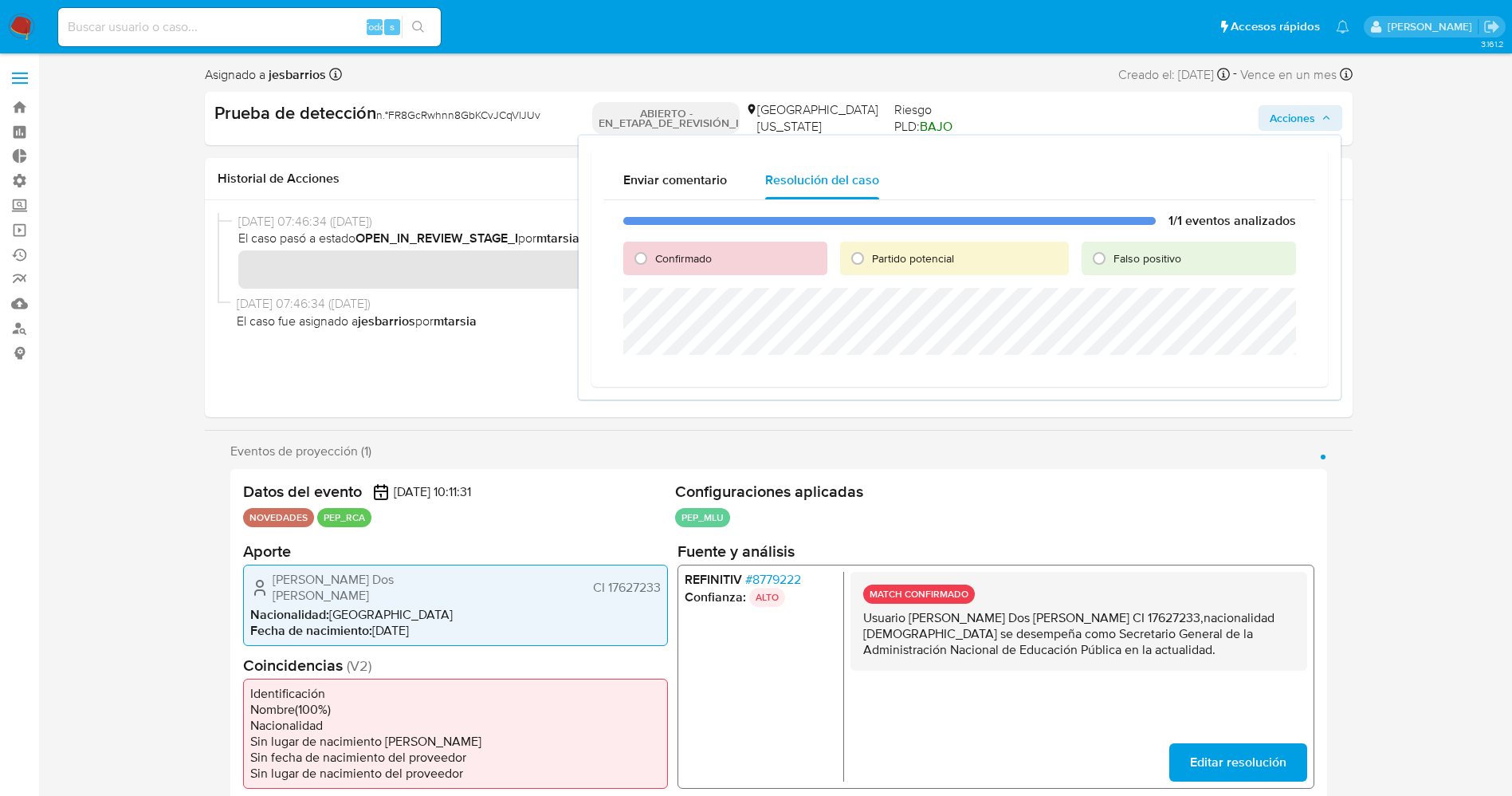
click at [698, 254] on span "Confirmado" at bounding box center [684, 258] width 57 height 16
click at [654, 254] on input "Confirmado" at bounding box center [641, 258] width 25 height 25
radio input "true"
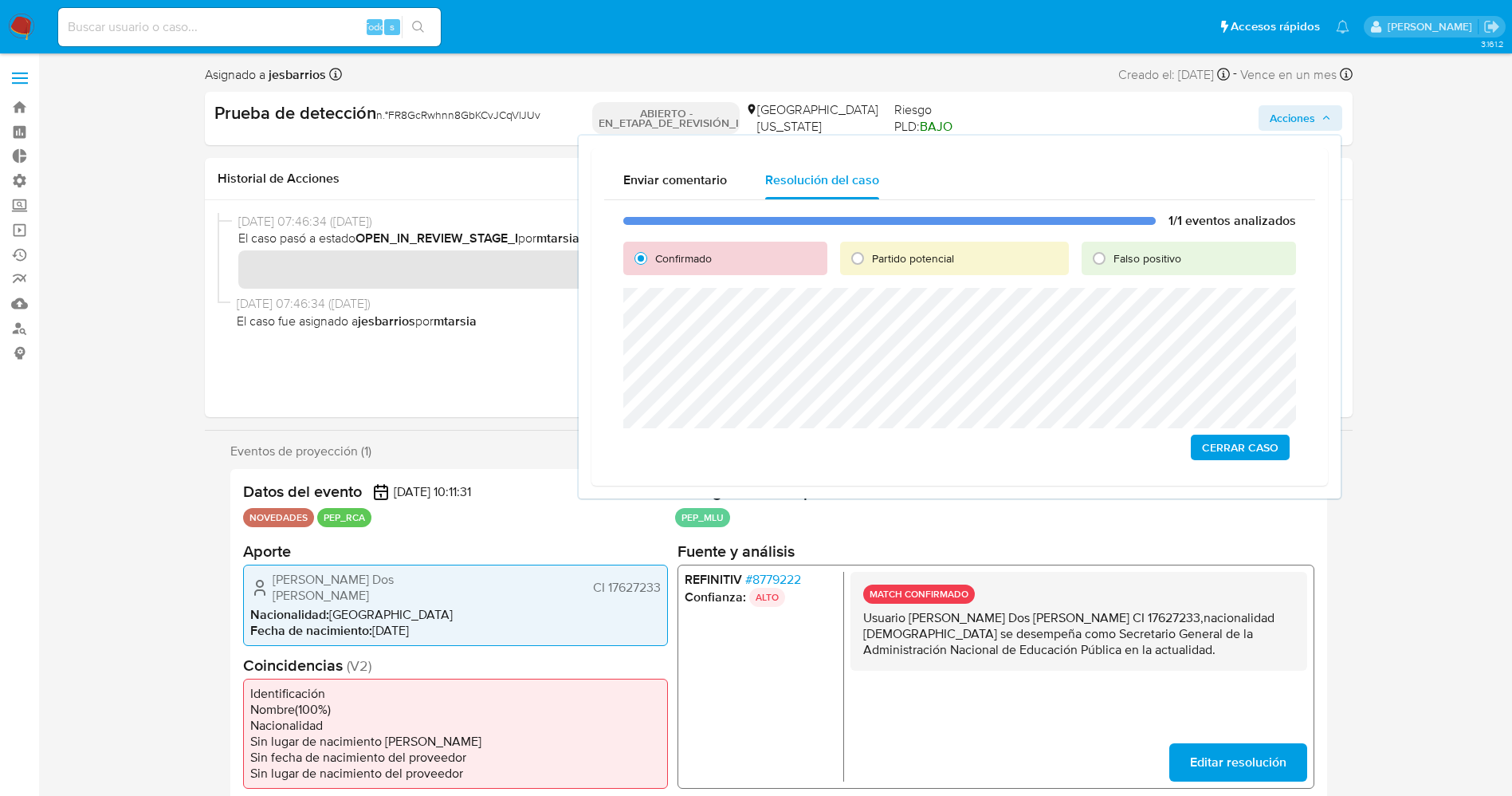
click at [1225, 442] on span "Cerrar Caso" at bounding box center [1240, 447] width 77 height 23
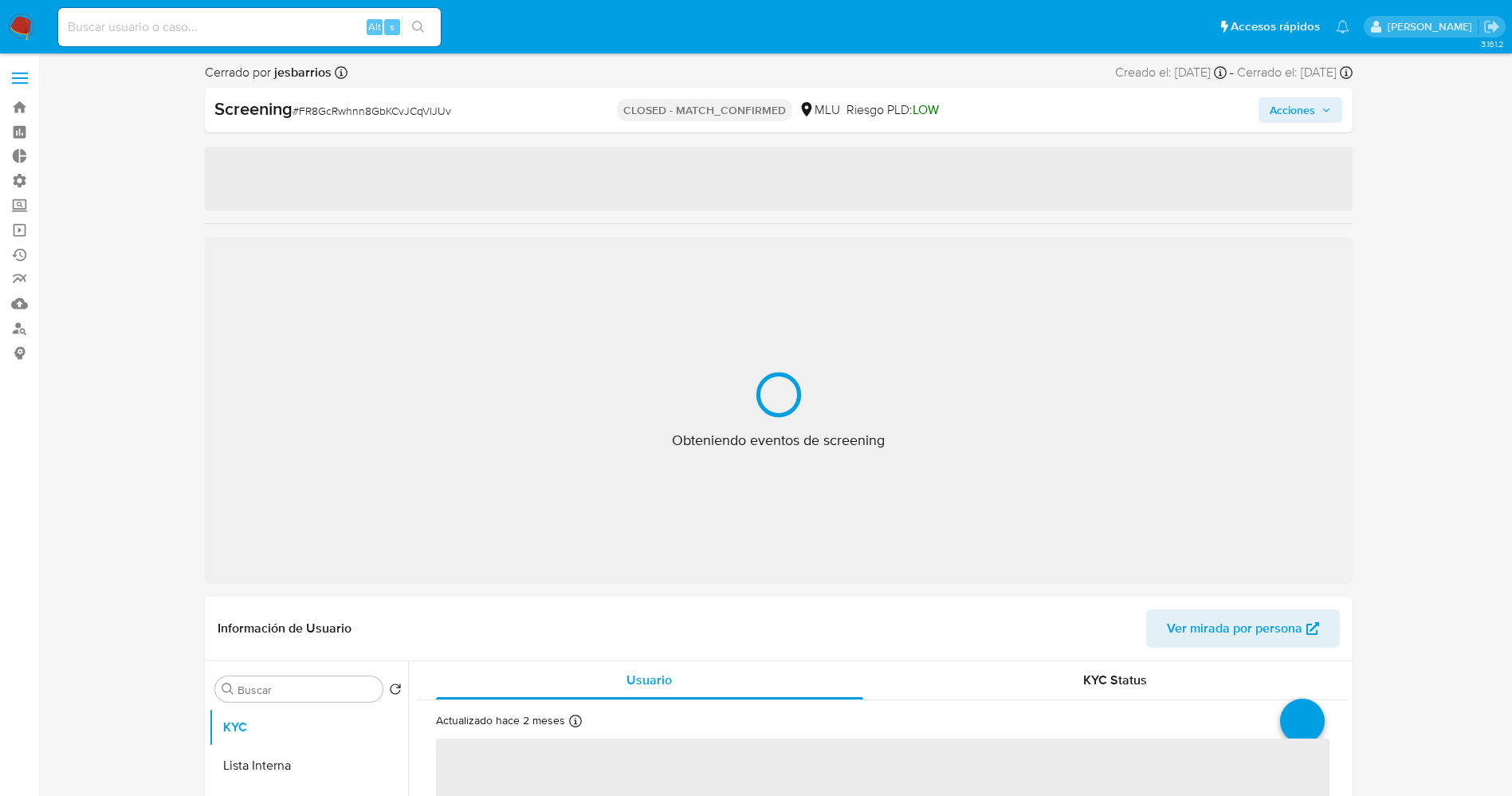
select select "10"
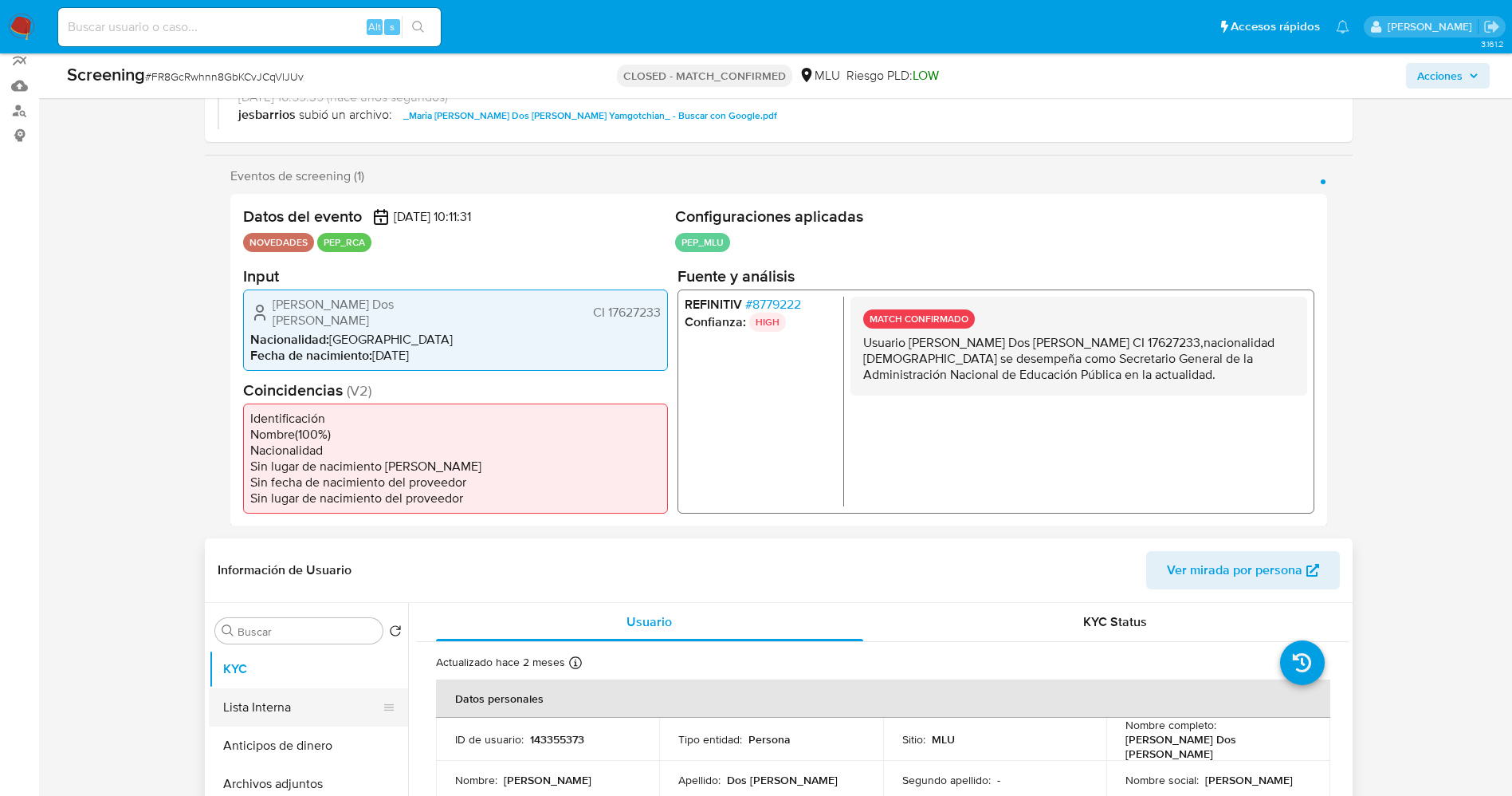
scroll to position [478, 0]
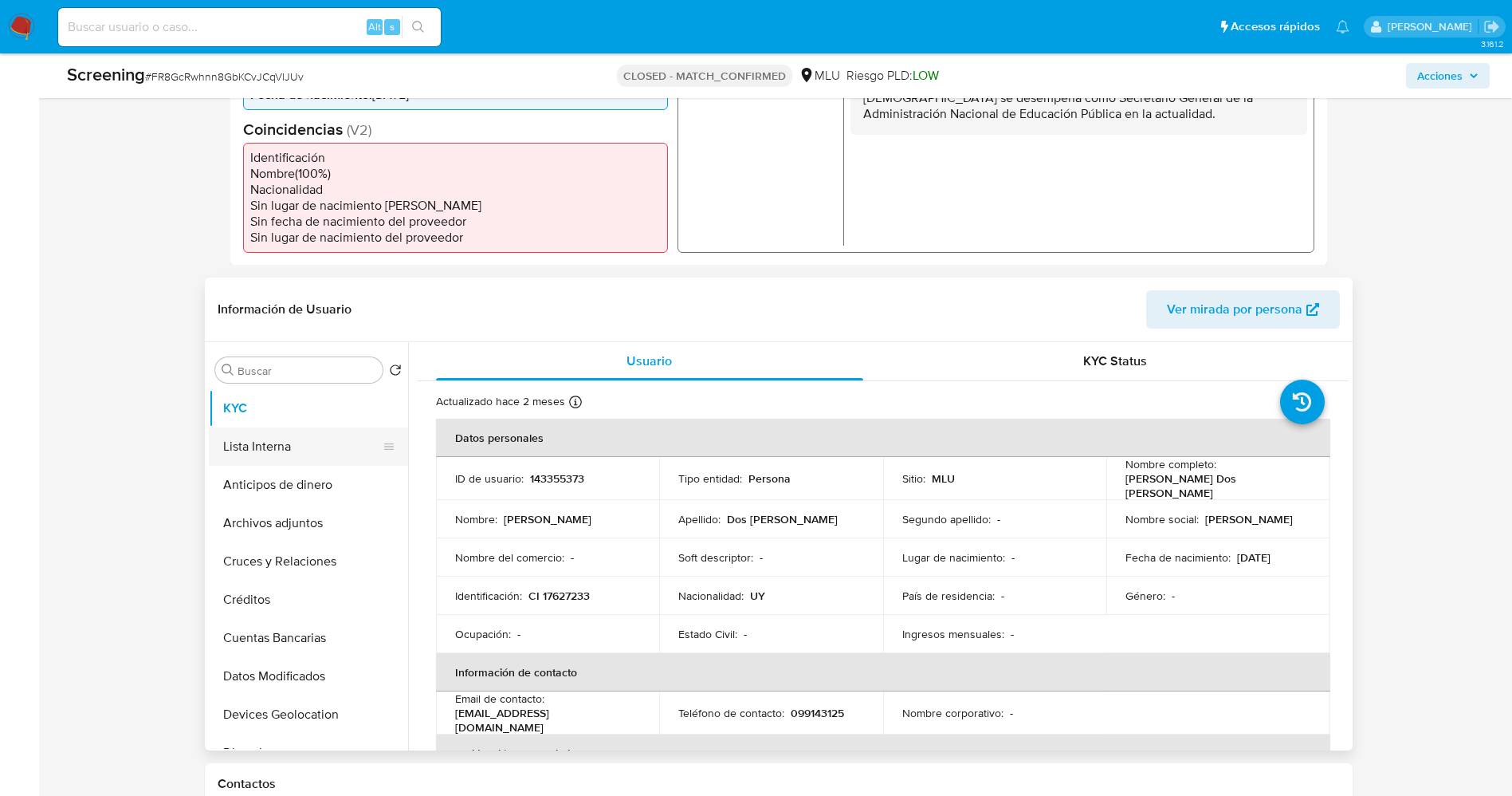
click at [274, 435] on button "Lista Interna" at bounding box center [302, 446] width 187 height 38
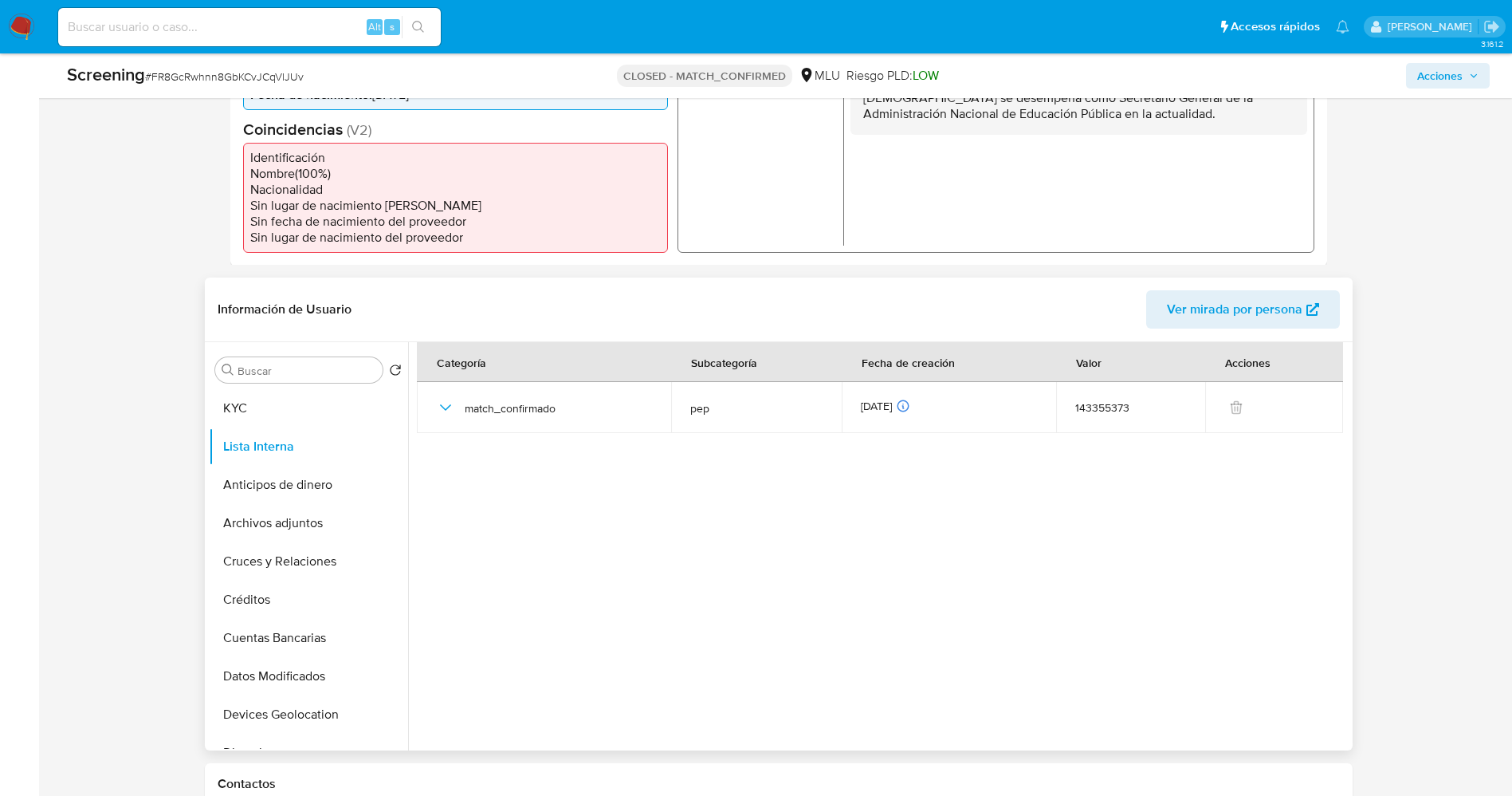
scroll to position [0, 0]
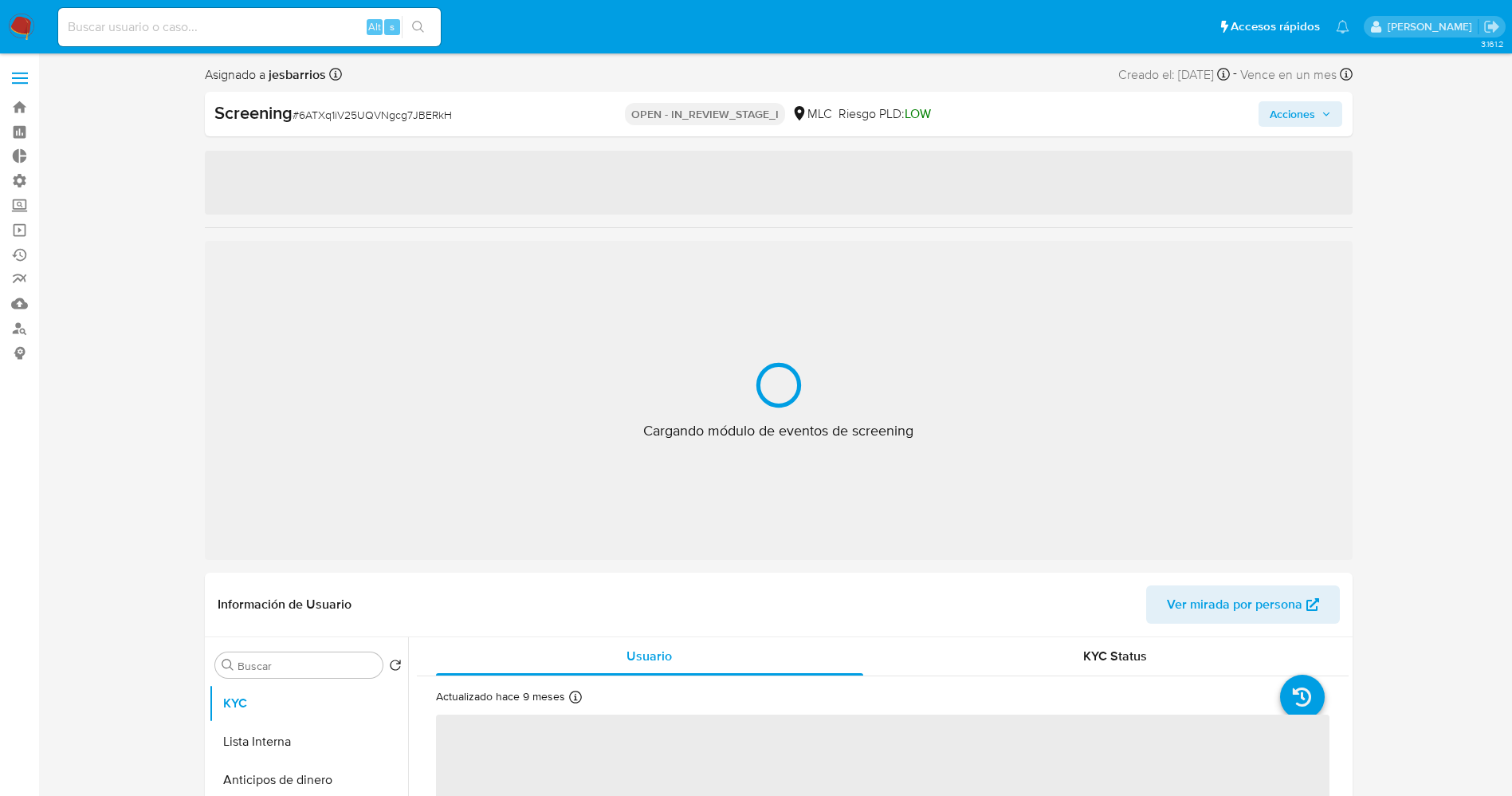
select select "10"
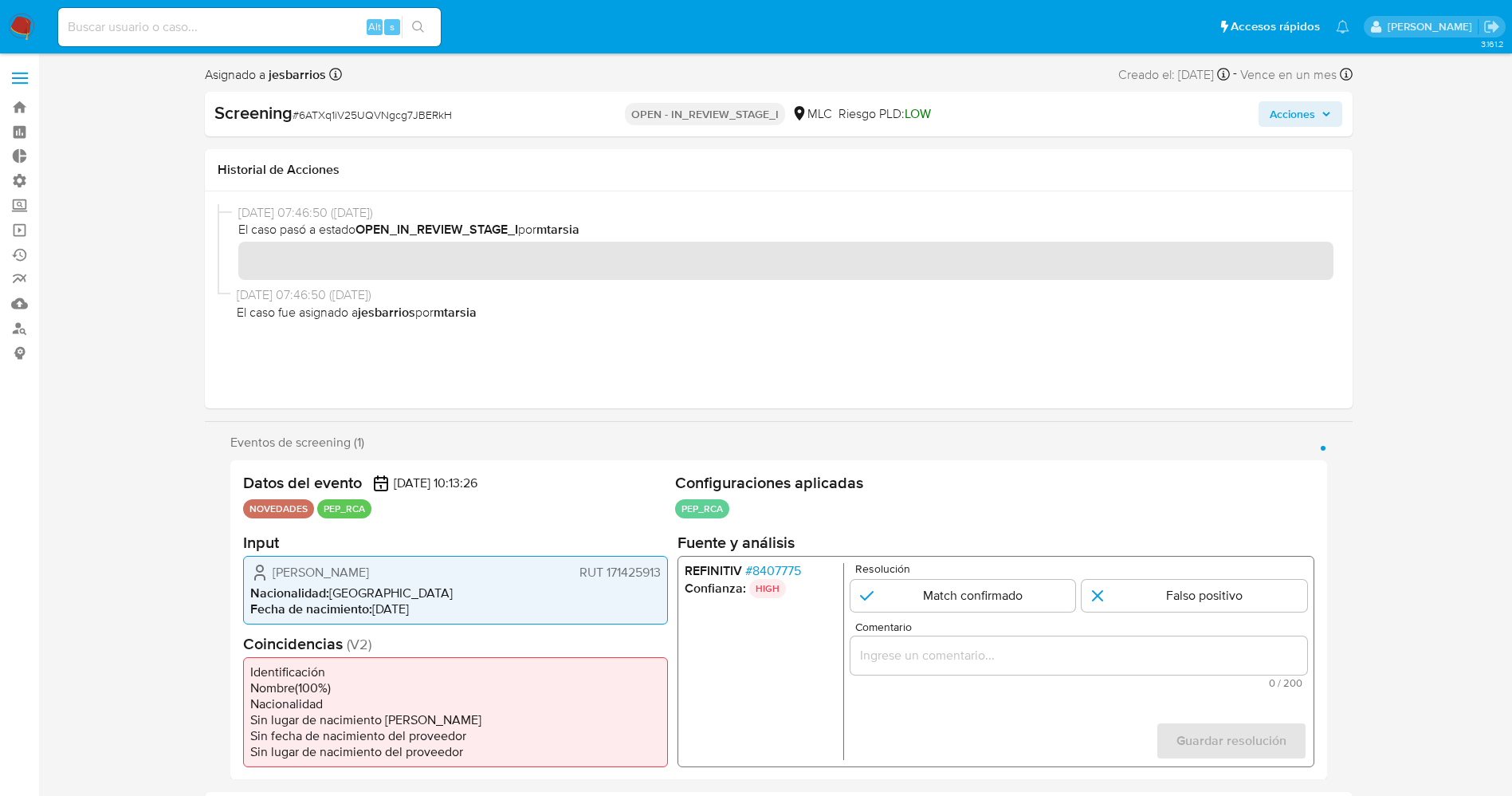
scroll to position [120, 0]
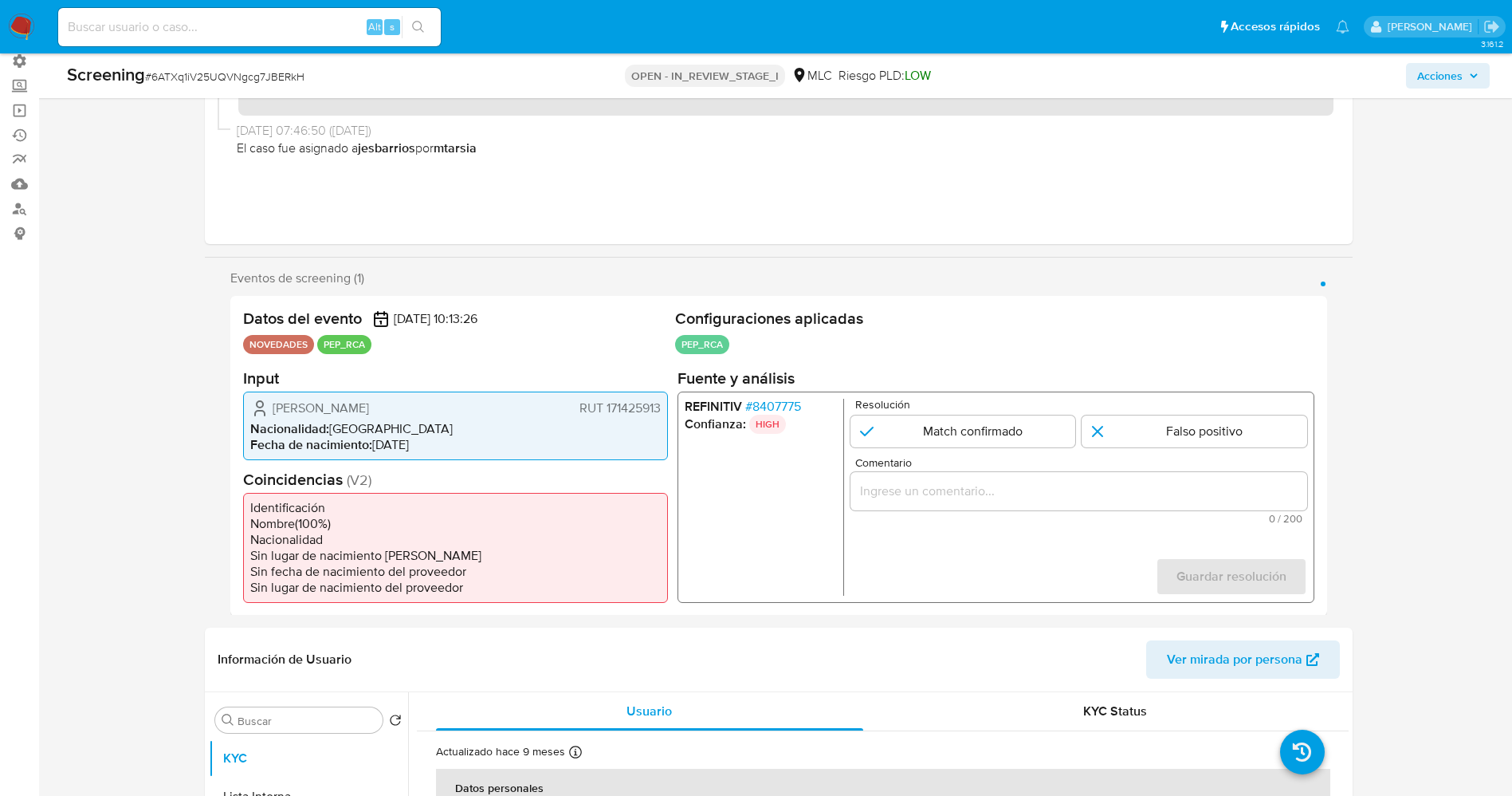
click at [785, 403] on span "# 8407775" at bounding box center [772, 406] width 56 height 16
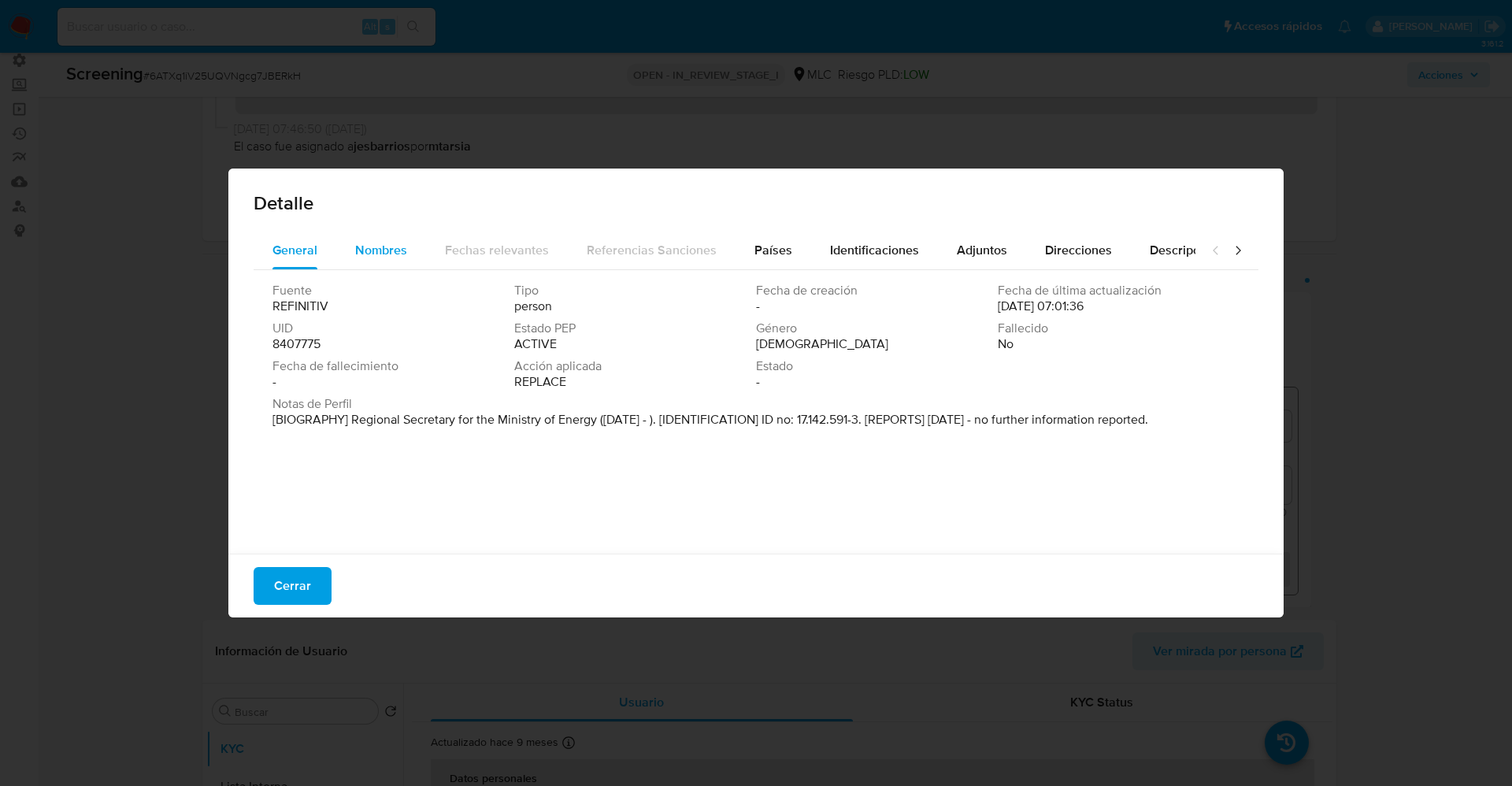
click at [395, 243] on span "Nombres" at bounding box center [381, 249] width 52 height 18
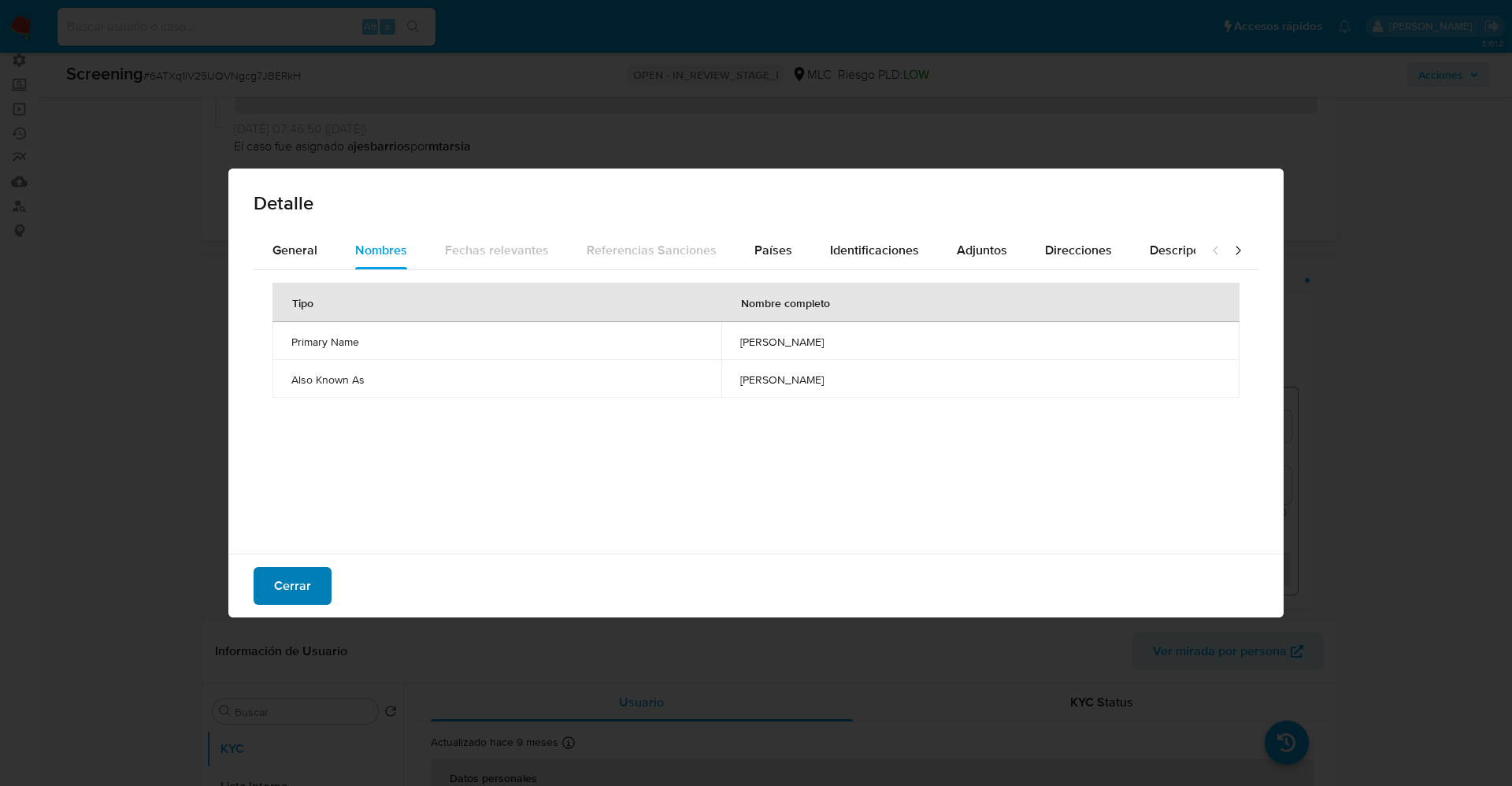
click at [306, 594] on span "Cerrar" at bounding box center [291, 586] width 37 height 35
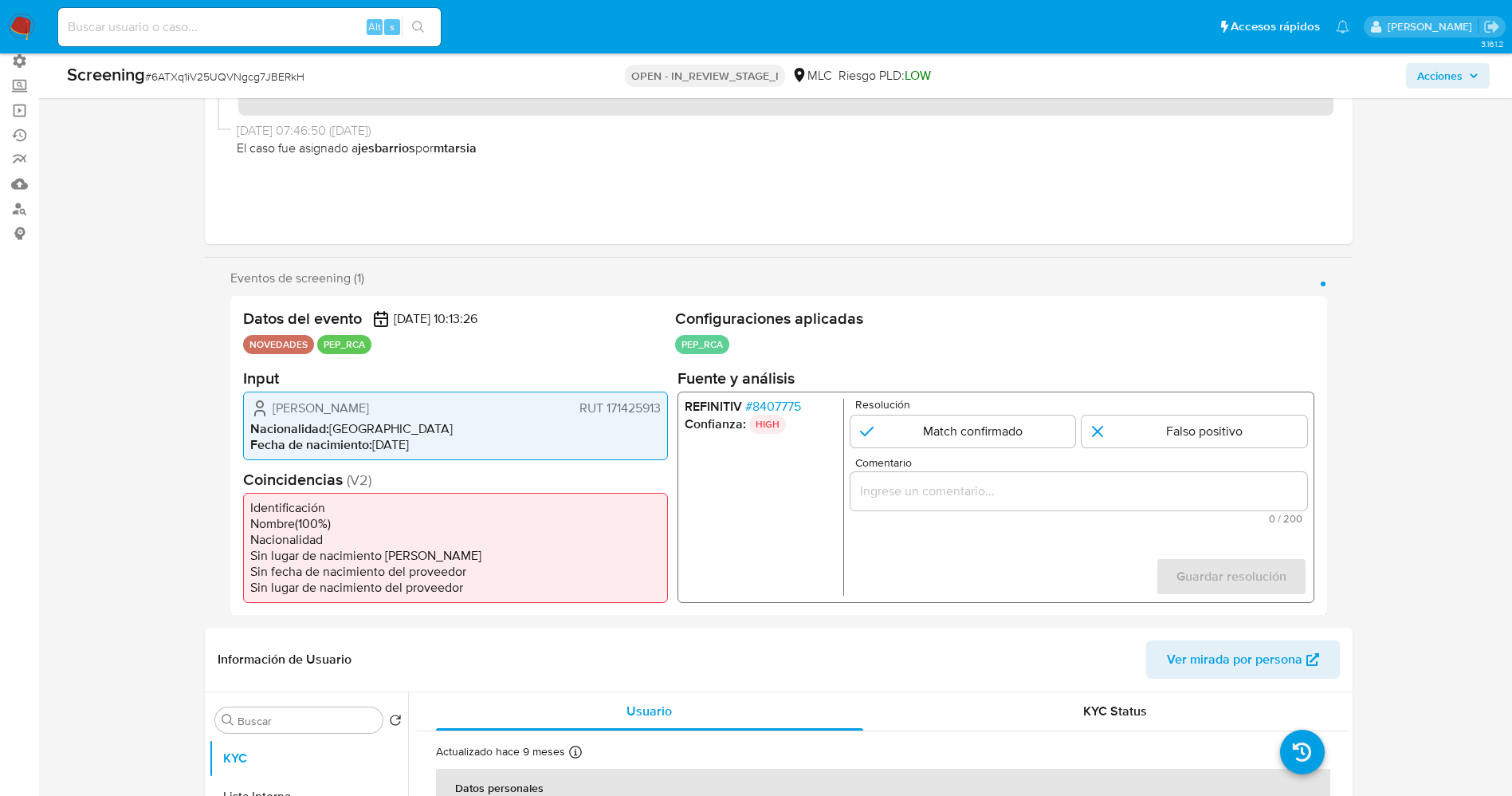
drag, startPoint x: 256, startPoint y: 399, endPoint x: 489, endPoint y: 407, distance: 233.1
click at [489, 407] on div "[PERSON_NAME] RUT 171425913" at bounding box center [455, 407] width 410 height 19
click at [766, 409] on span "# 8407775" at bounding box center [772, 406] width 56 height 16
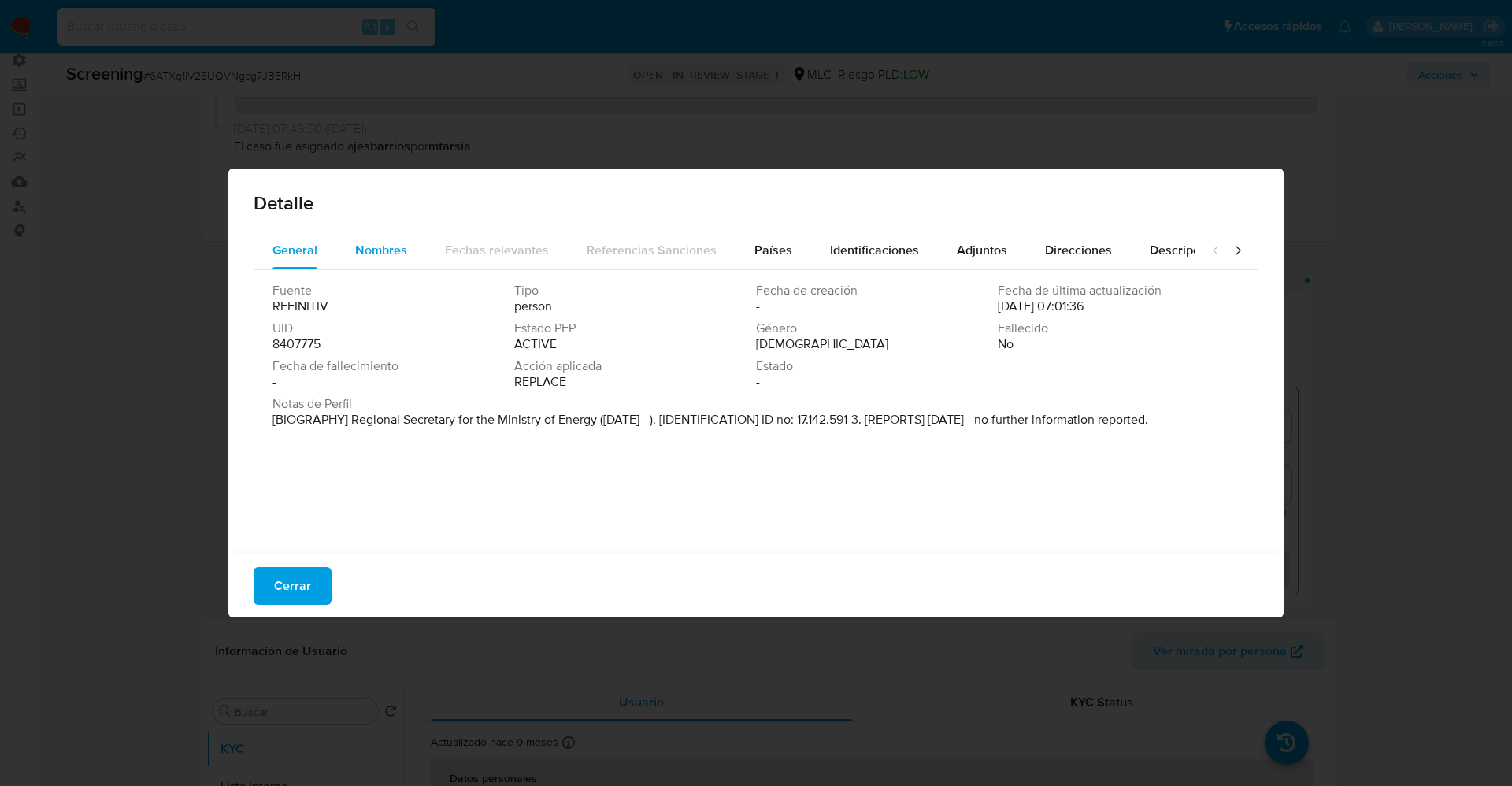
click at [377, 253] on span "Nombres" at bounding box center [381, 249] width 52 height 18
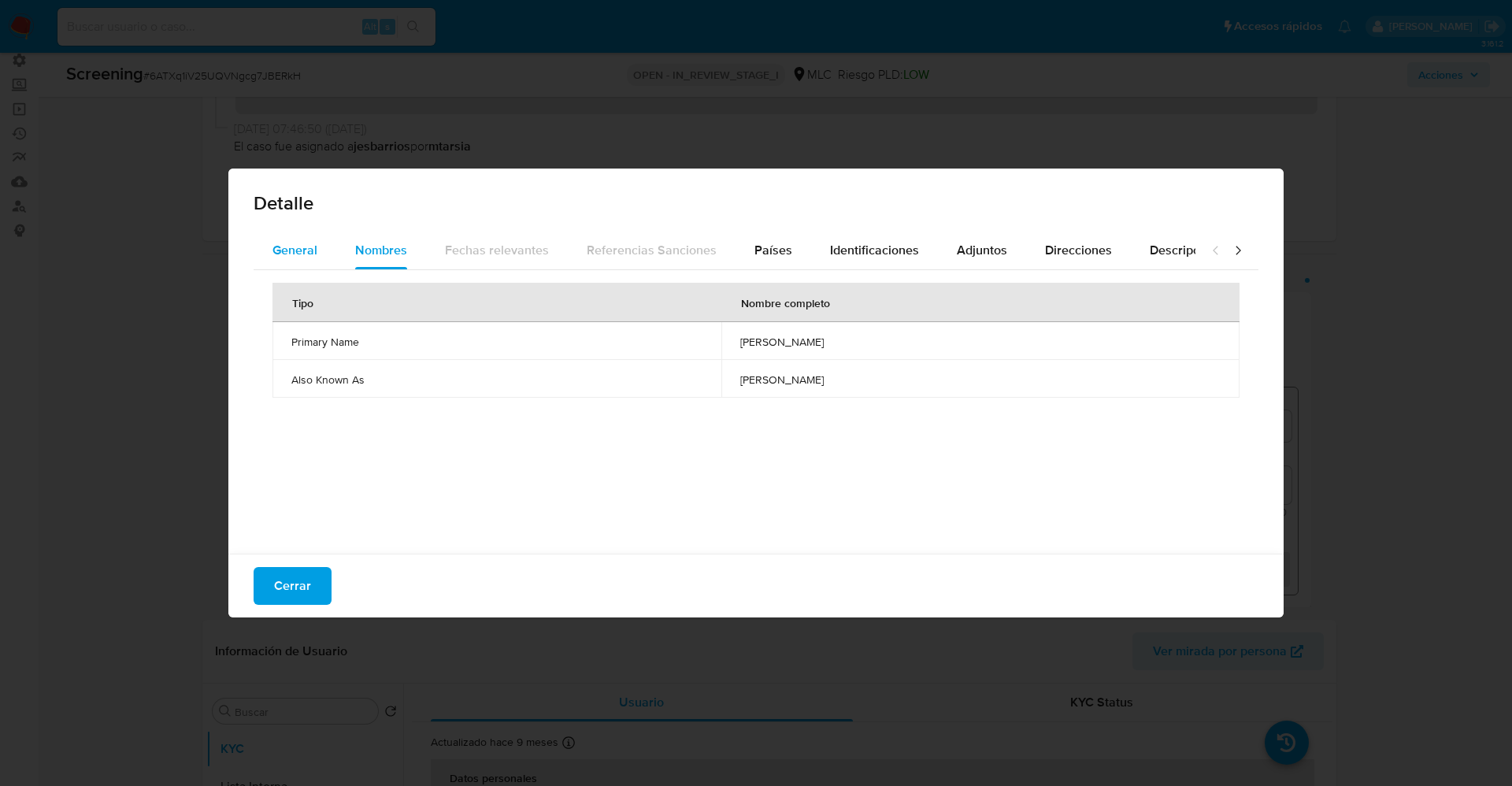
click at [298, 232] on div "General" at bounding box center [295, 250] width 45 height 38
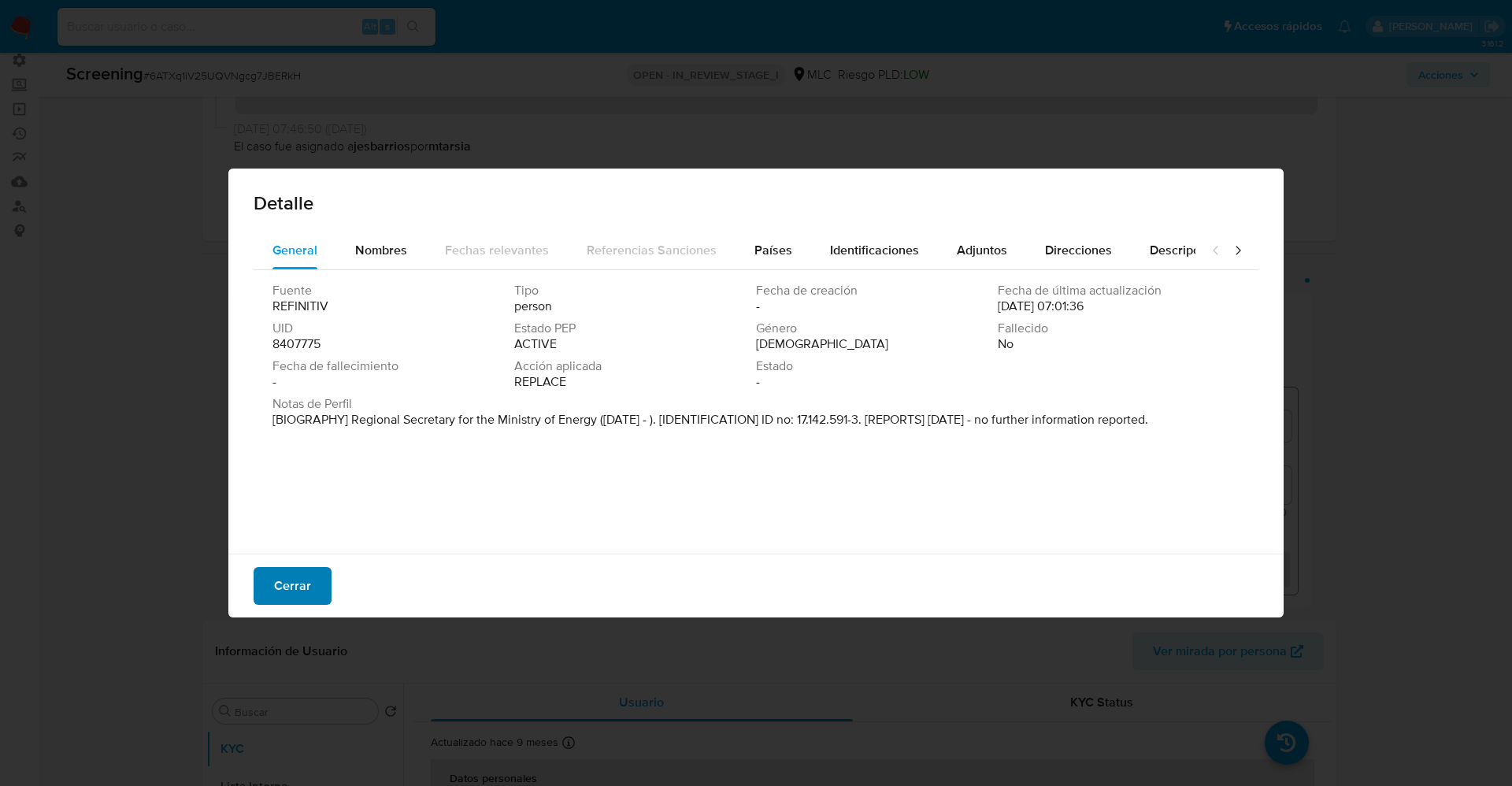
click at [297, 581] on span "Cerrar" at bounding box center [291, 586] width 37 height 35
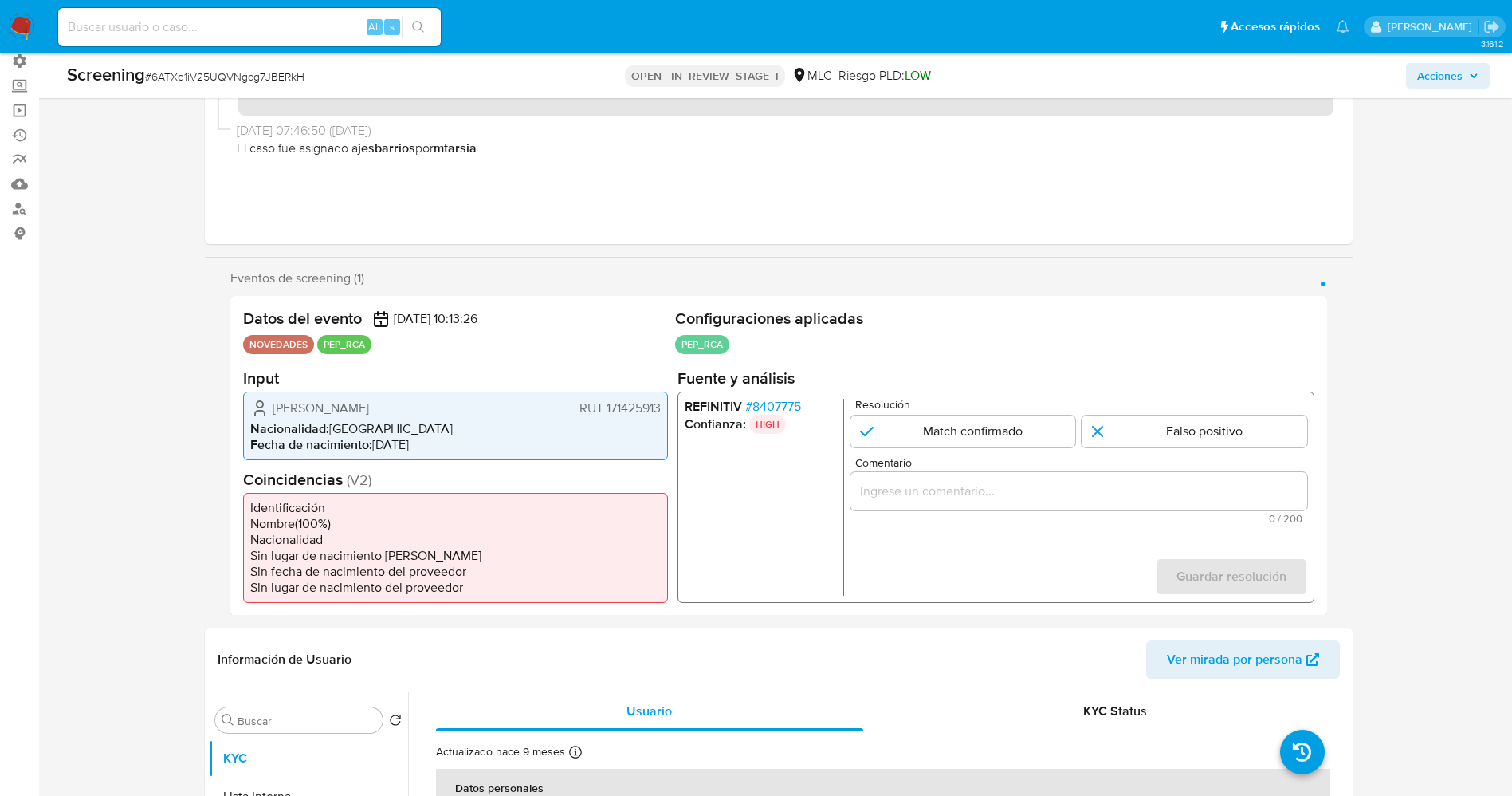
click at [769, 410] on span "# 8407775" at bounding box center [772, 406] width 56 height 16
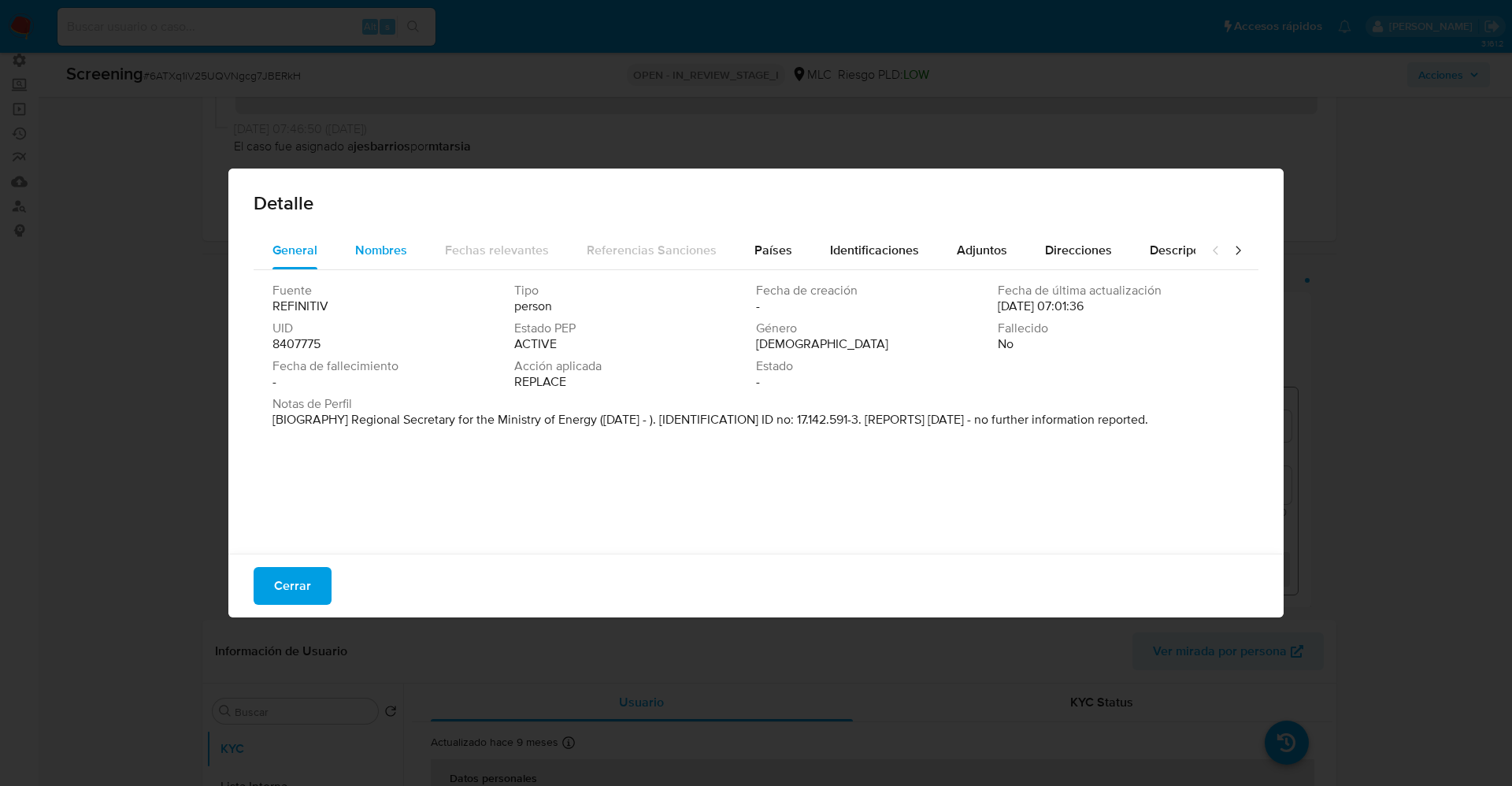
click at [393, 254] on span "Nombres" at bounding box center [381, 249] width 52 height 18
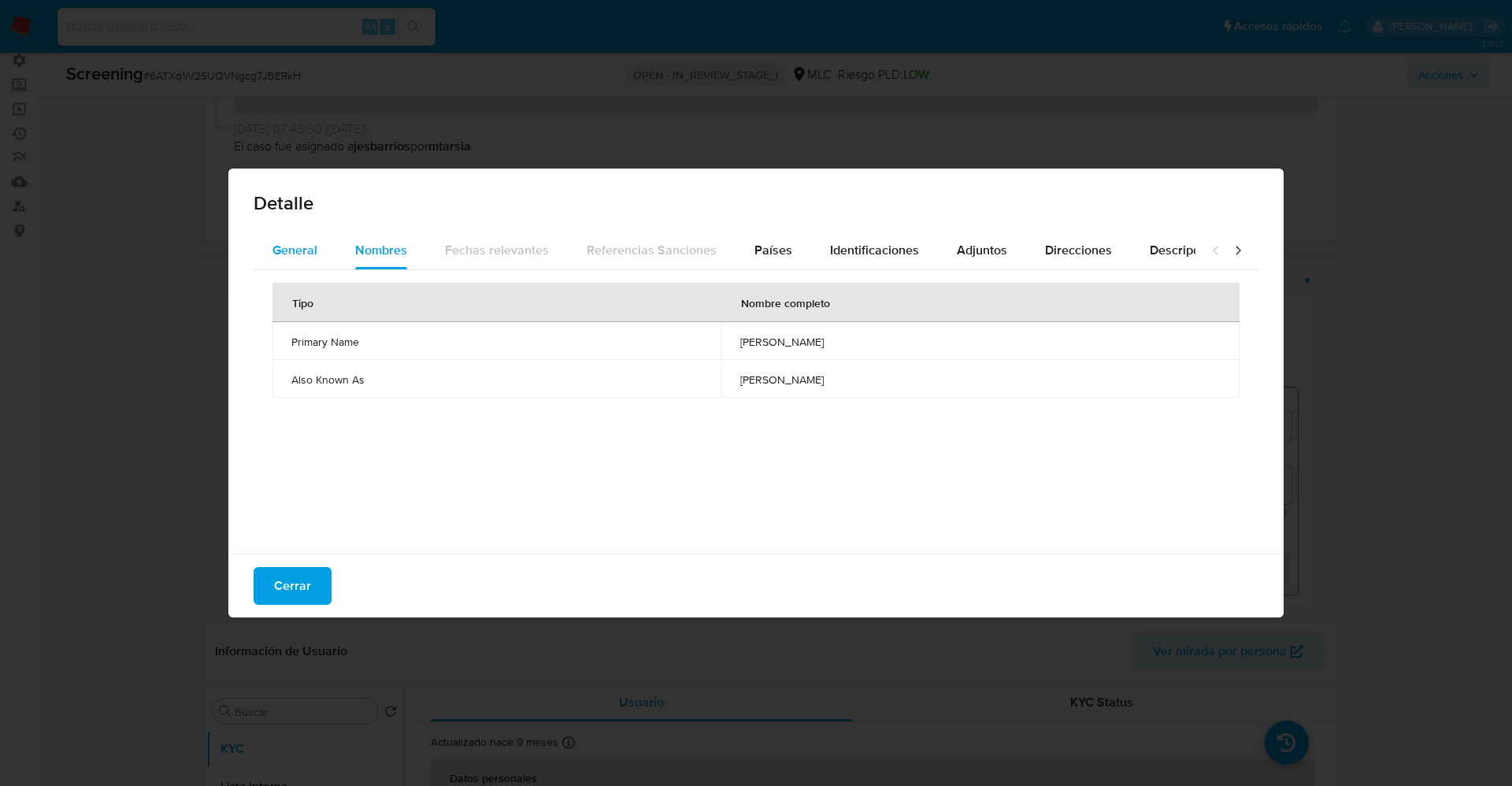
click at [315, 242] on span "General" at bounding box center [295, 249] width 45 height 18
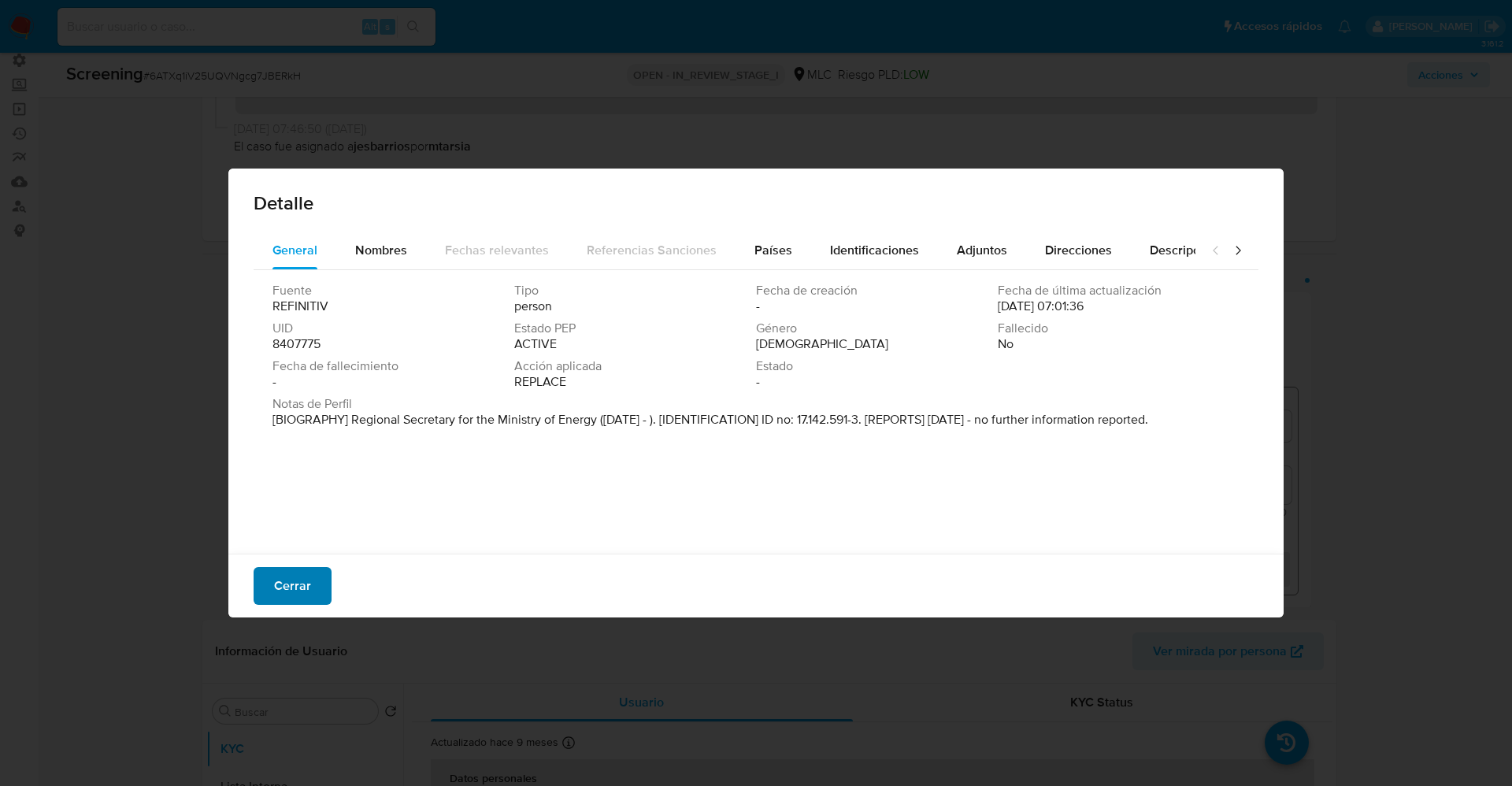
click at [308, 580] on span "Cerrar" at bounding box center [291, 586] width 37 height 35
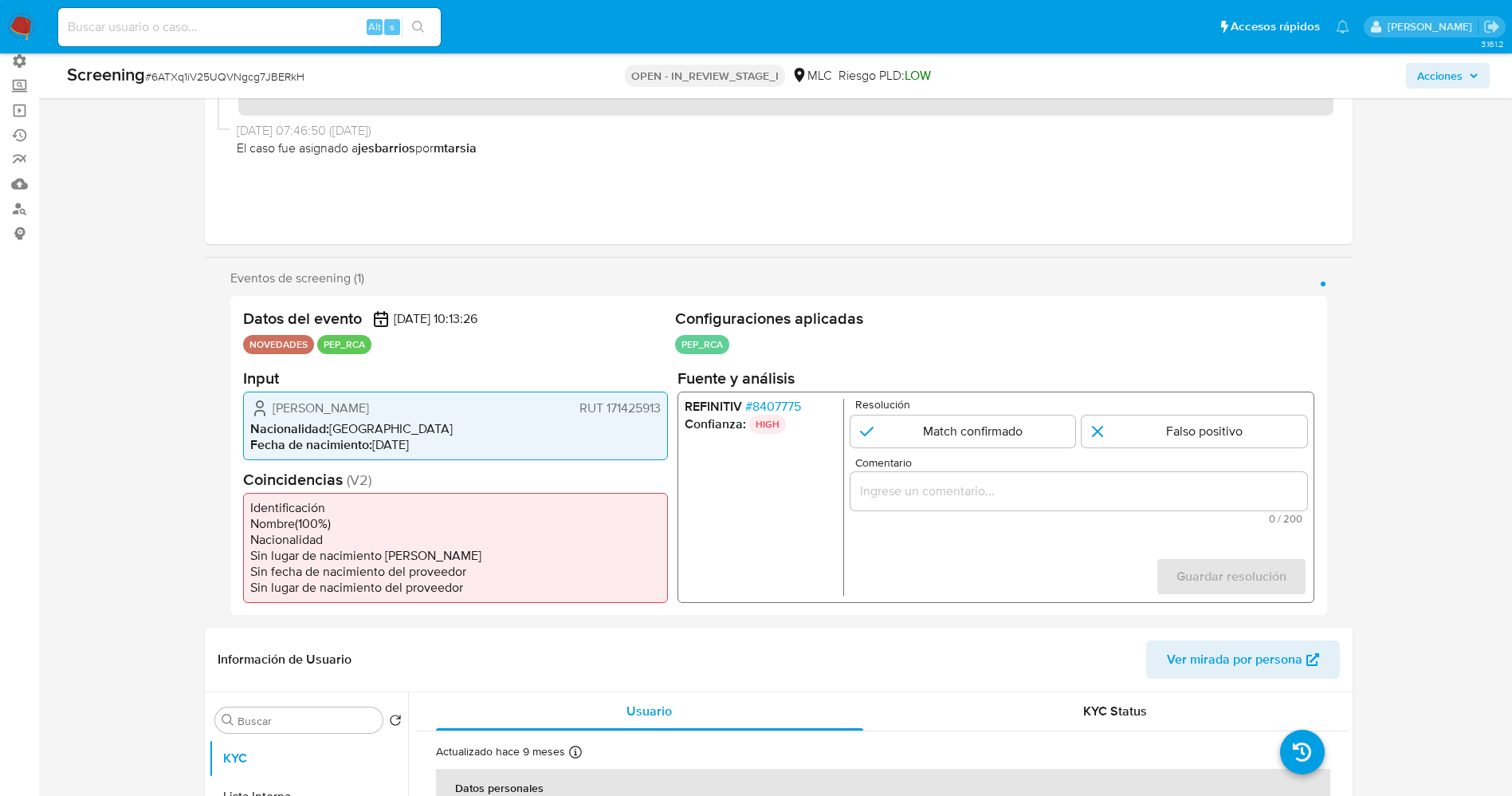
drag, startPoint x: 349, startPoint y: 407, endPoint x: 466, endPoint y: 409, distance: 117.0
click at [466, 409] on div "[PERSON_NAME] RUT 171425913" at bounding box center [455, 407] width 410 height 19
click at [391, 441] on li "Fecha de nacimiento : [DEMOGRAPHIC_DATA]" at bounding box center [455, 445] width 410 height 16
drag, startPoint x: 270, startPoint y: 407, endPoint x: 663, endPoint y: 411, distance: 393.0
click at [663, 411] on div "[PERSON_NAME] RUT 171425913 Nacionalidad : [DEMOGRAPHIC_DATA] Fecha de nacimien…" at bounding box center [455, 425] width 425 height 69
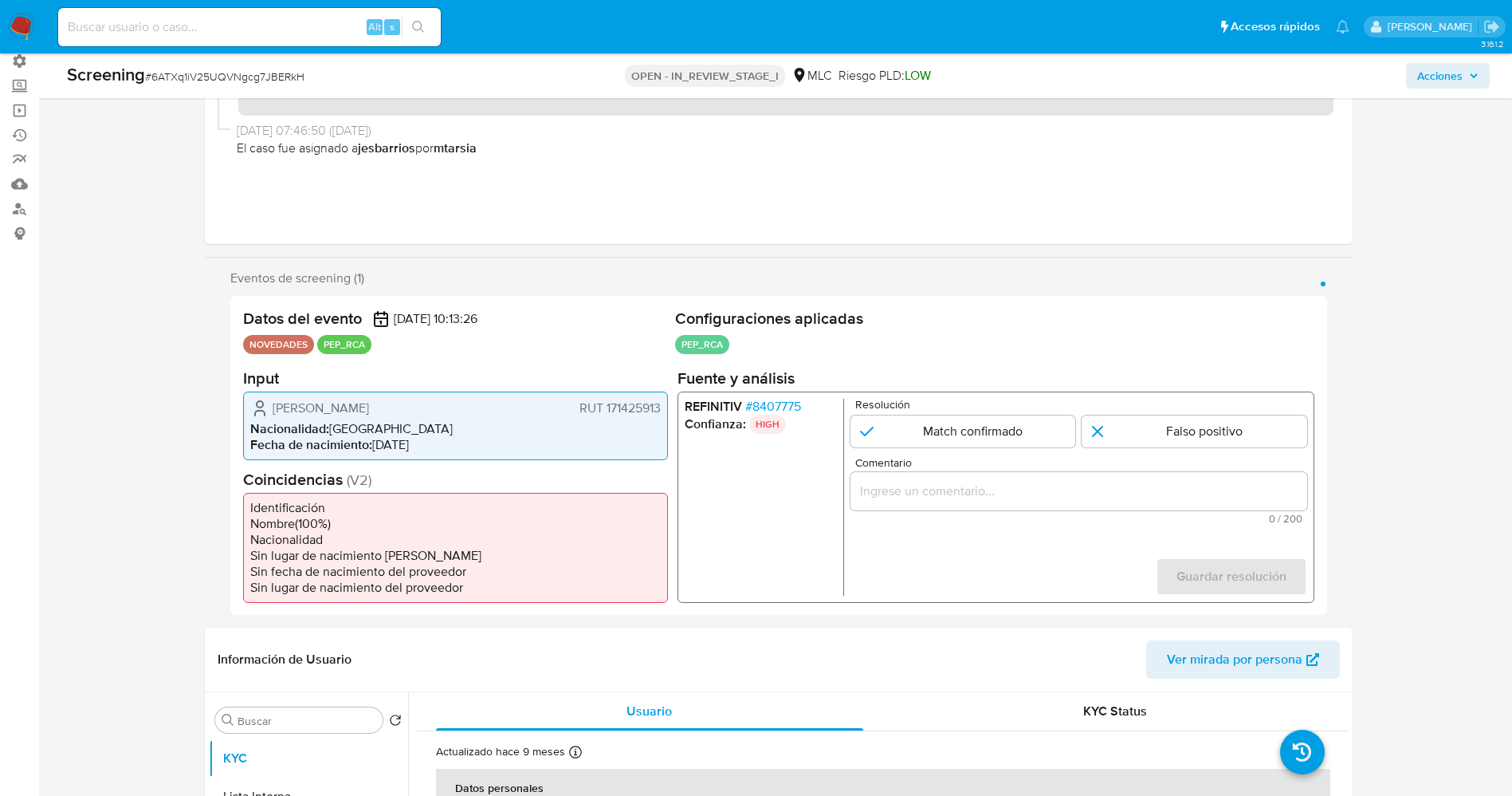
click at [761, 408] on span "# 8407775" at bounding box center [772, 406] width 56 height 16
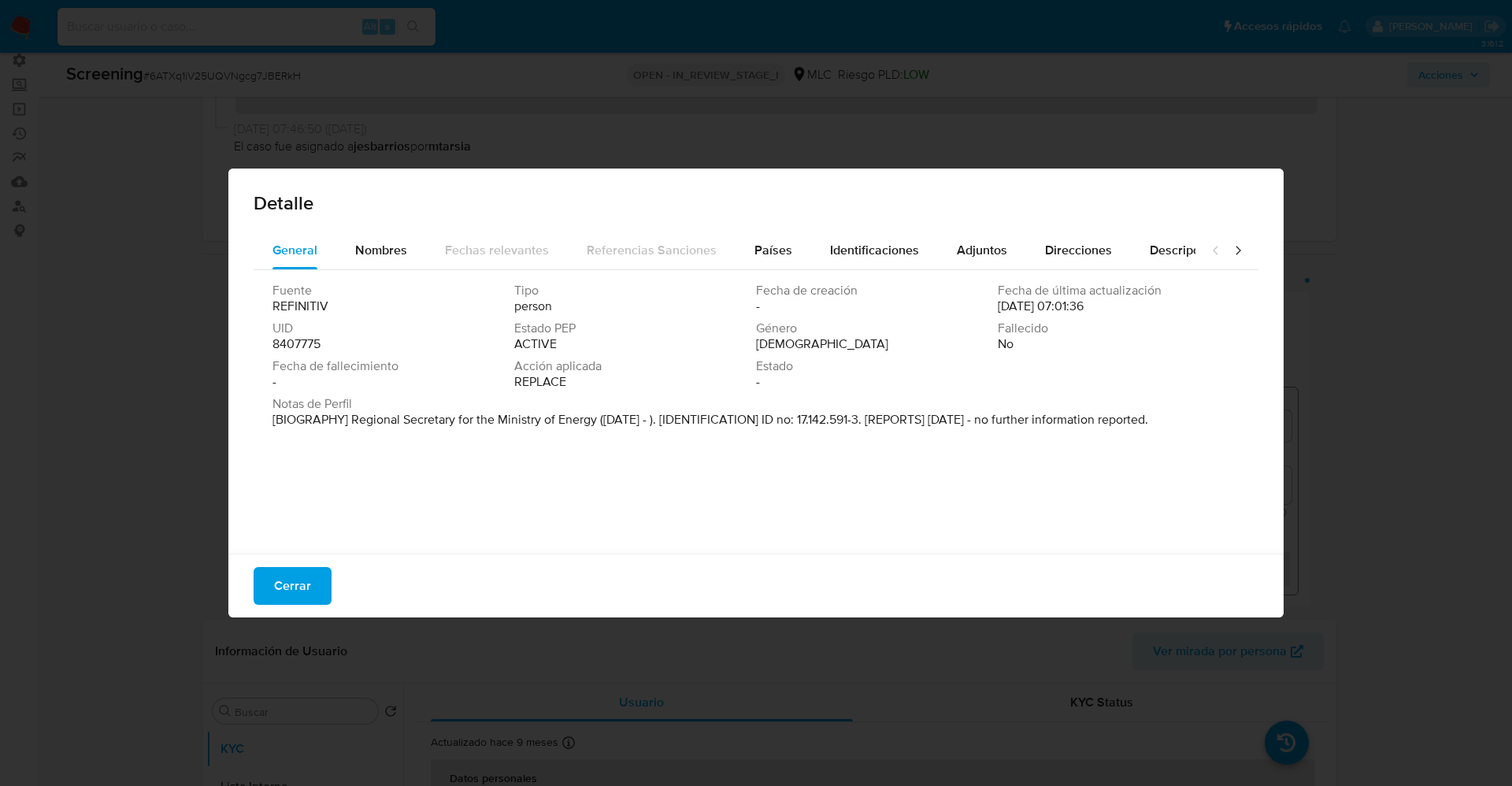
drag, startPoint x: 356, startPoint y: 422, endPoint x: 1134, endPoint y: 422, distance: 778.0
click at [1134, 422] on p "[BIOGRAPHY] Regional Secretary for the Ministry of Energy ([DATE] - ). [IDENTIF…" at bounding box center [710, 420] width 875 height 16
drag, startPoint x: 345, startPoint y: 420, endPoint x: 596, endPoint y: 418, distance: 251.0
click at [596, 418] on font "[BIOGRAFÍA] Secretario Regional del Ministerio de Energía ([DATE]). [IDENTIFICA…" at bounding box center [740, 419] width 936 height 18
click at [305, 581] on span "Cerrar" at bounding box center [291, 586] width 37 height 35
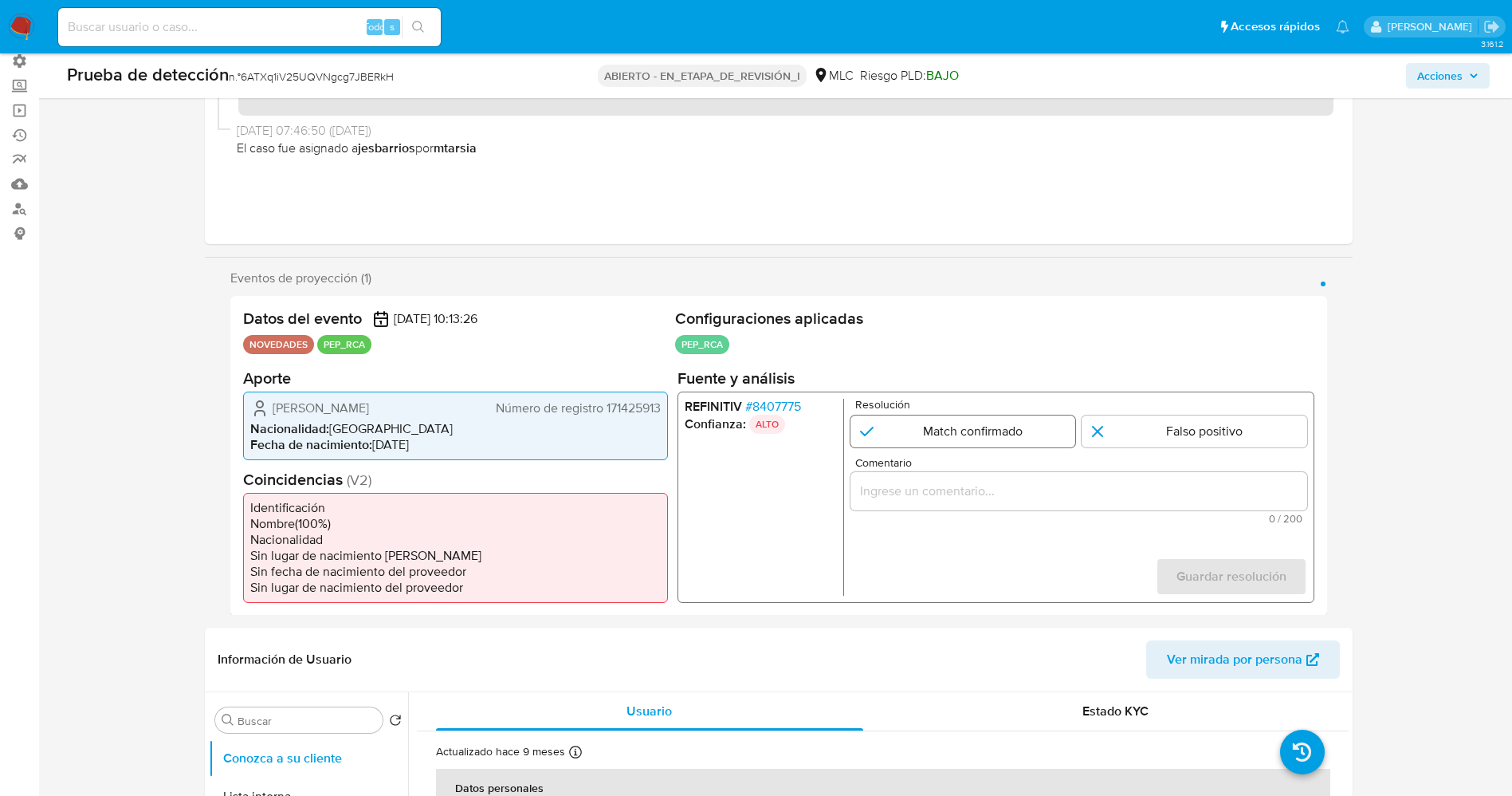
click at [964, 439] on input "1 de 1" at bounding box center [962, 430] width 225 height 32
radio input "true"
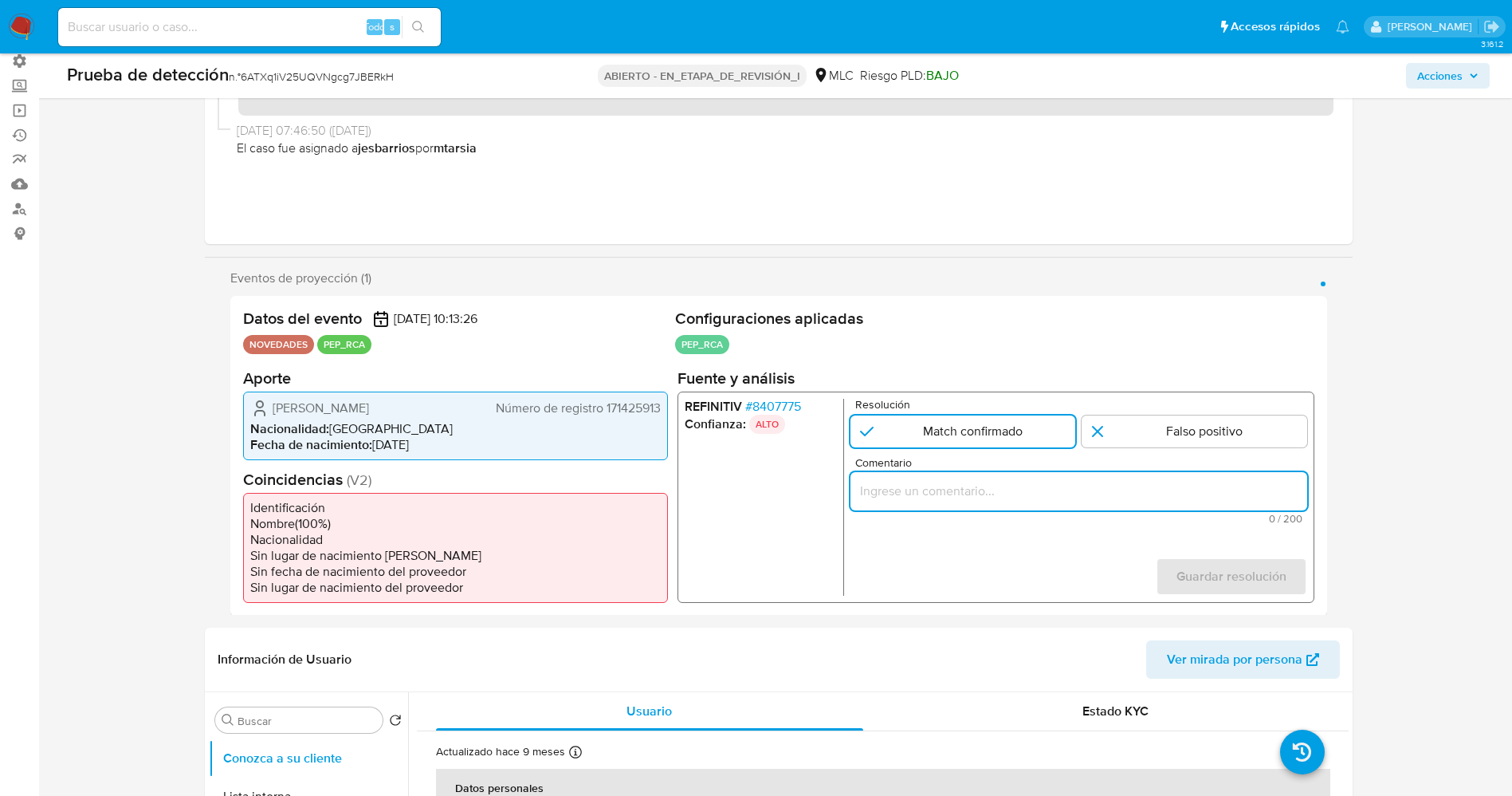
click at [951, 487] on input "Comentario" at bounding box center [1078, 490] width 457 height 21
drag, startPoint x: 934, startPoint y: 490, endPoint x: 1100, endPoint y: 497, distance: 166.1
click at [1100, 497] on input "usuario [PERSON_NAME] RUT 171425913,nacionalidadChilena, por coincidir en lista…" at bounding box center [1078, 490] width 457 height 21
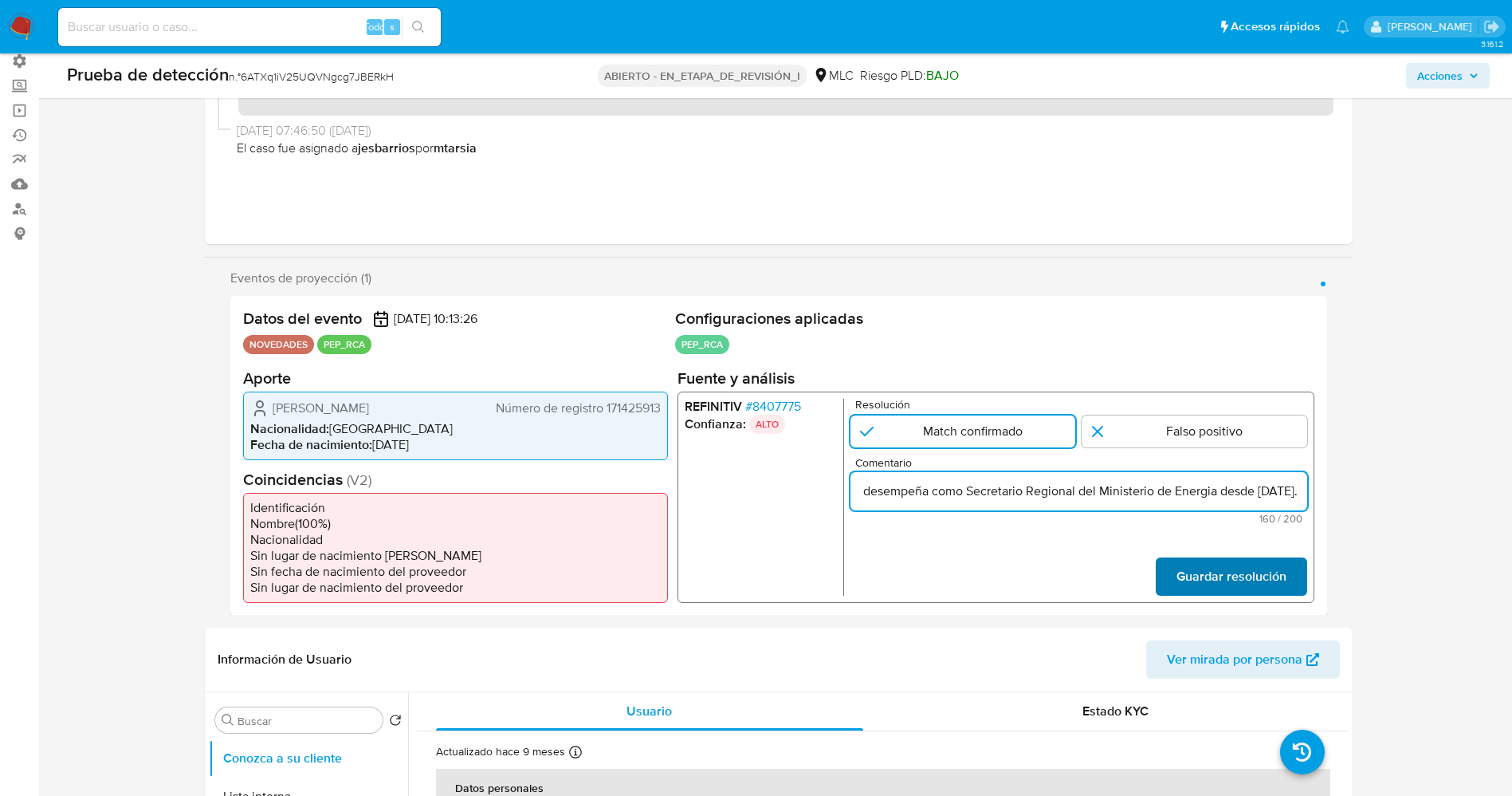
type input "usuario [PERSON_NAME] RUT 171425913,nacionalidadChilena,se desempeña como Secre…"
click at [1278, 568] on span "Guardar resolución" at bounding box center [1231, 575] width 110 height 35
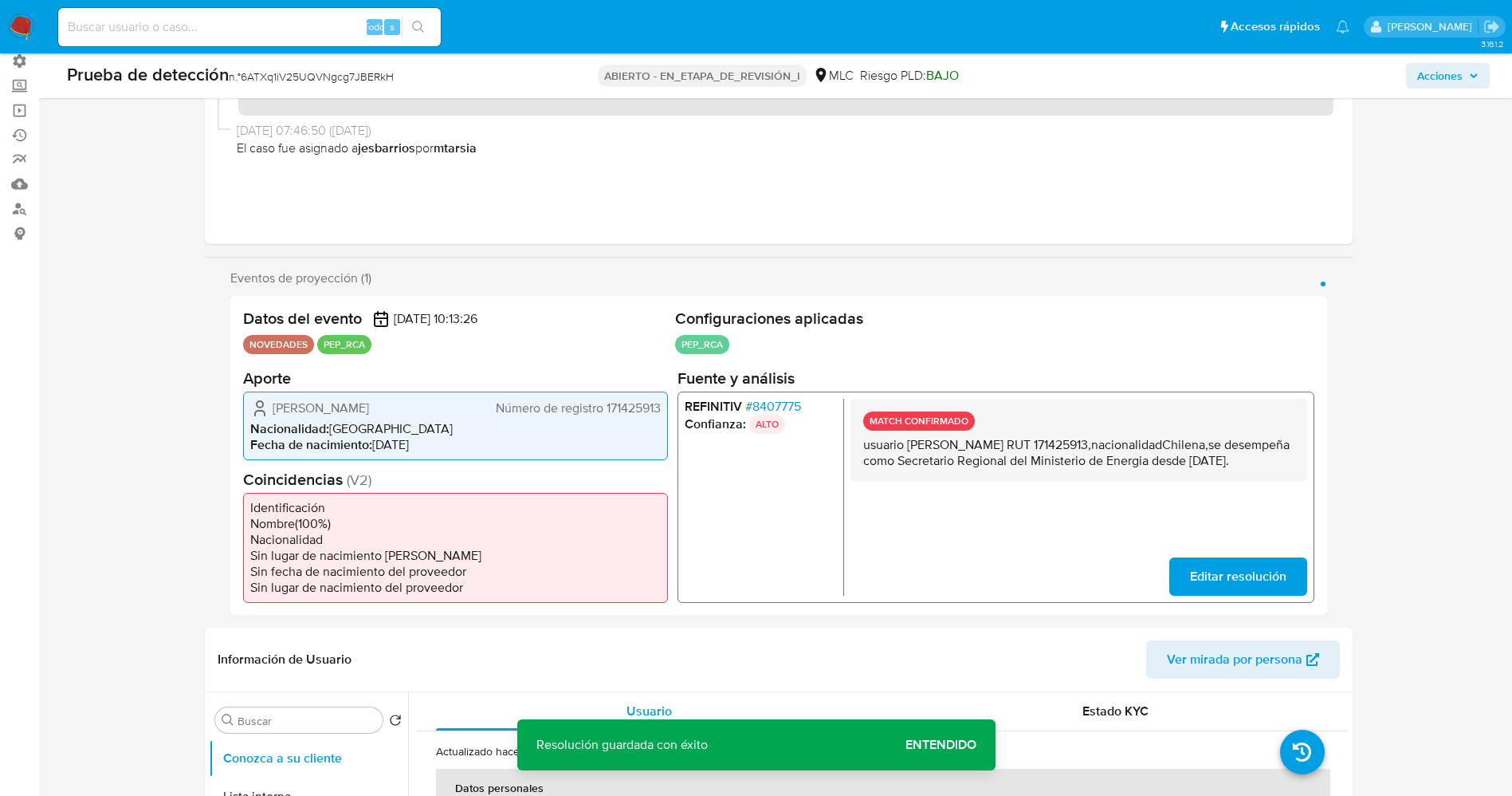
drag, startPoint x: 857, startPoint y: 447, endPoint x: 1218, endPoint y: 524, distance: 369.1
click at [1218, 524] on div "MATCH CONFIRMADO usuario [PERSON_NAME] RUT 171425913,nacionalidadChilena,se des…" at bounding box center [1078, 496] width 457 height 197
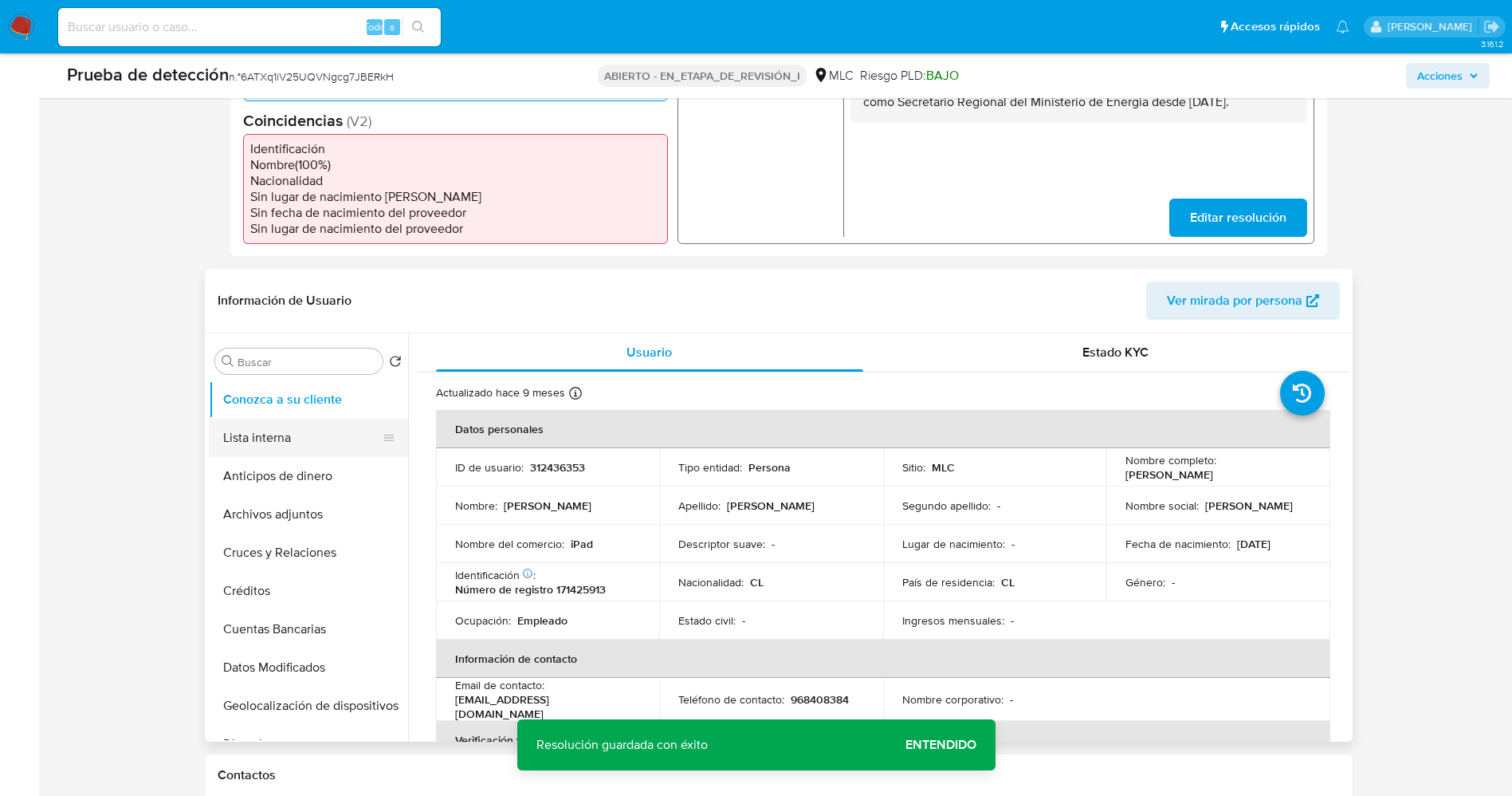
click at [236, 430] on button "Lista interna" at bounding box center [302, 437] width 187 height 38
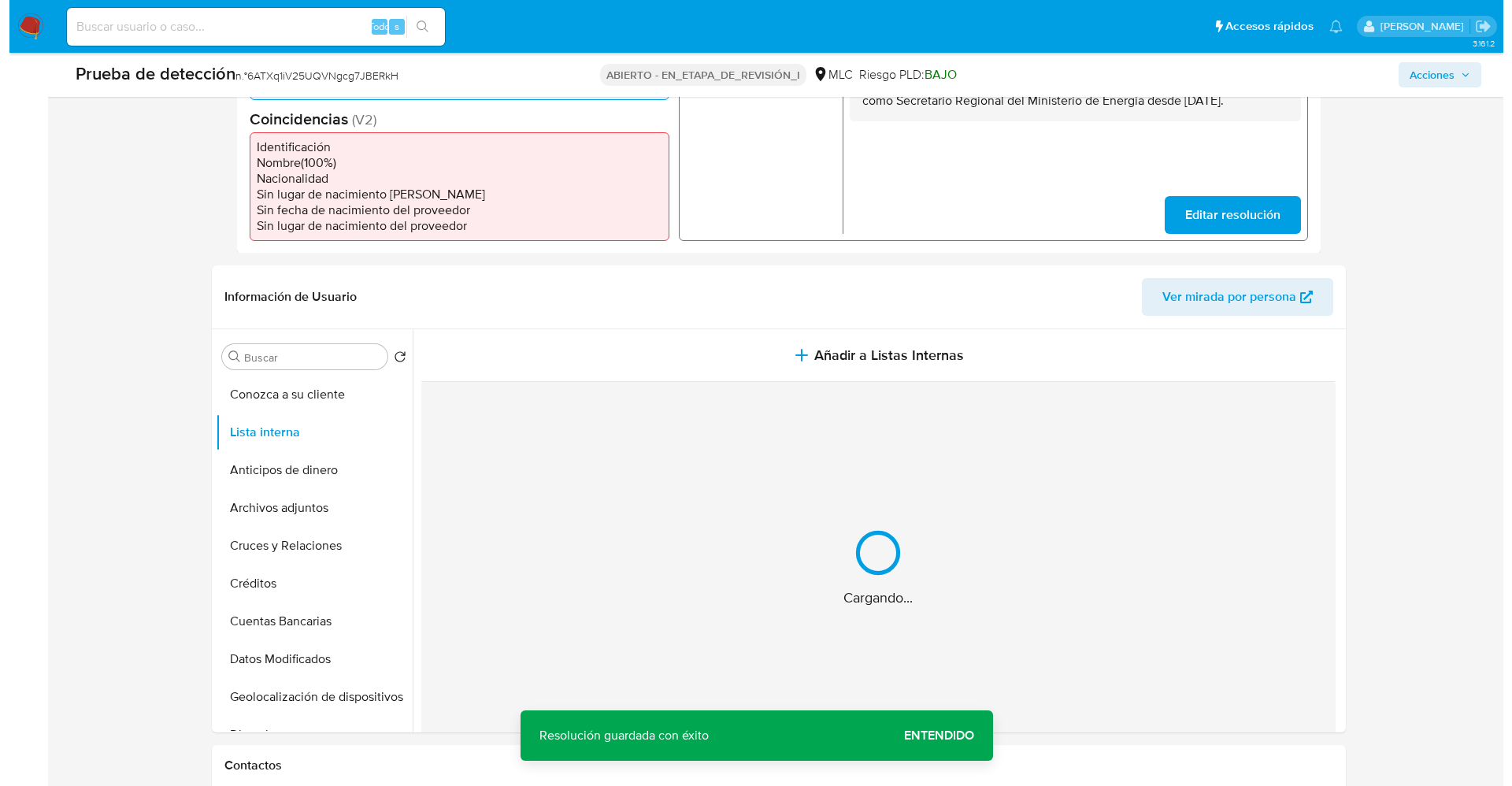
scroll to position [590, 0]
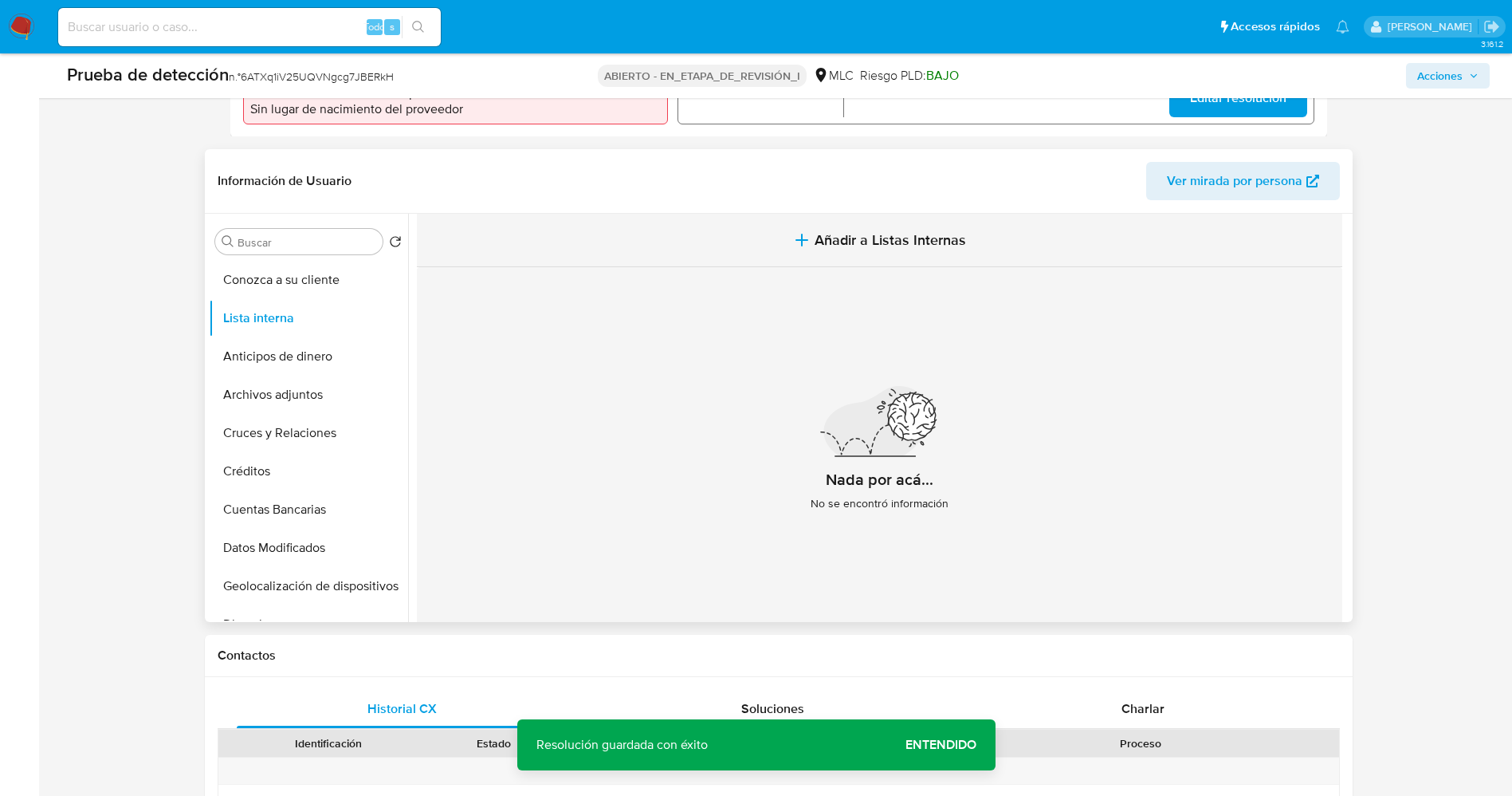
click at [783, 230] on button "Añadir a Listas Internas" at bounding box center [880, 240] width 925 height 53
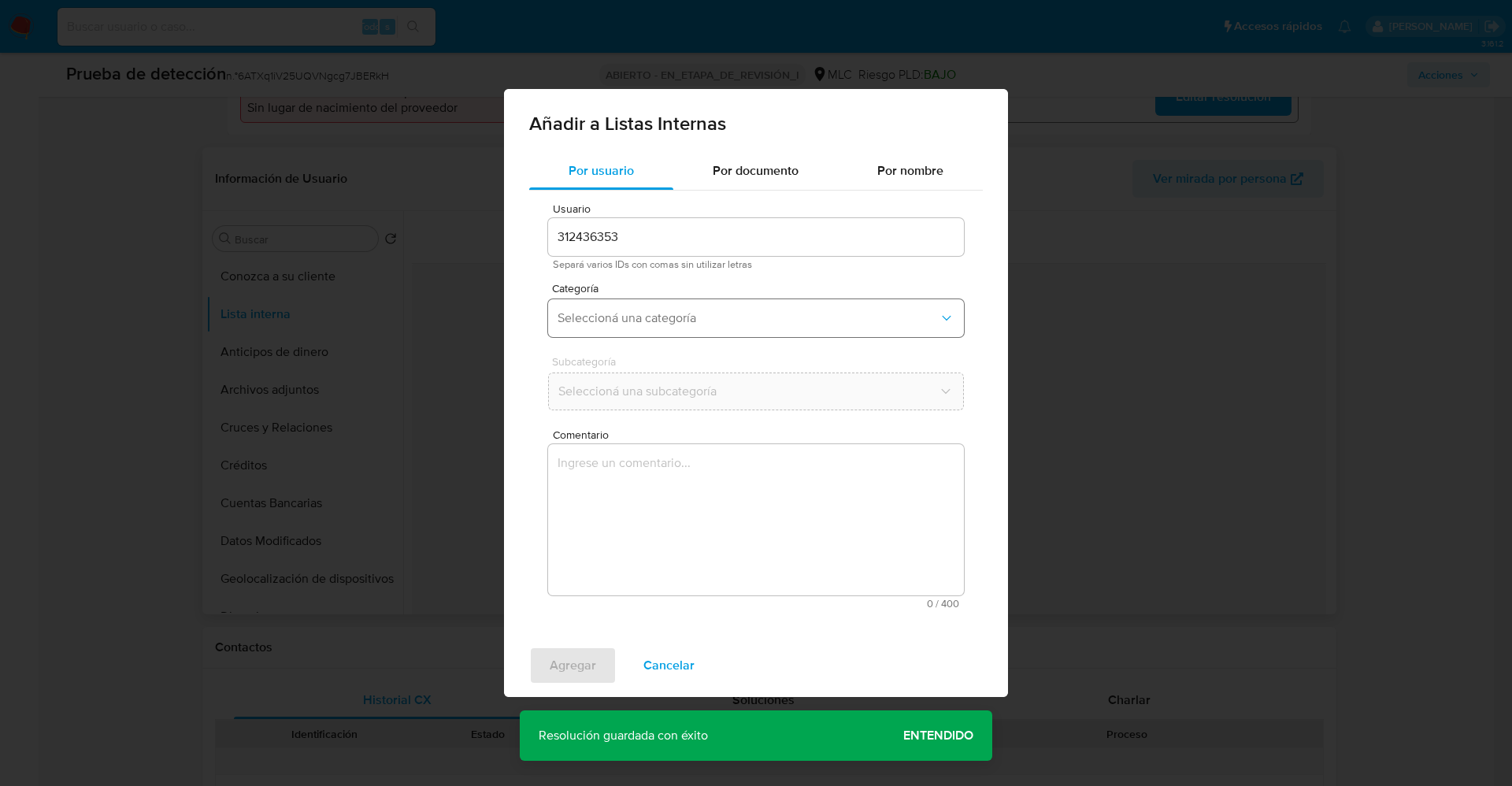
click at [625, 307] on button "Seleccioná una categoría" at bounding box center [756, 318] width 416 height 38
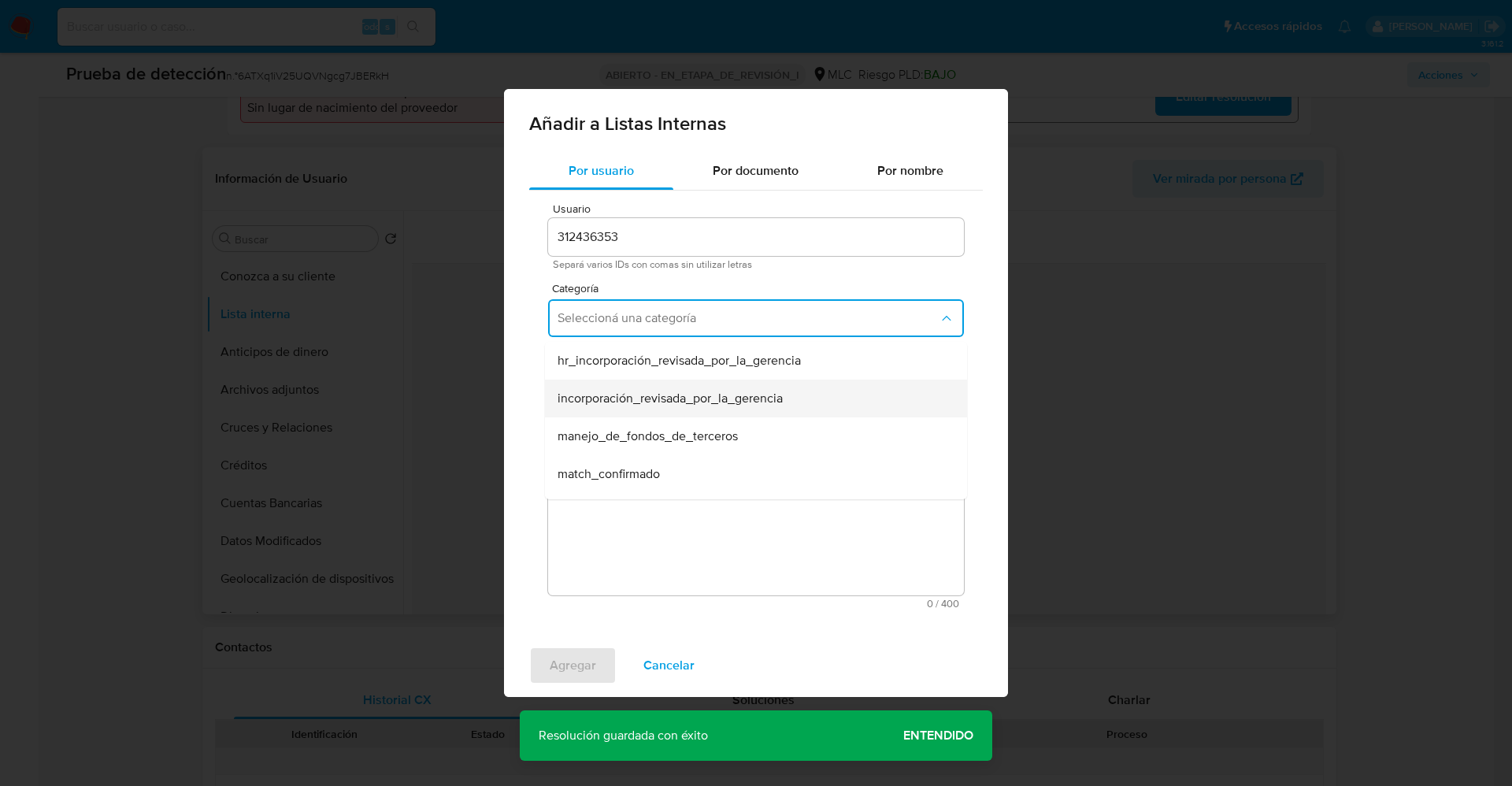
scroll to position [118, 0]
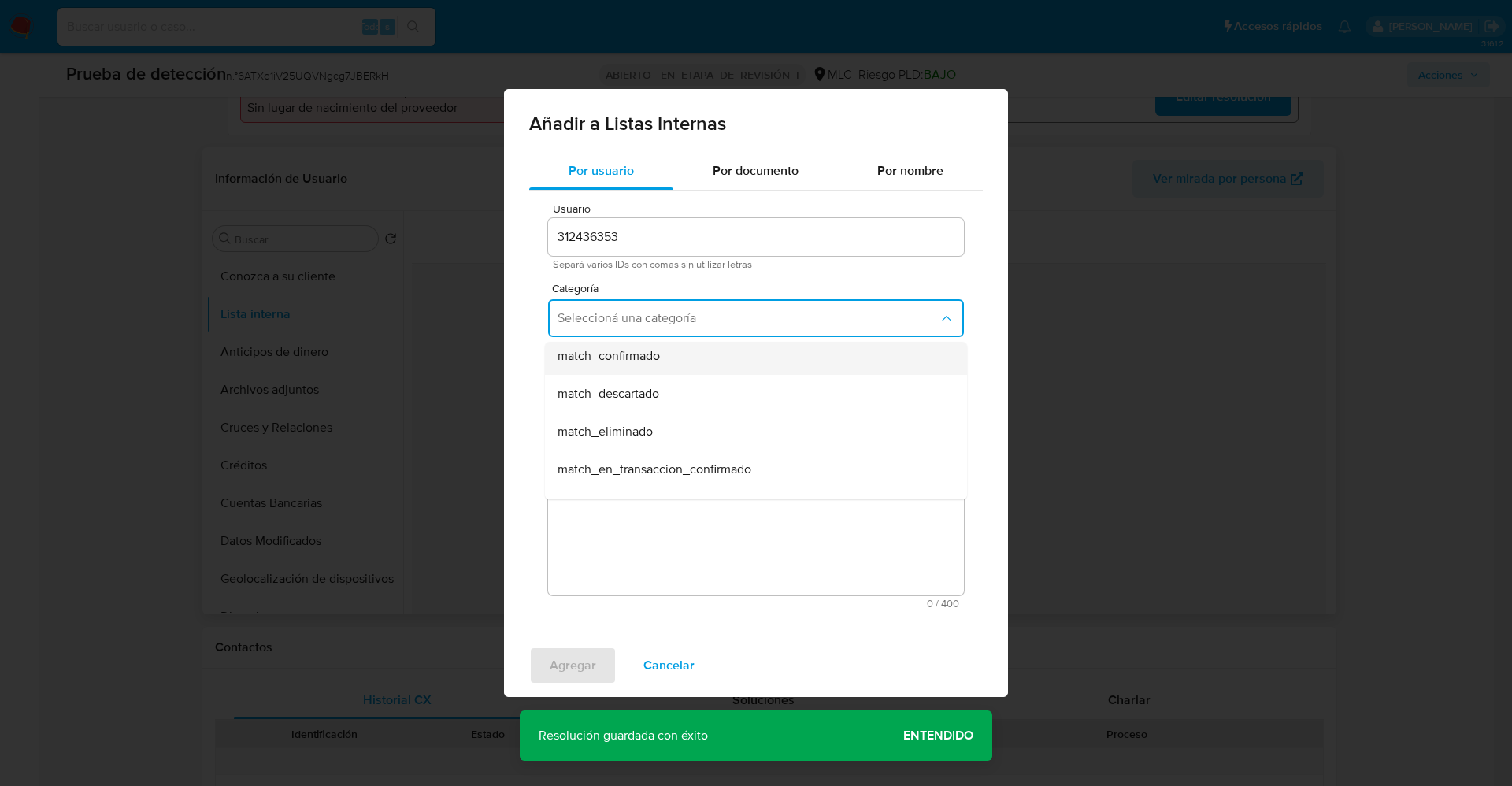
click at [649, 361] on span "match_confirmado" at bounding box center [608, 356] width 102 height 16
click at [644, 379] on button "Seleccioná una subcategoría" at bounding box center [756, 392] width 416 height 38
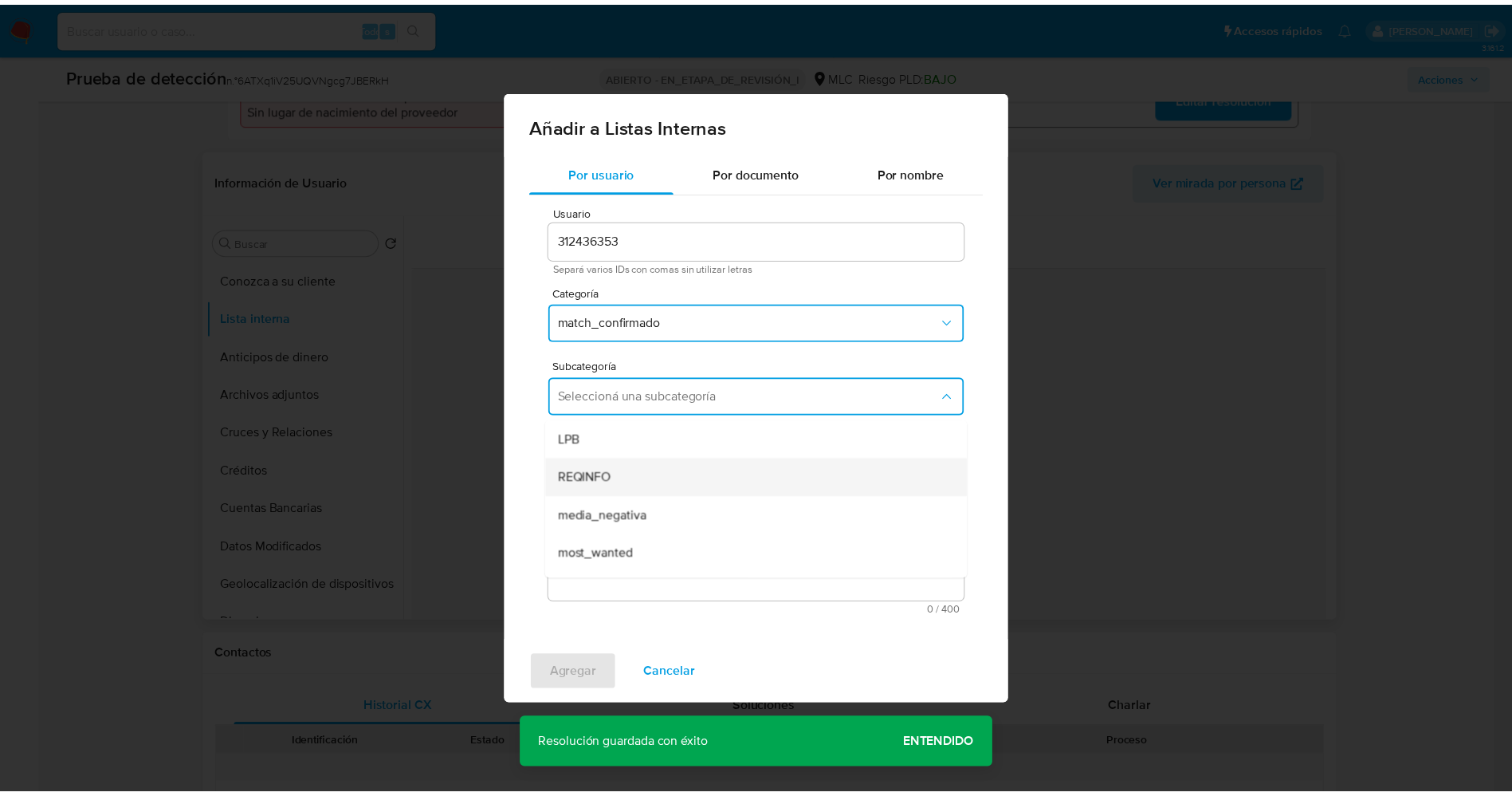
scroll to position [109, 0]
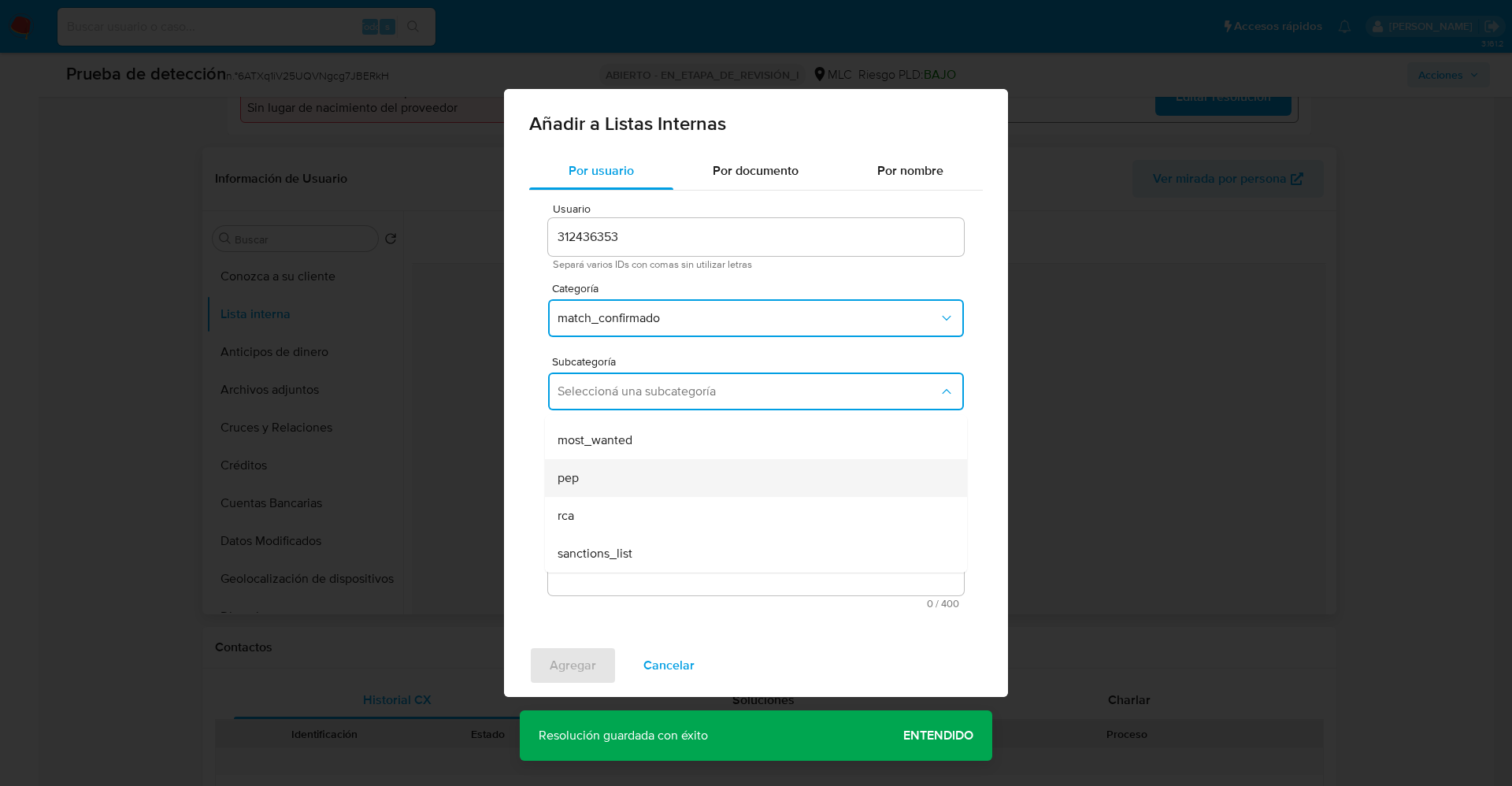
click at [629, 461] on div "pep" at bounding box center [750, 478] width 387 height 38
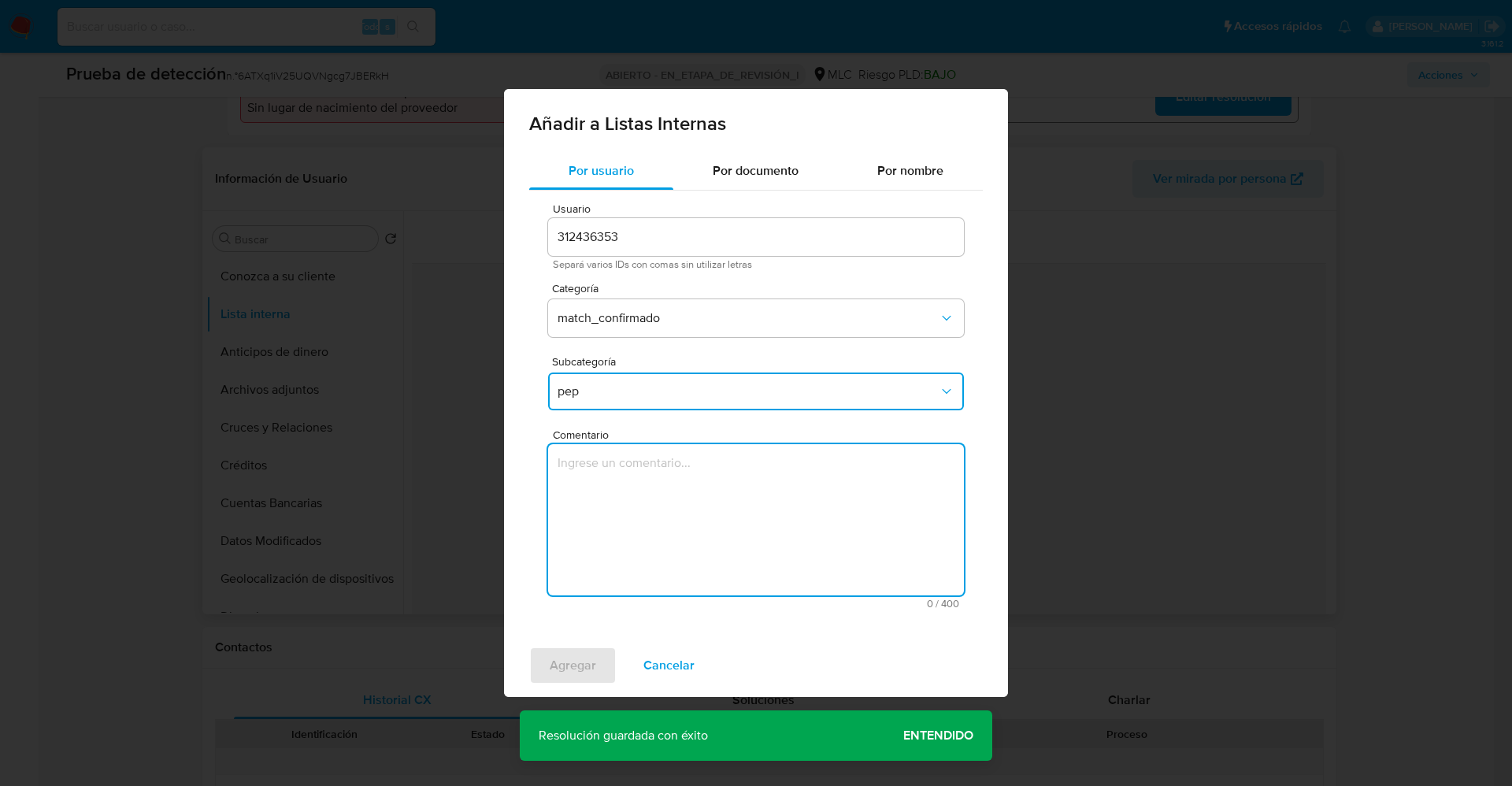
click at [628, 471] on textarea "Comentario" at bounding box center [756, 520] width 416 height 151
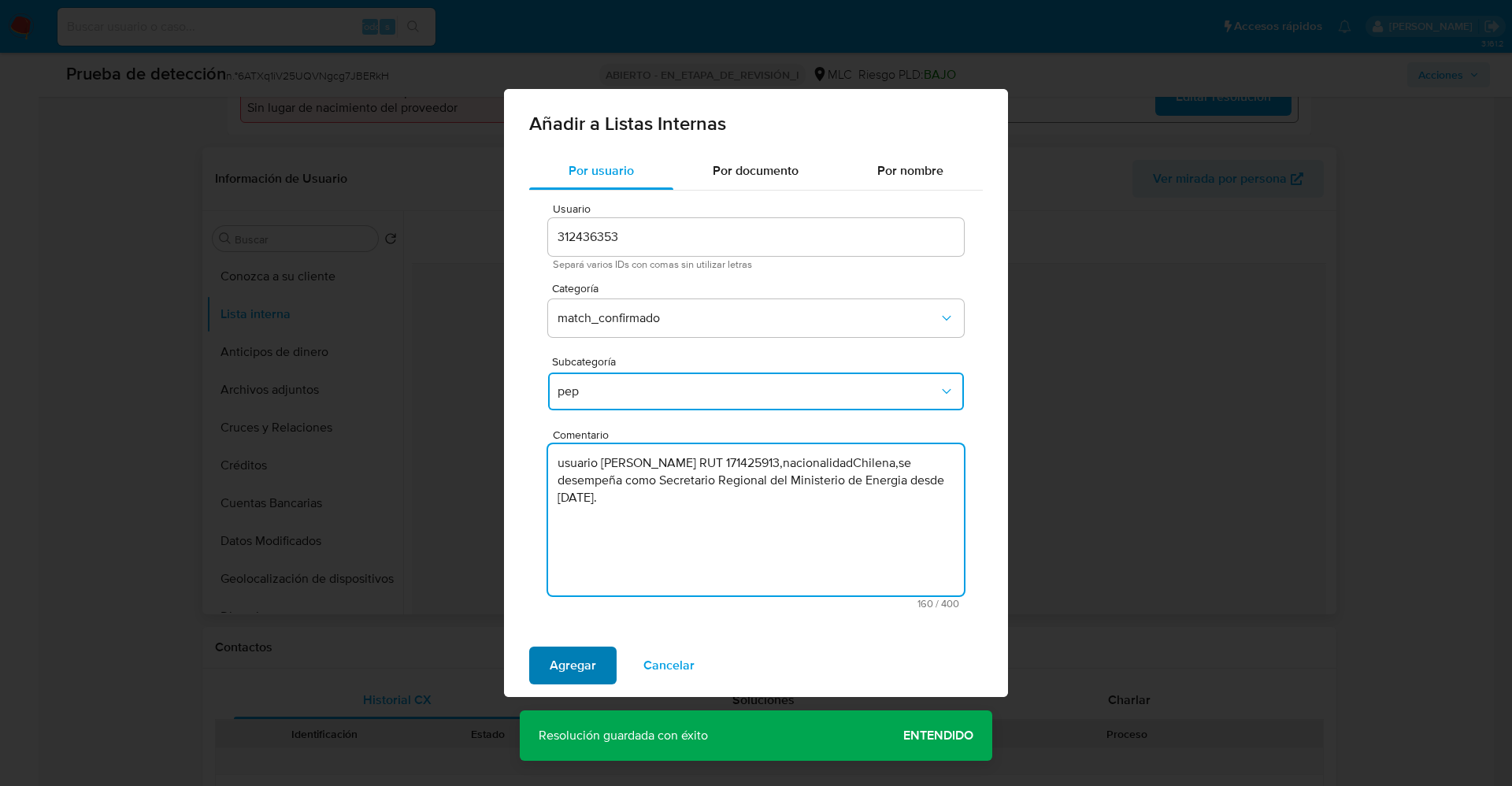
type textarea "usuario [PERSON_NAME] RUT 171425913,nacionalidadChilena,se desempeña como Secre…"
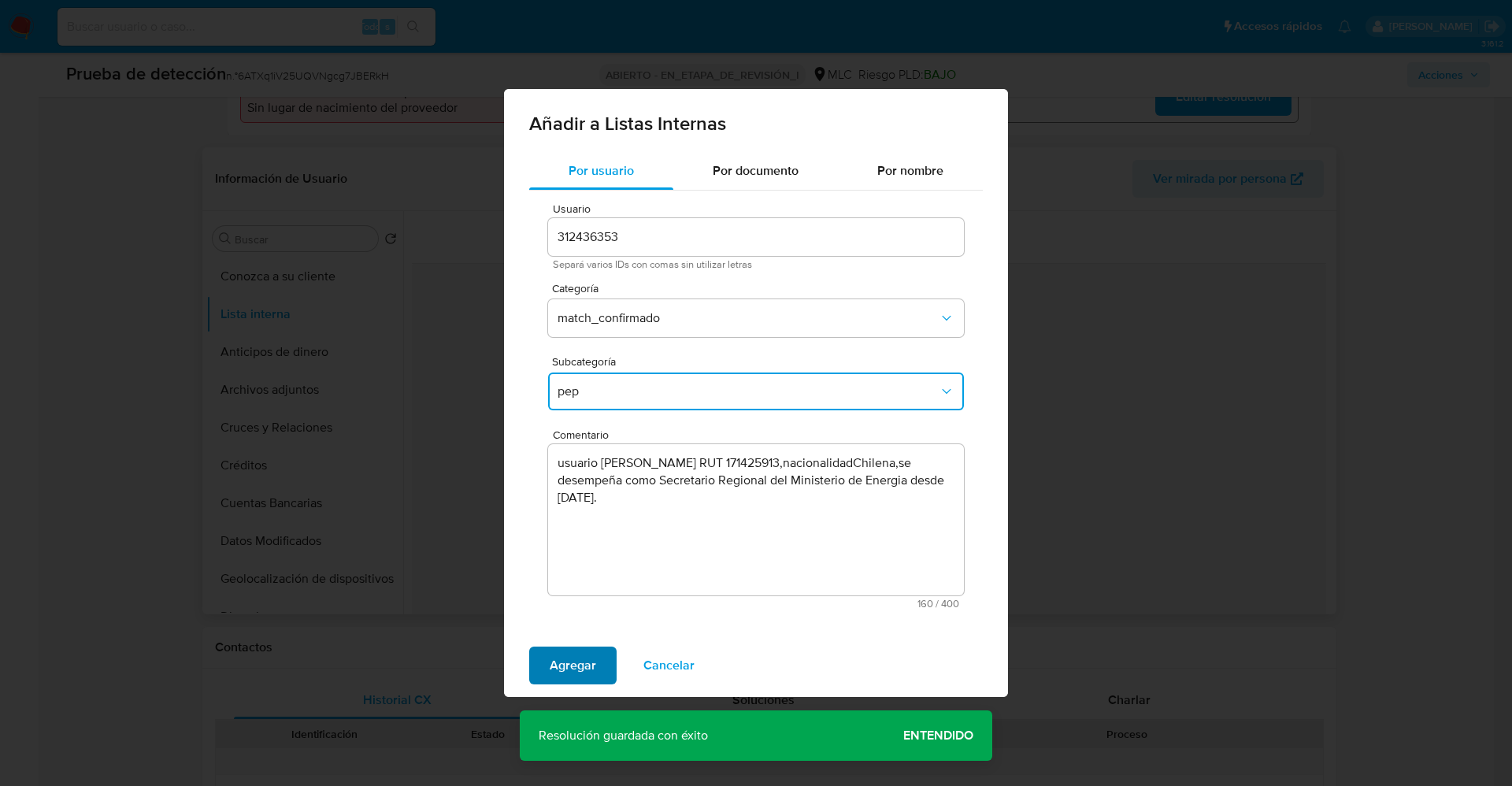
click at [548, 663] on button "Agregar" at bounding box center [573, 665] width 88 height 38
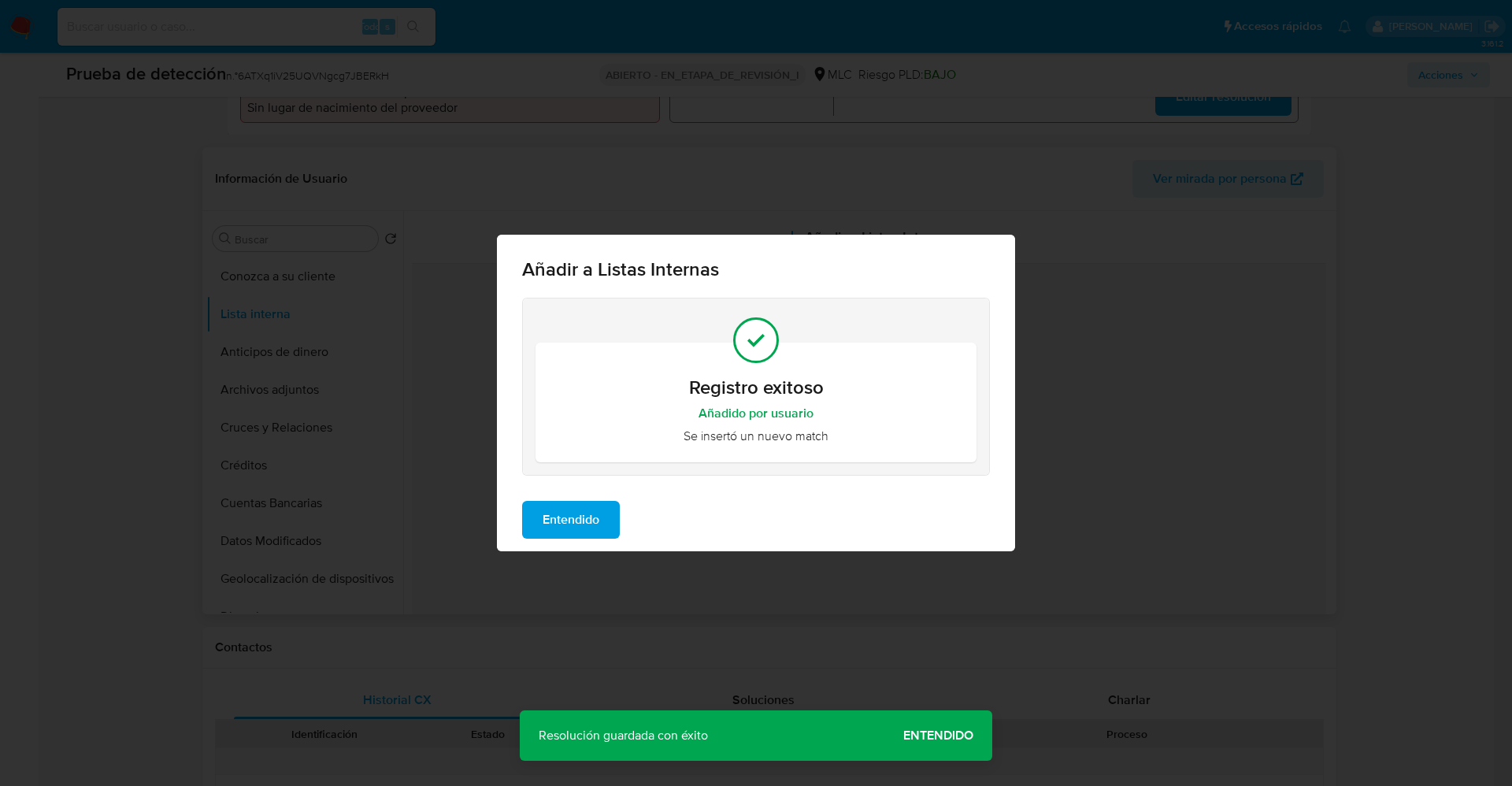
click at [583, 515] on span "Entendido" at bounding box center [570, 520] width 56 height 35
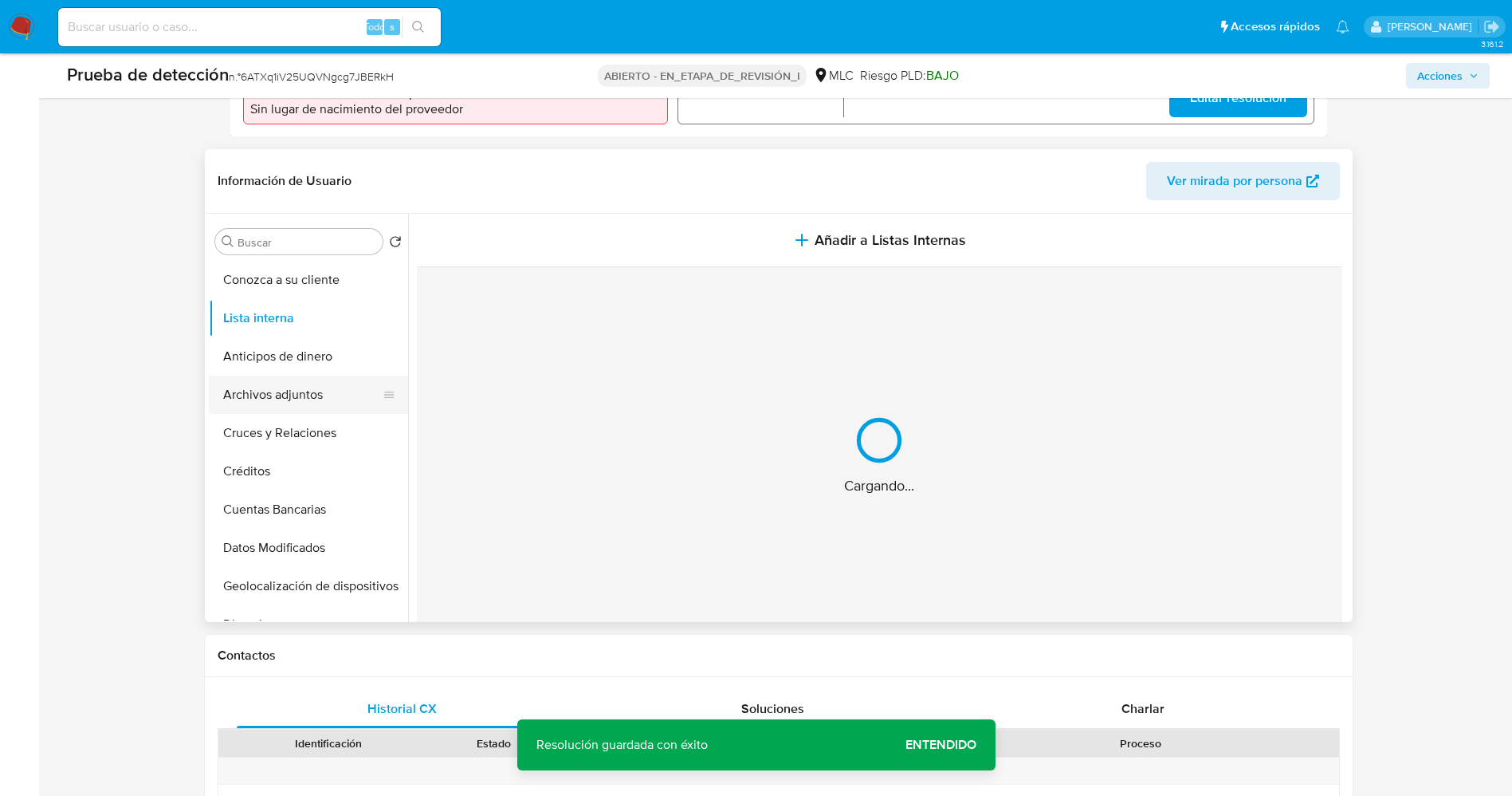
click at [277, 402] on button "Archivos adjuntos" at bounding box center [302, 395] width 187 height 38
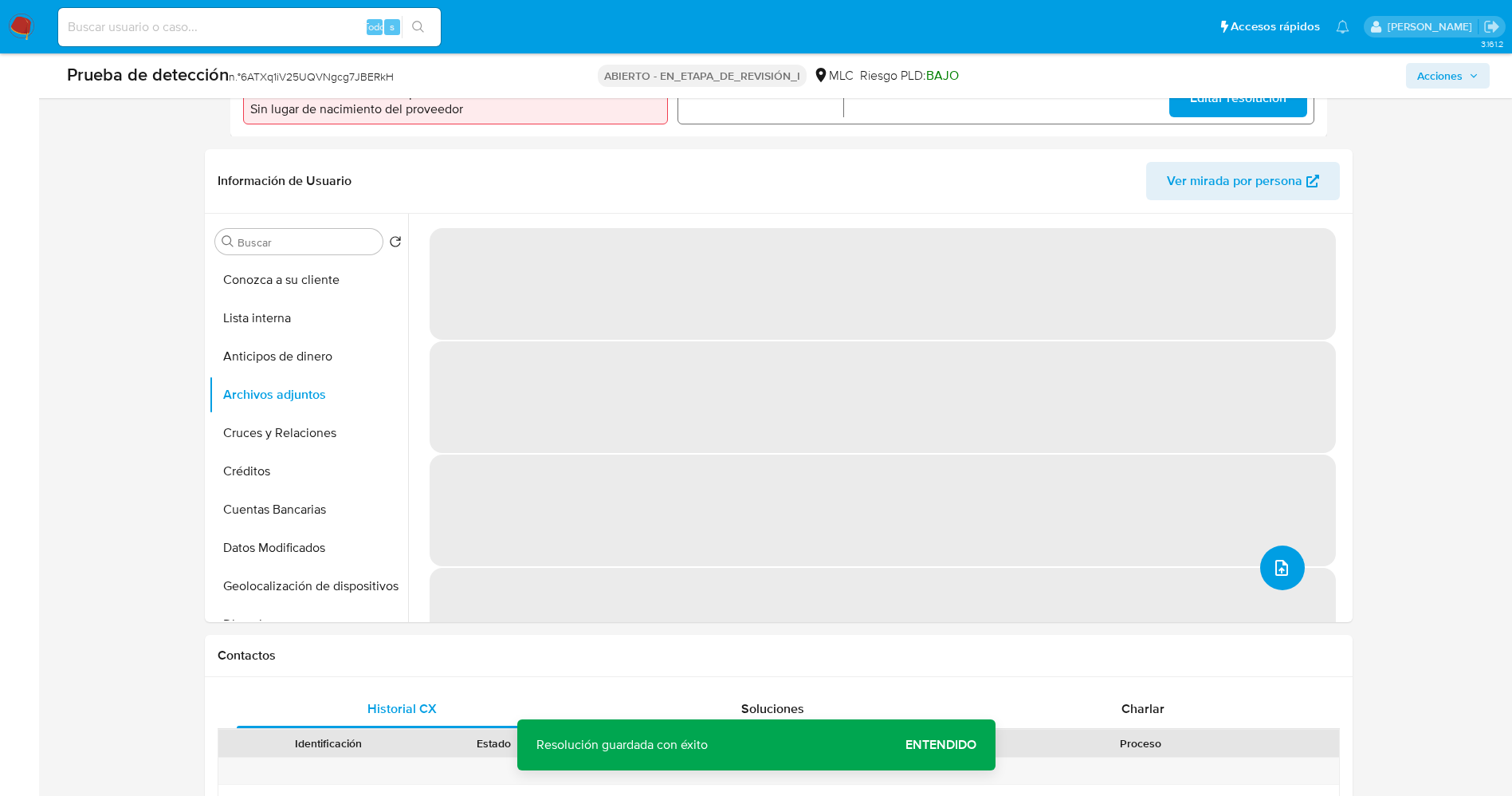
click at [1284, 564] on icon "subir archivo" at bounding box center [1281, 567] width 19 height 19
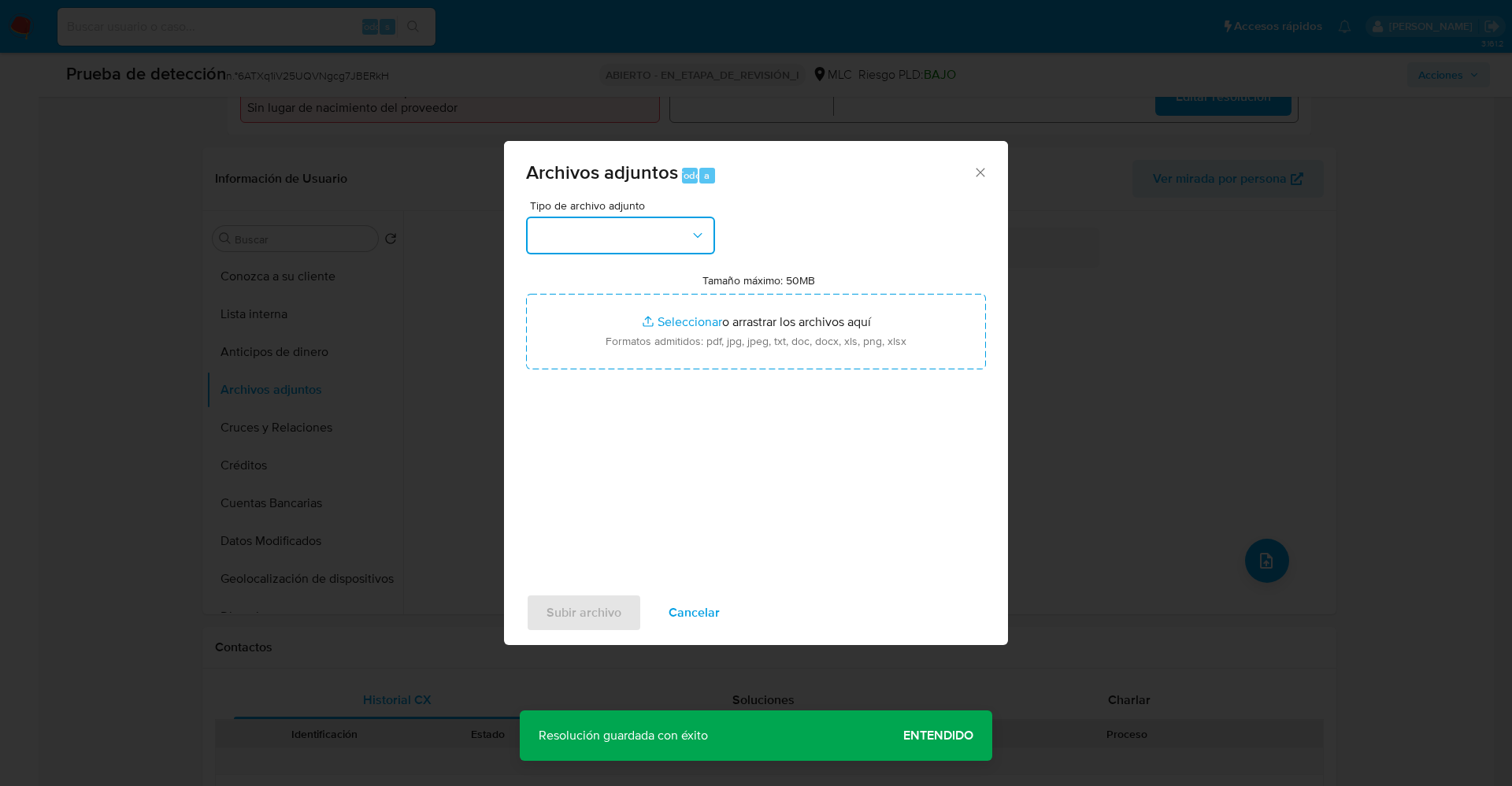
click at [594, 223] on button "button" at bounding box center [620, 235] width 189 height 38
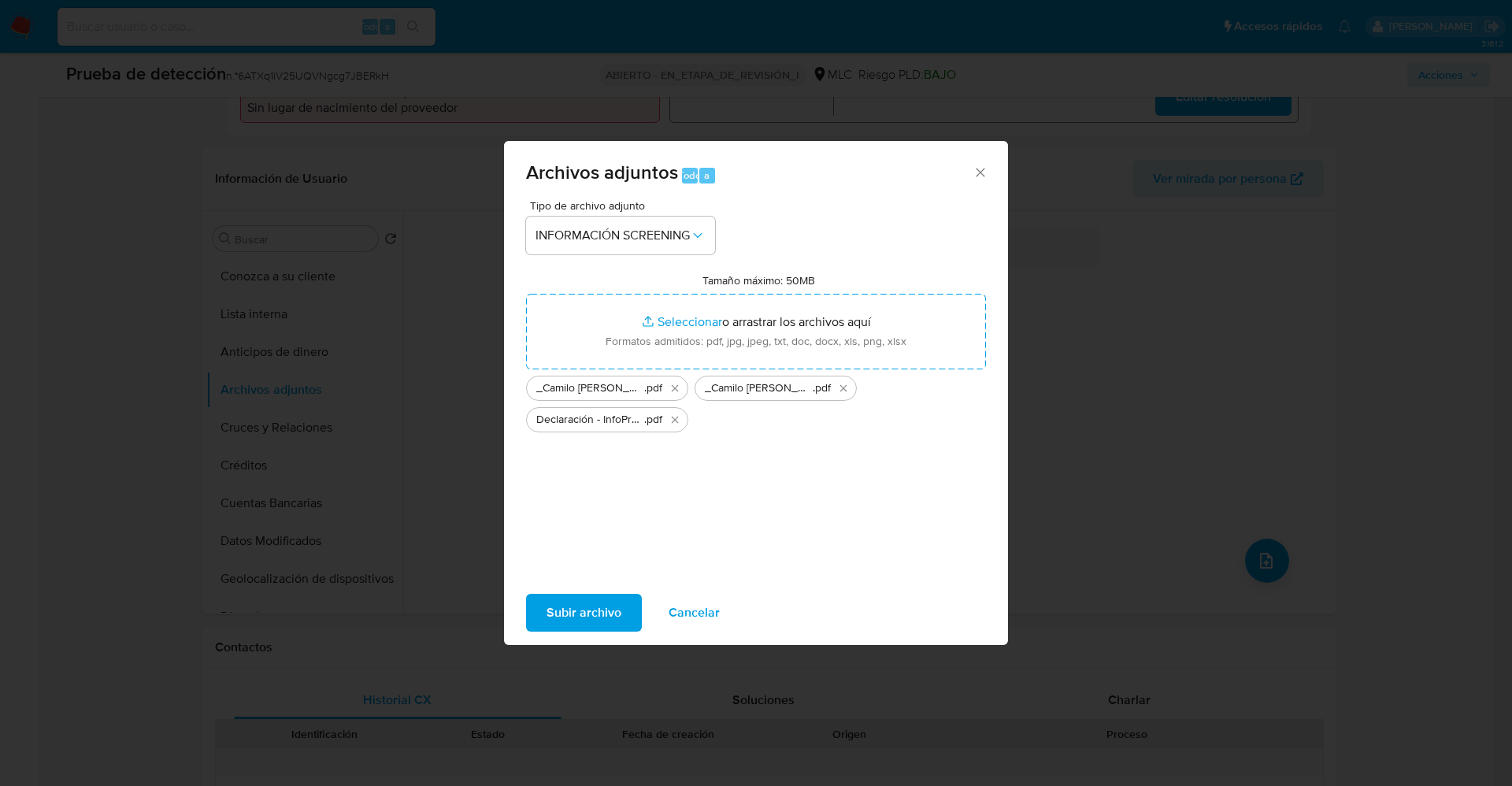
click at [562, 620] on span "Subir archivo" at bounding box center [584, 613] width 75 height 35
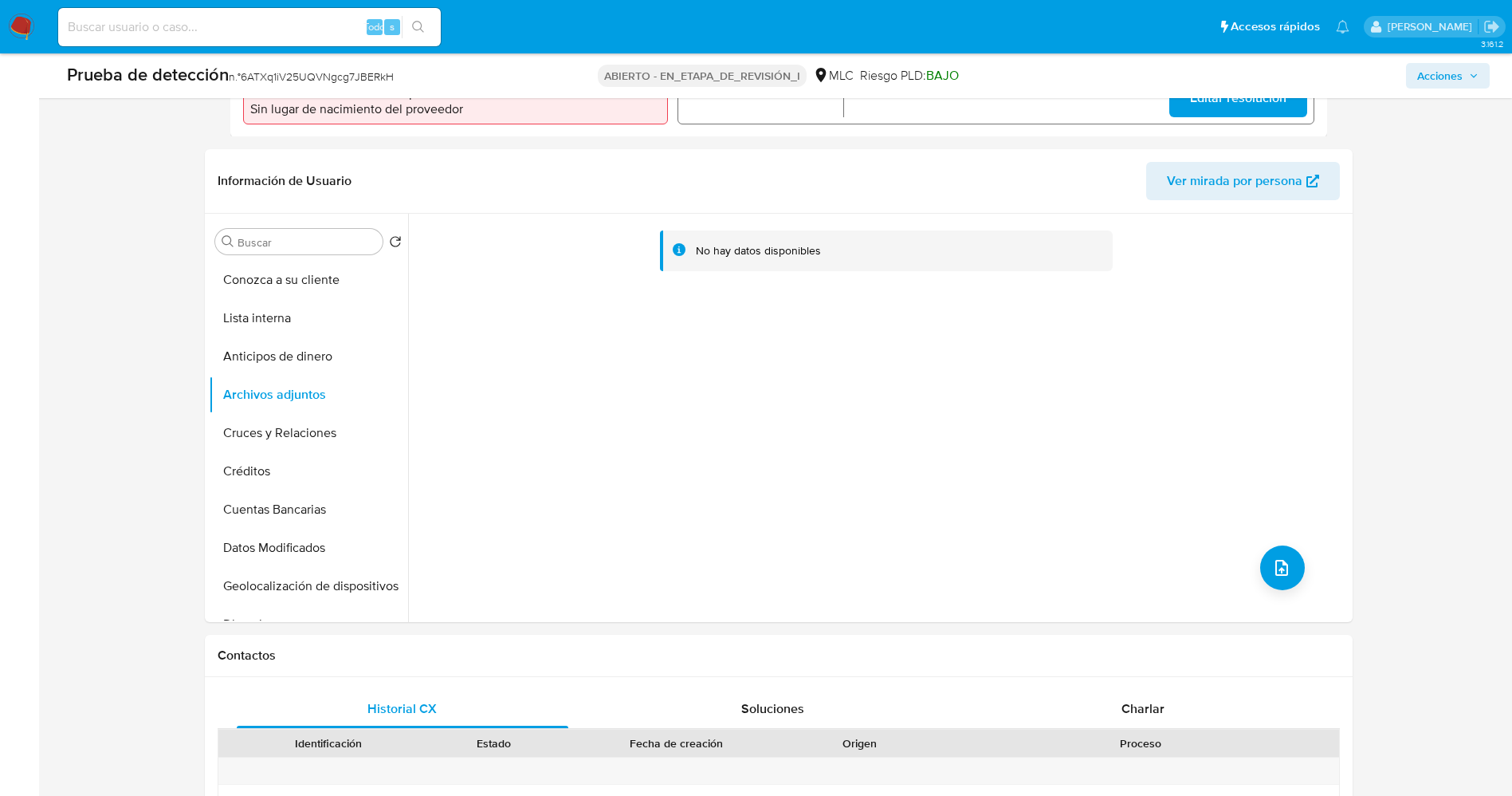
click at [240, 323] on button "Lista interna" at bounding box center [309, 318] width 199 height 38
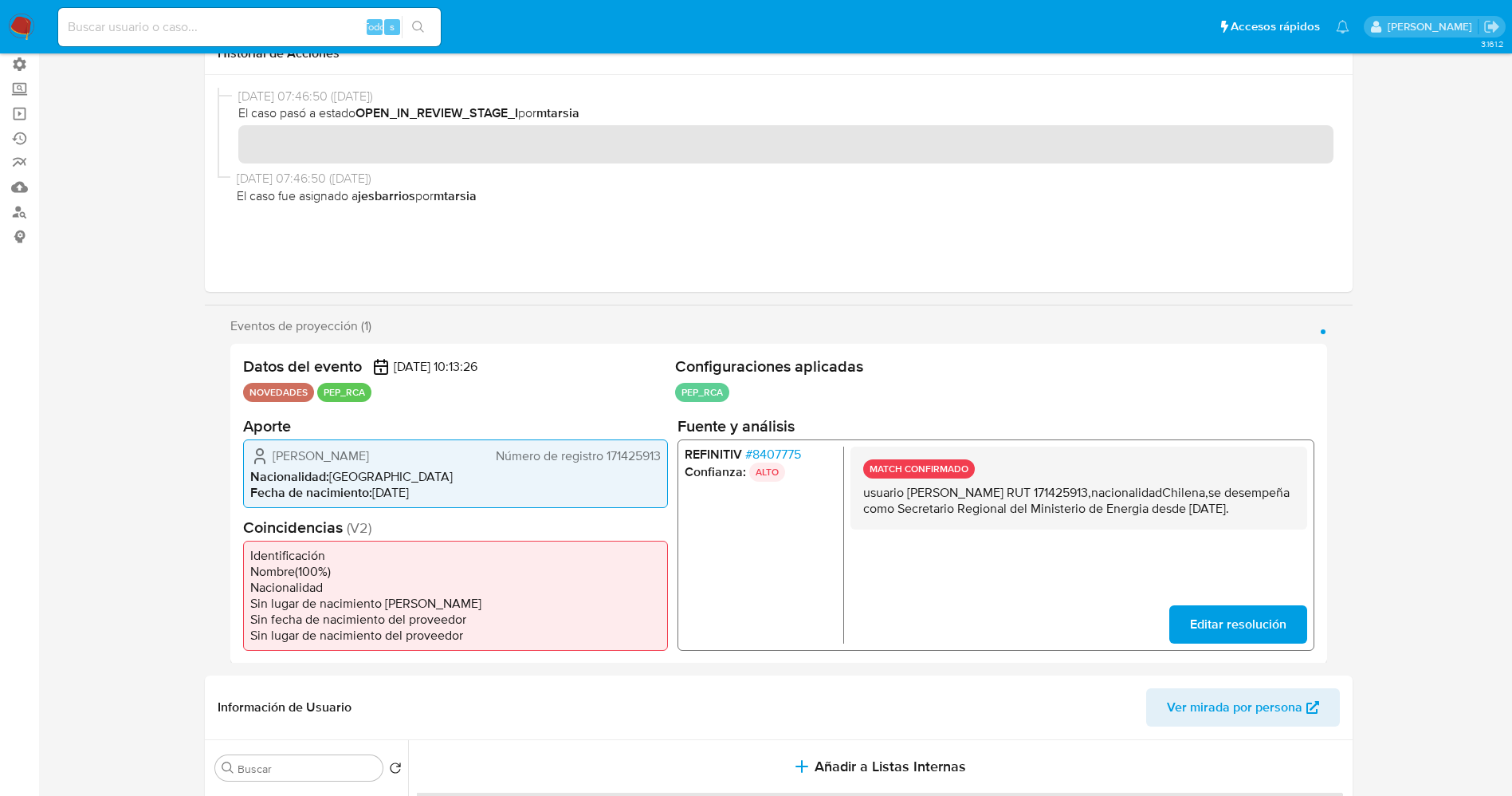
scroll to position [0, 0]
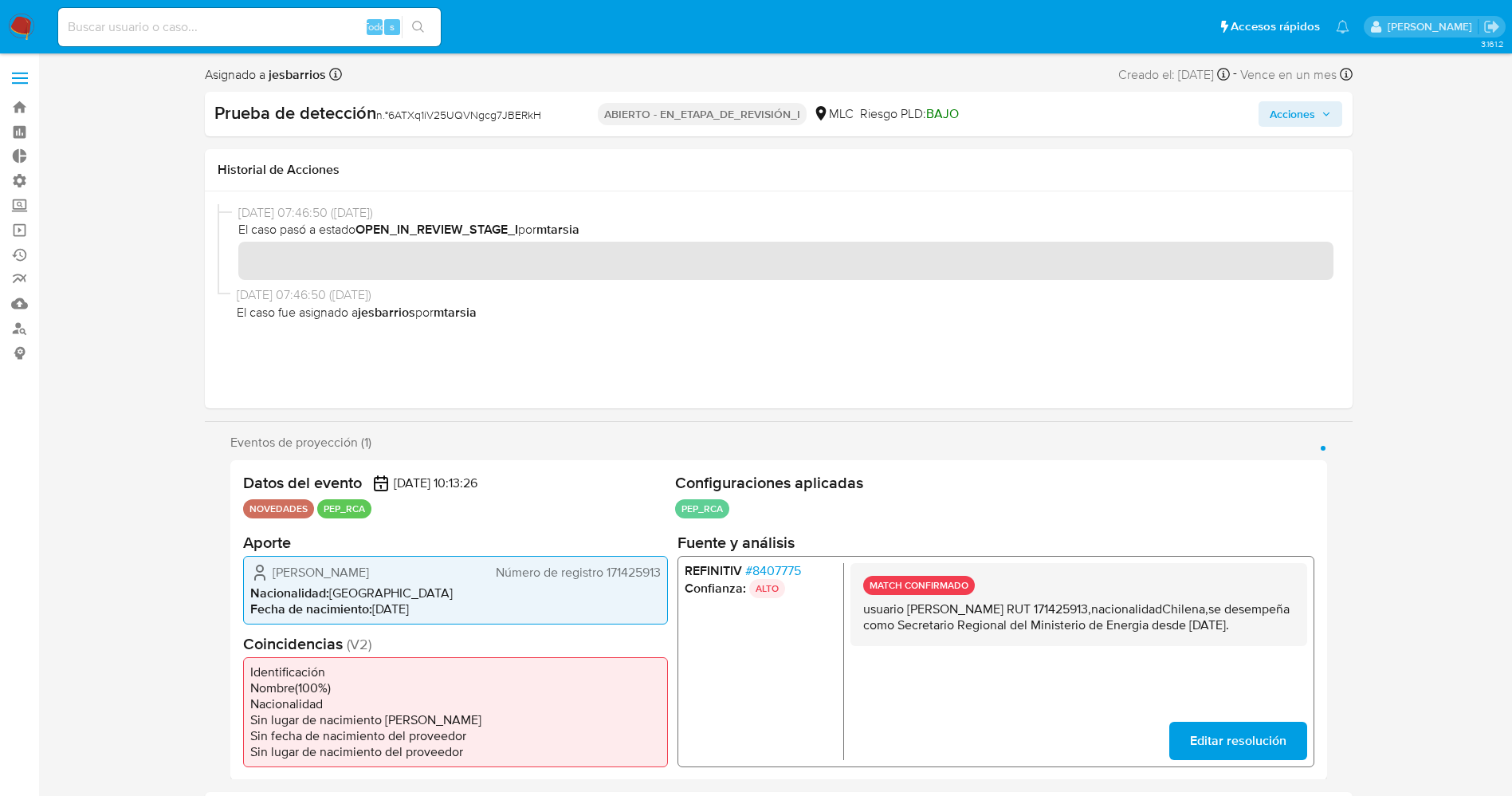
click at [1309, 117] on span "Acciones" at bounding box center [1293, 114] width 45 height 25
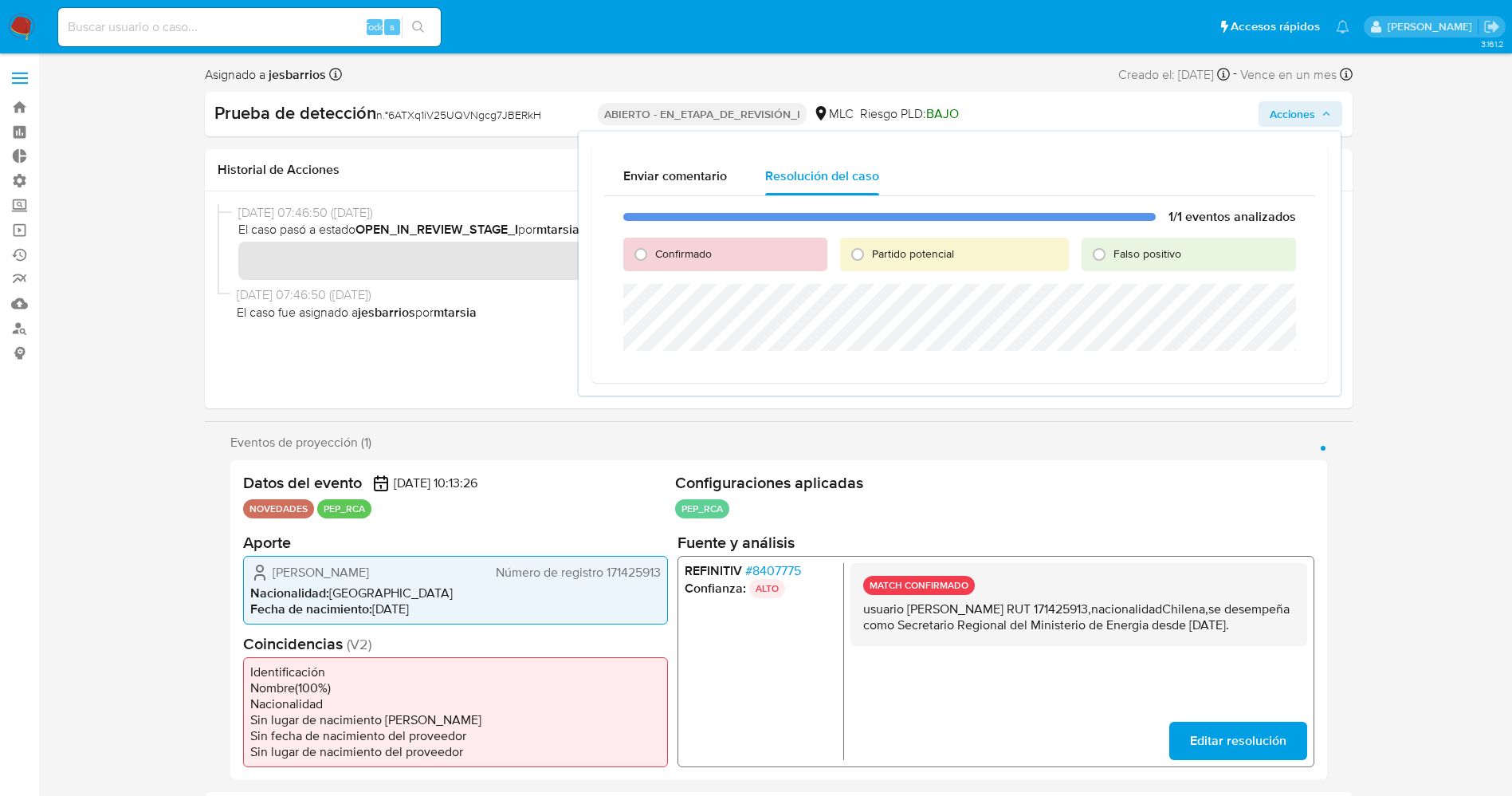
click at [684, 254] on span "Confirmado" at bounding box center [684, 254] width 57 height 16
click at [654, 254] on input "Confirmado" at bounding box center [641, 254] width 25 height 25
radio input "true"
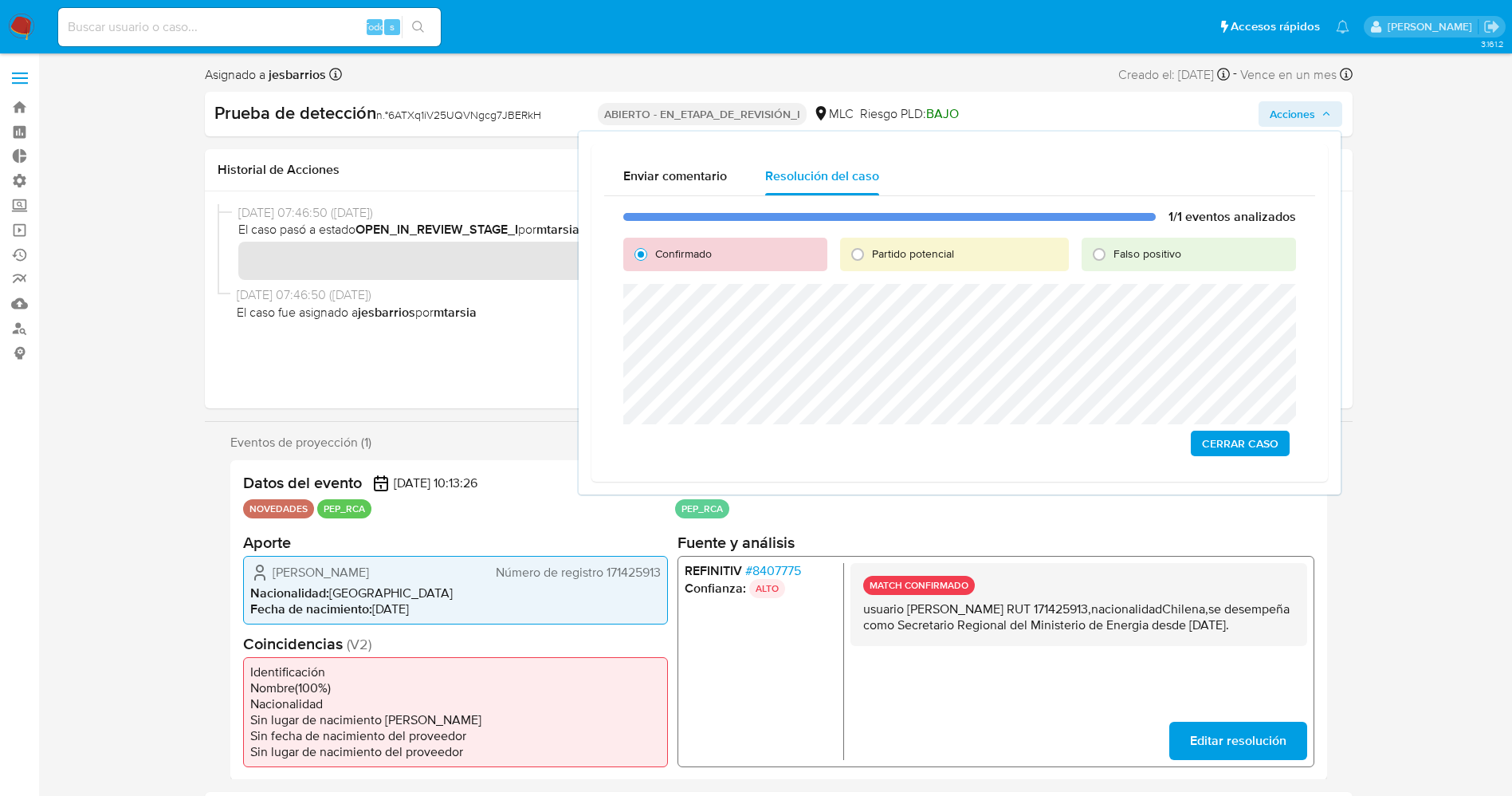
click at [1249, 452] on span "Cerrar Caso" at bounding box center [1240, 443] width 77 height 23
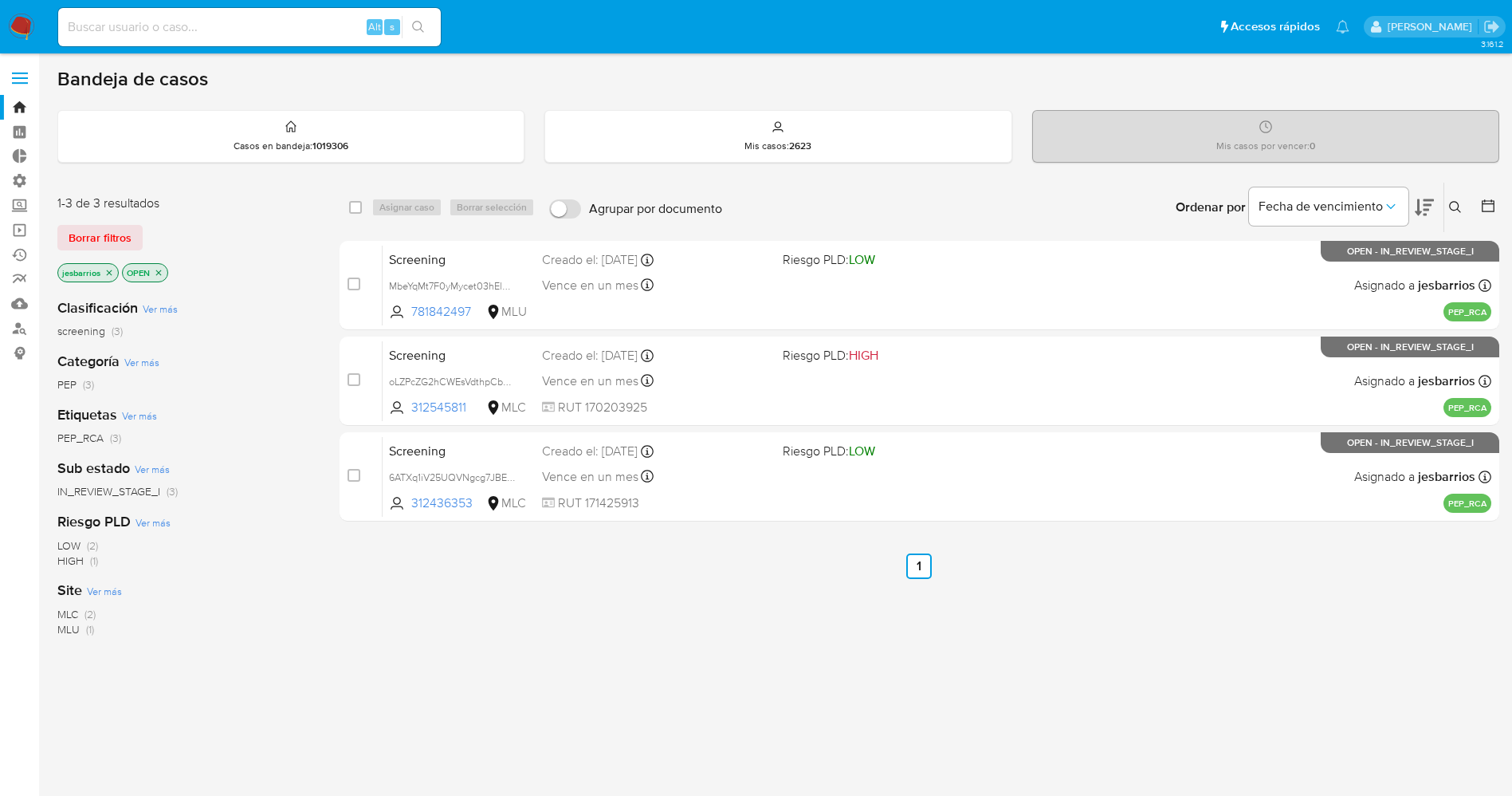
click at [19, 21] on img at bounding box center [22, 27] width 27 height 27
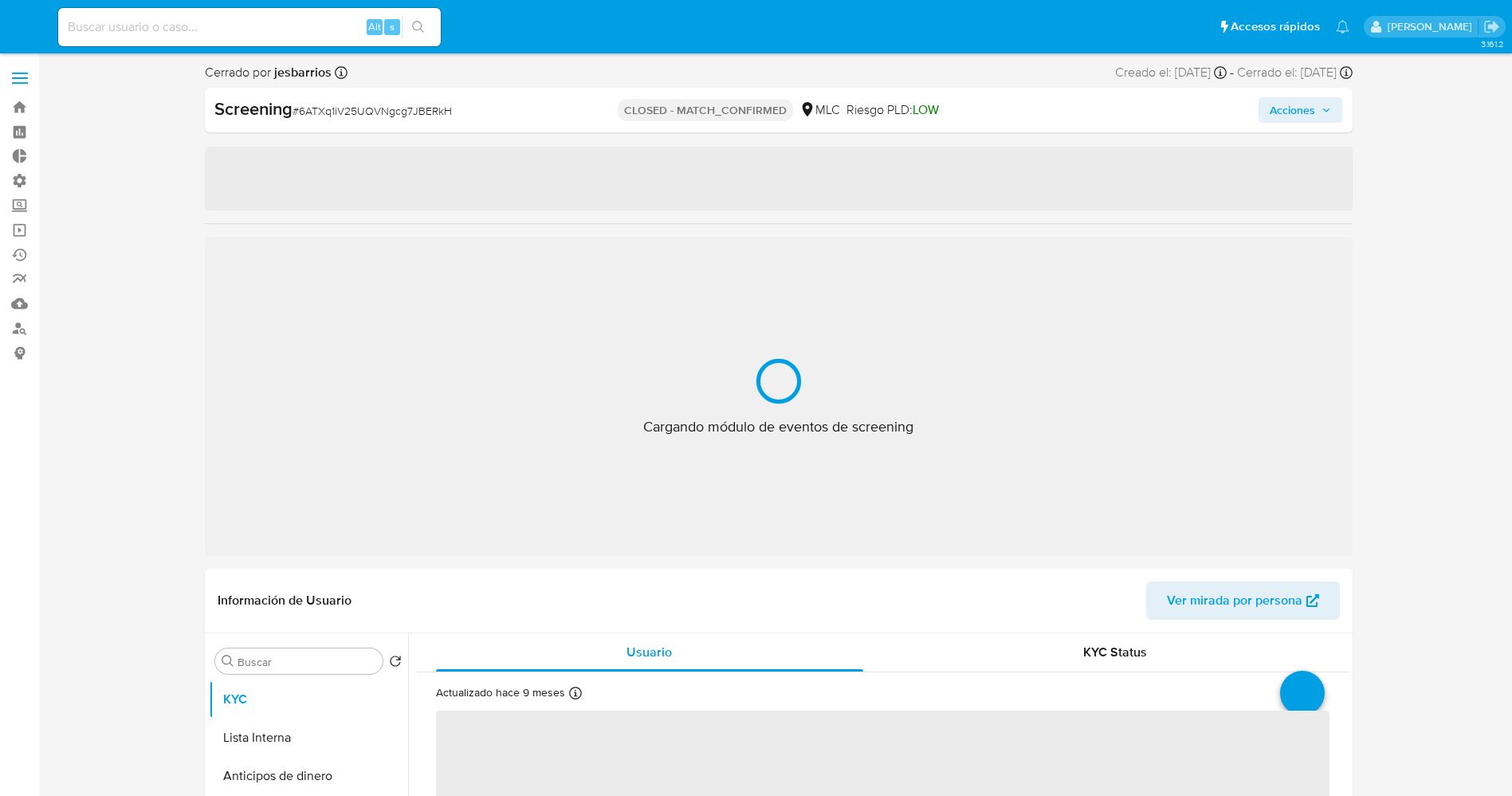
select select "10"
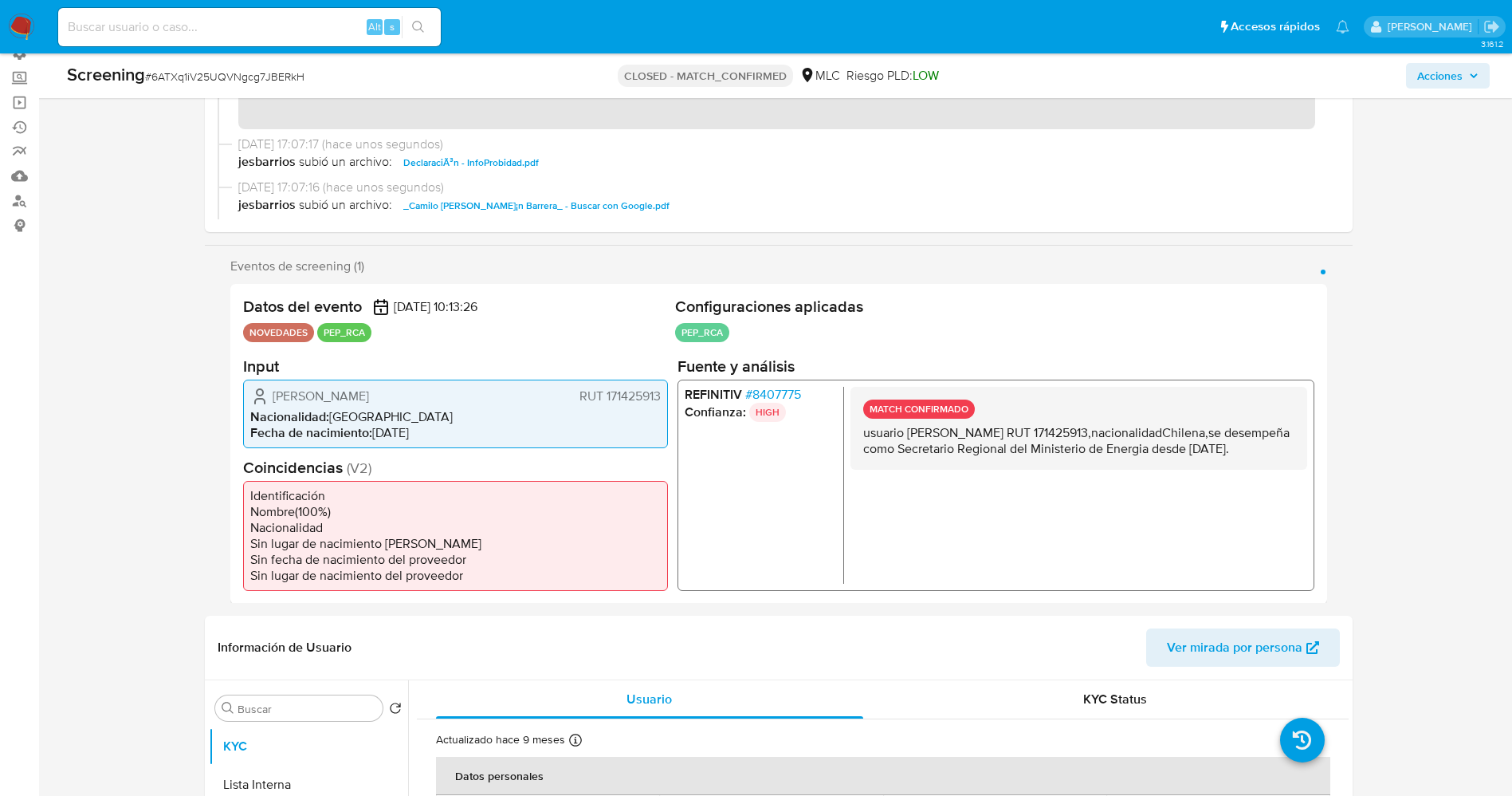
scroll to position [359, 0]
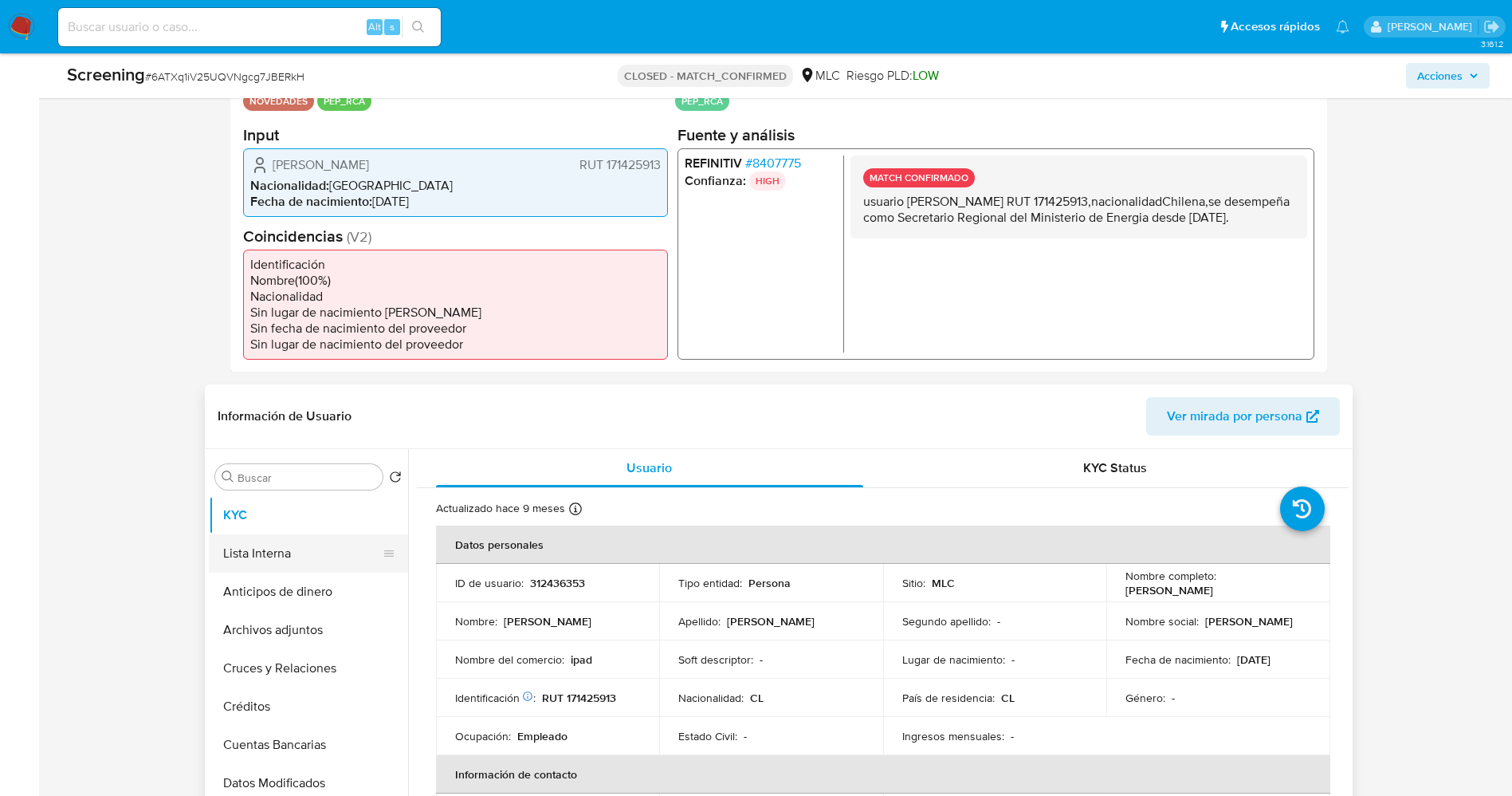
click at [266, 566] on button "Lista Interna" at bounding box center [302, 553] width 187 height 38
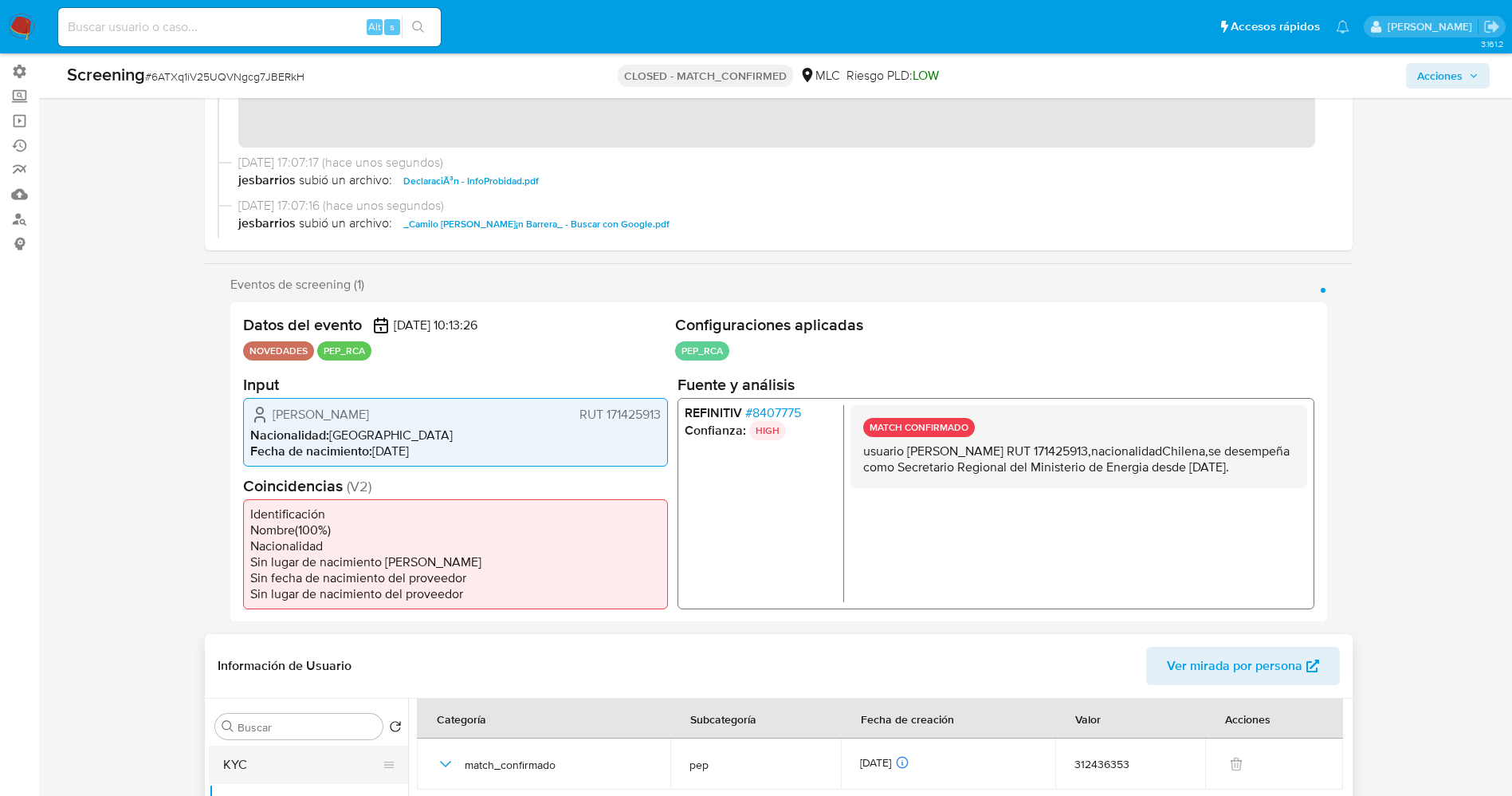
scroll to position [0, 0]
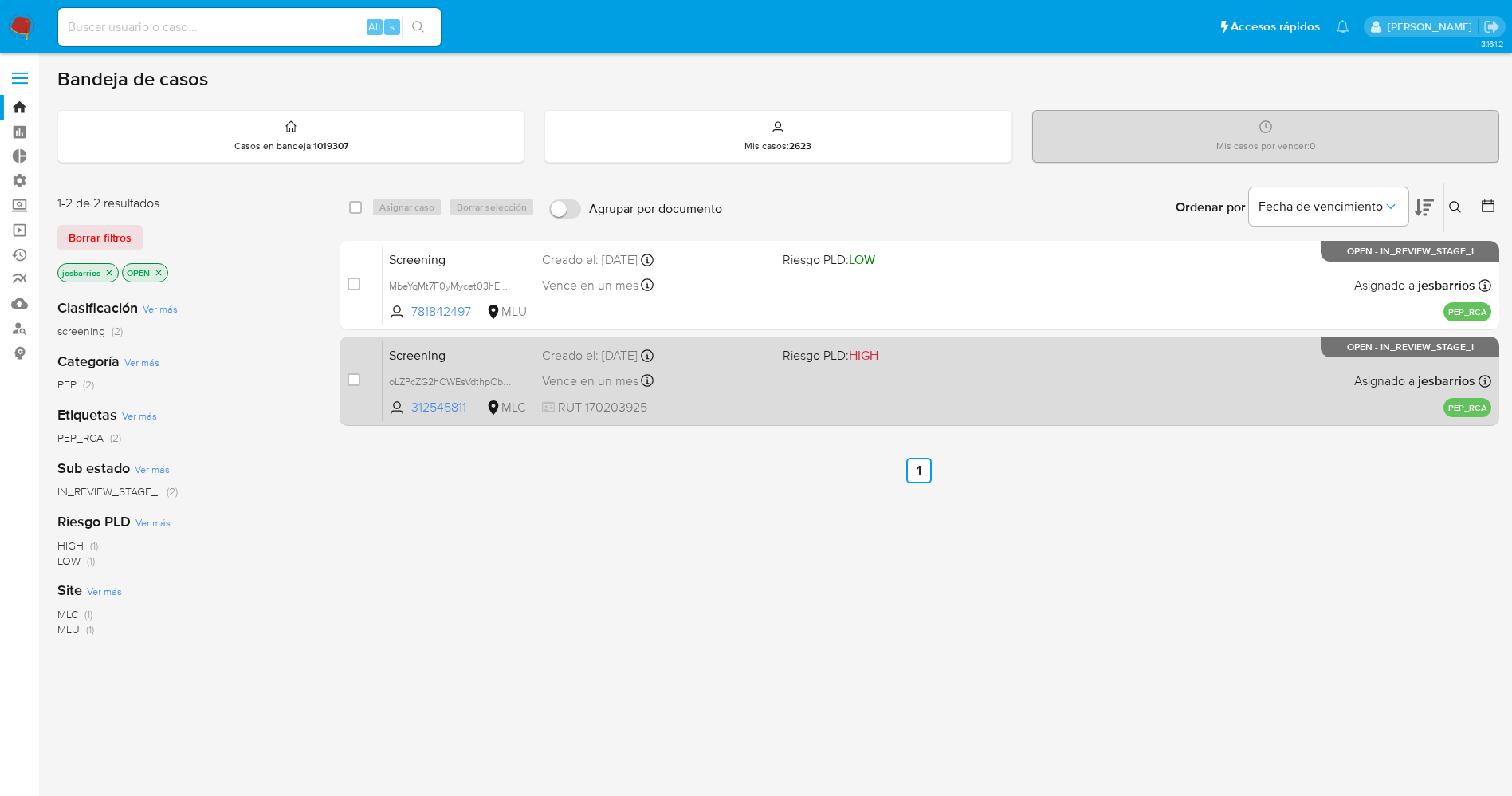
click at [759, 378] on div "Vence en un mes Vence el [DATE] 07:09:33" at bounding box center [656, 381] width 228 height 22
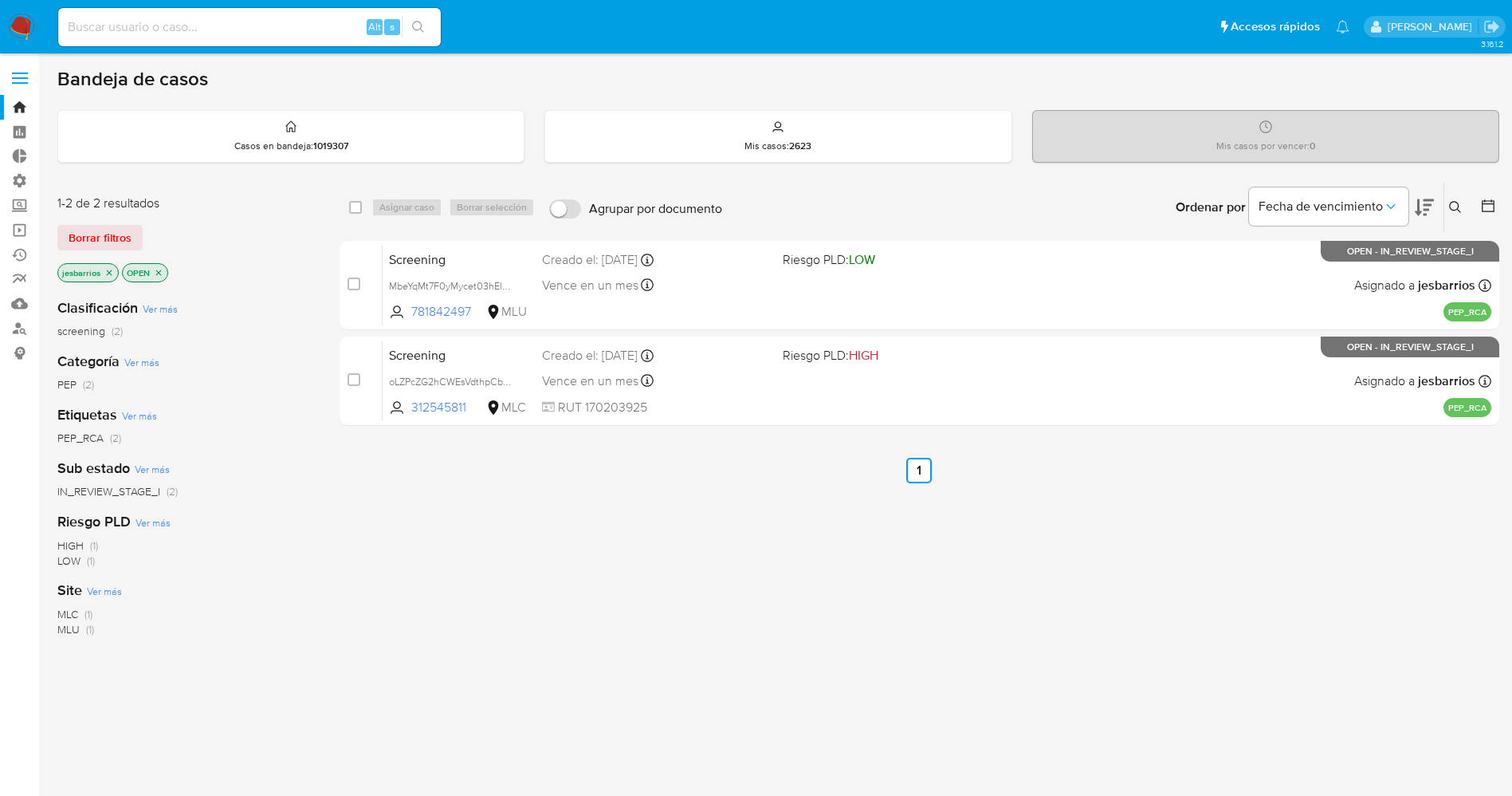
click at [26, 11] on nav "Pausado Ver notificaciones Alt s Accesos rápidos Presiona las siguientes teclas…" at bounding box center [756, 26] width 1512 height 53
drag, startPoint x: 13, startPoint y: 24, endPoint x: 35, endPoint y: 0, distance: 32.6
click at [13, 24] on img at bounding box center [22, 27] width 27 height 27
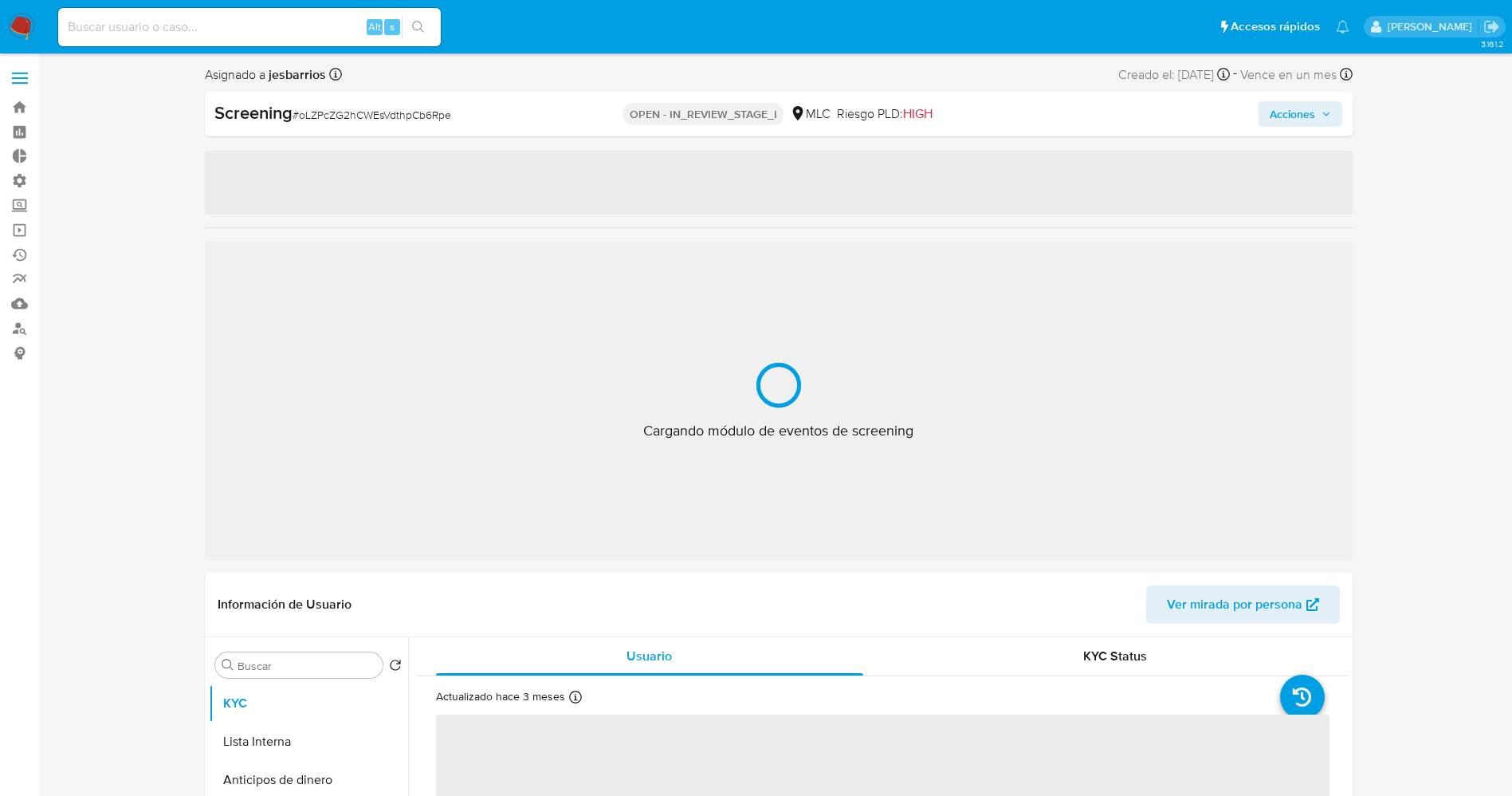
select select "10"
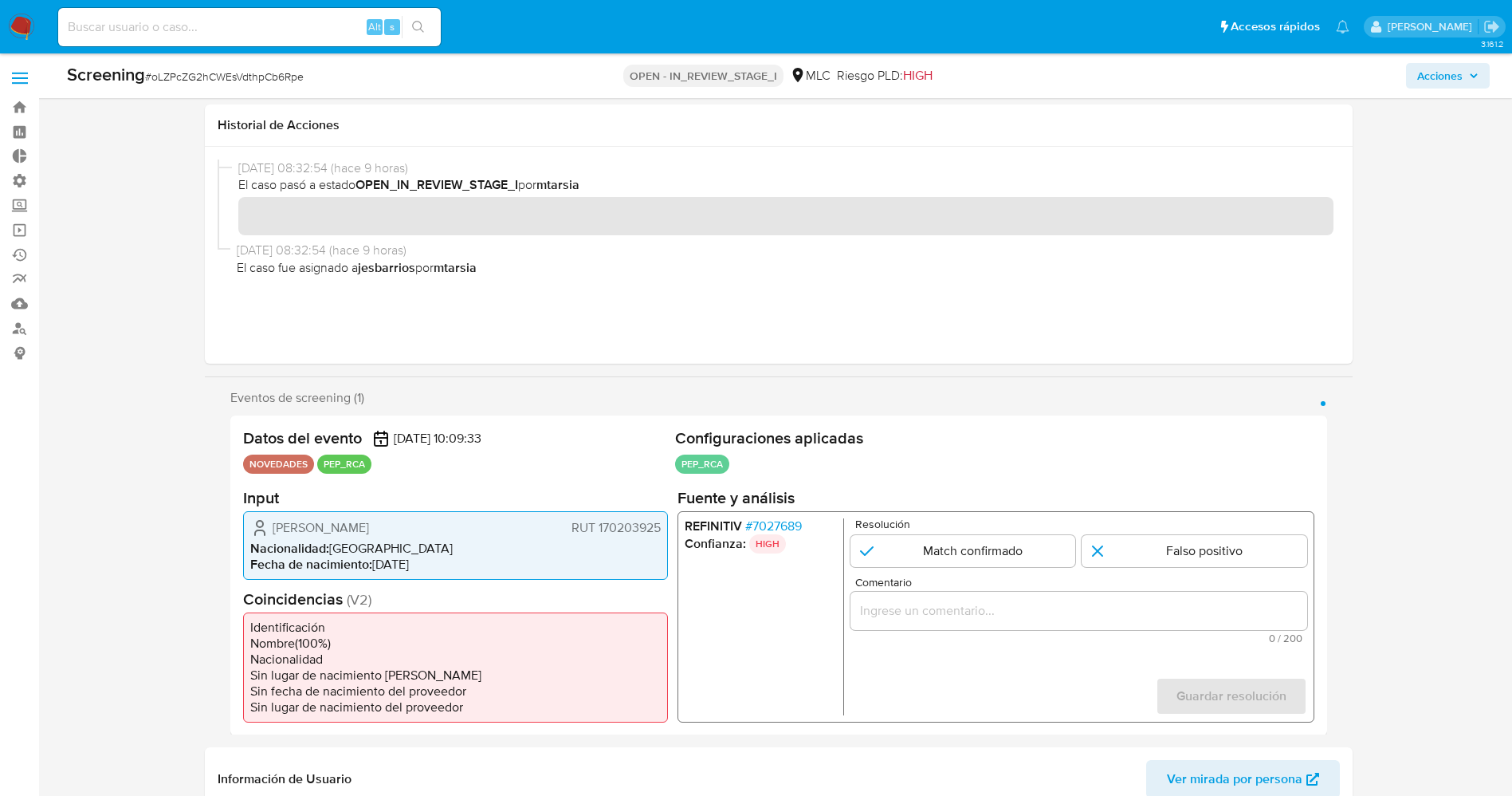
scroll to position [120, 0]
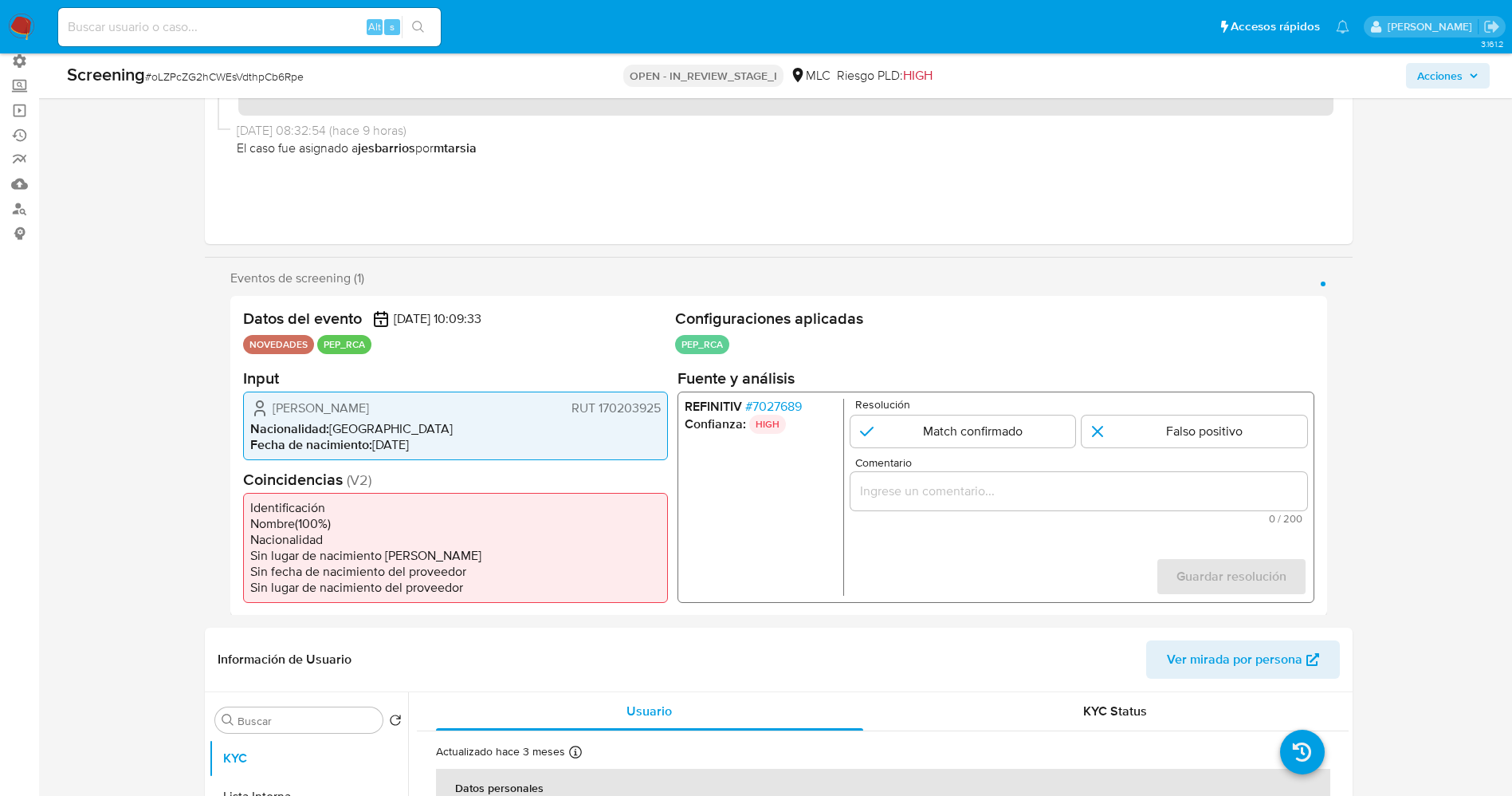
click at [777, 405] on span "# 7027689" at bounding box center [772, 406] width 57 height 16
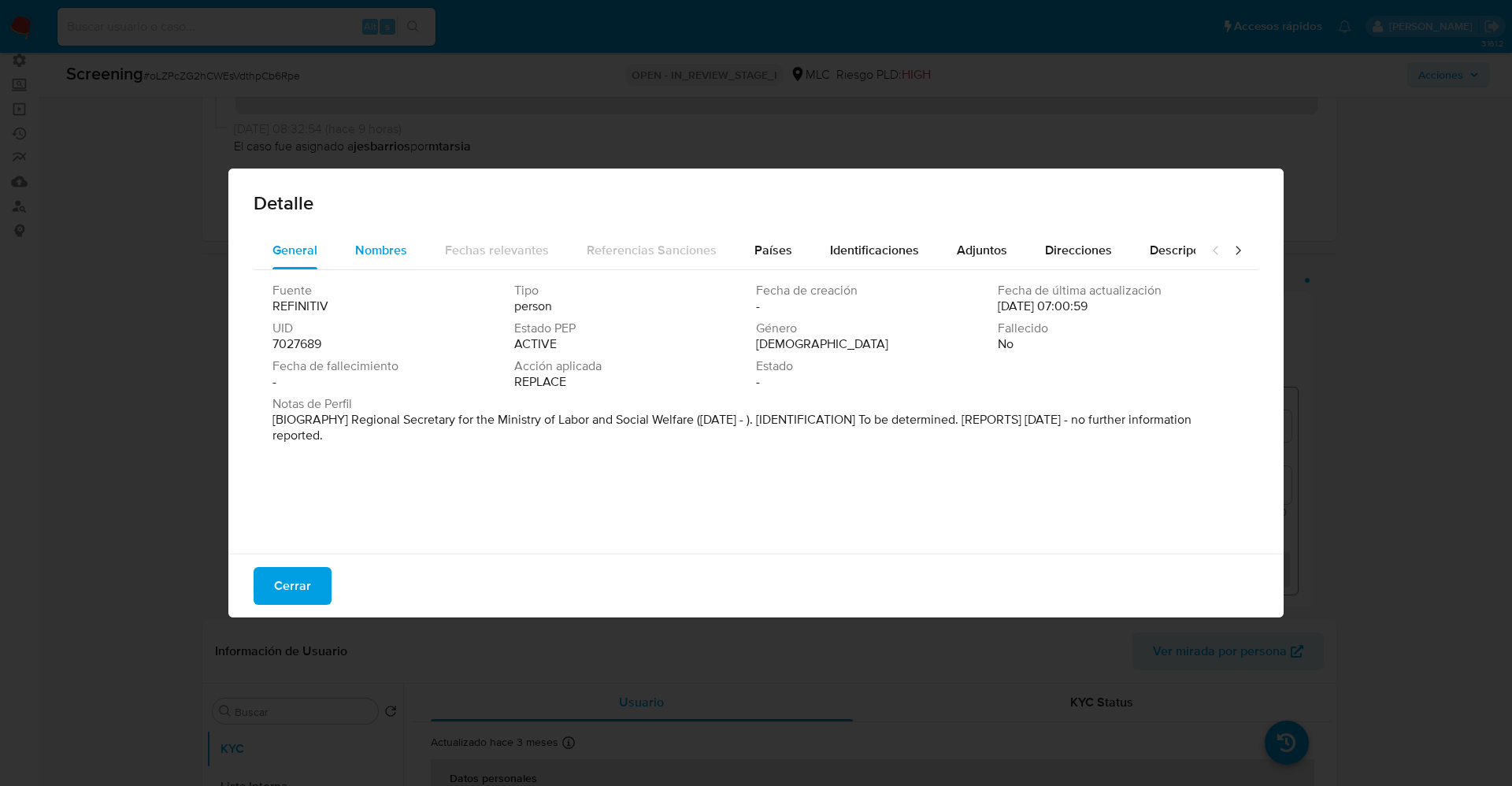
click at [367, 263] on div "Nombres" at bounding box center [381, 250] width 52 height 38
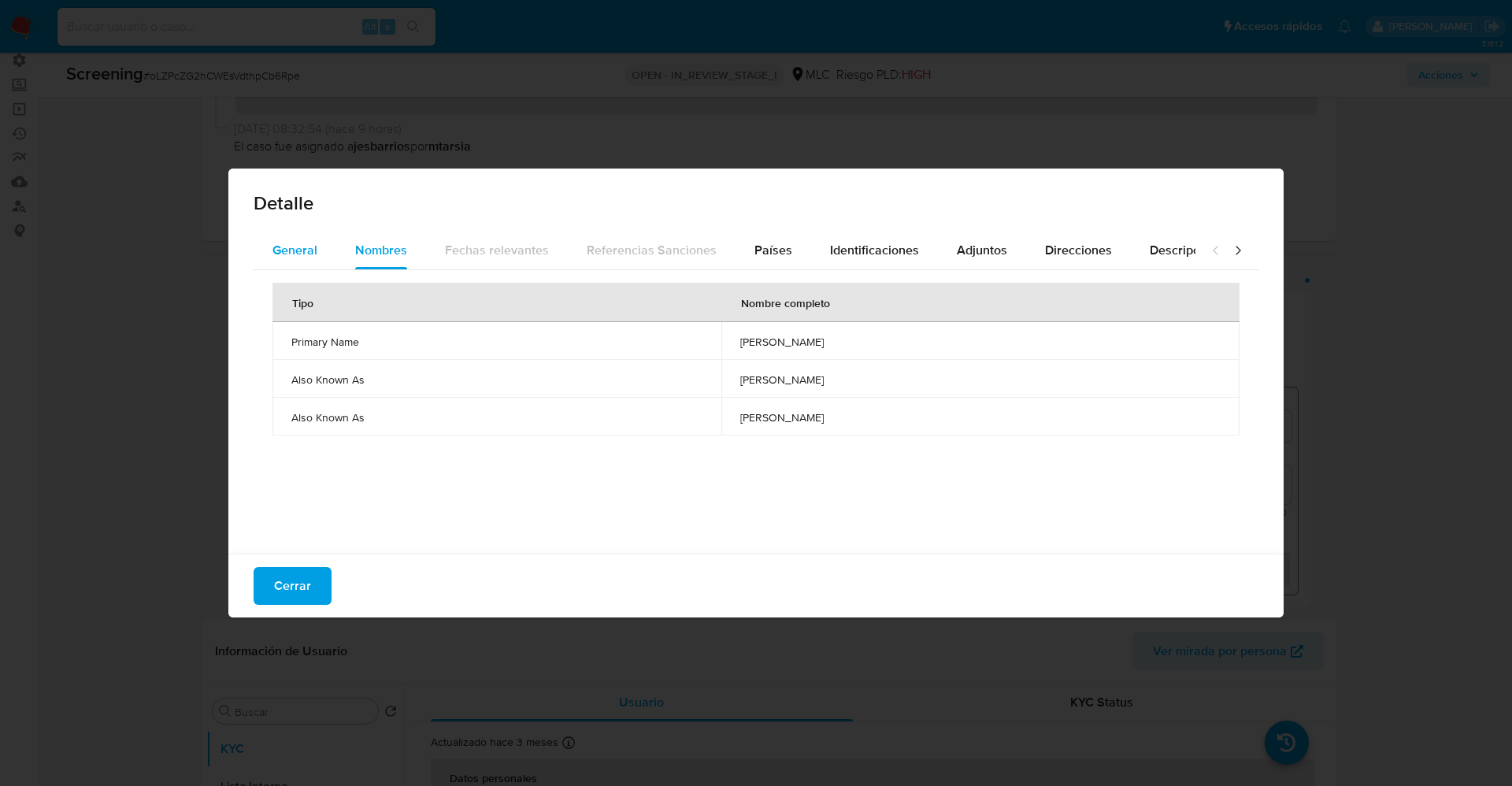
click at [290, 247] on span "General" at bounding box center [295, 249] width 45 height 18
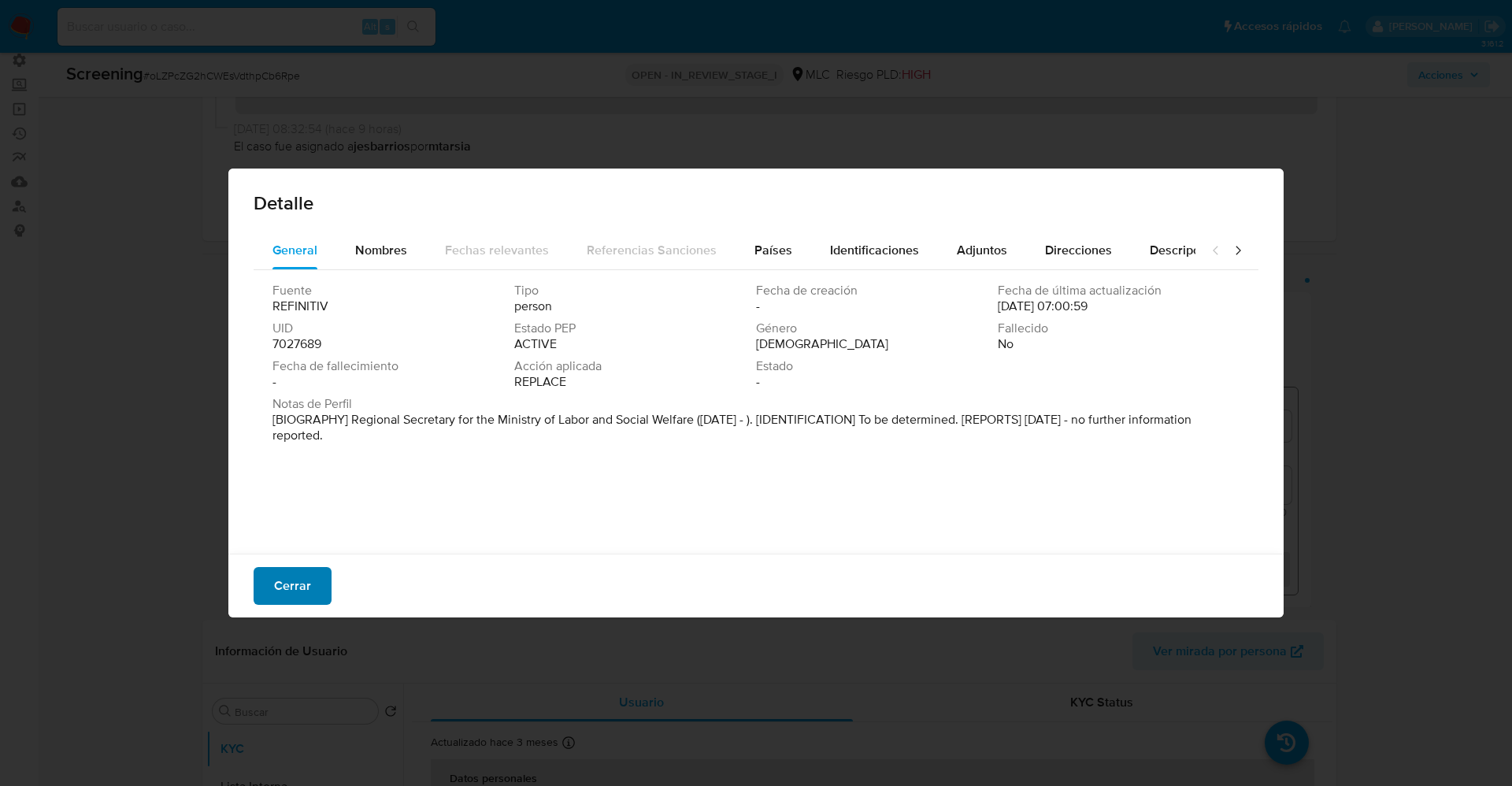
click at [276, 590] on span "Cerrar" at bounding box center [291, 586] width 37 height 35
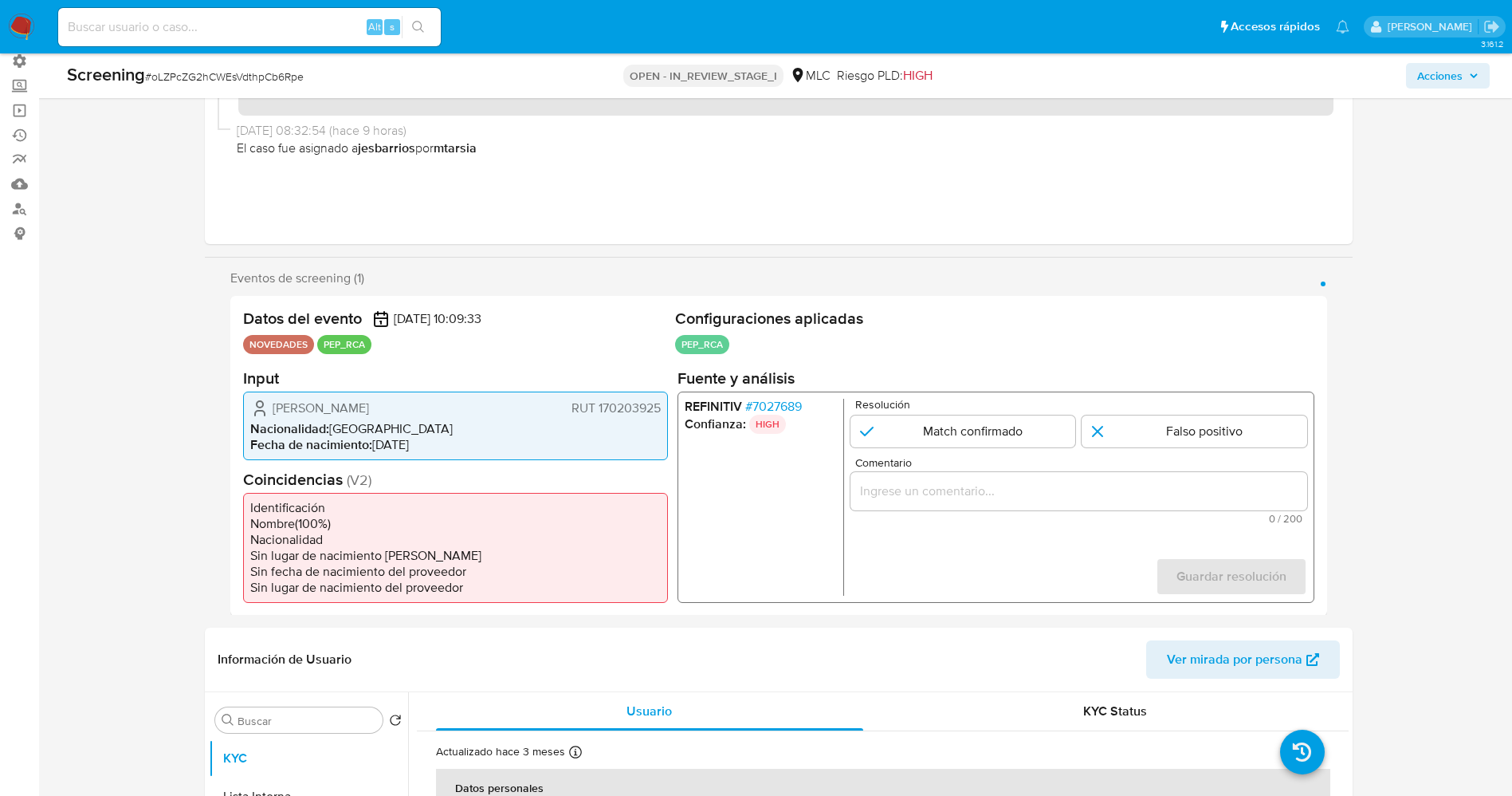
drag, startPoint x: 350, startPoint y: 412, endPoint x: 444, endPoint y: 414, distance: 94.0
click at [446, 415] on div "[PERSON_NAME] 170203925" at bounding box center [455, 407] width 410 height 19
click at [779, 410] on span "# 7027689" at bounding box center [772, 406] width 57 height 16
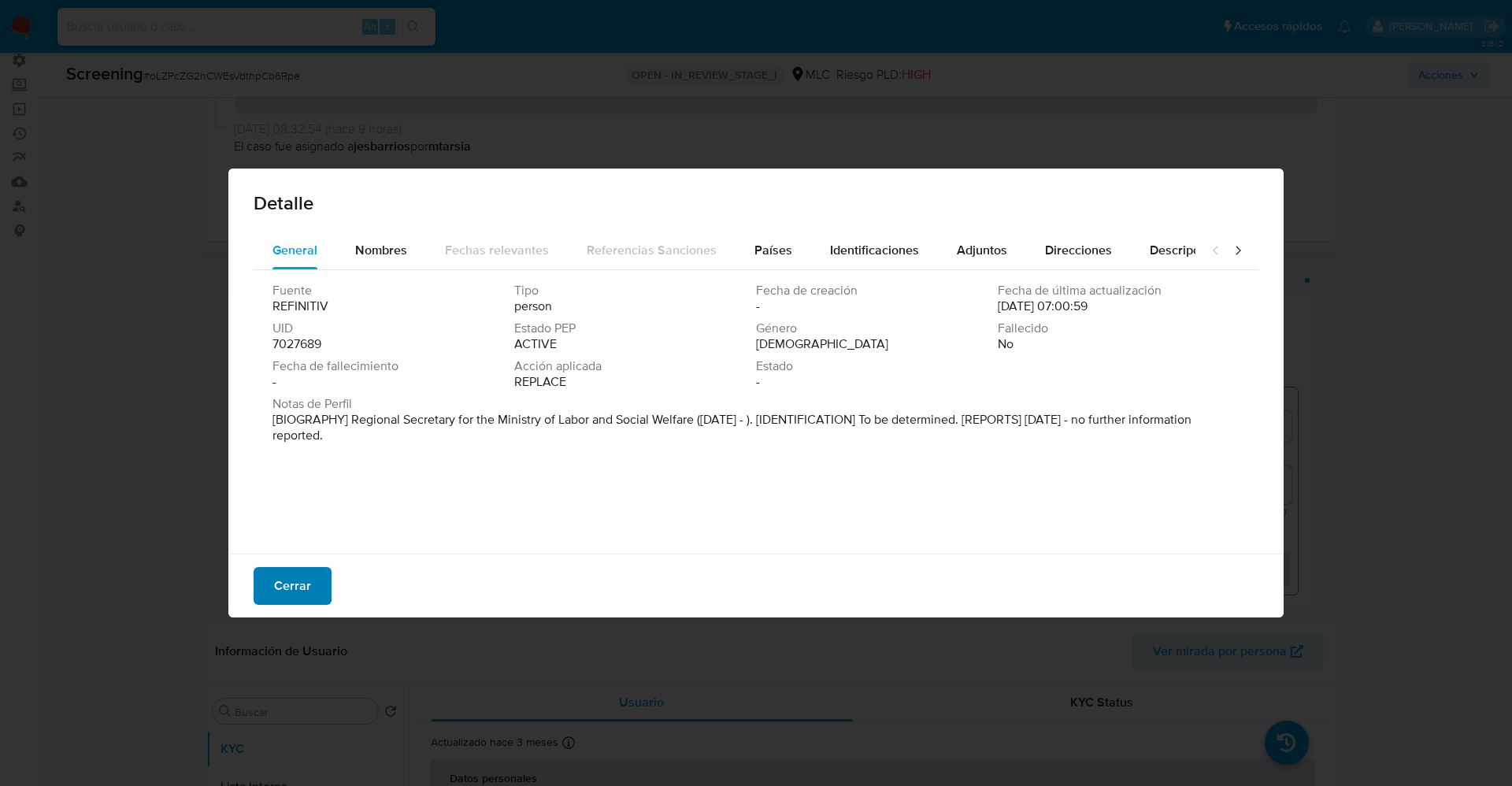
click at [293, 578] on span "Cerrar" at bounding box center [291, 586] width 37 height 35
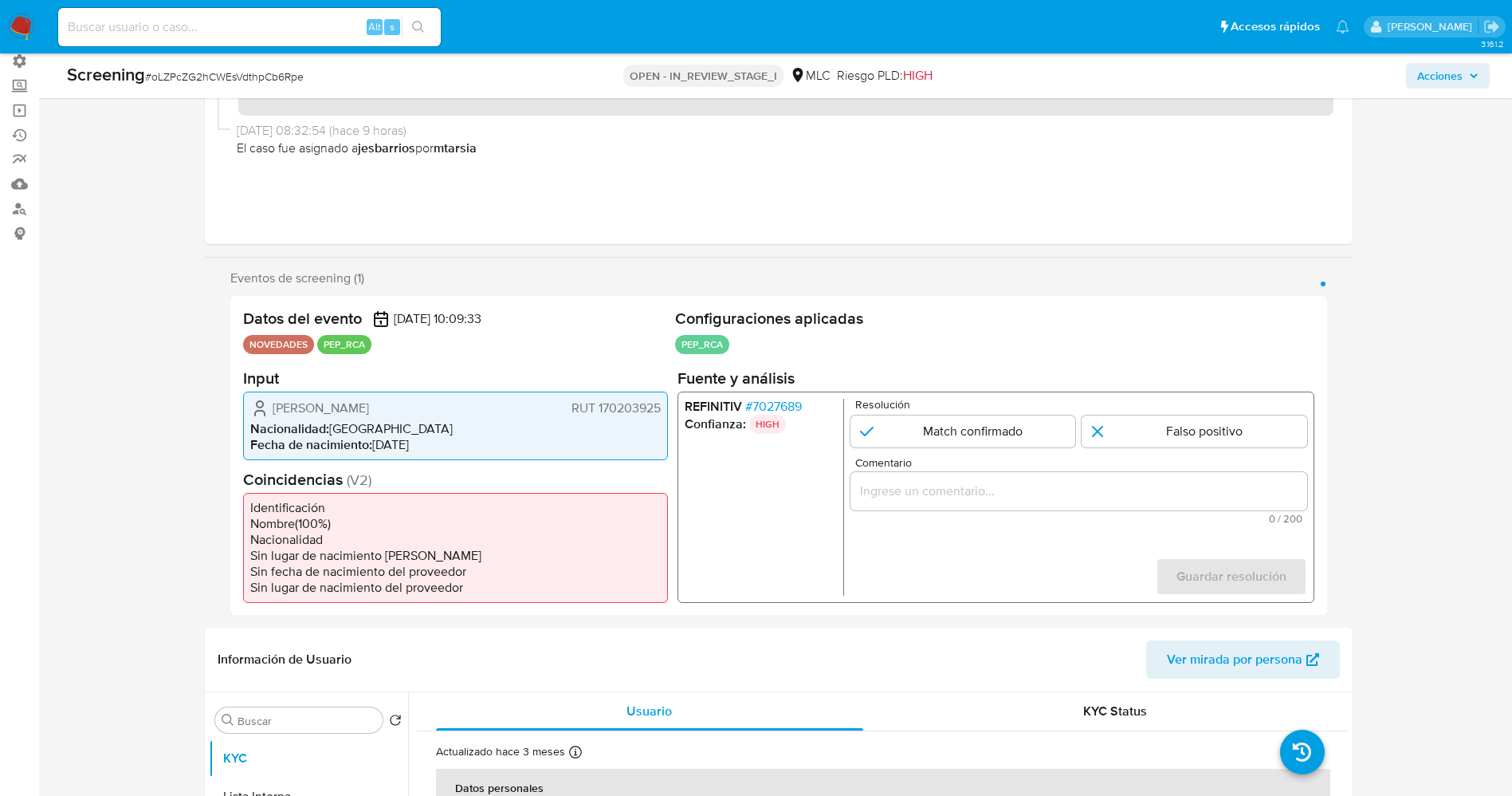
drag, startPoint x: 273, startPoint y: 408, endPoint x: 630, endPoint y: 410, distance: 357.0
click at [662, 409] on div "[PERSON_NAME] 170203925 Nacionalidad : [DEMOGRAPHIC_DATA] Fecha de nacimiento :…" at bounding box center [455, 425] width 425 height 69
click at [789, 409] on span "# 7027689" at bounding box center [772, 406] width 57 height 16
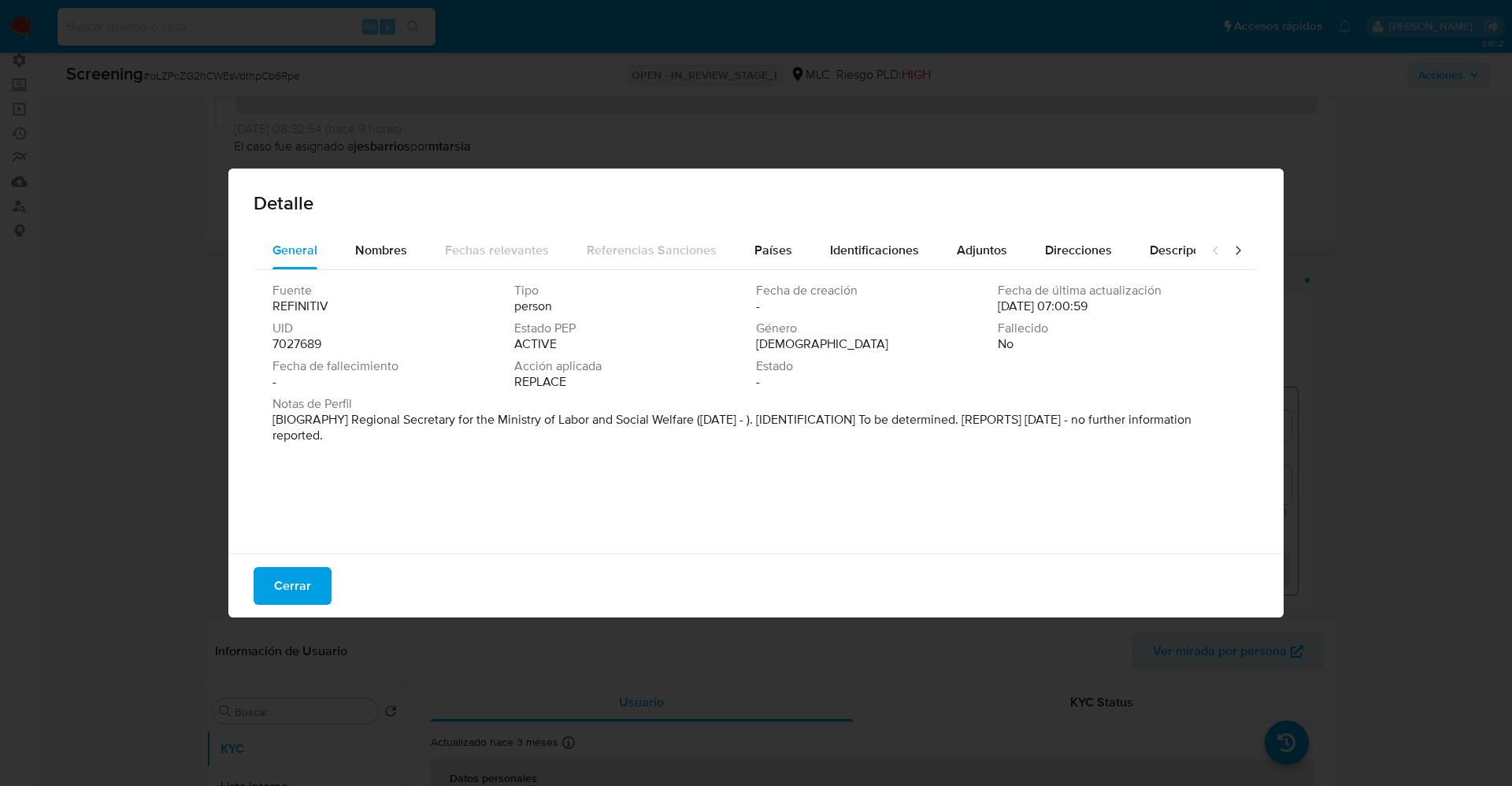
drag, startPoint x: 287, startPoint y: 418, endPoint x: 418, endPoint y: 452, distance: 135.3
click at [418, 452] on div "Fuente REFINITIV Tipo person Fecha de creación - Fecha de última actualización …" at bounding box center [756, 408] width 1005 height 275
drag, startPoint x: 412, startPoint y: 418, endPoint x: 692, endPoint y: 418, distance: 280.0
click at [692, 418] on font "[BIOGRAFÍA] Secretario Regional del Ministerio de Trabajo y Previsión Social ([…" at bounding box center [722, 427] width 900 height 34
drag, startPoint x: 304, startPoint y: 588, endPoint x: 880, endPoint y: 399, distance: 606.2
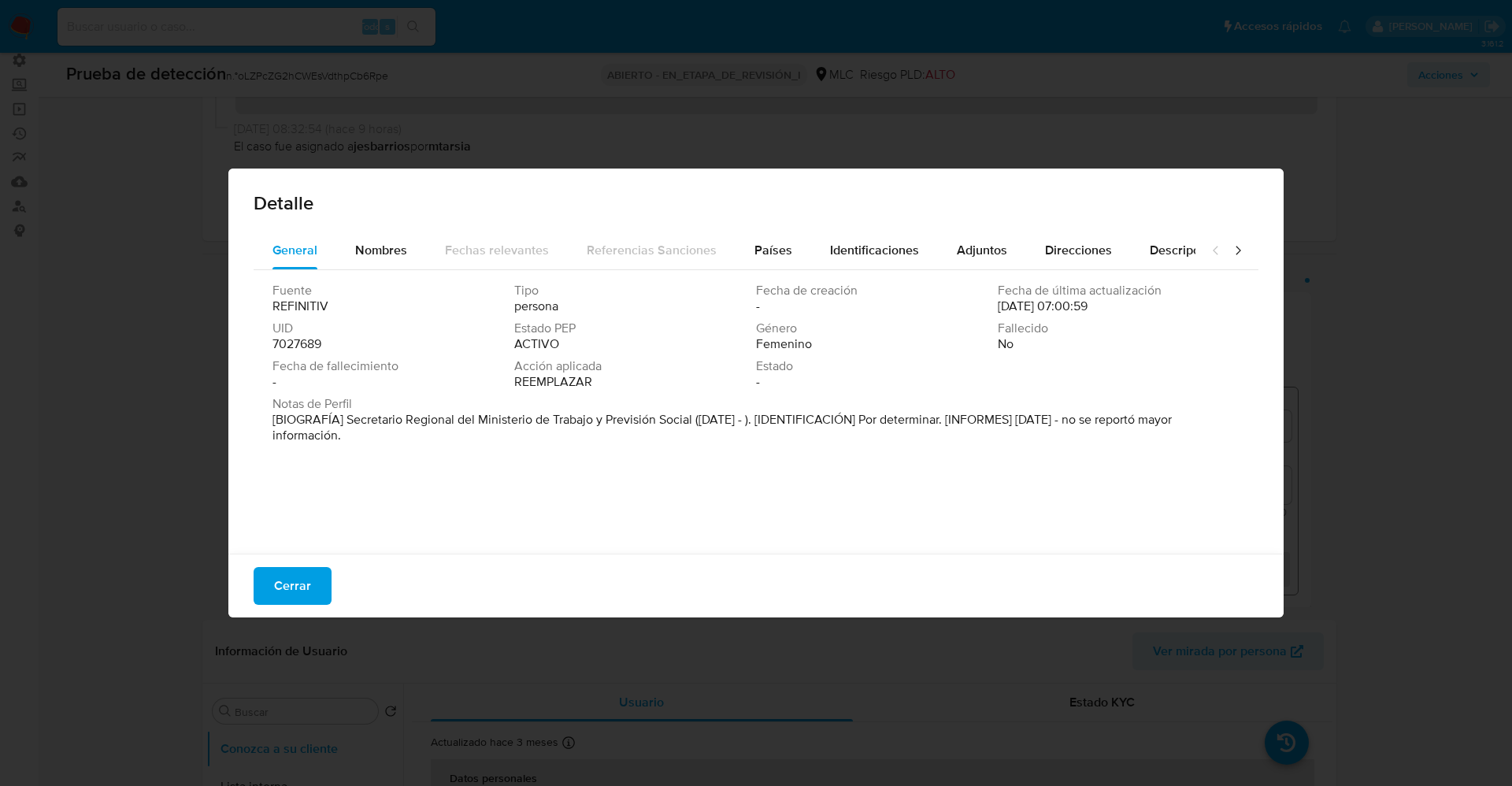
click at [313, 587] on button "Cerrar" at bounding box center [292, 586] width 78 height 38
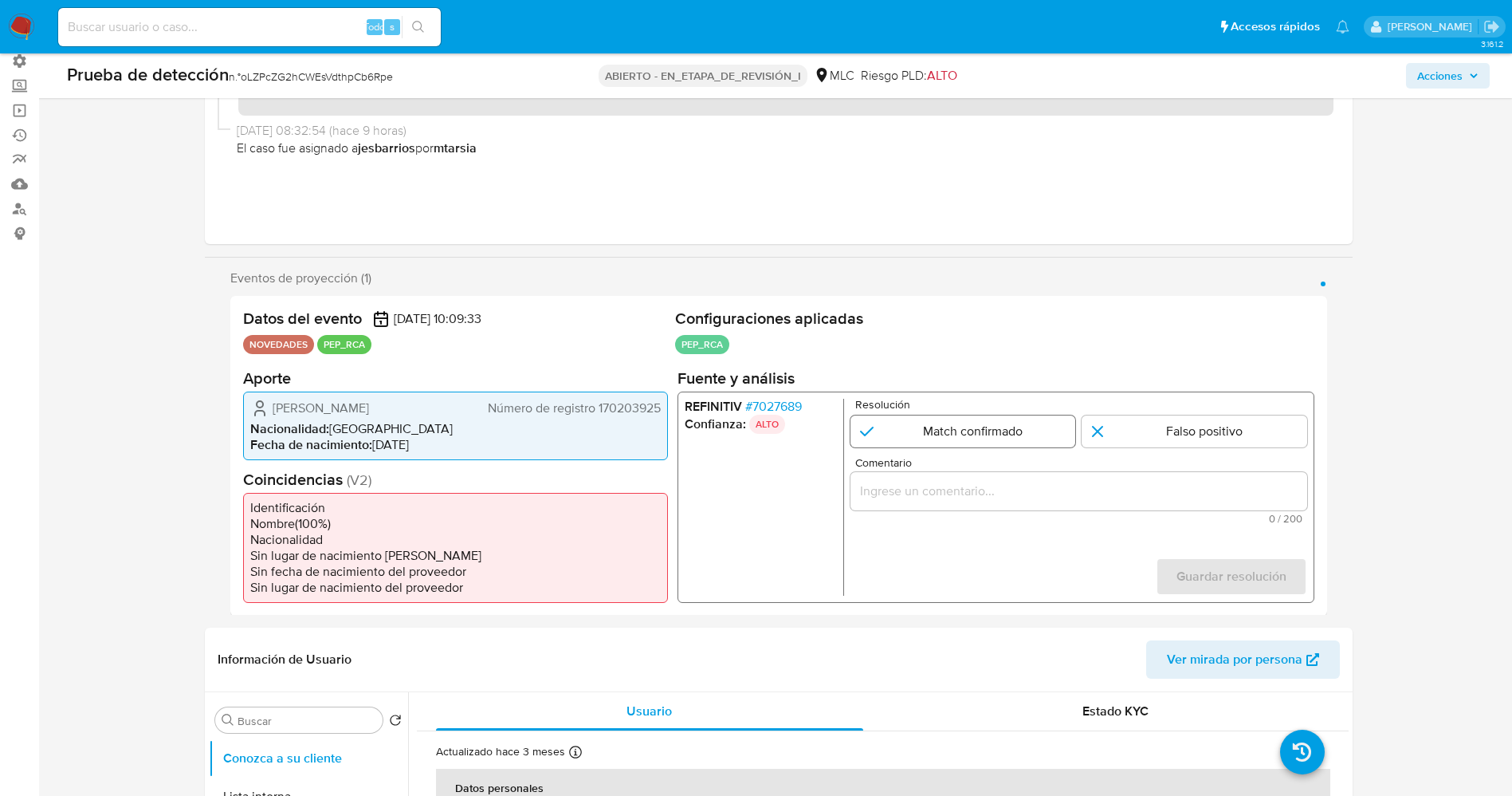
click at [935, 422] on input "1 de 1" at bounding box center [962, 430] width 225 height 32
radio input "true"
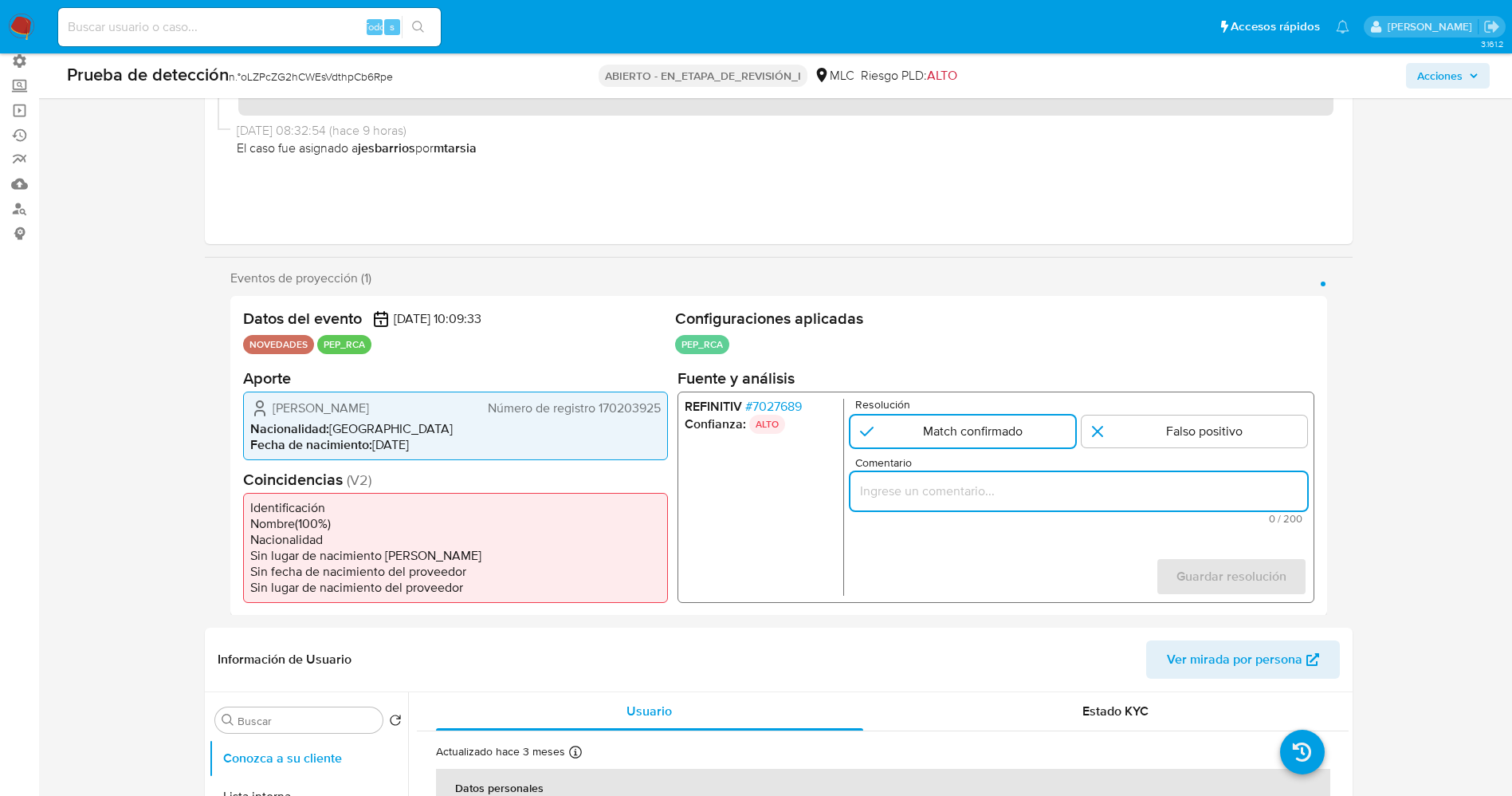
click at [936, 484] on input "Comentario" at bounding box center [1078, 490] width 457 height 21
drag, startPoint x: 919, startPoint y: 490, endPoint x: 1105, endPoint y: 492, distance: 186.0
click at [1105, 492] on input "usuario Camila Fernanda Cortés Ruiz RUT 170203925,nacionalidad Chilena, por coi…" at bounding box center [1078, 490] width 457 height 21
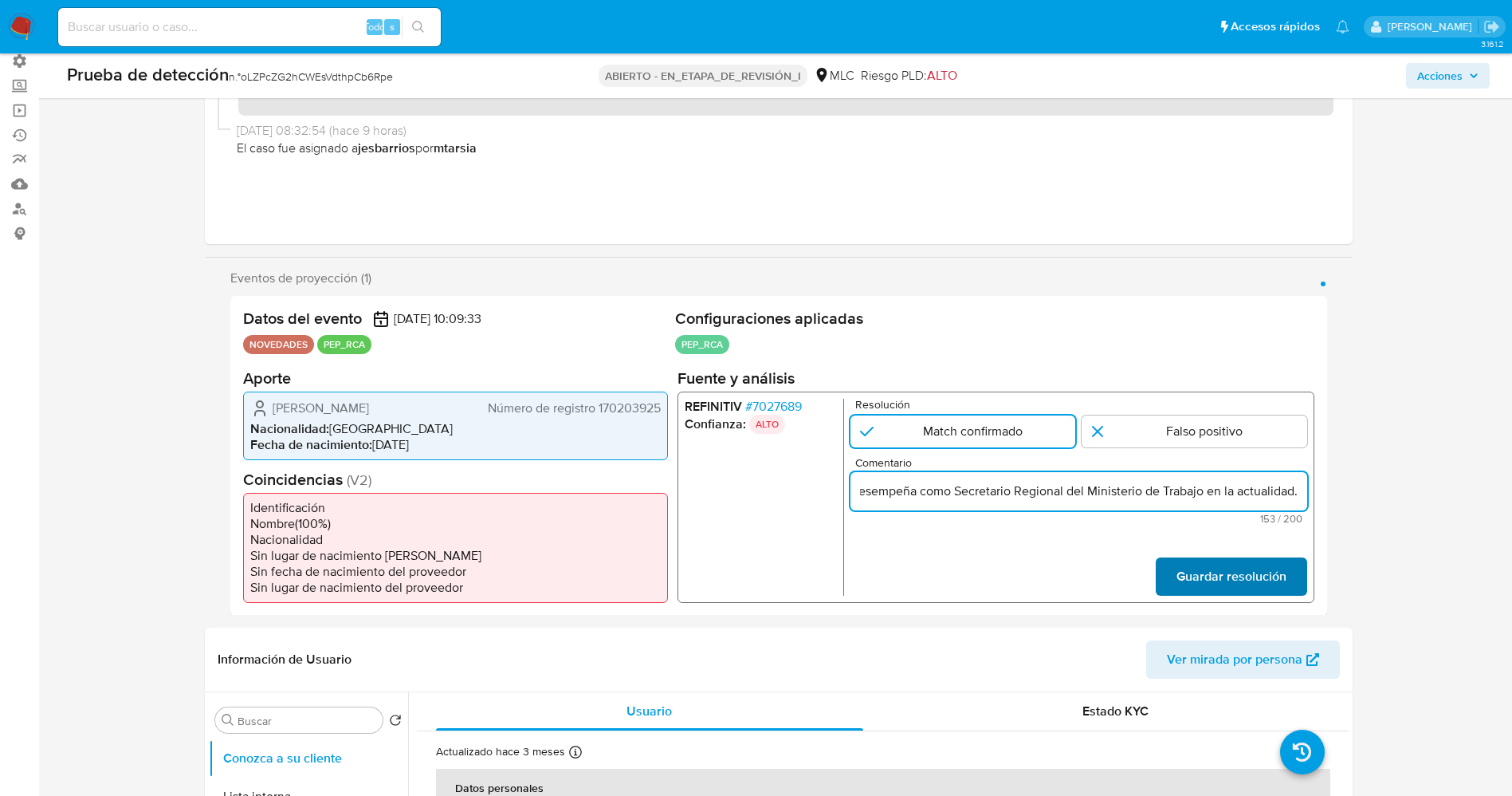
type input "usuario Camila Fernanda Cortés Ruiz RUT 170203925,nacionalidad Chilena, se dese…"
click at [1216, 559] on span "Guardar resolución" at bounding box center [1231, 575] width 110 height 35
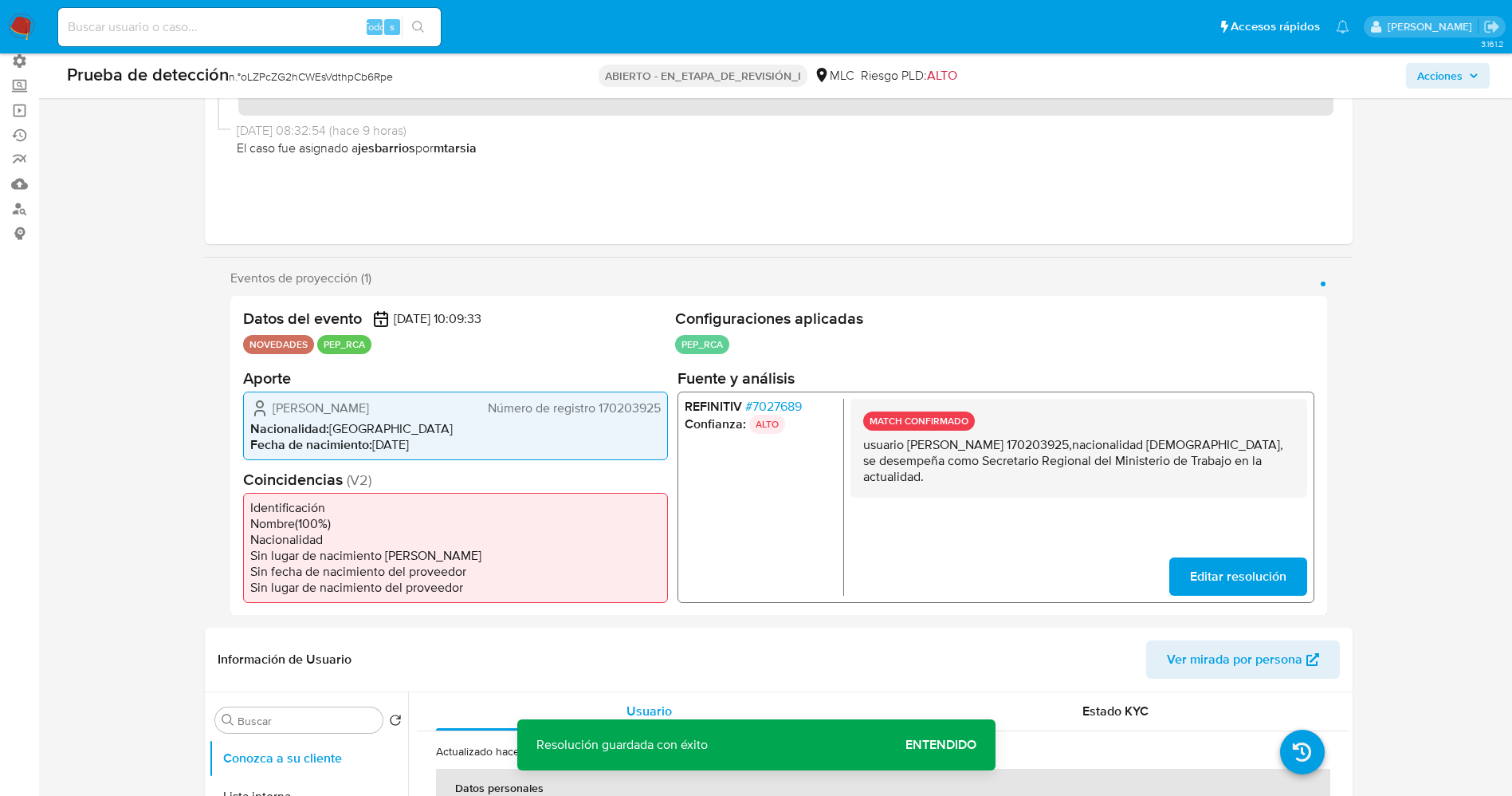
drag, startPoint x: 864, startPoint y: 443, endPoint x: 938, endPoint y: 484, distance: 84.6
click at [938, 484] on div "MATCH CONFIRMADO usuario Camila Fernanda Cortés Ruiz RUT 170203925,nacionalidad…" at bounding box center [1078, 446] width 457 height 99
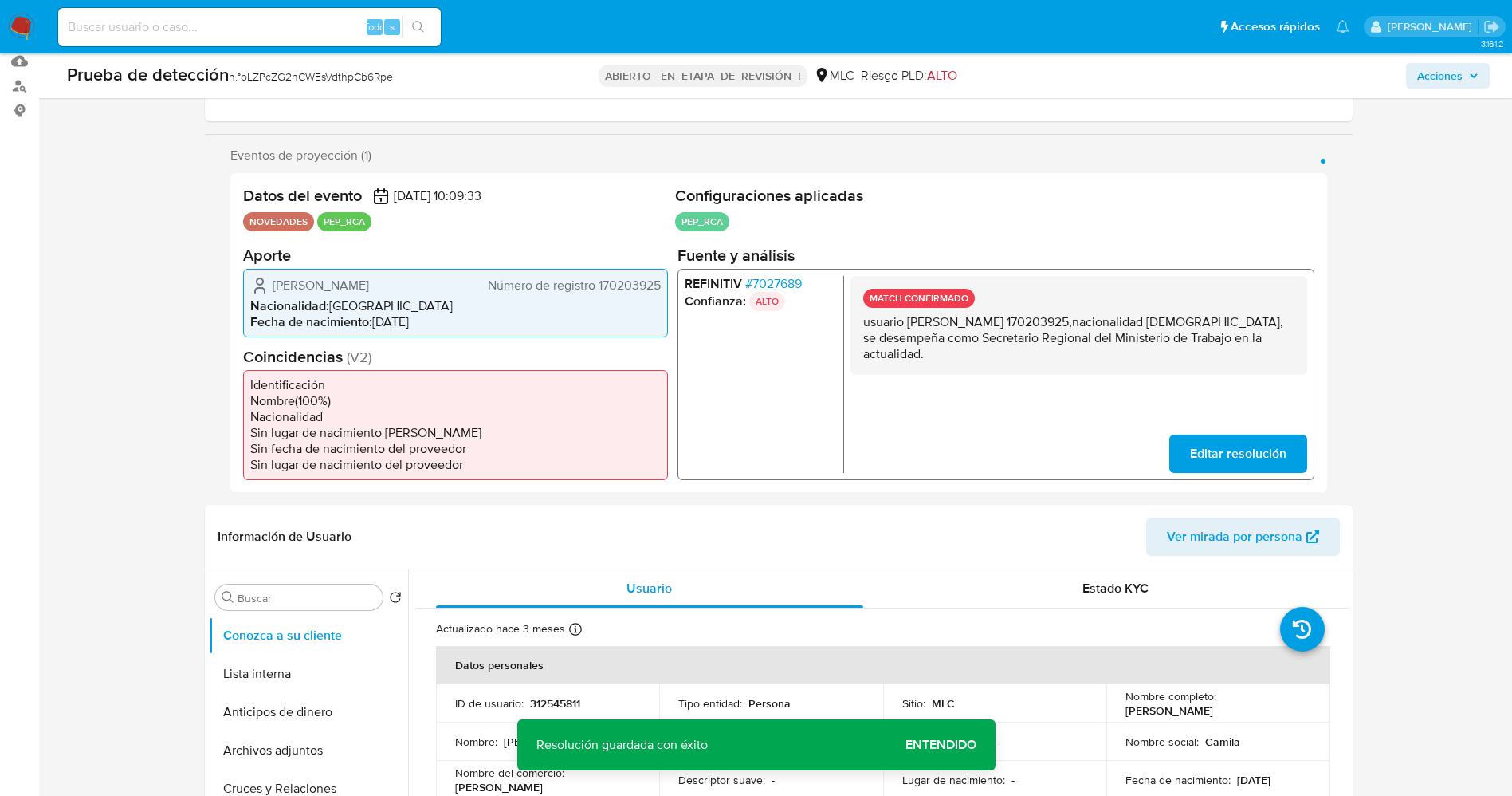
scroll to position [478, 0]
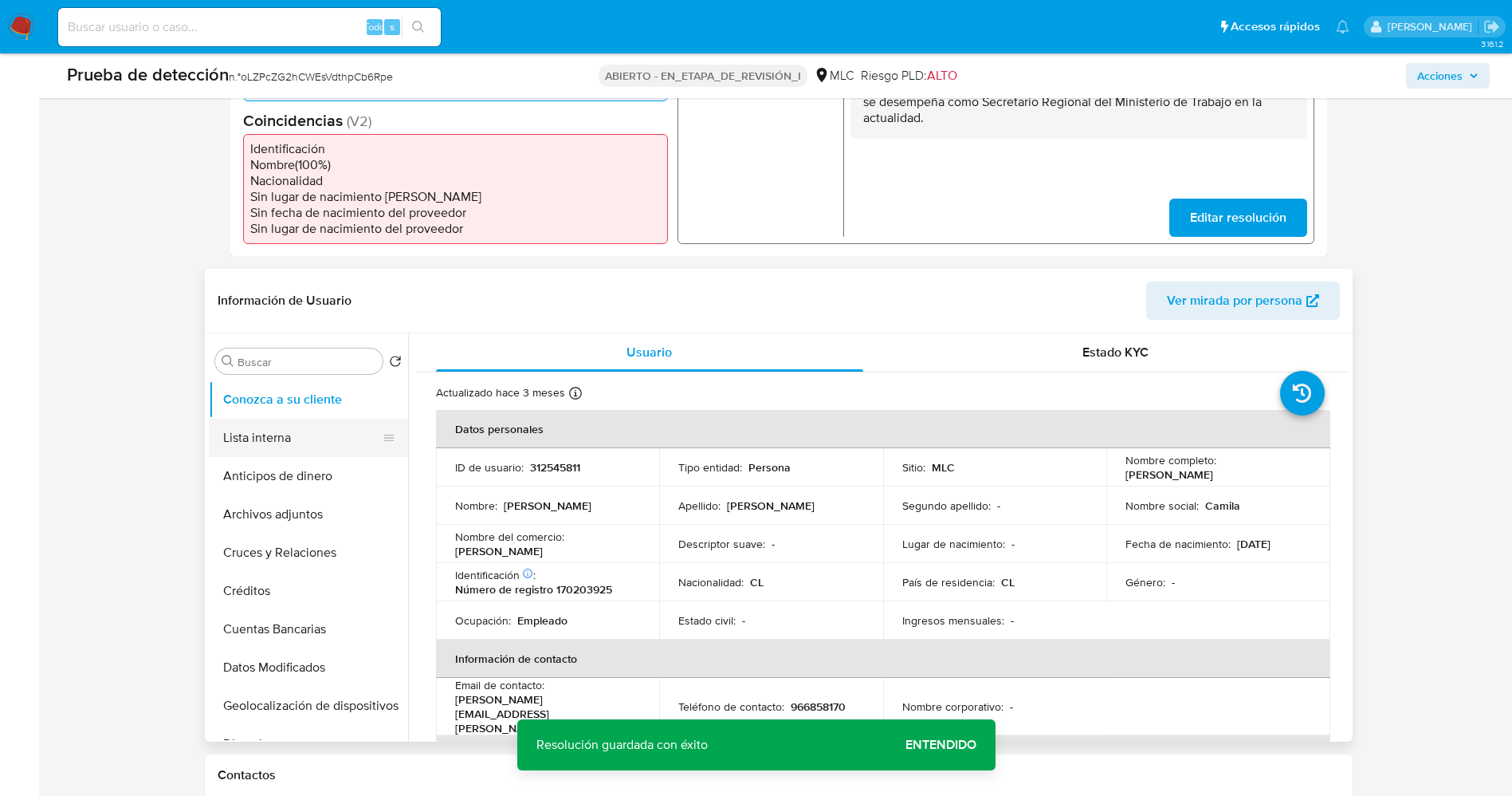
click at [239, 447] on button "Lista interna" at bounding box center [302, 437] width 187 height 38
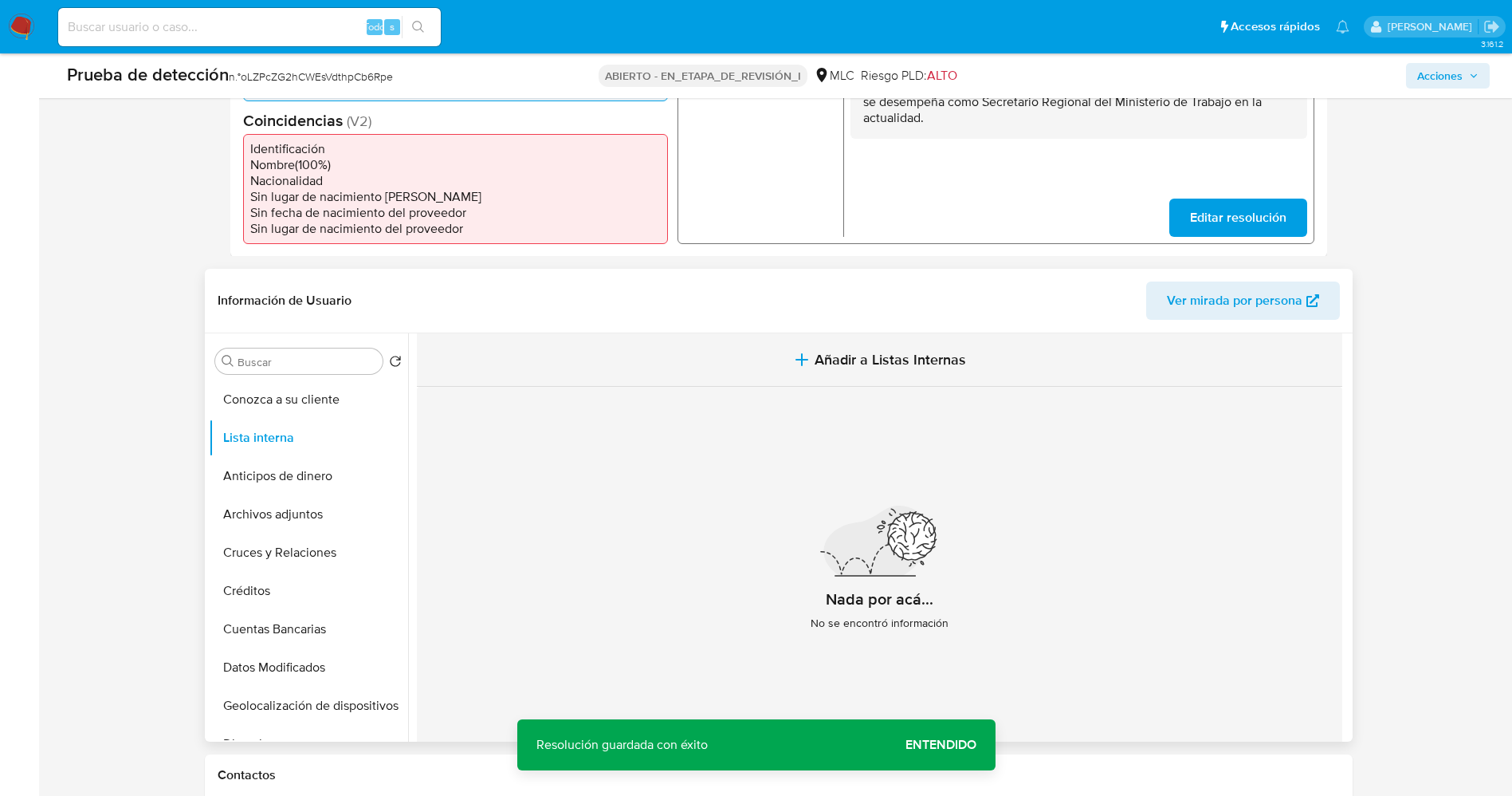
click at [943, 364] on span "Añadir a Listas Internas" at bounding box center [890, 359] width 151 height 17
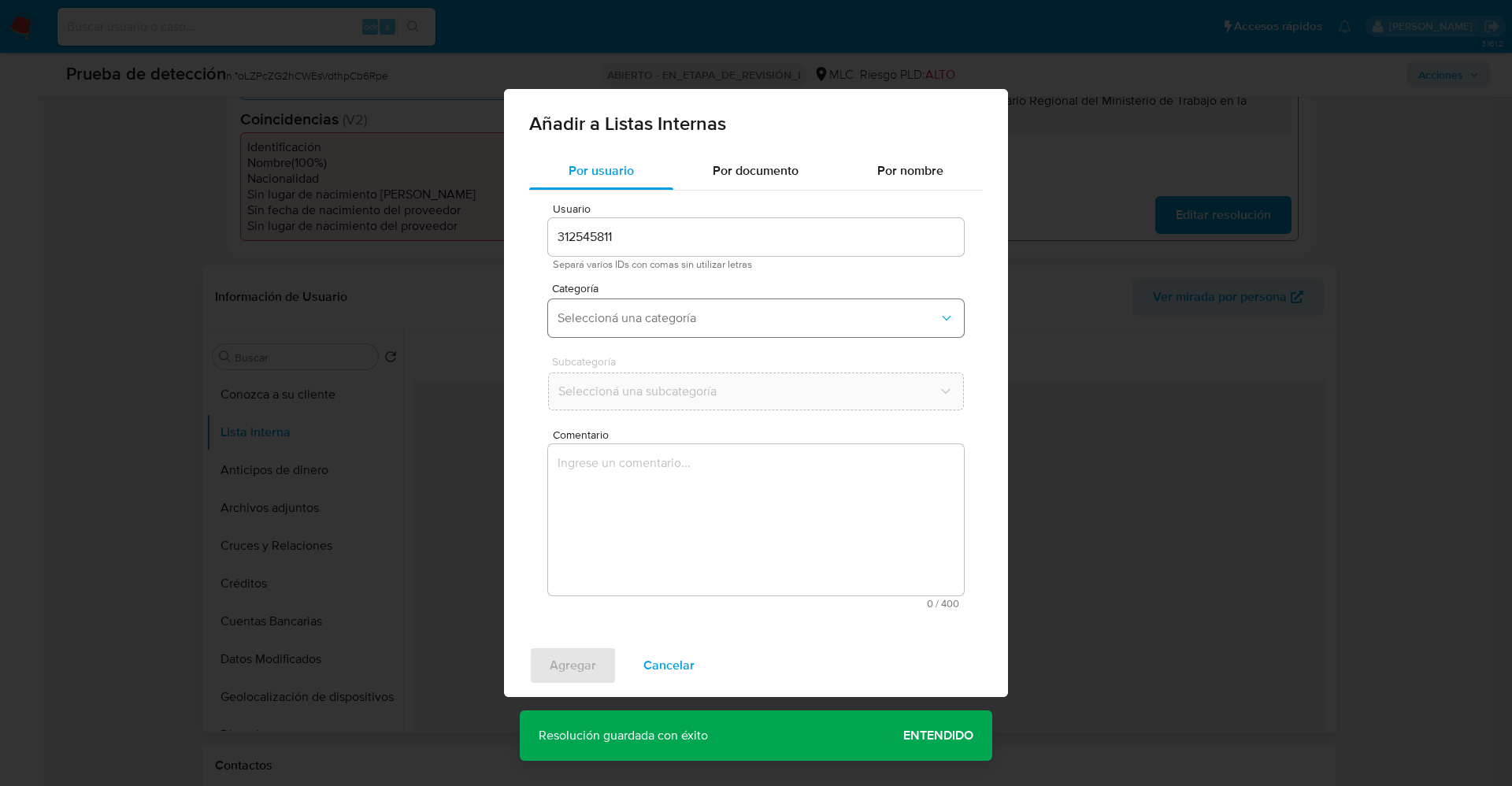
click at [741, 333] on button "Seleccioná una categoría" at bounding box center [756, 318] width 416 height 38
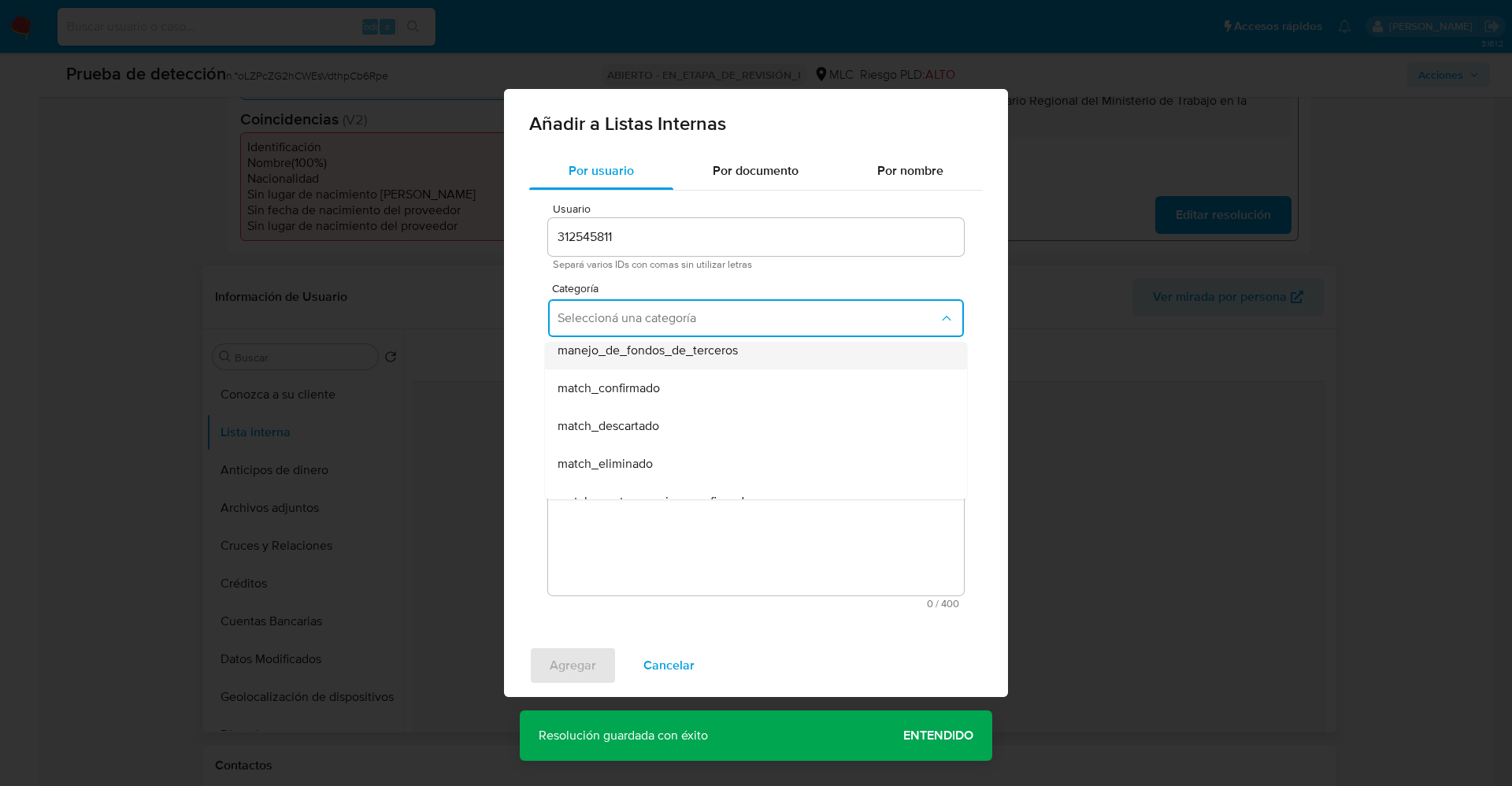
scroll to position [118, 0]
click at [700, 362] on div "match_confirmado" at bounding box center [750, 356] width 387 height 38
click at [686, 380] on button "Seleccioná una subcategoría" at bounding box center [756, 392] width 416 height 38
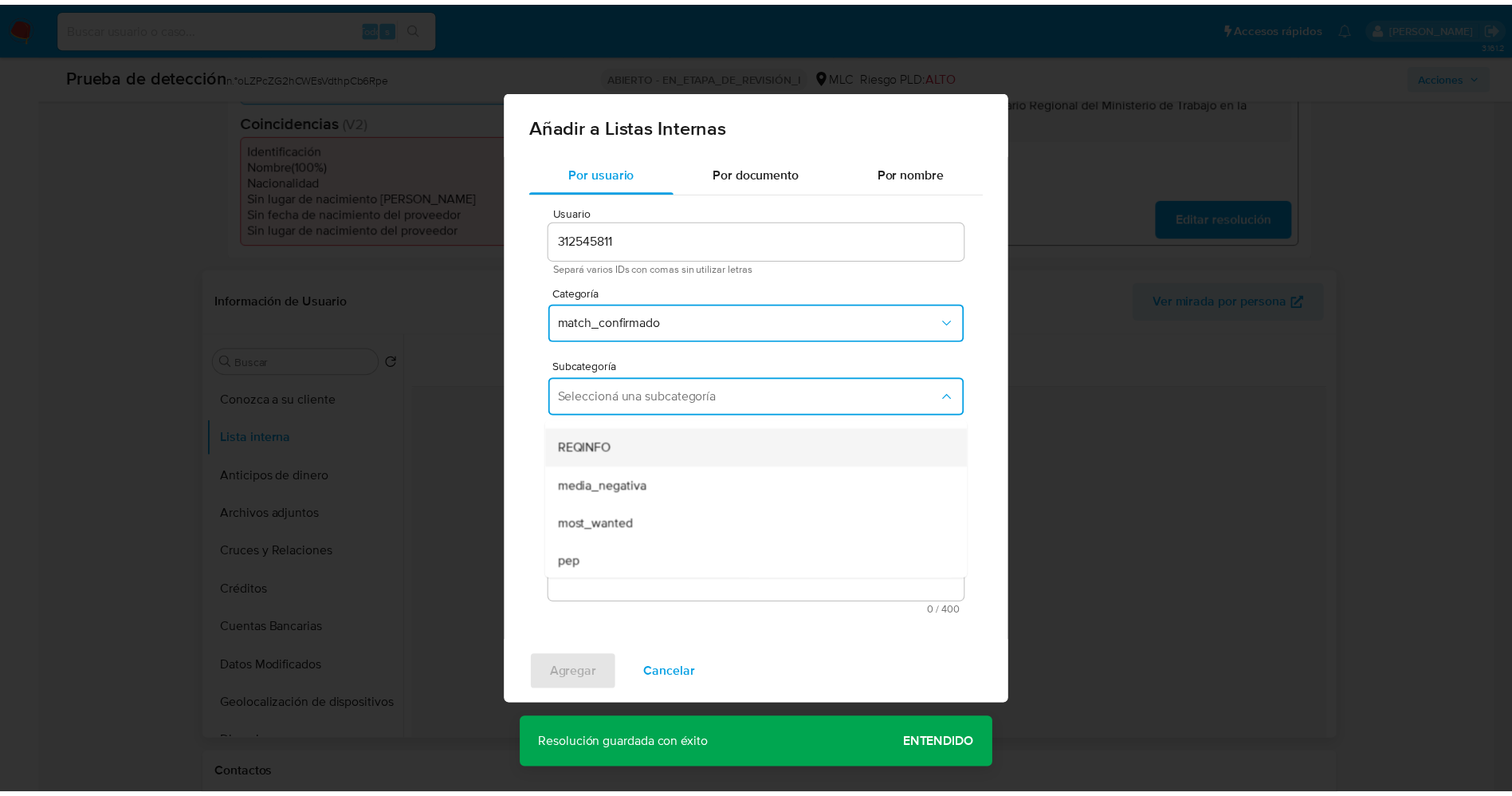
scroll to position [109, 0]
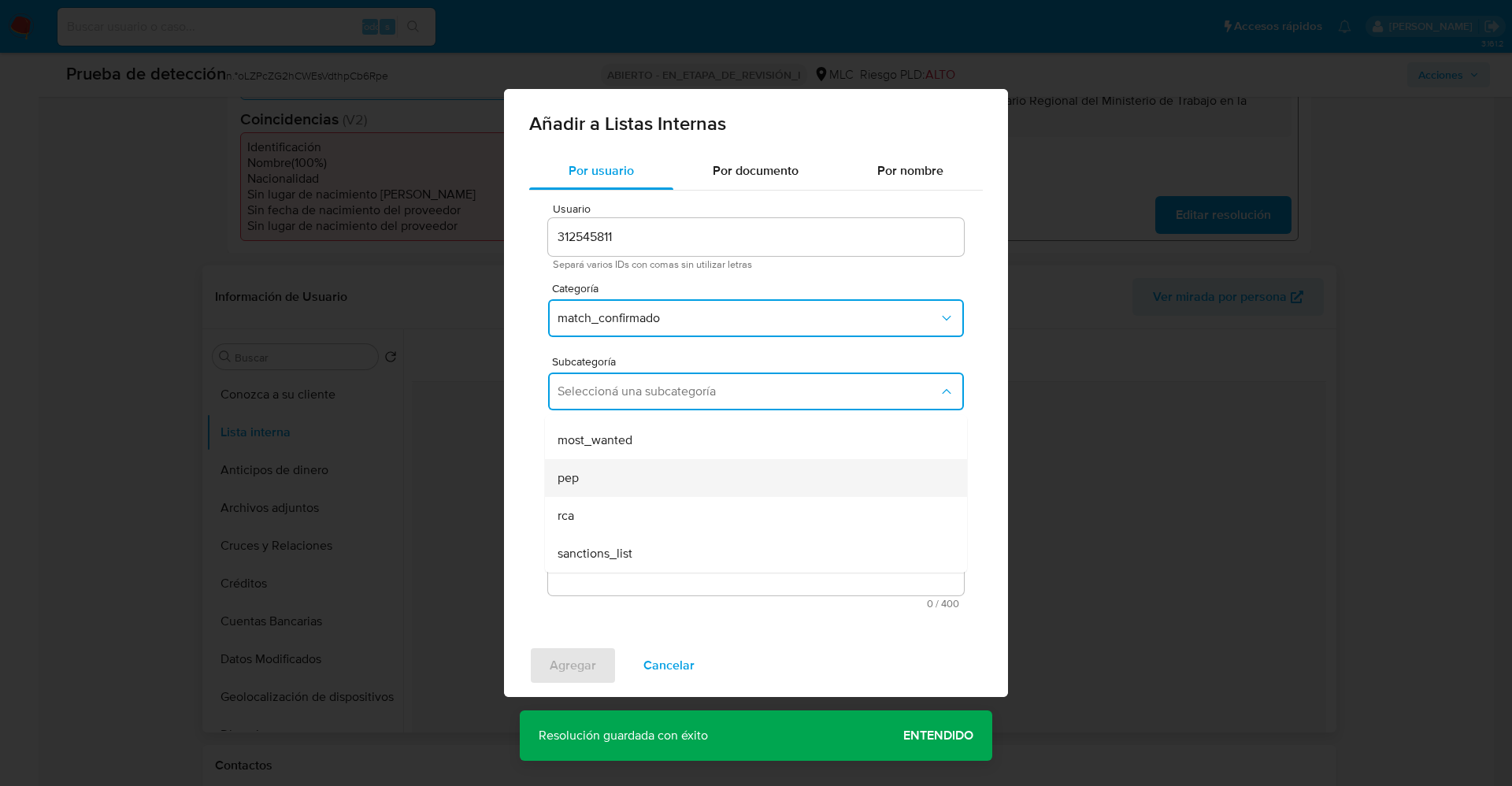
click at [649, 471] on div "pep" at bounding box center [750, 478] width 387 height 38
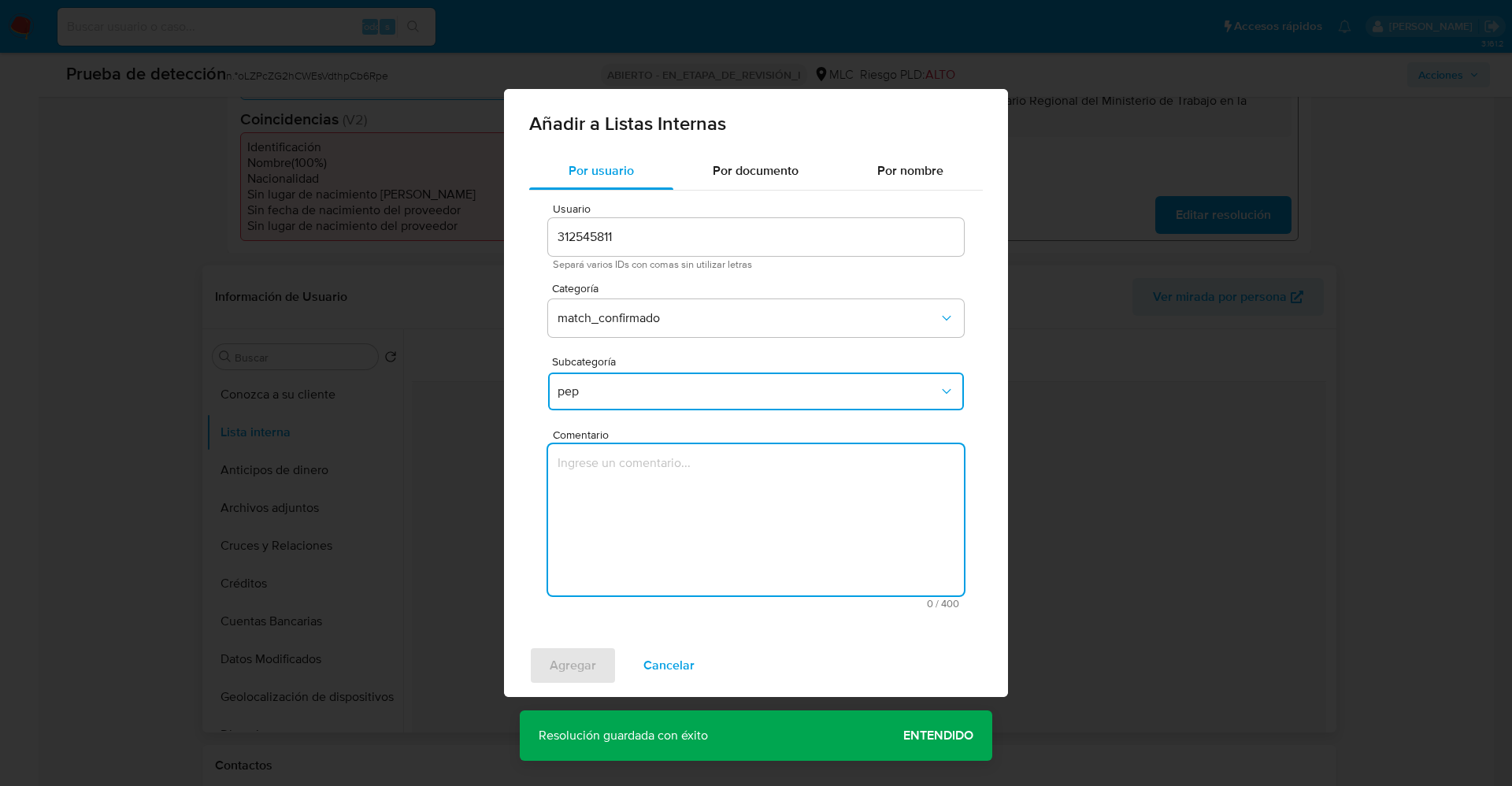
click at [649, 471] on textarea "Comentario" at bounding box center [756, 520] width 416 height 151
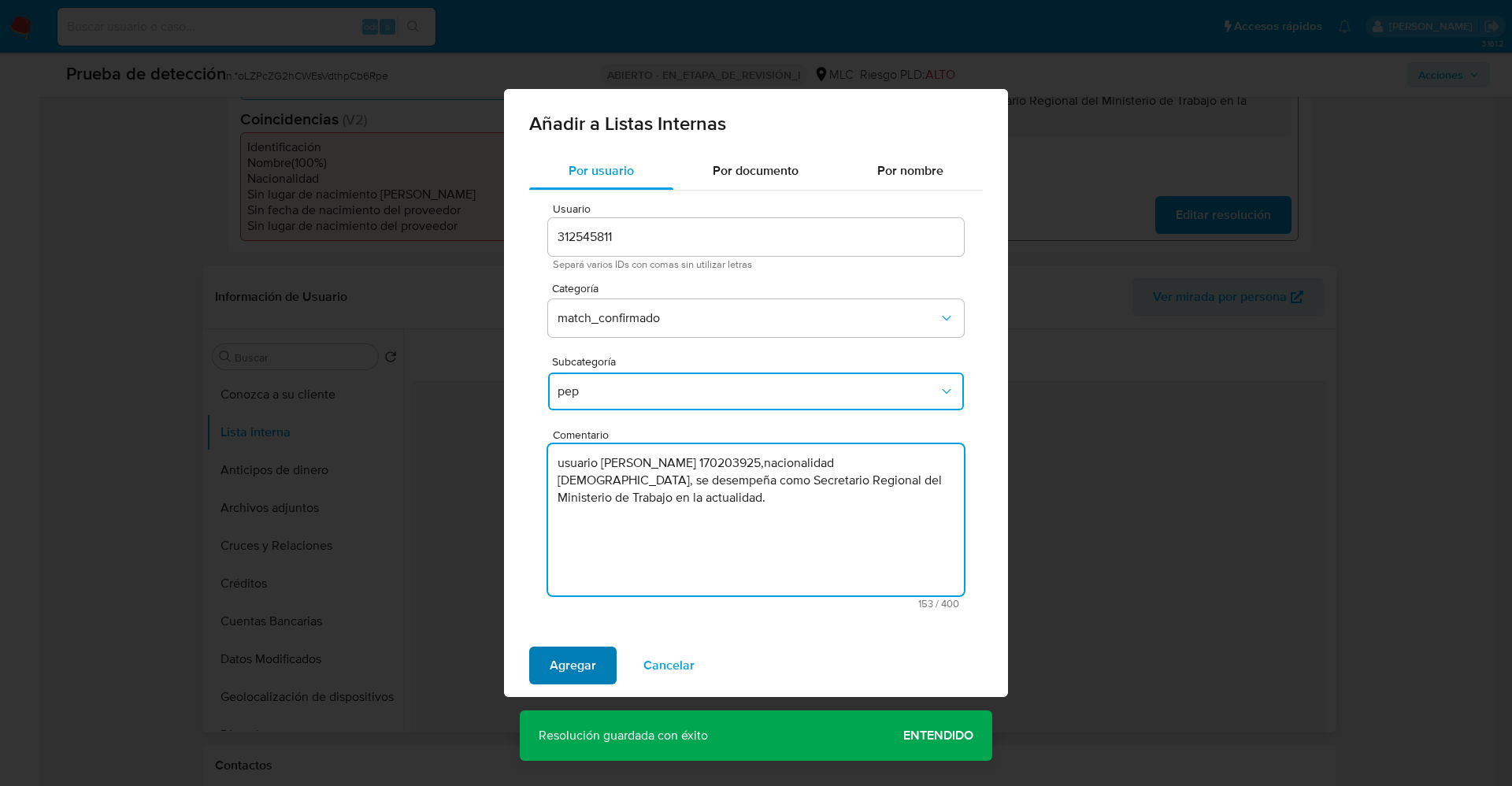
type textarea "usuario Camila Fernanda Cortés Ruiz RUT 170203925,nacionalidad Chilena, se dese…"
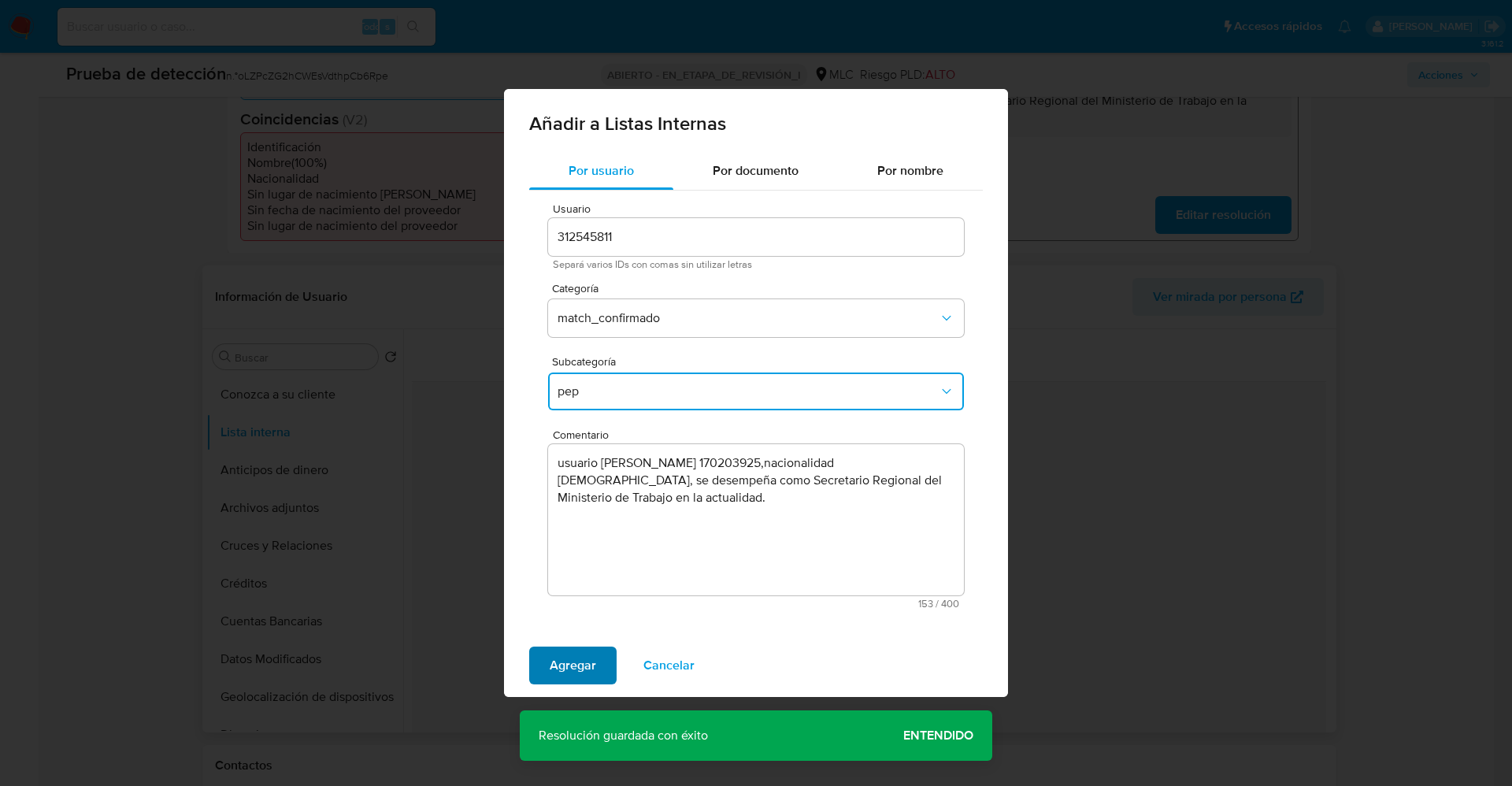
click at [577, 655] on span "Agregar" at bounding box center [573, 665] width 46 height 35
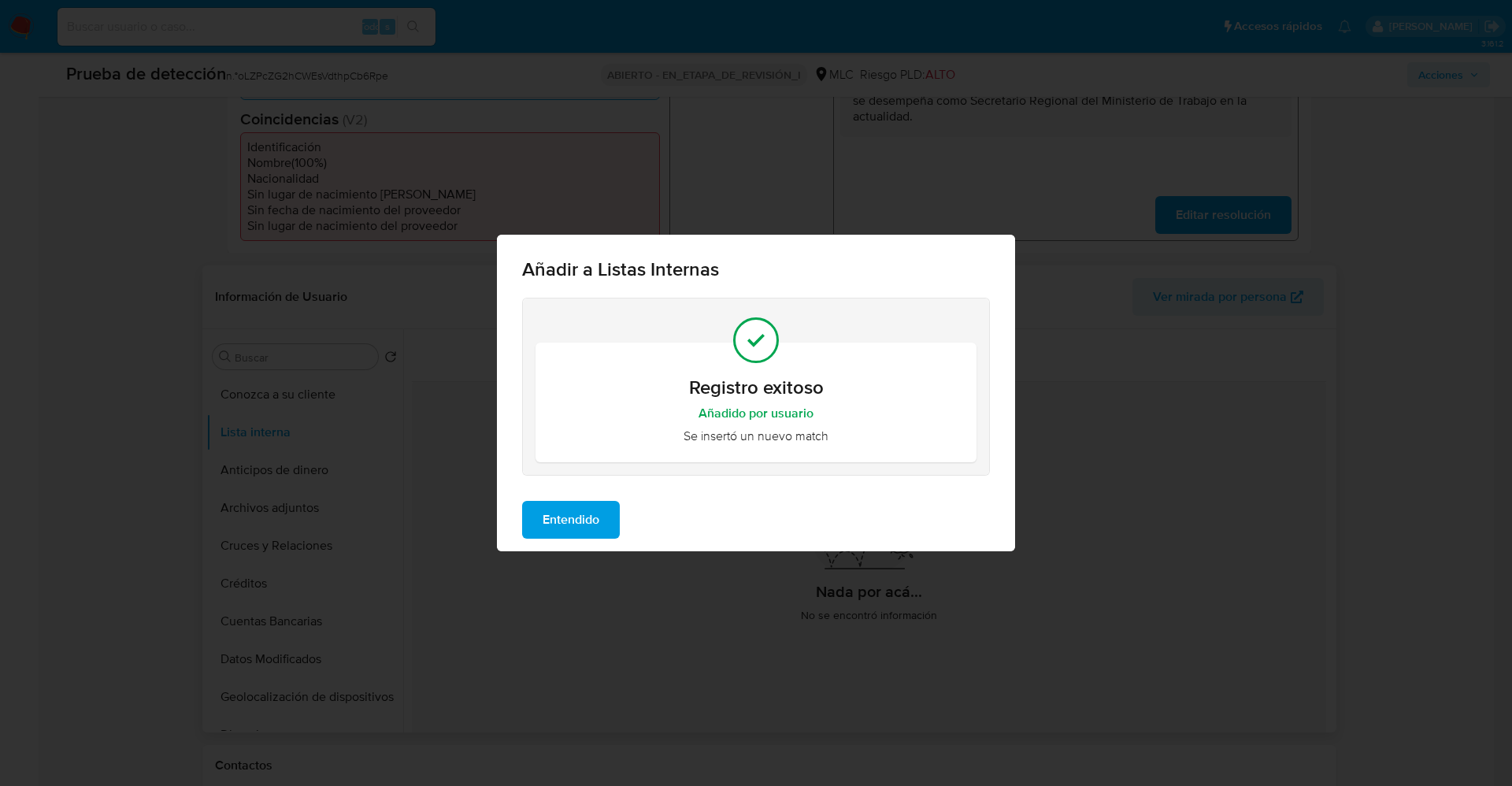
click at [598, 518] on span "Entendido" at bounding box center [570, 520] width 56 height 35
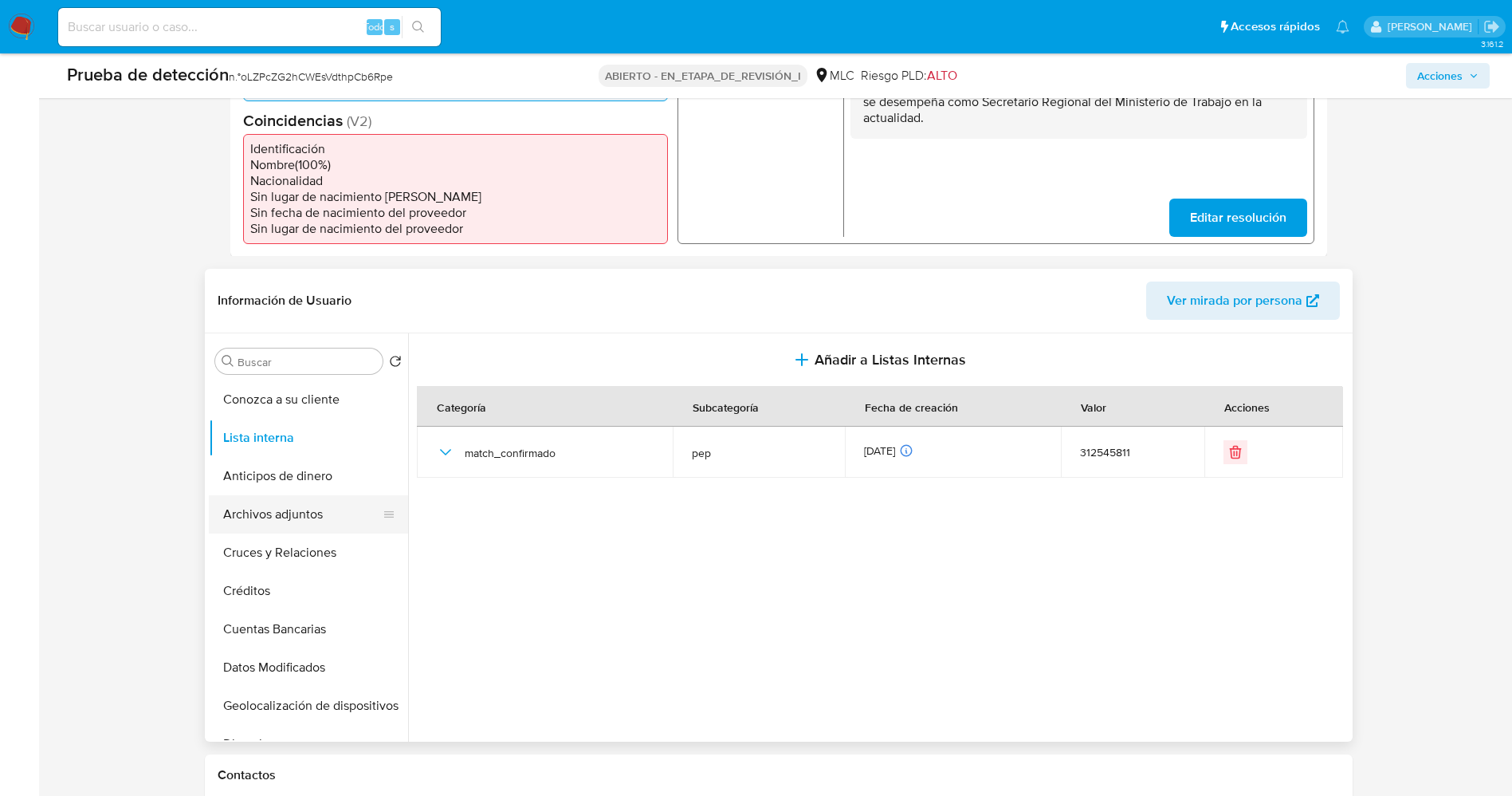
click at [282, 511] on button "Archivos adjuntos" at bounding box center [302, 514] width 187 height 38
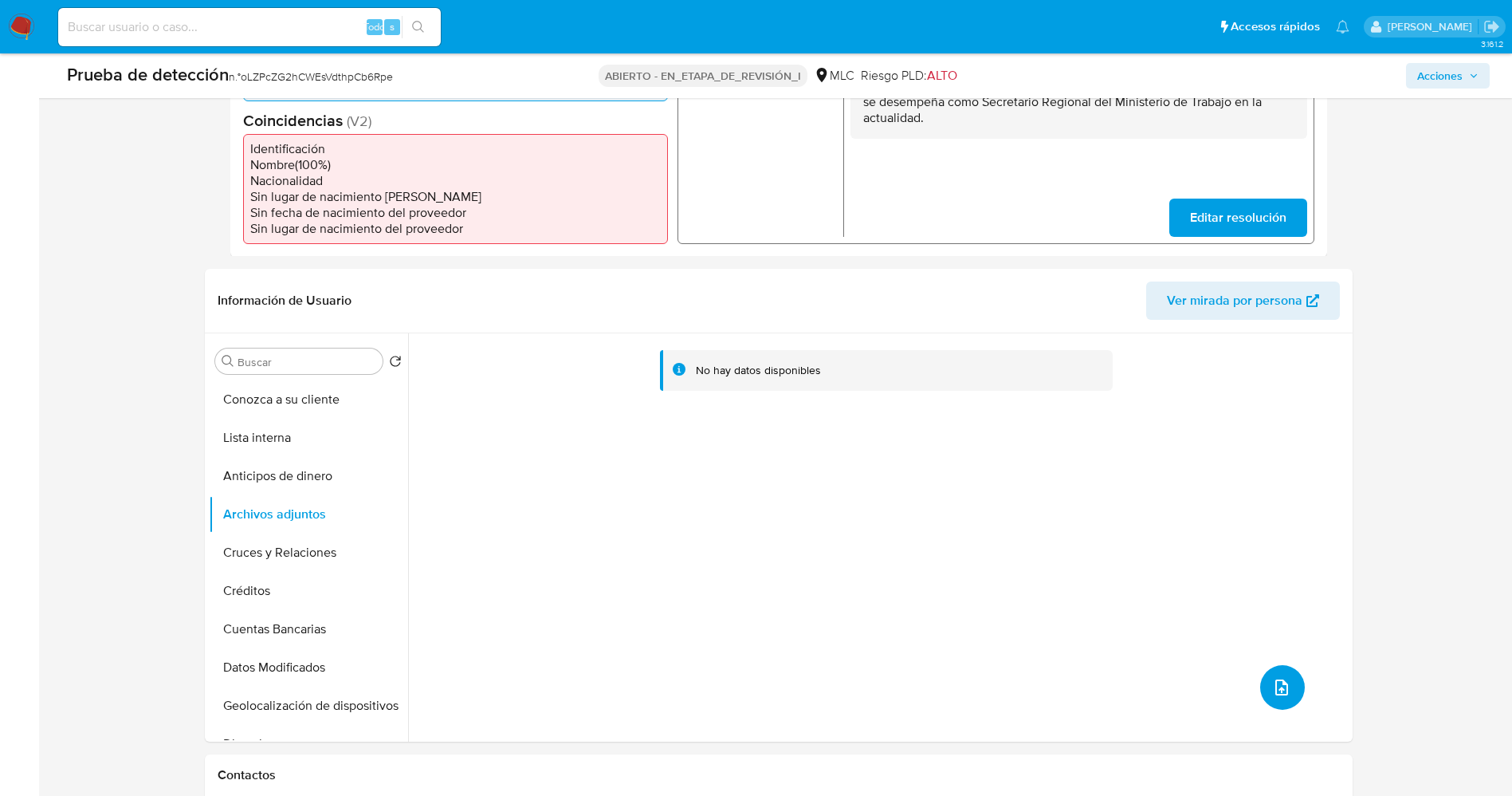
click at [1282, 689] on icon "subir archivo" at bounding box center [1282, 687] width 13 height 16
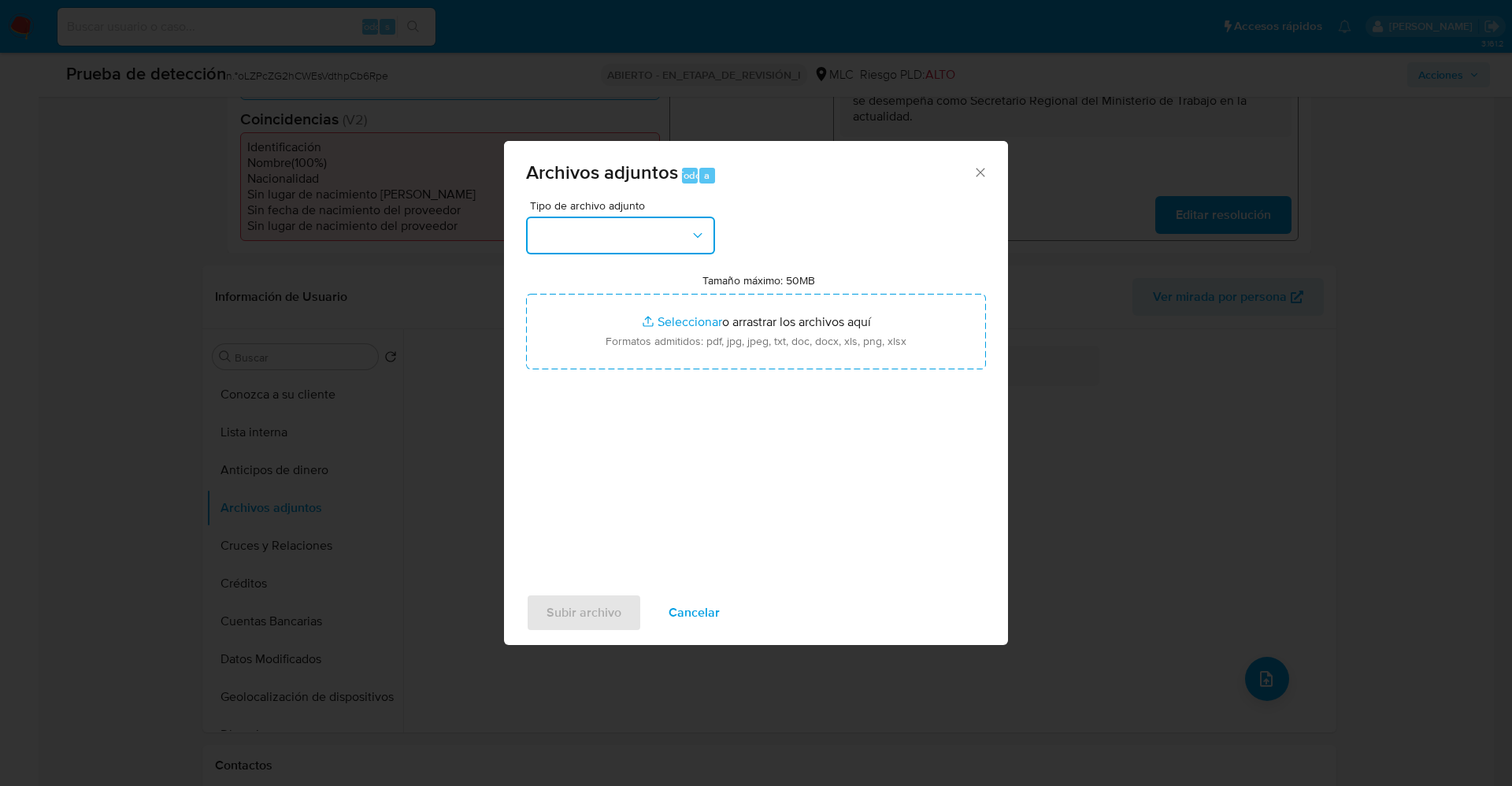
click at [655, 228] on button "button" at bounding box center [620, 235] width 189 height 38
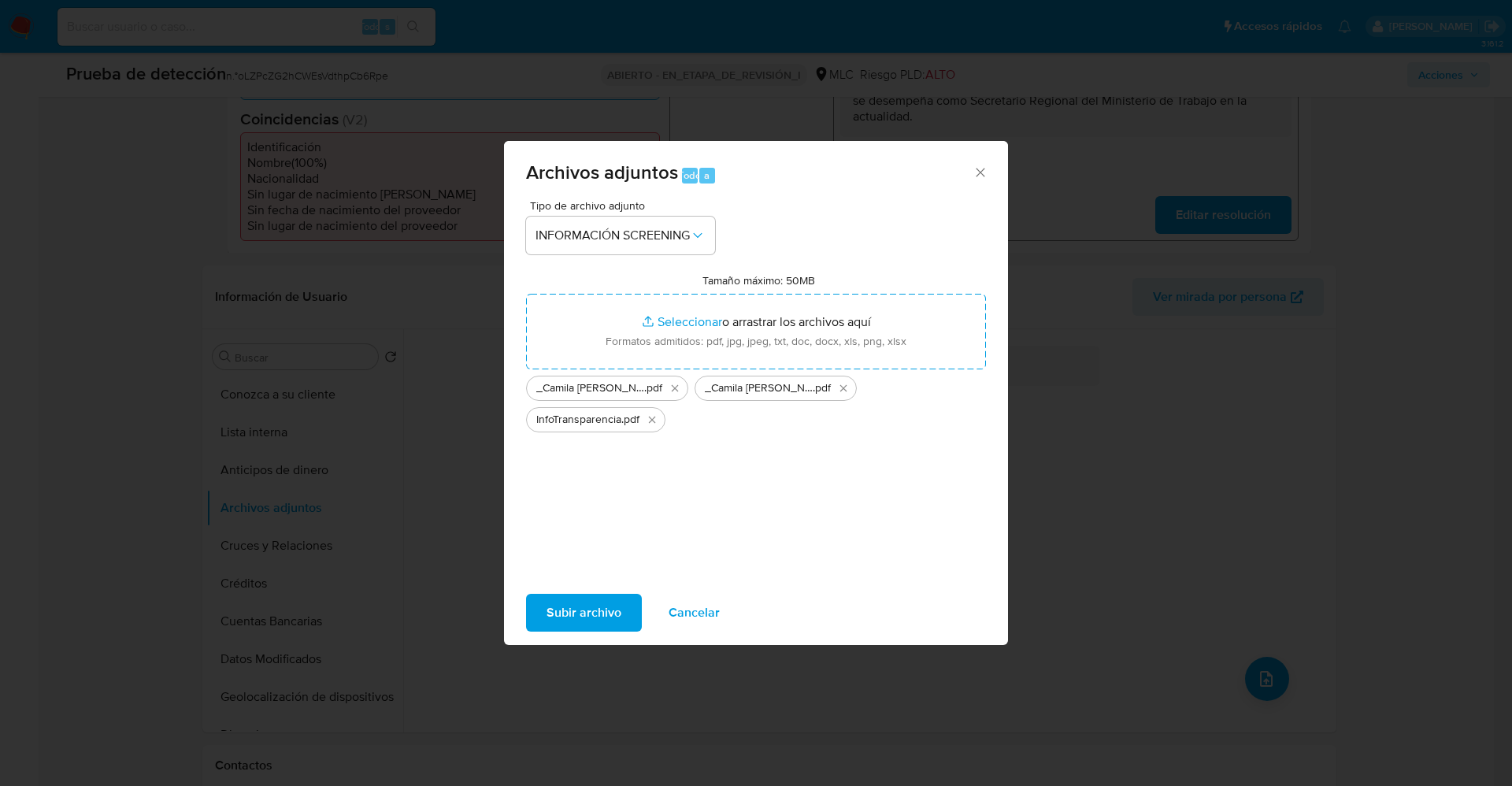
click at [598, 610] on span "Subir archivo" at bounding box center [584, 613] width 75 height 35
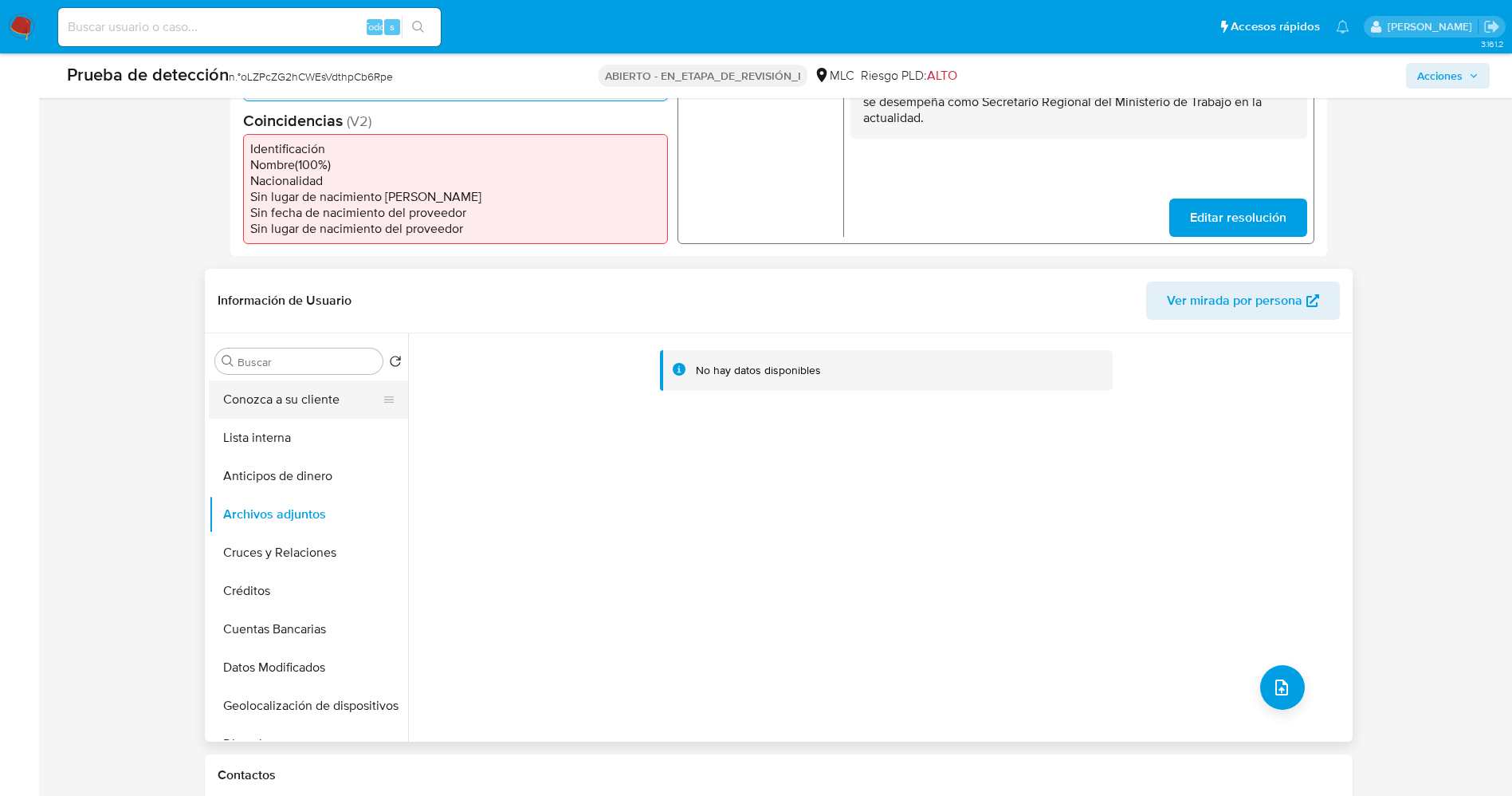
click at [257, 414] on button "Conozca a su cliente" at bounding box center [302, 399] width 187 height 38
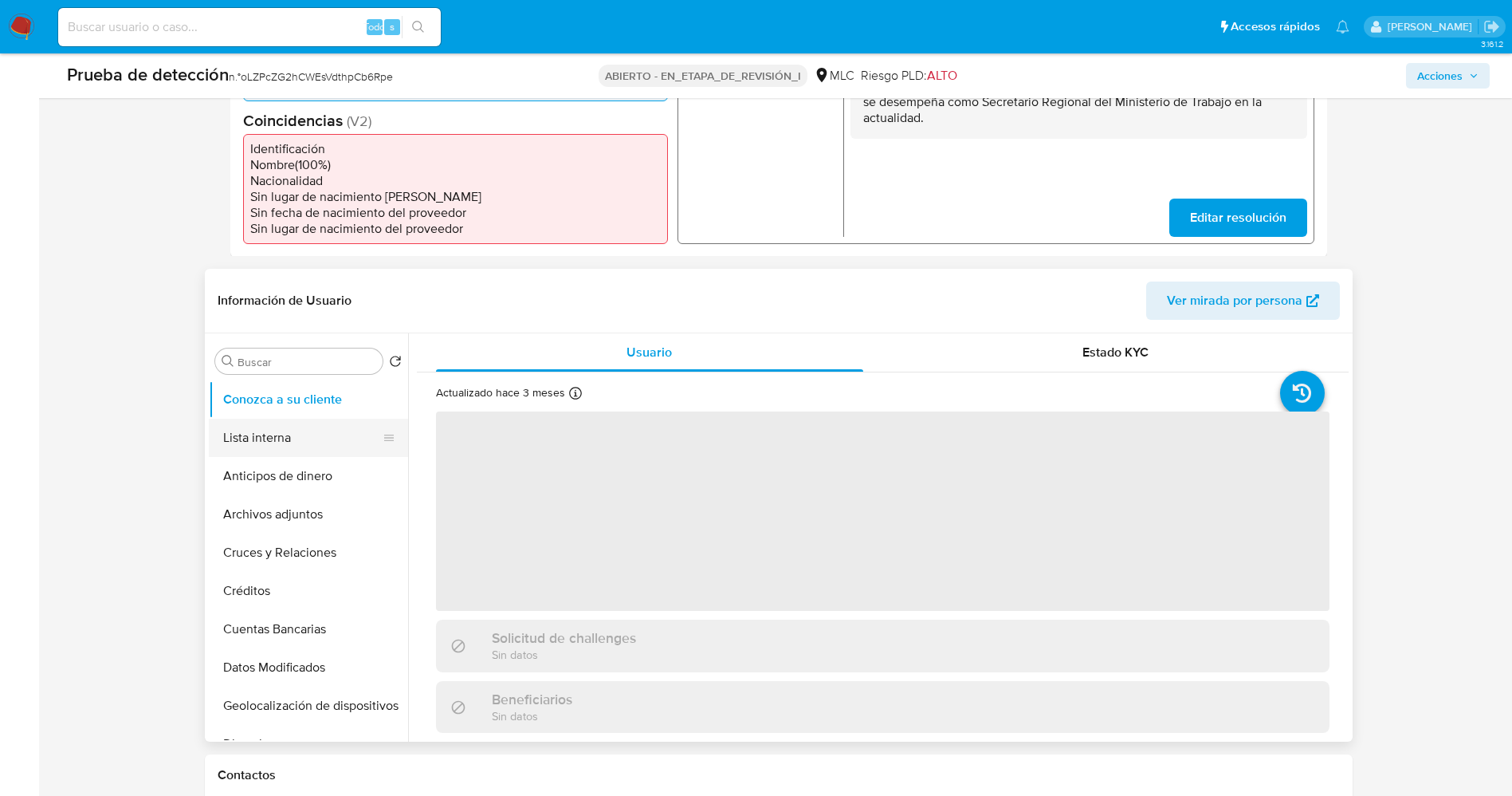
click at [268, 426] on button "Lista interna" at bounding box center [302, 437] width 187 height 38
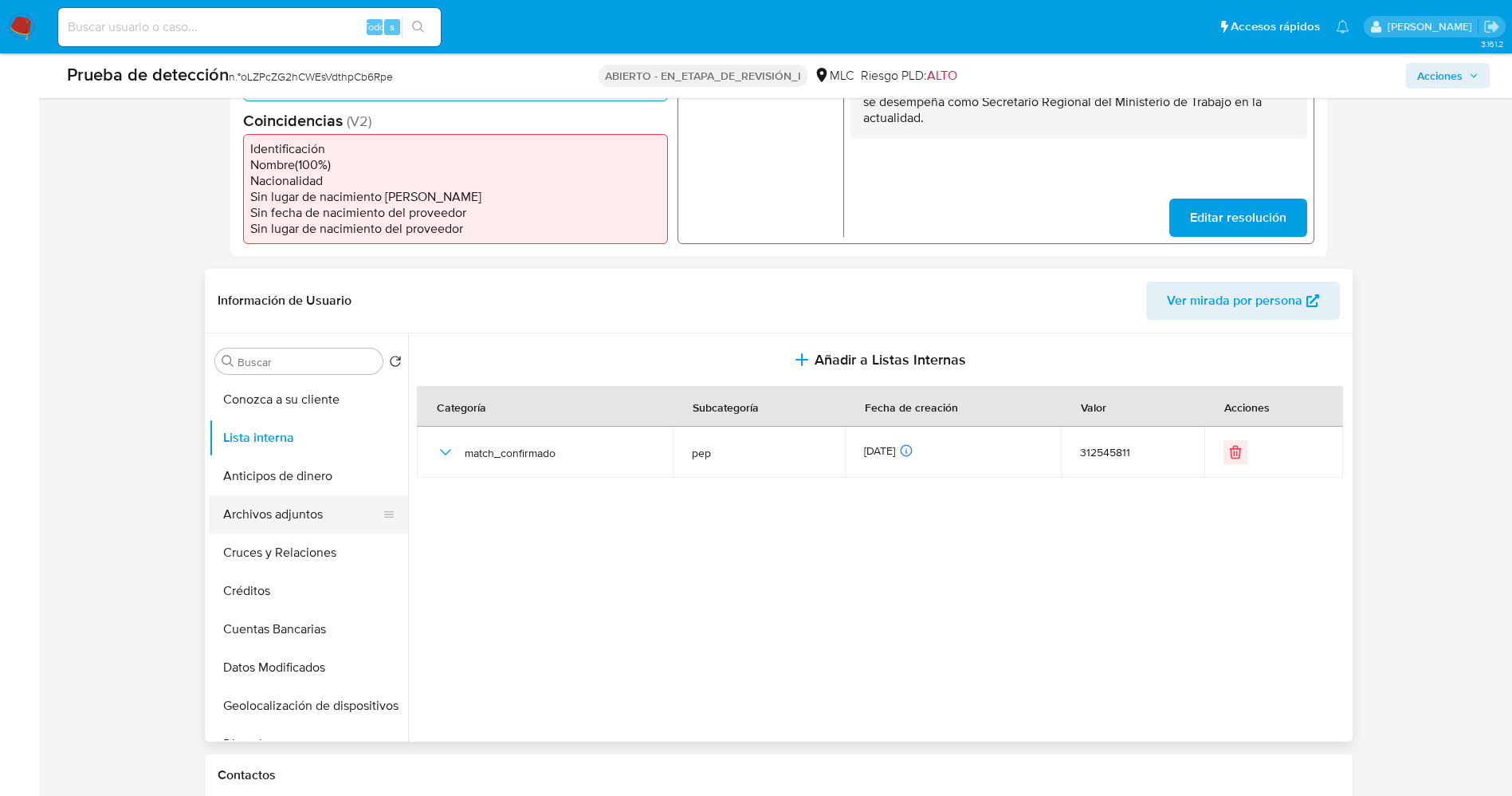
click at [284, 513] on button "Archivos adjuntos" at bounding box center [302, 514] width 187 height 38
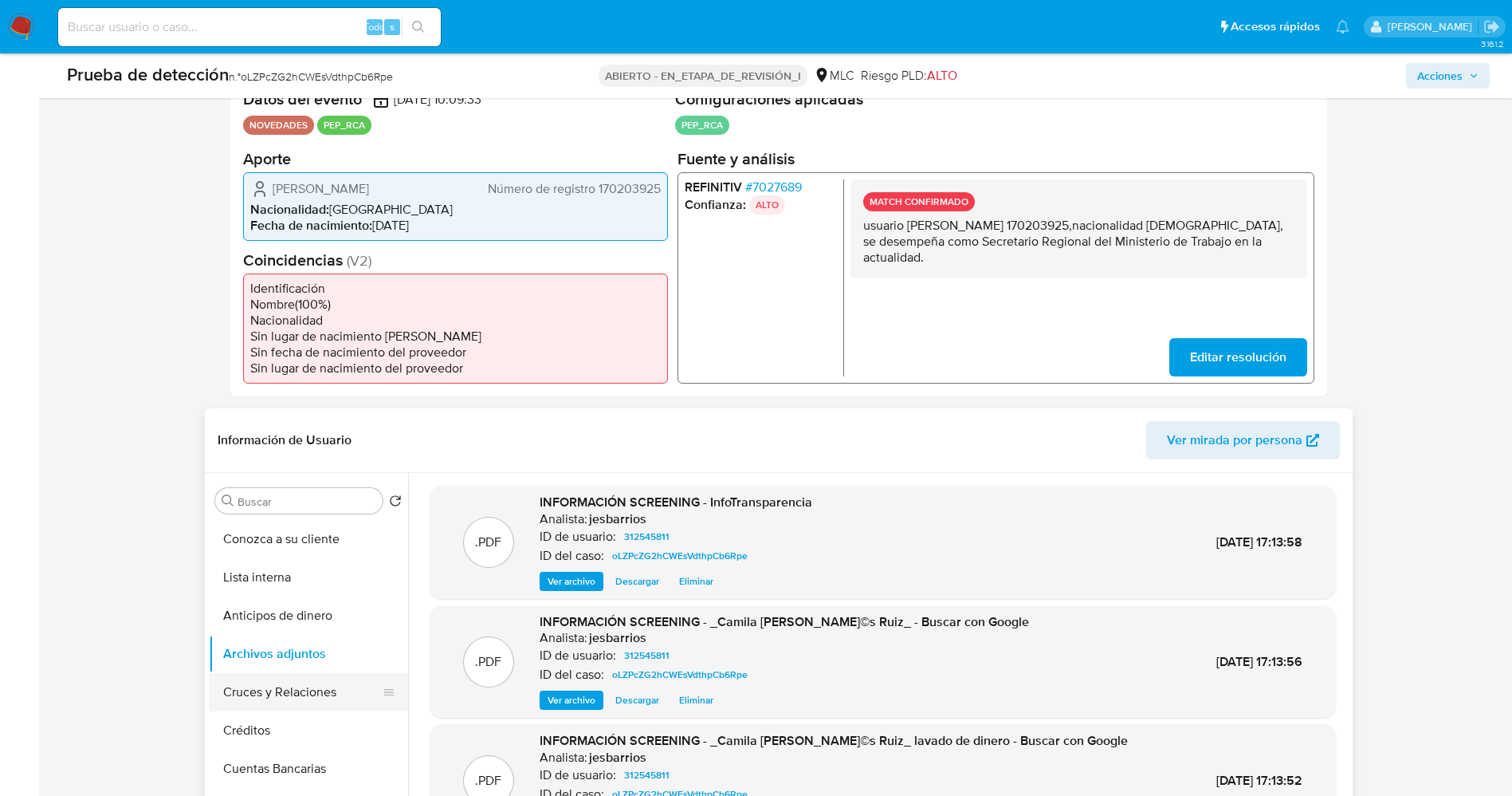
scroll to position [478, 0]
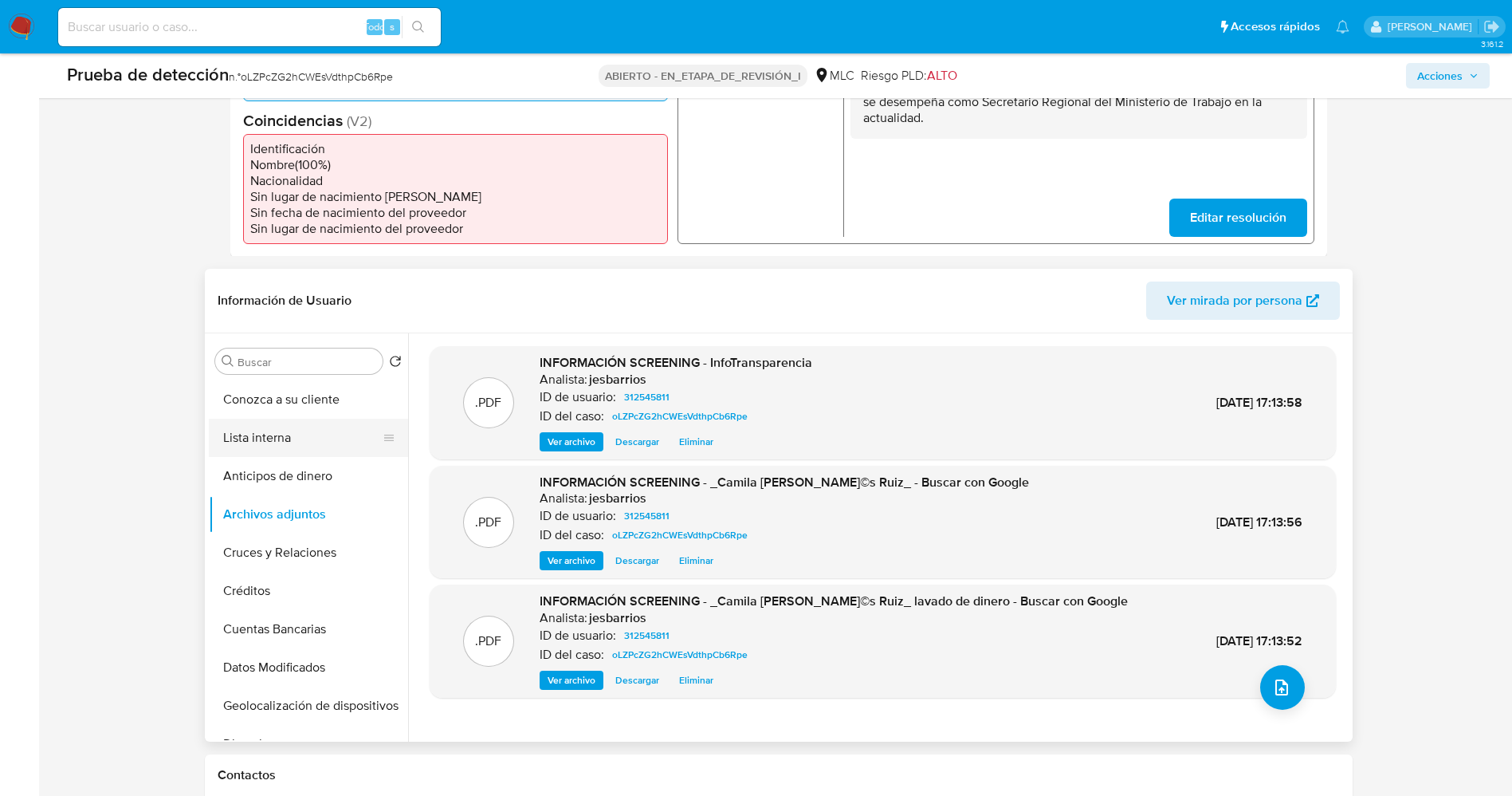
click at [310, 446] on button "Lista interna" at bounding box center [302, 437] width 187 height 38
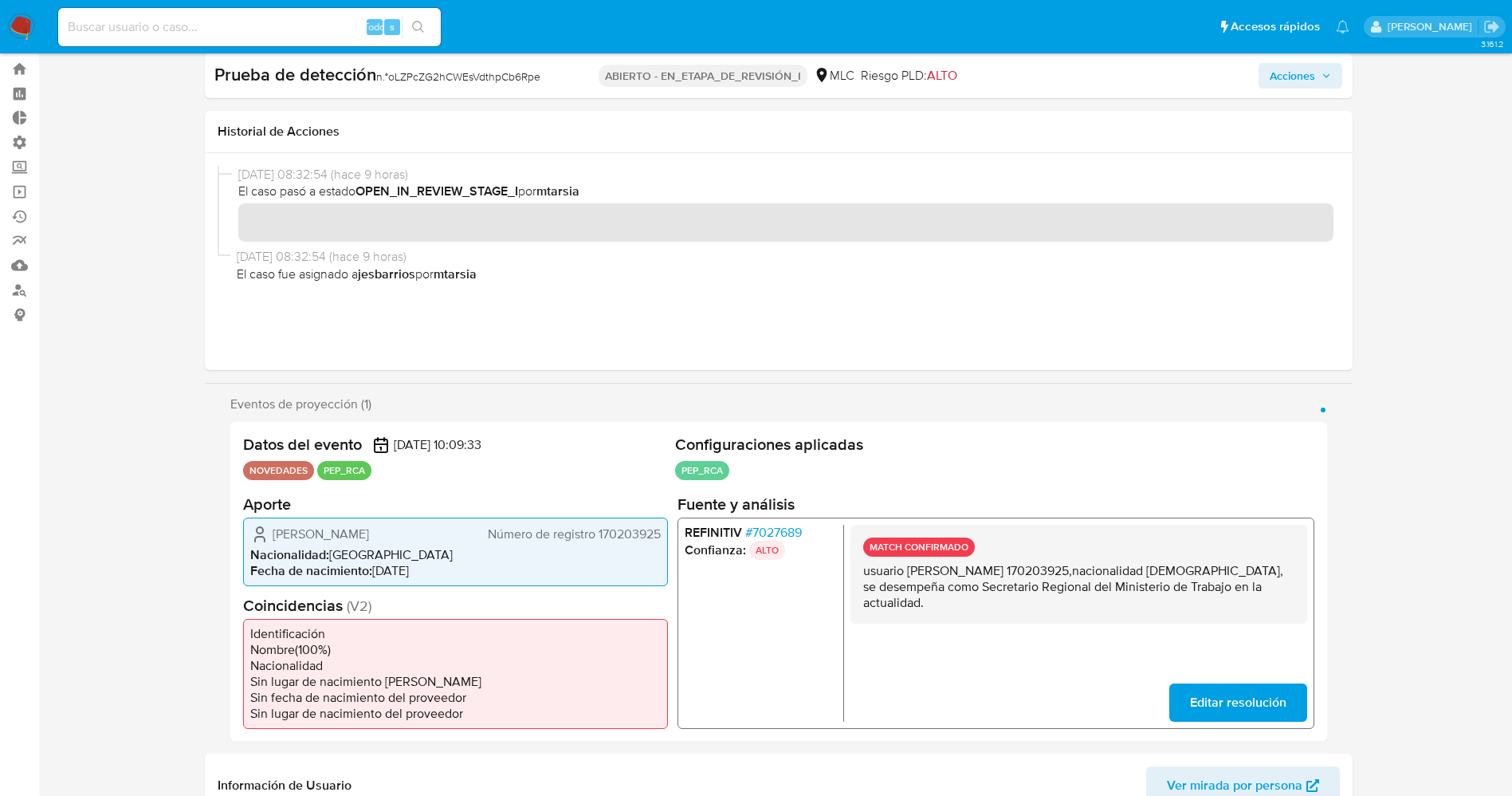
scroll to position [0, 0]
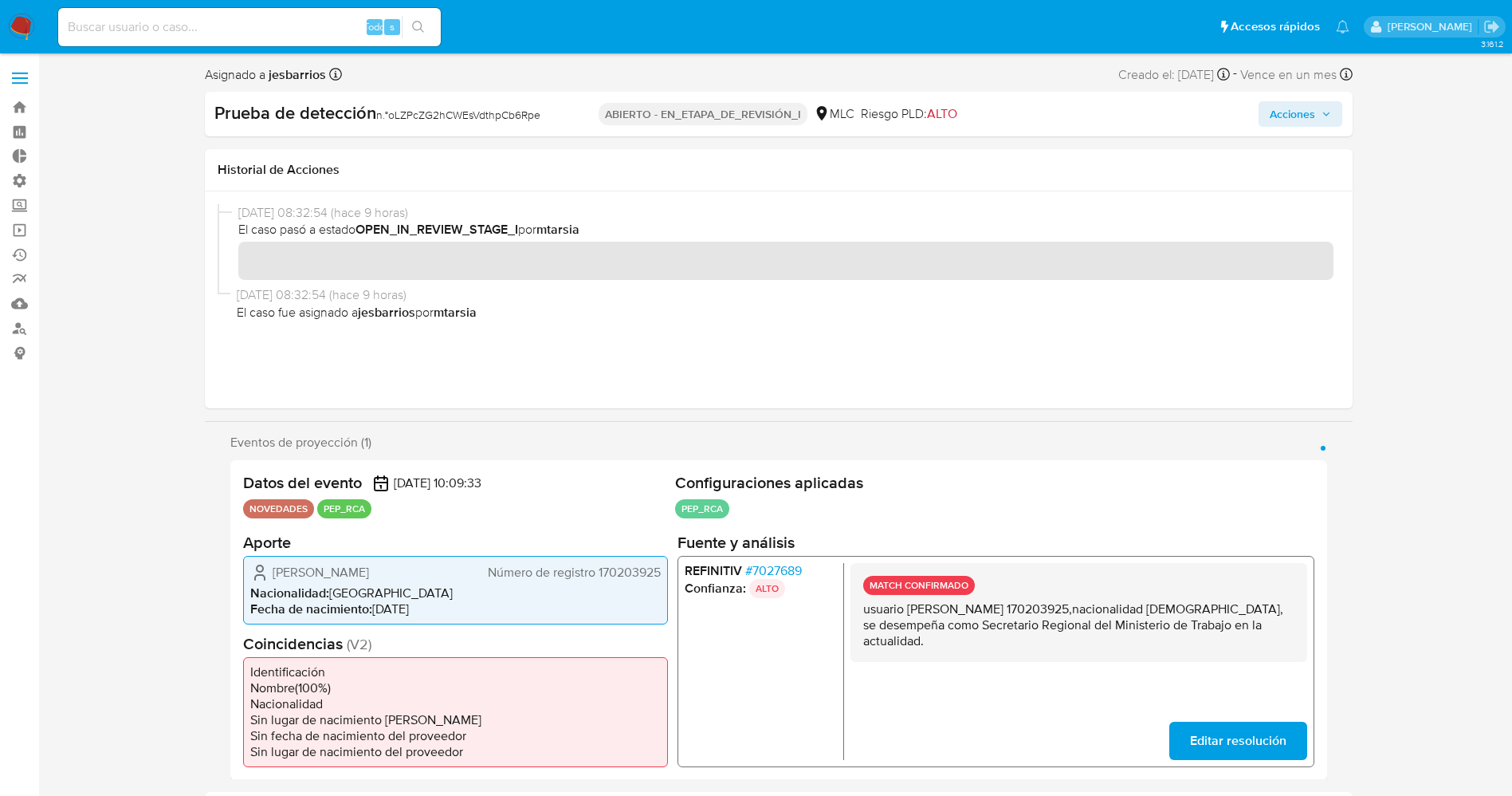
click at [1310, 112] on span "Acciones" at bounding box center [1293, 114] width 45 height 25
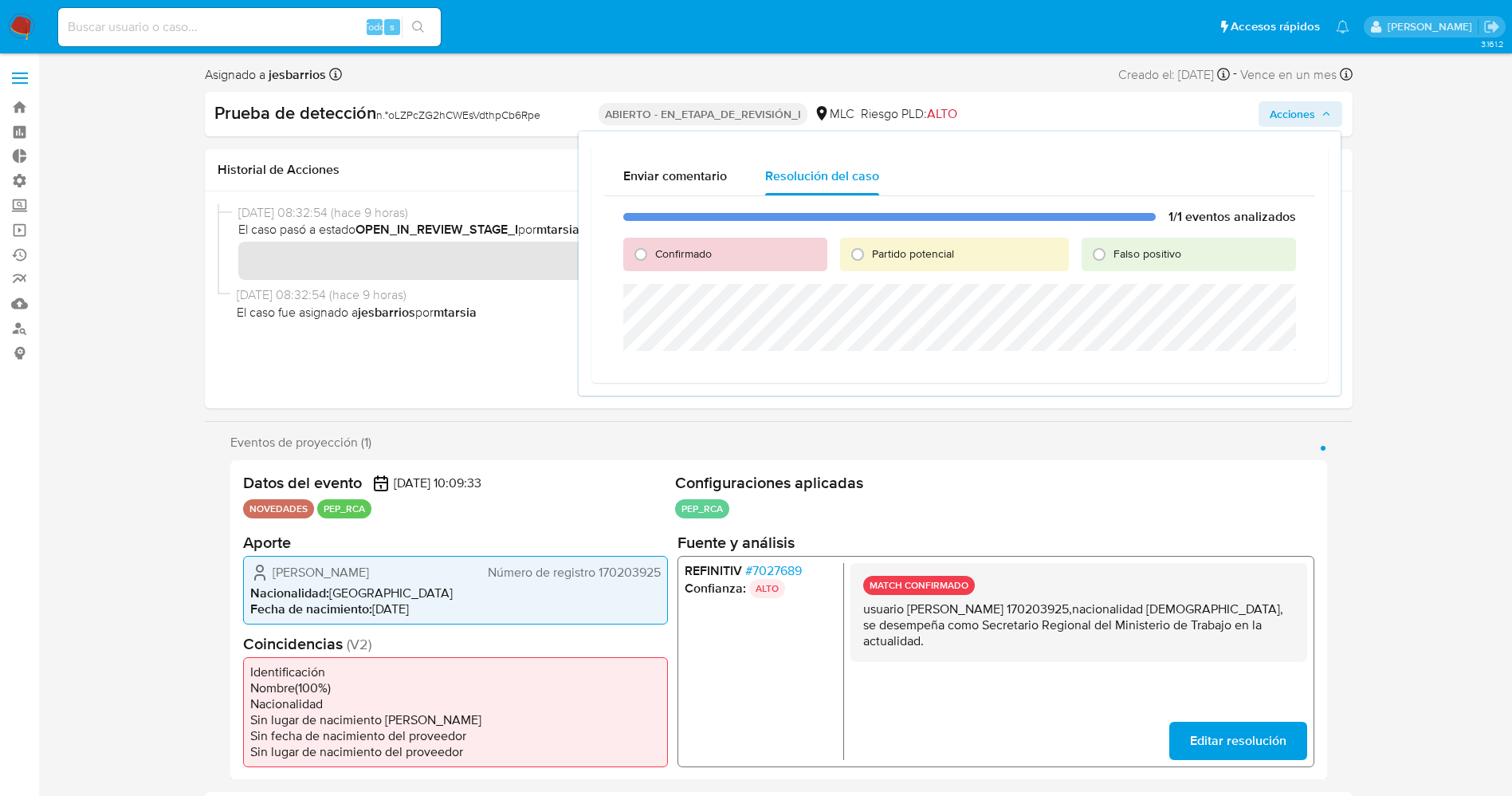
click at [695, 260] on span "Confirmado" at bounding box center [684, 254] width 57 height 16
click at [654, 260] on input "Confirmado" at bounding box center [641, 254] width 25 height 25
radio input "true"
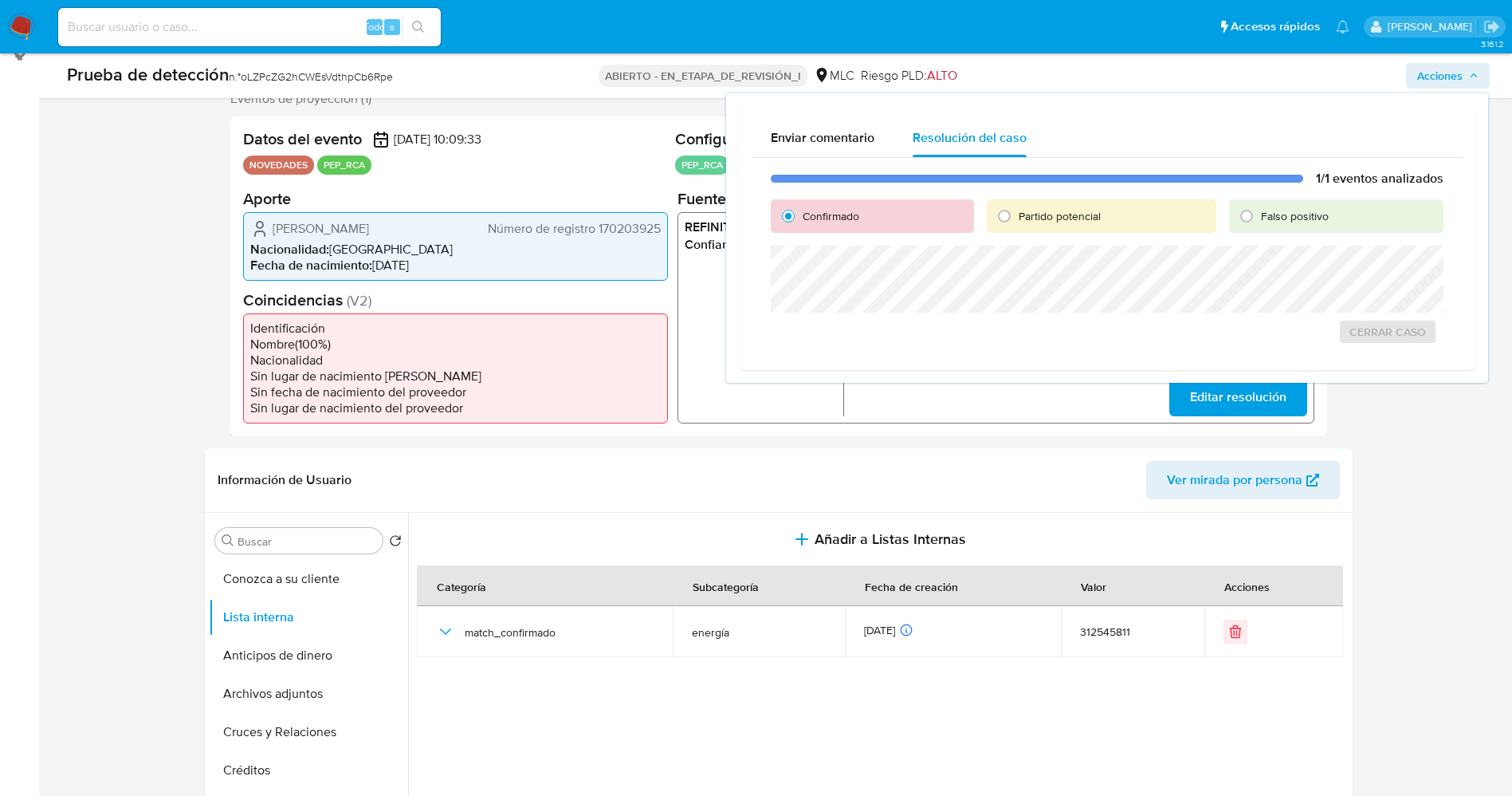
scroll to position [478, 0]
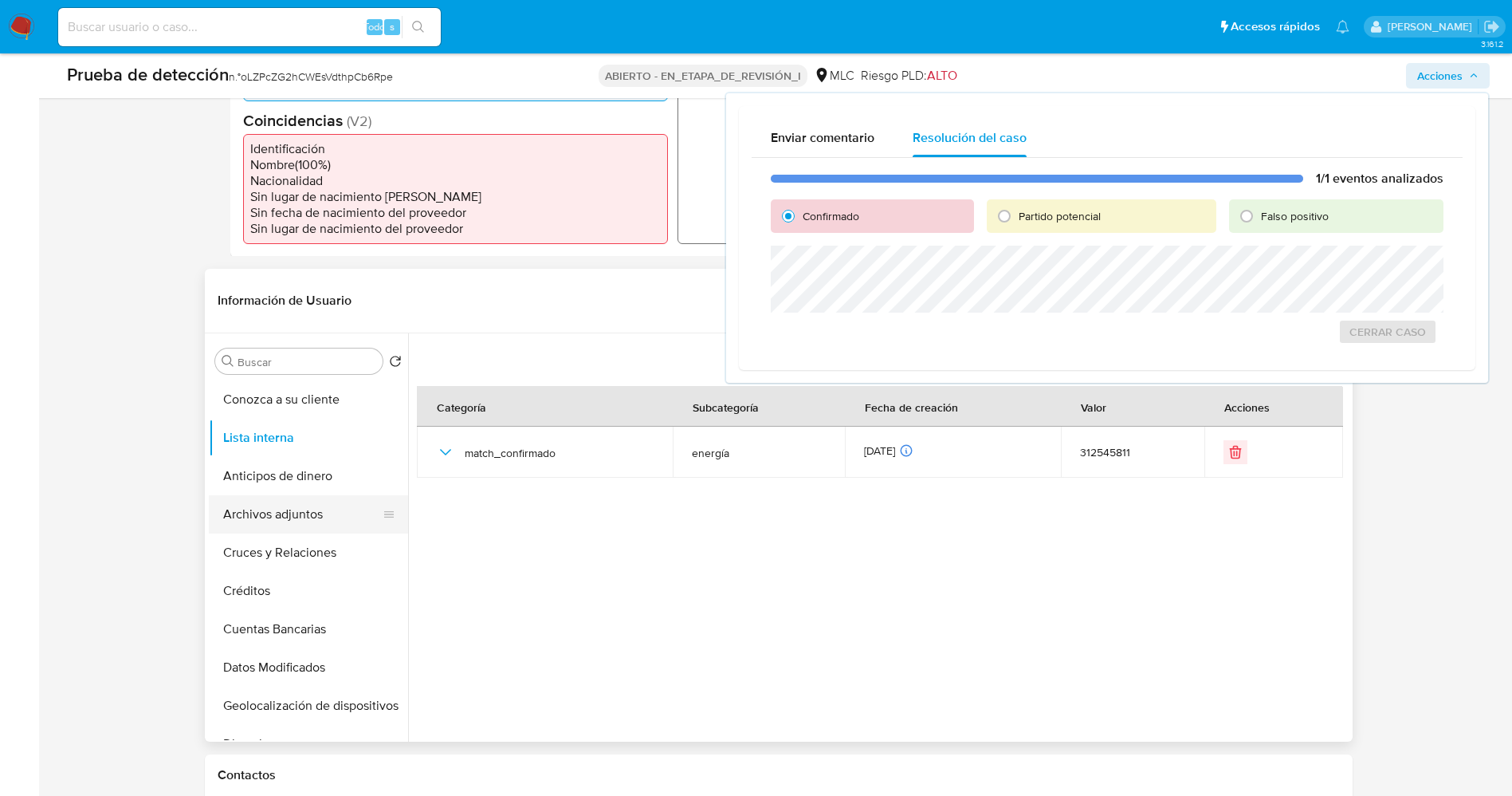
click at [274, 509] on button "Archivos adjuntos" at bounding box center [302, 514] width 187 height 38
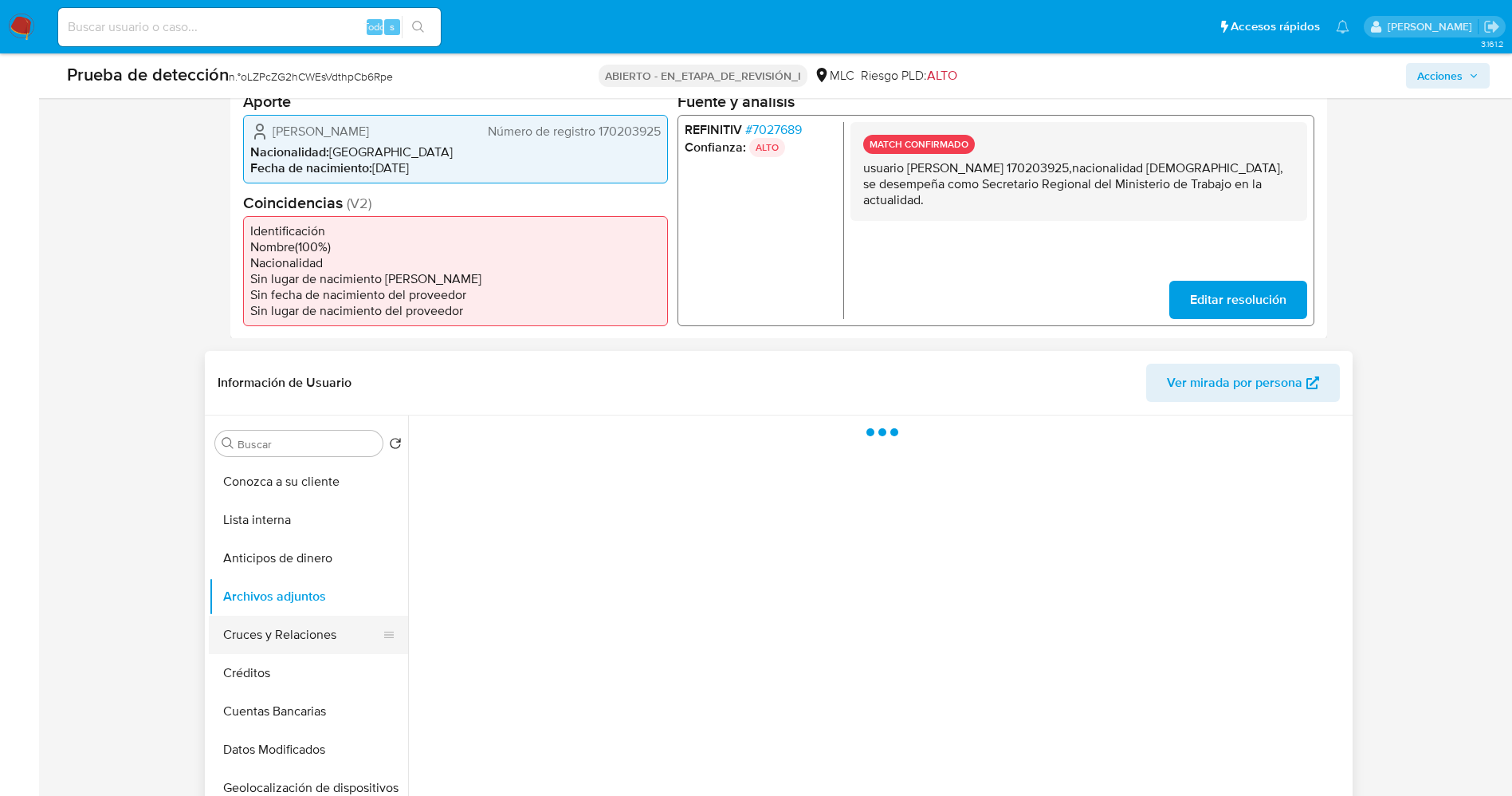
scroll to position [359, 0]
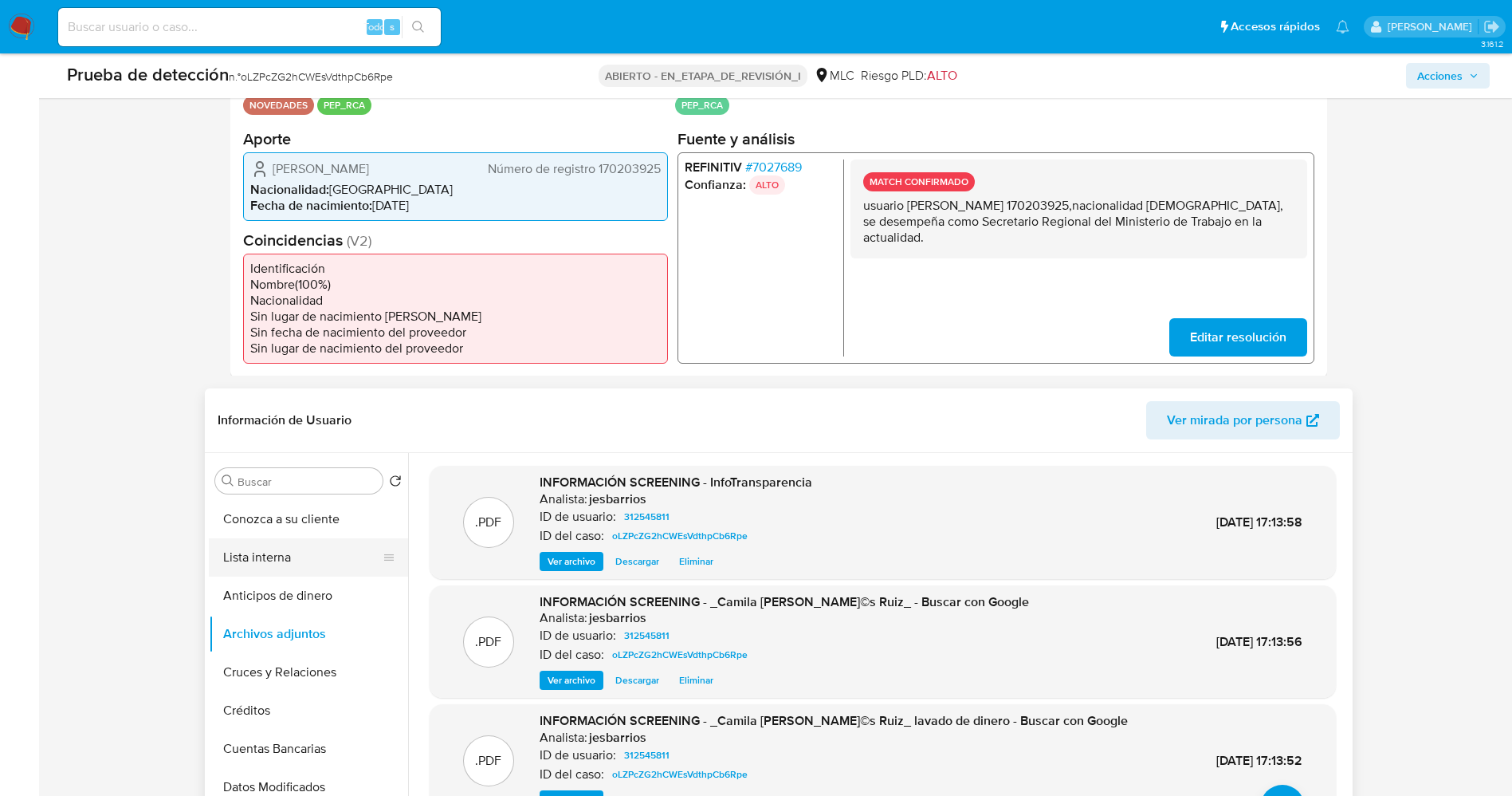
click at [287, 551] on button "Lista interna" at bounding box center [302, 557] width 187 height 38
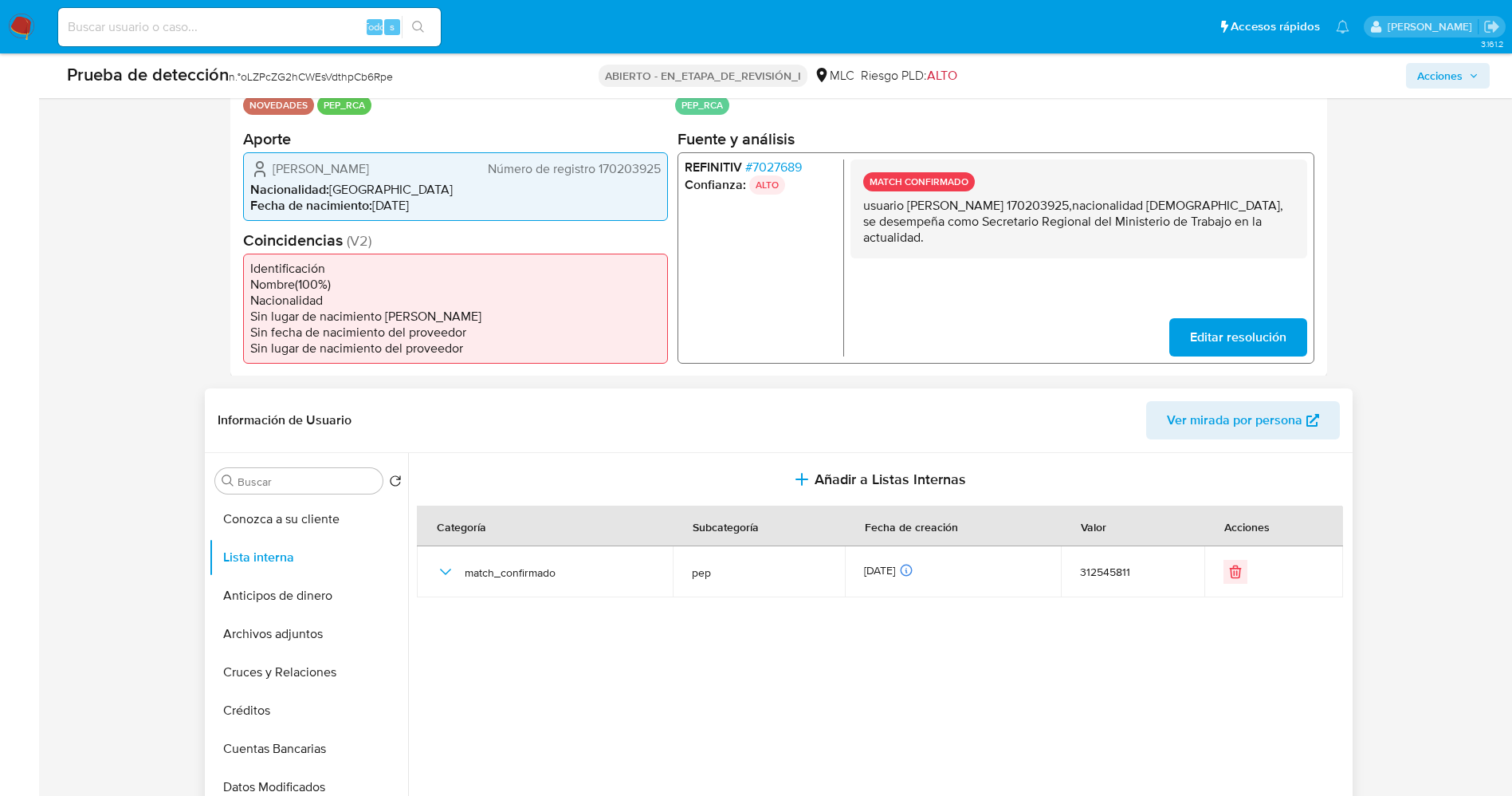
scroll to position [0, 0]
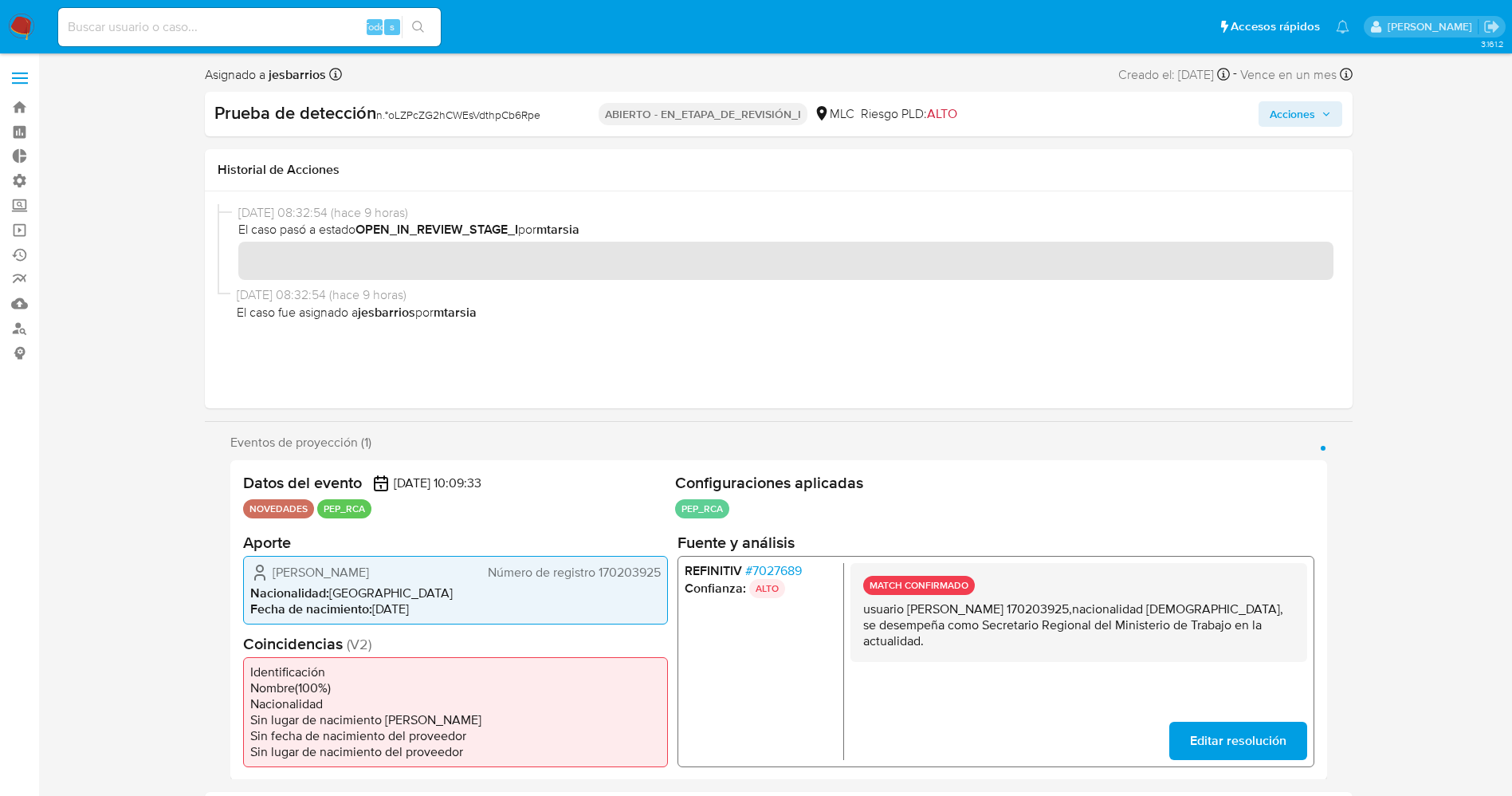
click at [1287, 118] on span "Acciones" at bounding box center [1293, 114] width 45 height 25
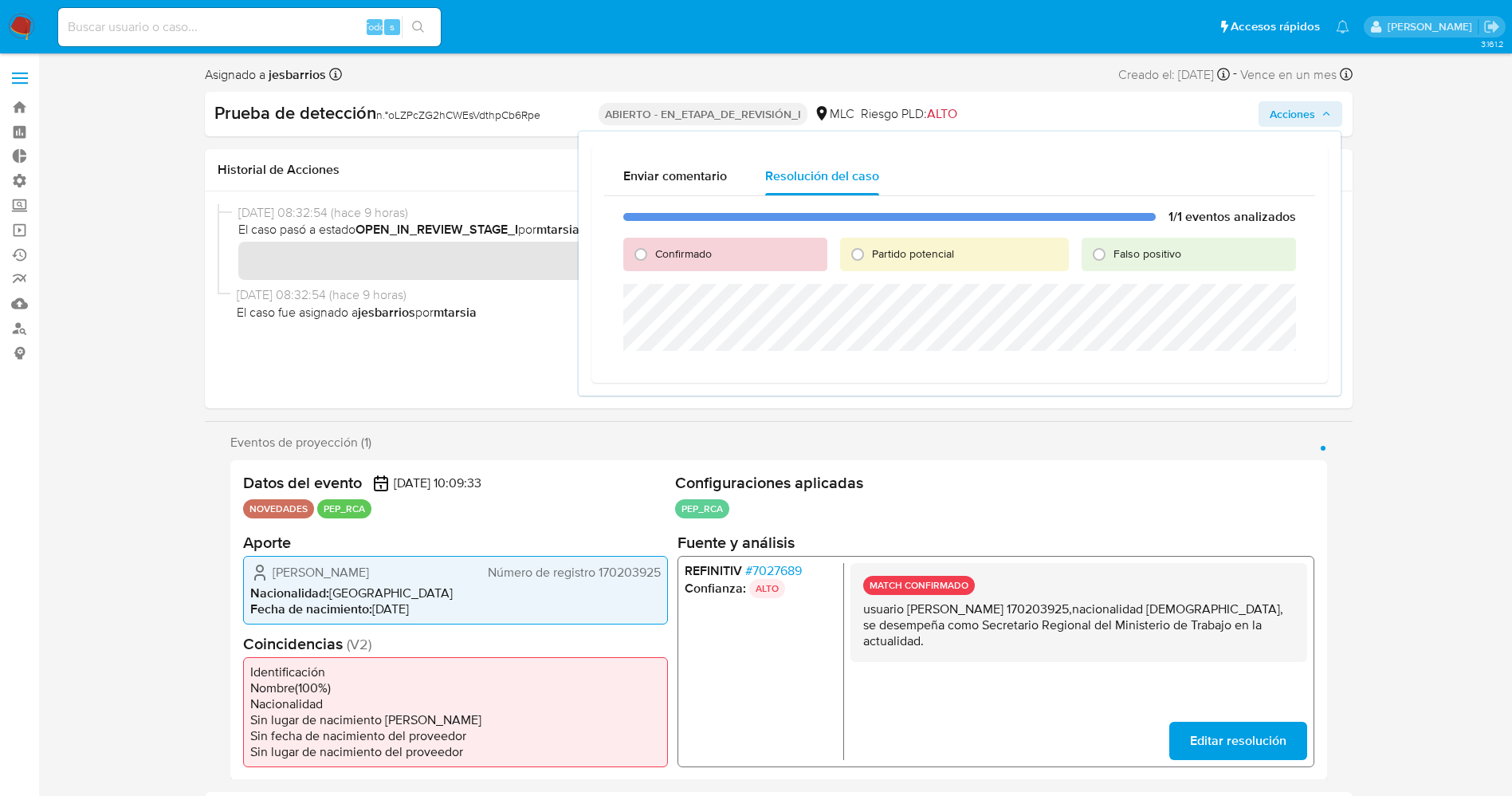
click at [675, 254] on font "Confirmado" at bounding box center [684, 254] width 57 height 16
click at [654, 254] on input "Confirmado" at bounding box center [641, 254] width 25 height 25
radio input "true"
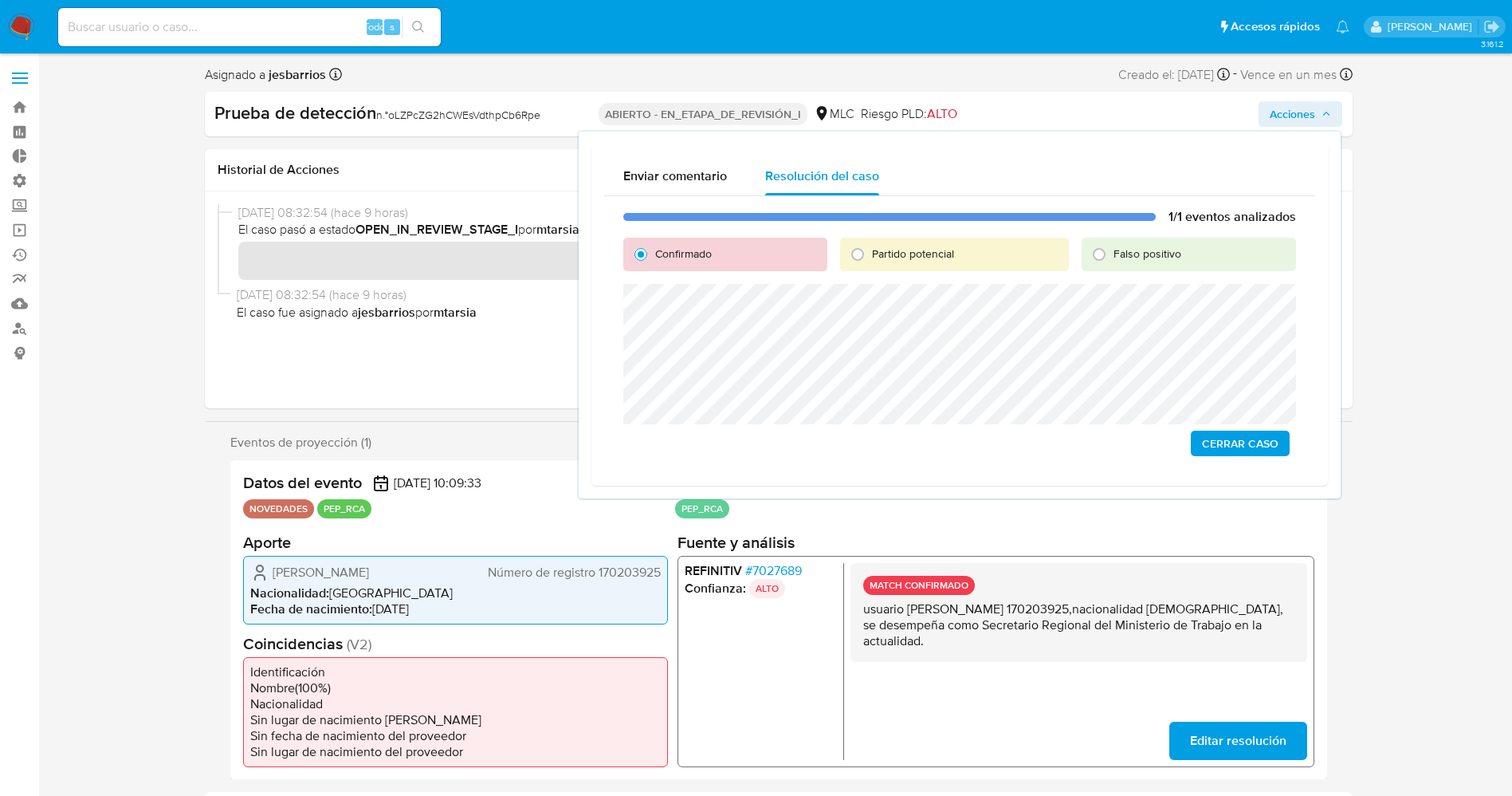
click at [1241, 439] on font "Cerrar Caso" at bounding box center [1240, 444] width 77 height 25
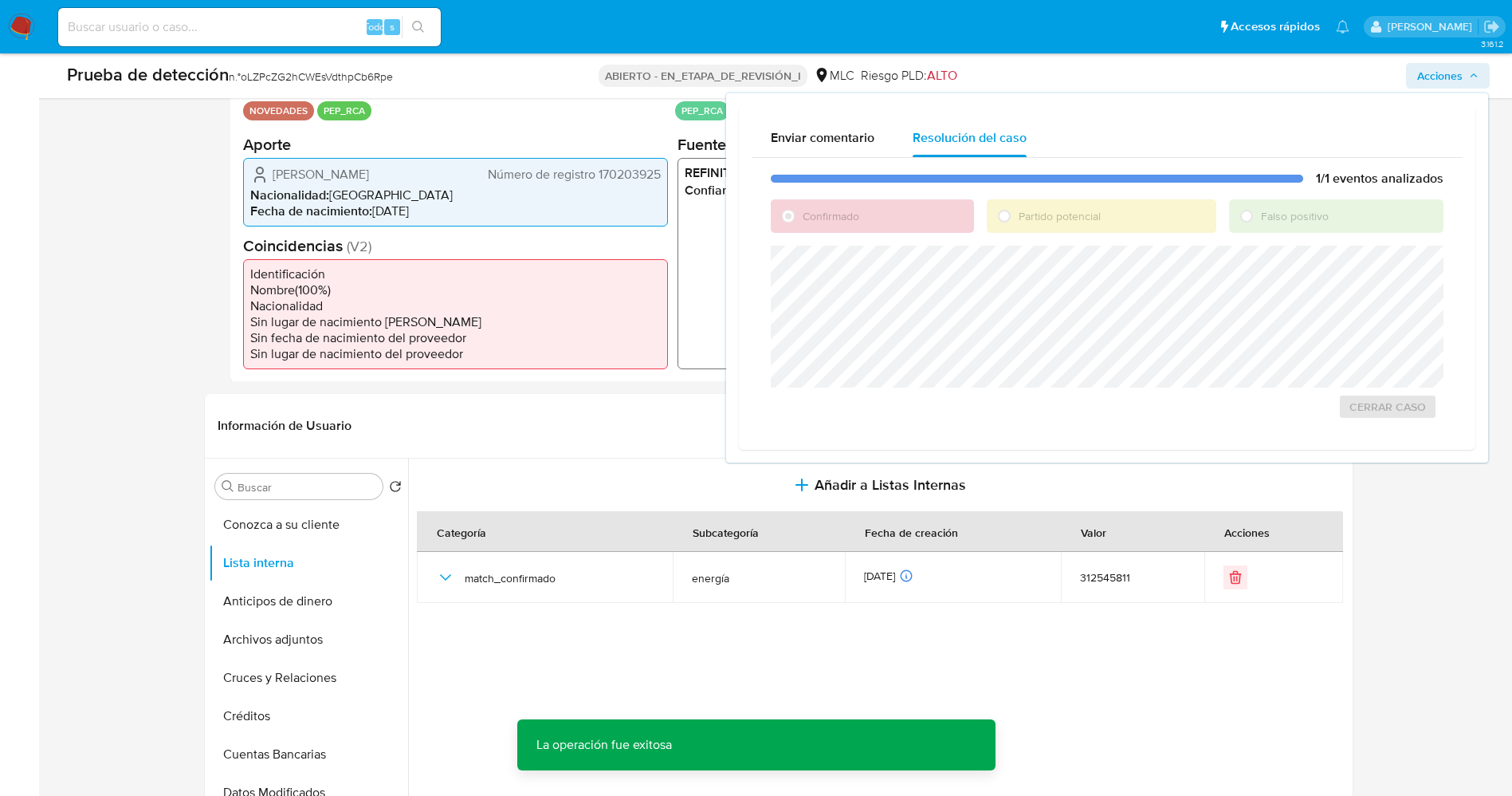
scroll to position [359, 0]
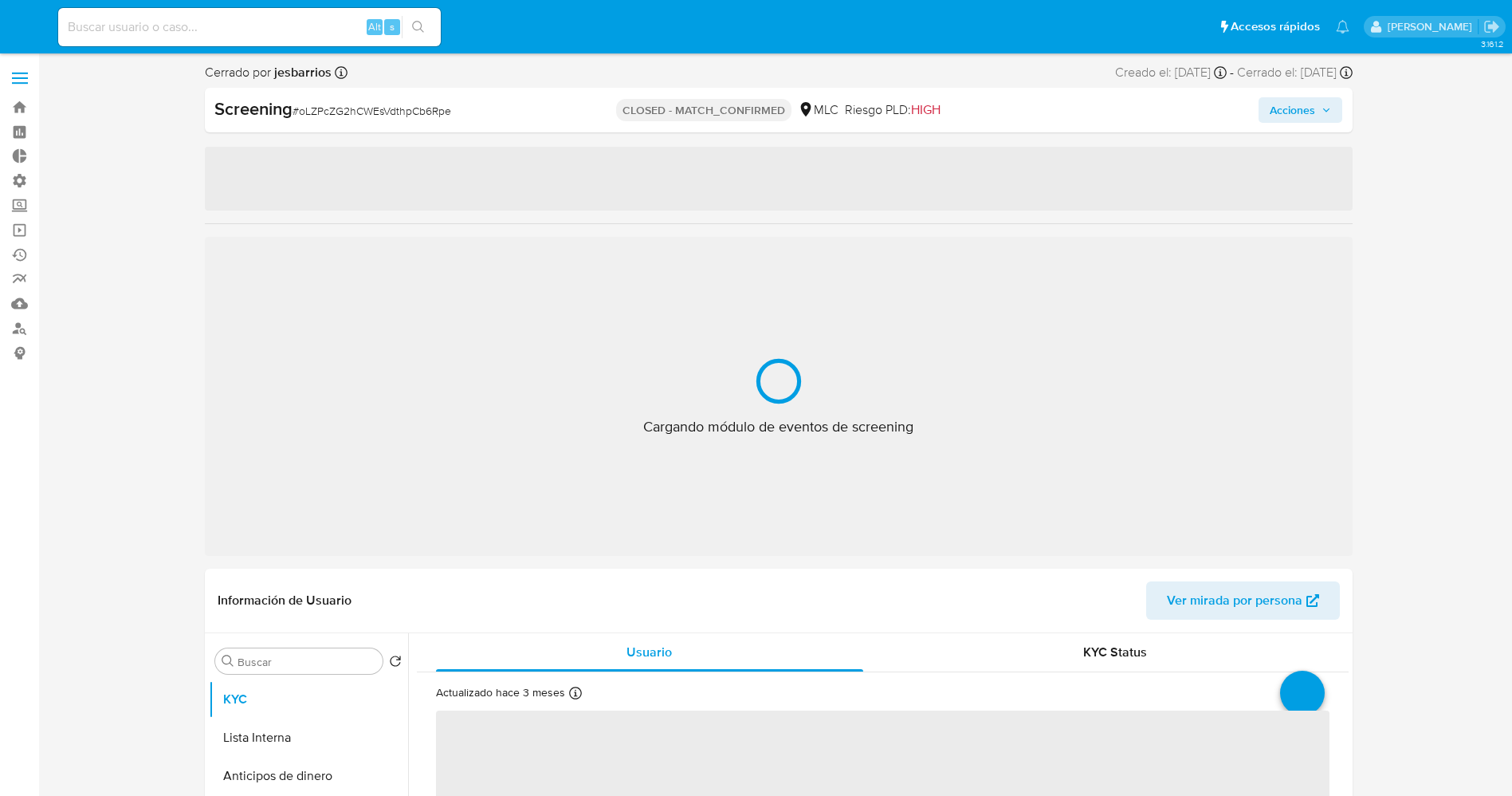
select select "10"
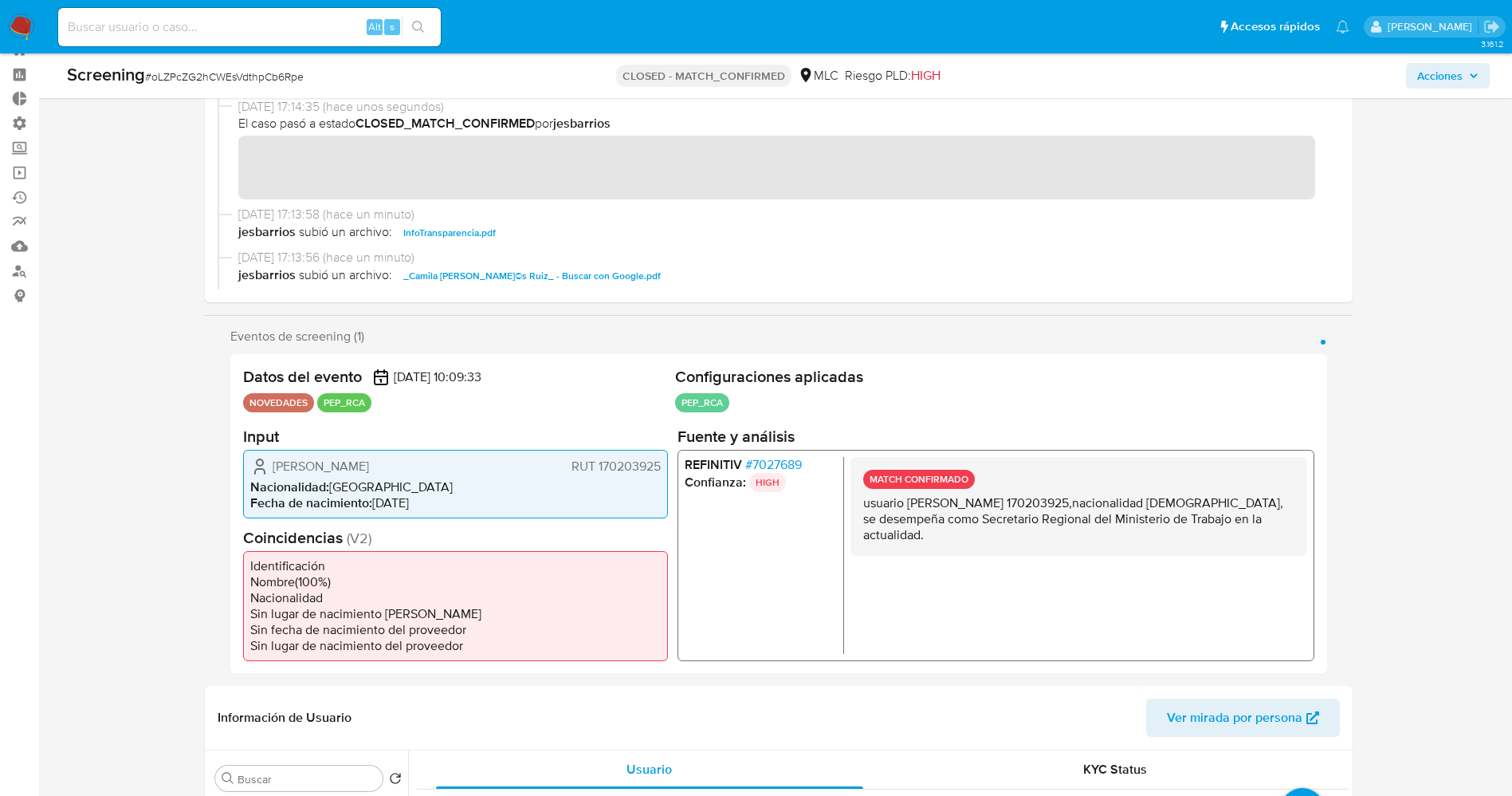
scroll to position [57, 0]
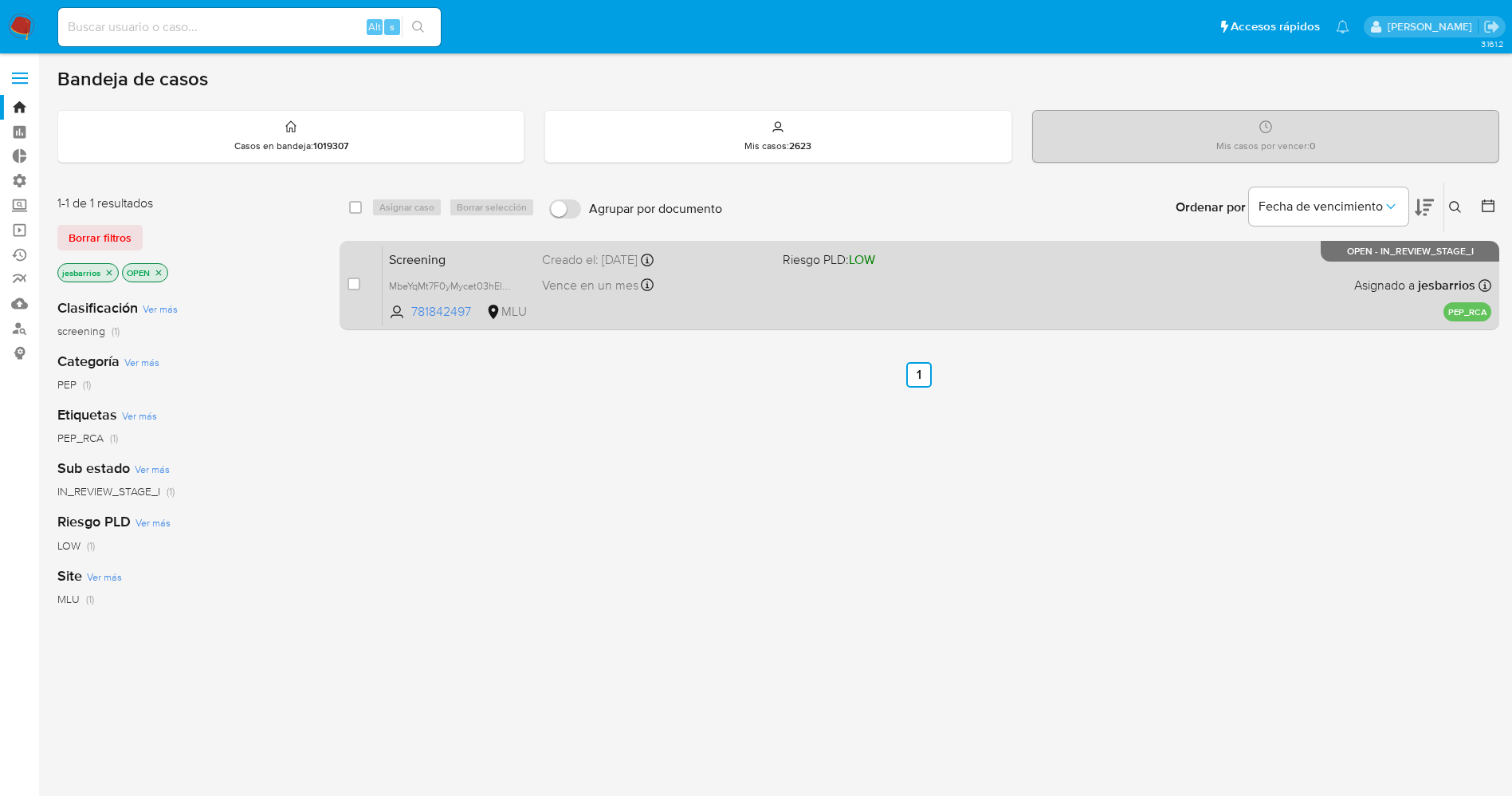
click at [732, 273] on div "Screening MbeYqMt7F0yMycet03hElKMo 781842497 MLU Riesgo PLD: LOW Creado el: [DA…" at bounding box center [937, 284] width 1109 height 81
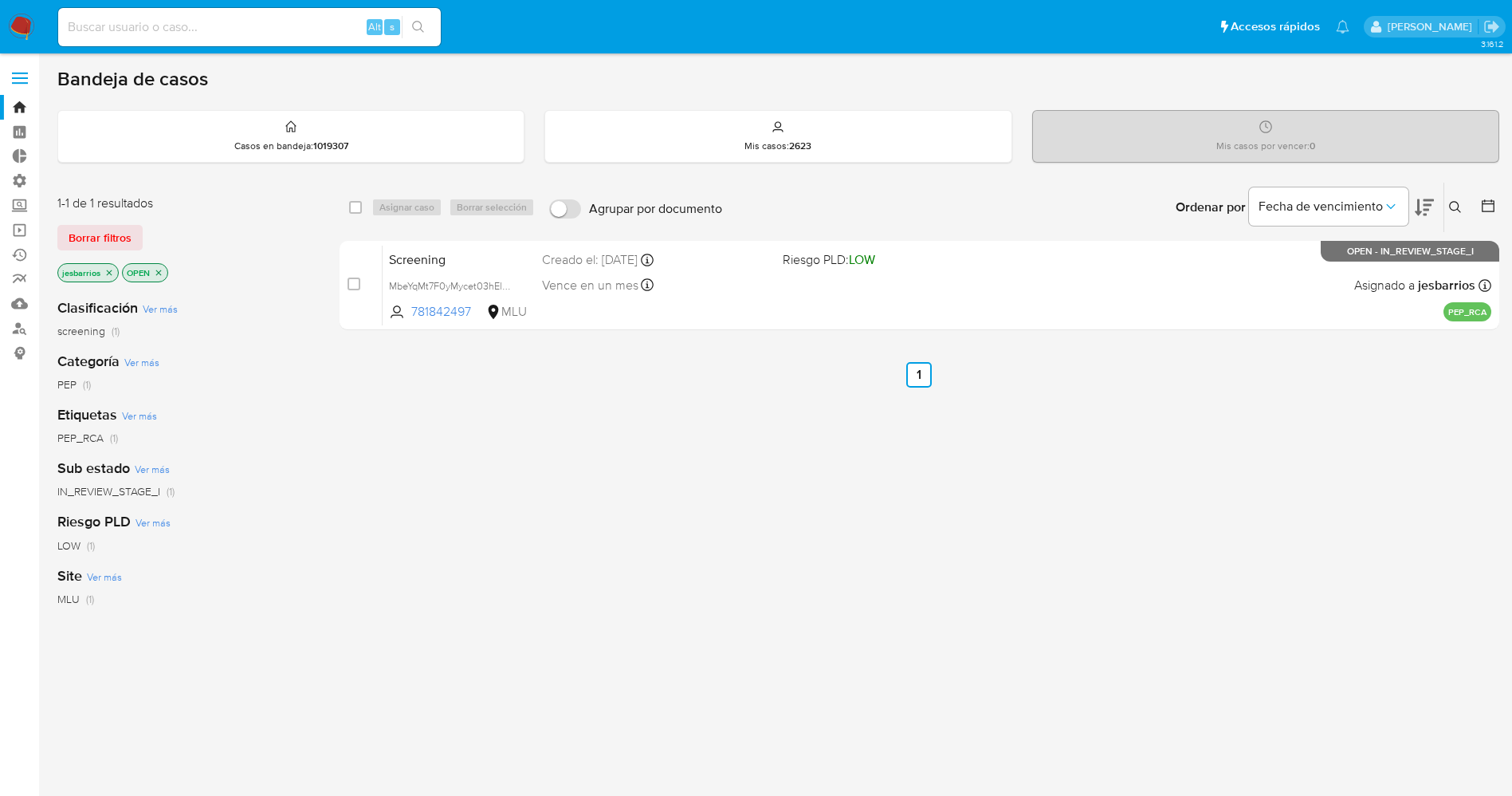
click at [109, 274] on icon "close-filter" at bounding box center [109, 273] width 10 height 10
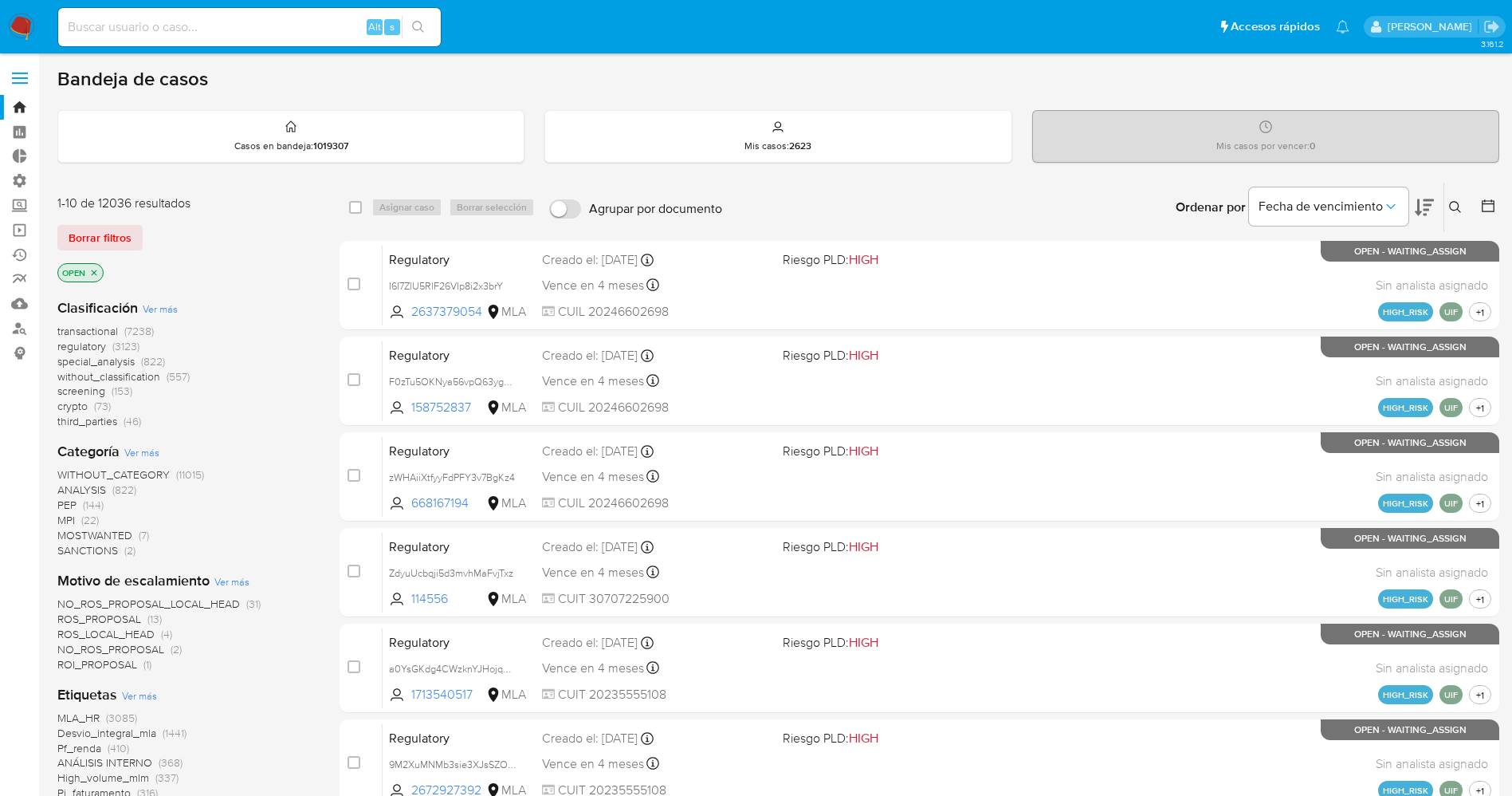
click at [139, 695] on span "Ver más" at bounding box center [139, 695] width 35 height 14
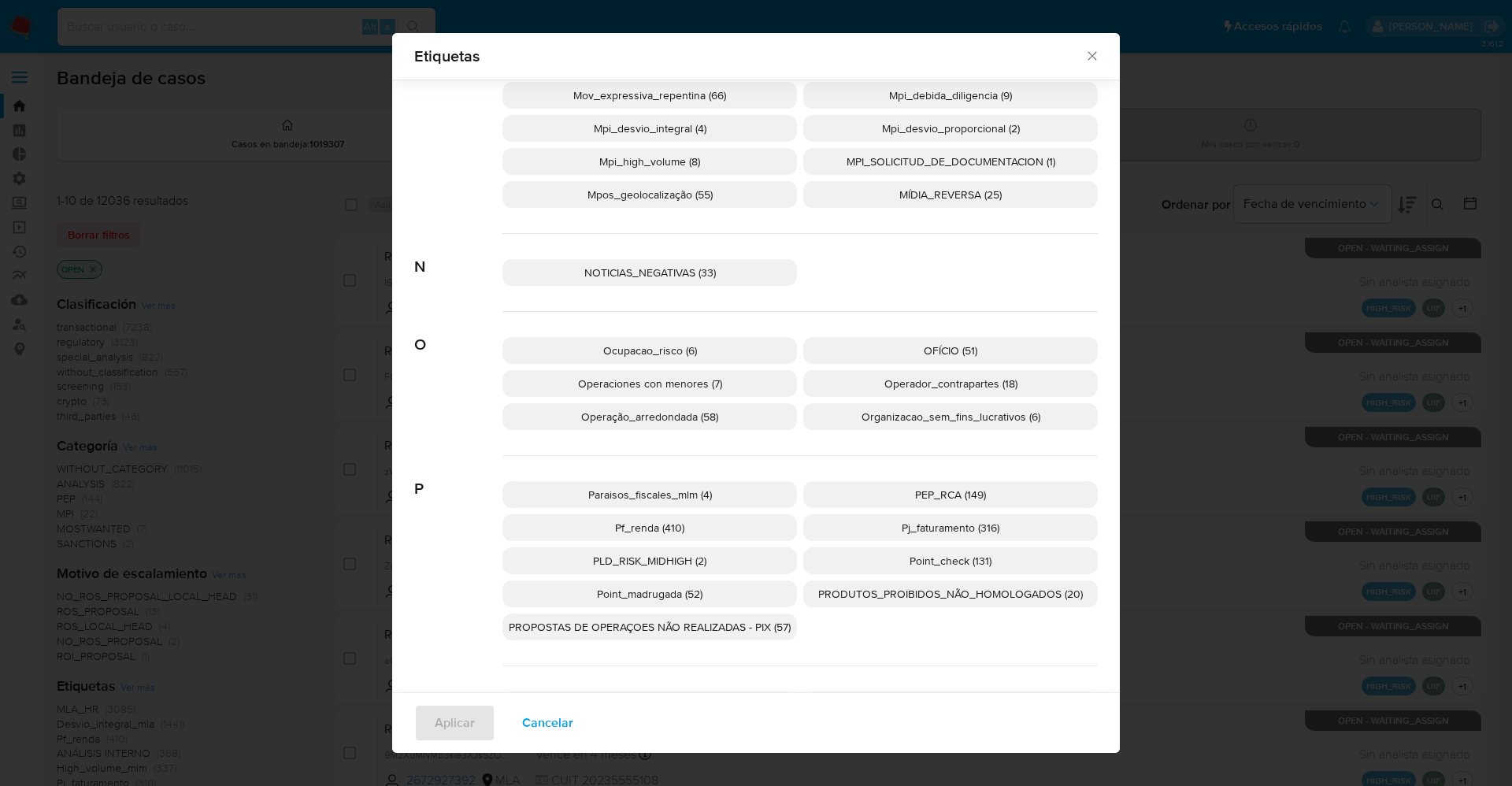
scroll to position [2469, 0]
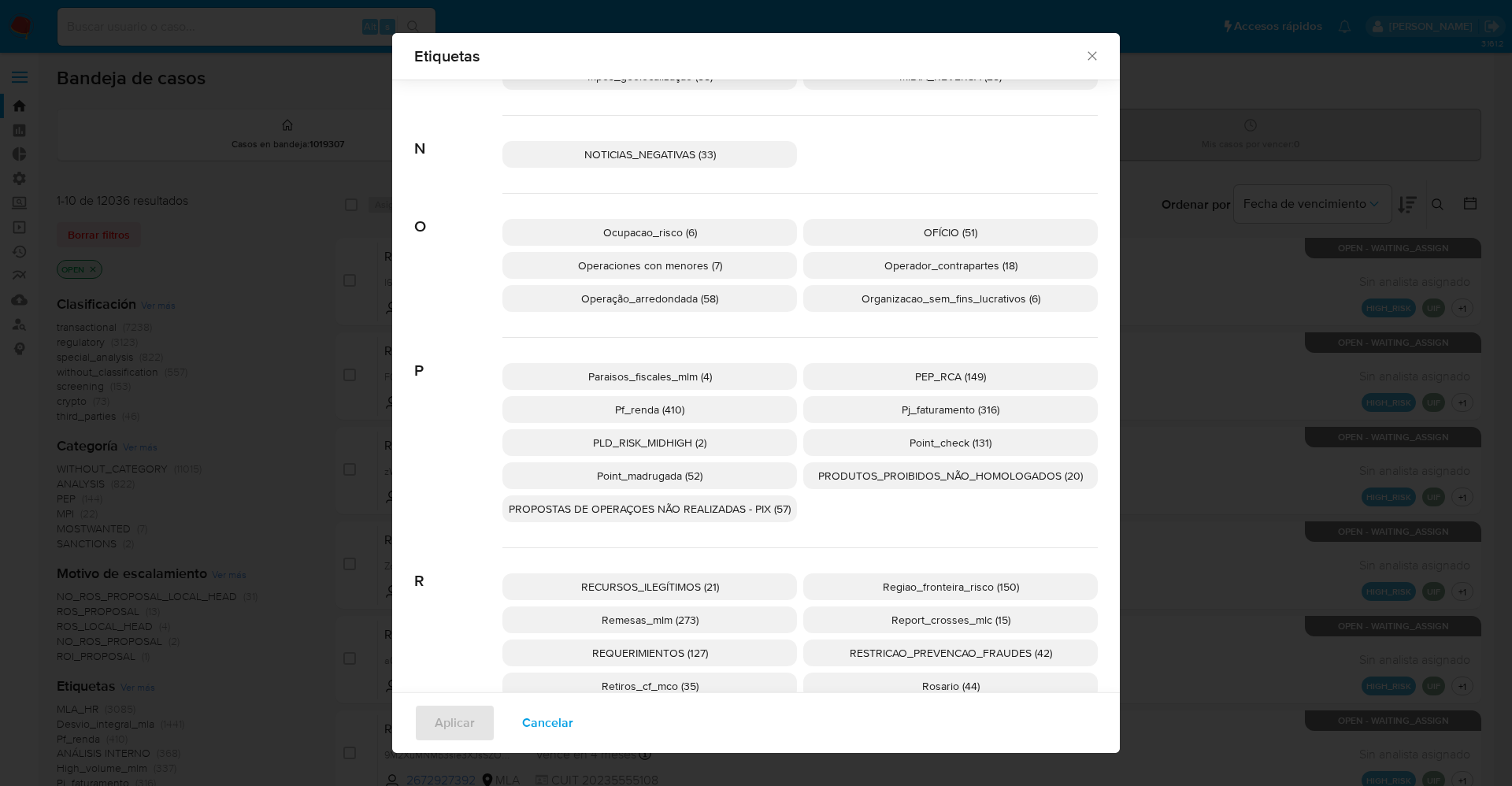
click at [897, 373] on p "PEP_RCA (149)" at bounding box center [950, 376] width 294 height 27
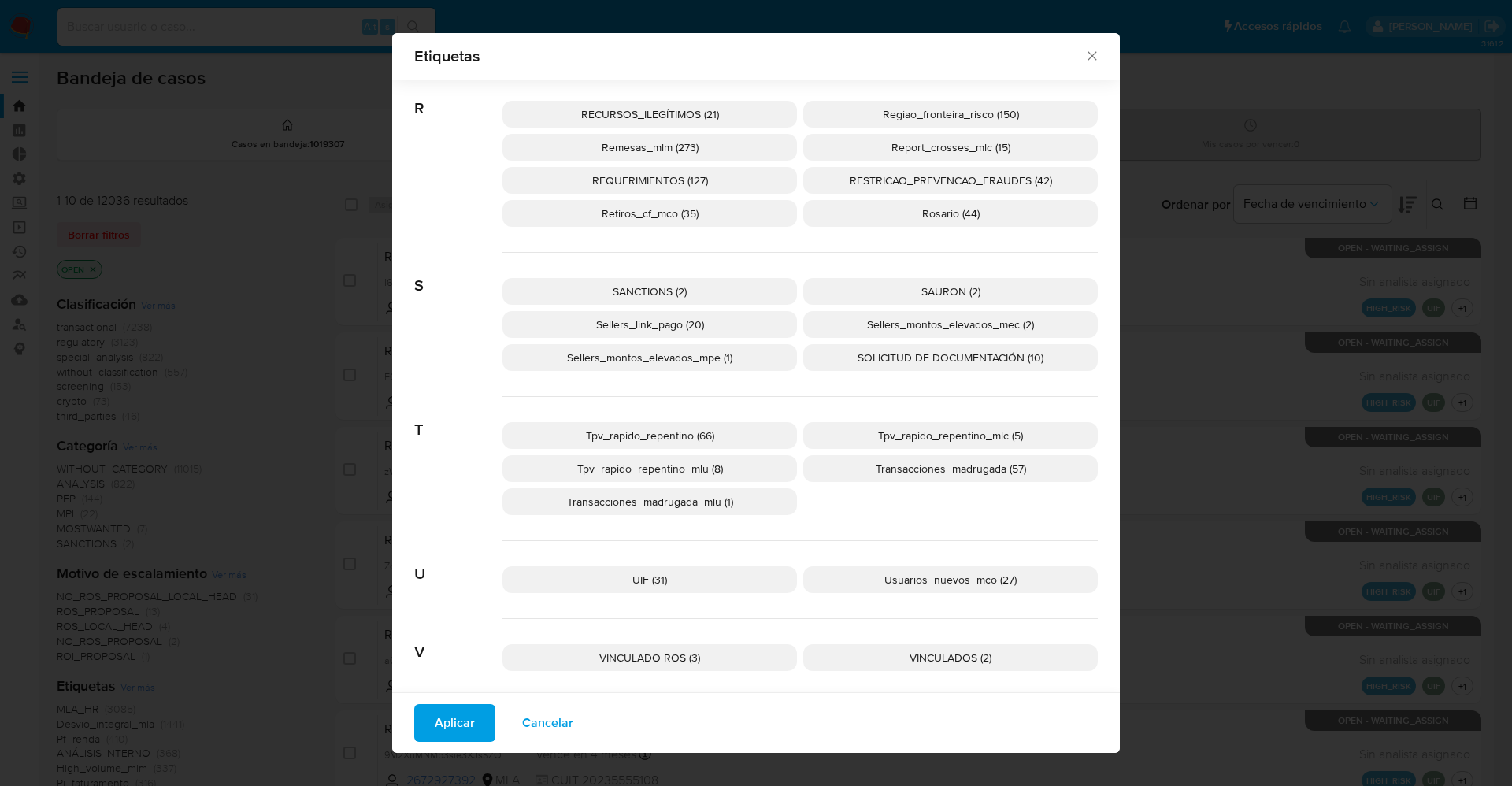
click at [691, 292] on p "SANCTIONS (2)" at bounding box center [649, 292] width 294 height 27
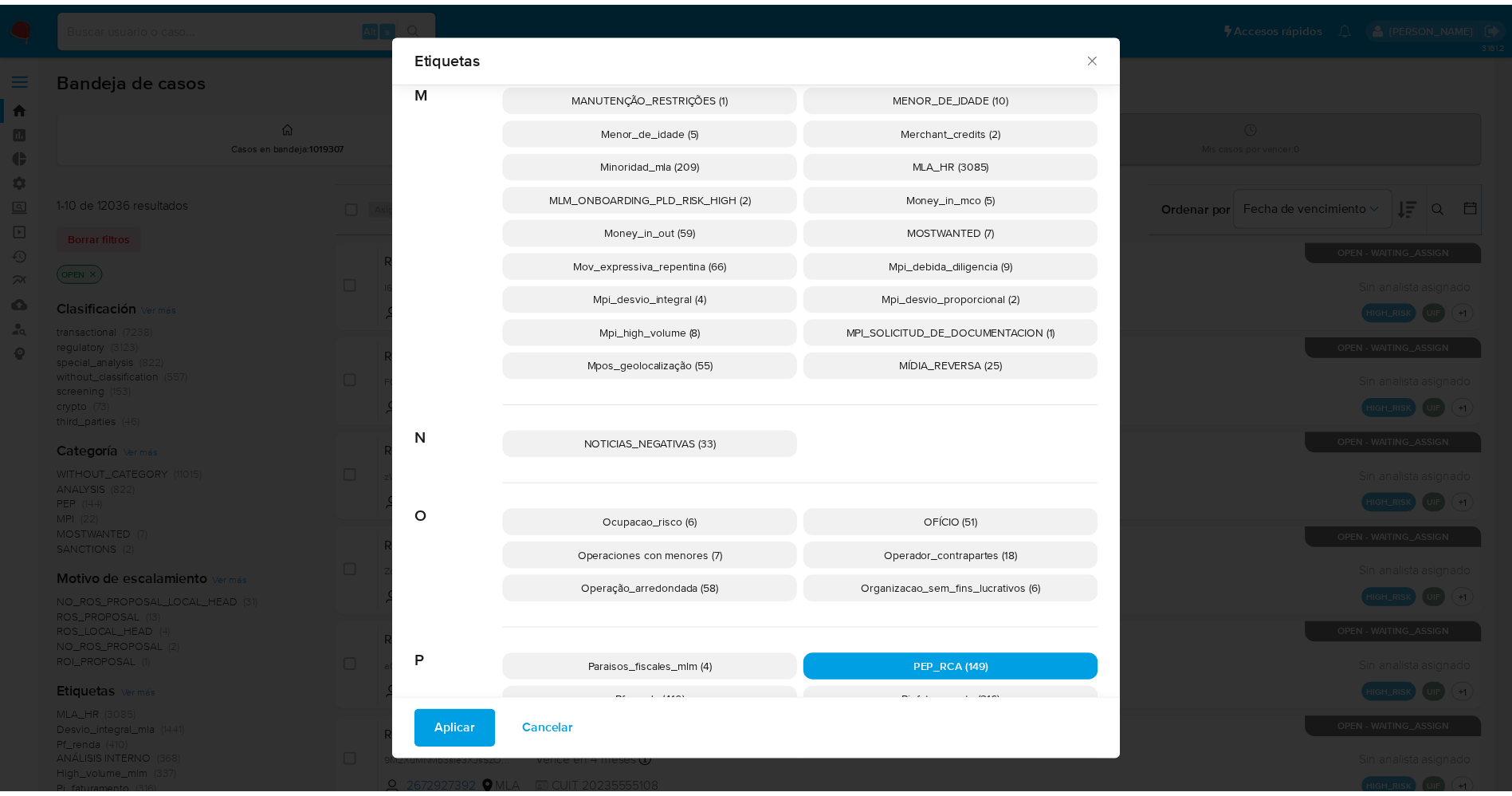
scroll to position [2093, 0]
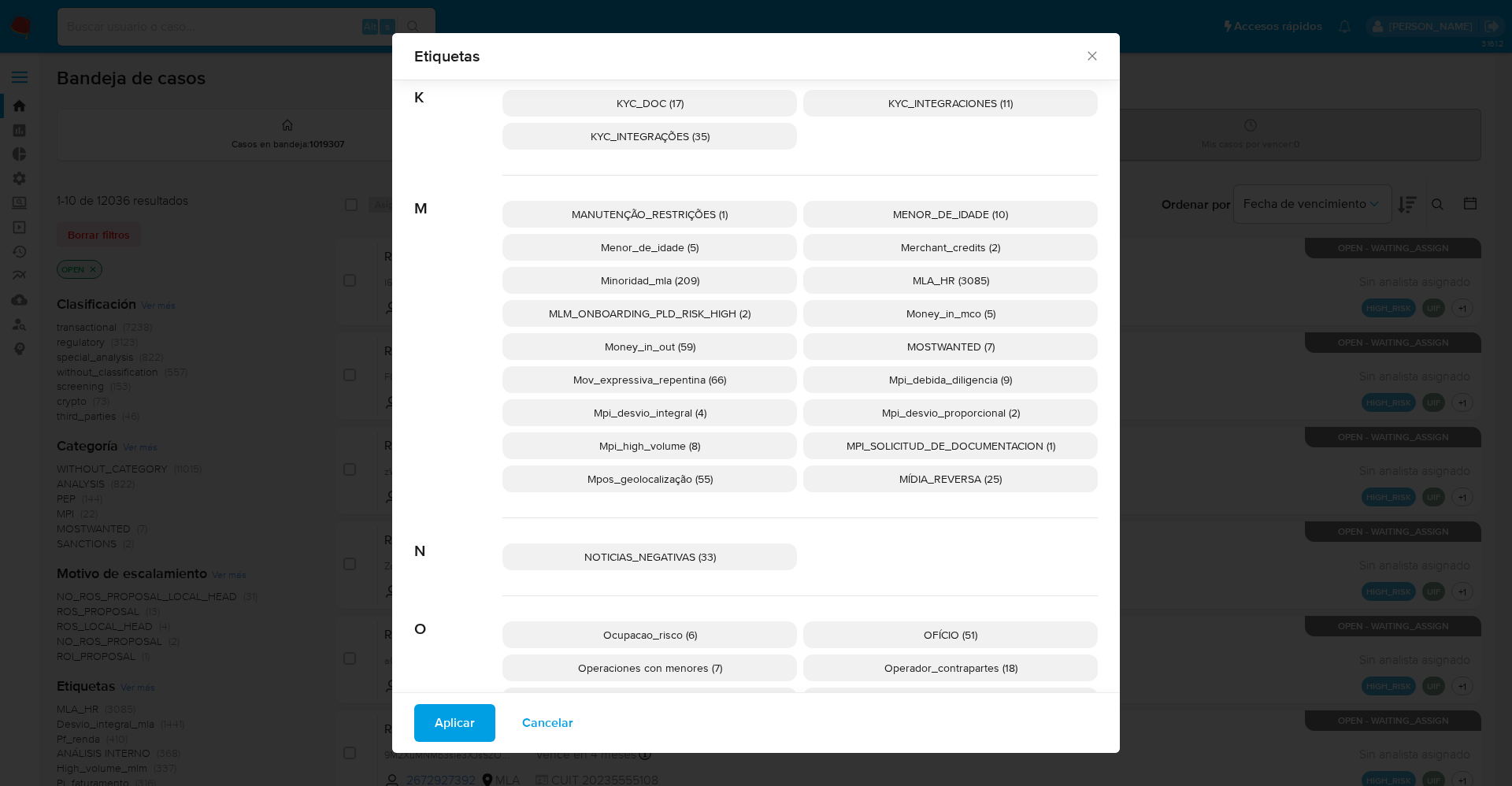
click at [959, 349] on span "MOSTWANTED (7)" at bounding box center [950, 347] width 88 height 16
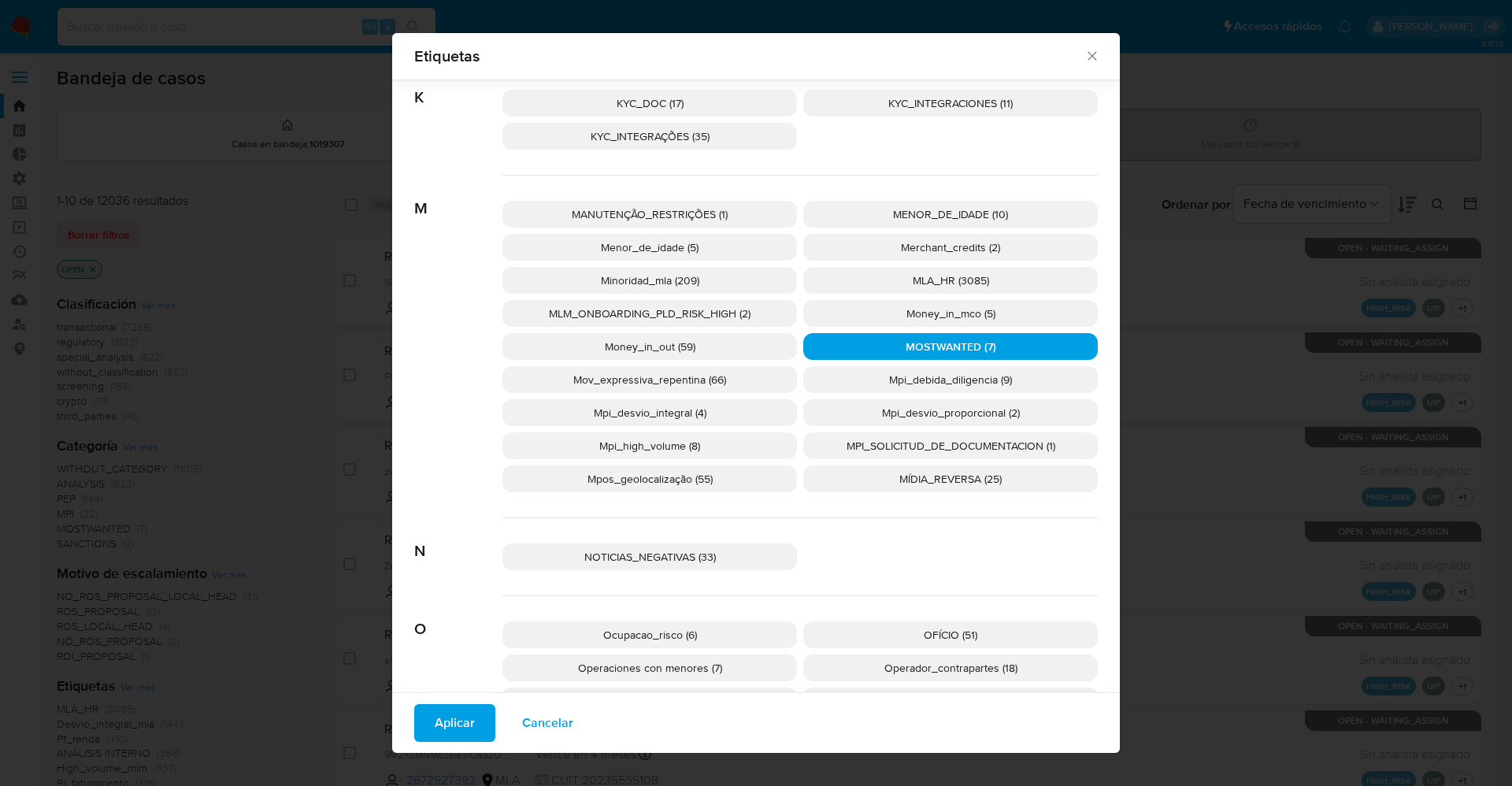
click at [443, 718] on span "Aplicar" at bounding box center [454, 723] width 40 height 35
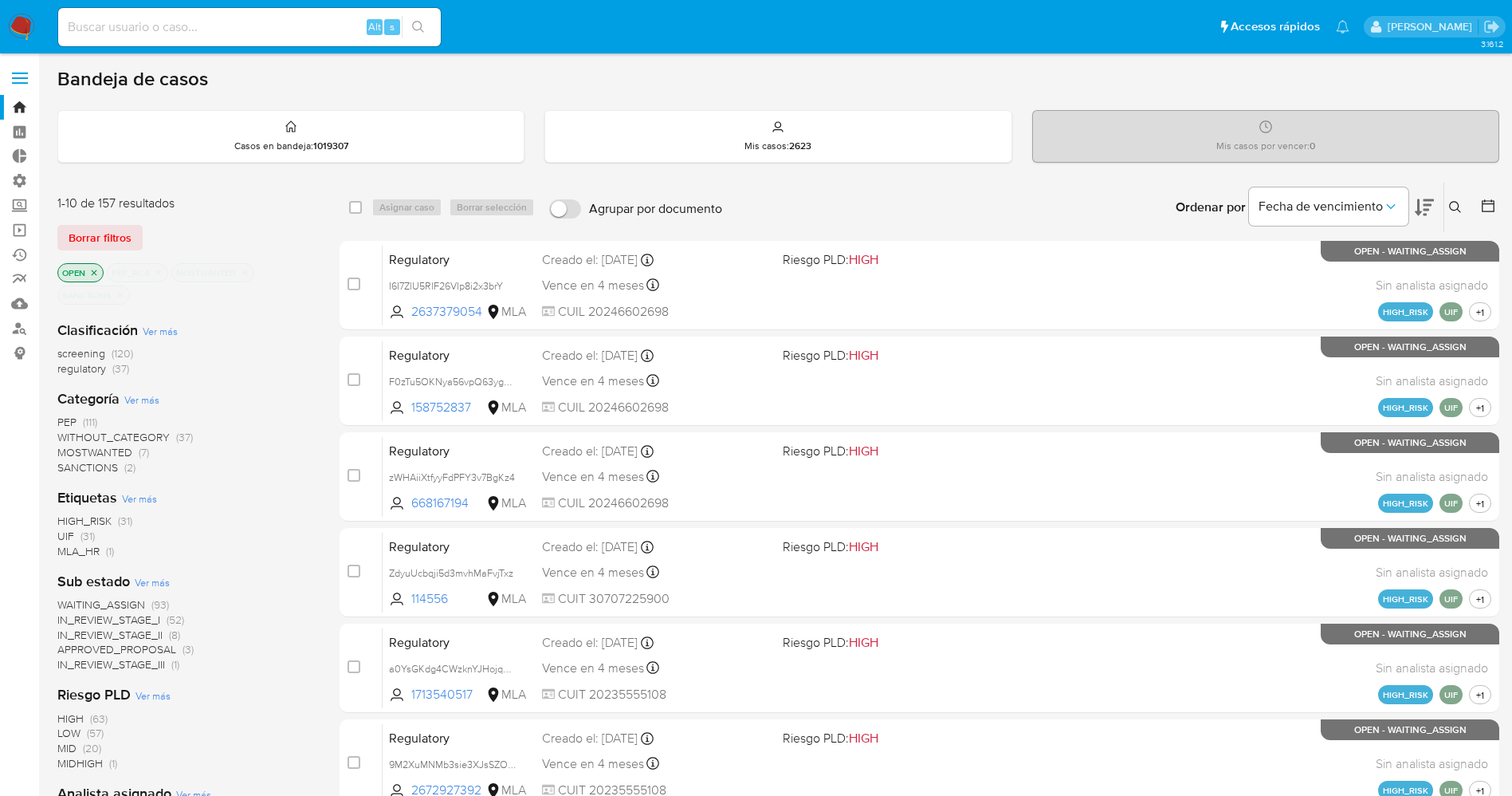
click at [116, 608] on span "WAITING_ASSIGN" at bounding box center [100, 605] width 88 height 16
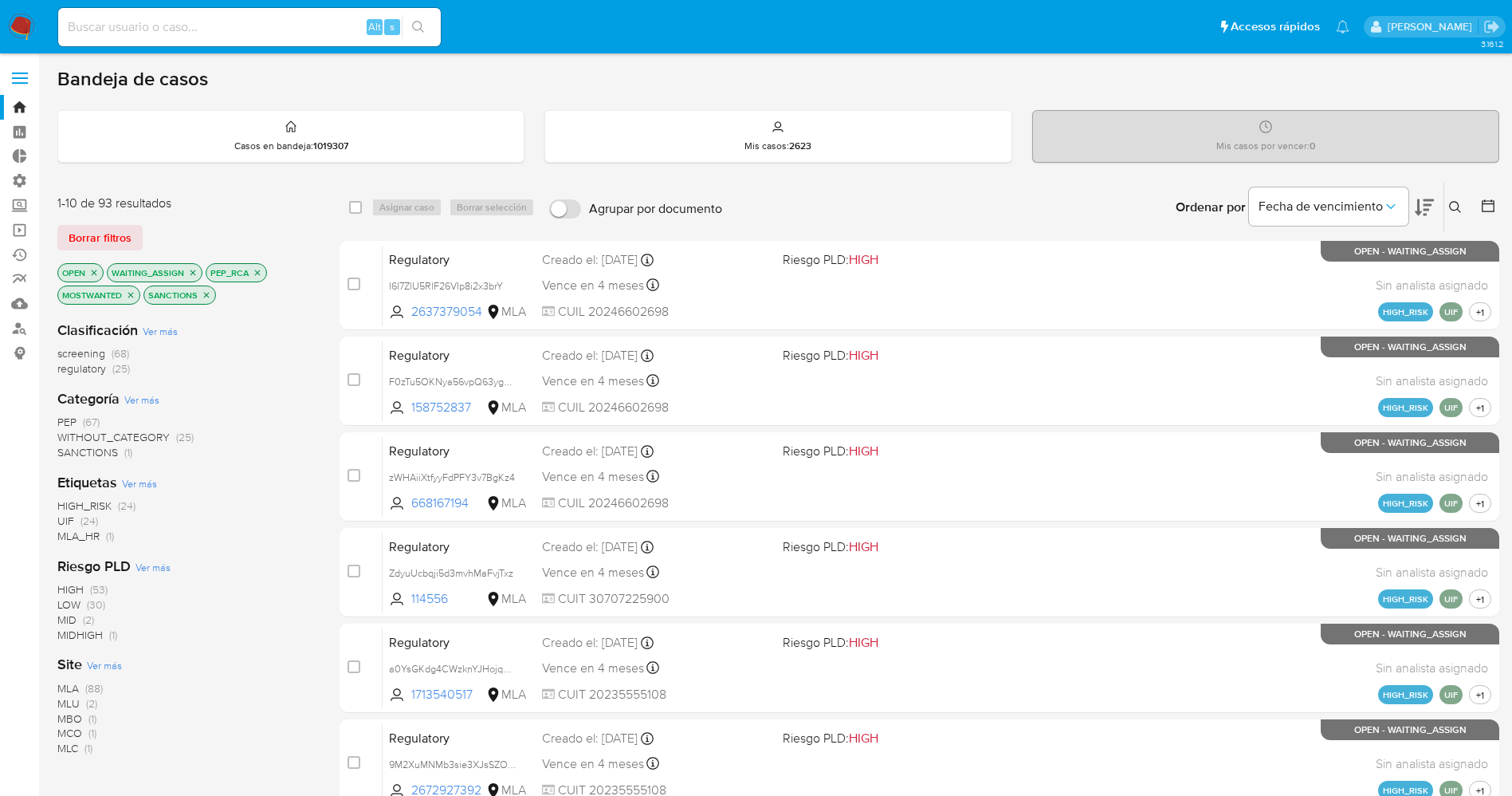
click at [113, 665] on span "Ver más" at bounding box center [104, 665] width 35 height 14
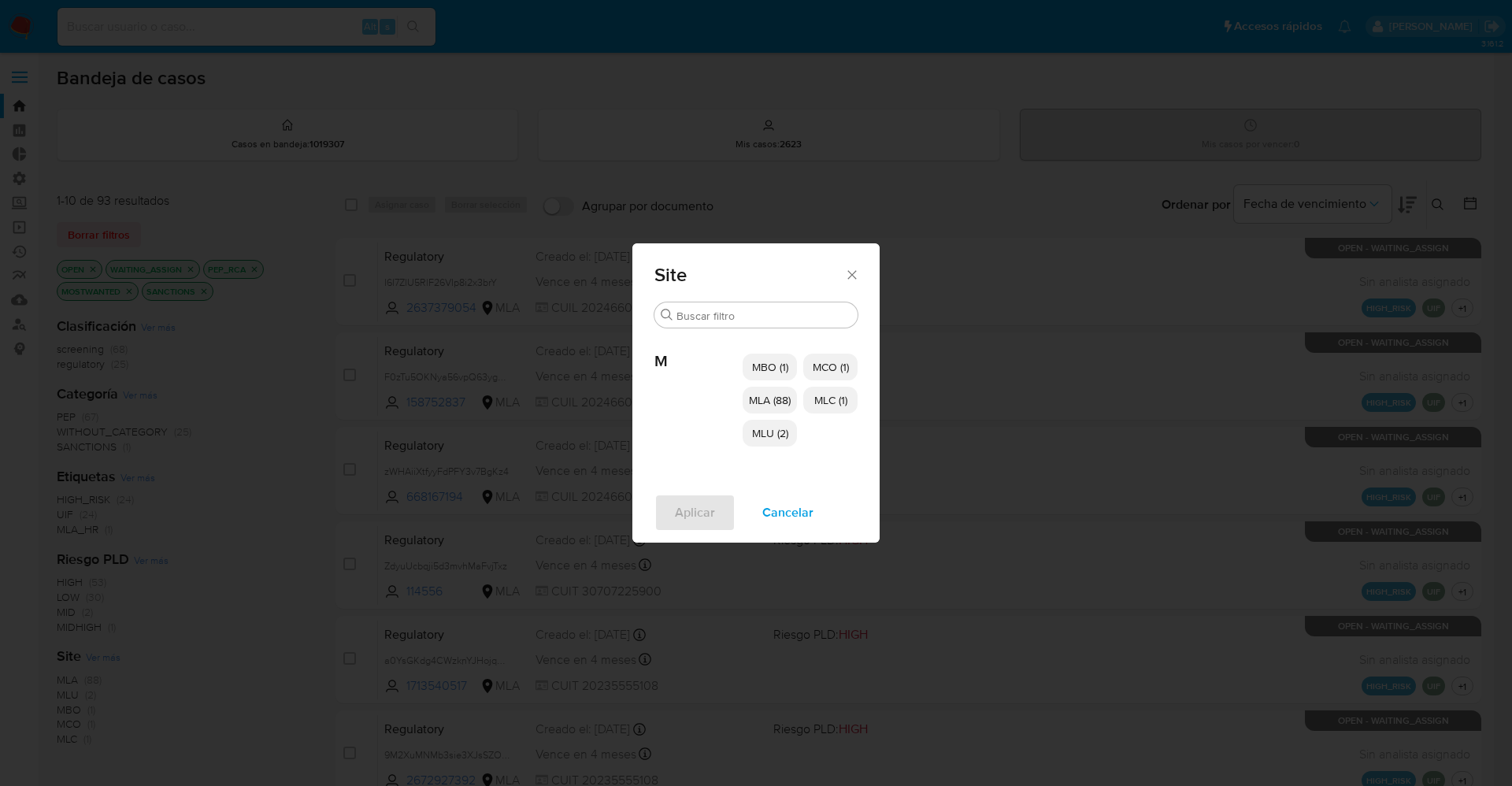
click at [772, 359] on span "MBO (1)" at bounding box center [770, 368] width 37 height 16
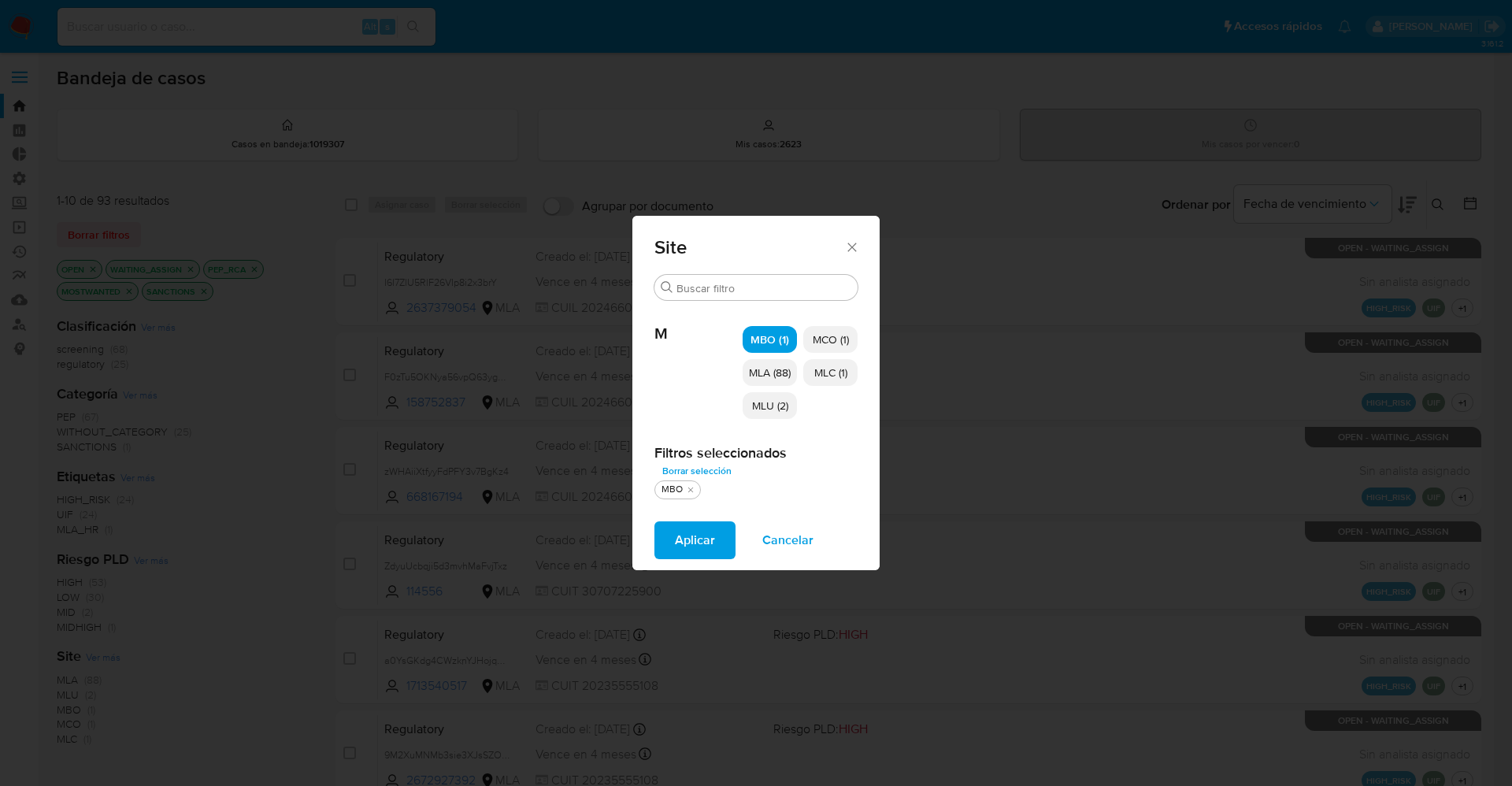
click at [779, 376] on span "MLA (88)" at bounding box center [769, 373] width 42 height 16
drag, startPoint x: 766, startPoint y: 412, endPoint x: 777, endPoint y: 395, distance: 20.2
click at [765, 405] on span "MLU (2)" at bounding box center [768, 406] width 37 height 16
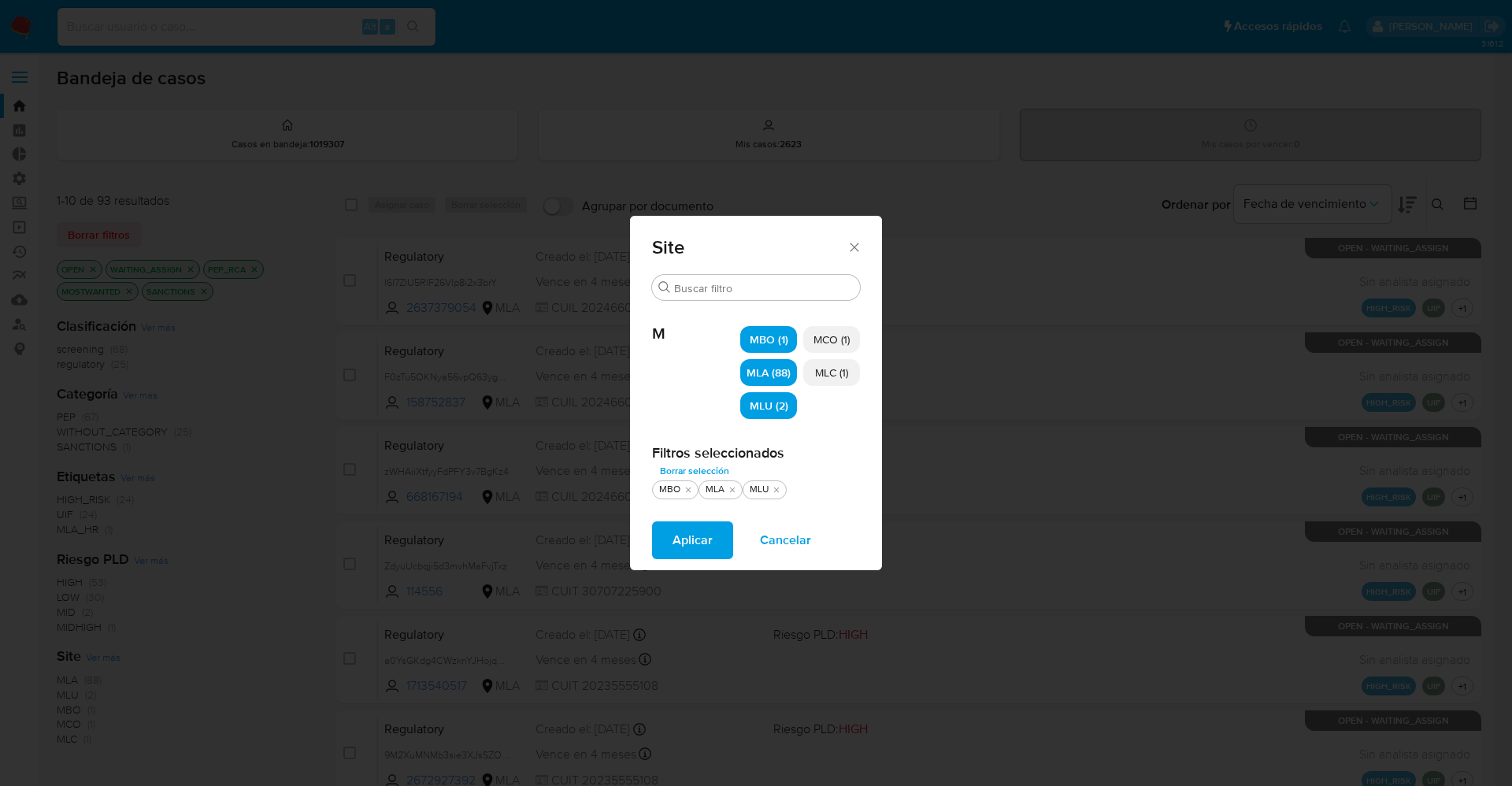
click at [838, 372] on span "MLC (1)" at bounding box center [831, 373] width 33 height 16
click at [833, 332] on span "MCO (1)" at bounding box center [832, 340] width 37 height 16
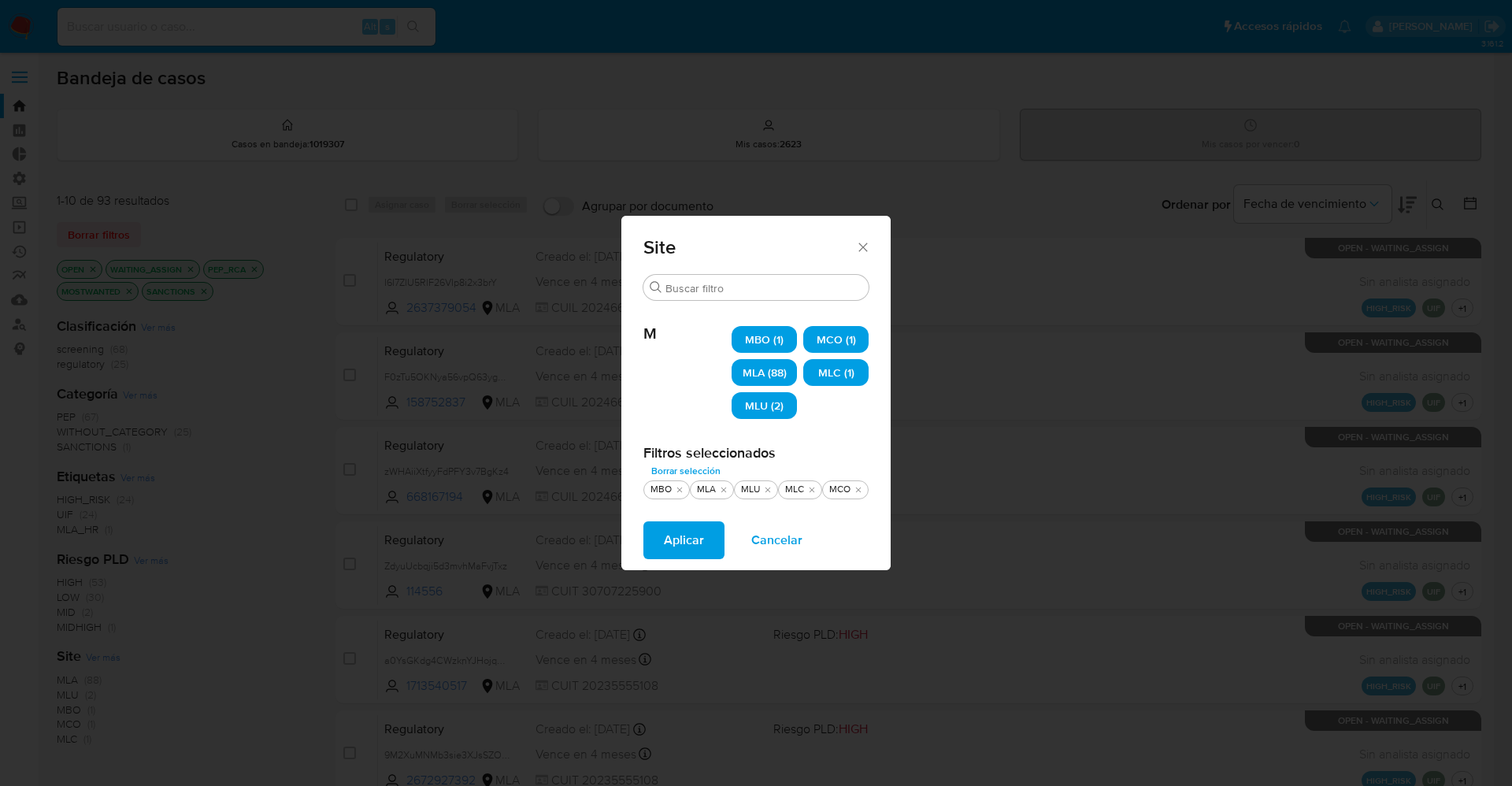
click at [769, 376] on span "MLA (88)" at bounding box center [764, 373] width 44 height 16
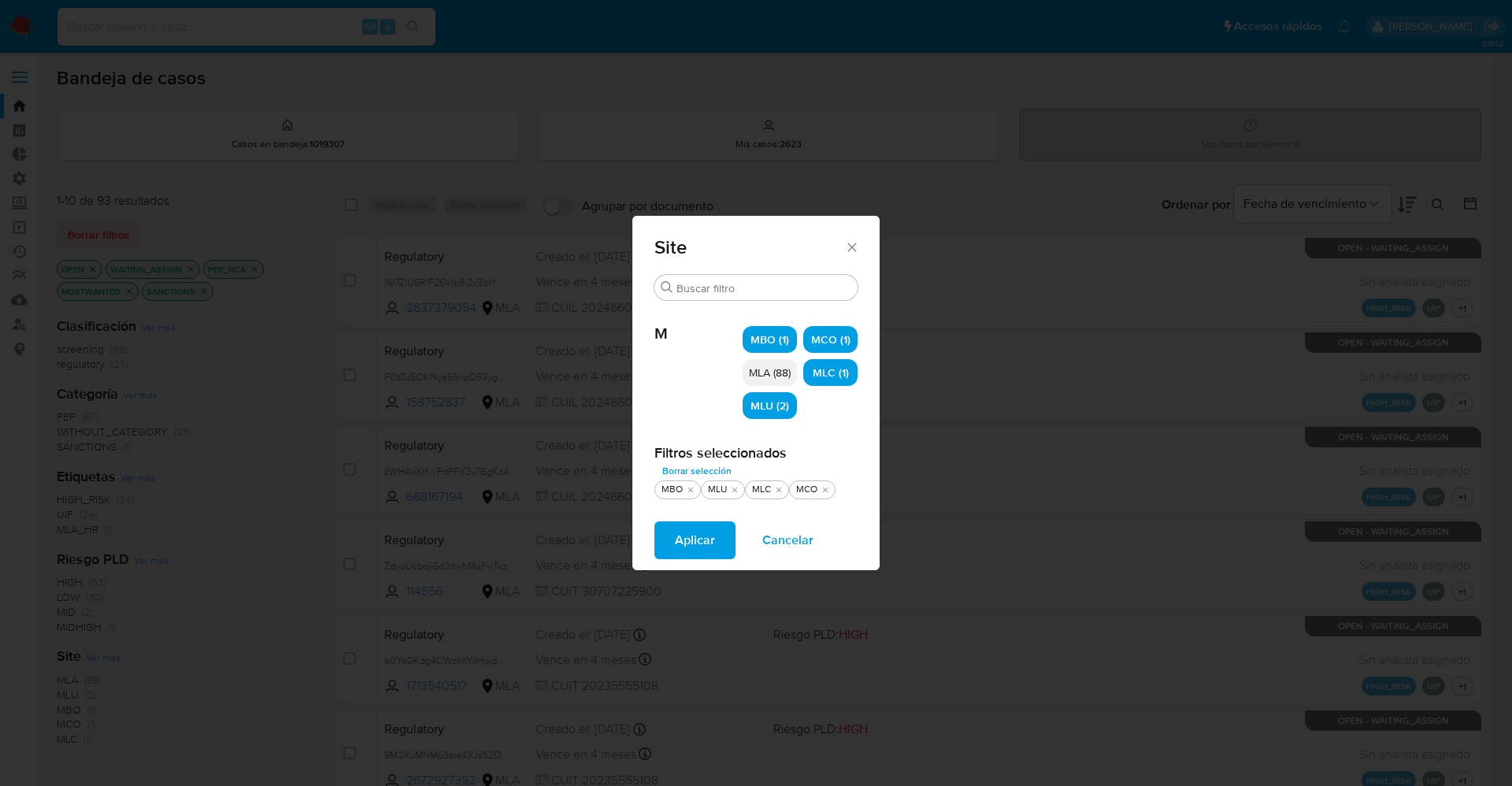
click at [702, 533] on span "Aplicar" at bounding box center [695, 540] width 40 height 35
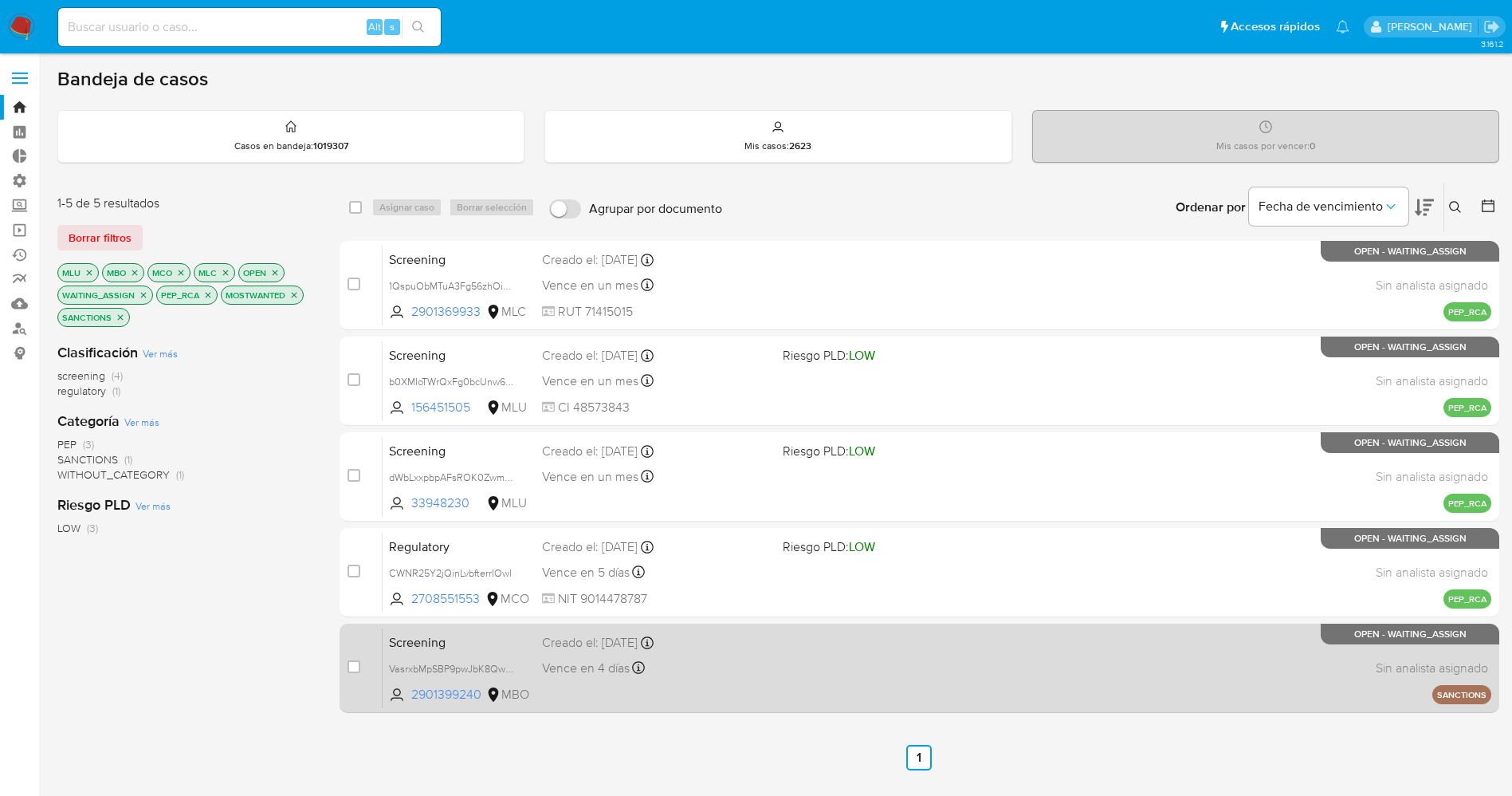
click at [771, 657] on div "Screening VasrxbMpSBP9pwJbK8Qwm6Rk 2901399240 MBO Creado el: 02/10/2025 Creado …" at bounding box center [937, 667] width 1109 height 81
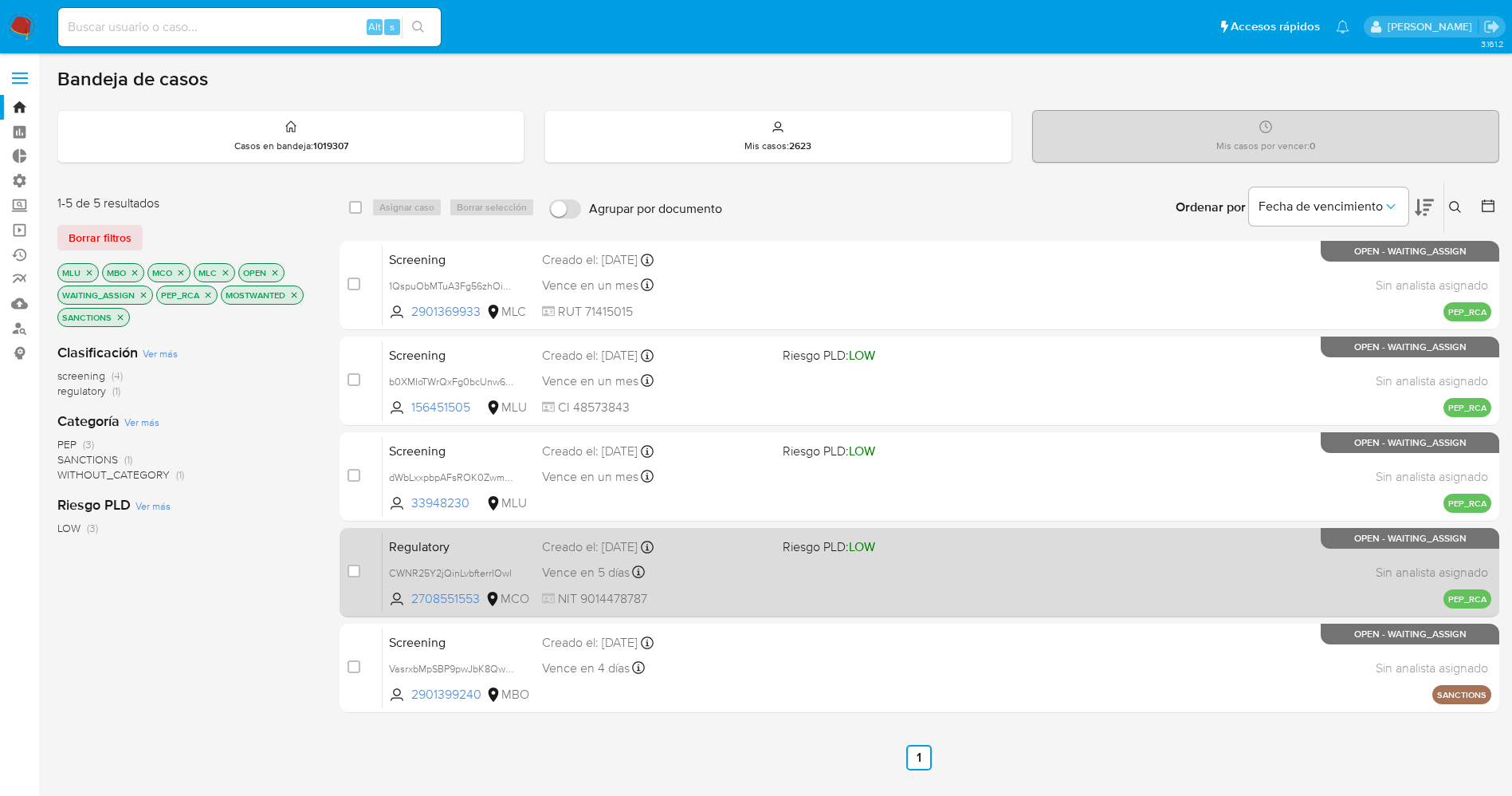
click at [855, 572] on span at bounding box center [897, 572] width 228 height 4
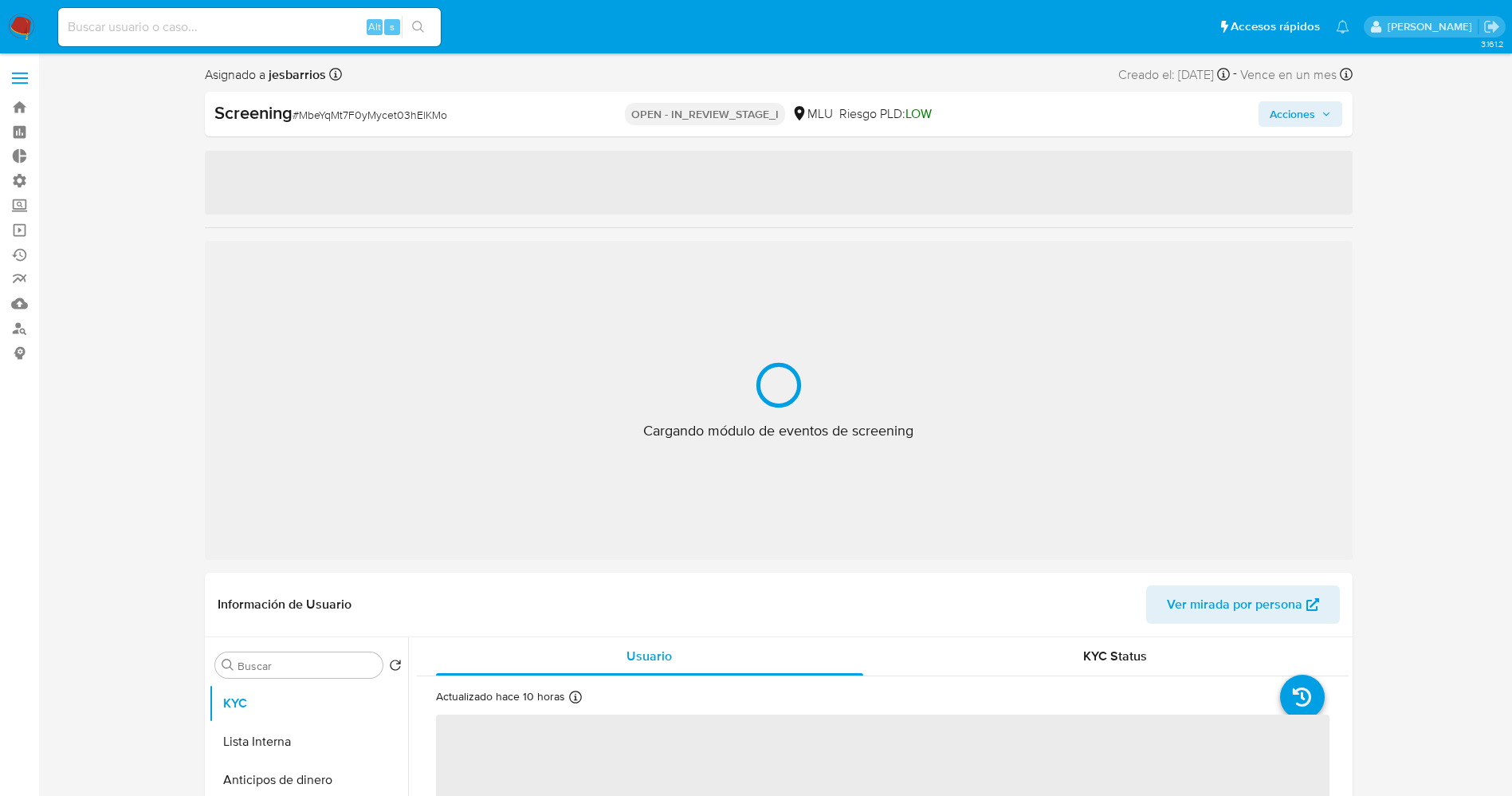
select select "10"
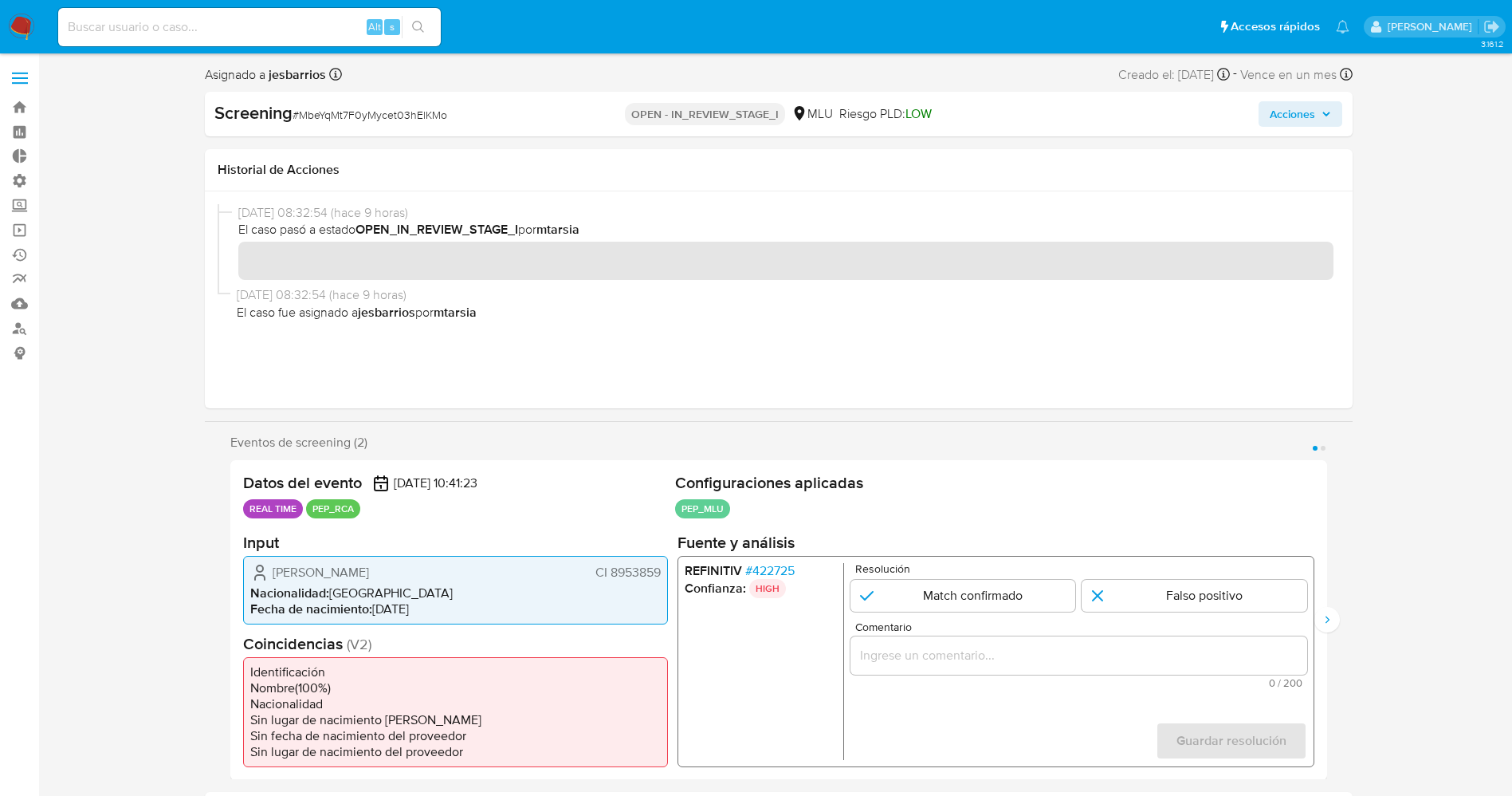
click at [776, 571] on span "# 422725" at bounding box center [769, 571] width 50 height 16
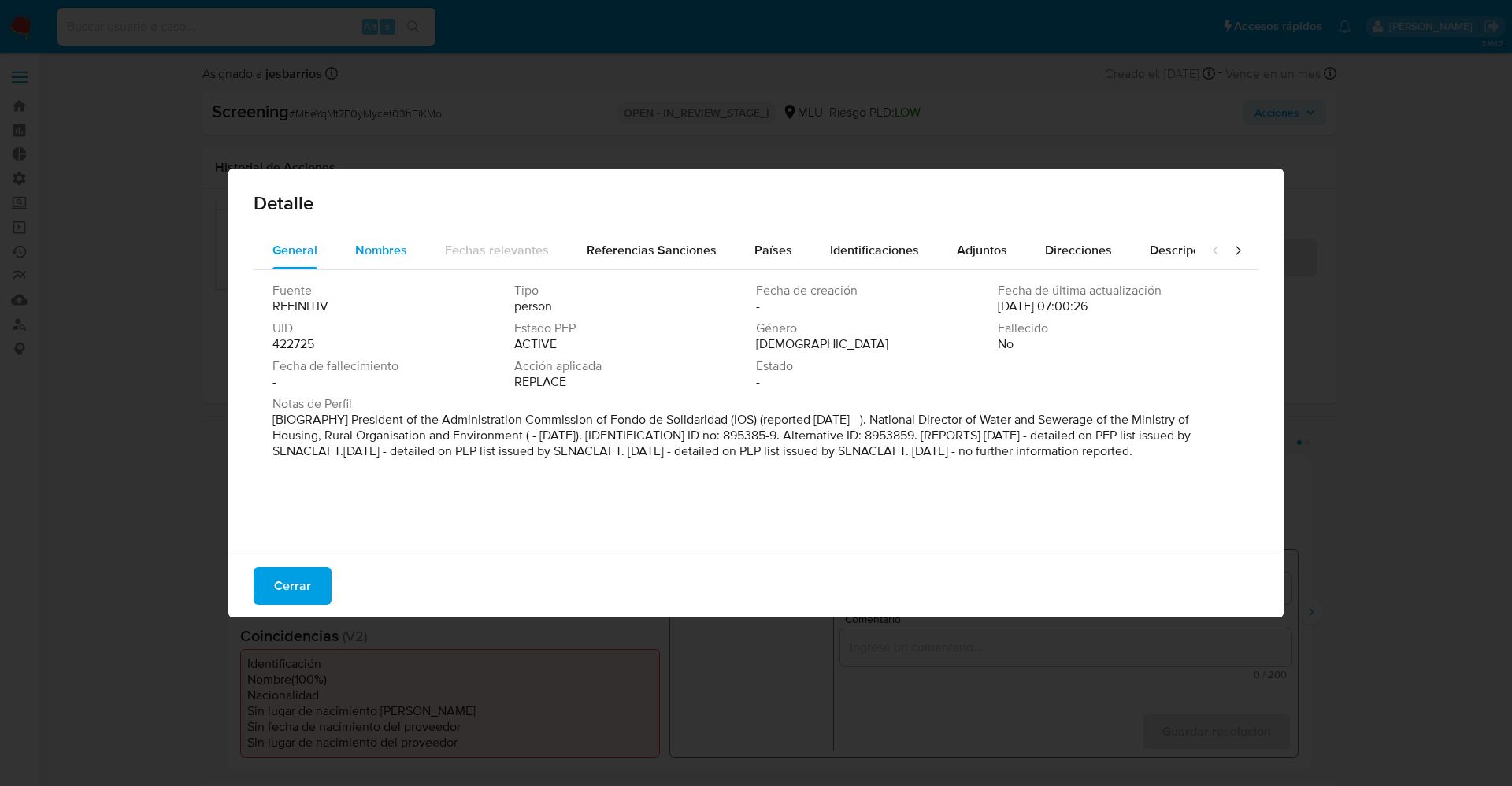
click at [379, 267] on div "Nombres" at bounding box center [381, 250] width 52 height 38
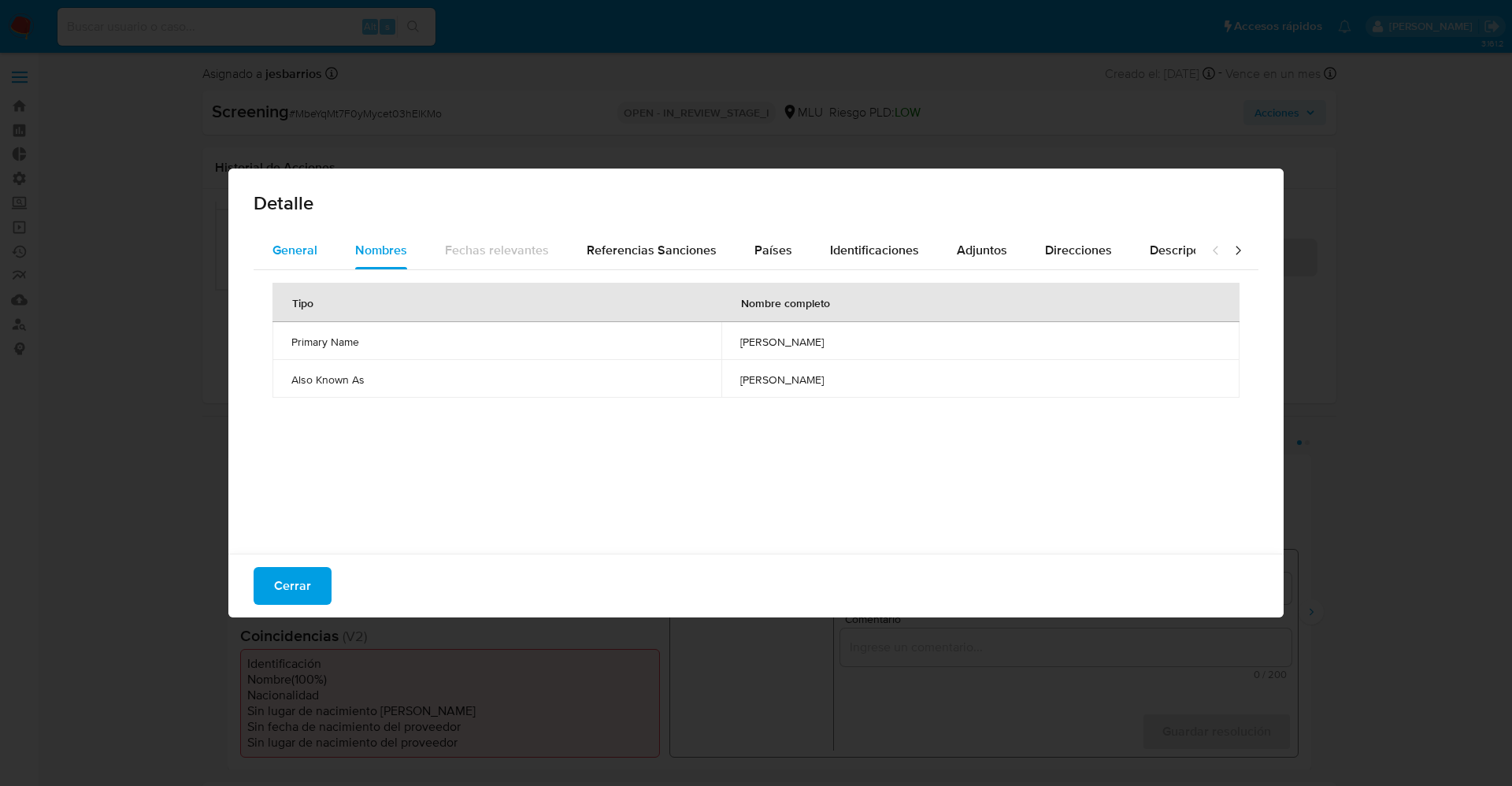
click at [326, 251] on button "General" at bounding box center [295, 250] width 82 height 38
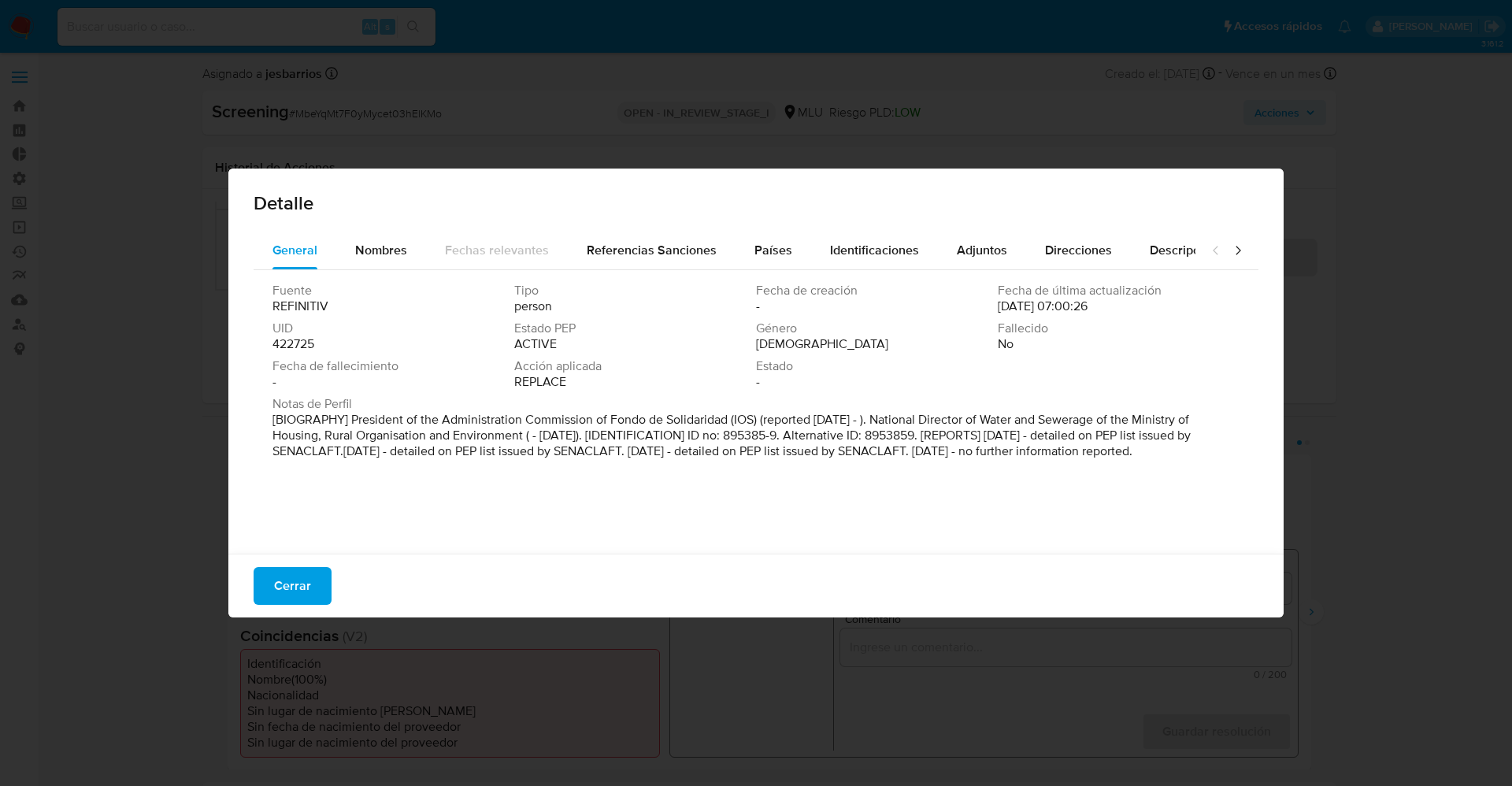
drag, startPoint x: 421, startPoint y: 421, endPoint x: 1202, endPoint y: 480, distance: 783.2
click at [1202, 480] on div "Fuente REFINITIV Tipo person Fecha de creación - Fecha de última actualización …" at bounding box center [756, 408] width 1005 height 275
click at [403, 250] on span "Nombres" at bounding box center [381, 249] width 52 height 18
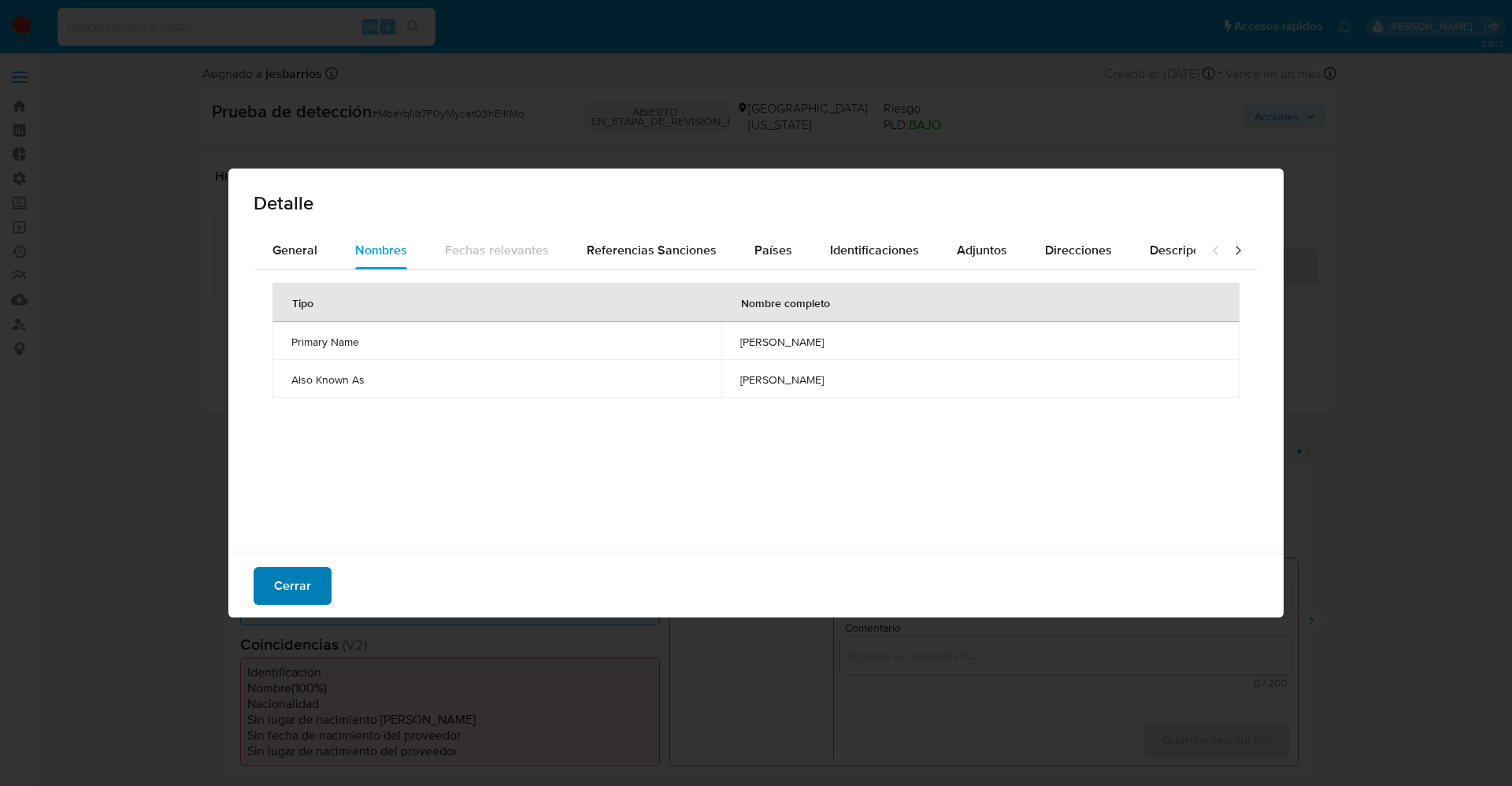
click at [300, 577] on span "Cerrar" at bounding box center [291, 586] width 37 height 35
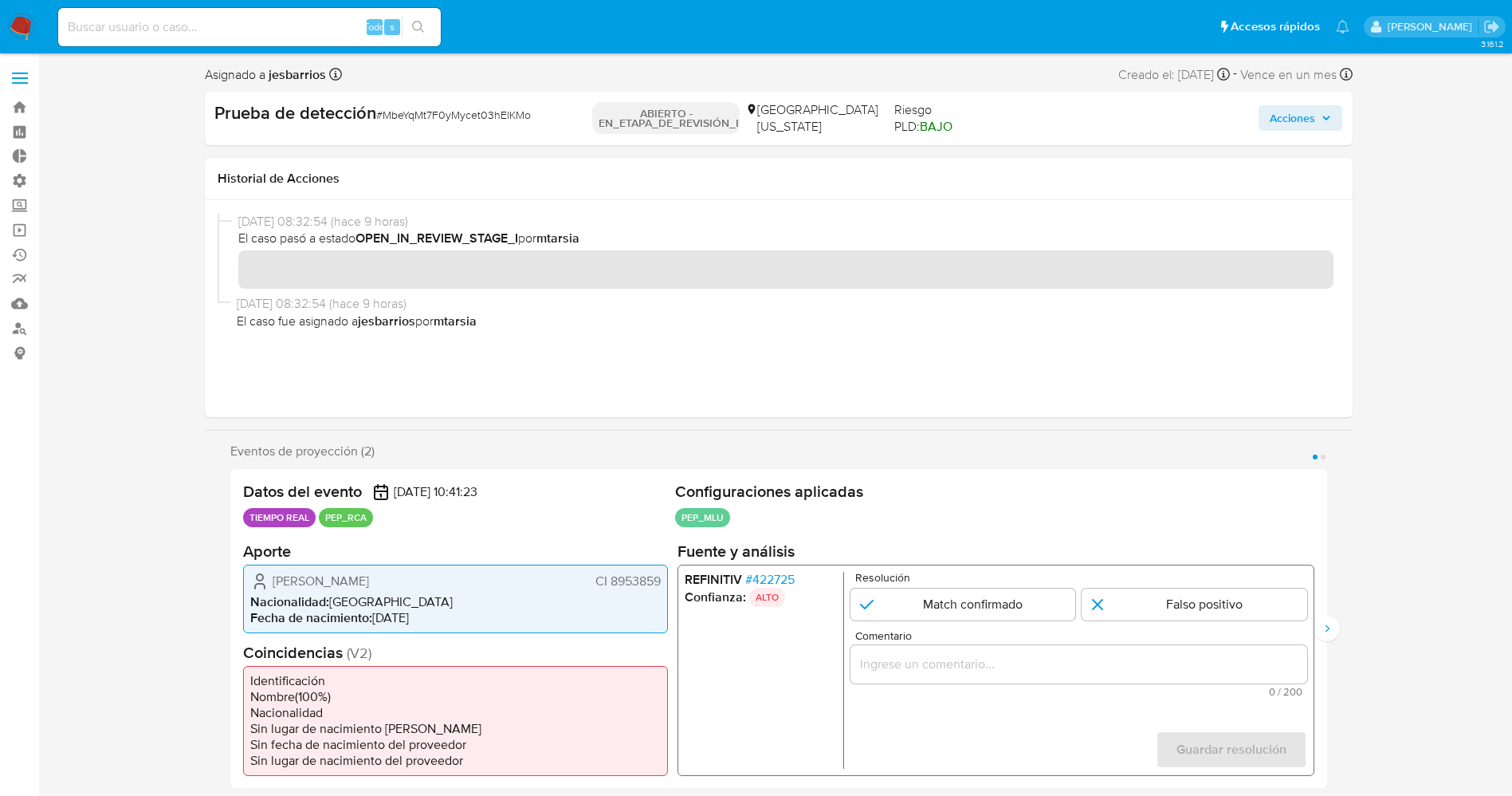
drag, startPoint x: 607, startPoint y: 579, endPoint x: 664, endPoint y: 579, distance: 57.0
click at [664, 579] on div "[PERSON_NAME] CI 8953859 Nacionalidad : [DEMOGRAPHIC_DATA] Fecha de nacimiento …" at bounding box center [455, 599] width 425 height 69
click at [304, 573] on font "José Luis Genta Varela" at bounding box center [321, 580] width 97 height 18
drag, startPoint x: 273, startPoint y: 578, endPoint x: 664, endPoint y: 576, distance: 391.0
click at [664, 576] on div "José Luis Genta Varela CI 8953859 Nacionalidad : Uruguay Fecha de nacimiento : …" at bounding box center [455, 599] width 425 height 69
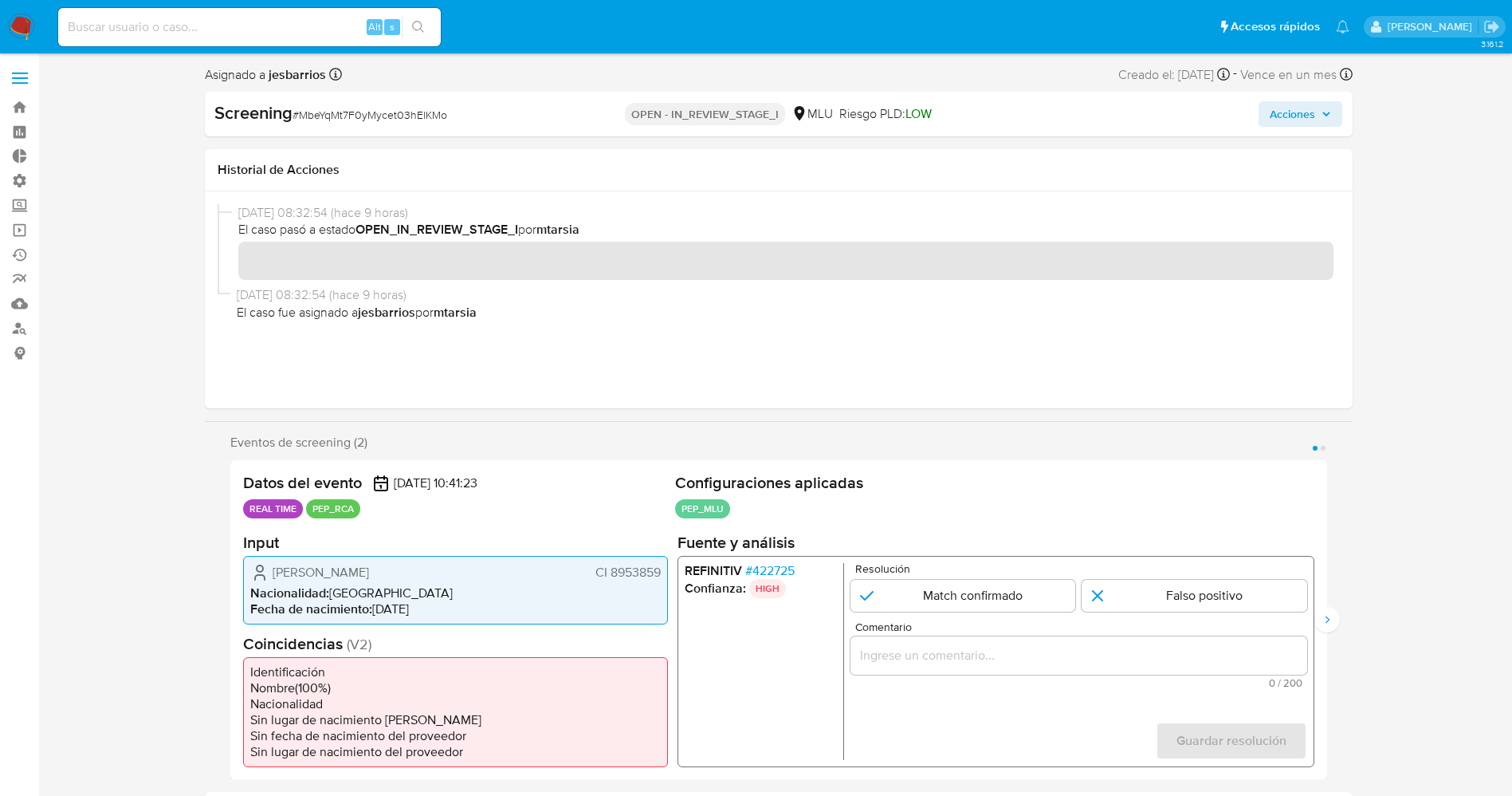
click at [755, 570] on span "# 422725" at bounding box center [769, 571] width 50 height 16
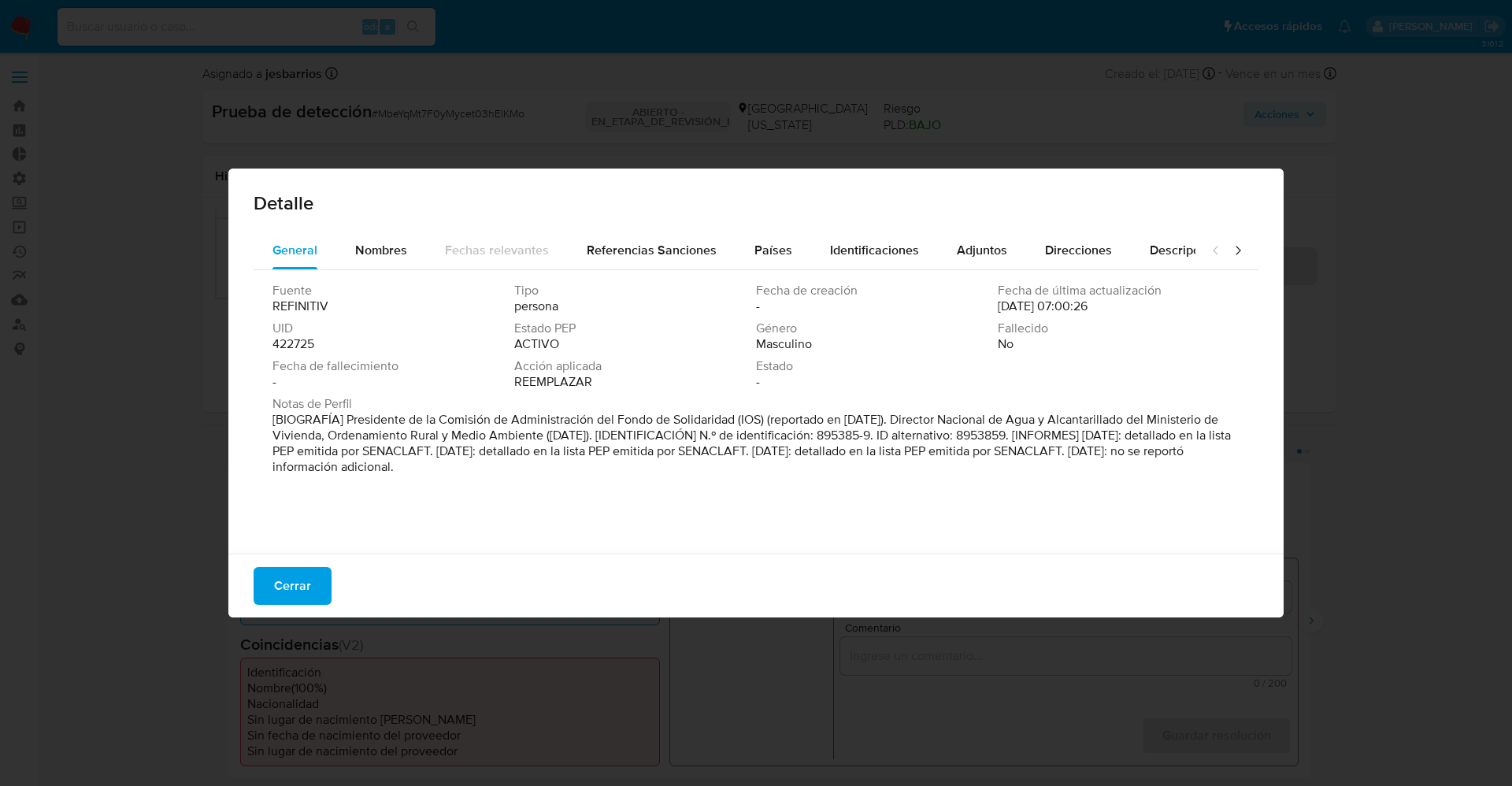
drag, startPoint x: 435, startPoint y: 378, endPoint x: 366, endPoint y: 401, distance: 72.7
click at [435, 378] on div "Fecha de fallecimiento -" at bounding box center [393, 374] width 241 height 31
drag, startPoint x: 342, startPoint y: 418, endPoint x: 551, endPoint y: 422, distance: 209.0
click at [551, 422] on font "[BIOGRAFÍA] Presidente de la Comisión de Administración del Fondo de Solidarida…" at bounding box center [752, 443] width 959 height 65
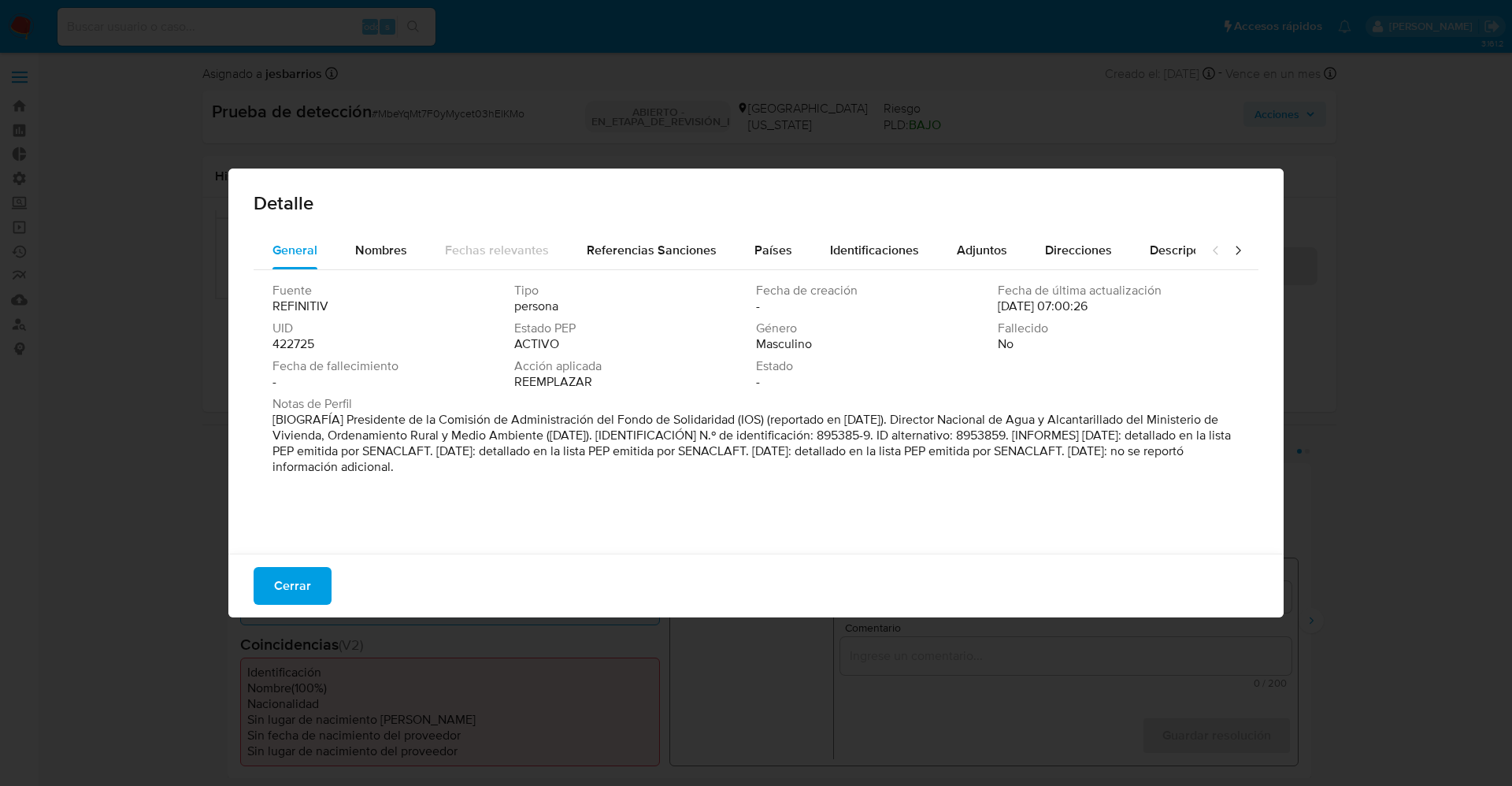
drag, startPoint x: 342, startPoint y: 418, endPoint x: 737, endPoint y: 419, distance: 395.0
click at [737, 419] on font "[BIOGRAFÍA] Presidente de la Comisión de Administración del Fondo de Solidarida…" at bounding box center [752, 443] width 959 height 65
click at [301, 584] on font "Cerrar" at bounding box center [291, 586] width 37 height 38
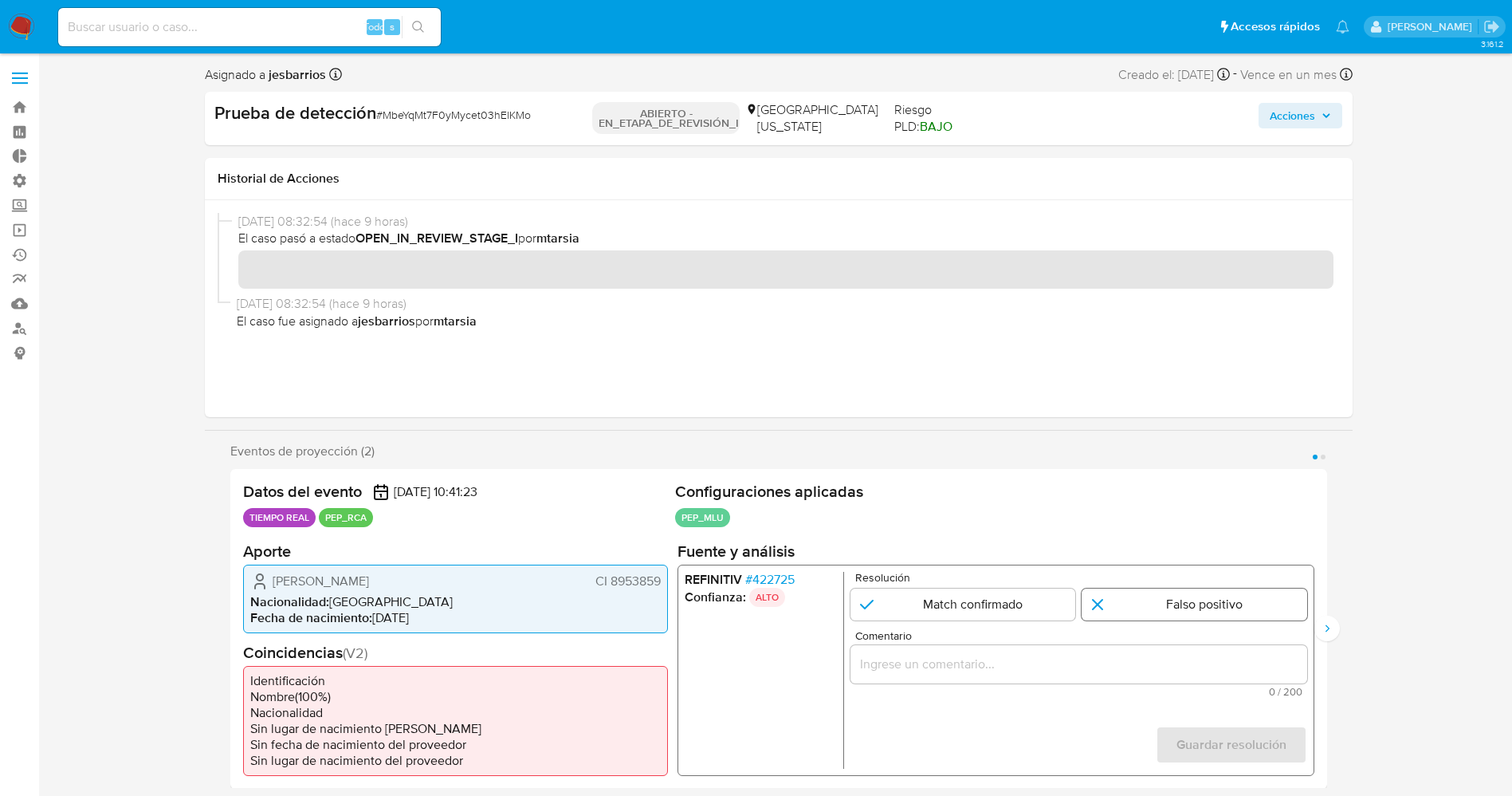
click at [1138, 597] on input "1 de 2" at bounding box center [1194, 603] width 225 height 32
radio input "true"
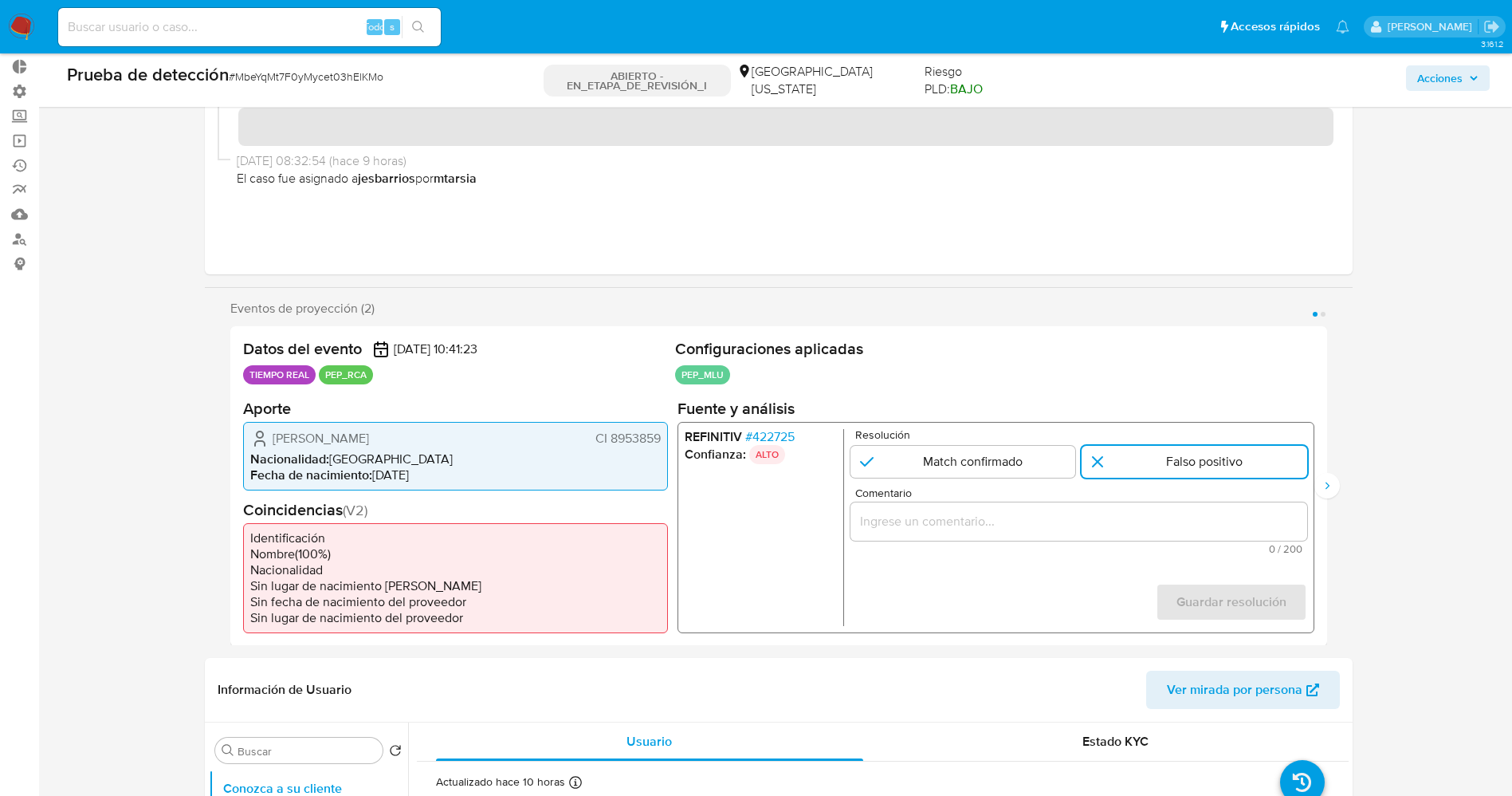
scroll to position [120, 0]
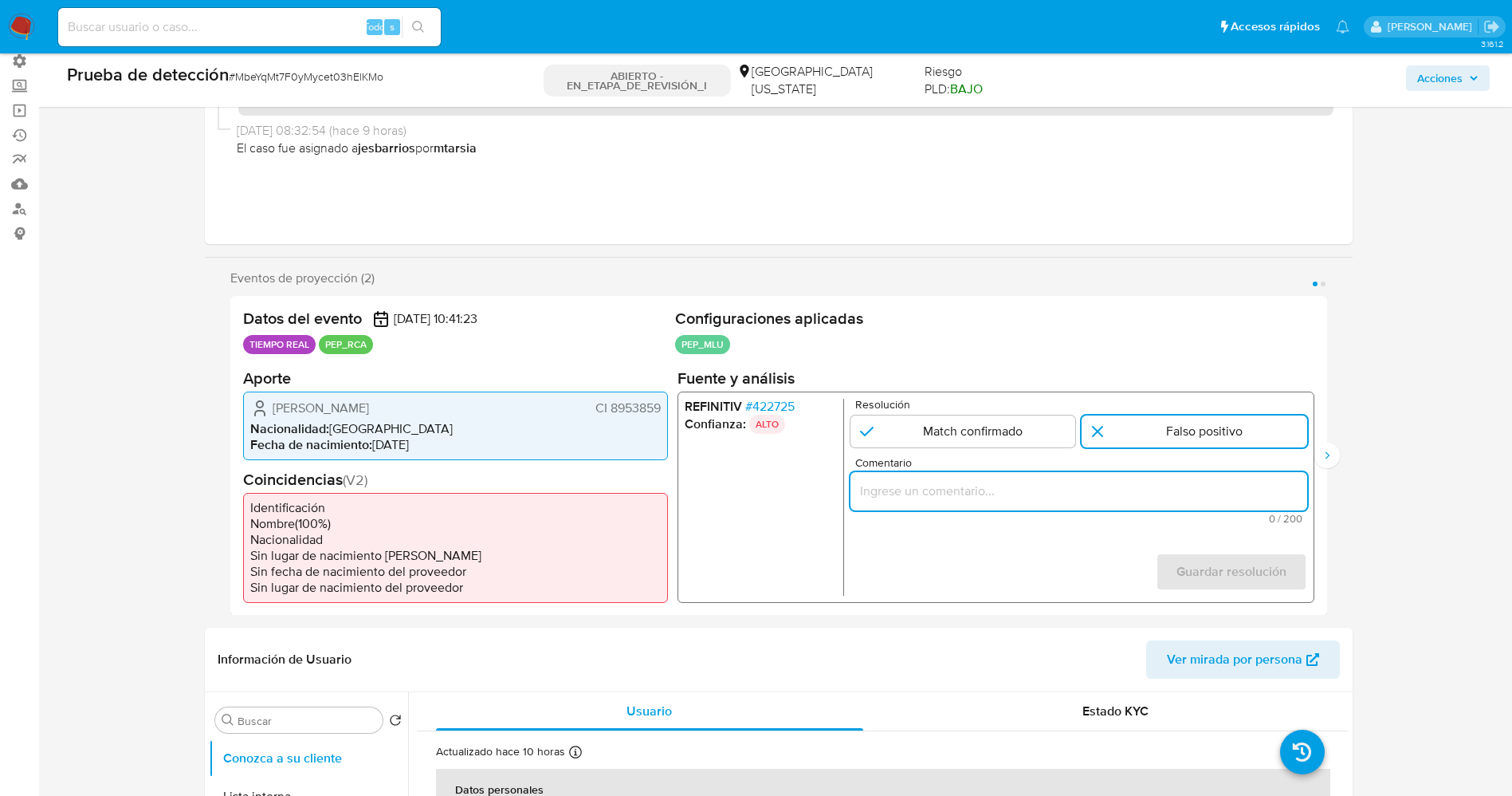
click at [934, 492] on input "Comentario" at bounding box center [1078, 490] width 457 height 21
drag, startPoint x: 1236, startPoint y: 497, endPoint x: 1345, endPoint y: 497, distance: 109.0
click at [1345, 497] on div "Eventos de proyección (2) Página 1 Página 2 Datos del evento 10/02/2025 10:41:2…" at bounding box center [779, 443] width 1148 height 345
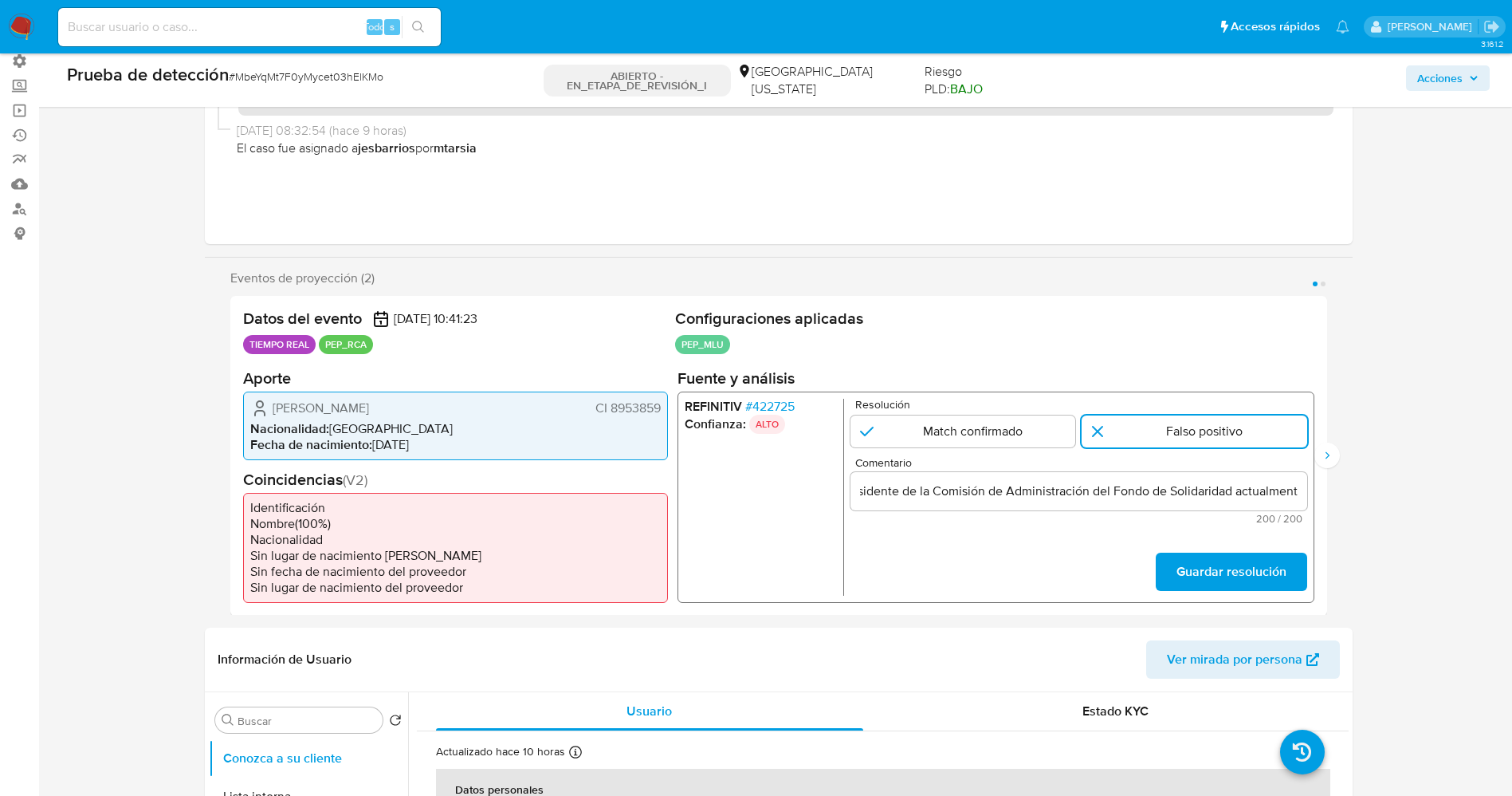
scroll to position [0, 0]
click at [920, 505] on div "usuario José Luis Genta Varela CI 8953859,Nacionalidad Uruguaya por coincidir e…" at bounding box center [1078, 490] width 457 height 38
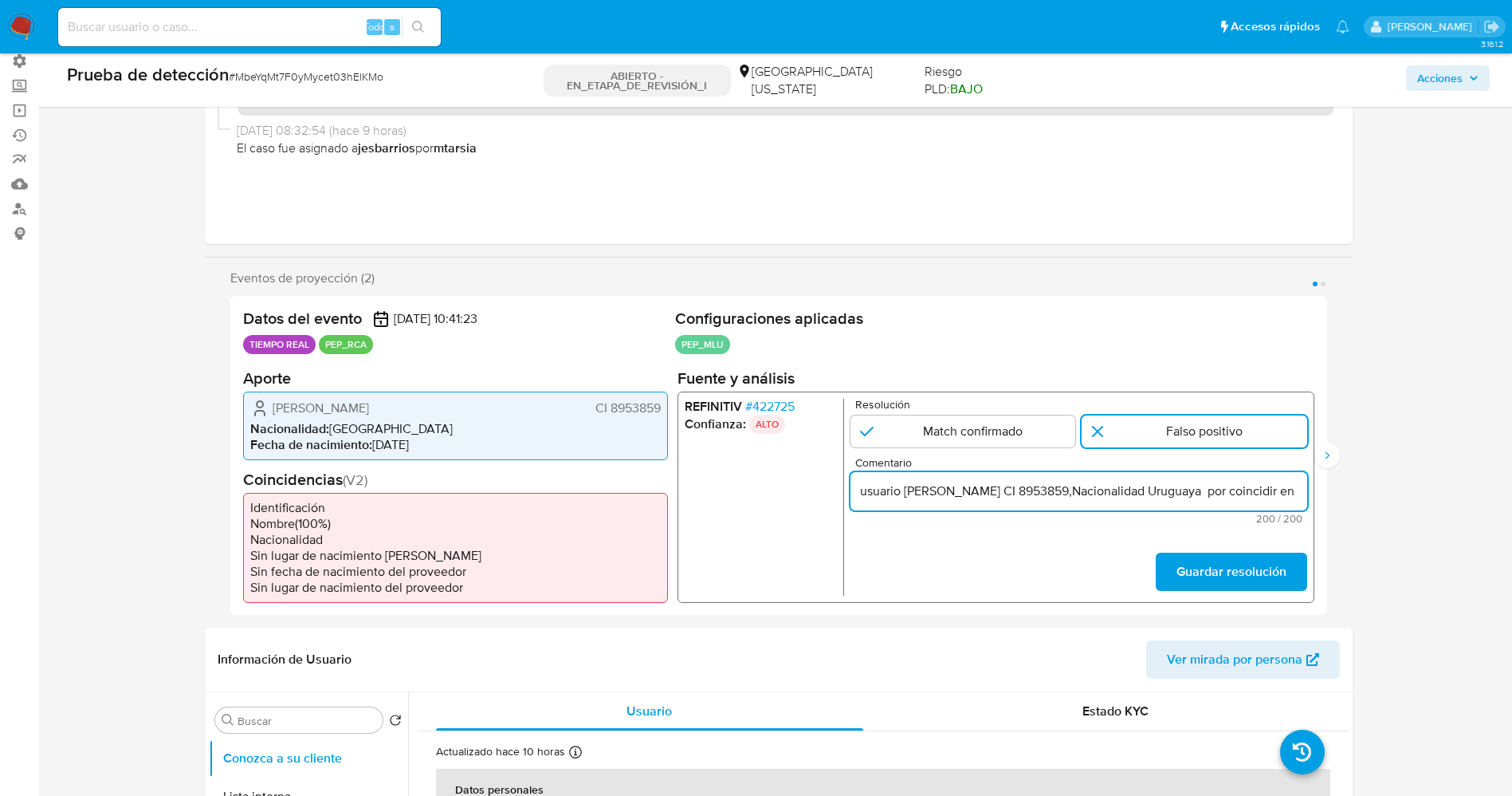
drag, startPoint x: 901, startPoint y: 491, endPoint x: 695, endPoint y: 504, distance: 206.4
click at [695, 504] on div "REFINITIV # 422725 Confianza: ALTO Resolución Match confirmado Falso positivo C…" at bounding box center [996, 495] width 637 height 211
click at [1248, 492] on input "Usuario José Luis Genta Varela CI 8953859,Nacionalidad Uruguaya por coincidir e…" at bounding box center [1078, 490] width 457 height 21
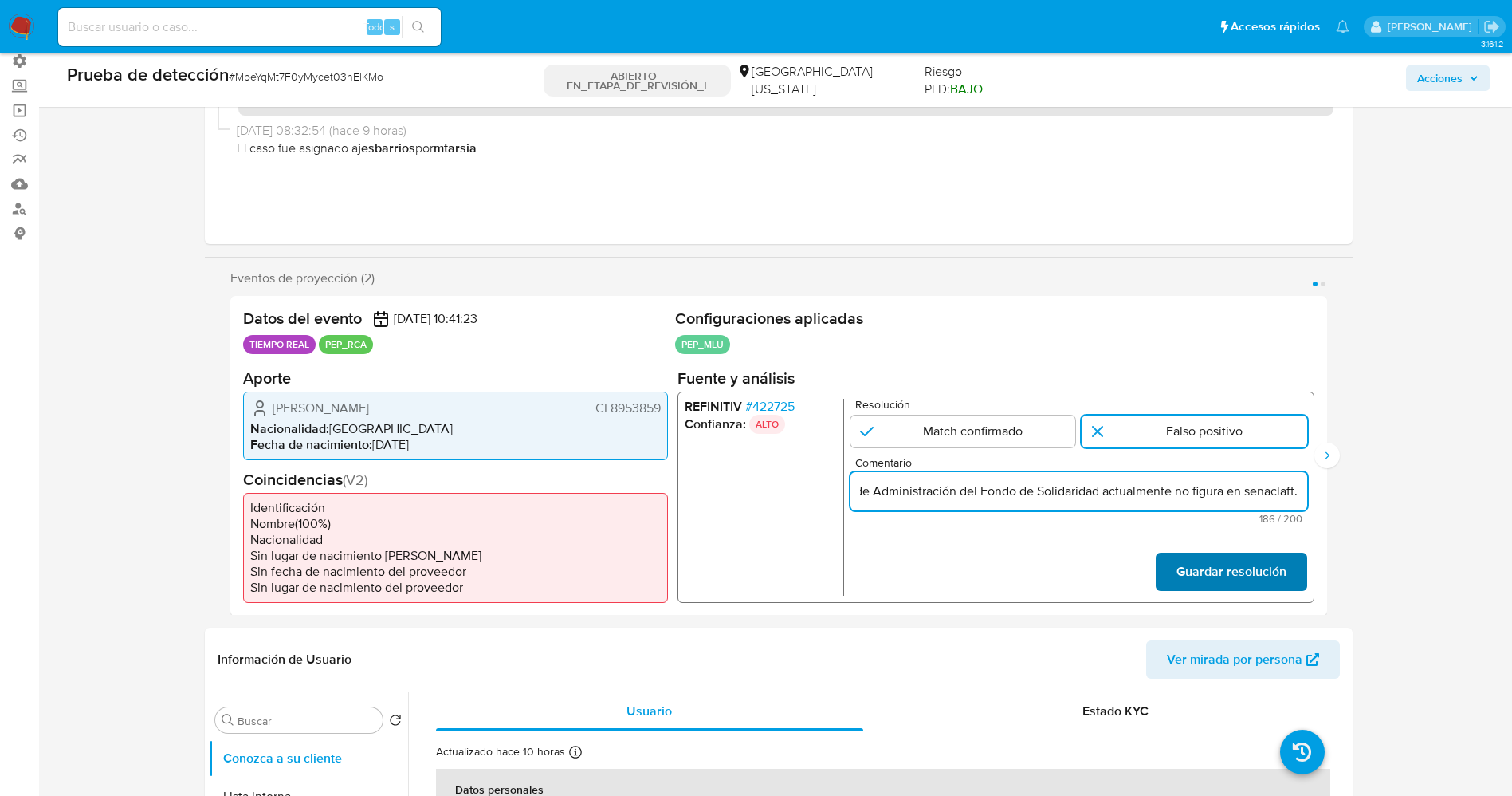
type input "Usuario José Luis Genta Varela CI 8953859,Nacionalidad Uruguaya se desempeñó co…"
click at [1258, 561] on font "Guardar resolución" at bounding box center [1231, 571] width 110 height 38
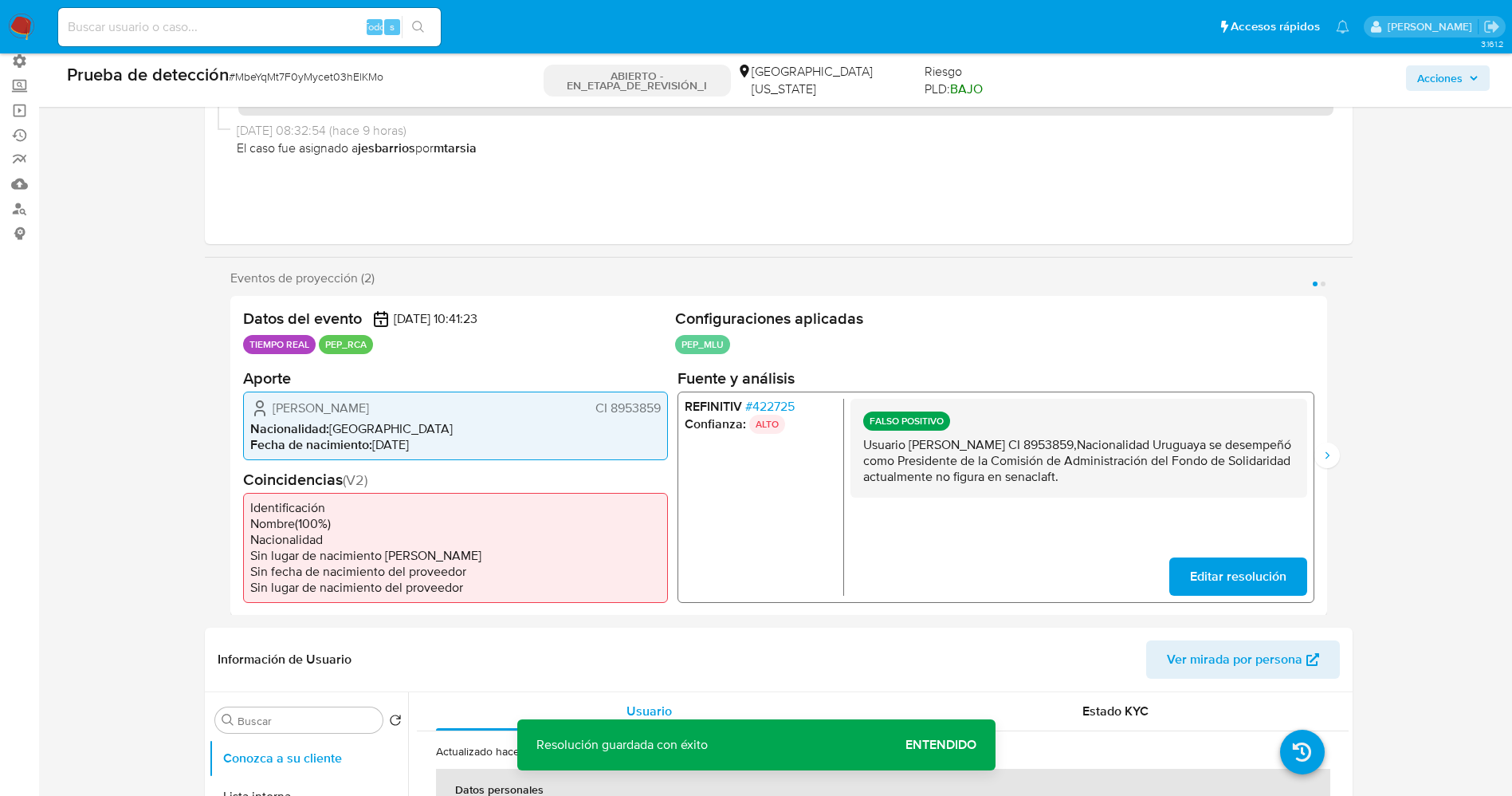
drag, startPoint x: 855, startPoint y: 442, endPoint x: 1187, endPoint y: 472, distance: 333.4
click at [1187, 472] on div "FALSO POSITIVO Usuario José Luis Genta Varela CI 8953859,Nacionalidad Uruguaya …" at bounding box center [1078, 446] width 457 height 99
drag, startPoint x: 1092, startPoint y: 463, endPoint x: 836, endPoint y: 476, distance: 256.3
click at [836, 476] on ul "REFINITIV # 422725 Confianza: ALTO" at bounding box center [764, 496] width 159 height 197
drag, startPoint x: 983, startPoint y: 451, endPoint x: 1178, endPoint y: 491, distance: 199.1
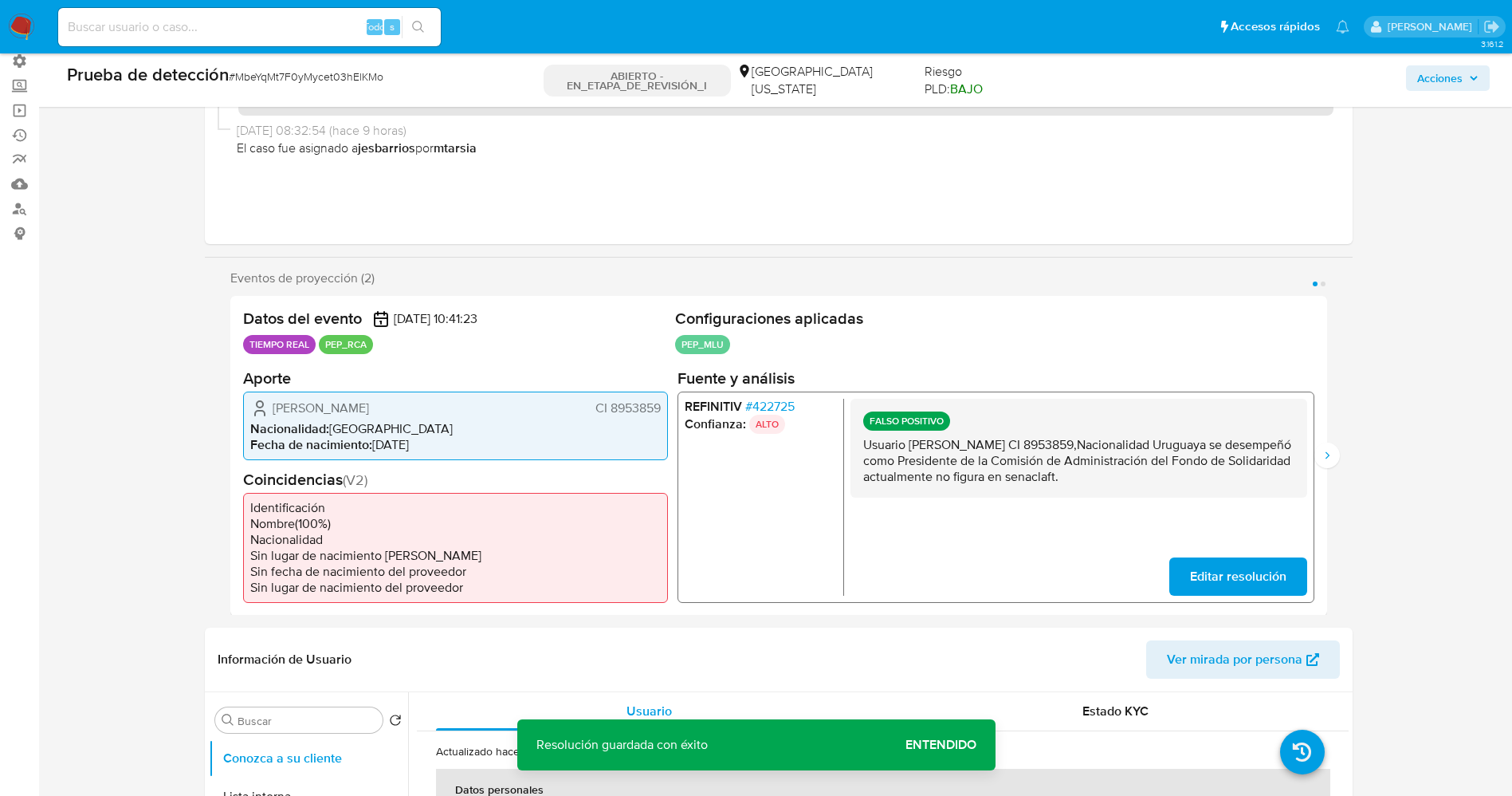
click at [1178, 491] on div "FALSO POSITIVO Usuario José Luis Genta Varela CI 8953859,Nacionalidad Uruguaya …" at bounding box center [1078, 446] width 457 height 99
click at [1325, 456] on icon "Siguiente" at bounding box center [1327, 456] width 13 height 13
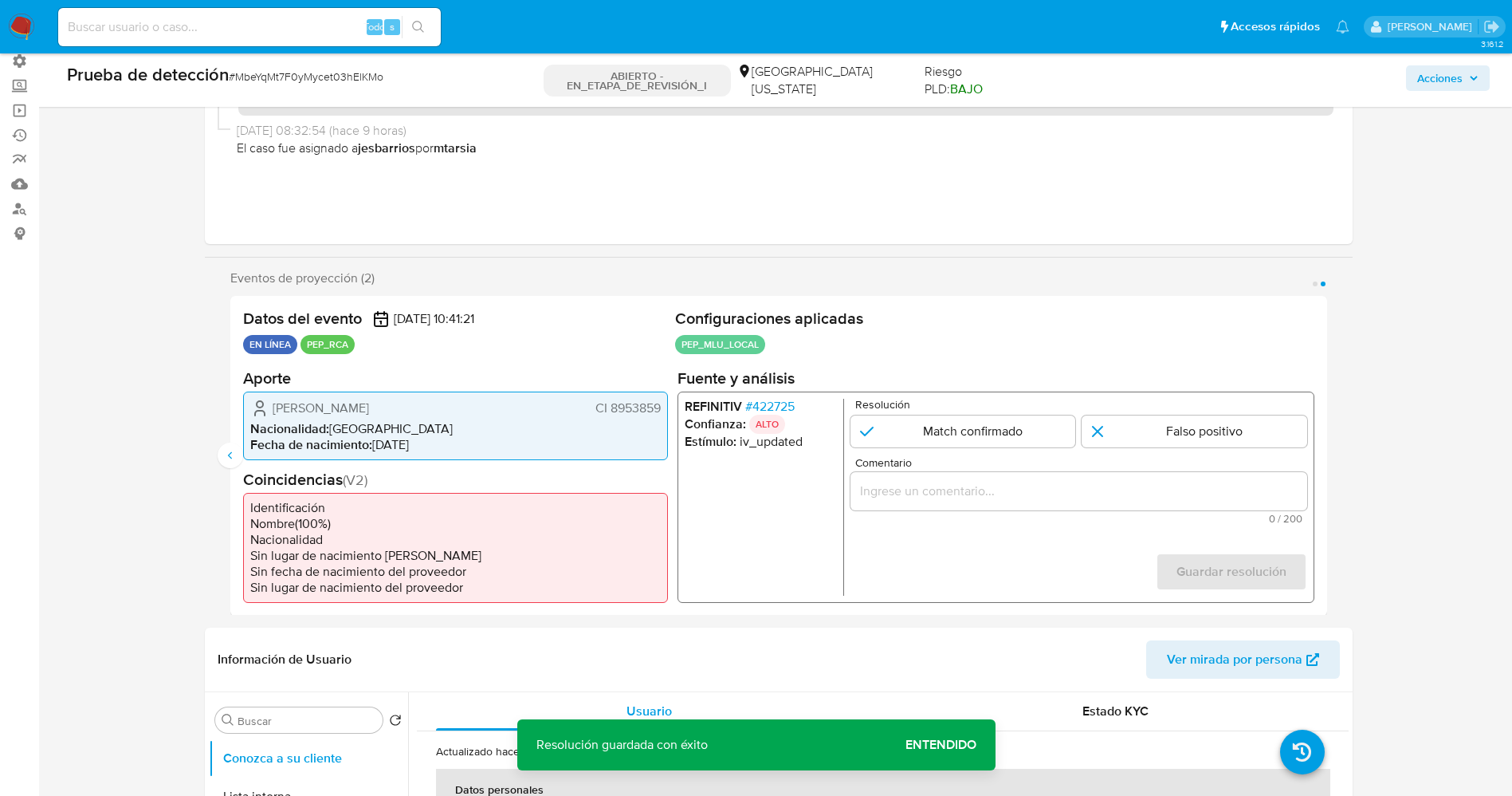
click at [802, 403] on li "REFINITIV # 422725" at bounding box center [761, 406] width 152 height 16
click at [783, 405] on font "422725" at bounding box center [772, 406] width 43 height 18
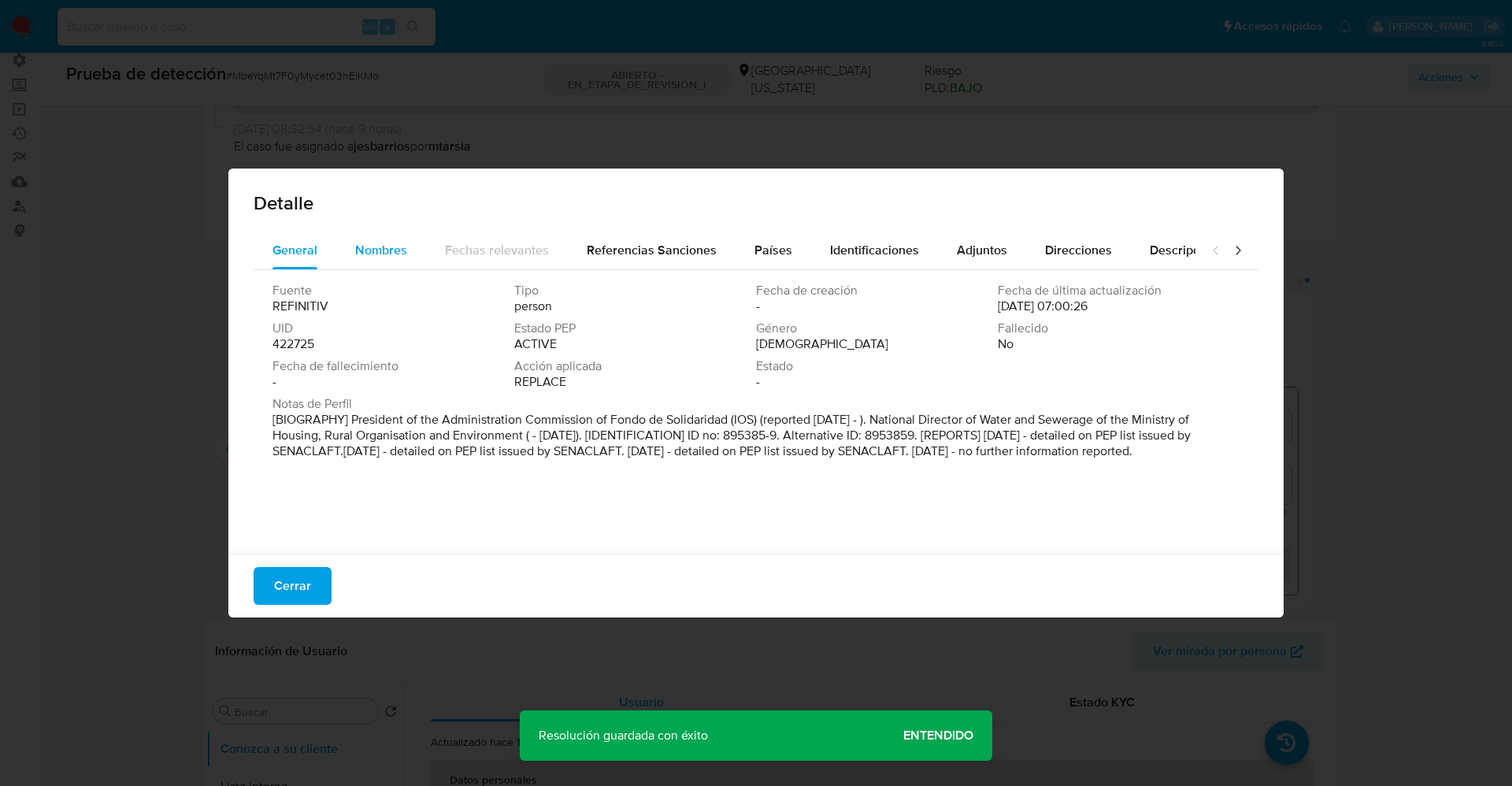
click at [370, 252] on span "Nombres" at bounding box center [381, 249] width 52 height 18
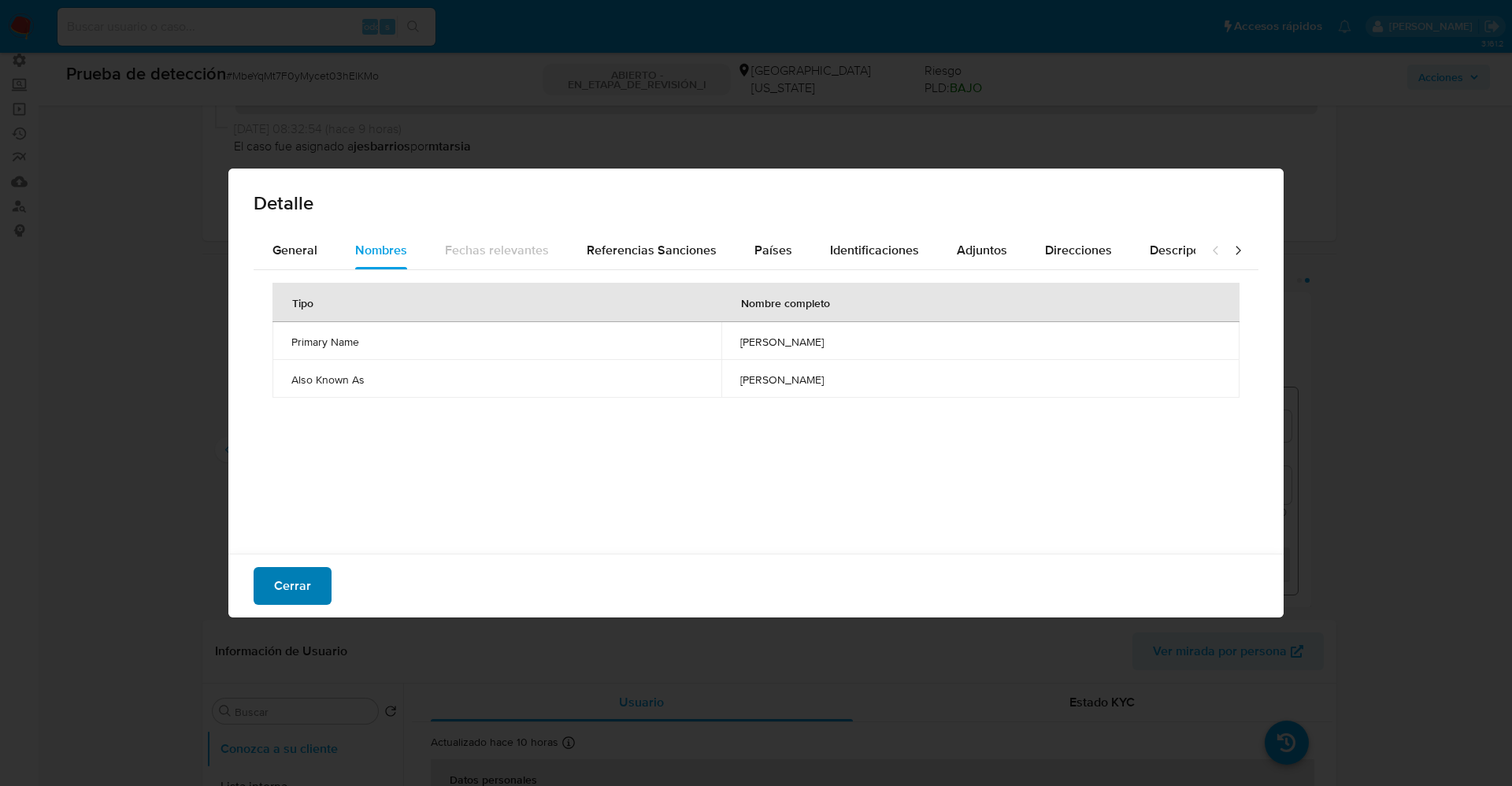
click at [287, 579] on font "Cerrar" at bounding box center [291, 586] width 37 height 38
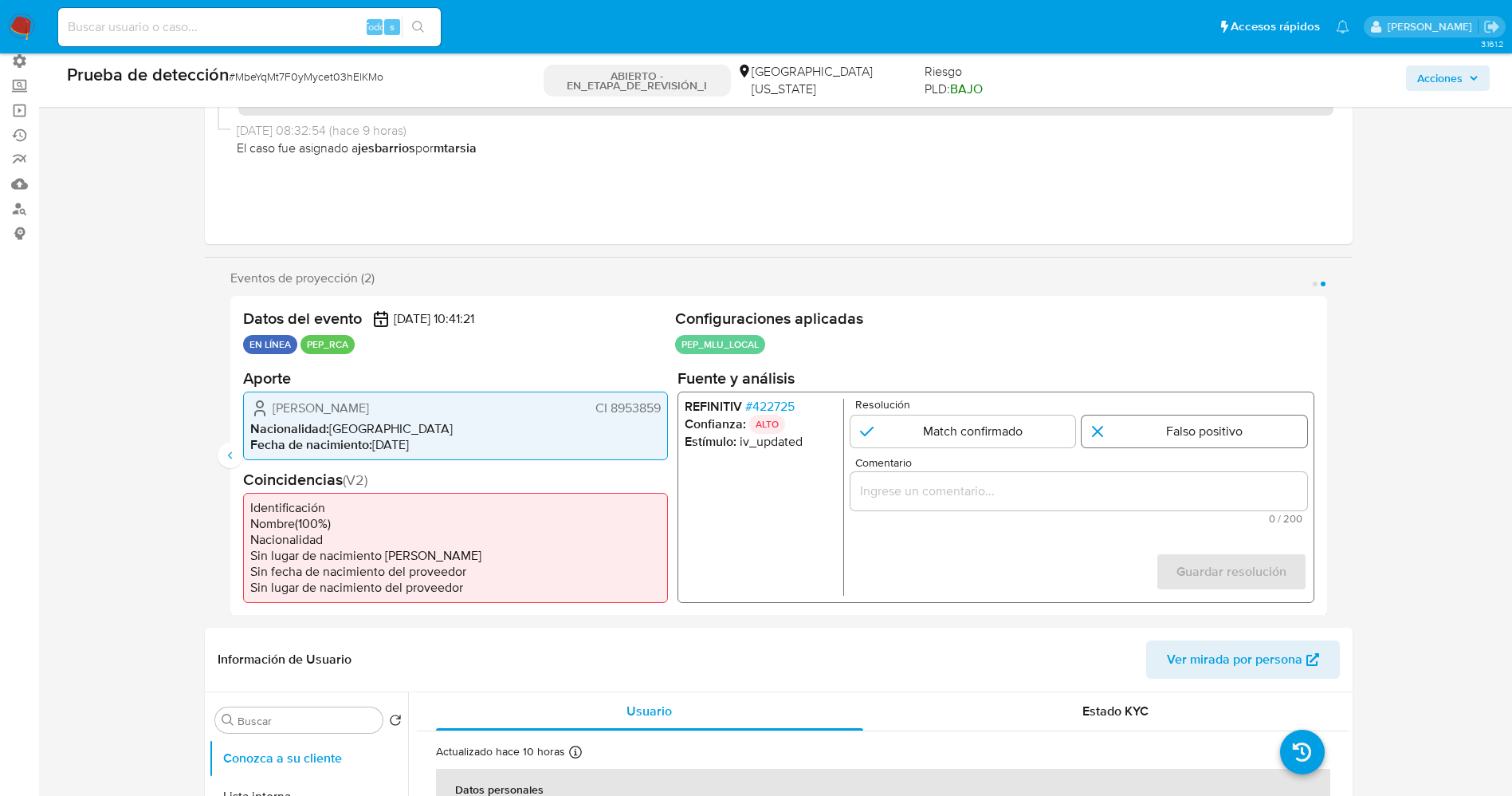
click at [1134, 417] on input "2 de 2" at bounding box center [1194, 430] width 225 height 32
radio input "true"
click at [1086, 500] on input "Comentario" at bounding box center [1078, 490] width 457 height 21
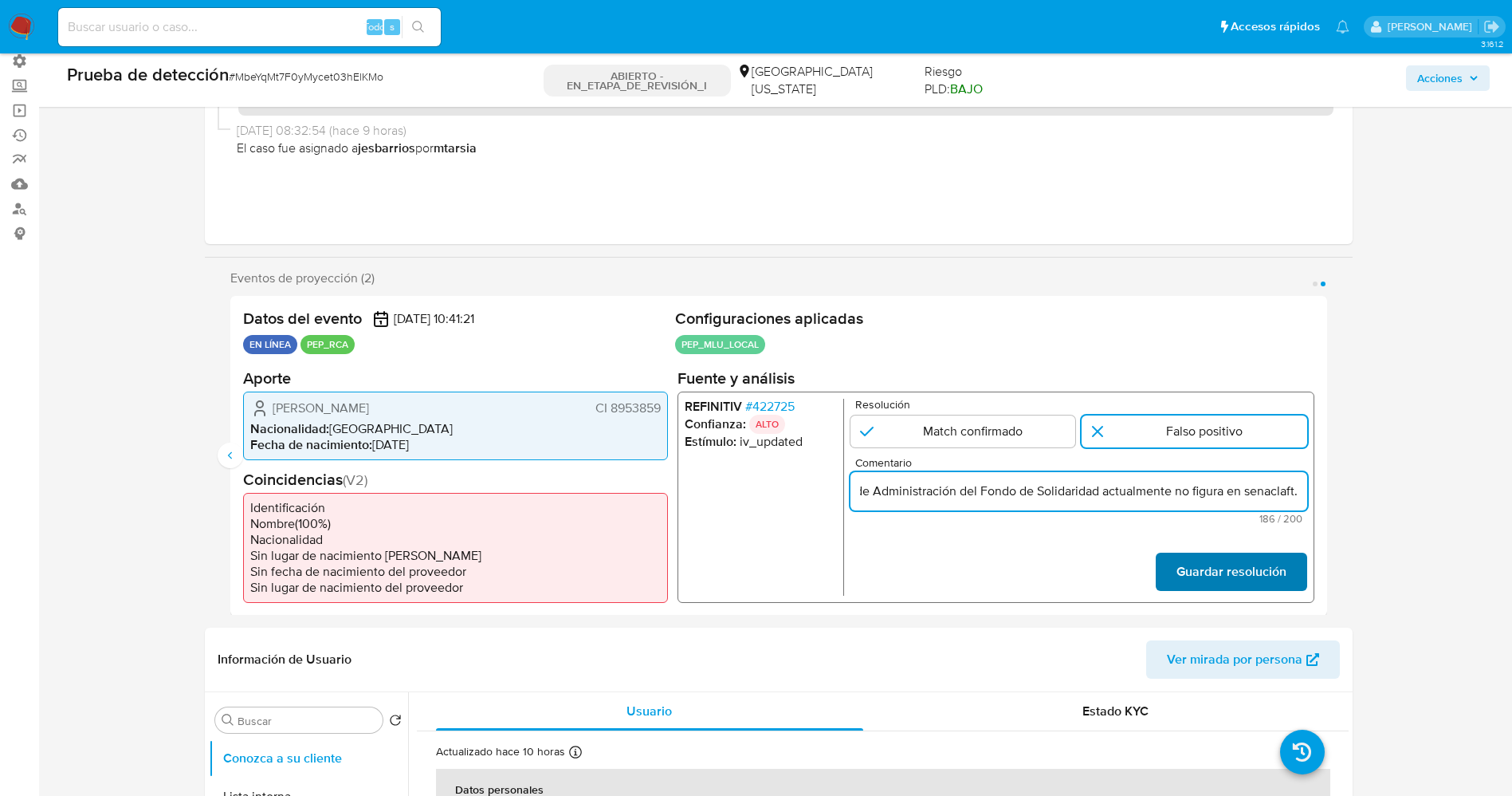
type input "Usuario José Luis Genta Varela CI 8953859,Nacionalidad Uruguaya se desempeñó co…"
click at [1273, 560] on font "Guardar resolución" at bounding box center [1231, 571] width 110 height 38
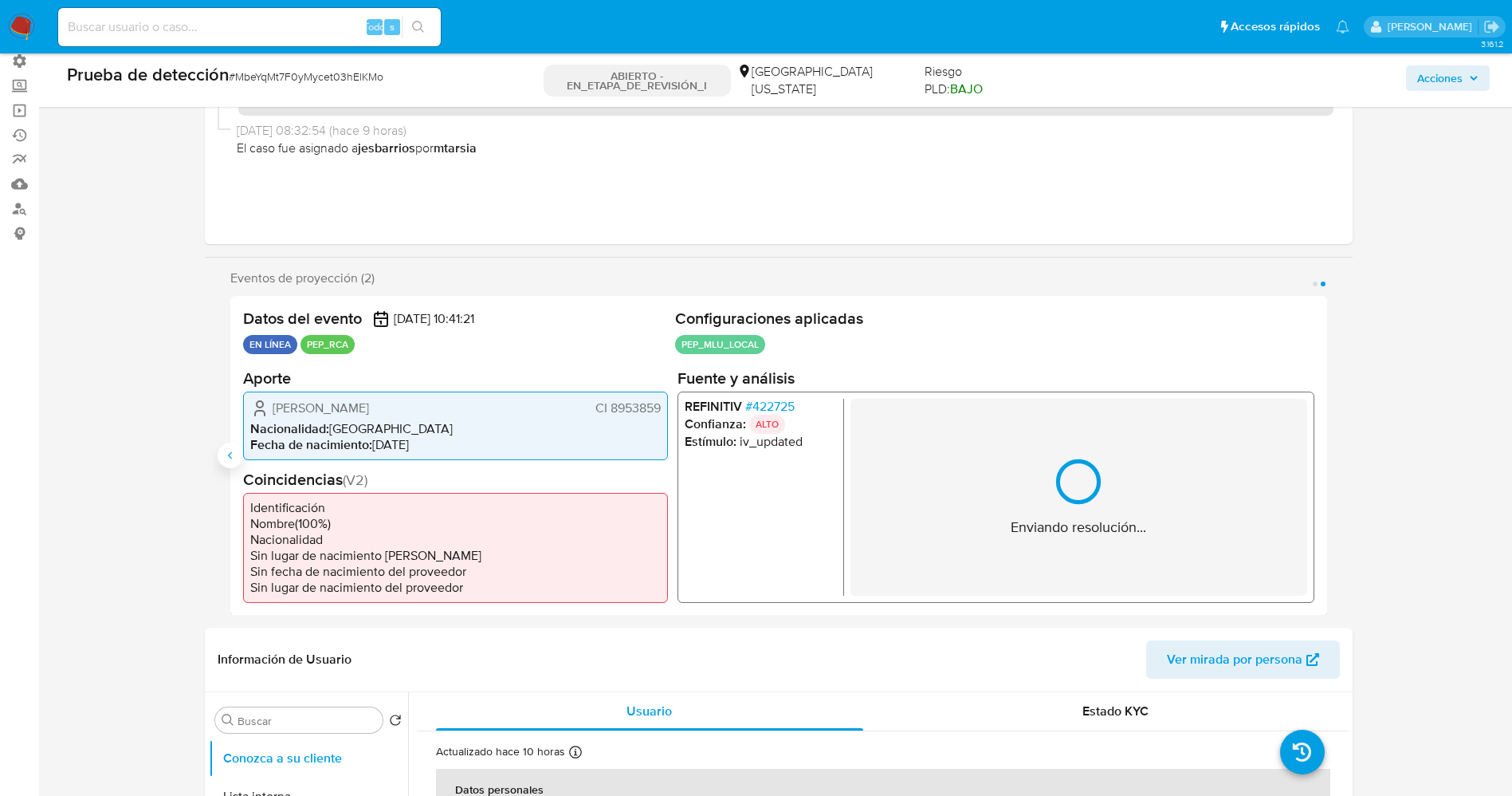
click at [226, 449] on icon "Anterior" at bounding box center [230, 456] width 13 height 13
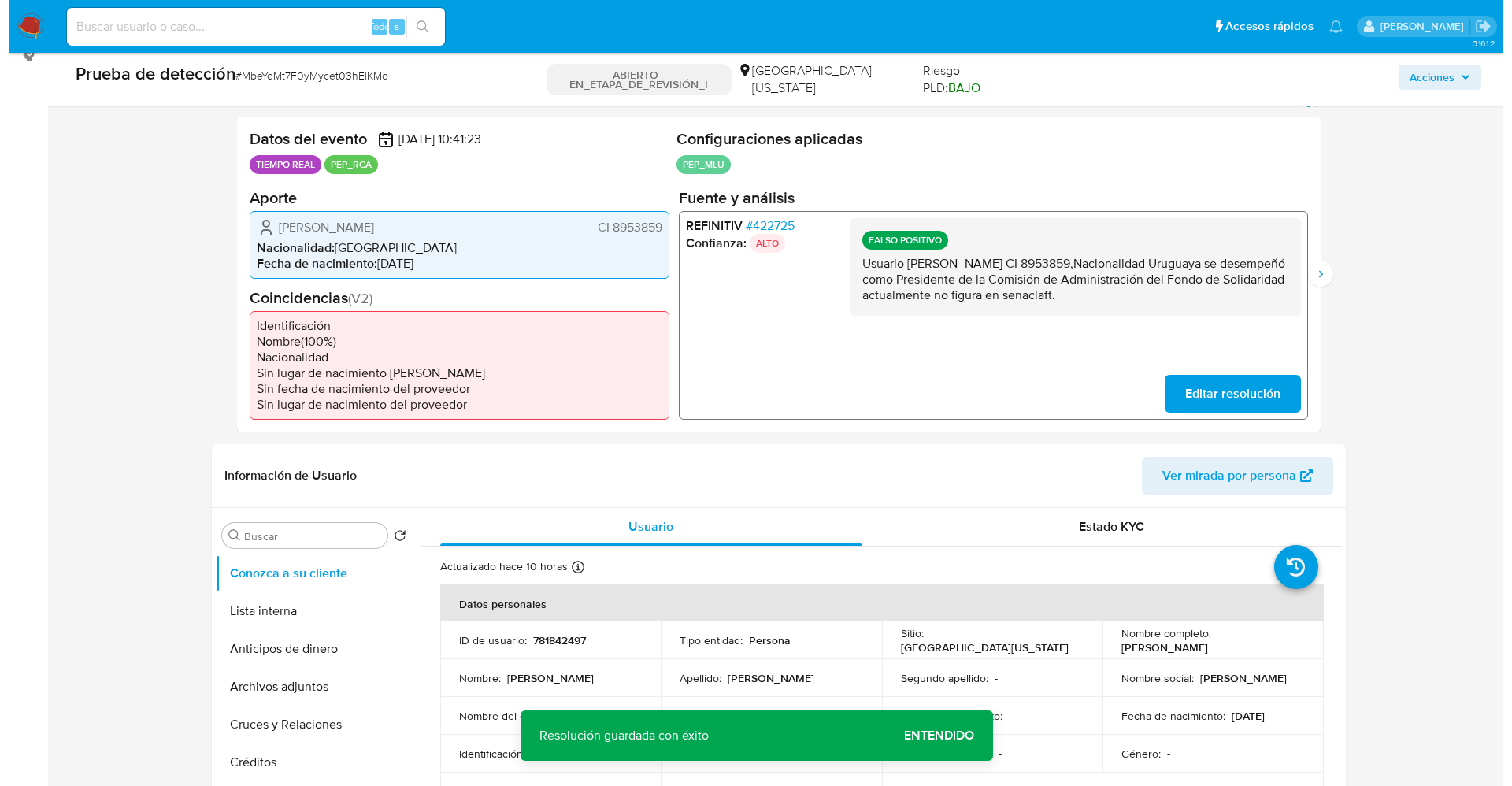
scroll to position [590, 0]
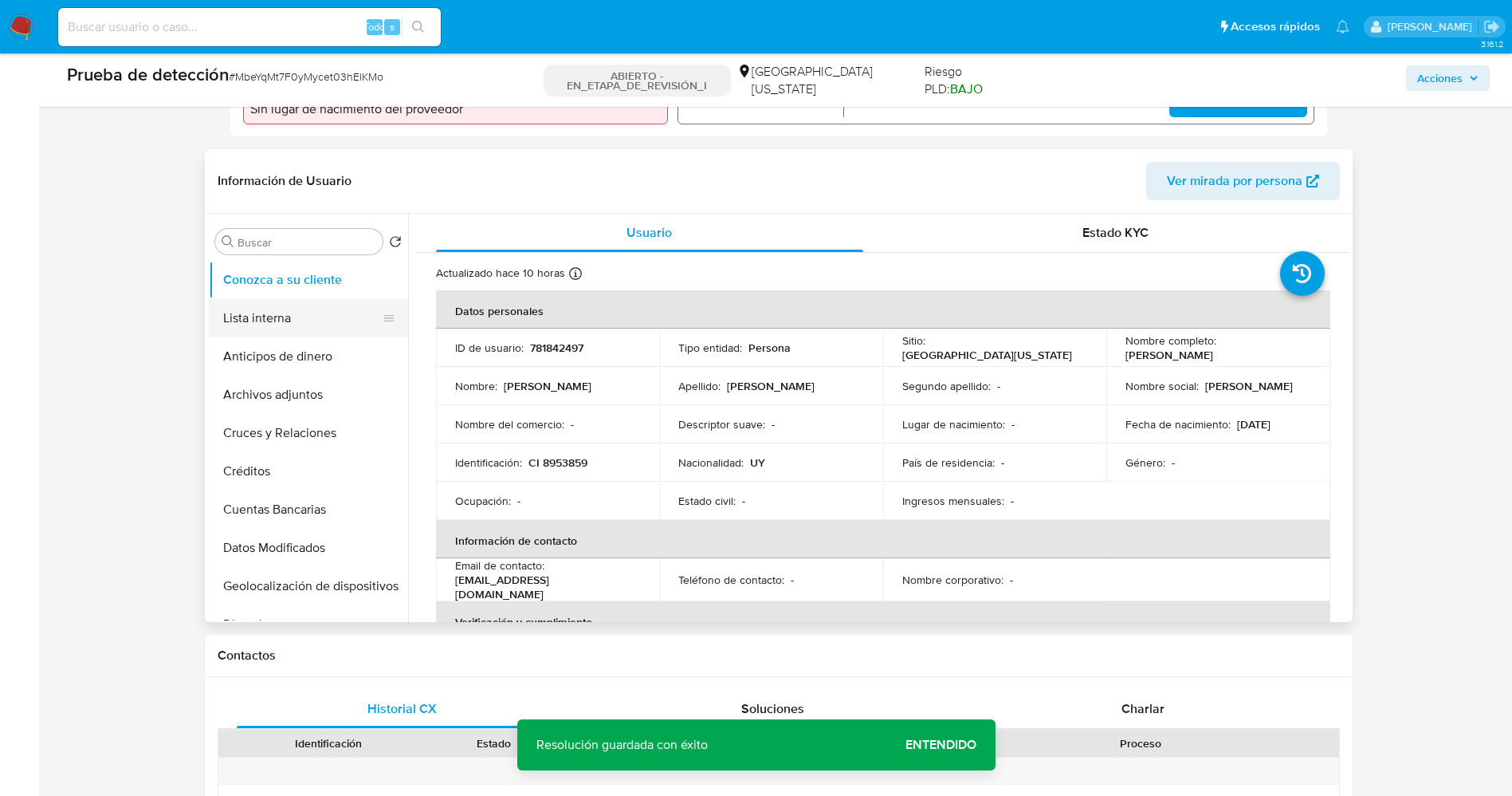
click at [267, 329] on button "Lista interna" at bounding box center [302, 318] width 187 height 38
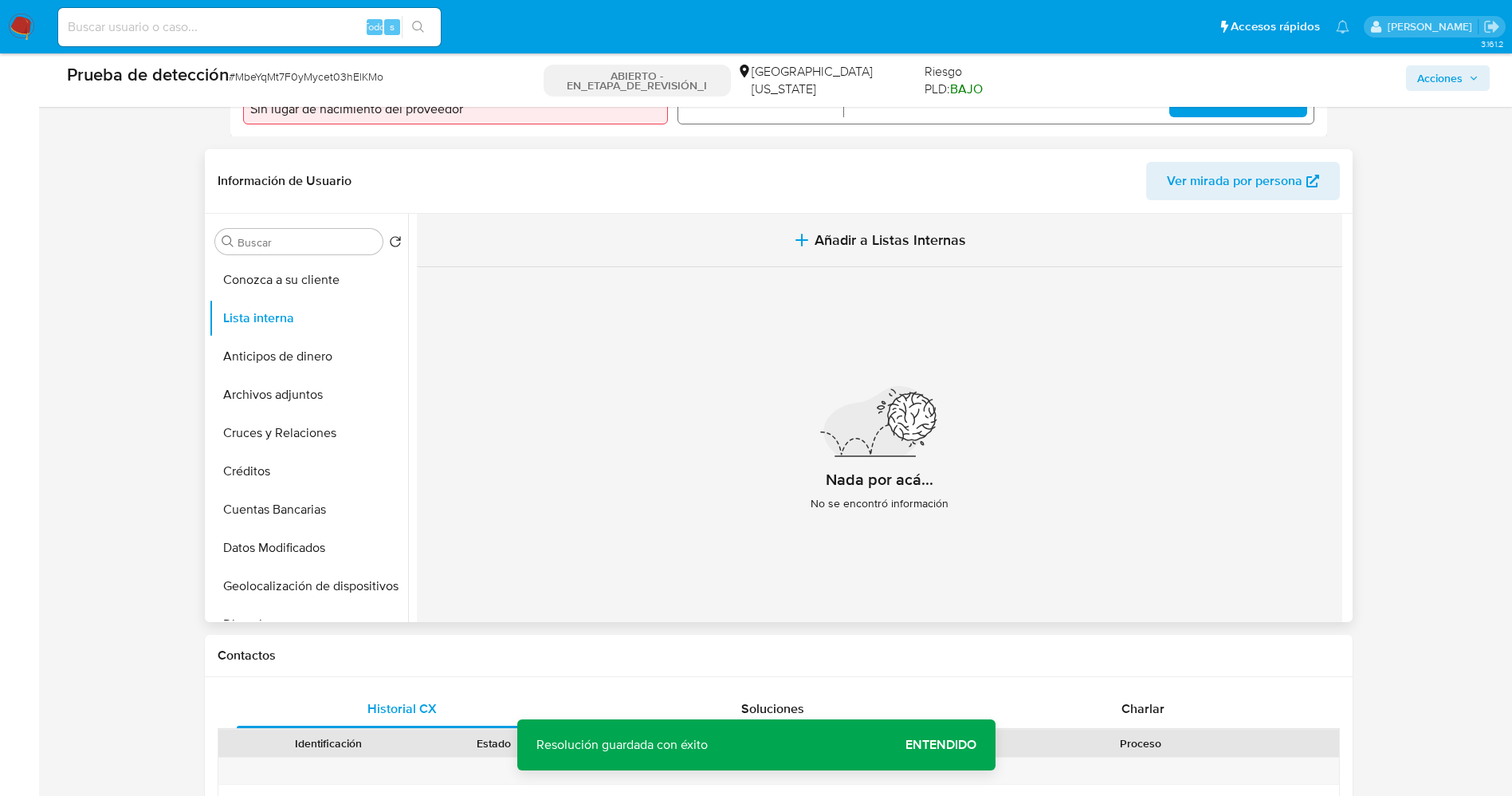
click at [799, 246] on icon "button" at bounding box center [801, 239] width 19 height 19
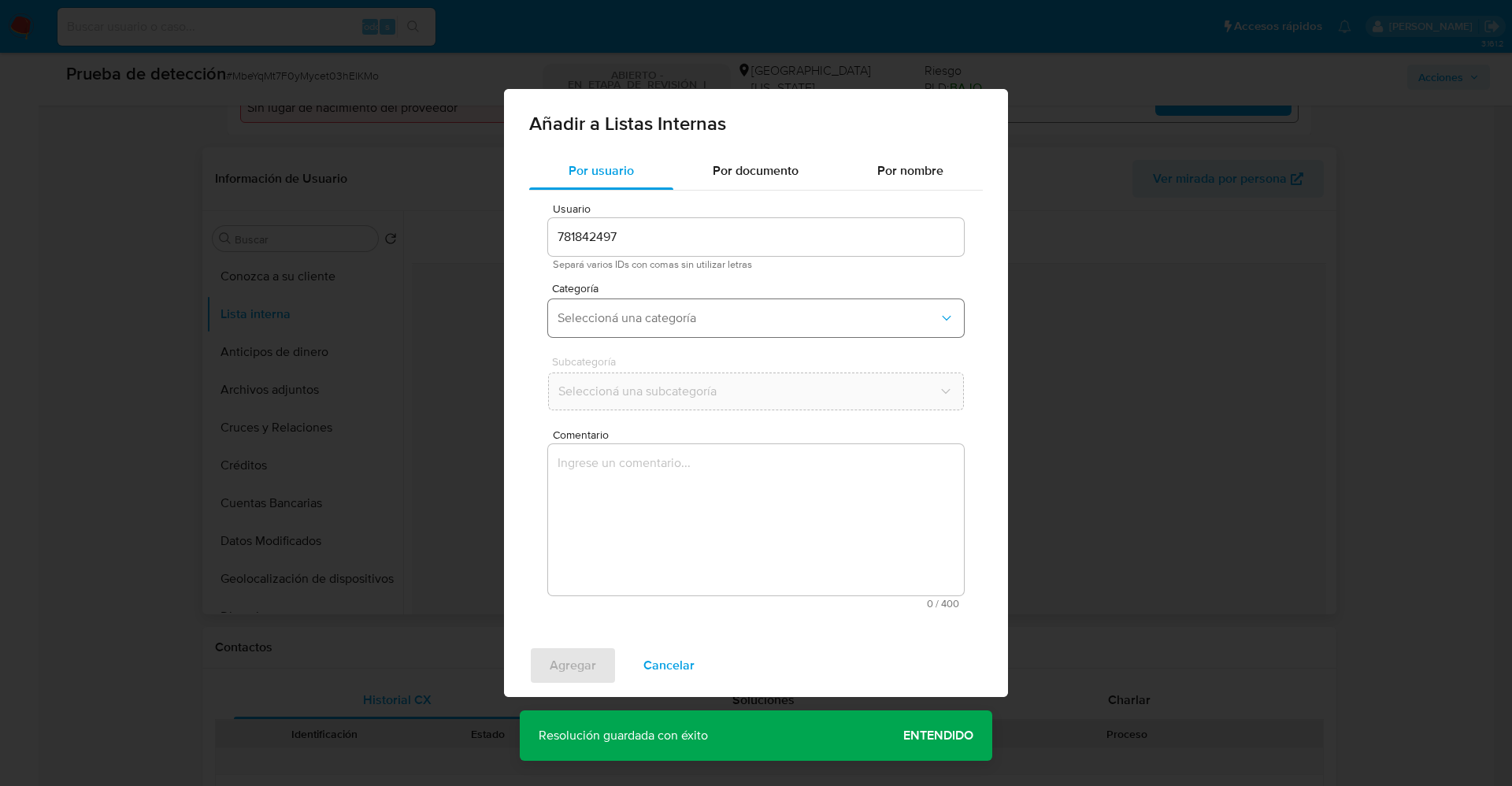
click at [688, 317] on span "Seleccioná una categoría" at bounding box center [748, 318] width 381 height 16
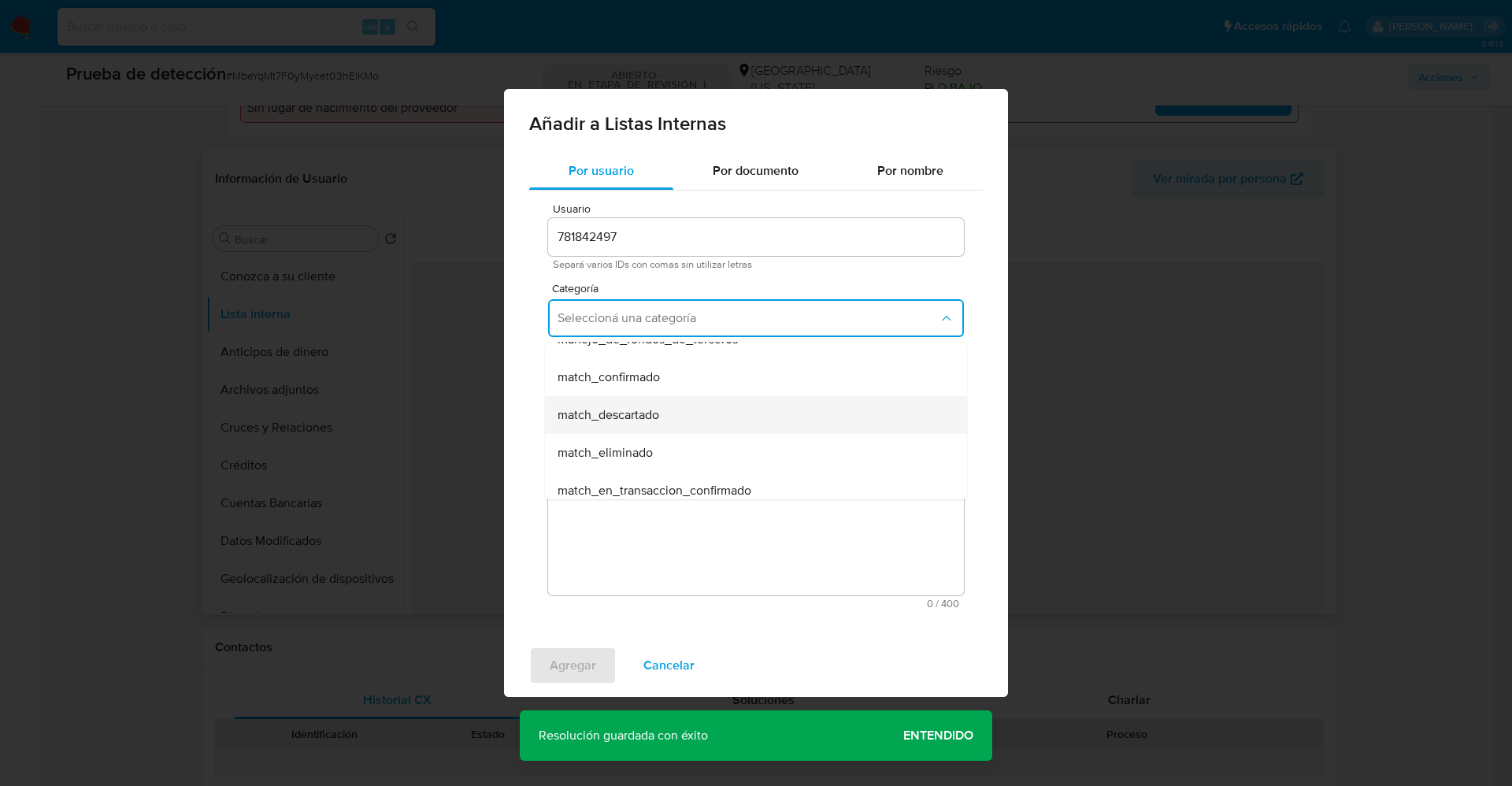
scroll to position [118, 0]
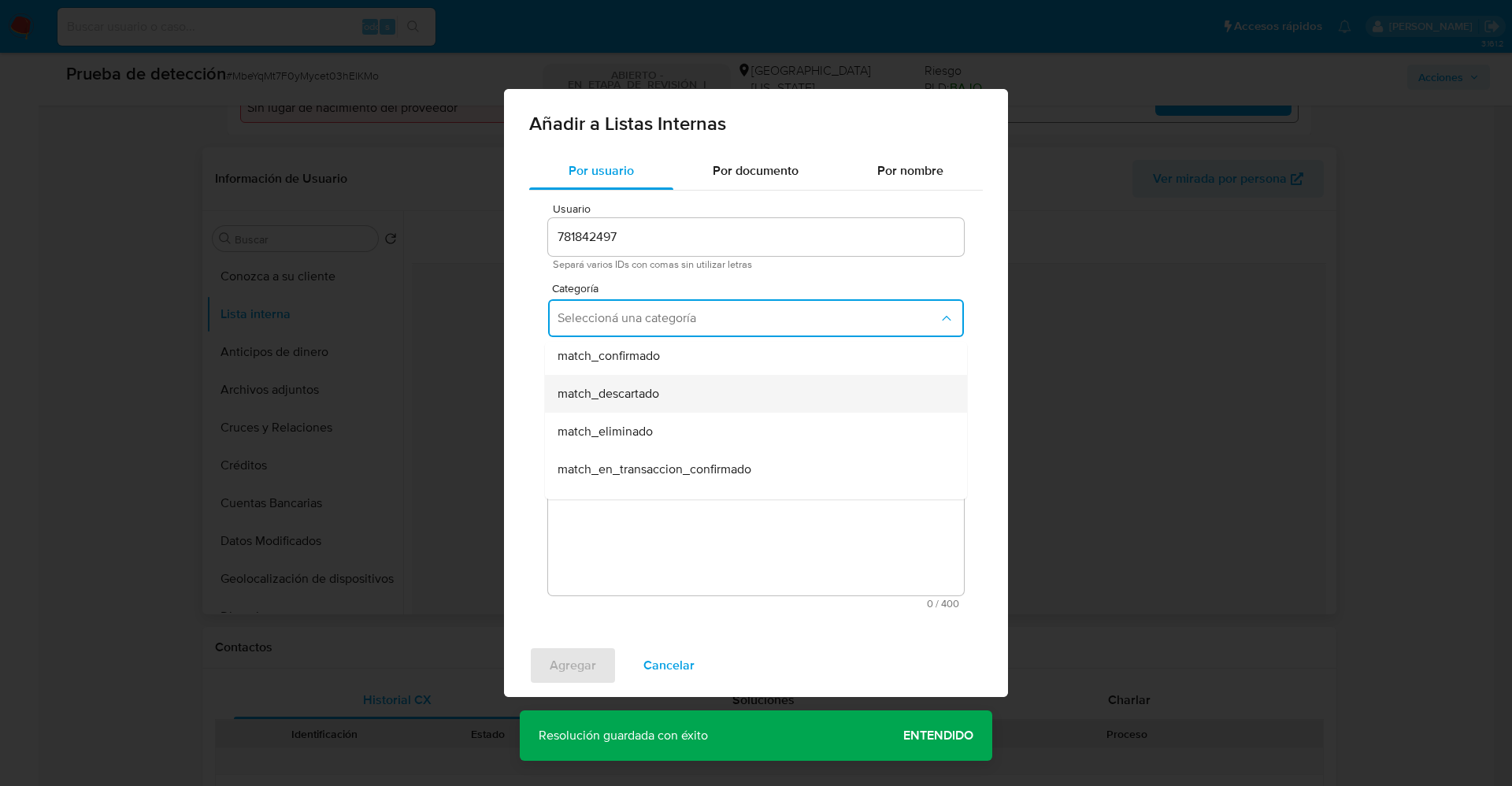
click at [655, 392] on span "match_descartado" at bounding box center [608, 393] width 102 height 16
click at [650, 376] on button "Seleccioná una subcategoría" at bounding box center [756, 392] width 416 height 38
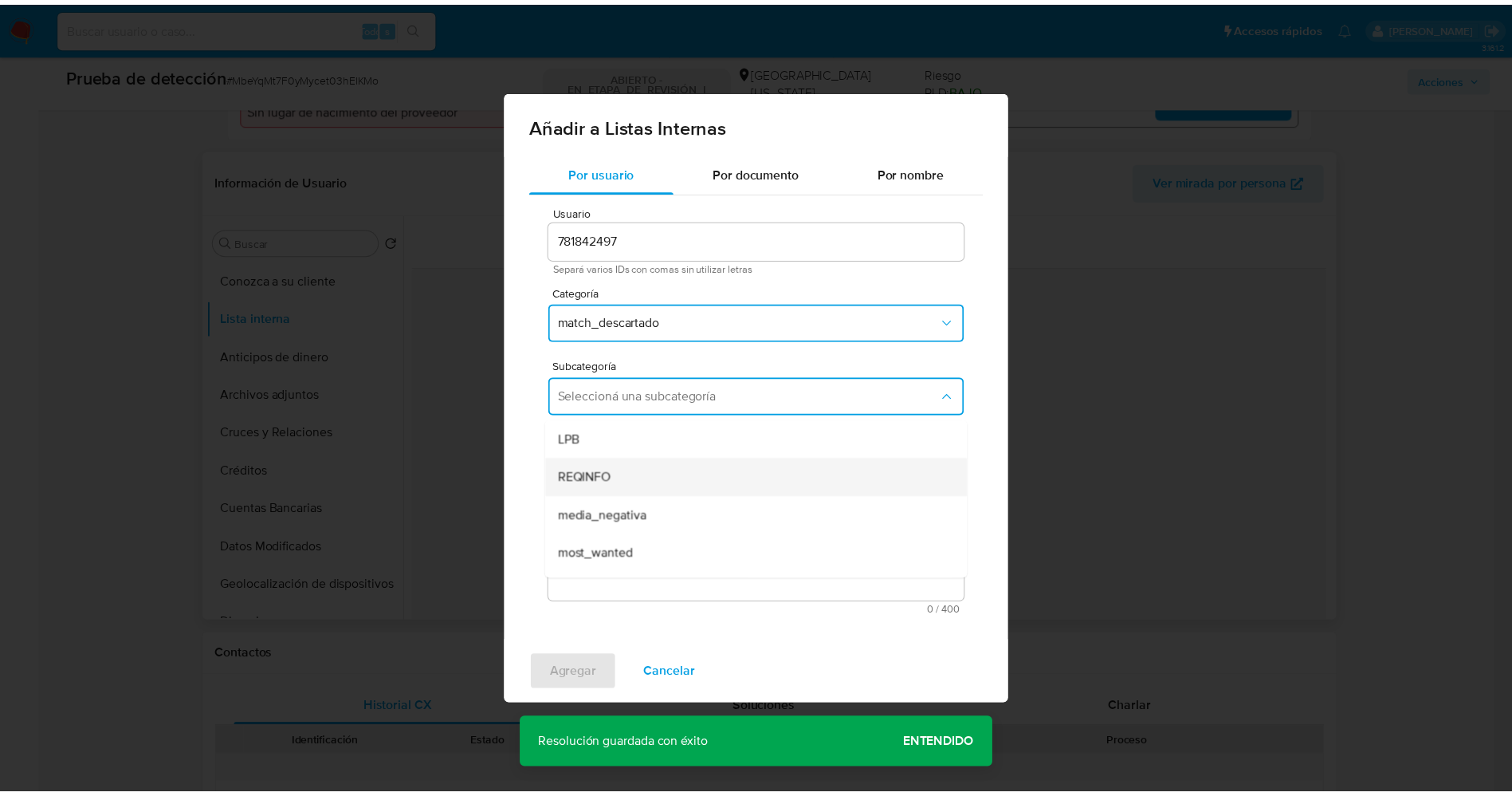
scroll to position [109, 0]
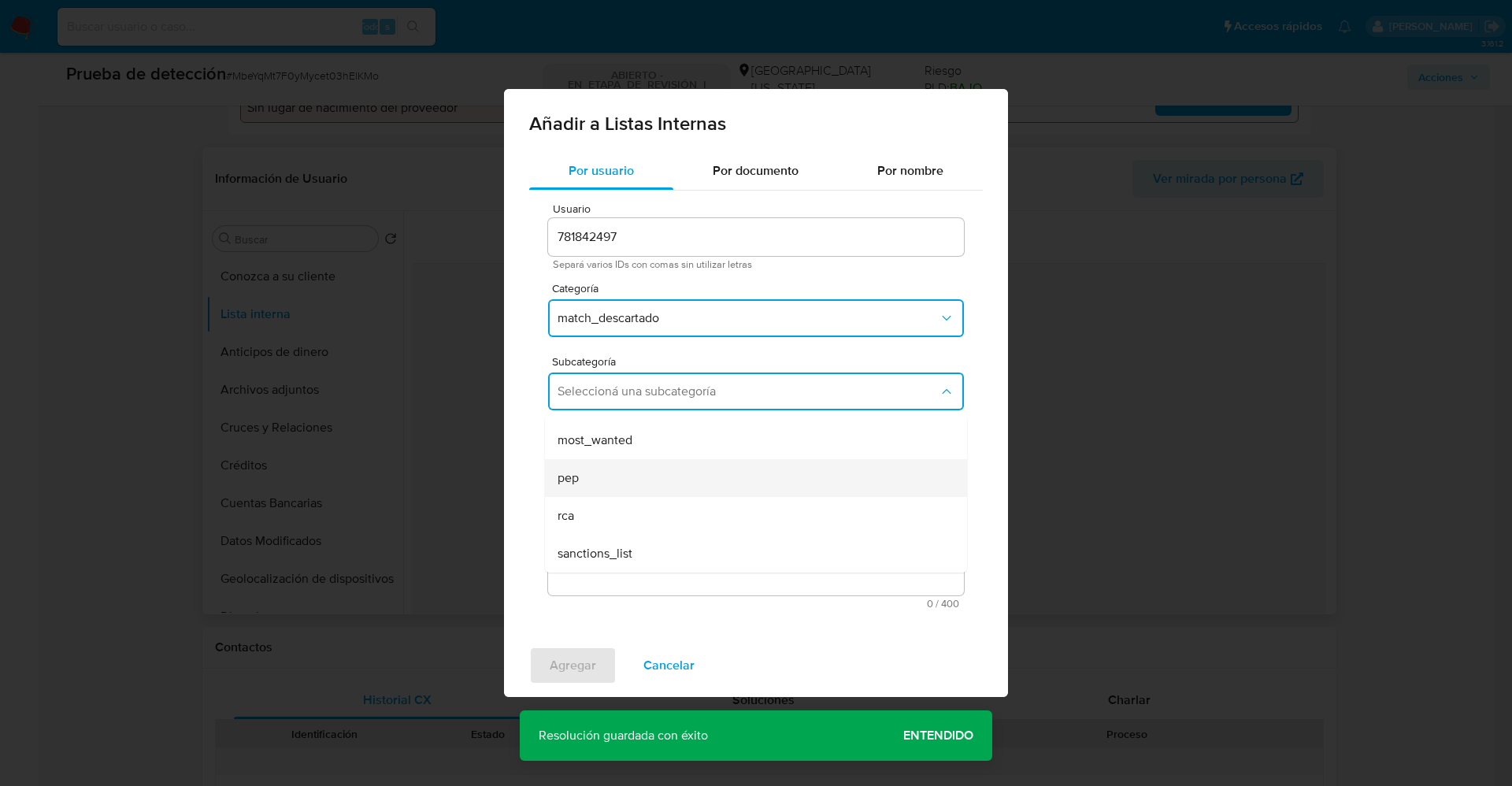
click at [603, 468] on div "pep" at bounding box center [750, 478] width 387 height 38
click at [603, 468] on textarea "Comentario" at bounding box center [756, 520] width 416 height 151
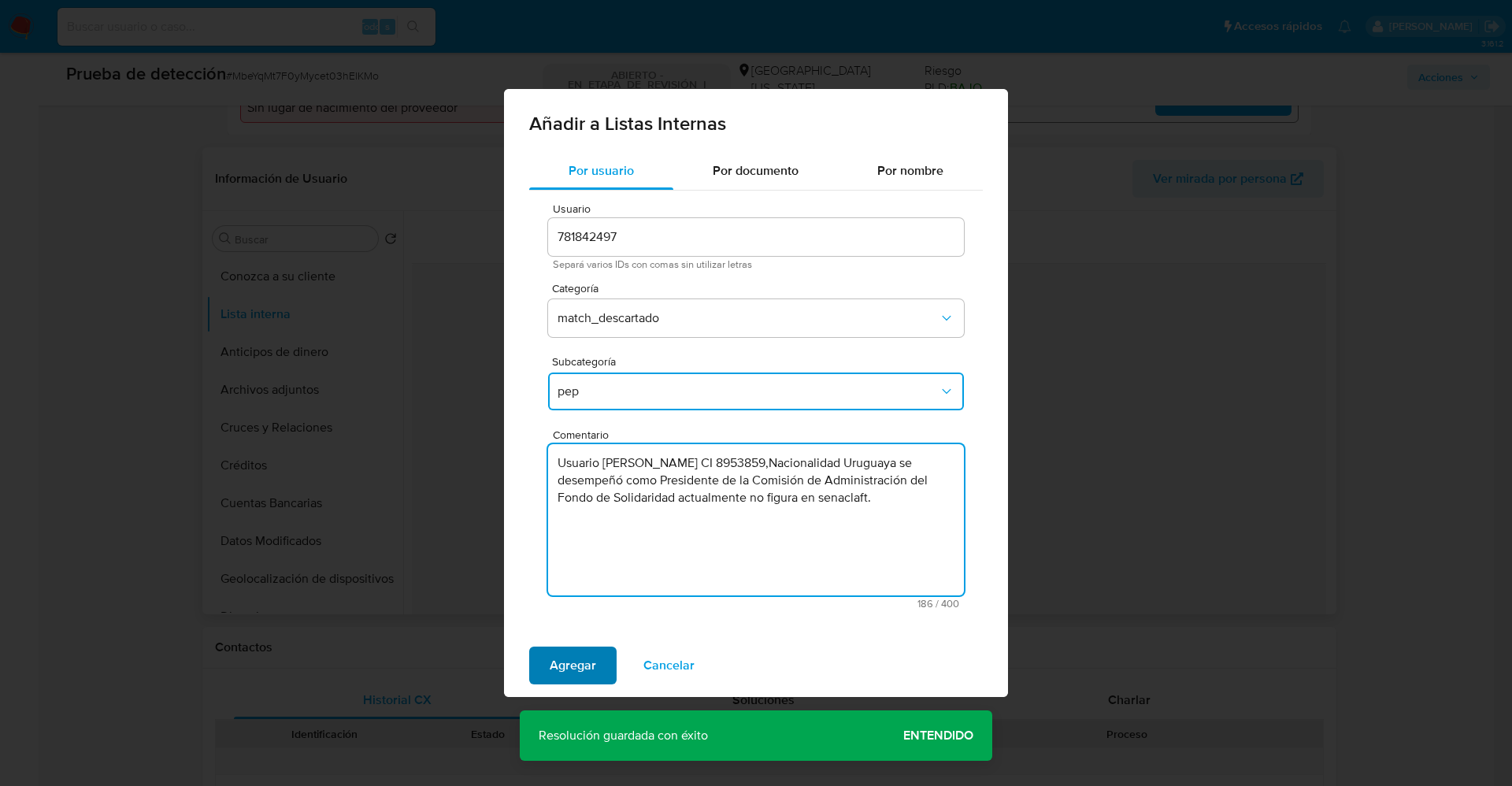
type textarea "Usuario José Luis Genta Varela CI 8953859,Nacionalidad Uruguaya se desempeñó co…"
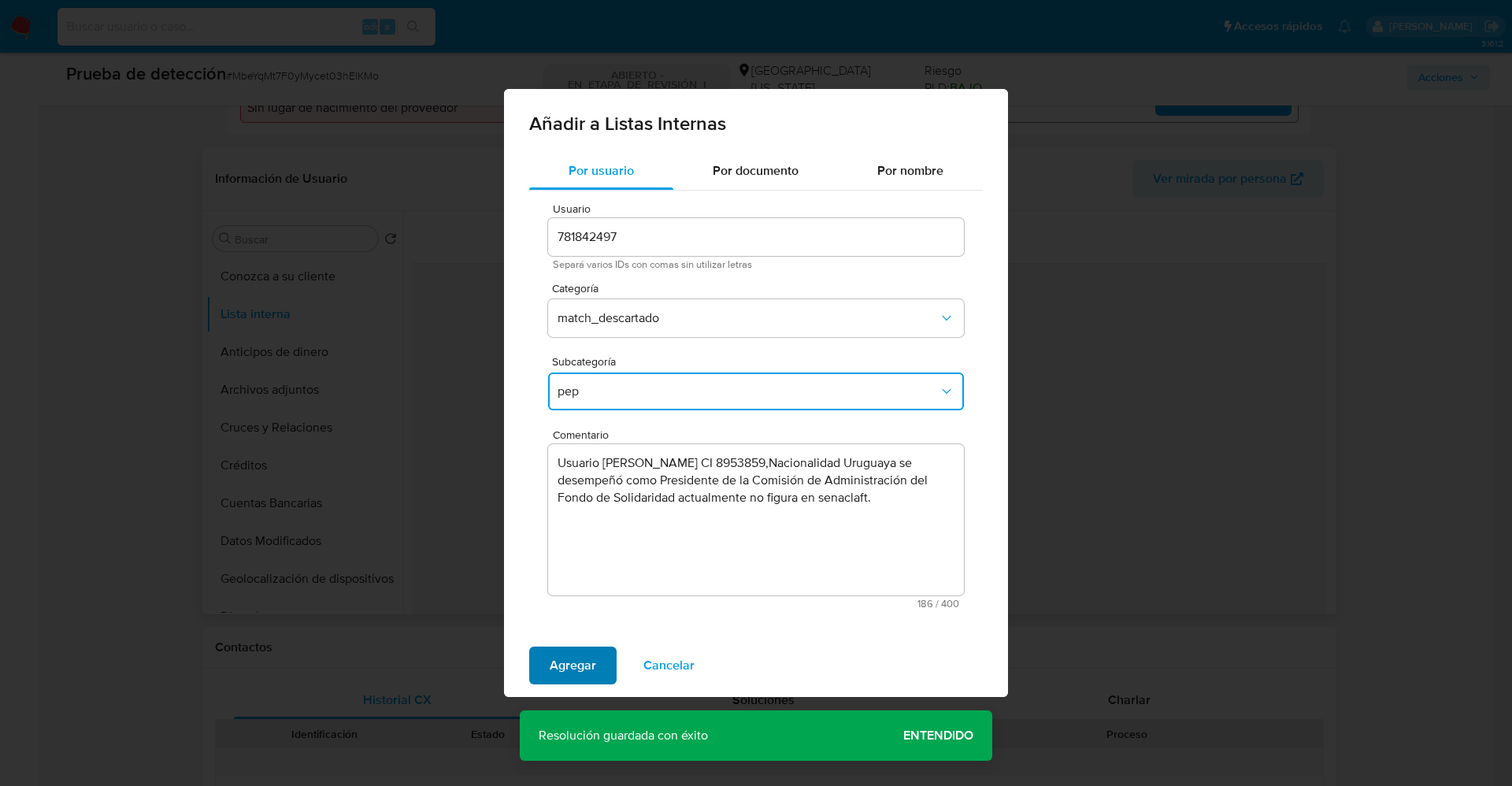
click at [570, 656] on span "Agregar" at bounding box center [573, 665] width 46 height 35
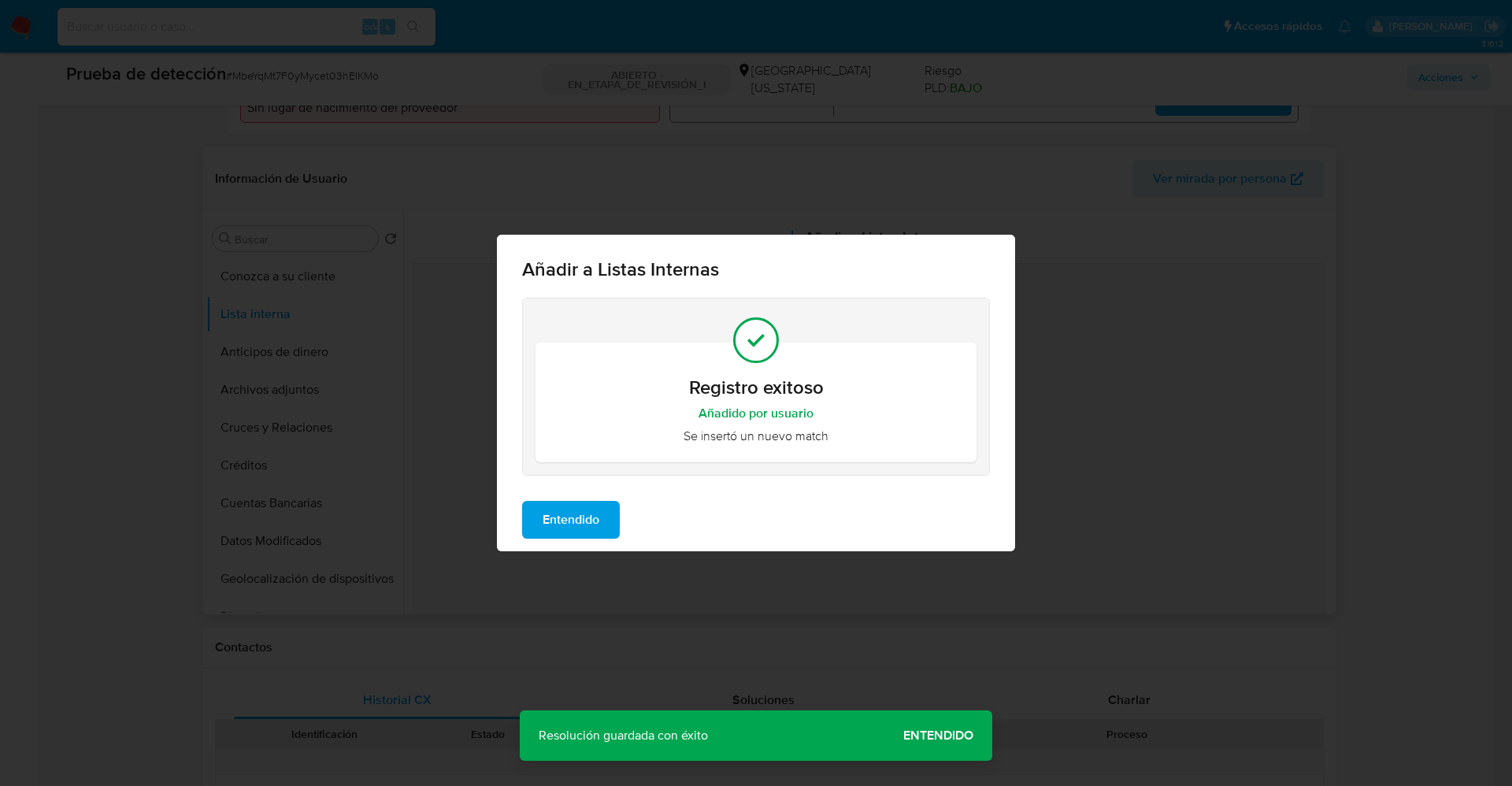
click at [564, 520] on span "Entendido" at bounding box center [570, 520] width 56 height 35
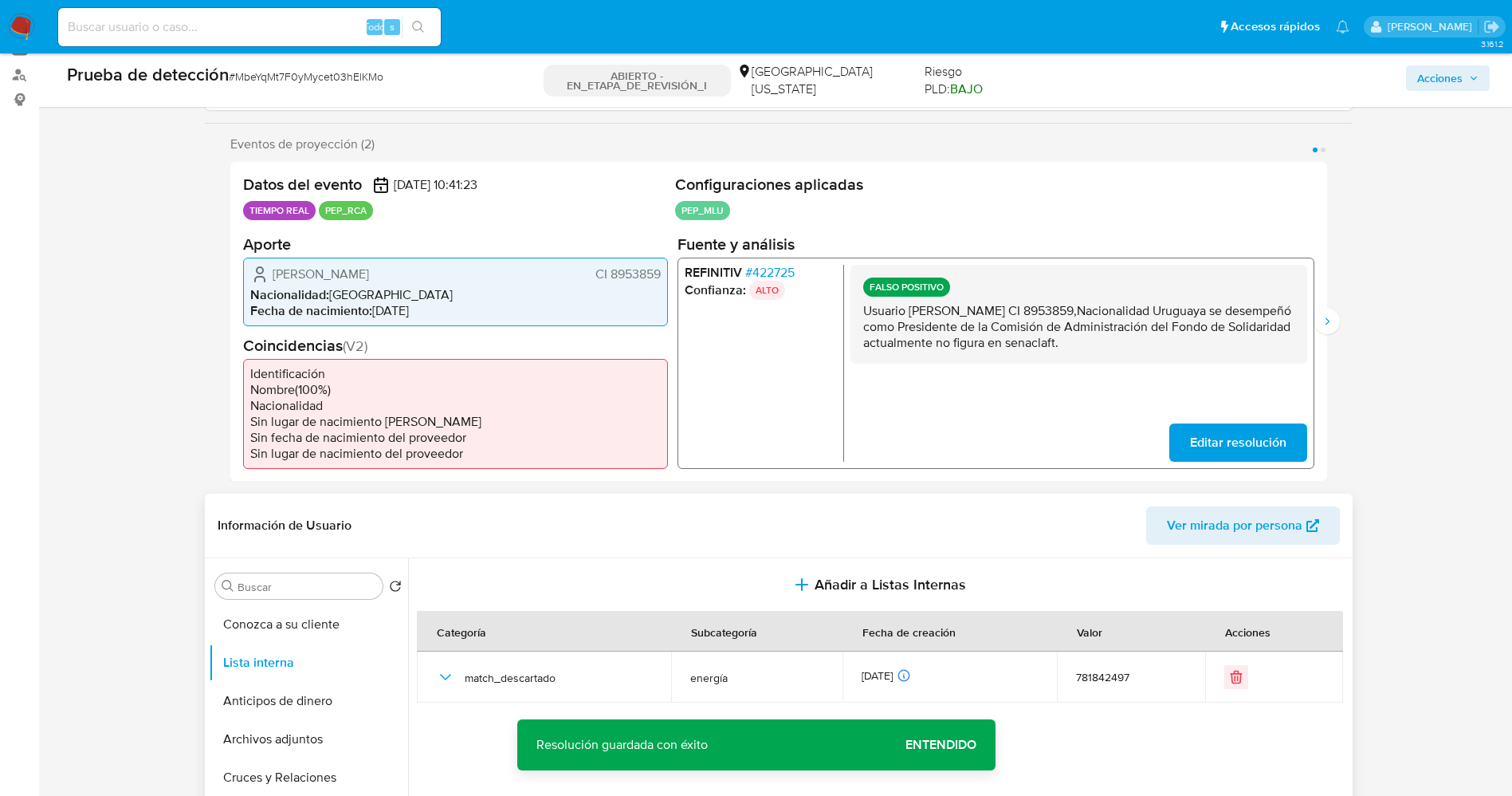
scroll to position [0, 0]
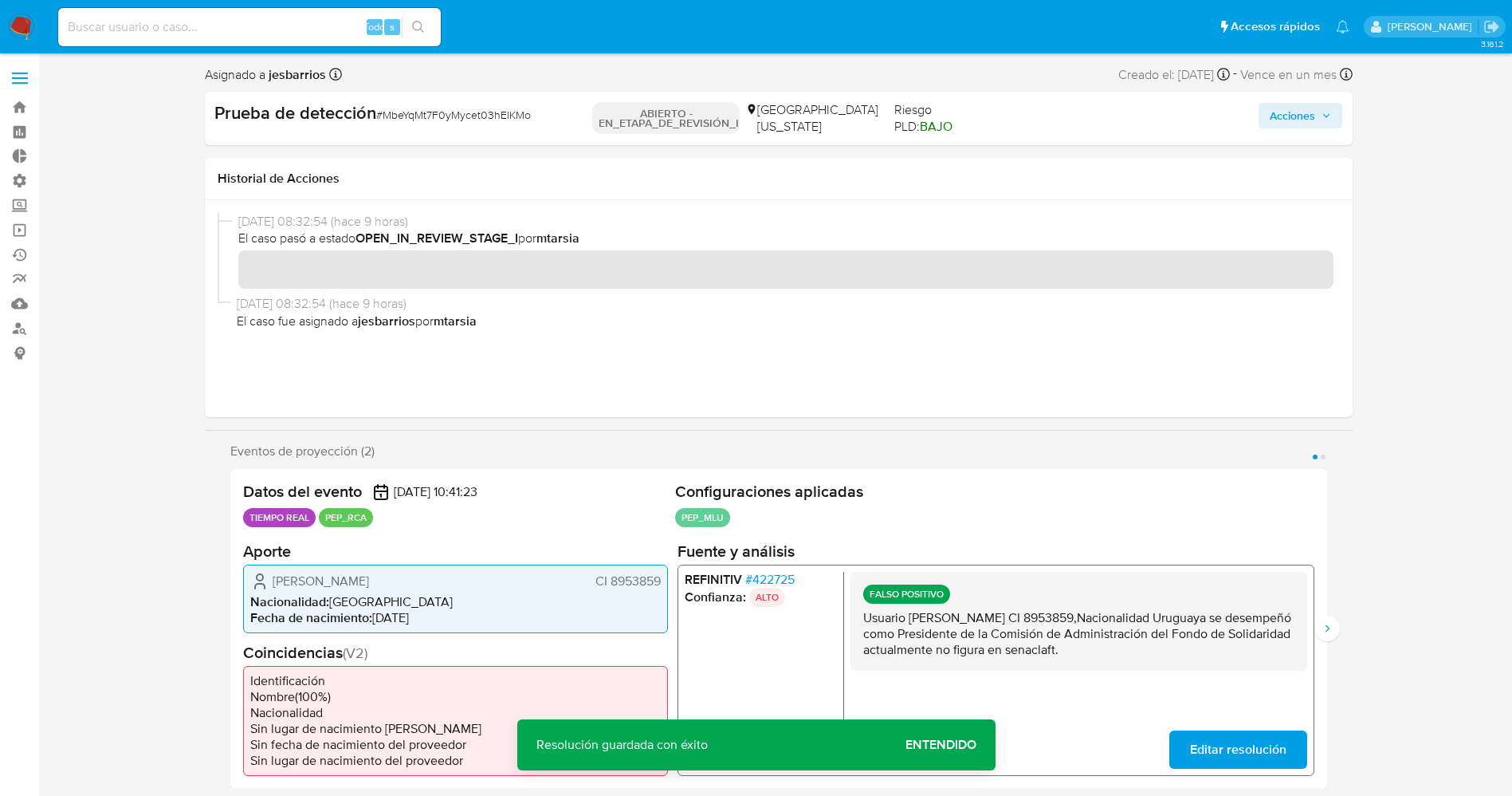
click at [1288, 118] on font "Acciones" at bounding box center [1293, 116] width 45 height 25
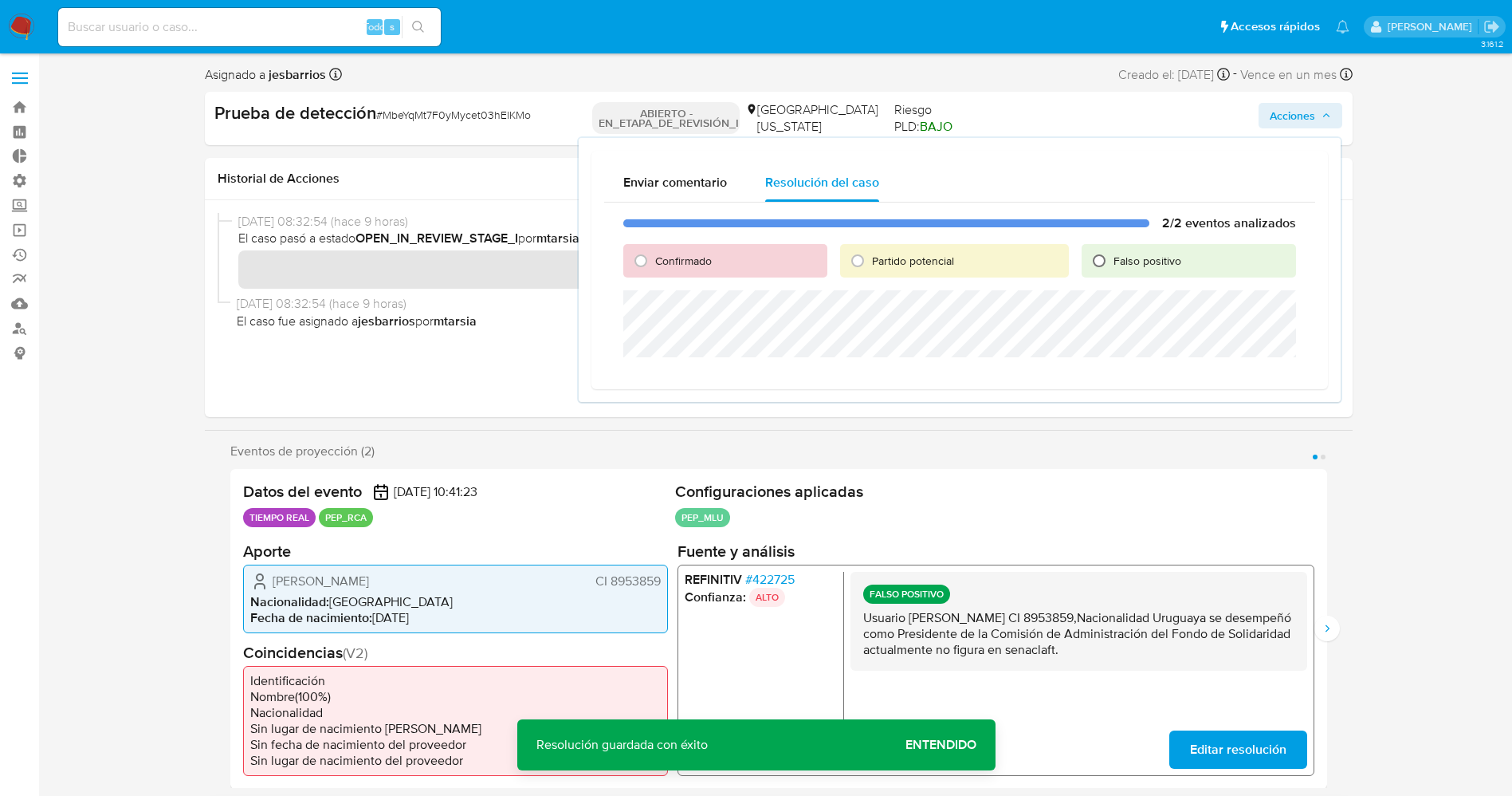
click at [1096, 262] on input "Falso positivo" at bounding box center [1099, 261] width 25 height 25
radio input "true"
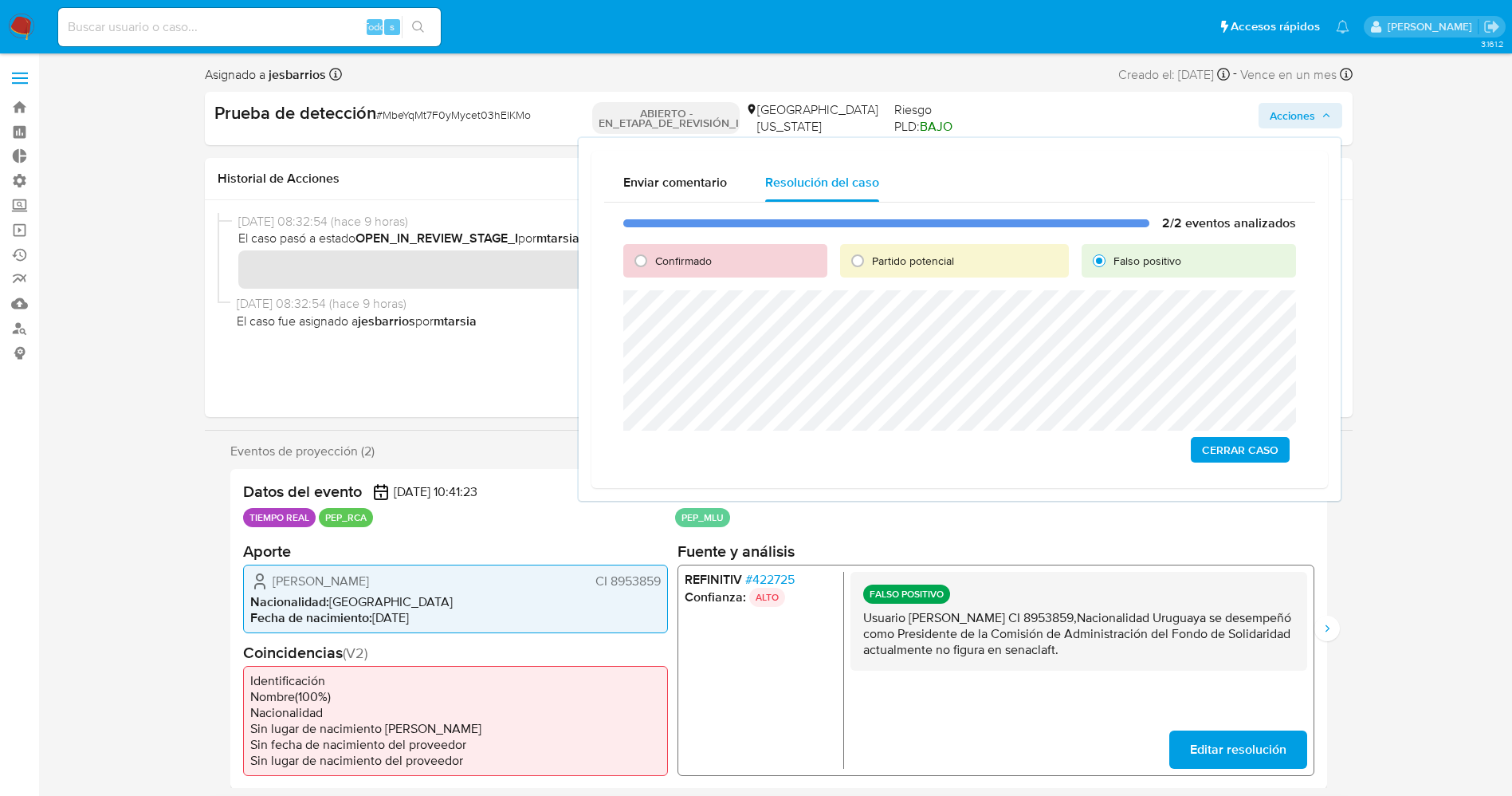
click at [1237, 440] on span "Cerrar Caso" at bounding box center [1240, 449] width 77 height 23
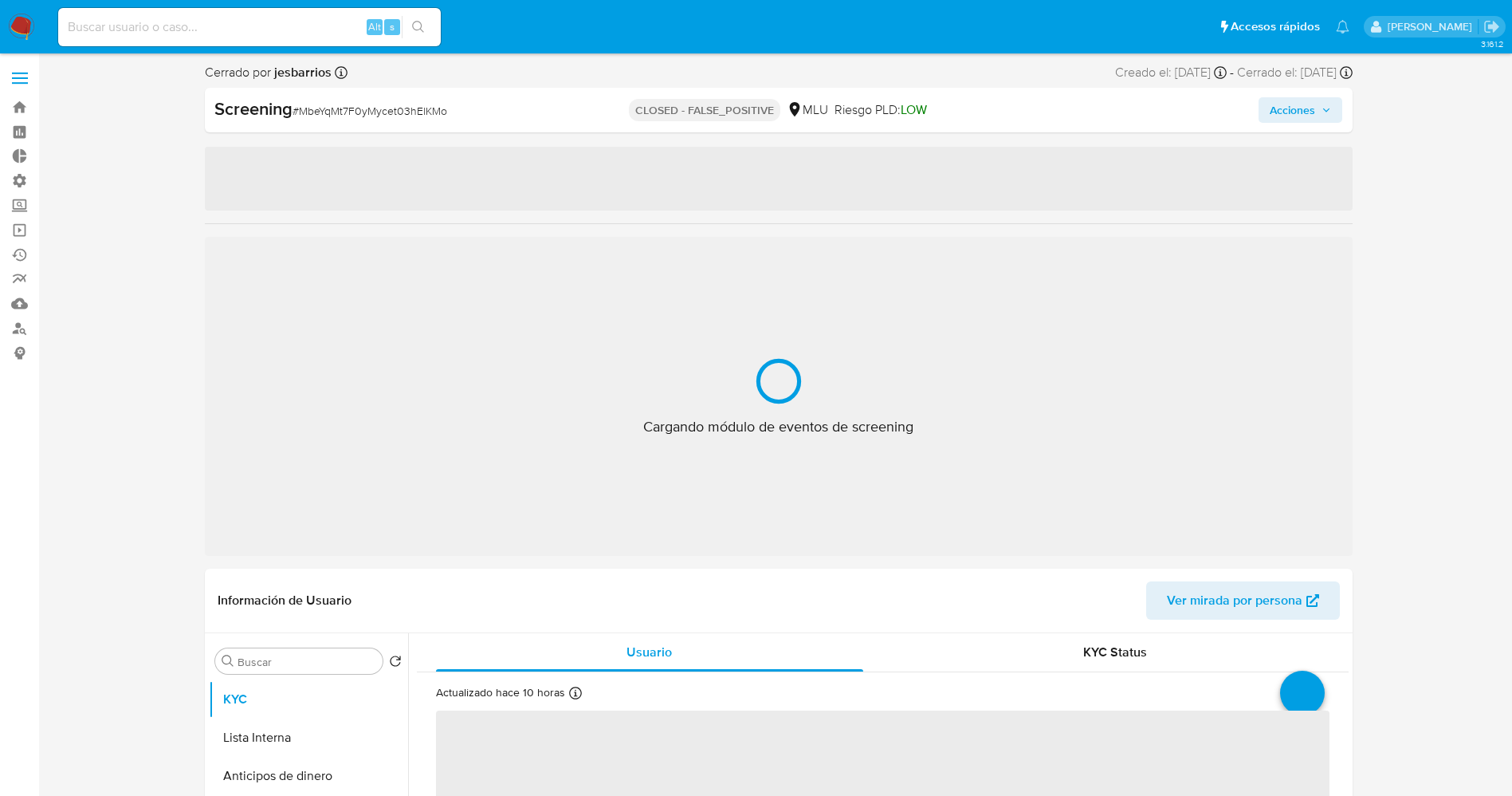
select select "10"
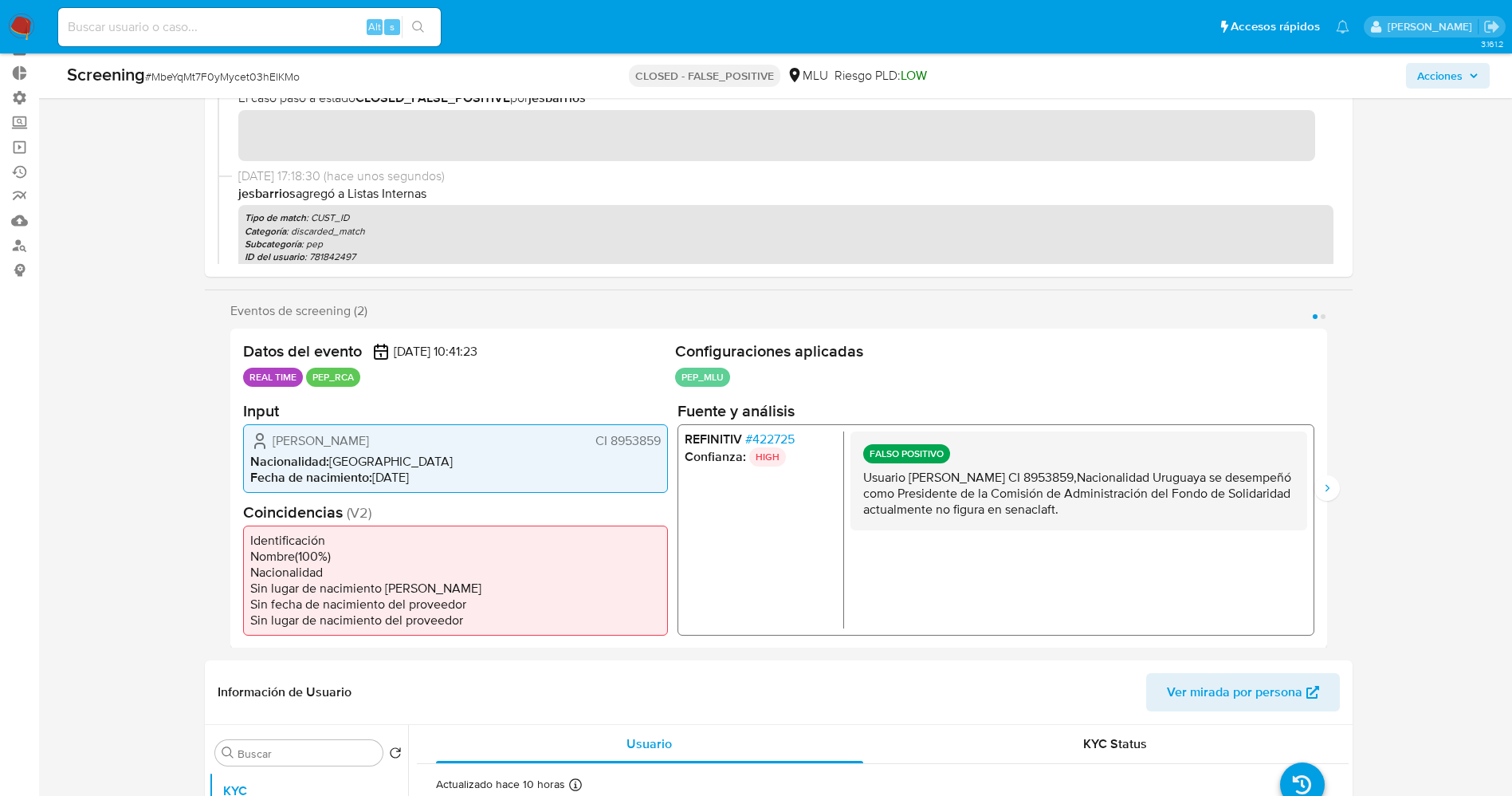
scroll to position [120, 0]
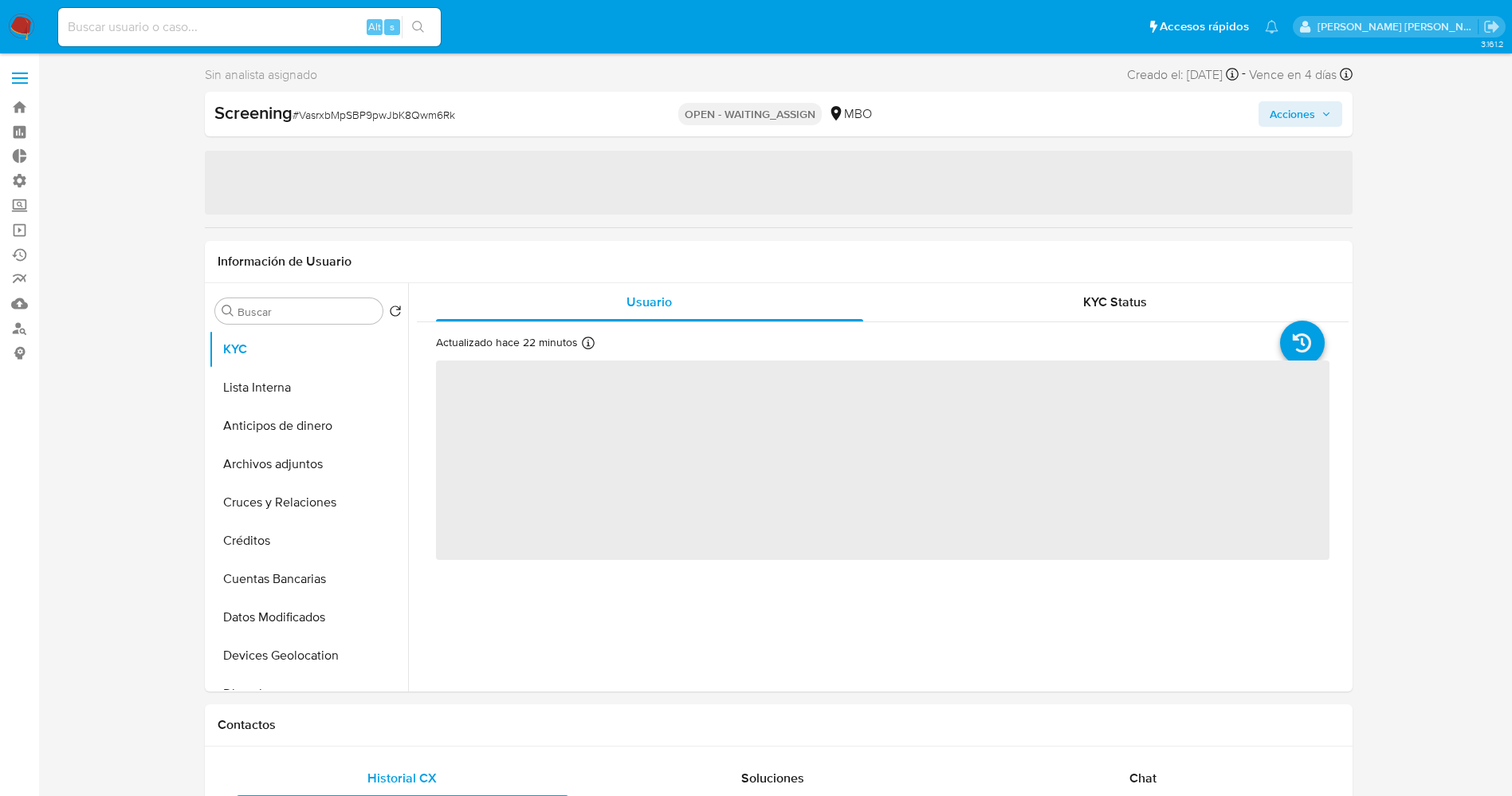
select select "10"
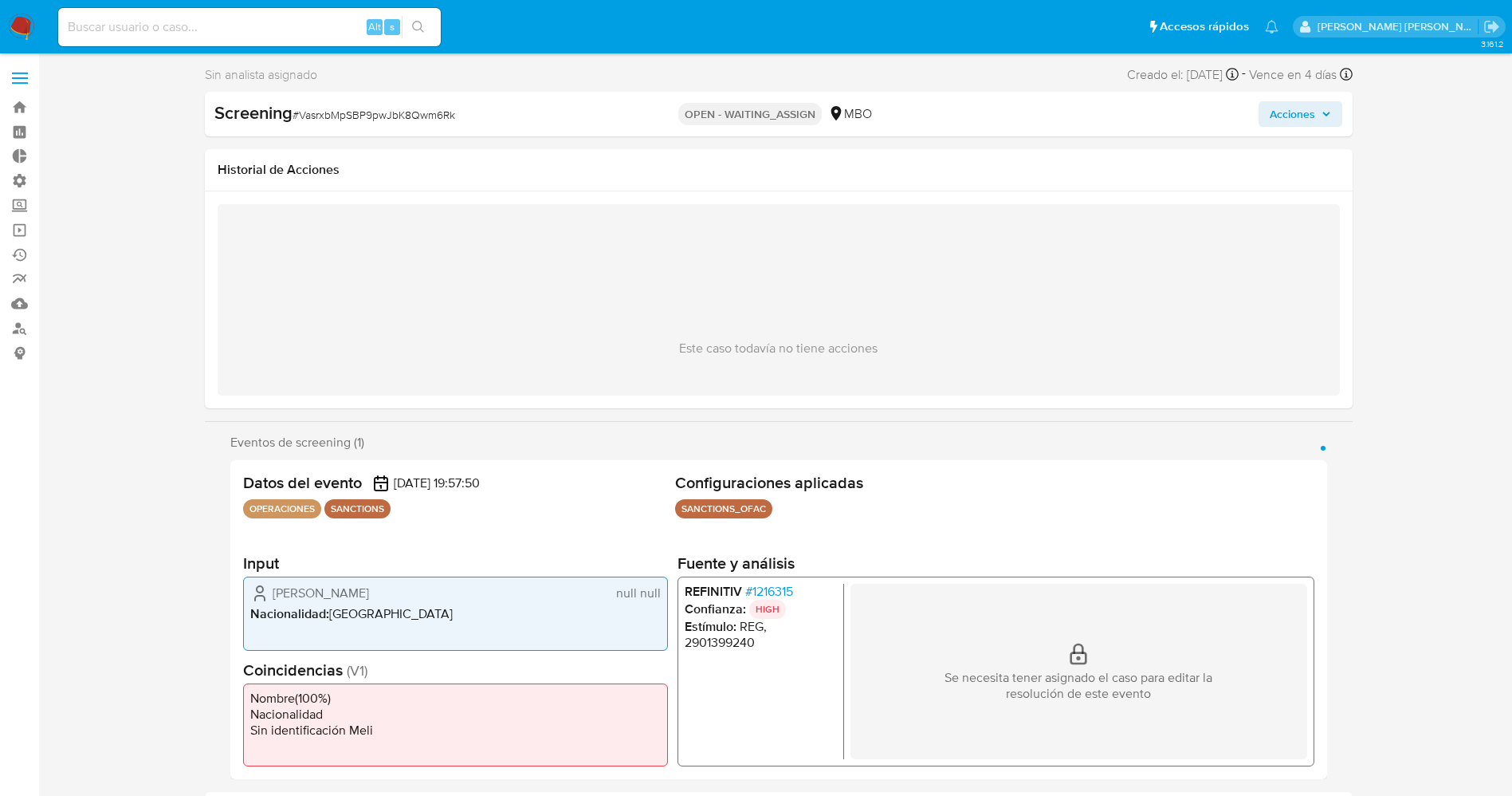
click at [782, 592] on span "# 1216315" at bounding box center [768, 592] width 48 height 16
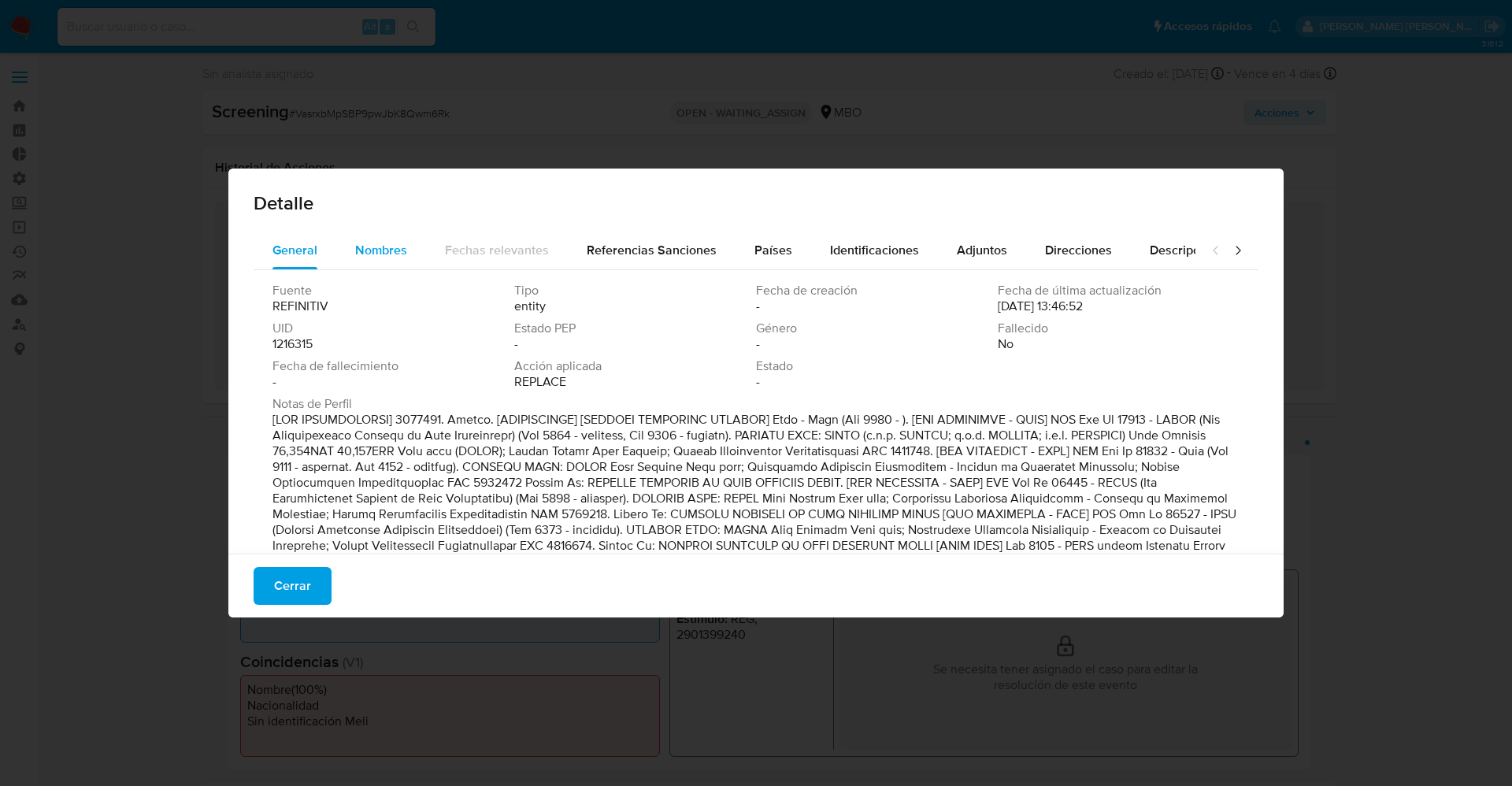
click at [393, 258] on span "Nombres" at bounding box center [381, 249] width 52 height 18
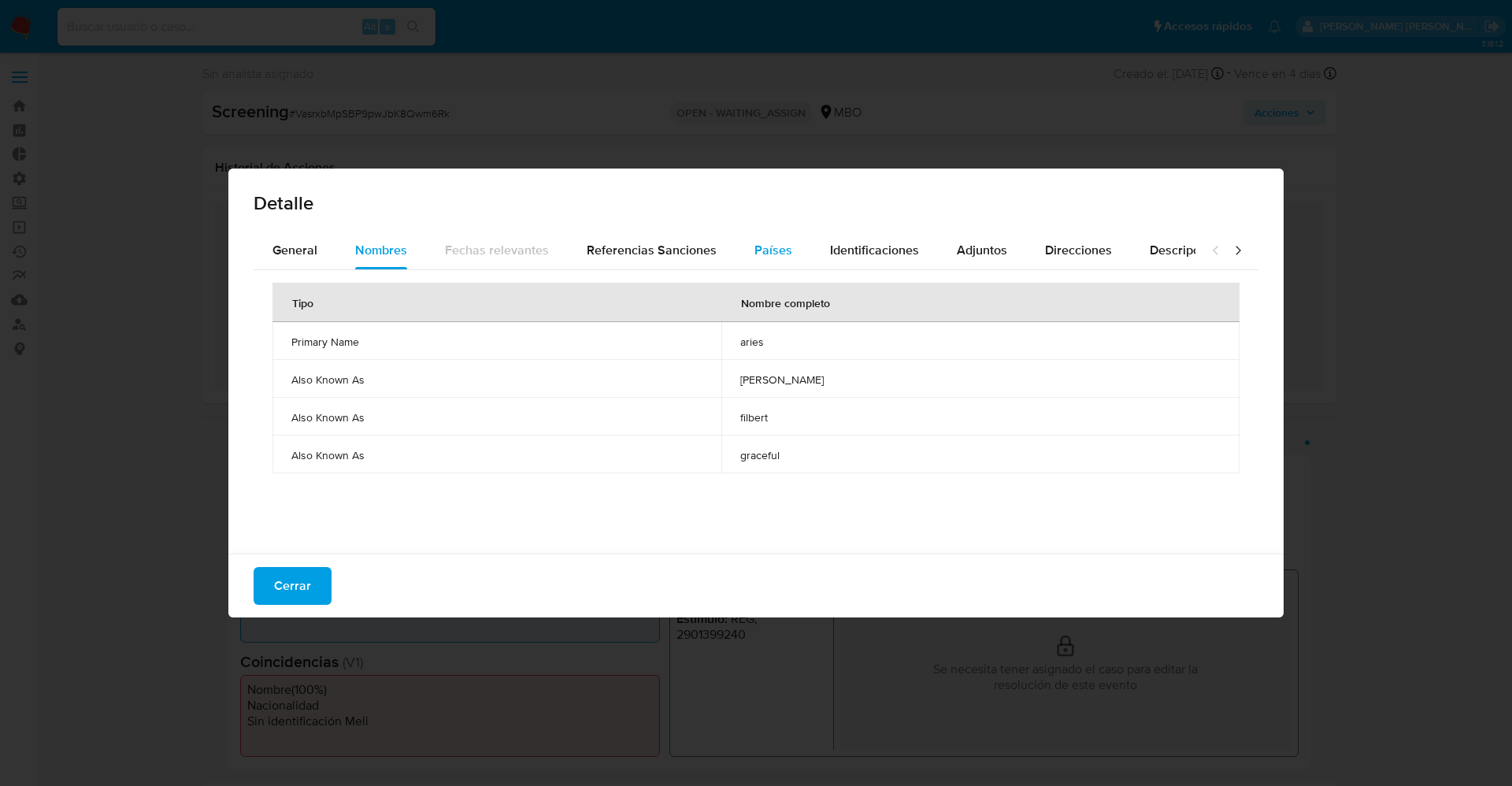
click at [770, 254] on span "Países" at bounding box center [773, 249] width 38 height 18
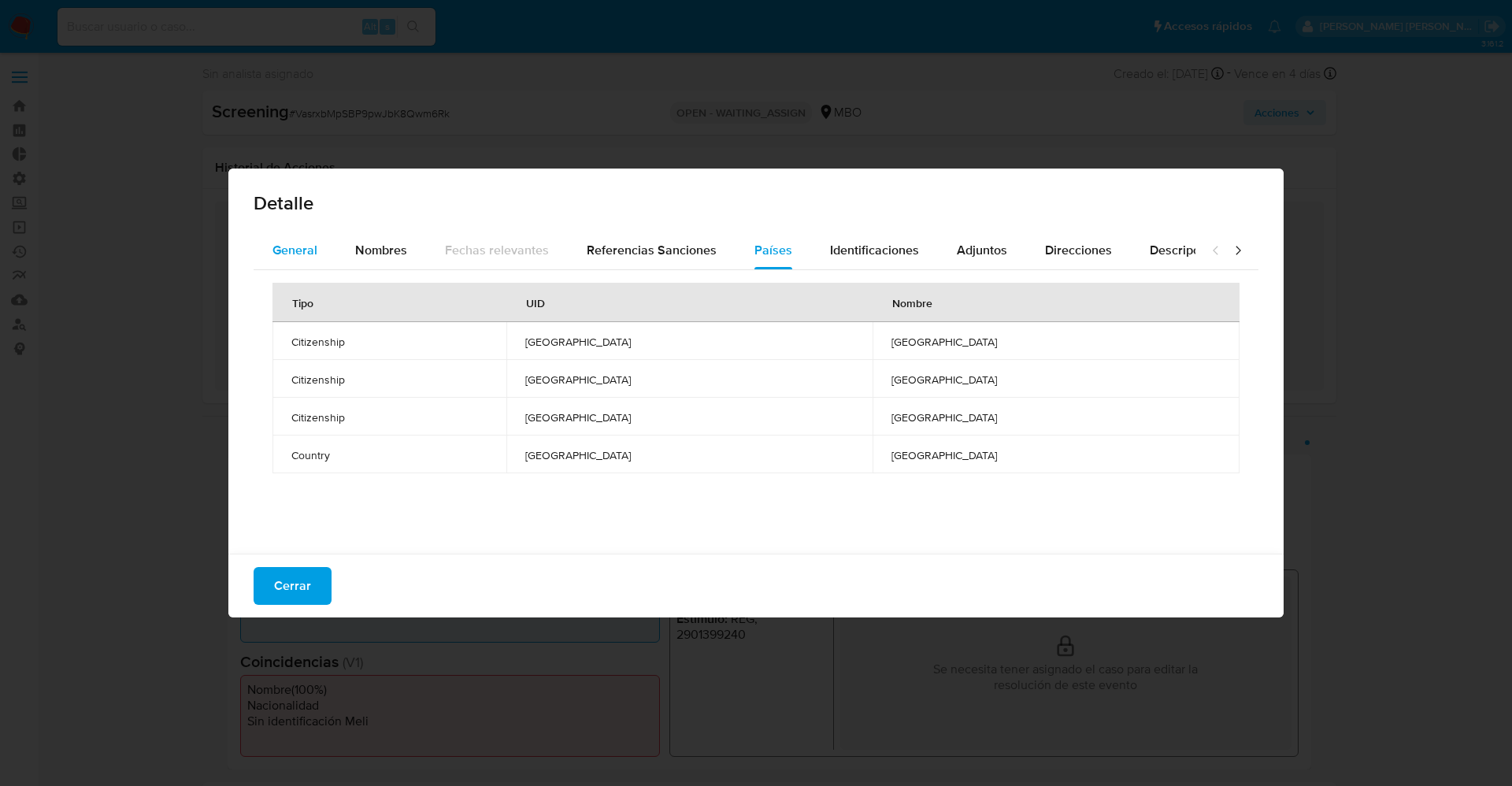
click at [317, 247] on button "General" at bounding box center [295, 250] width 82 height 38
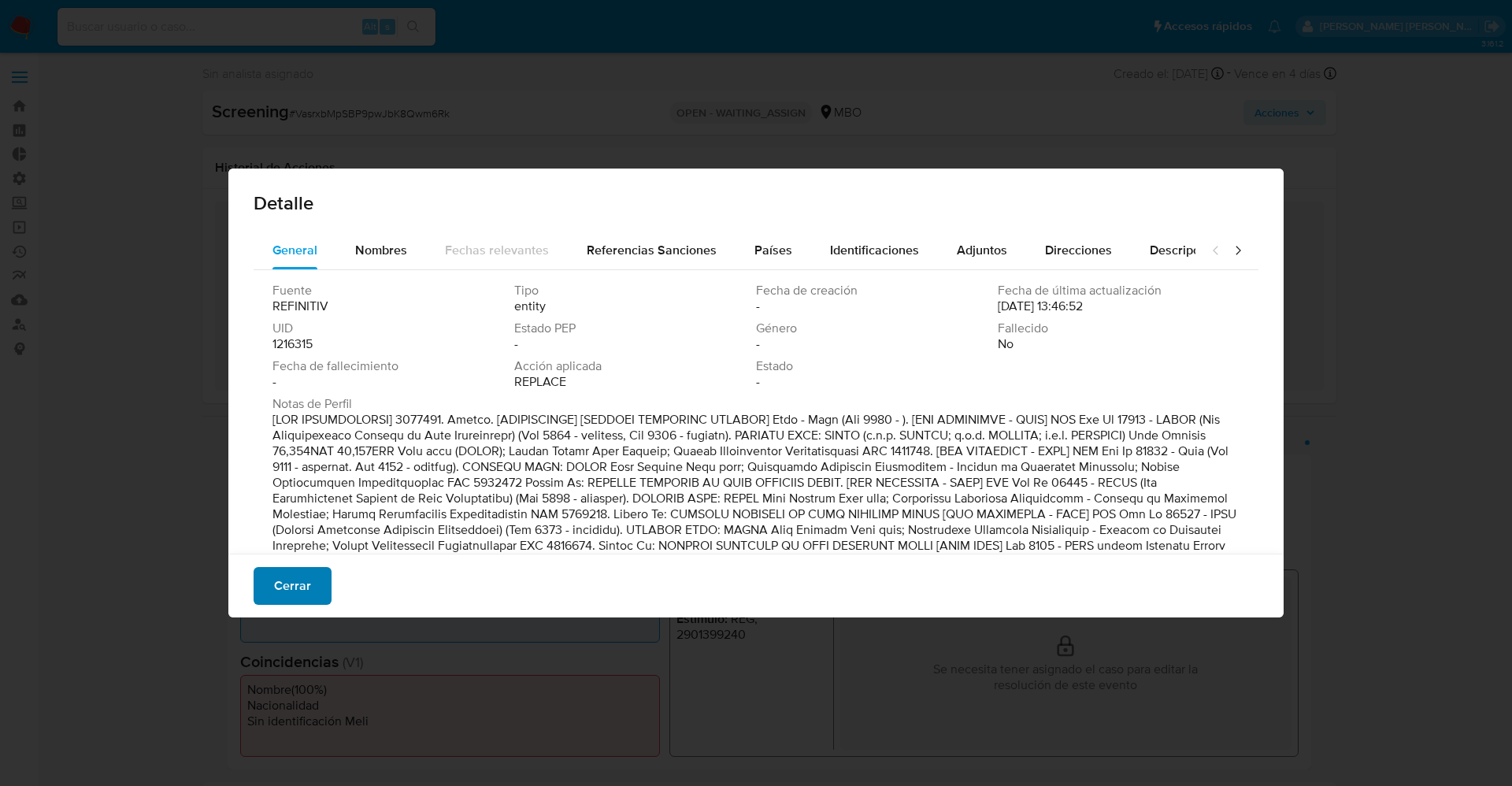
click at [300, 584] on span "Cerrar" at bounding box center [291, 586] width 37 height 35
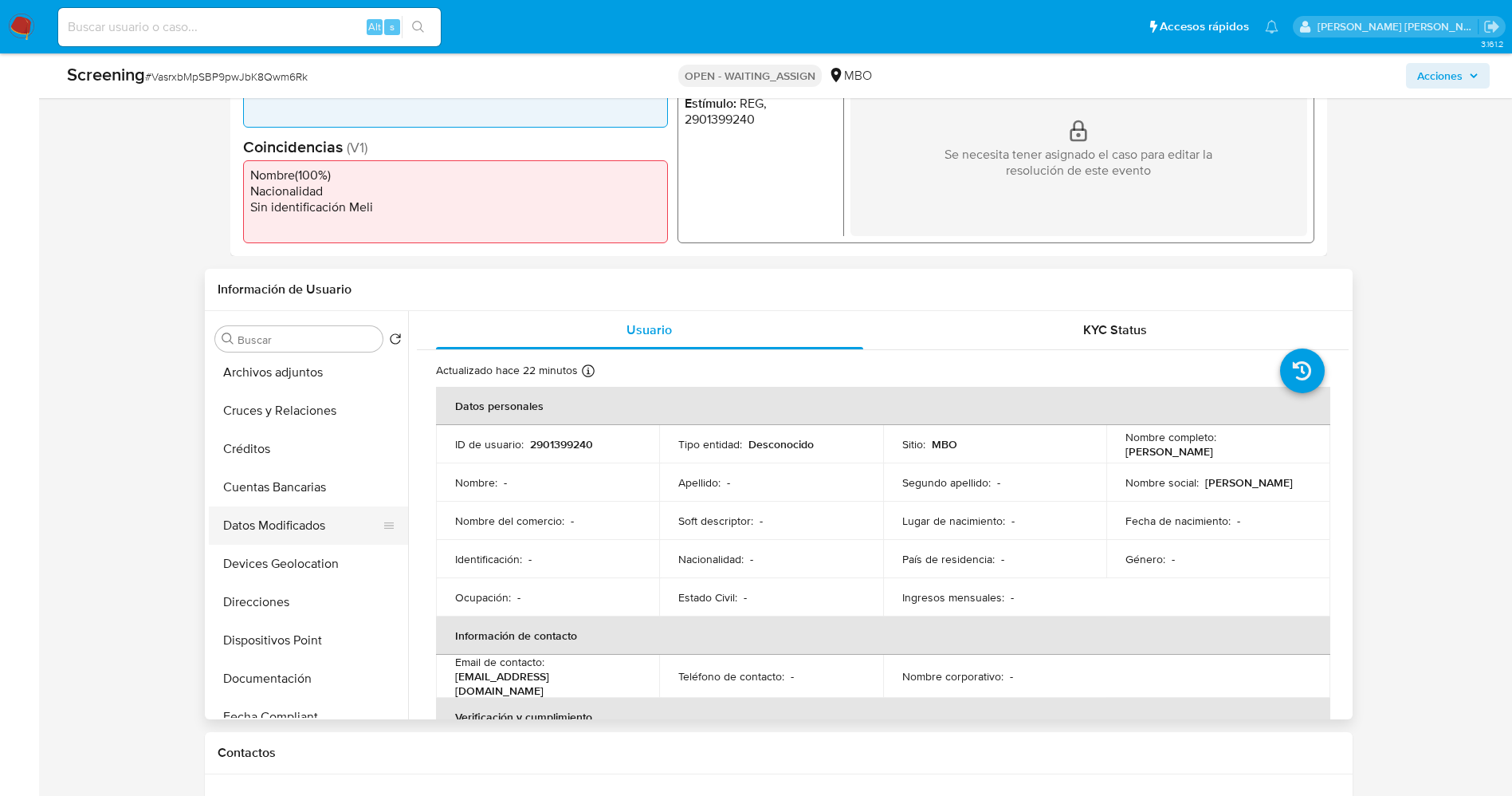
scroll to position [239, 0]
click at [285, 552] on button "Documentación" at bounding box center [302, 559] width 187 height 38
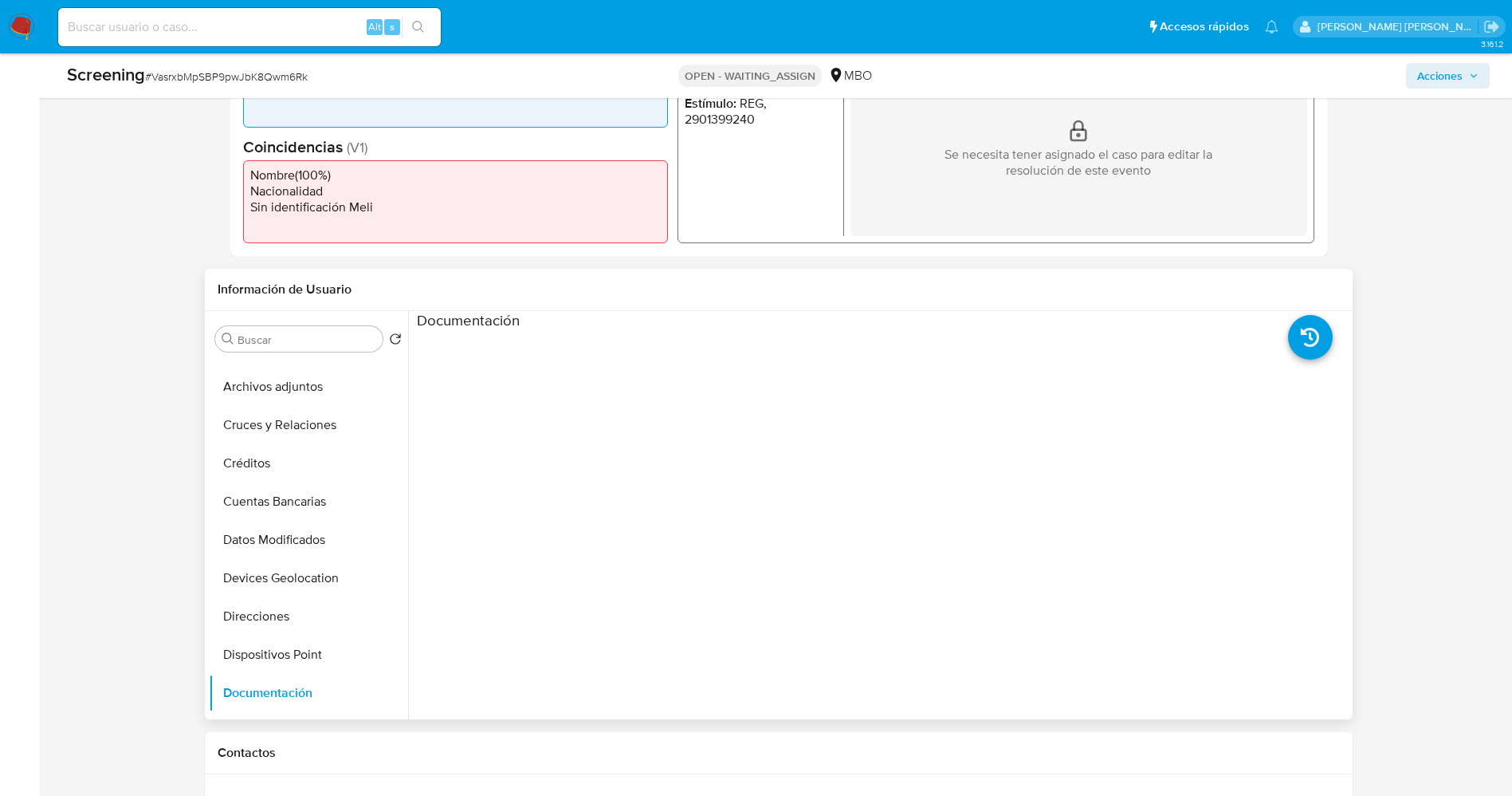
scroll to position [0, 0]
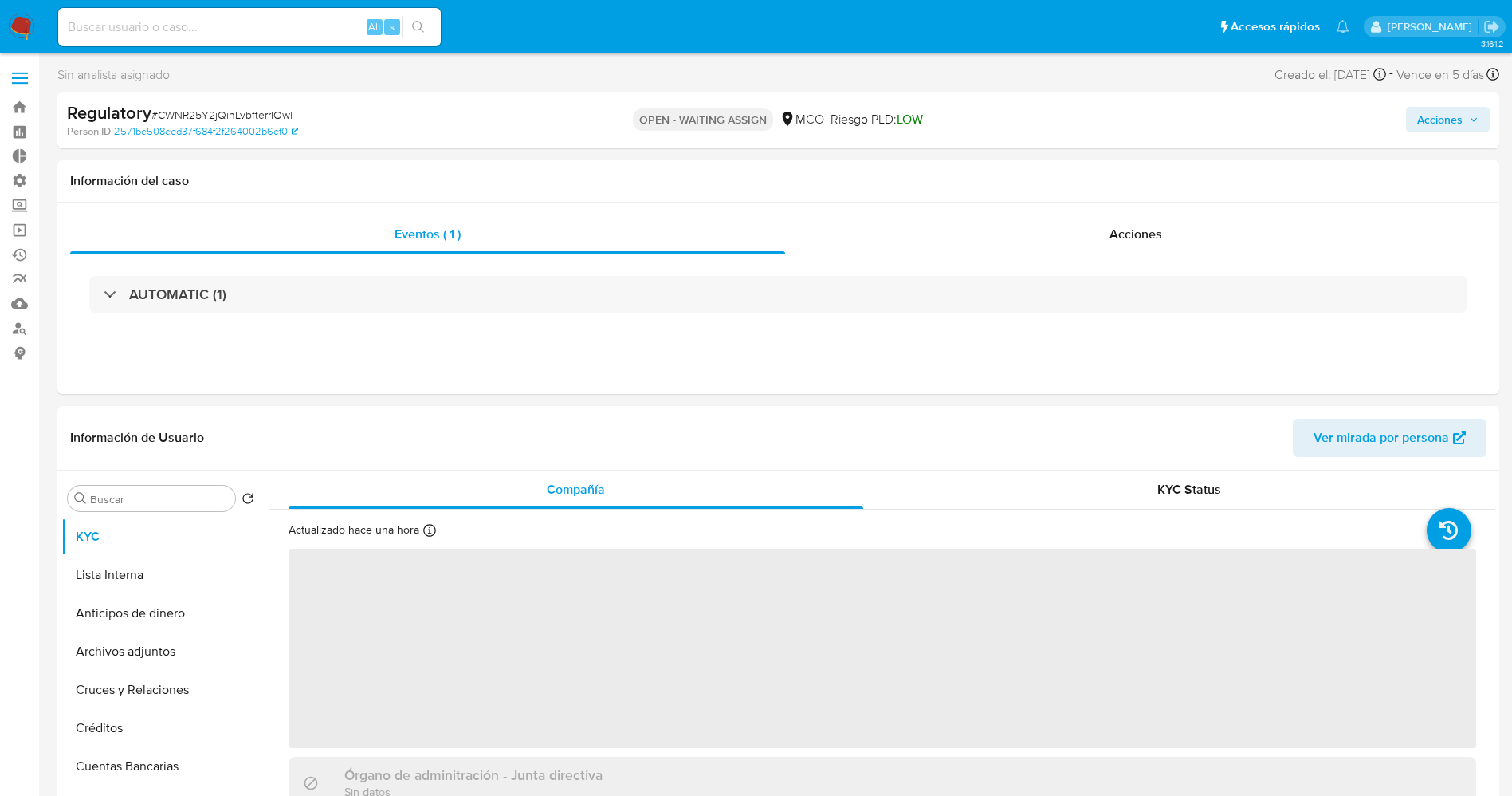
select select "10"
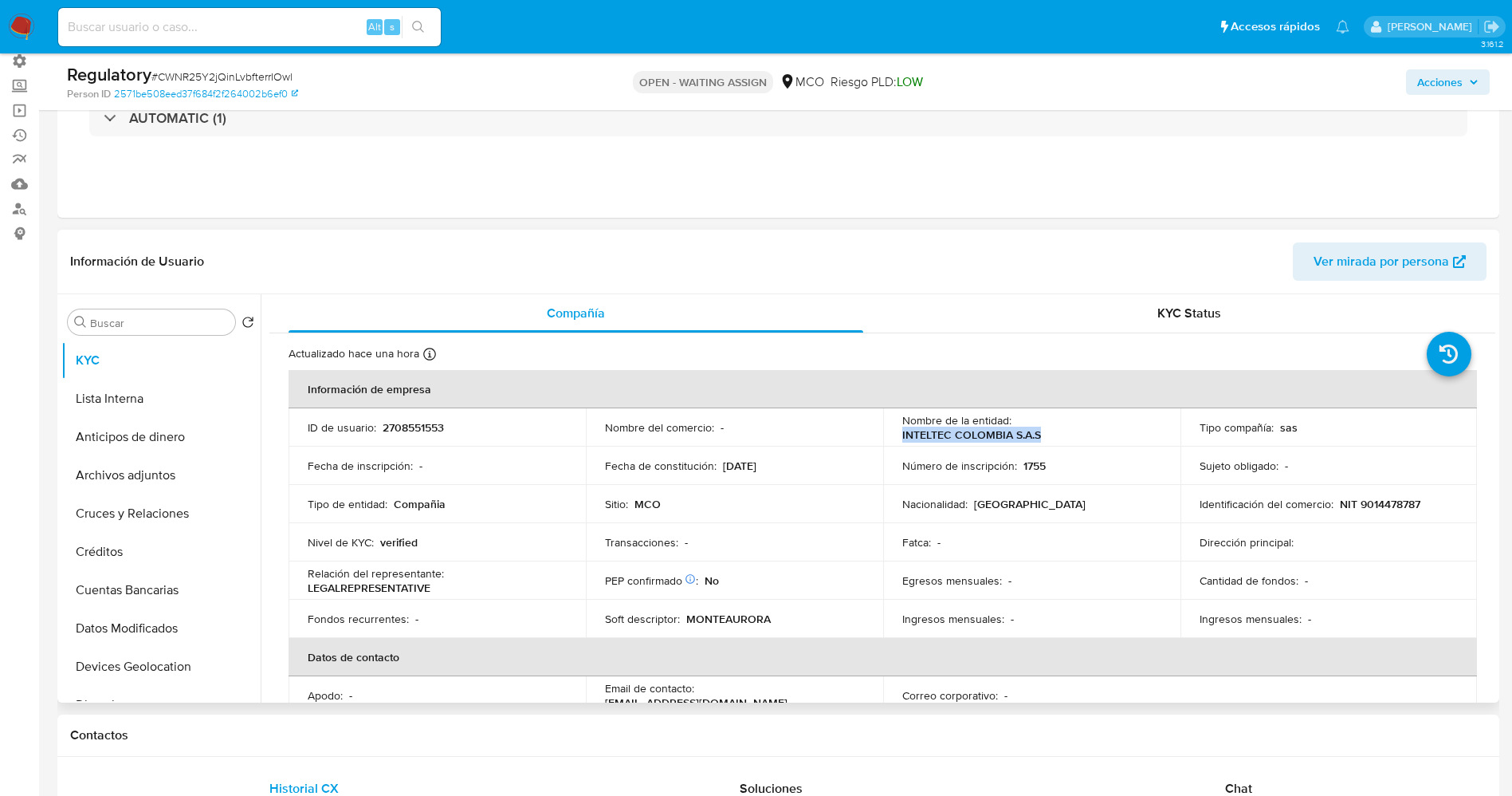
drag, startPoint x: 898, startPoint y: 431, endPoint x: 1063, endPoint y: 436, distance: 165.1
click at [1063, 436] on td "Nombre de la entidad : INTELTEC COLOMBIA S.A.S" at bounding box center [1032, 427] width 297 height 38
copy p "INTELTEC COLOMBIA S.A.S"
